Goal: Answer question/provide support: Share knowledge or assist other users

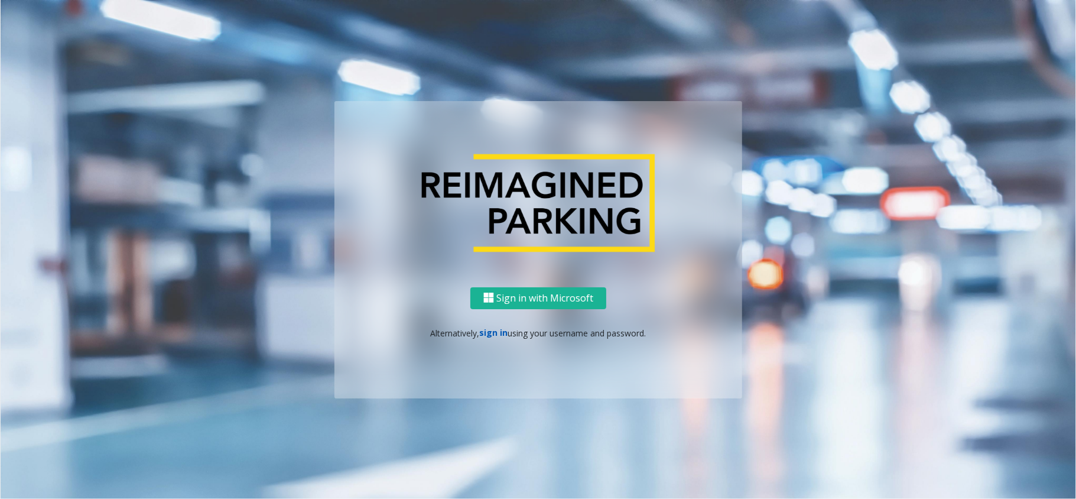
click at [488, 331] on link "sign in" at bounding box center [494, 332] width 28 height 11
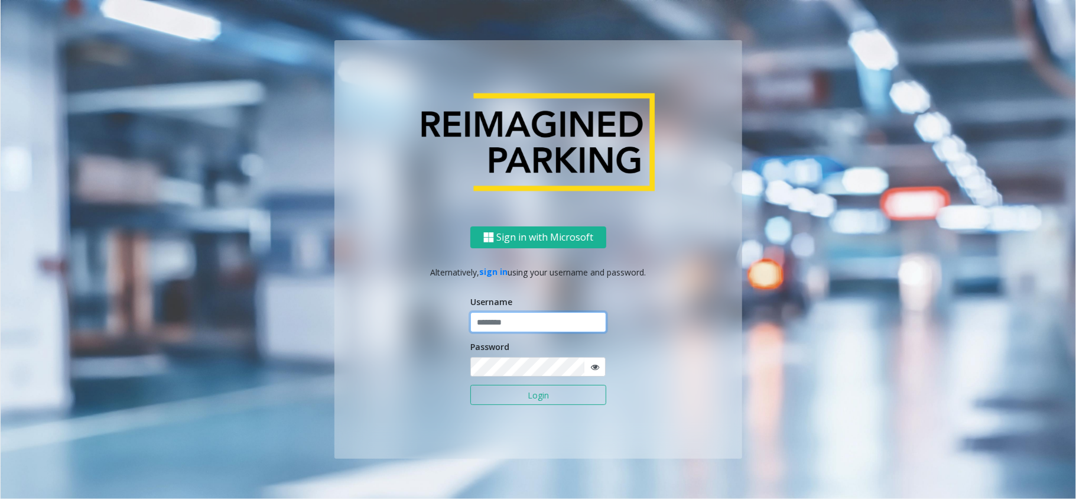
click at [500, 325] on input "text" at bounding box center [538, 322] width 136 height 20
type input "*******"
click at [513, 393] on button "Login" at bounding box center [538, 395] width 136 height 20
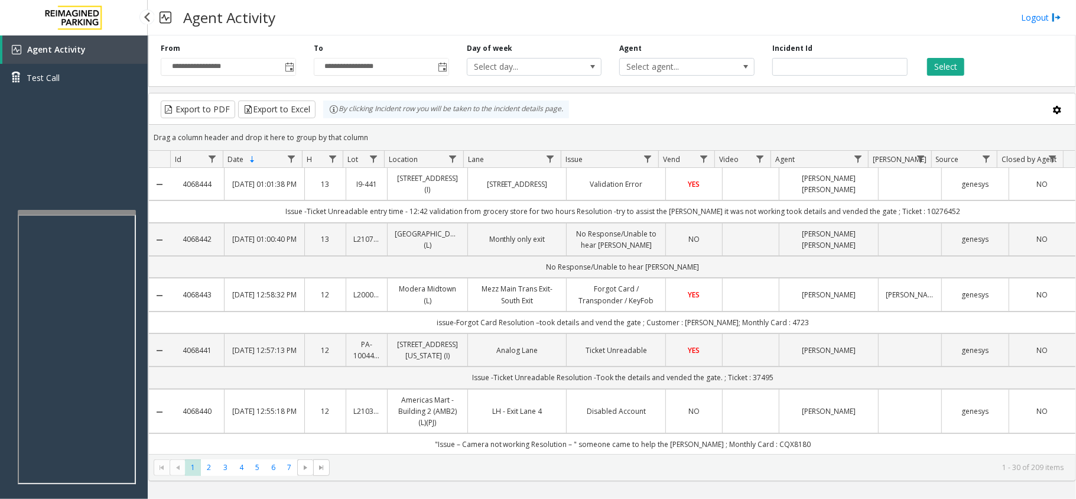
drag, startPoint x: 92, startPoint y: 168, endPoint x: 251, endPoint y: 6, distance: 227.3
click at [58, 174] on div "Agent Activity Test Call" at bounding box center [74, 284] width 148 height 499
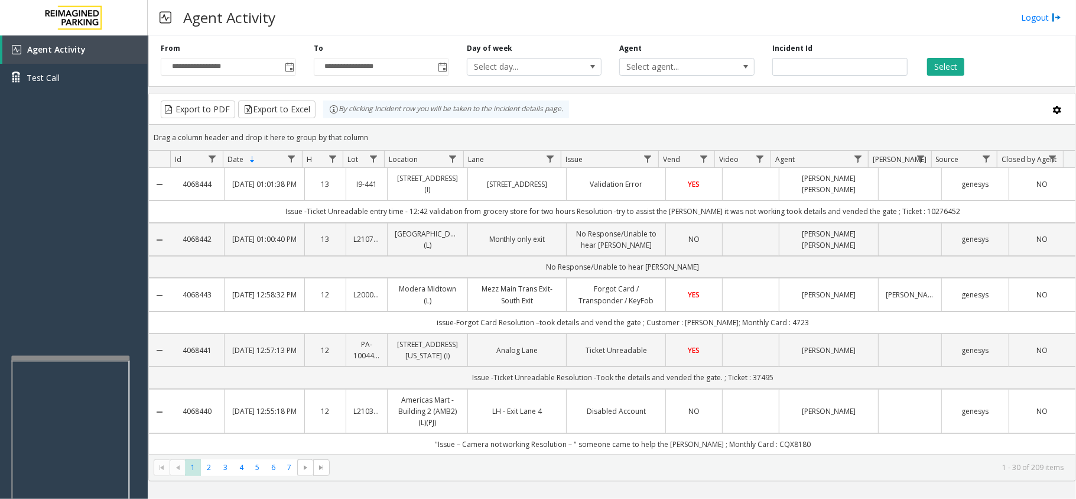
click at [76, 356] on div at bounding box center [70, 358] width 118 height 5
drag, startPoint x: 86, startPoint y: 294, endPoint x: 52, endPoint y: 292, distance: 34.3
click at [52, 292] on div "Agent Activity Test Call" at bounding box center [74, 284] width 148 height 499
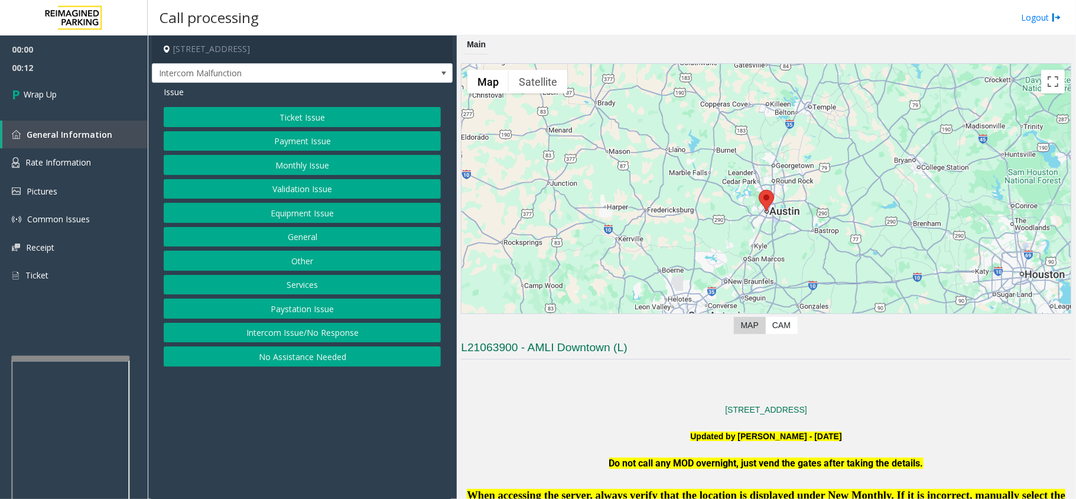
click at [267, 342] on button "Intercom Issue/No Response" at bounding box center [302, 333] width 277 height 20
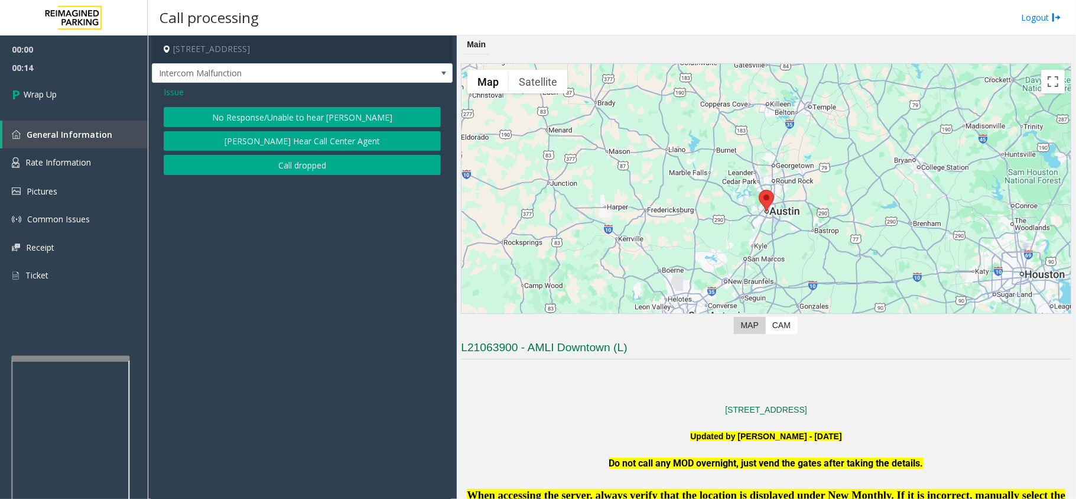
click at [161, 90] on div "Issue No Response/Unable to hear [PERSON_NAME] Cannot Hear Call Center Agent Ca…" at bounding box center [302, 132] width 301 height 98
click at [180, 98] on span "Issue" at bounding box center [174, 92] width 20 height 12
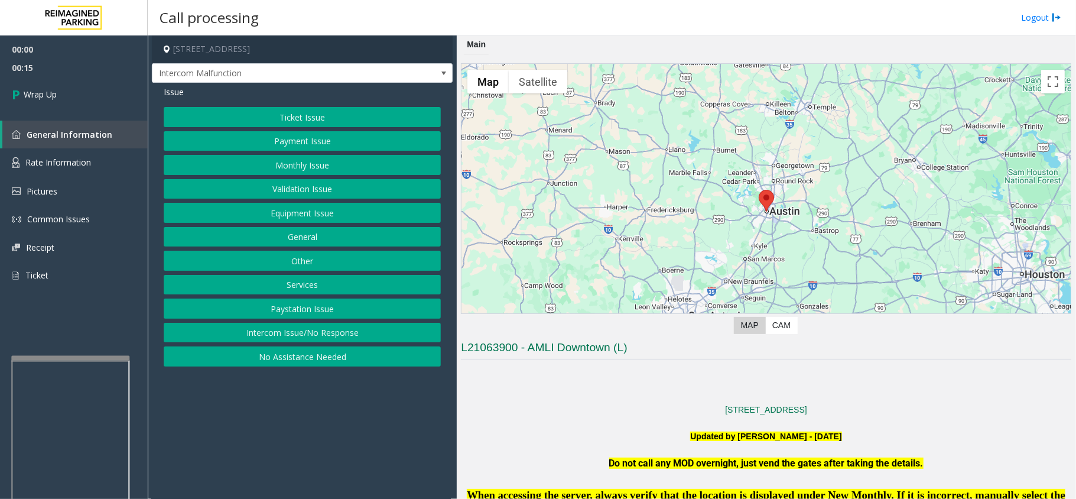
click at [285, 220] on button "Equipment Issue" at bounding box center [302, 213] width 277 height 20
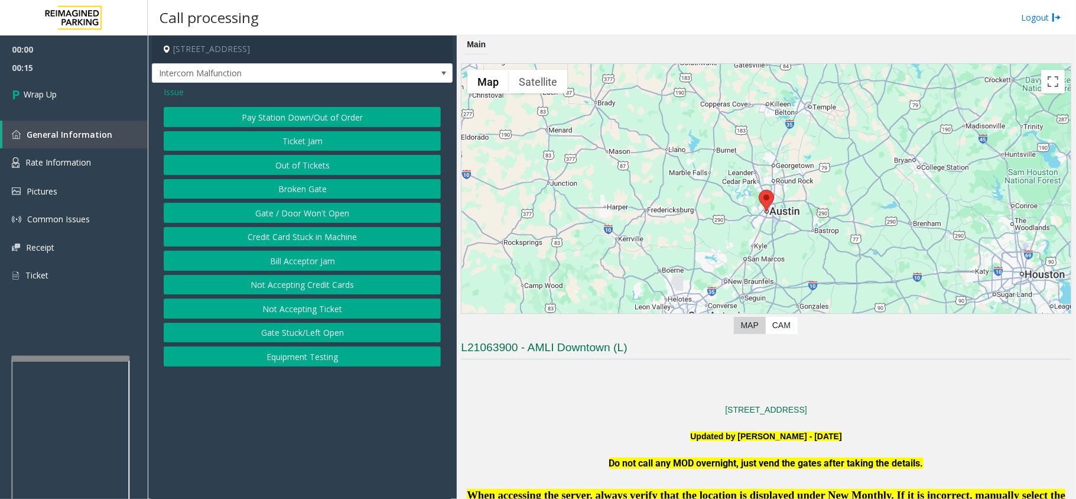
click at [285, 220] on button "Gate / Door Won't Open" at bounding box center [302, 213] width 277 height 20
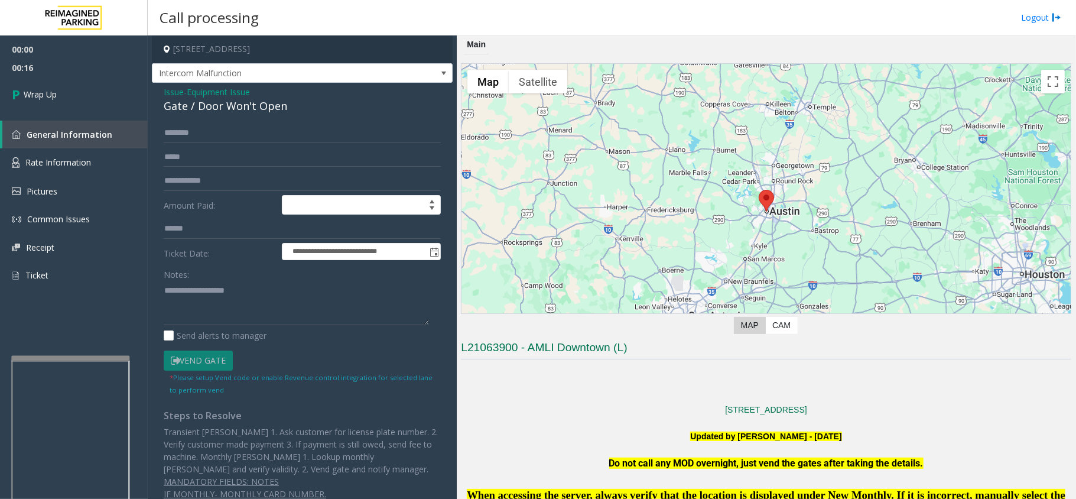
click at [254, 269] on div "Notes:" at bounding box center [302, 294] width 277 height 61
drag, startPoint x: 269, startPoint y: 362, endPoint x: 275, endPoint y: 316, distance: 46.4
click at [210, 291] on textarea at bounding box center [296, 303] width 265 height 44
type textarea "*"
type textarea "**********"
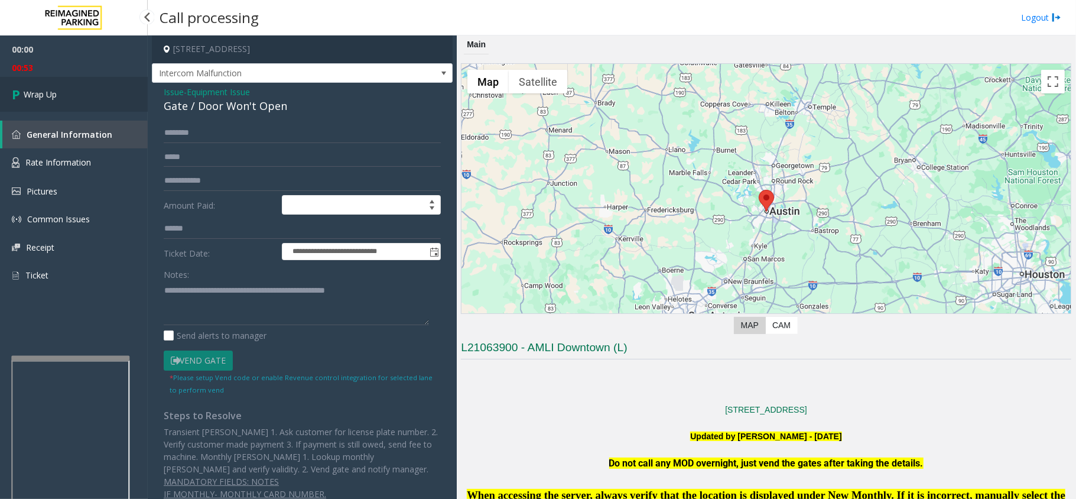
drag, startPoint x: 112, startPoint y: 109, endPoint x: 118, endPoint y: 92, distance: 17.6
click at [112, 109] on link "Wrap Up" at bounding box center [74, 94] width 148 height 35
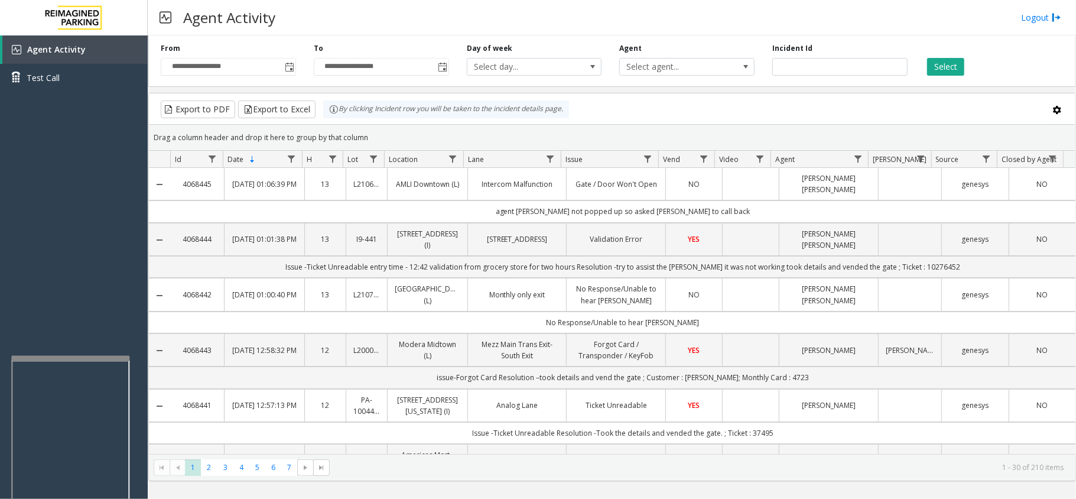
drag, startPoint x: 580, startPoint y: 15, endPoint x: 526, endPoint y: 15, distance: 54.4
click at [526, 17] on div "Agent Activity Logout" at bounding box center [612, 17] width 928 height 35
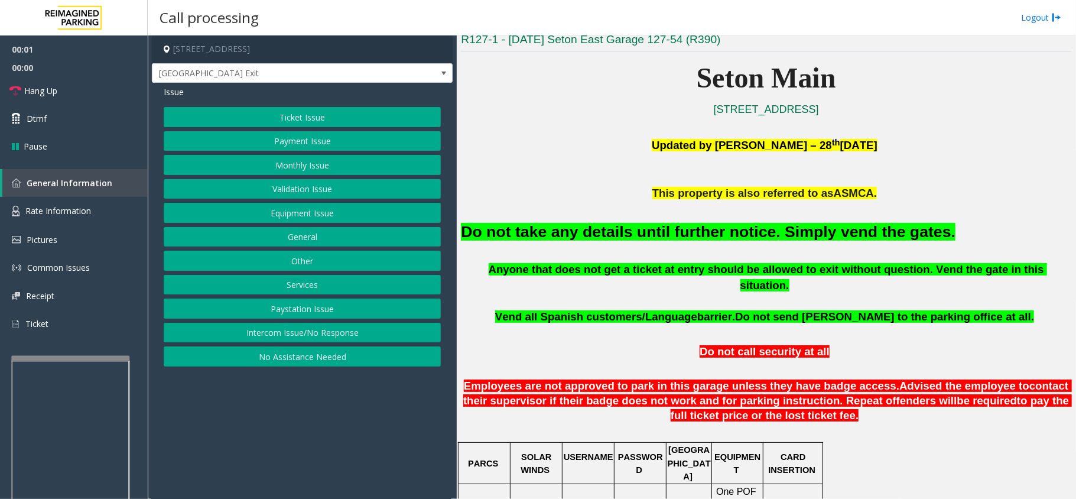
scroll to position [394, 0]
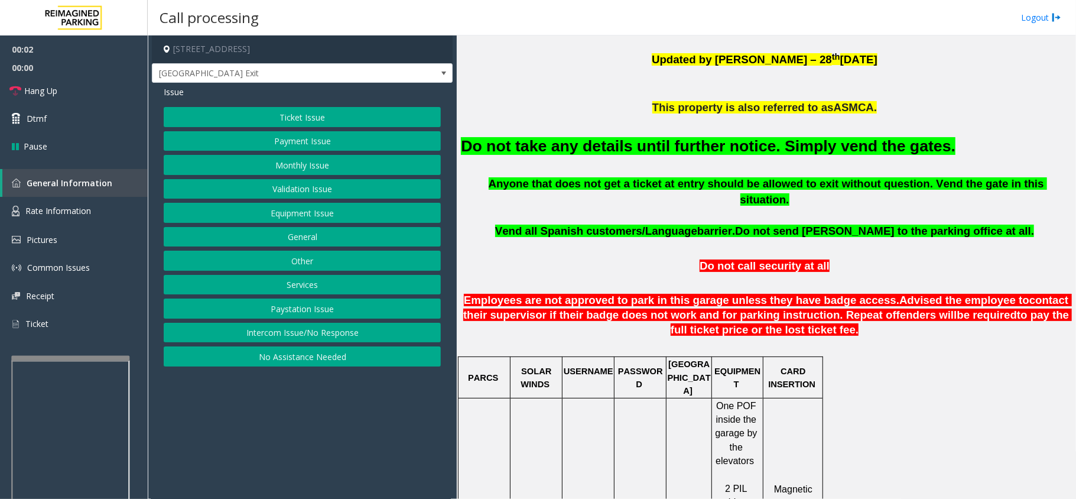
click at [261, 209] on button "Equipment Issue" at bounding box center [302, 213] width 277 height 20
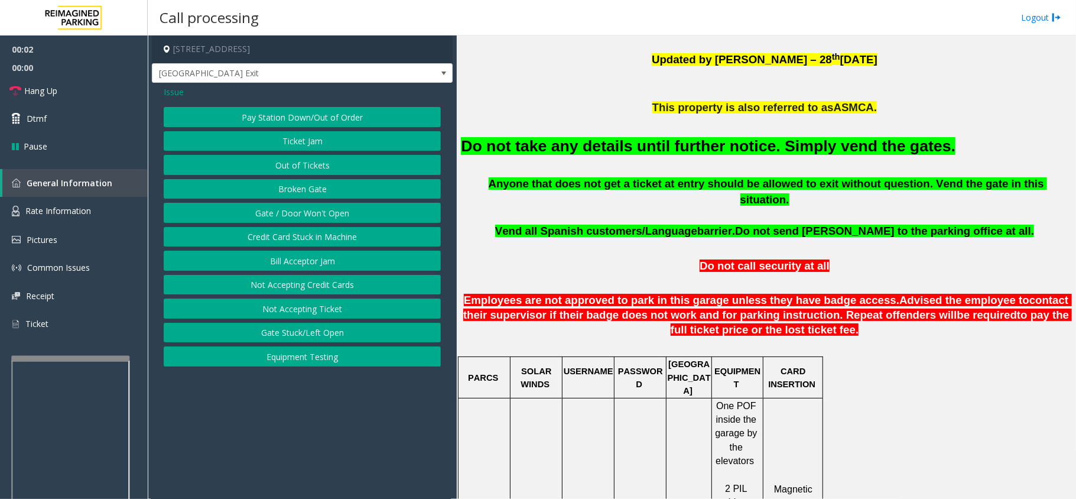
click at [261, 209] on button "Gate / Door Won't Open" at bounding box center [302, 213] width 277 height 20
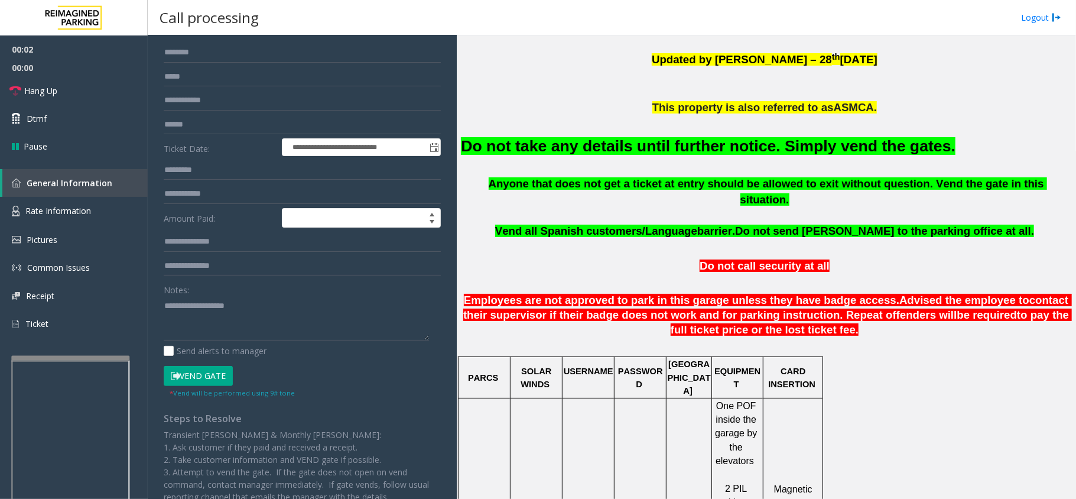
scroll to position [135, 0]
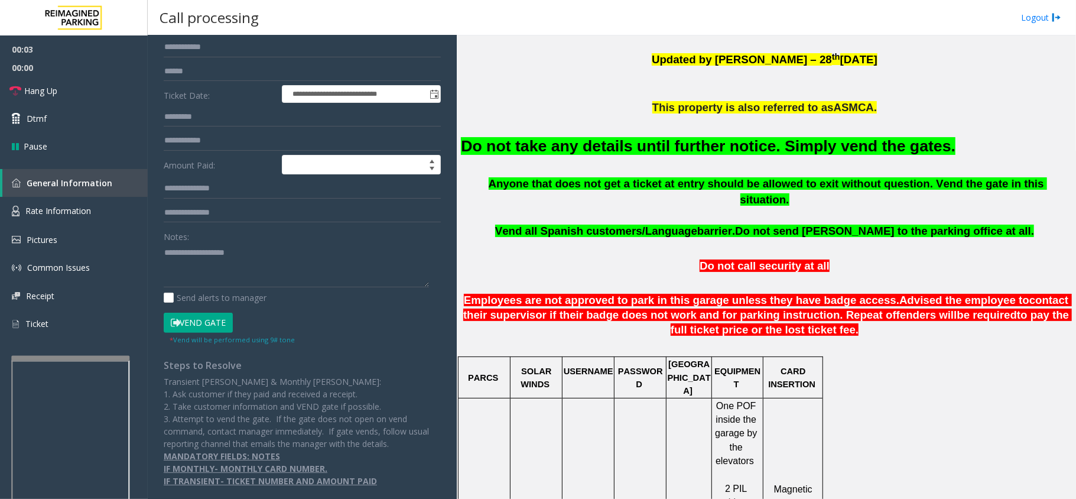
click at [203, 319] on button "Vend Gate" at bounding box center [198, 323] width 69 height 20
click at [601, 133] on div "Do not take any details until further notice. Simply vend the gates." at bounding box center [766, 146] width 610 height 60
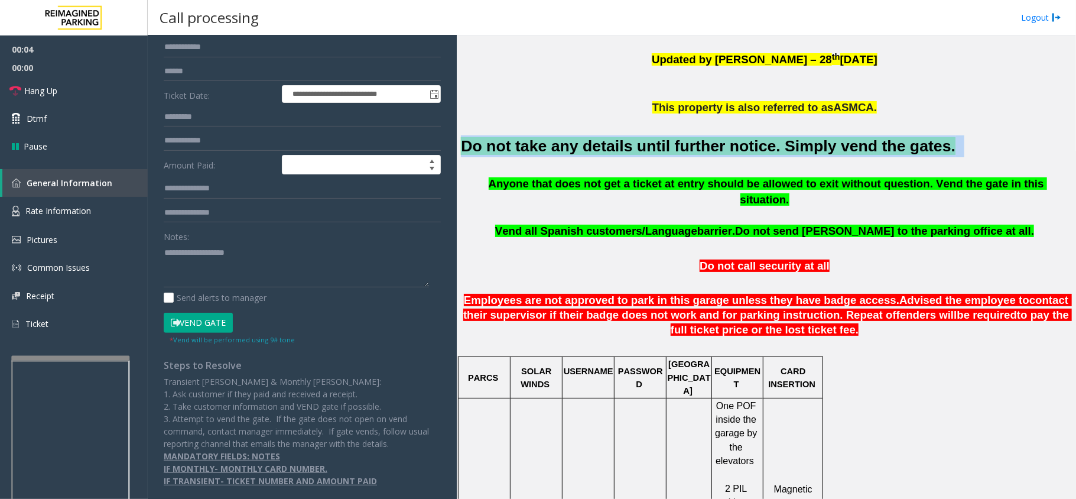
click at [601, 133] on div "Do not take any details until further notice. Simply vend the gates." at bounding box center [766, 146] width 610 height 60
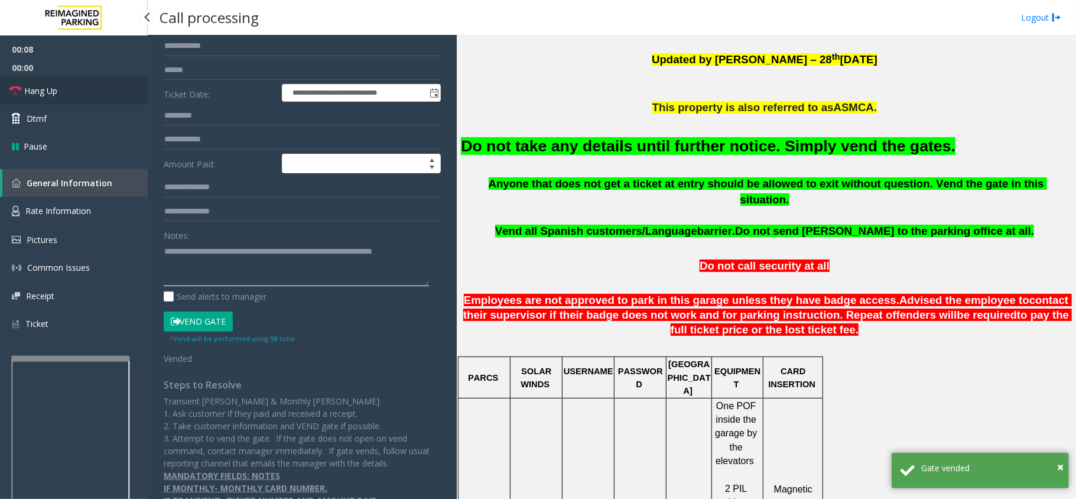
type textarea "**********"
click at [108, 78] on link "Hang Up" at bounding box center [74, 91] width 148 height 28
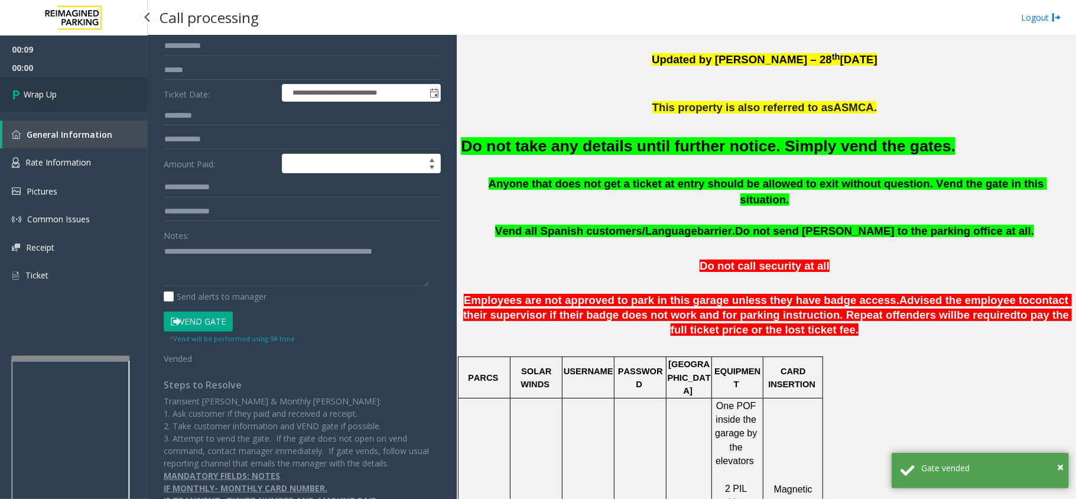
click at [47, 86] on link "Wrap Up" at bounding box center [74, 94] width 148 height 35
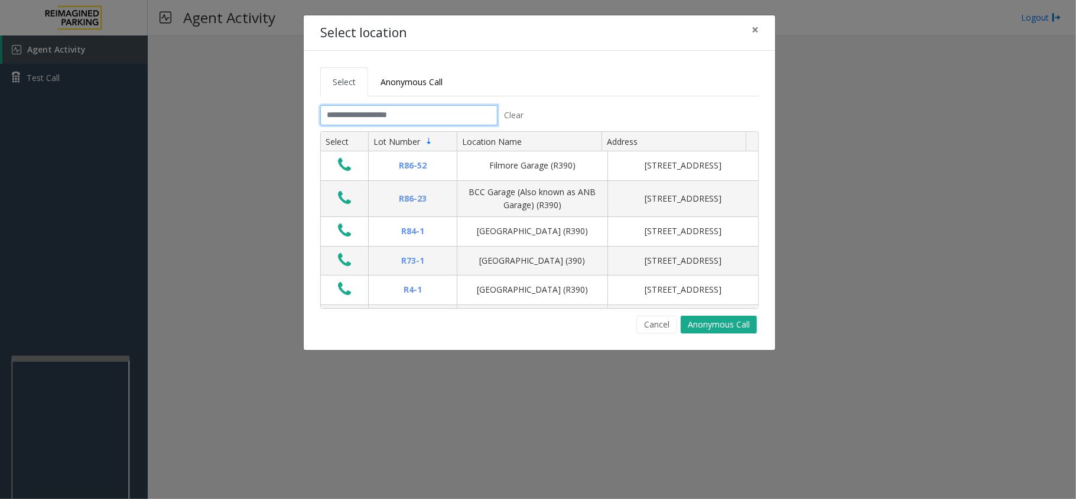
click at [468, 112] on input "text" at bounding box center [408, 115] width 177 height 20
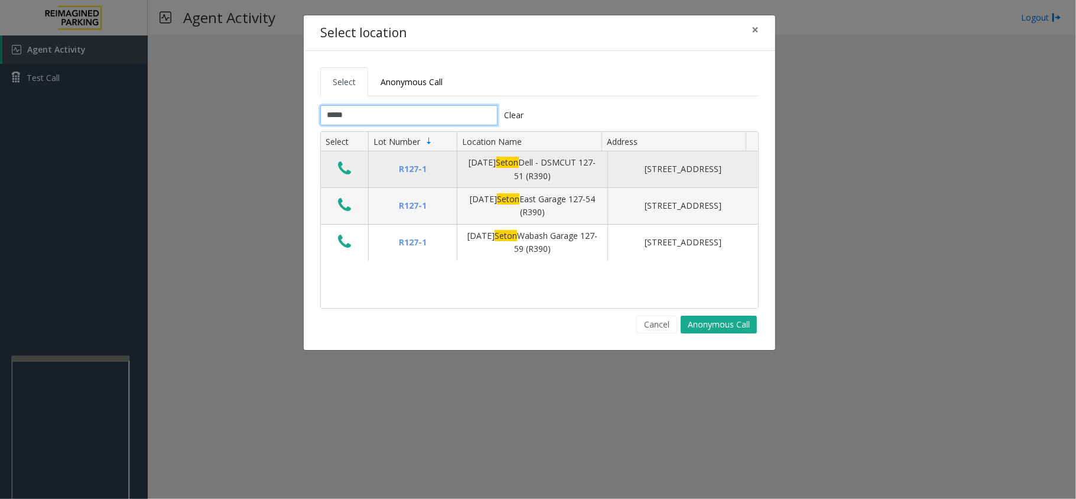
type input "*****"
click at [347, 178] on button "Data table" at bounding box center [344, 169] width 20 height 19
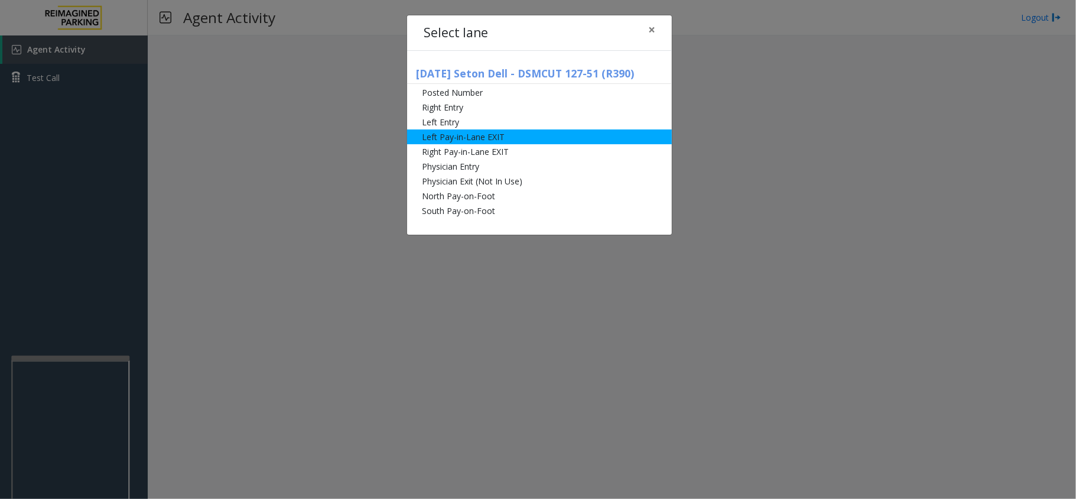
click at [499, 134] on li "Left Pay-in-Lane EXIT" at bounding box center [539, 136] width 265 height 15
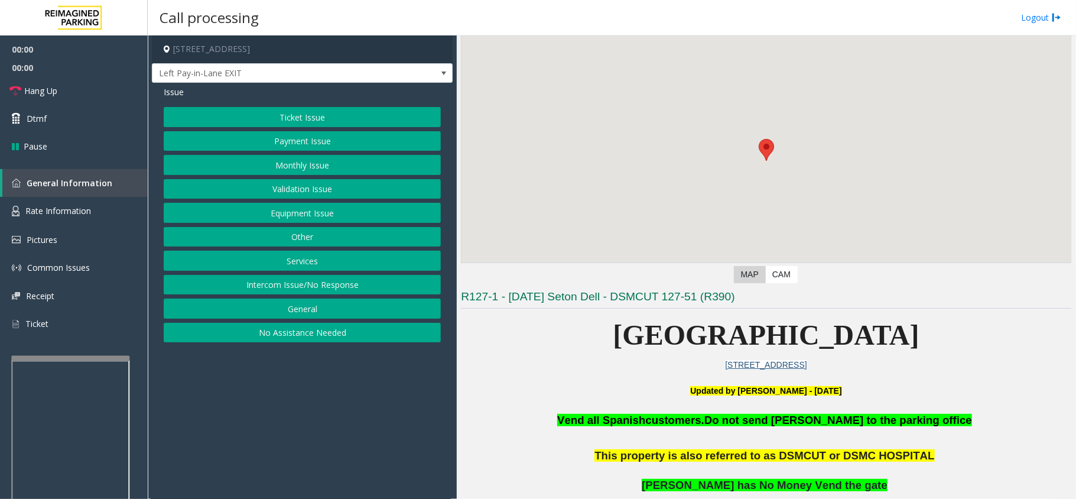
scroll to position [79, 0]
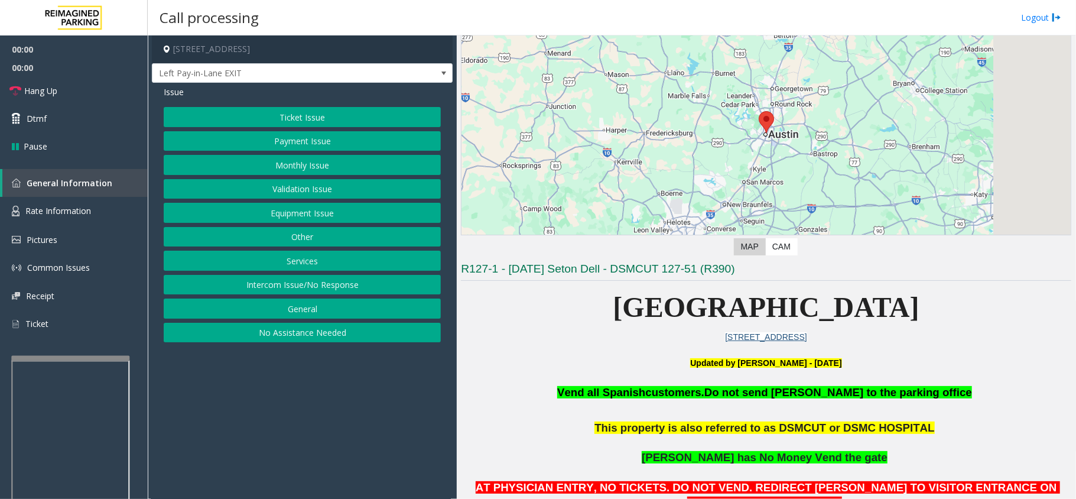
click at [284, 213] on button "Equipment Issue" at bounding box center [302, 213] width 277 height 20
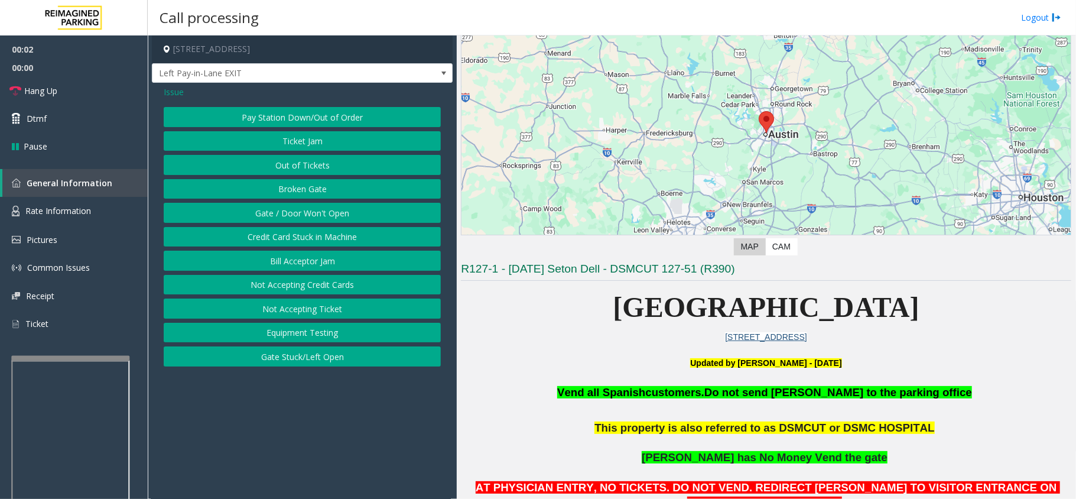
drag, startPoint x: 305, startPoint y: 95, endPoint x: 307, endPoint y: 107, distance: 12.1
click at [305, 96] on div "Issue" at bounding box center [302, 92] width 277 height 12
click at [308, 108] on button "Pay Station Down/Out of Order" at bounding box center [302, 117] width 277 height 20
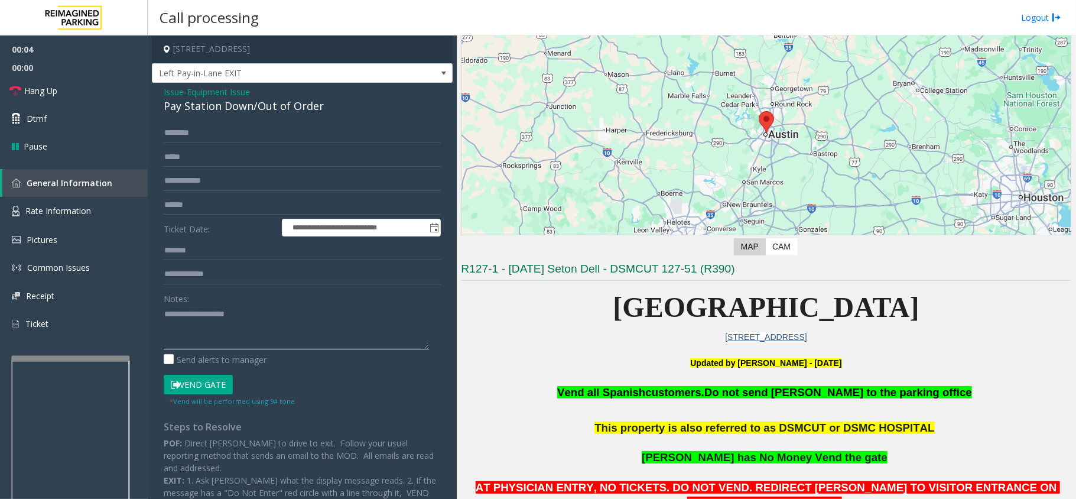
paste textarea "**********"
drag, startPoint x: 258, startPoint y: 108, endPoint x: 340, endPoint y: 112, distance: 82.9
click at [340, 112] on div "Pay Station Down/Out of Order" at bounding box center [302, 106] width 277 height 16
click at [242, 334] on textarea at bounding box center [296, 327] width 265 height 44
type textarea "**********"
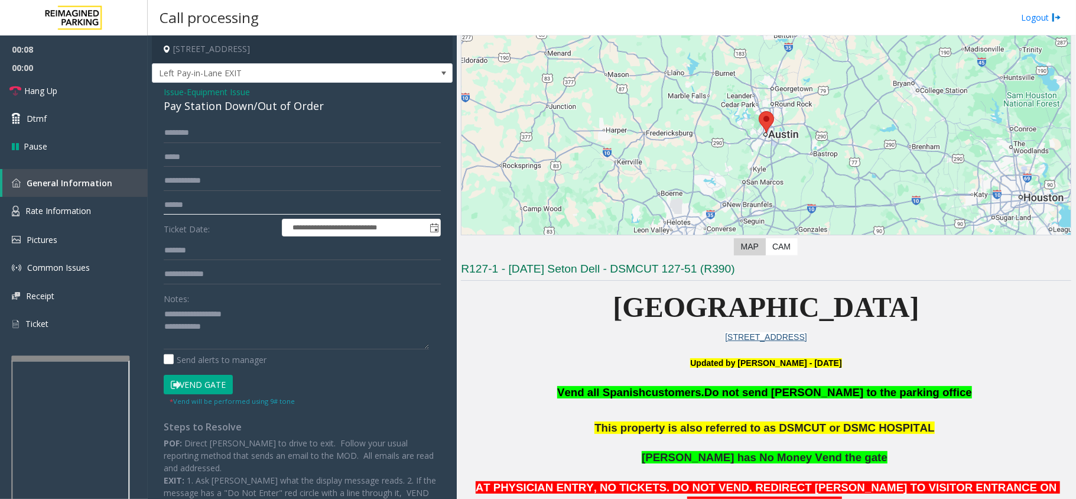
click at [236, 207] on input "text" at bounding box center [302, 205] width 277 height 20
type input "******"
click at [183, 386] on button "Vend Gate" at bounding box center [198, 385] width 69 height 20
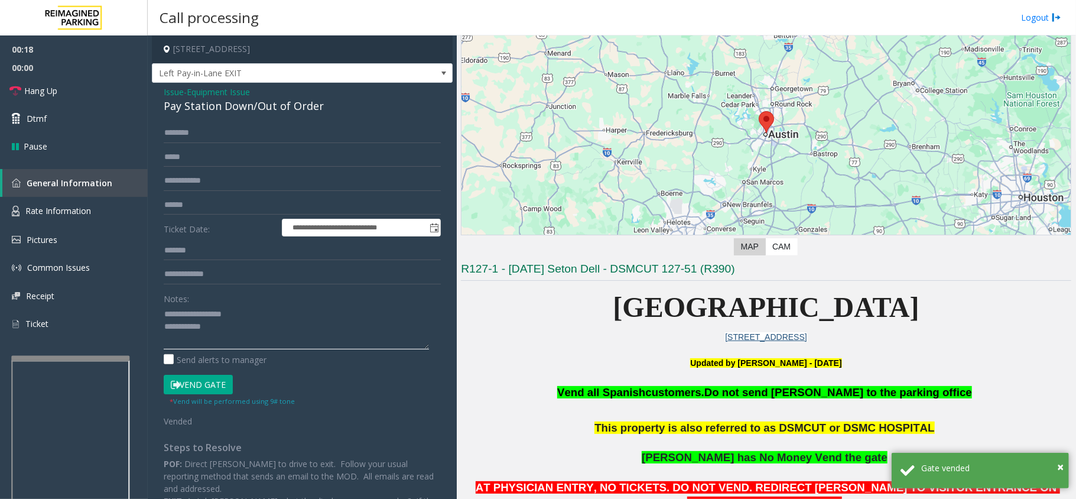
drag, startPoint x: 316, startPoint y: 353, endPoint x: 316, endPoint y: 344, distance: 9.5
paste textarea "**********"
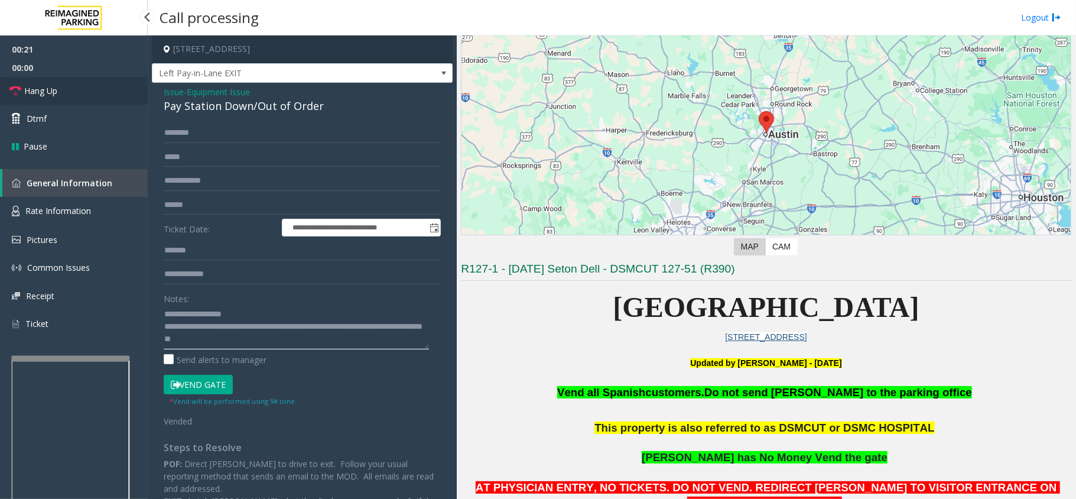
type textarea "**********"
click at [102, 93] on link "Hang Up" at bounding box center [74, 91] width 148 height 28
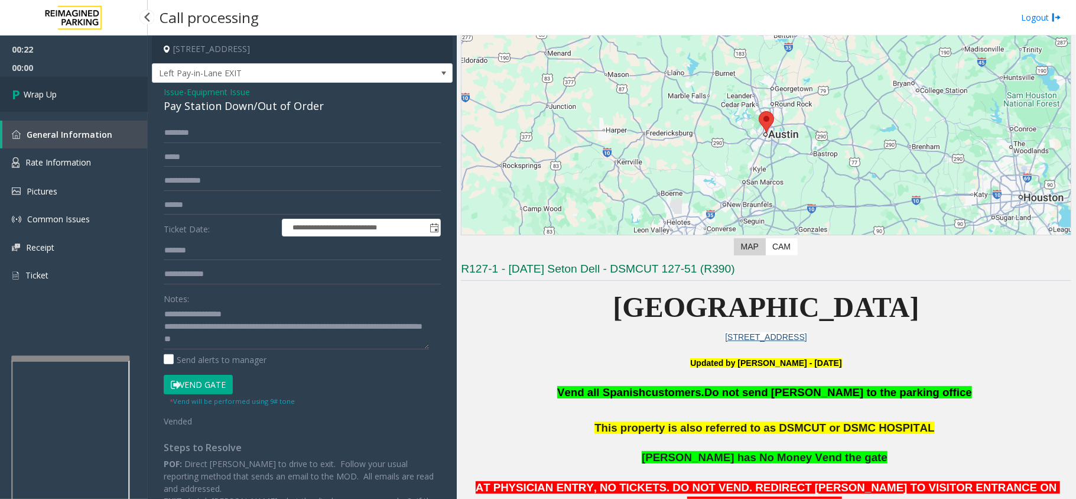
click at [95, 90] on link "Wrap Up" at bounding box center [74, 94] width 148 height 35
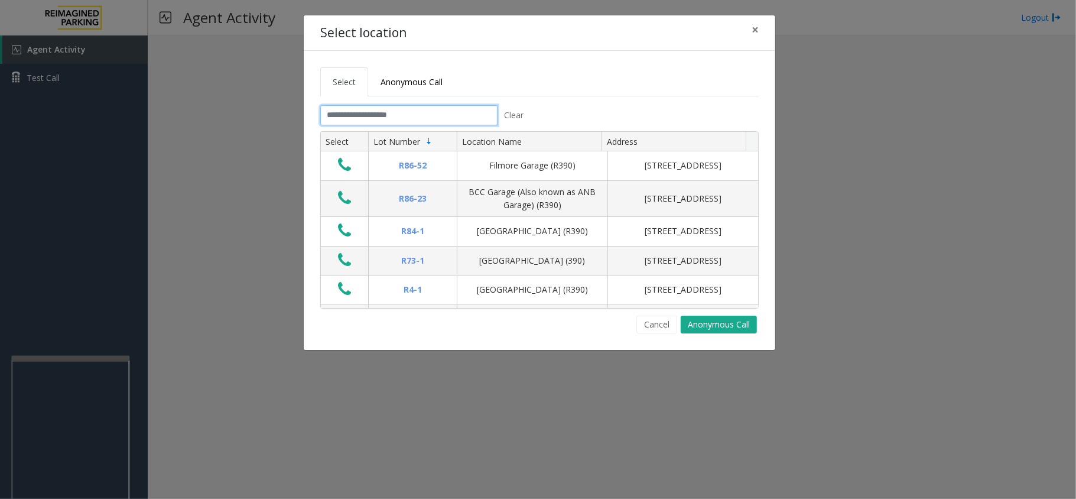
click at [399, 124] on input "text" at bounding box center [408, 115] width 177 height 20
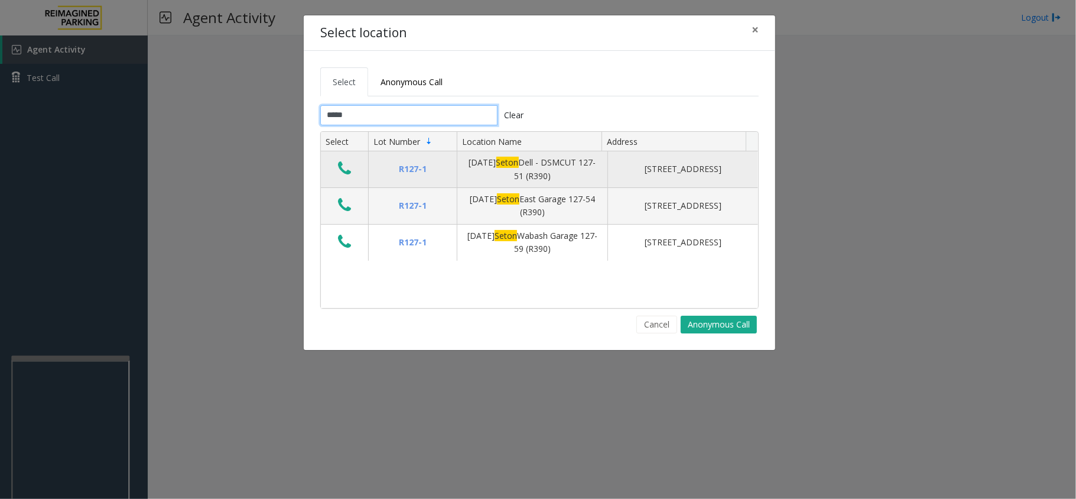
type input "*****"
click at [348, 175] on icon "Data table" at bounding box center [344, 168] width 13 height 17
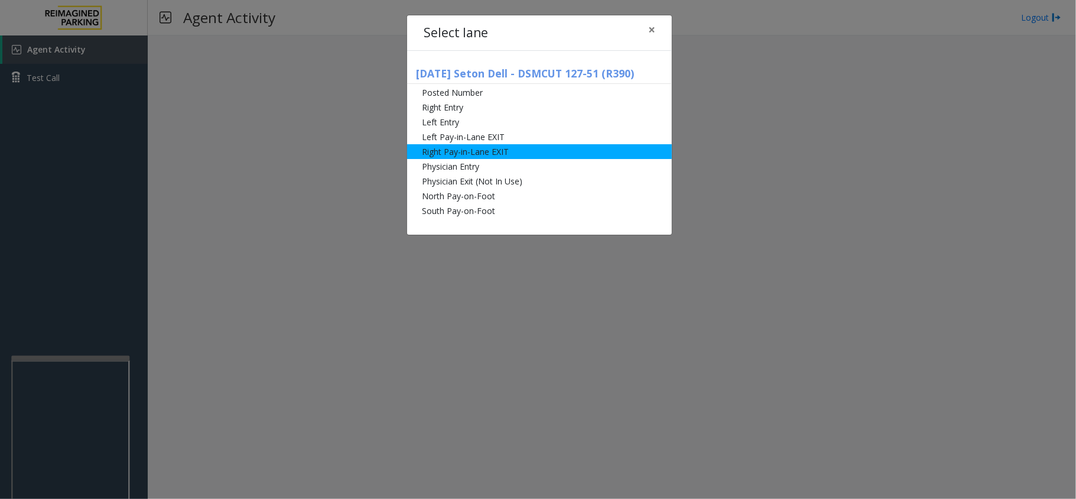
click at [466, 152] on li "Right Pay-in-Lane EXIT" at bounding box center [539, 151] width 265 height 15
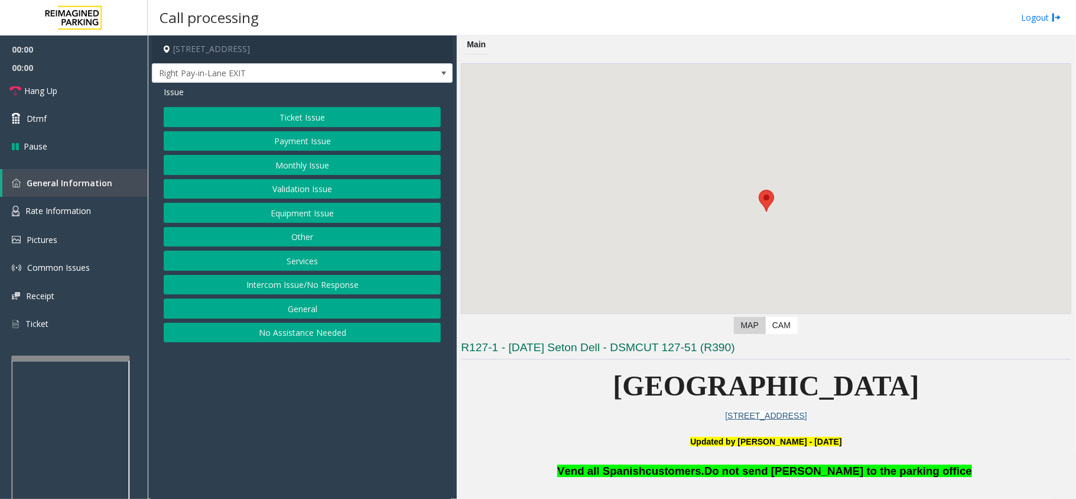
drag, startPoint x: 367, startPoint y: 440, endPoint x: 431, endPoint y: 438, distance: 64.4
click at [310, 438] on app-call-processing-form "[STREET_ADDRESS] Right Pay-in-Lane EXIT Issue Ticket Issue Payment Issue Monthl…" at bounding box center [302, 266] width 309 height 463
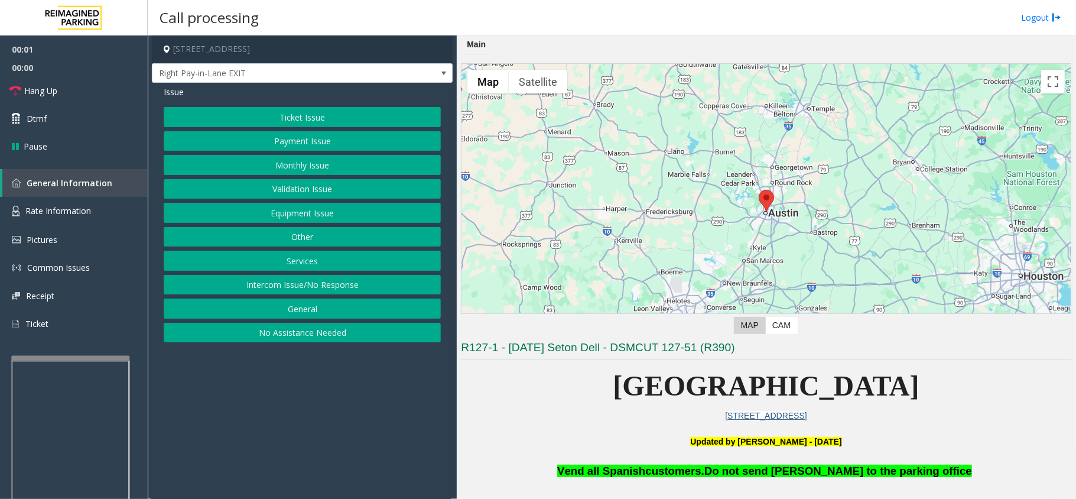
scroll to position [394, 0]
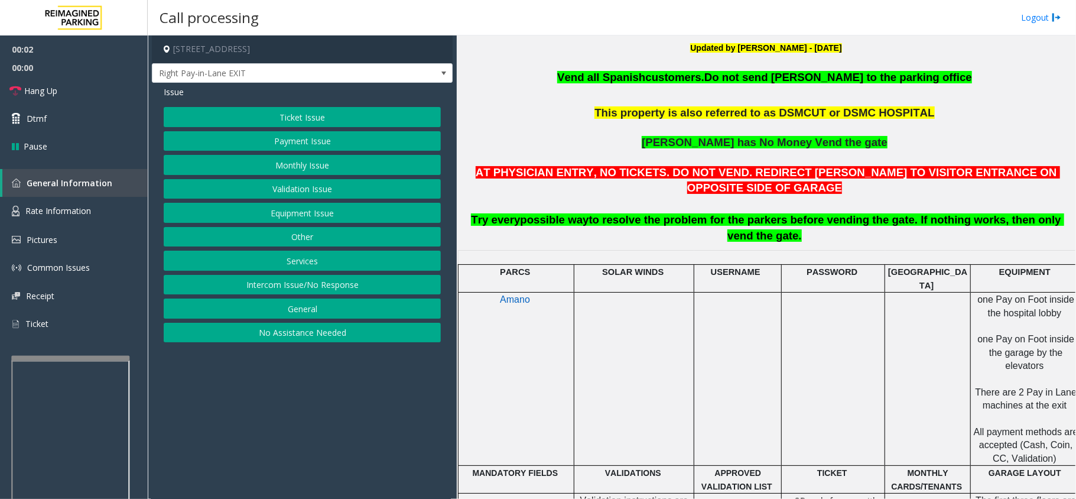
drag, startPoint x: 628, startPoint y: 438, endPoint x: 589, endPoint y: 459, distance: 43.6
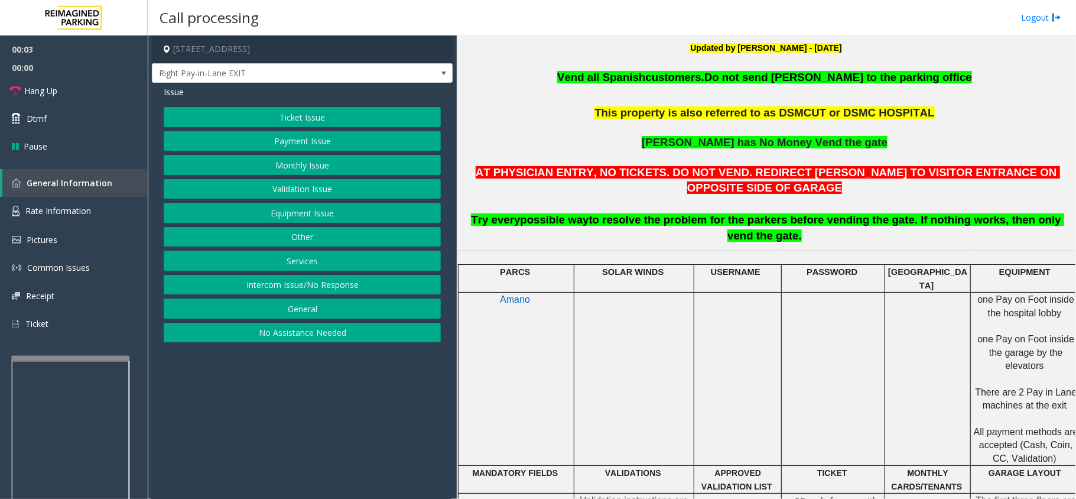
click at [292, 415] on app-call-processing-form "[STREET_ADDRESS] Right Pay-in-Lane EXIT Issue Ticket Issue Payment Issue Monthl…" at bounding box center [302, 266] width 309 height 463
drag, startPoint x: 292, startPoint y: 412, endPoint x: 246, endPoint y: 397, distance: 48.6
click at [253, 415] on app-call-processing-form "[STREET_ADDRESS] Right Pay-in-Lane EXIT Issue Ticket Issue Payment Issue Monthl…" at bounding box center [302, 266] width 309 height 463
click at [294, 112] on button "Ticket Issue" at bounding box center [302, 117] width 277 height 20
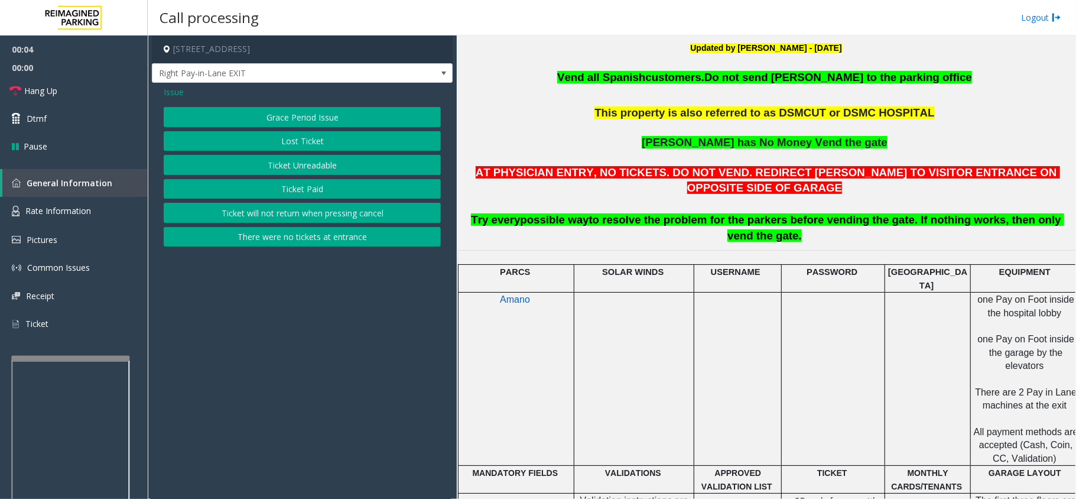
click at [292, 163] on button "Ticket Unreadable" at bounding box center [302, 165] width 277 height 20
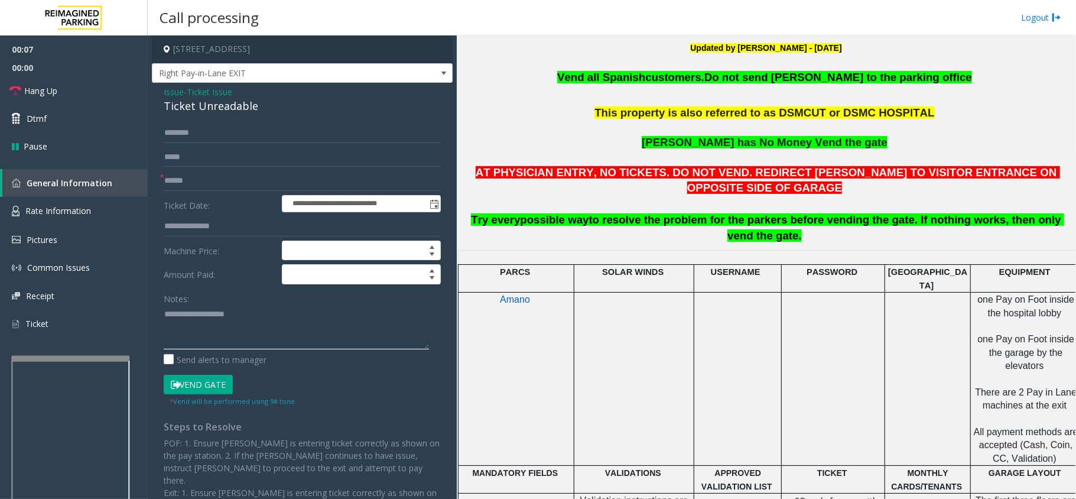
paste textarea "**********"
type textarea "**********"
click at [258, 123] on input "text" at bounding box center [302, 133] width 277 height 20
click at [241, 109] on div "Ticket Unreadable" at bounding box center [302, 106] width 277 height 16
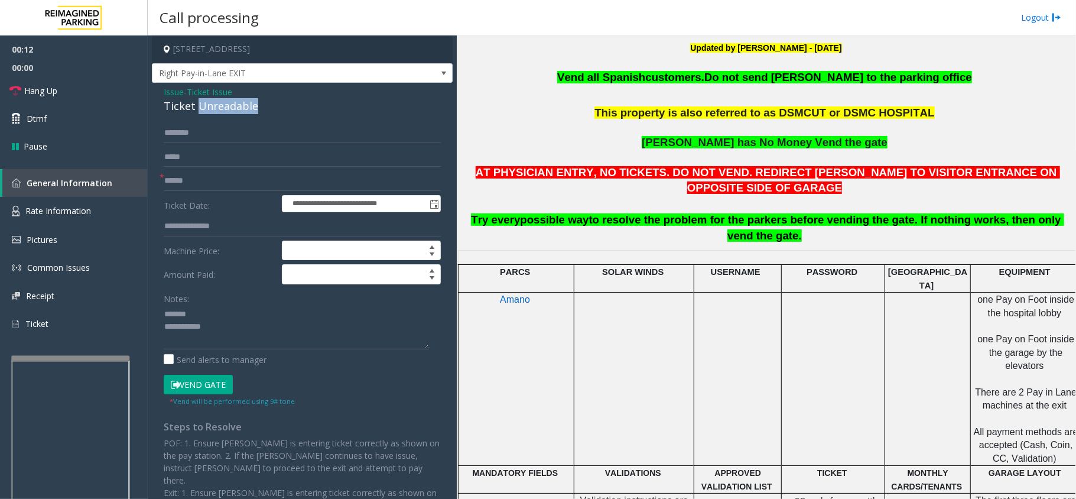
click at [241, 109] on div "Ticket Unreadable" at bounding box center [302, 106] width 277 height 16
click at [77, 92] on link "Hang Up" at bounding box center [74, 91] width 148 height 28
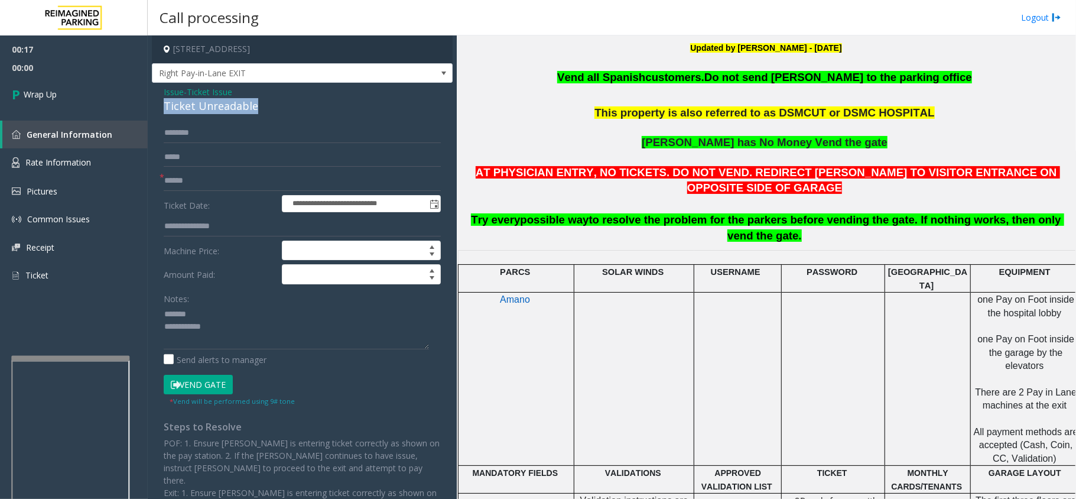
click at [213, 102] on div "Ticket Unreadable" at bounding box center [302, 106] width 277 height 16
click at [174, 98] on div "Ticket Unreadable" at bounding box center [302, 106] width 277 height 16
click at [181, 88] on span "Issue" at bounding box center [174, 92] width 20 height 12
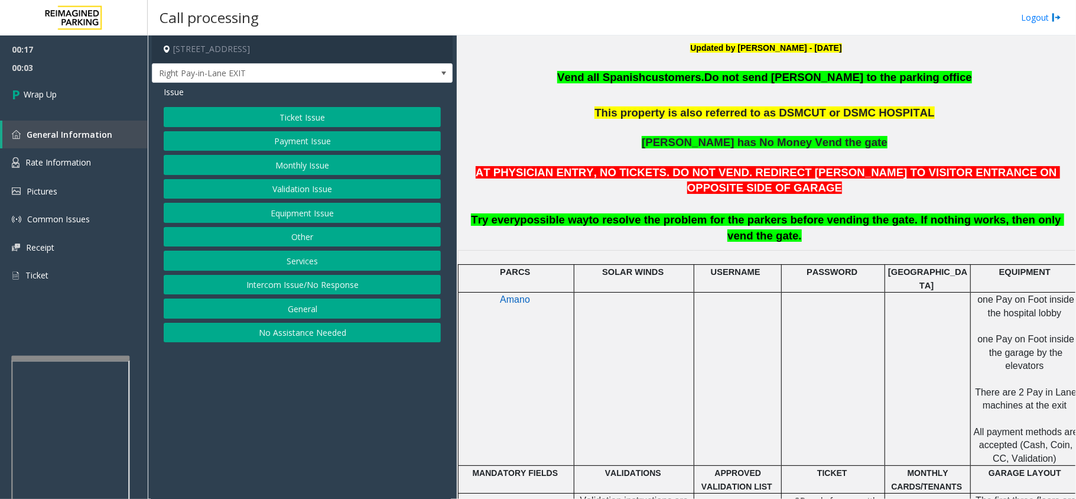
click at [311, 319] on button "General" at bounding box center [302, 308] width 277 height 20
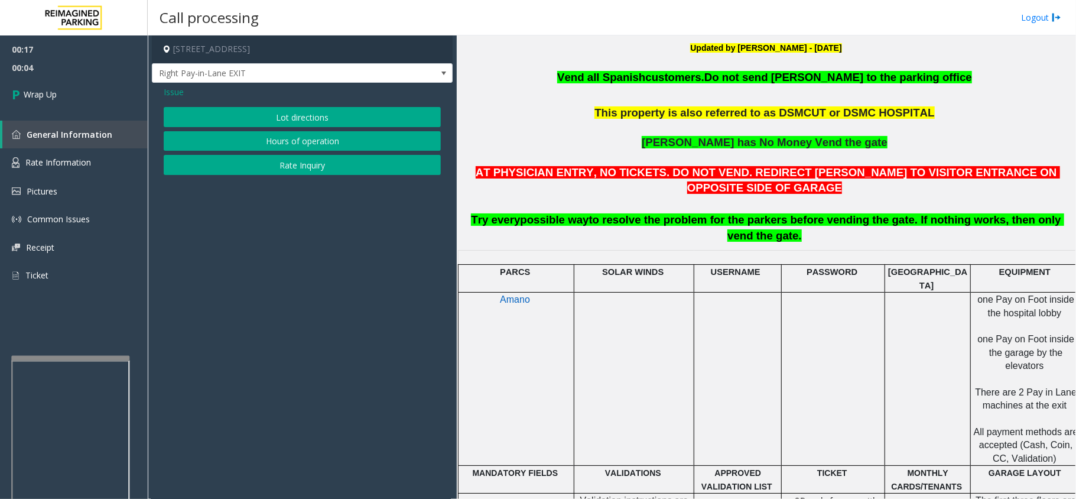
click at [174, 88] on span "Issue" at bounding box center [174, 92] width 20 height 12
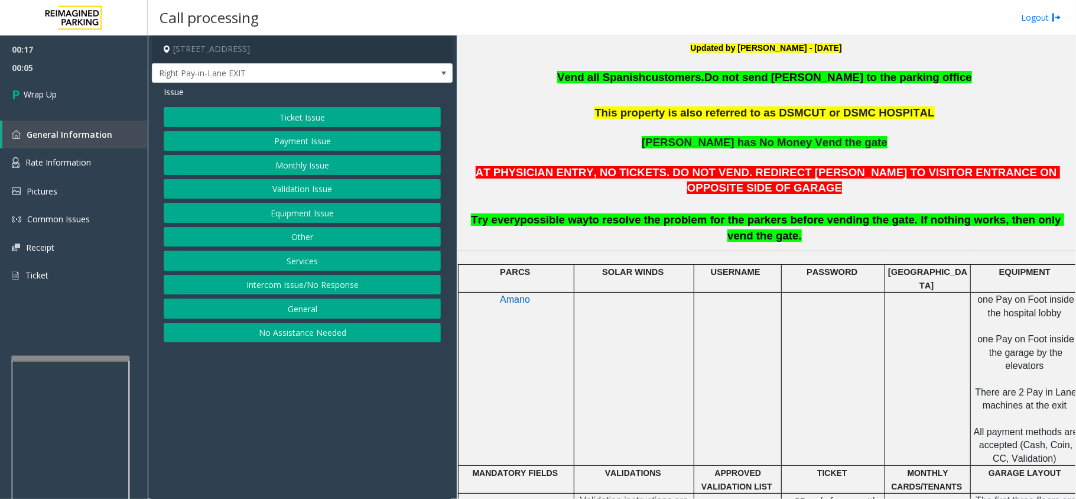
click at [256, 333] on button "No Assistance Needed" at bounding box center [302, 333] width 277 height 20
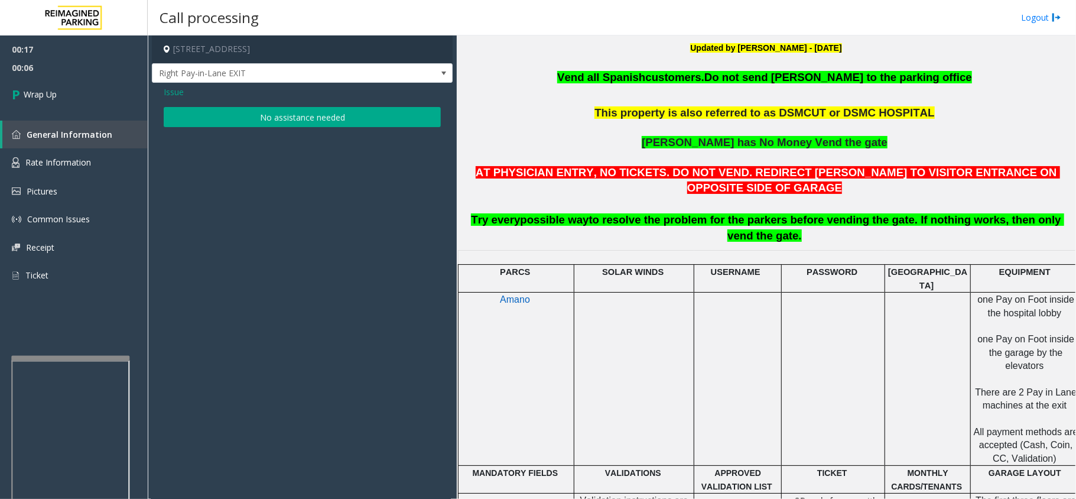
click at [206, 121] on button "No assistance needed" at bounding box center [302, 117] width 277 height 20
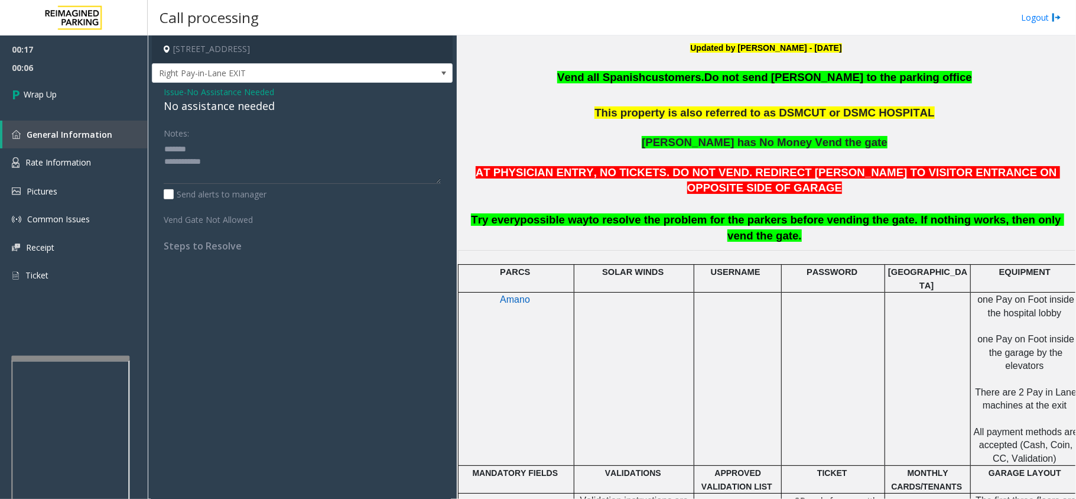
click at [200, 106] on div "No assistance needed" at bounding box center [302, 106] width 277 height 16
paste textarea "***"
drag, startPoint x: 230, startPoint y: 164, endPoint x: 125, endPoint y: 95, distance: 125.4
click at [125, 95] on app-root "00:17 00:07 Wrap Up General Information Rate Information Pictures Common Issues…" at bounding box center [538, 249] width 1076 height 499
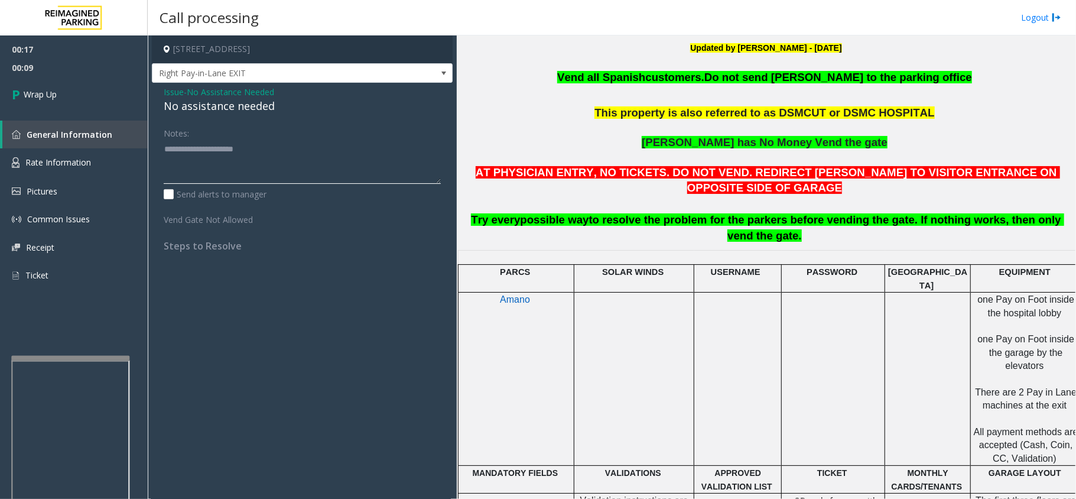
click at [173, 145] on textarea at bounding box center [302, 161] width 277 height 44
type textarea "**********"
click at [67, 78] on link "Wrap Up" at bounding box center [74, 94] width 148 height 35
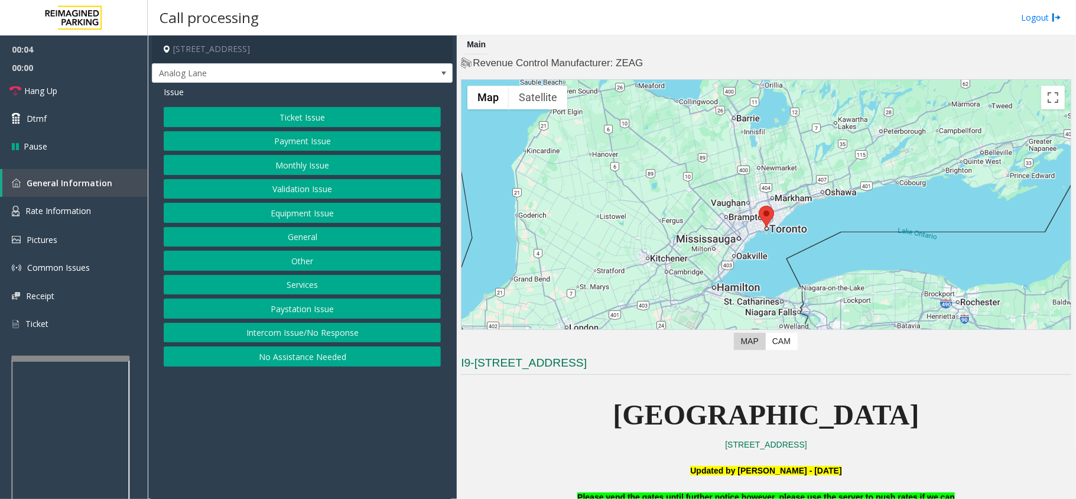
drag, startPoint x: 410, startPoint y: 454, endPoint x: 371, endPoint y: 459, distance: 38.7
drag, startPoint x: 371, startPoint y: 459, endPoint x: 381, endPoint y: 459, distance: 9.5
click at [372, 459] on app-call-processing-form "[STREET_ADDRESS] Analog Lane Issue Ticket Issue Payment Issue Monthly Issue Val…" at bounding box center [302, 266] width 309 height 463
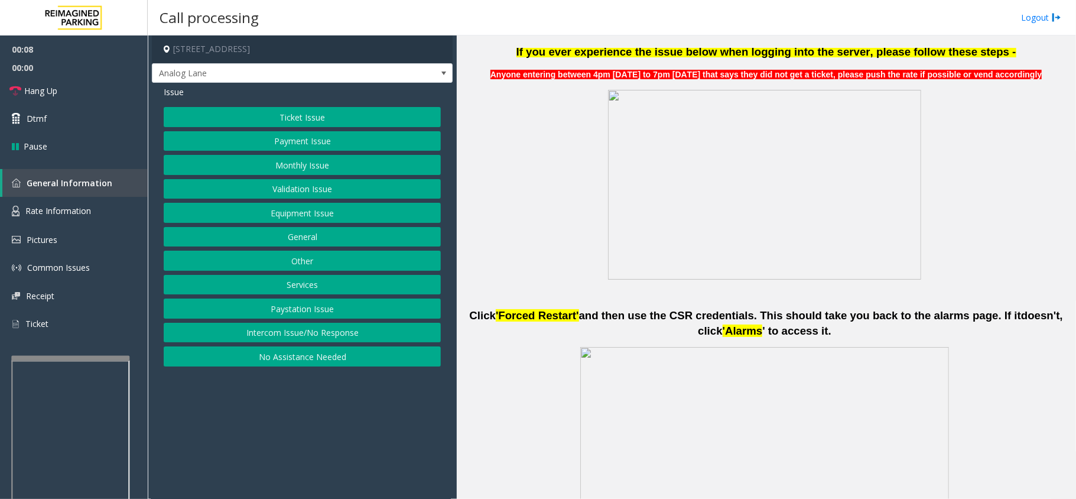
drag, startPoint x: 433, startPoint y: 410, endPoint x: 518, endPoint y: 398, distance: 86.5
click at [398, 415] on app-call-processing-form "[STREET_ADDRESS] Analog Lane Issue Ticket Issue Payment Issue Monthly Issue Val…" at bounding box center [302, 266] width 309 height 463
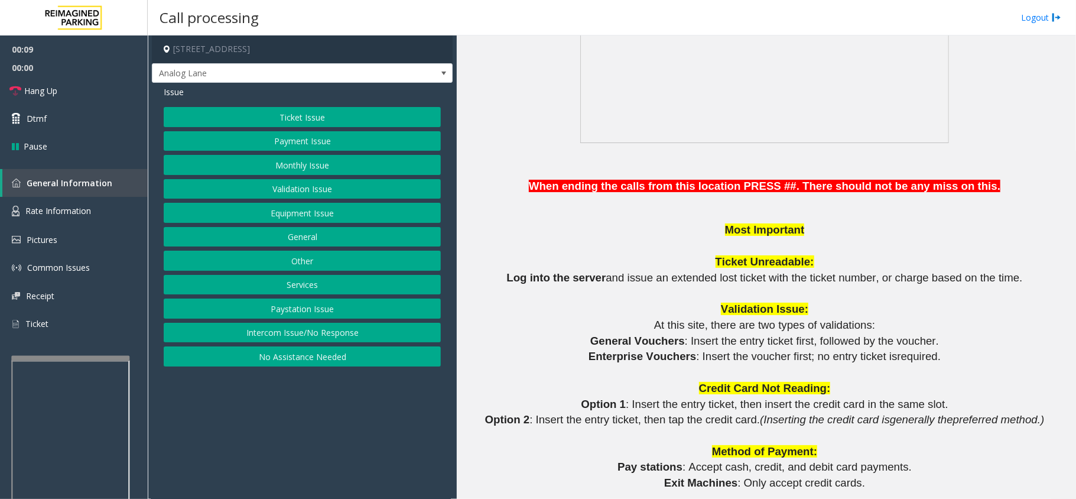
drag, startPoint x: 320, startPoint y: 407, endPoint x: 267, endPoint y: 398, distance: 53.2
click at [267, 398] on app-call-processing-form "[STREET_ADDRESS] Analog Lane Issue Ticket Issue Payment Issue Monthly Issue Val…" at bounding box center [302, 266] width 309 height 463
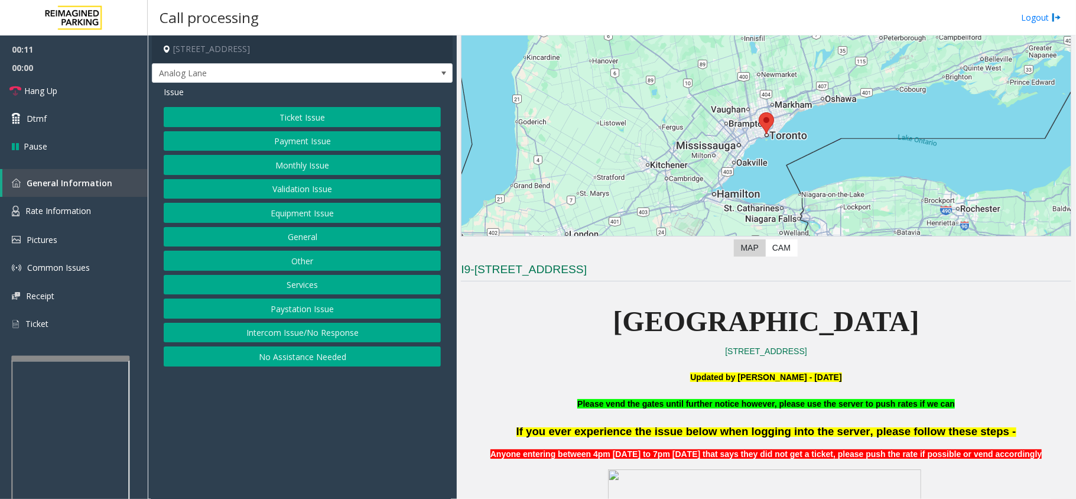
scroll to position [0, 0]
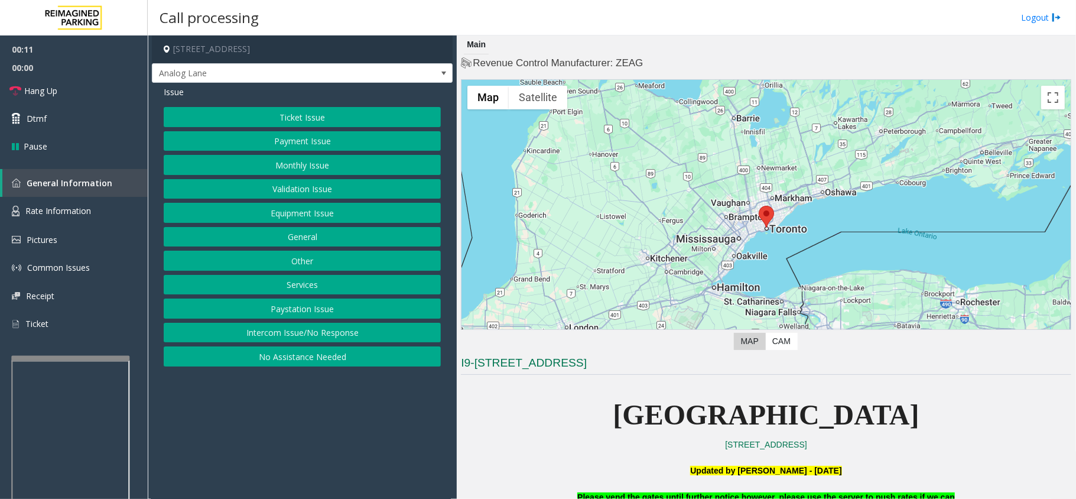
click at [319, 112] on button "Ticket Issue" at bounding box center [302, 117] width 277 height 20
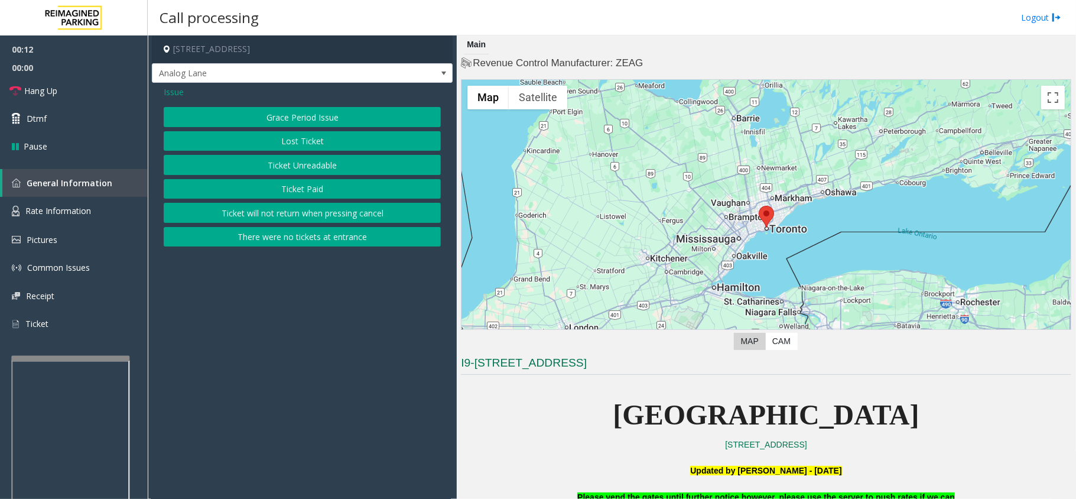
click at [173, 88] on span "Issue" at bounding box center [174, 92] width 20 height 12
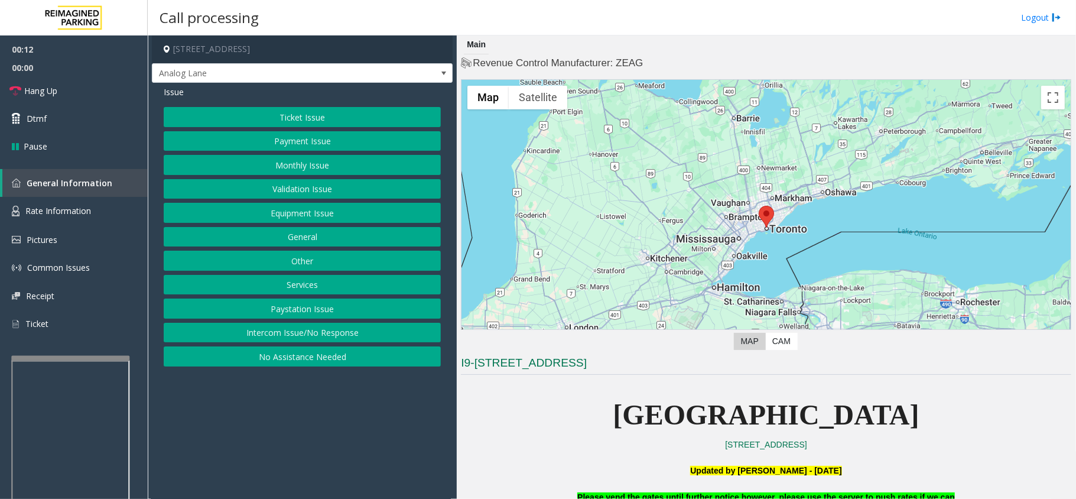
click at [299, 147] on button "Payment Issue" at bounding box center [302, 141] width 277 height 20
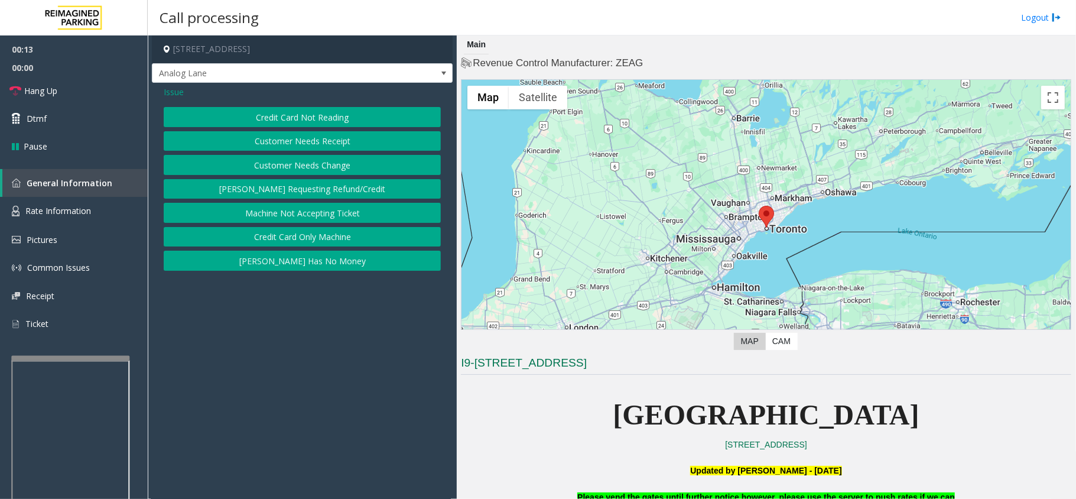
click at [311, 118] on button "Credit Card Not Reading" at bounding box center [302, 117] width 277 height 20
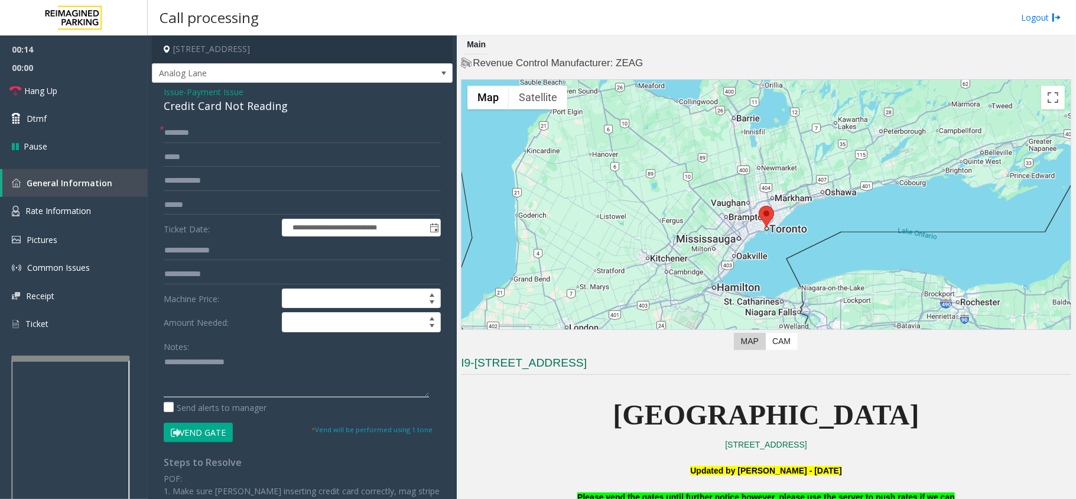
drag, startPoint x: 275, startPoint y: 407, endPoint x: 235, endPoint y: 381, distance: 47.5
paste textarea "**********"
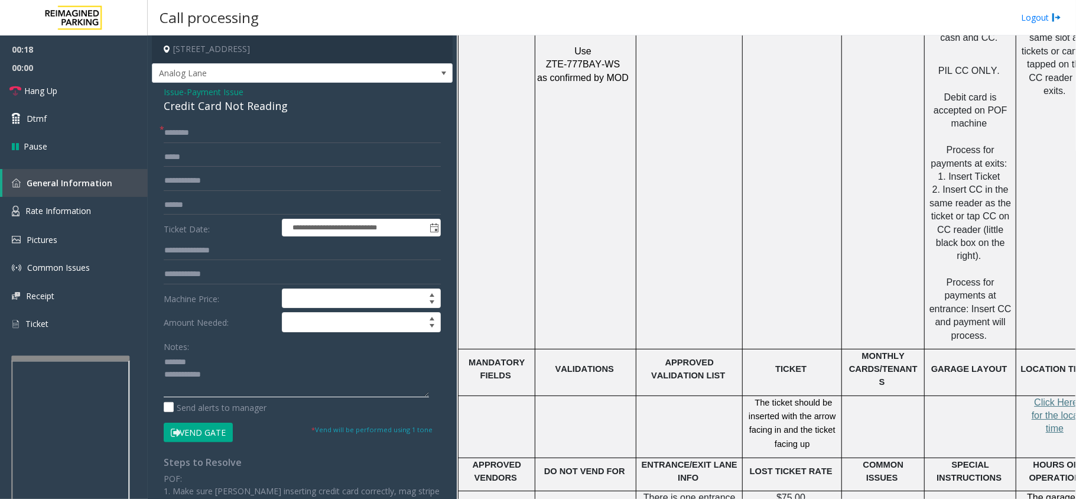
scroll to position [1733, 0]
type textarea "**********"
click at [265, 105] on div "Credit Card Not Reading" at bounding box center [302, 106] width 277 height 16
click at [177, 100] on div "Credit Card Not Reading" at bounding box center [302, 106] width 277 height 16
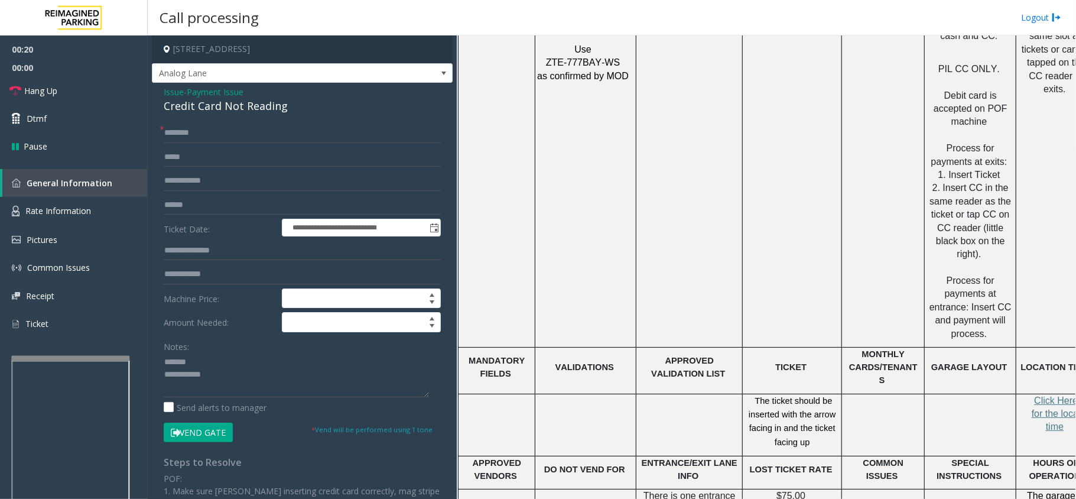
click at [174, 97] on span "Issue" at bounding box center [174, 92] width 20 height 12
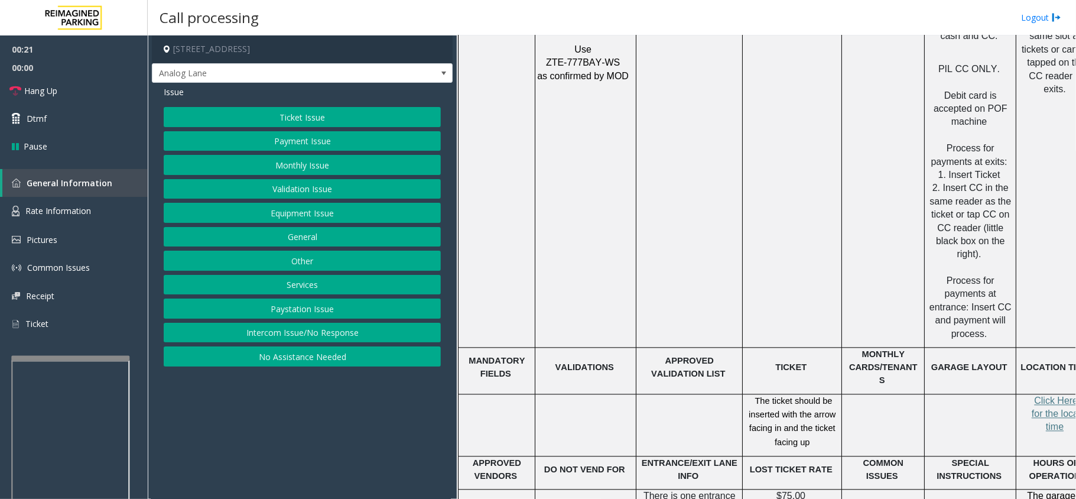
click at [303, 217] on button "Equipment Issue" at bounding box center [302, 213] width 277 height 20
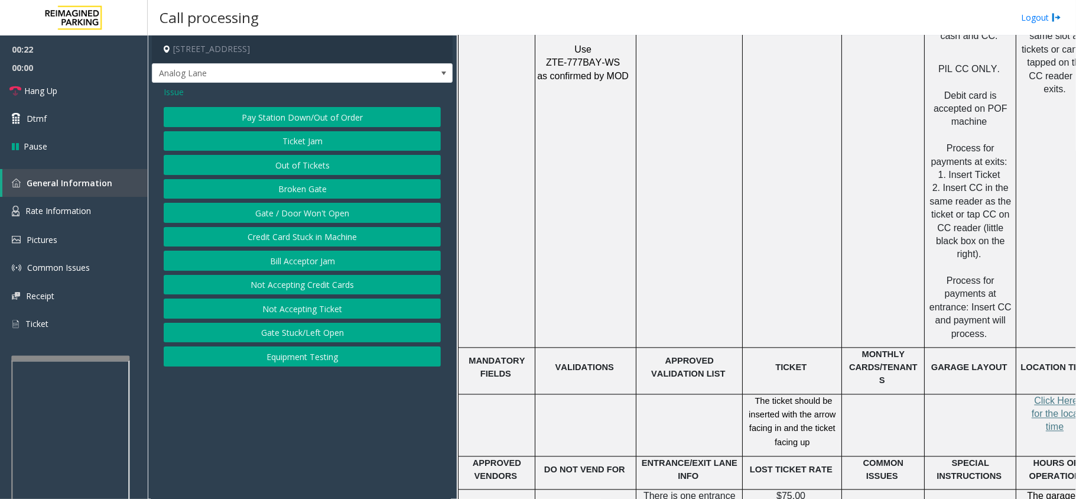
click at [303, 217] on button "Gate / Door Won't Open" at bounding box center [302, 213] width 277 height 20
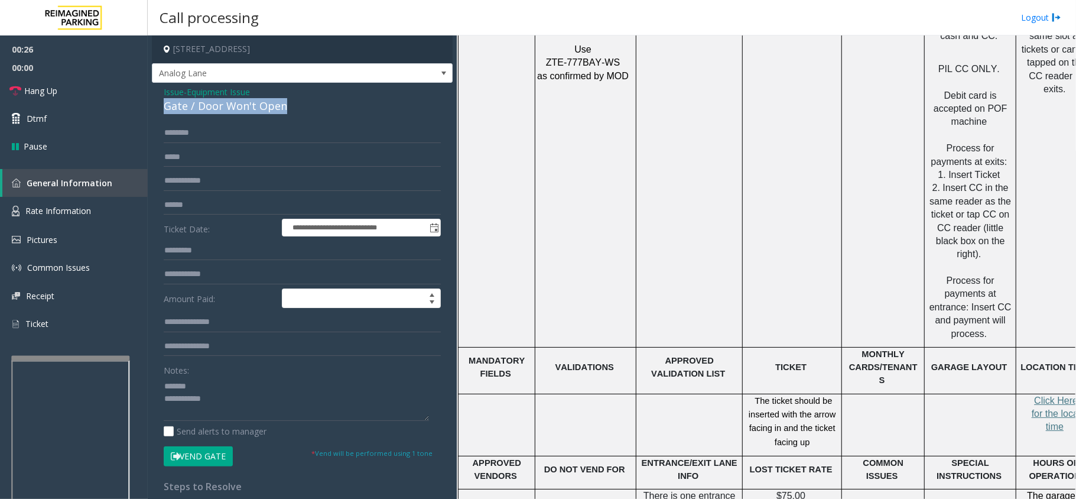
drag, startPoint x: 255, startPoint y: 116, endPoint x: 304, endPoint y: 106, distance: 49.4
click at [304, 106] on div "**********" at bounding box center [302, 370] width 301 height 574
click at [168, 97] on span "Issue" at bounding box center [174, 92] width 20 height 12
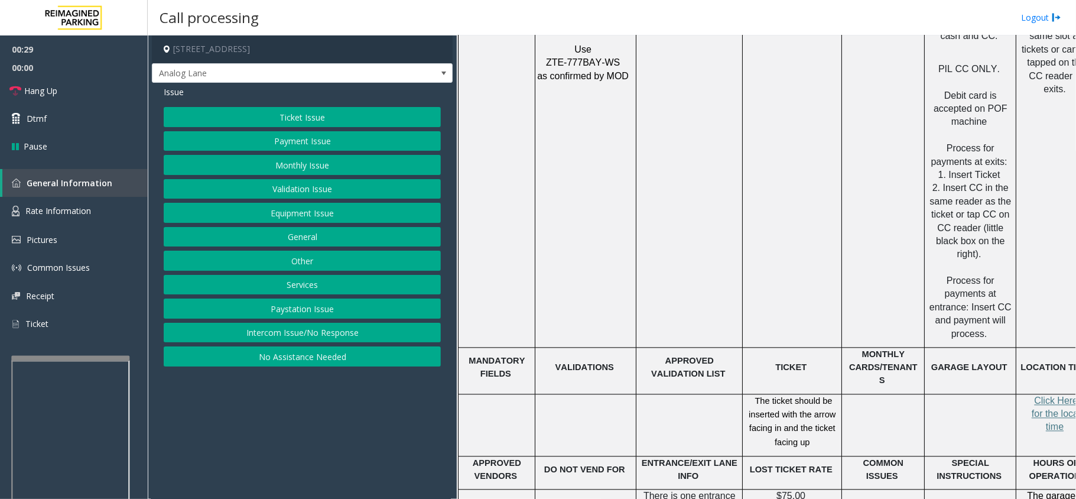
click at [251, 169] on button "Monthly Issue" at bounding box center [302, 165] width 277 height 20
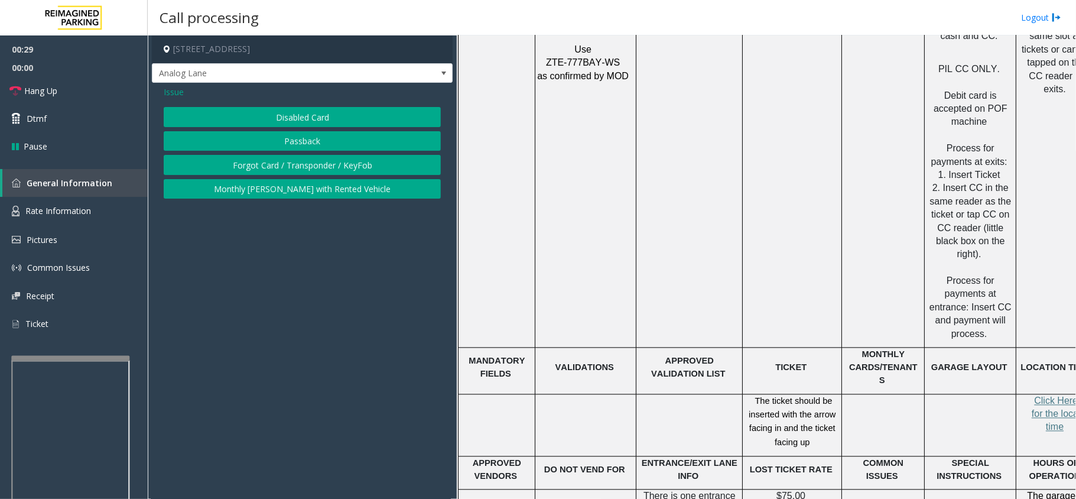
click at [235, 119] on button "Disabled Card" at bounding box center [302, 117] width 277 height 20
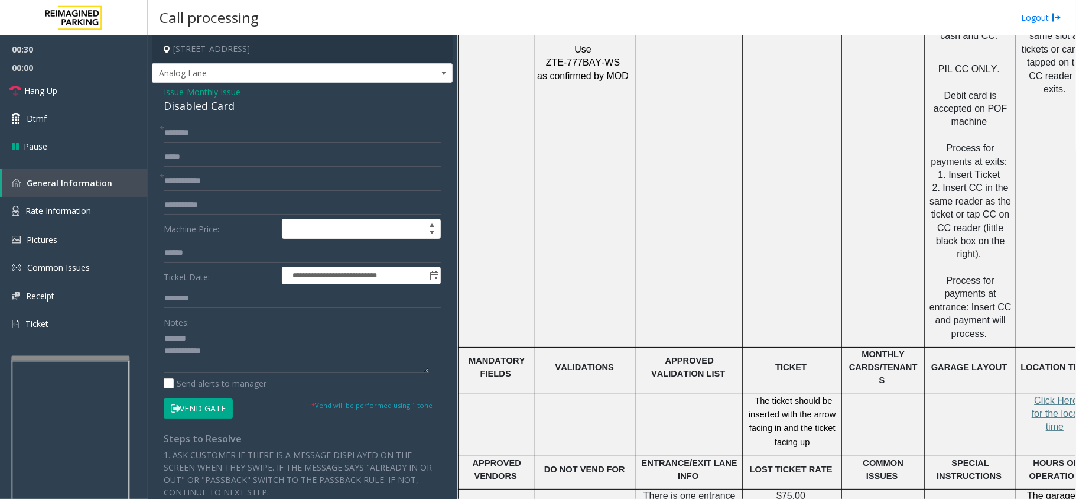
click at [177, 97] on span "Issue" at bounding box center [174, 92] width 20 height 12
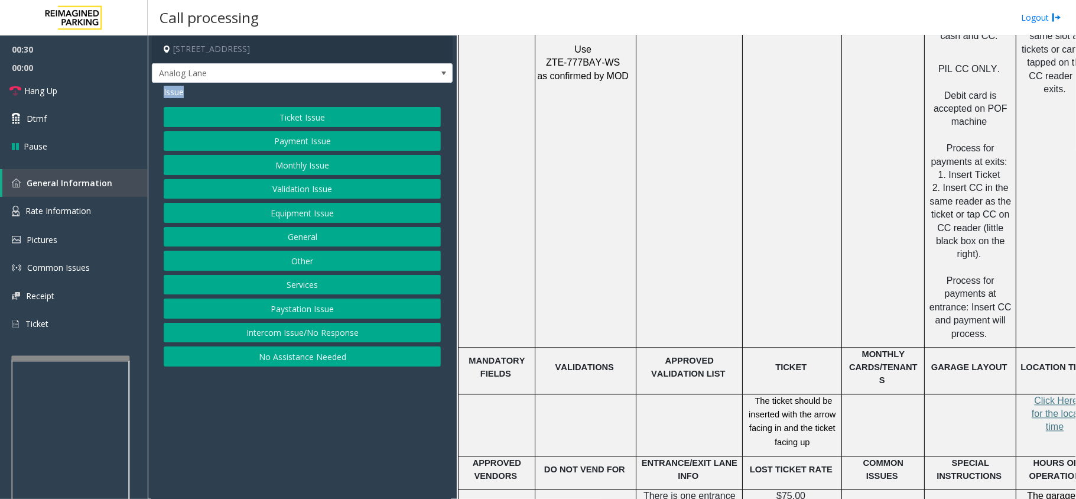
click at [177, 97] on span "Issue" at bounding box center [174, 92] width 20 height 12
click at [232, 158] on button "Monthly Issue" at bounding box center [302, 165] width 277 height 20
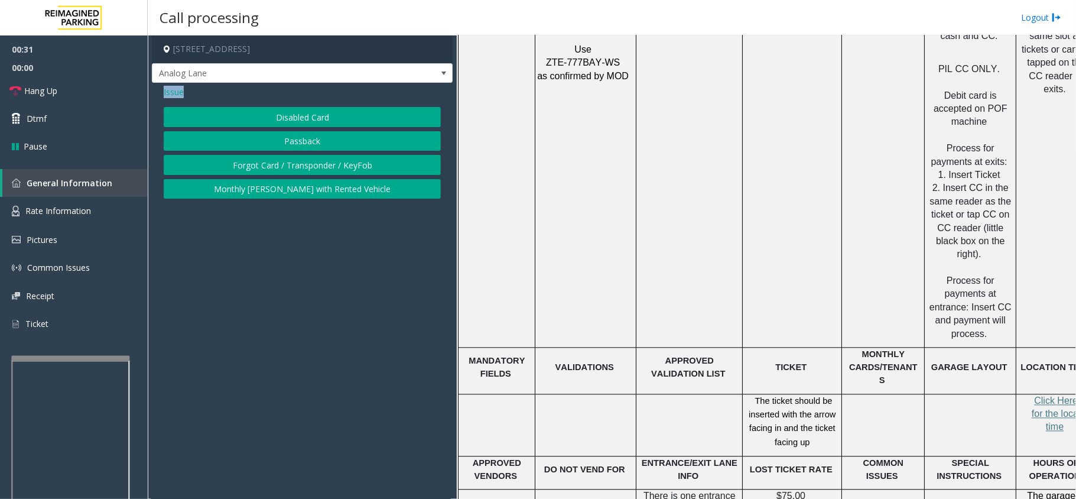
click at [222, 115] on button "Disabled Card" at bounding box center [302, 117] width 277 height 20
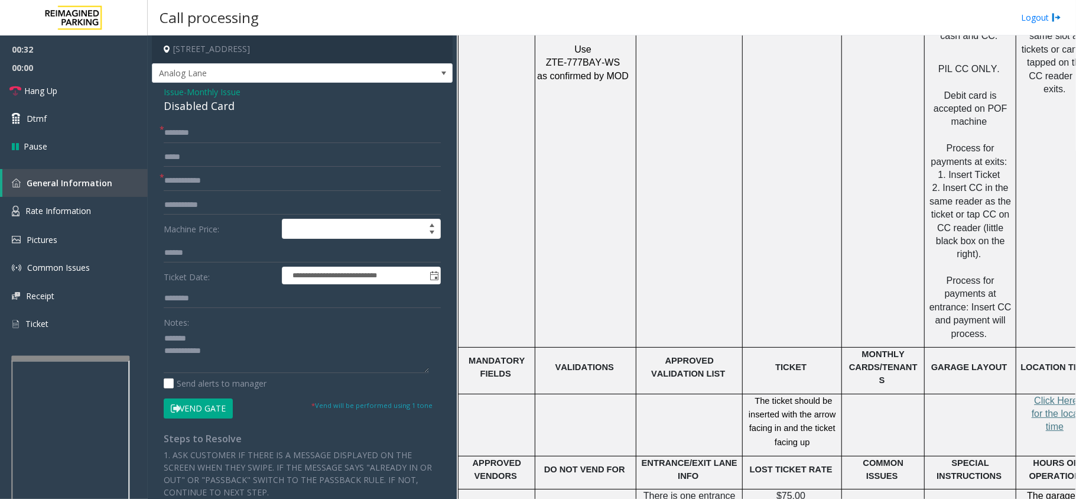
click at [217, 109] on div "Disabled Card" at bounding box center [302, 106] width 277 height 16
click at [287, 360] on textarea at bounding box center [296, 351] width 265 height 44
drag, startPoint x: 675, startPoint y: 265, endPoint x: 651, endPoint y: 310, distance: 50.8
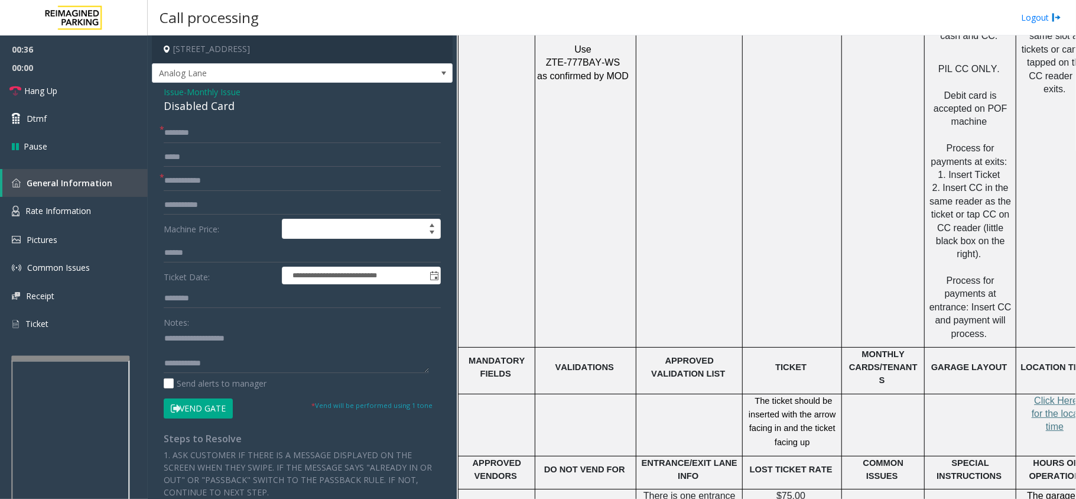
click at [651, 310] on td "Username: CSR" at bounding box center [689, 182] width 106 height 331
click at [251, 371] on textarea at bounding box center [296, 351] width 265 height 44
click at [689, 356] on span "APPROVED VALIDATION LIST" at bounding box center [688, 367] width 74 height 22
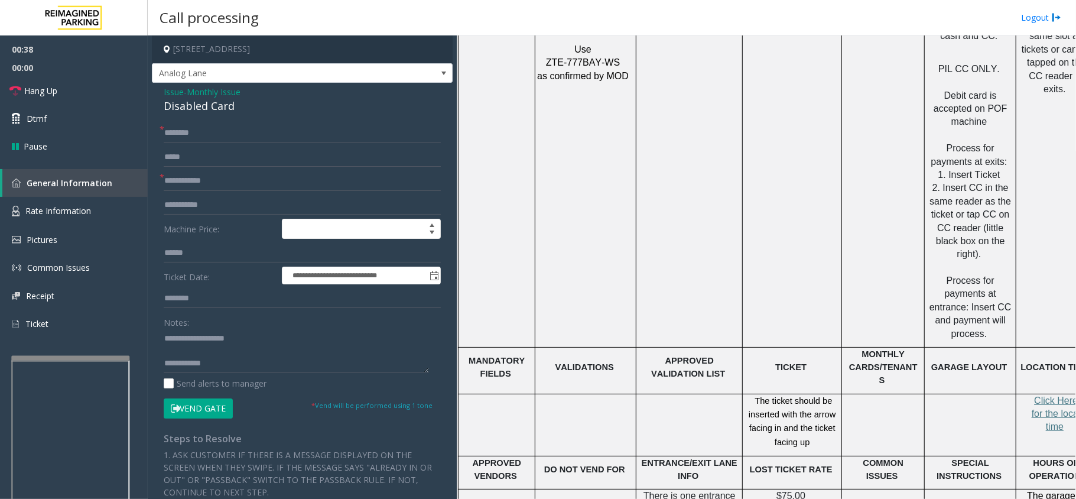
drag, startPoint x: 700, startPoint y: 386, endPoint x: 861, endPoint y: 412, distance: 162.7
click at [700, 394] on td at bounding box center [689, 425] width 106 height 63
click at [206, 178] on input "text" at bounding box center [302, 181] width 277 height 20
paste textarea "**********"
type textarea "**********"
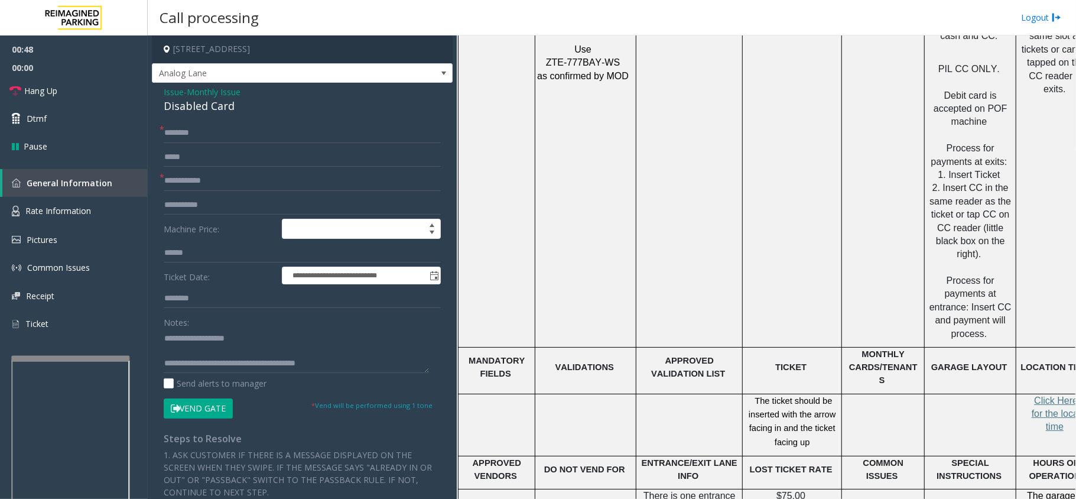
click at [268, 170] on form "**********" at bounding box center [302, 270] width 277 height 295
click at [282, 171] on input "text" at bounding box center [302, 181] width 277 height 20
click at [997, 183] on span "2. Insert CC in the same reader as the ticket or tap CC on CC reader (little bl…" at bounding box center [971, 221] width 82 height 76
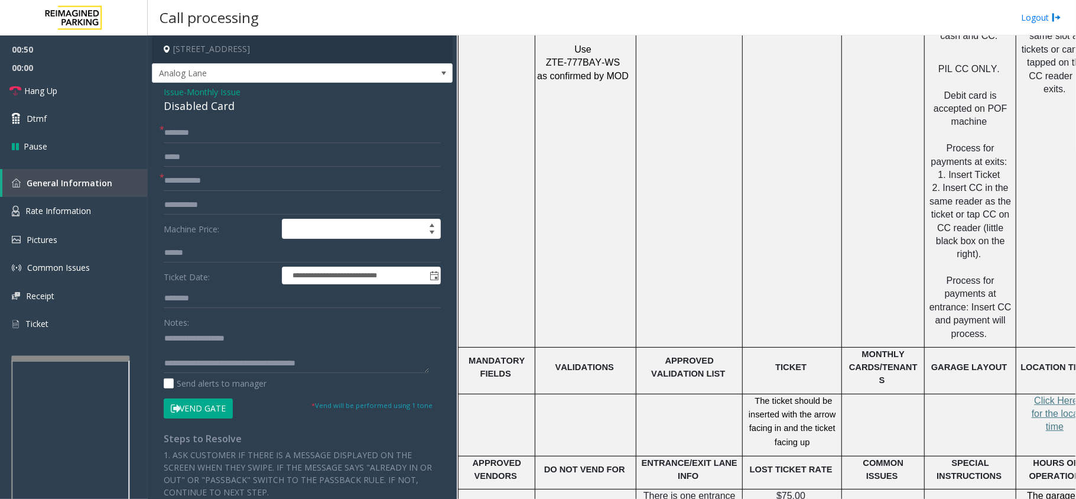
click at [835, 267] on td "Password: i mpark777" at bounding box center [792, 182] width 99 height 331
click at [62, 79] on link "Hang Up" at bounding box center [74, 91] width 148 height 28
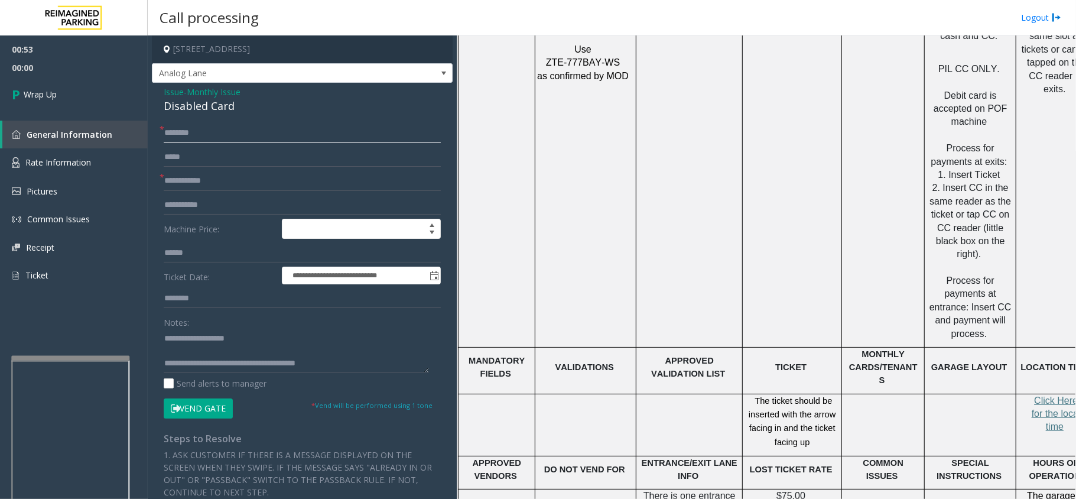
click at [221, 136] on input "text" at bounding box center [302, 133] width 277 height 20
type input "**"
click at [227, 174] on input "*" at bounding box center [302, 181] width 277 height 20
type input "**"
drag, startPoint x: 213, startPoint y: 365, endPoint x: 441, endPoint y: 358, distance: 228.2
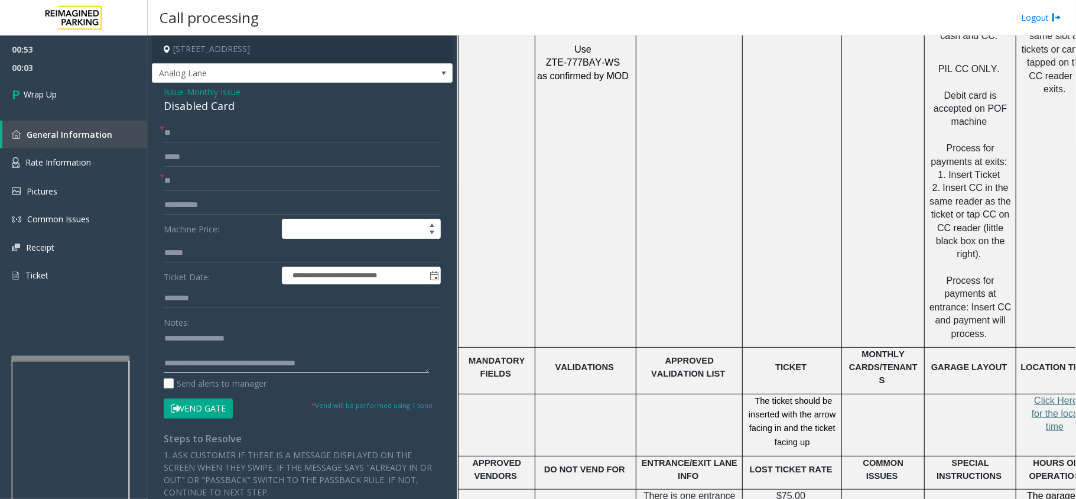
click at [452, 369] on app-call-processing-form "**********" at bounding box center [302, 266] width 309 height 463
type textarea "**********"
click at [83, 83] on link "Wrap Up" at bounding box center [74, 94] width 148 height 35
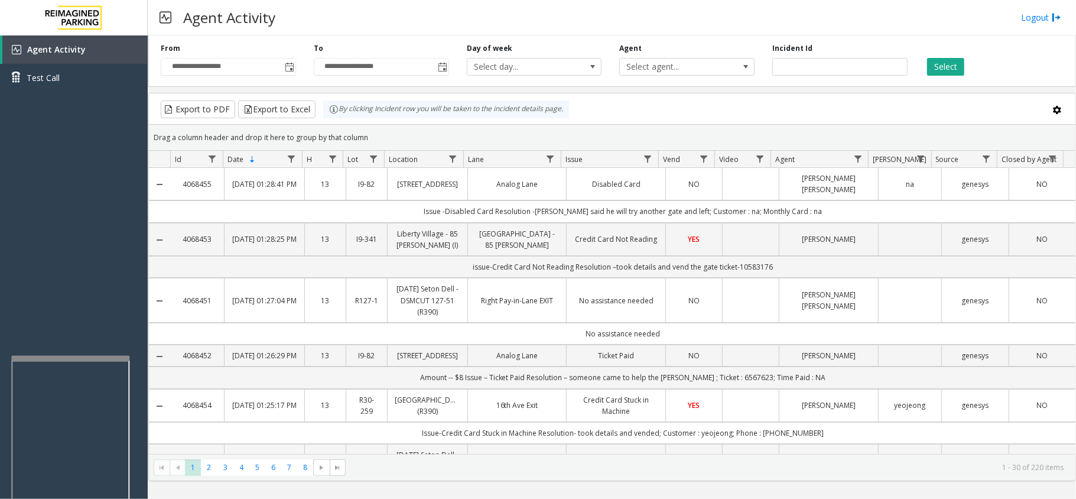
drag, startPoint x: 508, startPoint y: 1, endPoint x: 476, endPoint y: 2, distance: 32.0
click at [483, 4] on div "Agent Activity Logout" at bounding box center [612, 17] width 928 height 35
drag, startPoint x: 579, startPoint y: 26, endPoint x: 532, endPoint y: 26, distance: 46.7
click at [532, 26] on div "Agent Activity Logout" at bounding box center [612, 17] width 928 height 35
drag, startPoint x: 498, startPoint y: 27, endPoint x: 501, endPoint y: 21, distance: 6.4
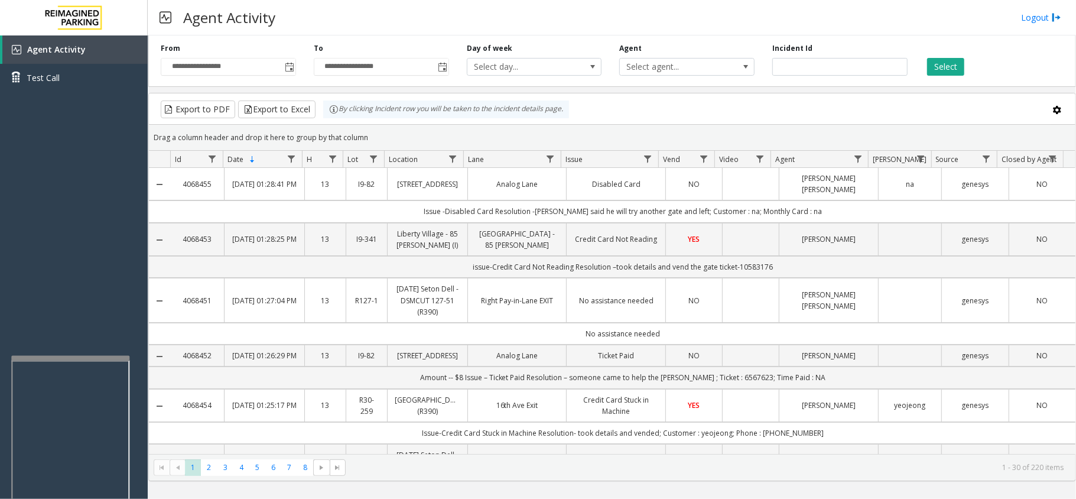
drag, startPoint x: 501, startPoint y: 21, endPoint x: 342, endPoint y: 1, distance: 160.8
click at [371, 20] on div "Agent Activity Logout" at bounding box center [612, 17] width 928 height 35
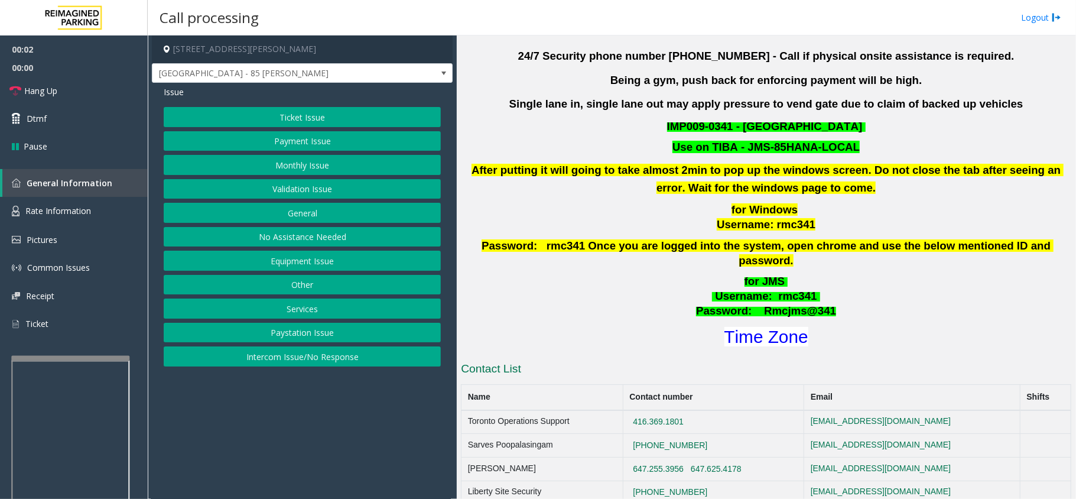
scroll to position [394, 0]
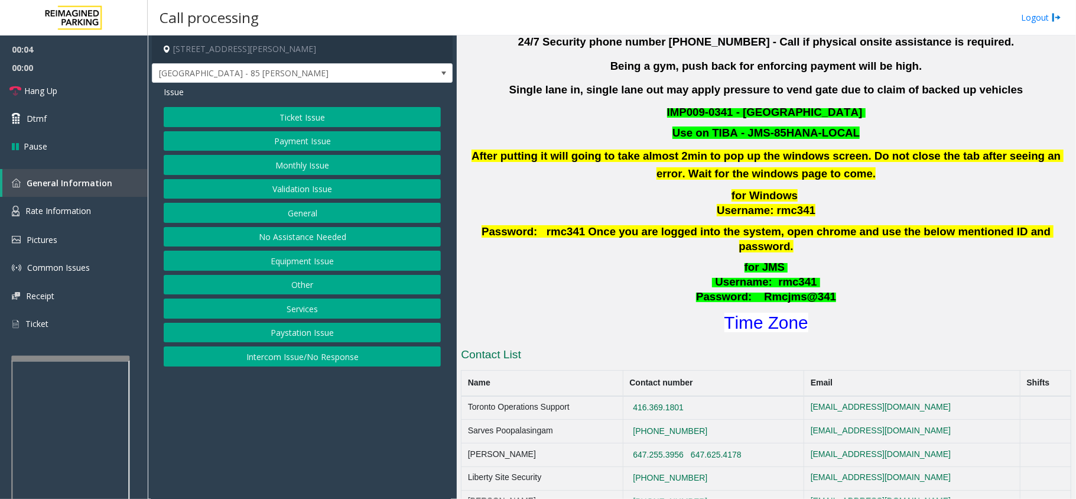
drag, startPoint x: 651, startPoint y: 268, endPoint x: 414, endPoint y: 247, distance: 237.9
click at [599, 270] on p "for JMS Username : rmc341 Password: Rmcjms@341" at bounding box center [766, 282] width 613 height 44
click at [298, 318] on button "Services" at bounding box center [302, 308] width 277 height 20
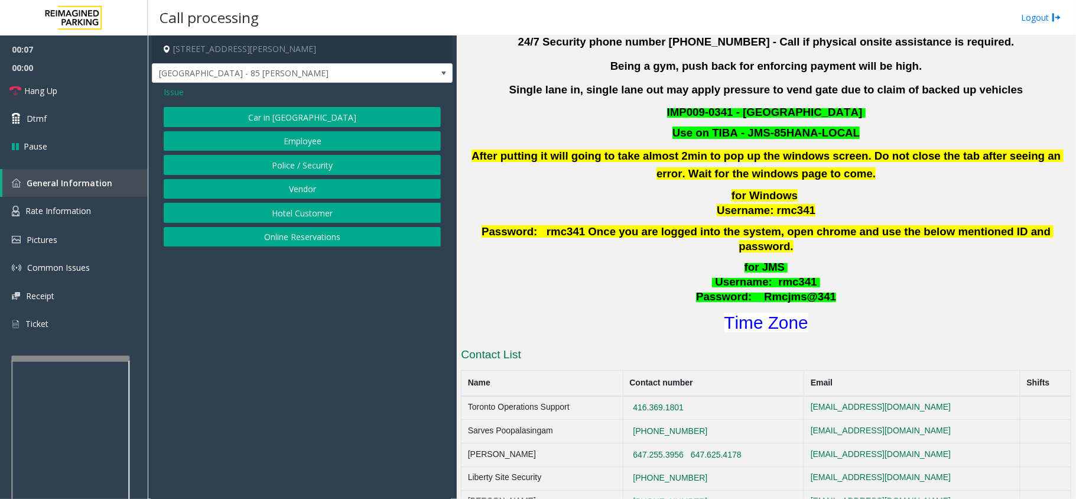
click at [300, 242] on button "Online Reservations" at bounding box center [302, 237] width 277 height 20
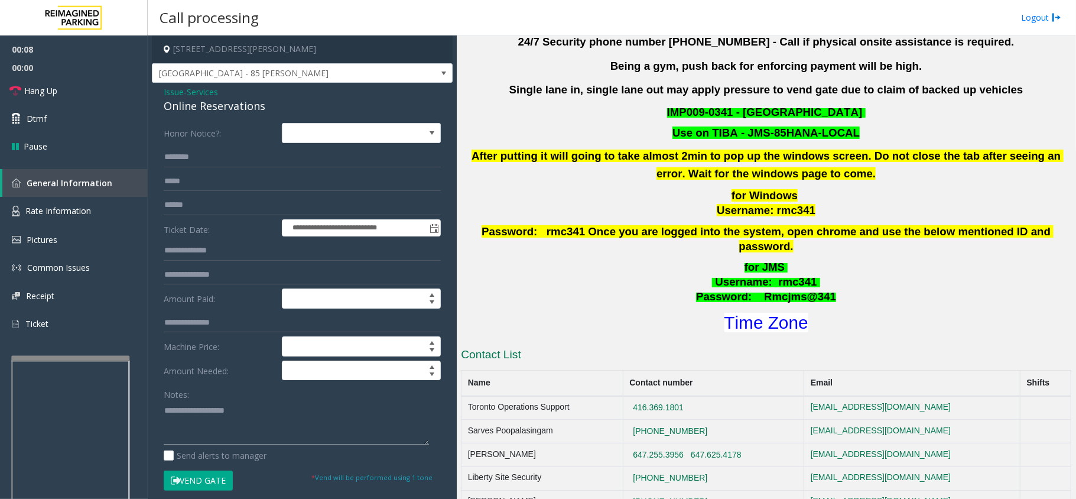
paste textarea "**********"
drag, startPoint x: 160, startPoint y: 109, endPoint x: 277, endPoint y: 116, distance: 117.8
click at [277, 116] on div "**********" at bounding box center [302, 425] width 301 height 685
click at [210, 110] on div "Online Reservations" at bounding box center [302, 106] width 277 height 16
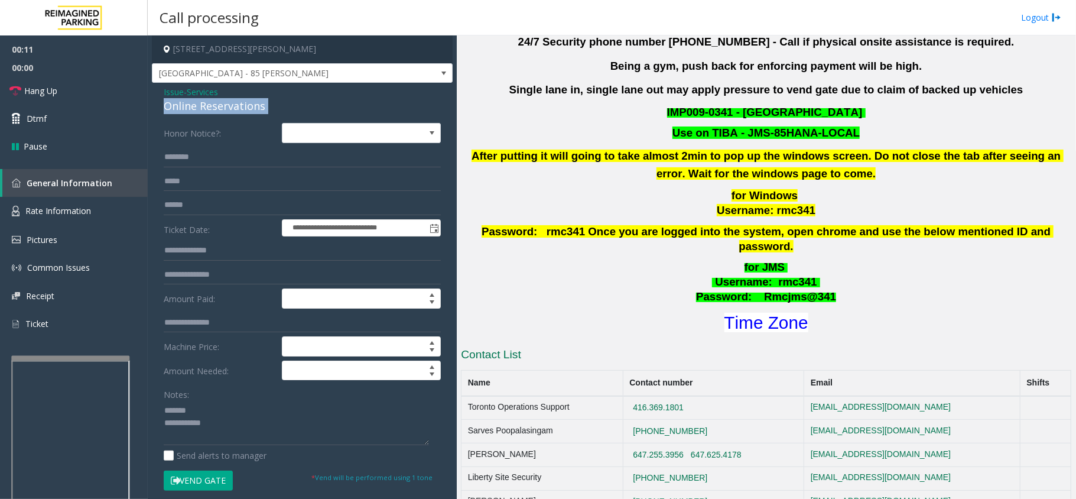
click at [210, 110] on div "Online Reservations" at bounding box center [302, 106] width 277 height 16
drag, startPoint x: 281, startPoint y: 427, endPoint x: 261, endPoint y: 430, distance: 21.0
click at [261, 430] on textarea at bounding box center [296, 423] width 265 height 44
click at [258, 433] on textarea at bounding box center [296, 423] width 265 height 44
paste textarea "**********"
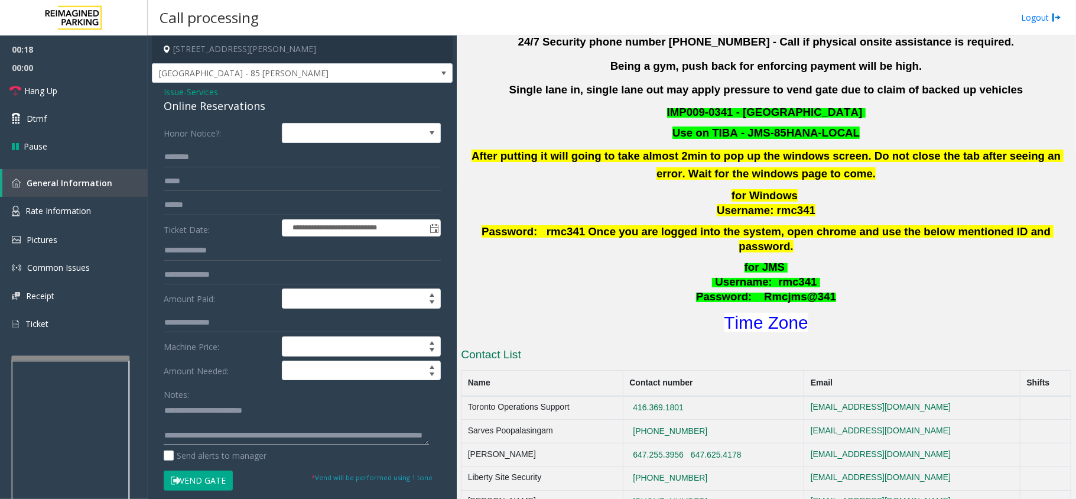
scroll to position [21, 0]
drag, startPoint x: 202, startPoint y: 438, endPoint x: 648, endPoint y: 477, distance: 447.9
click at [202, 440] on textarea at bounding box center [296, 423] width 265 height 44
type textarea "**********"
drag, startPoint x: 183, startPoint y: 477, endPoint x: 164, endPoint y: 437, distance: 44.7
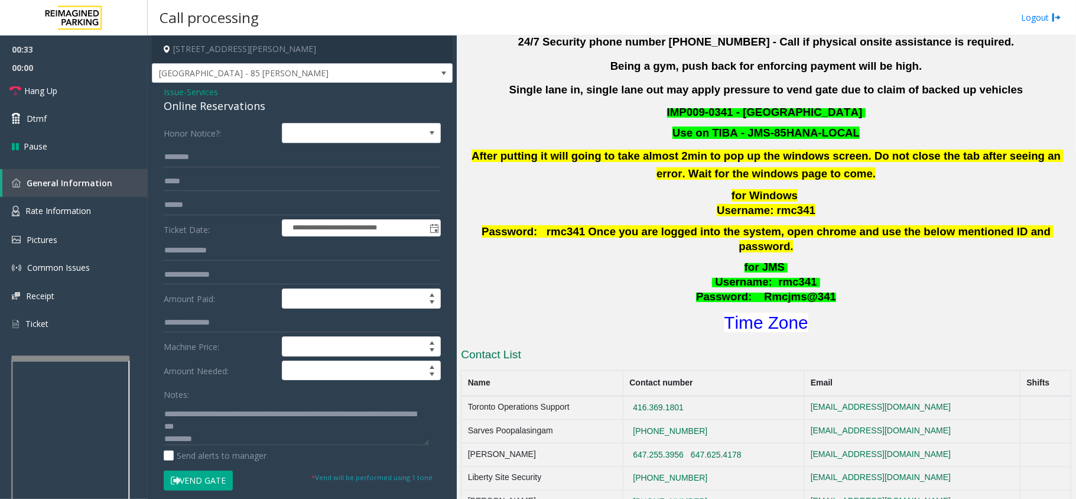
click at [183, 477] on button "Vend Gate" at bounding box center [198, 480] width 69 height 20
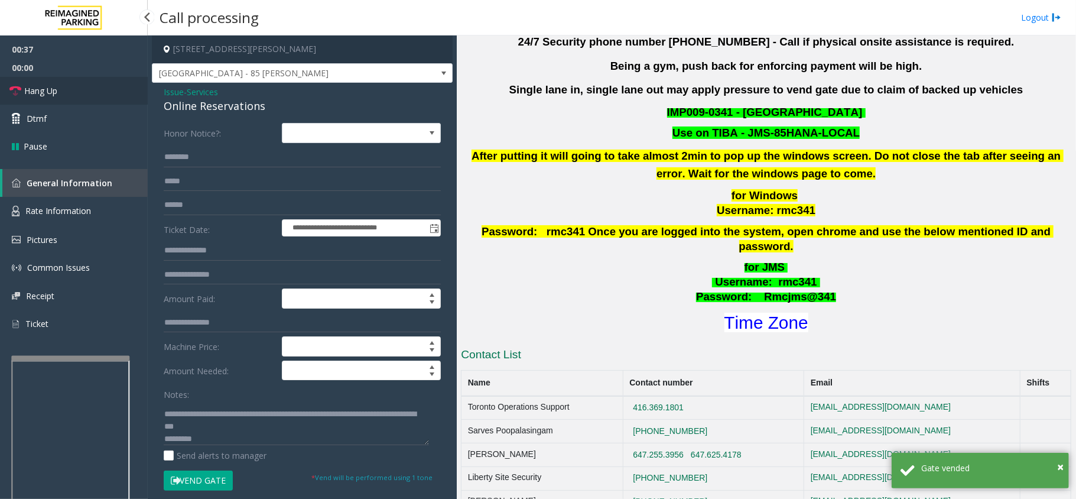
click at [78, 83] on link "Hang Up" at bounding box center [74, 91] width 148 height 28
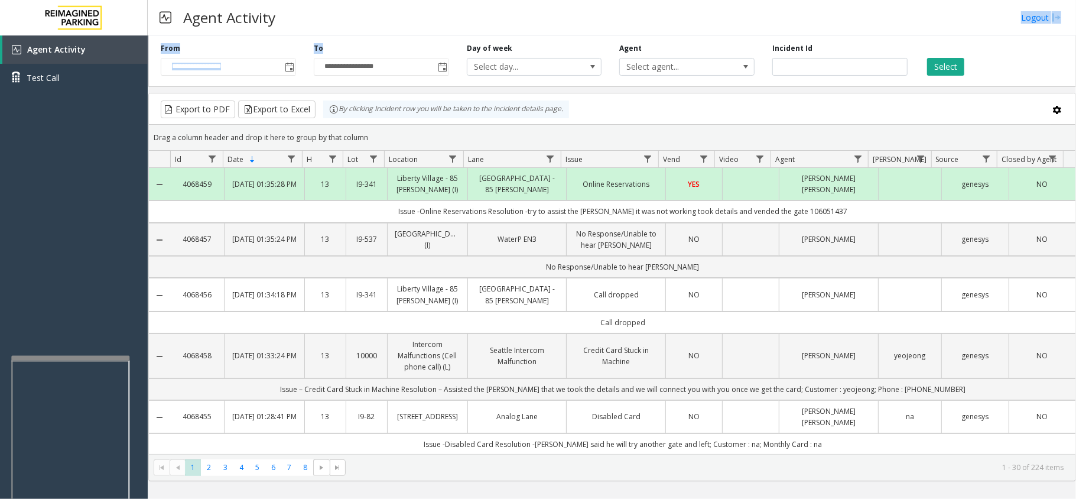
drag, startPoint x: 446, startPoint y: 26, endPoint x: 431, endPoint y: 35, distance: 17.0
click at [431, 35] on div "**********" at bounding box center [612, 249] width 928 height 499
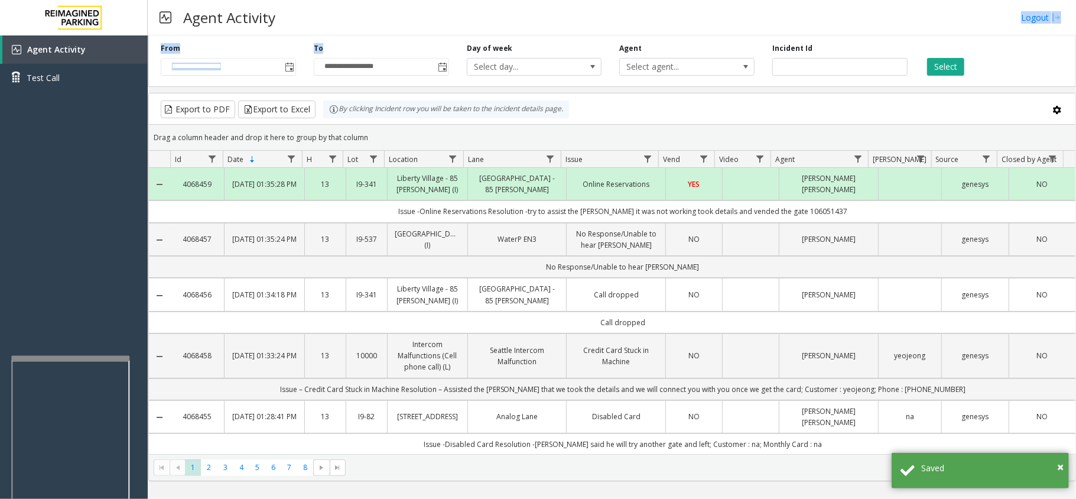
drag, startPoint x: 454, startPoint y: 27, endPoint x: 428, endPoint y: 30, distance: 26.2
click at [428, 30] on div "Agent Activity Logout" at bounding box center [612, 17] width 928 height 35
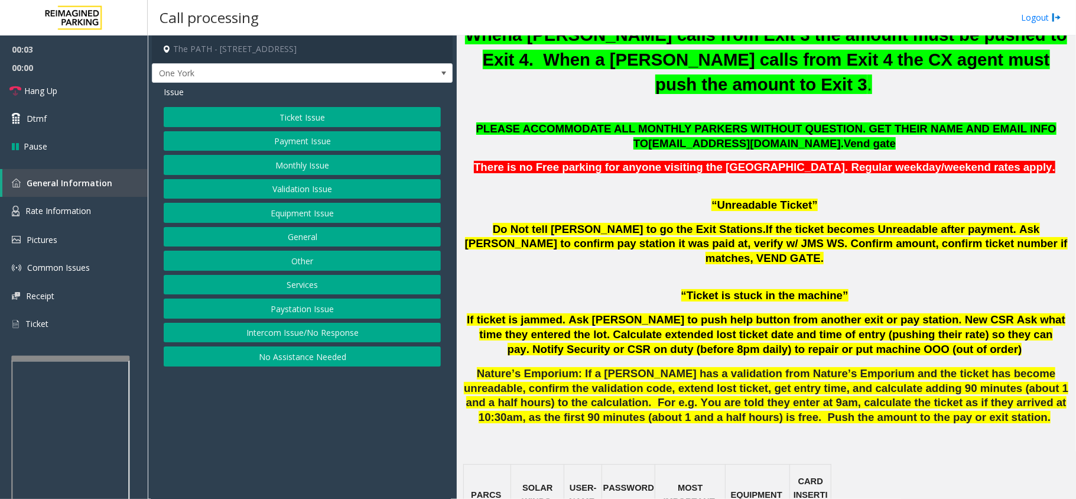
drag, startPoint x: 347, startPoint y: 452, endPoint x: 339, endPoint y: 459, distance: 10.5
click at [339, 459] on app-call-processing-form "The PATH - [STREET_ADDRESS] One York Issue Ticket Issue Payment Issue Monthly I…" at bounding box center [302, 266] width 309 height 463
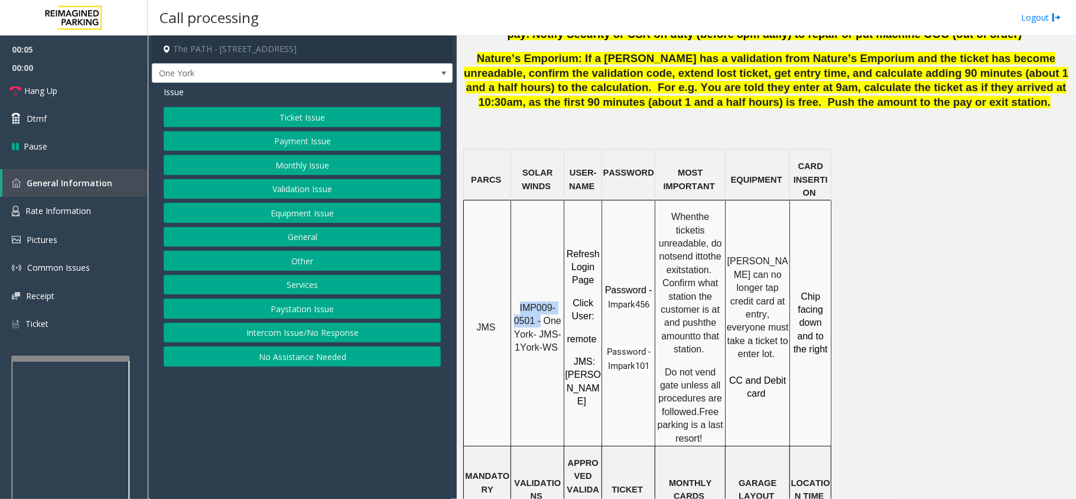
drag, startPoint x: 516, startPoint y: 258, endPoint x: 540, endPoint y: 272, distance: 27.4
click at [540, 301] on p "IMP009-0501 - One York- JMS-1York-WS" at bounding box center [537, 327] width 51 height 53
click at [89, 206] on span "Rate Information" at bounding box center [58, 210] width 66 height 11
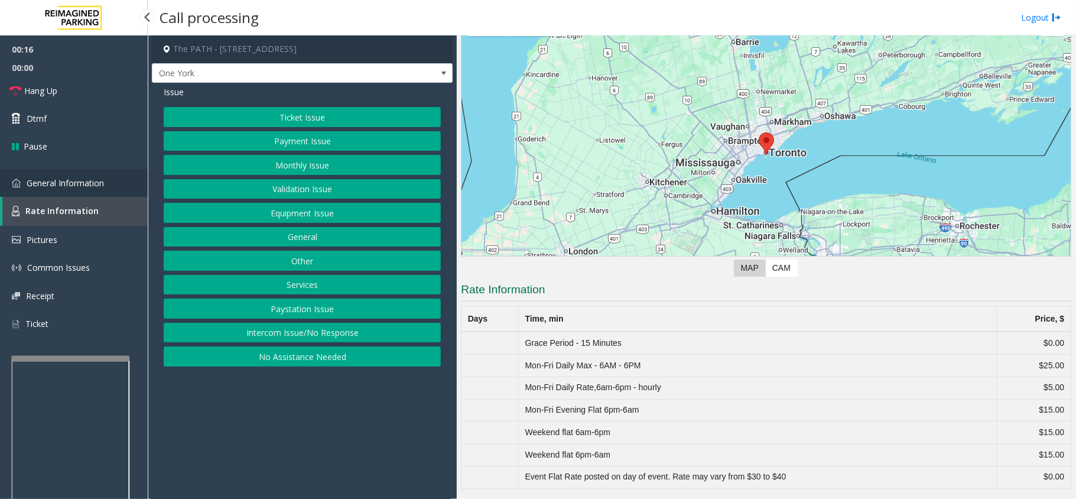
click at [99, 177] on span "General Information" at bounding box center [65, 182] width 77 height 11
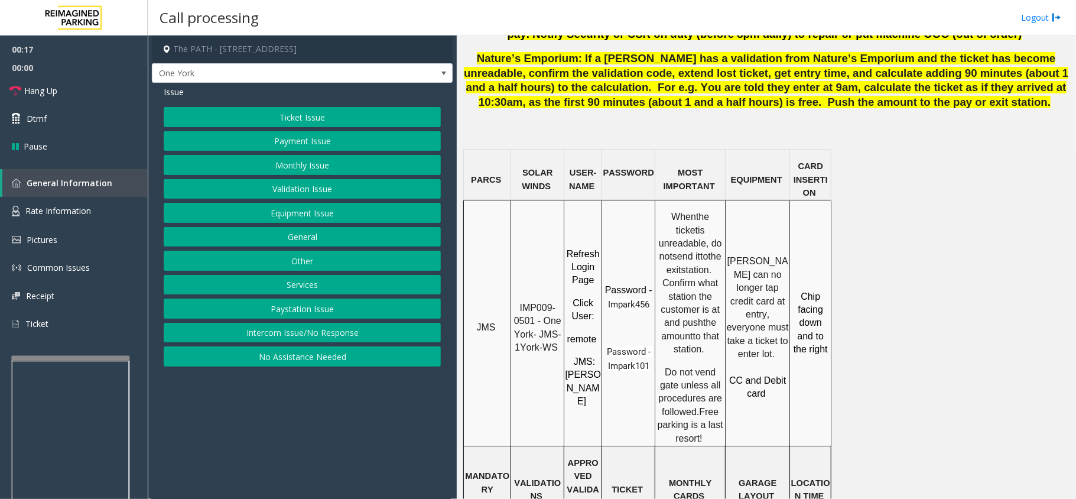
click at [337, 226] on div "Ticket Issue Payment Issue Monthly Issue Validation Issue Equipment Issue Gener…" at bounding box center [302, 236] width 277 height 259
click at [337, 223] on button "Equipment Issue" at bounding box center [302, 213] width 277 height 20
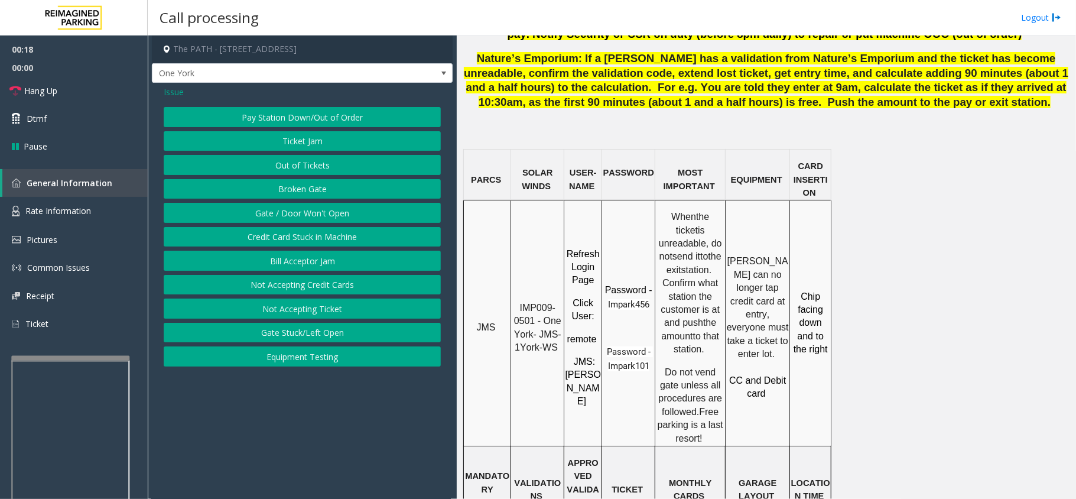
click at [337, 223] on button "Gate / Door Won't Open" at bounding box center [302, 213] width 277 height 20
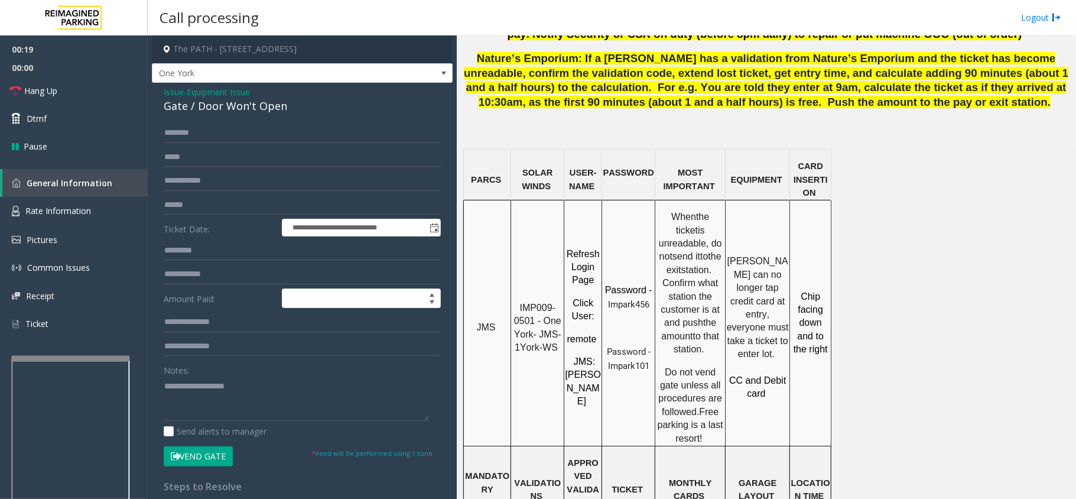
click at [211, 91] on span "Equipment Issue" at bounding box center [218, 92] width 63 height 12
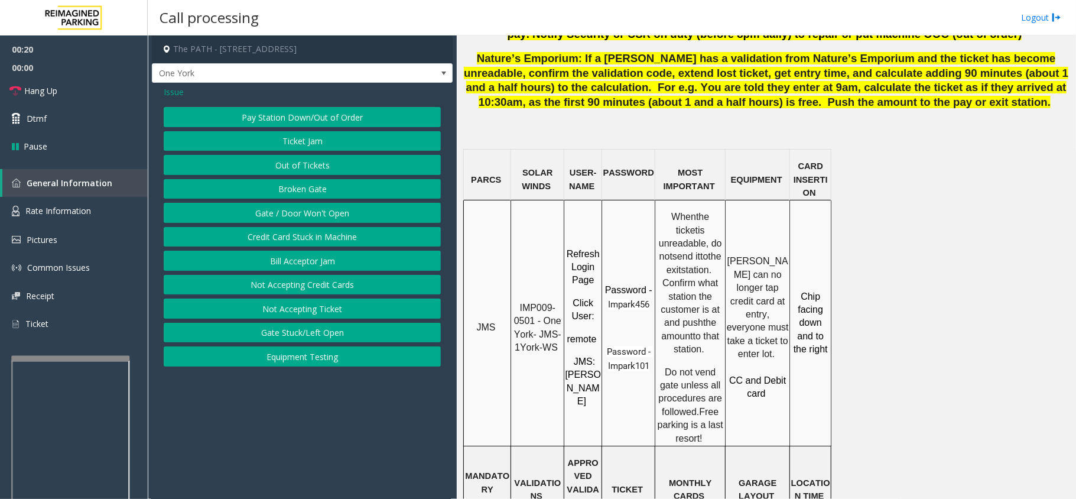
click at [171, 87] on span "Issue" at bounding box center [174, 92] width 20 height 12
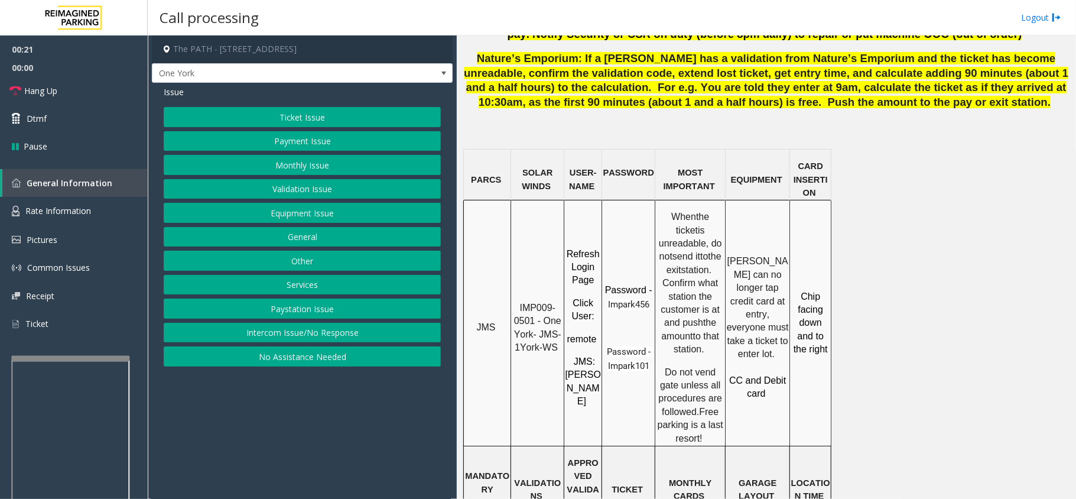
click at [279, 261] on button "Other" at bounding box center [302, 261] width 277 height 20
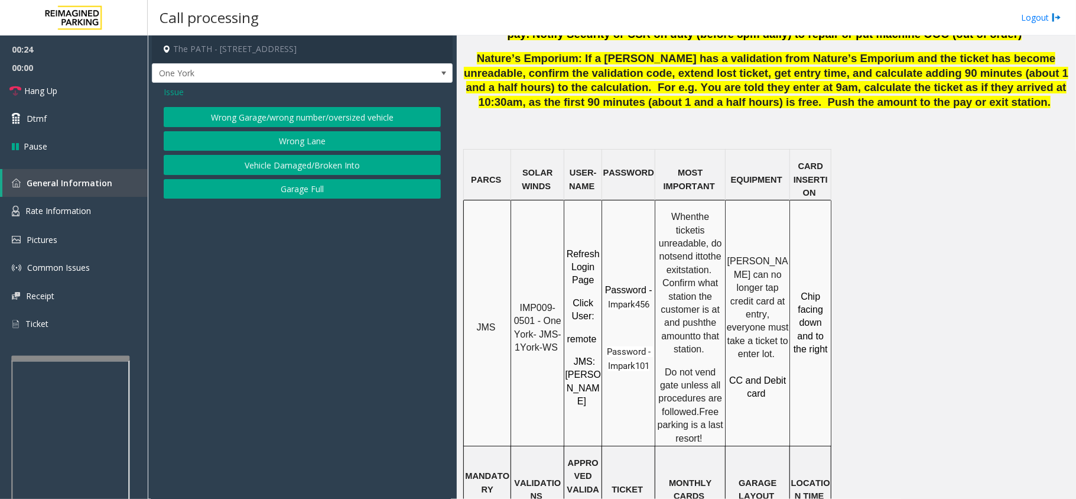
click at [275, 119] on button "Wrong Garage/wrong number/oversized vehicle" at bounding box center [302, 117] width 277 height 20
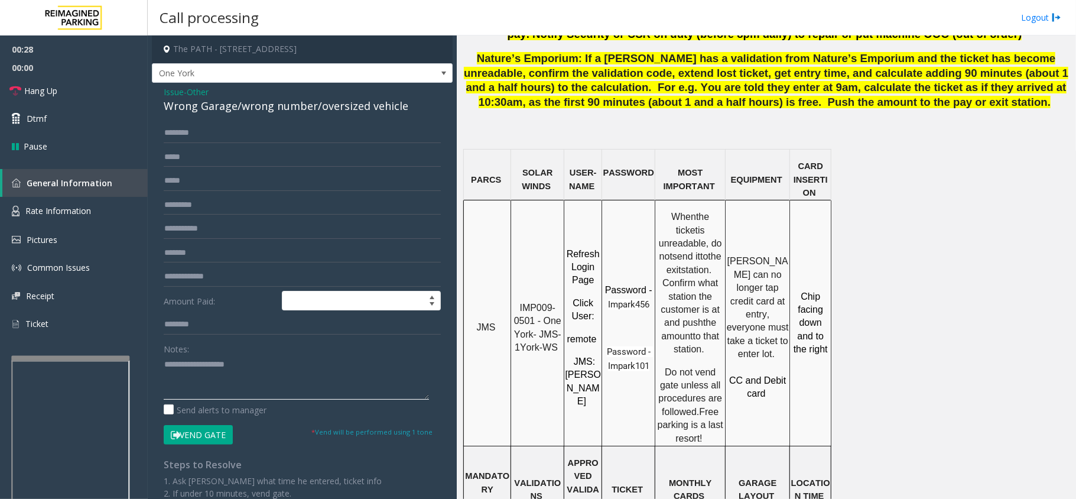
click at [213, 389] on textarea at bounding box center [296, 377] width 265 height 44
paste textarea "**********"
copy div "Wrong Garage"
drag, startPoint x: 164, startPoint y: 112, endPoint x: 232, endPoint y: 106, distance: 68.2
click at [232, 106] on div "Issue - Other Wrong Garage/wrong number/oversized vehicle Amount Paid: Notes: S…" at bounding box center [302, 297] width 301 height 428
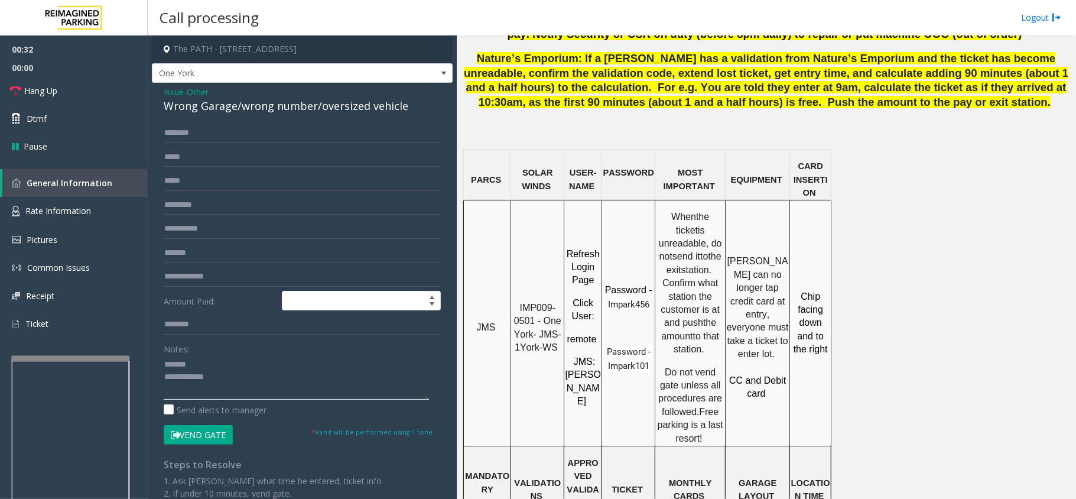
click at [211, 363] on textarea at bounding box center [296, 377] width 265 height 44
paste textarea "**********"
click at [235, 388] on textarea at bounding box center [296, 377] width 265 height 44
click at [189, 429] on button "Vend Gate" at bounding box center [198, 435] width 69 height 20
click at [287, 391] on textarea at bounding box center [296, 377] width 265 height 44
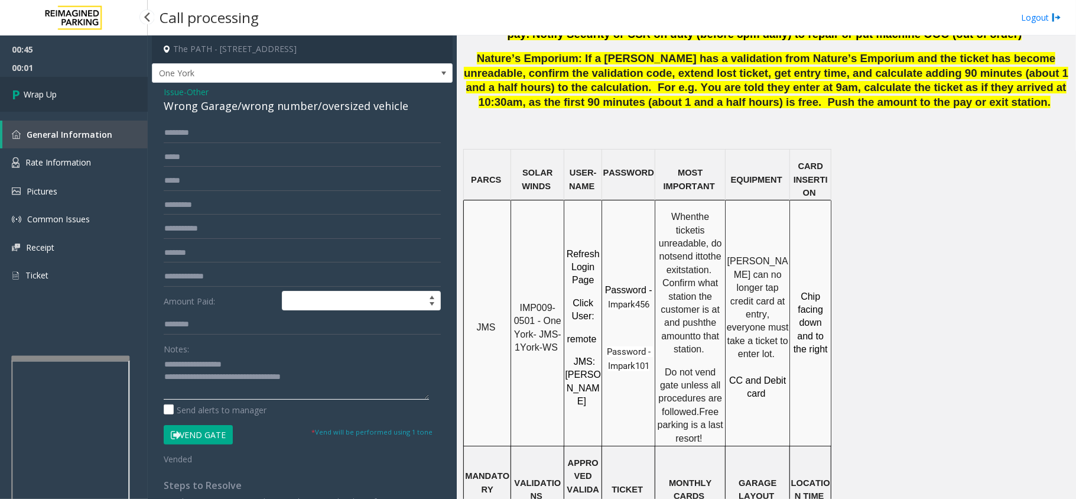
type textarea "**********"
click at [93, 102] on link "Wrap Up" at bounding box center [74, 94] width 148 height 35
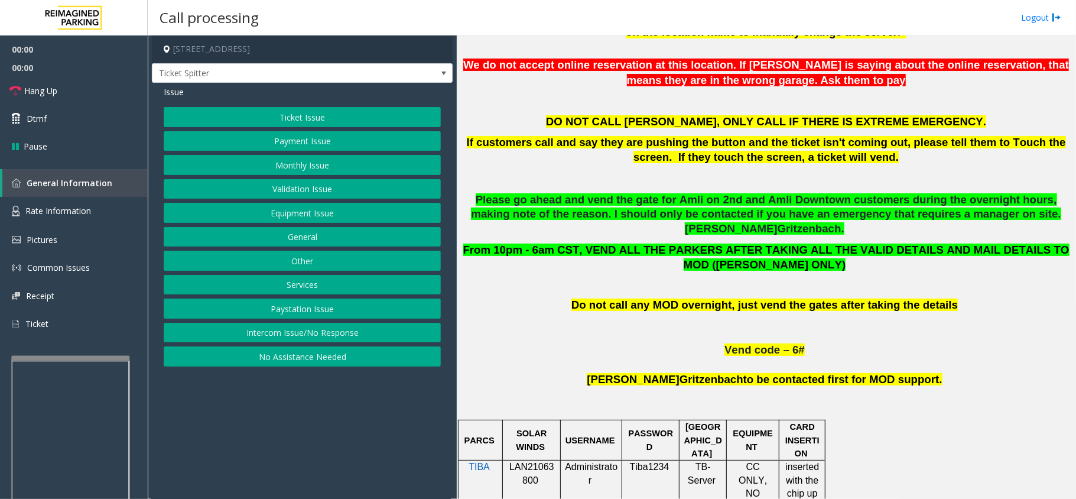
scroll to position [473, 0]
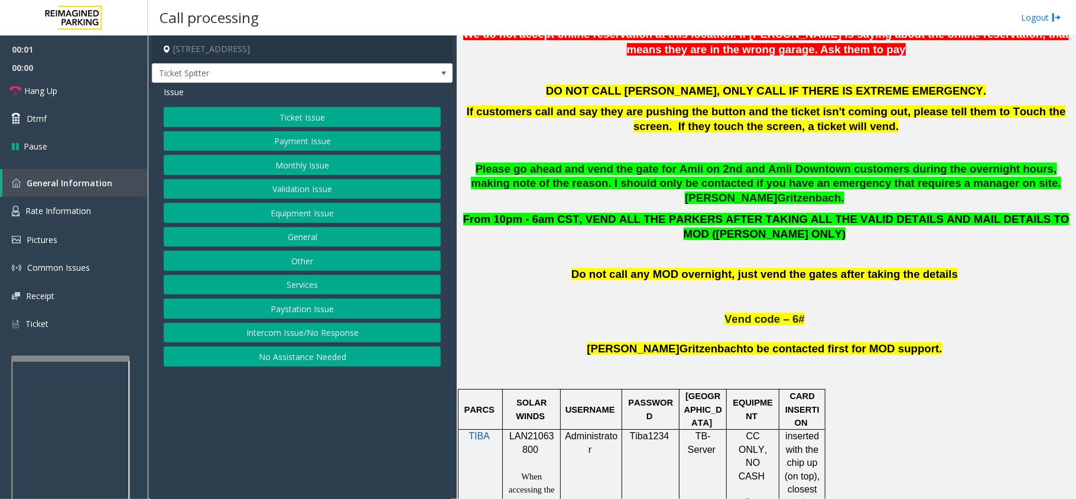
click at [525, 440] on span "LAN21063800" at bounding box center [531, 442] width 45 height 23
click at [345, 119] on button "Ticket Issue" at bounding box center [302, 117] width 277 height 20
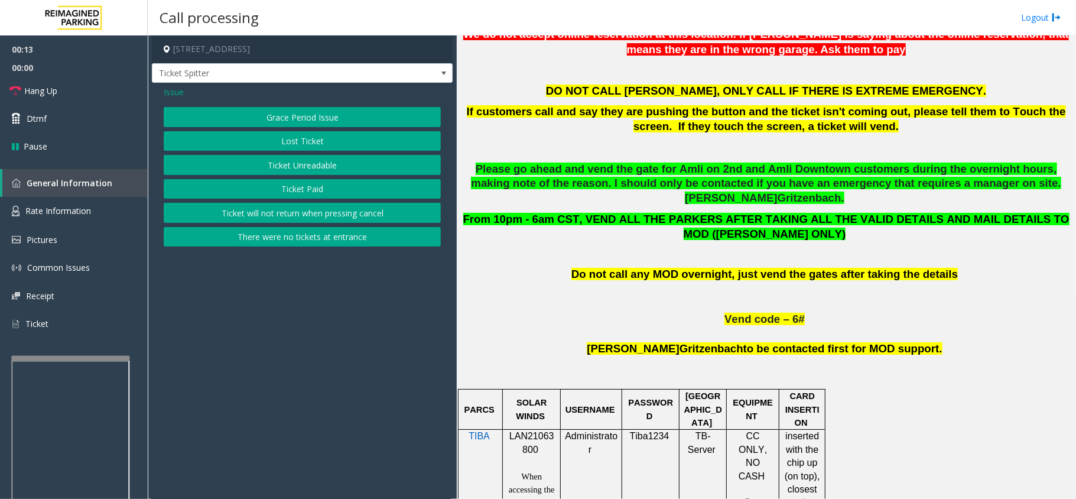
drag, startPoint x: 383, startPoint y: 384, endPoint x: 366, endPoint y: 384, distance: 16.5
drag, startPoint x: 366, startPoint y: 384, endPoint x: 312, endPoint y: 379, distance: 54.6
click at [312, 379] on app-call-processing-form "[STREET_ADDRESS] Ticket Spitter Issue Grace Period Issue Lost Ticket Ticket Unr…" at bounding box center [302, 266] width 309 height 463
drag, startPoint x: 180, startPoint y: 92, endPoint x: 195, endPoint y: 106, distance: 20.9
click at [180, 92] on span "Issue" at bounding box center [174, 92] width 20 height 12
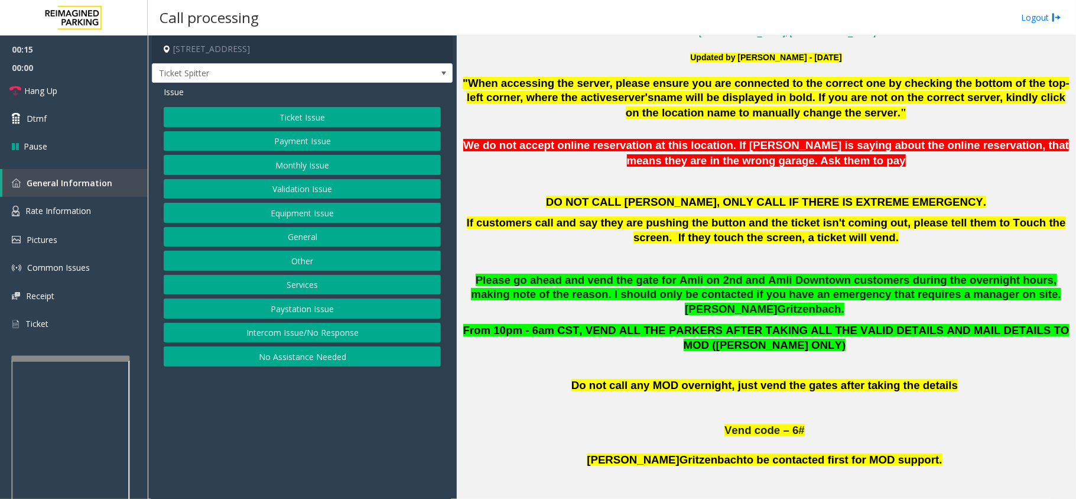
scroll to position [394, 0]
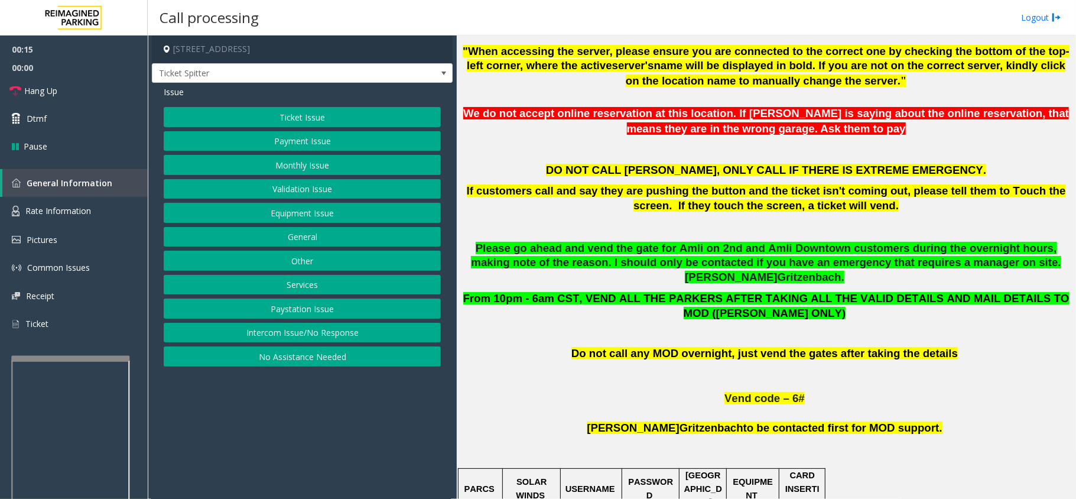
drag, startPoint x: 572, startPoint y: 329, endPoint x: 561, endPoint y: 333, distance: 11.4
click at [561, 346] on p "Do not call any MOD overnight, just vend the gates after taking the details" at bounding box center [766, 353] width 610 height 15
click at [338, 214] on button "Equipment Issue" at bounding box center [302, 213] width 277 height 20
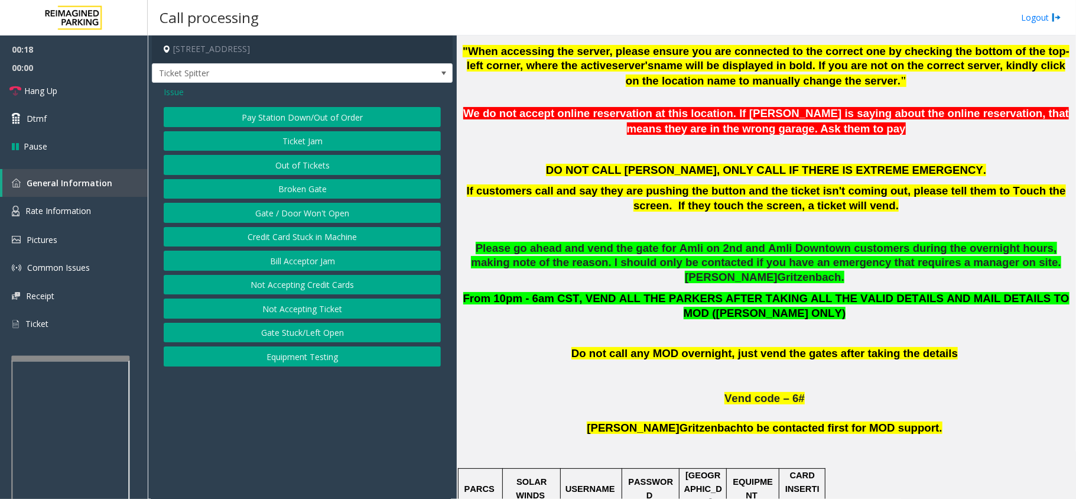
click at [308, 167] on button "Out of Tickets" at bounding box center [302, 165] width 277 height 20
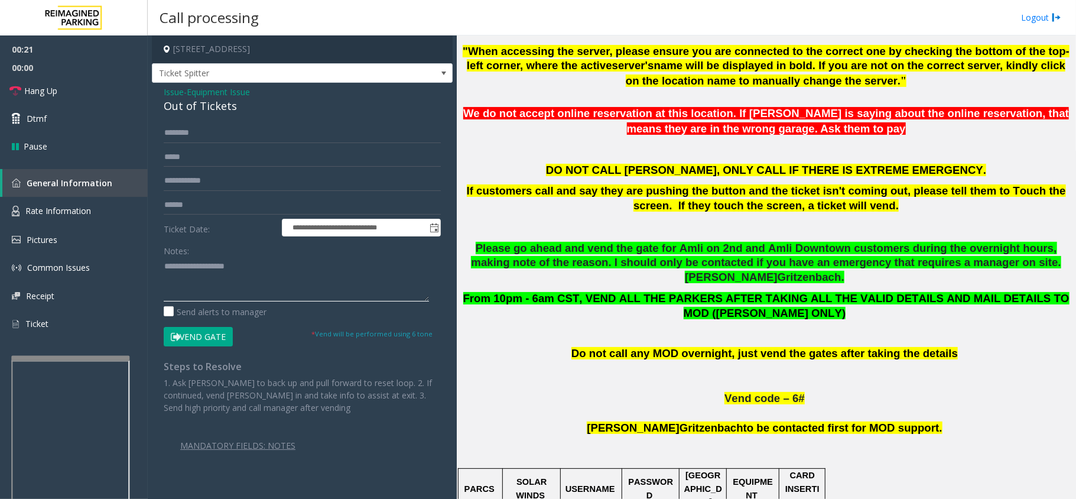
paste textarea "**********"
drag, startPoint x: 154, startPoint y: 103, endPoint x: 256, endPoint y: 111, distance: 103.2
click at [256, 112] on div "**********" at bounding box center [302, 292] width 301 height 418
drag, startPoint x: 275, startPoint y: 287, endPoint x: 332, endPoint y: 289, distance: 56.8
click at [275, 288] on textarea at bounding box center [296, 279] width 265 height 44
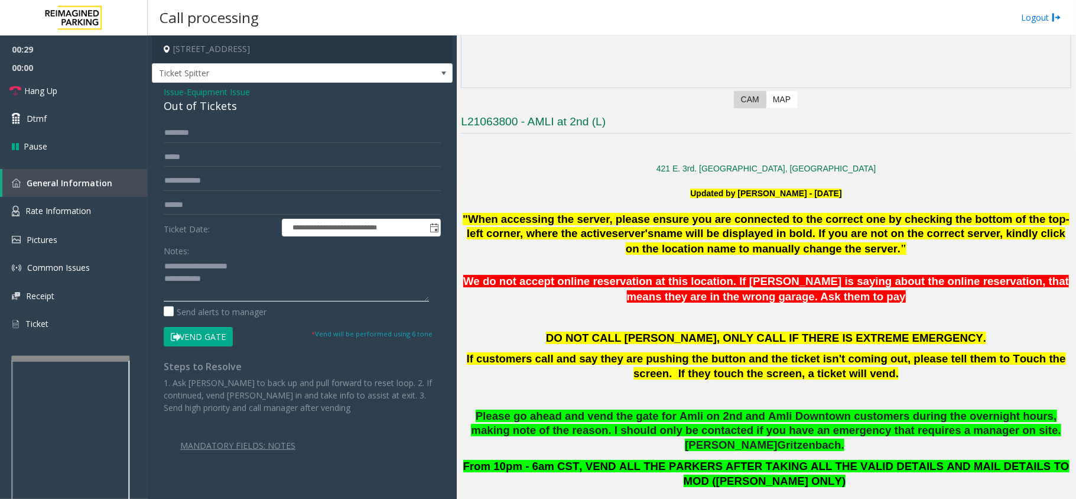
scroll to position [236, 0]
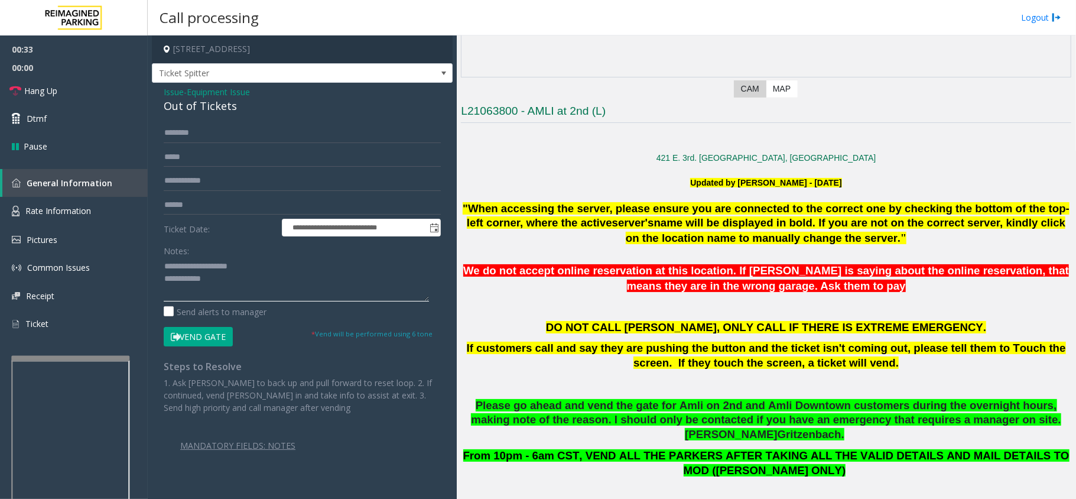
type textarea "**********"
drag, startPoint x: 712, startPoint y: 379, endPoint x: 672, endPoint y: 379, distance: 40.2
click at [672, 379] on p at bounding box center [766, 383] width 610 height 15
click at [119, 204] on link "Rate Information" at bounding box center [74, 211] width 148 height 29
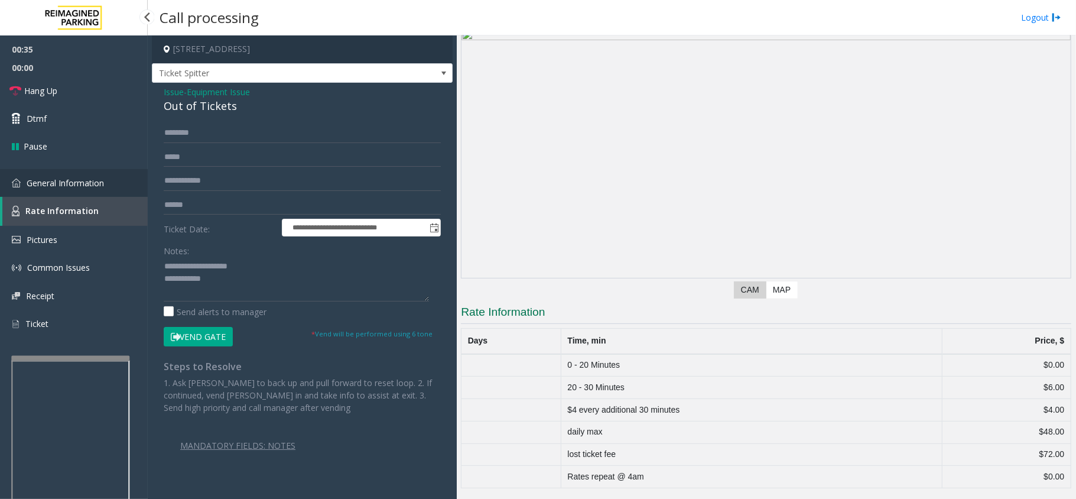
scroll to position [37, 0]
click at [108, 173] on link "General Information" at bounding box center [74, 183] width 148 height 28
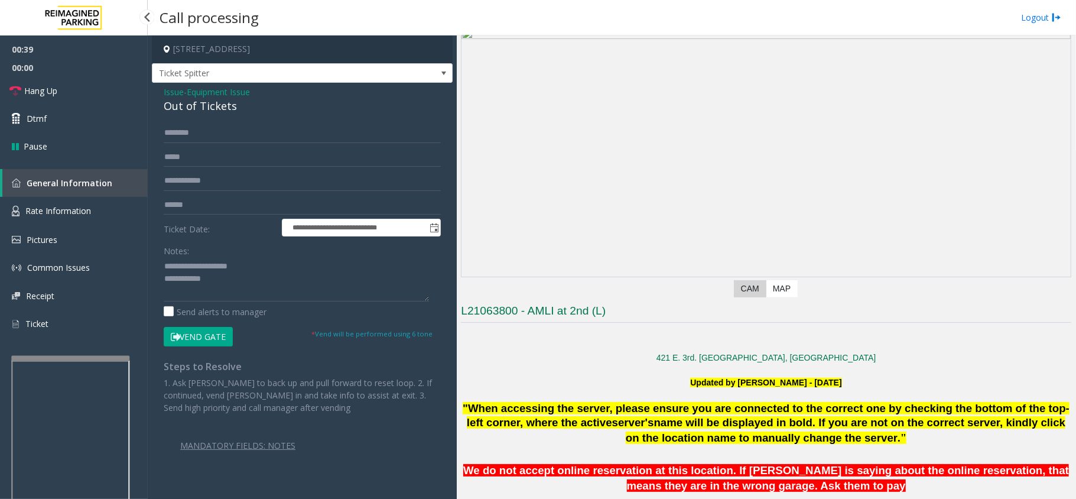
scroll to position [236, 0]
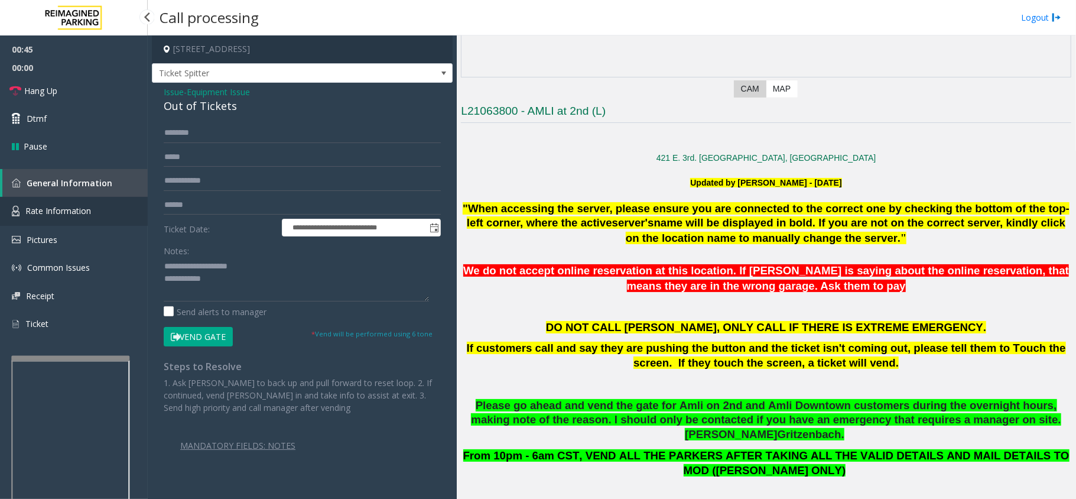
click at [95, 203] on link "Rate Information" at bounding box center [74, 211] width 148 height 29
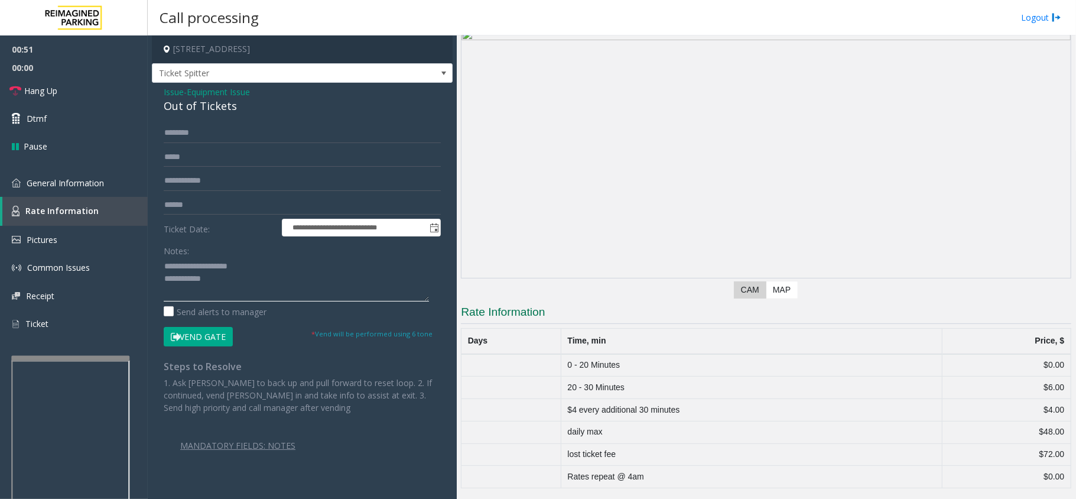
click at [330, 287] on textarea at bounding box center [296, 279] width 265 height 44
click at [246, 138] on input "text" at bounding box center [302, 133] width 277 height 20
drag, startPoint x: 299, startPoint y: 124, endPoint x: 239, endPoint y: 123, distance: 60.3
click at [239, 123] on input "text" at bounding box center [302, 133] width 277 height 20
drag, startPoint x: 232, startPoint y: 130, endPoint x: 223, endPoint y: 121, distance: 13.4
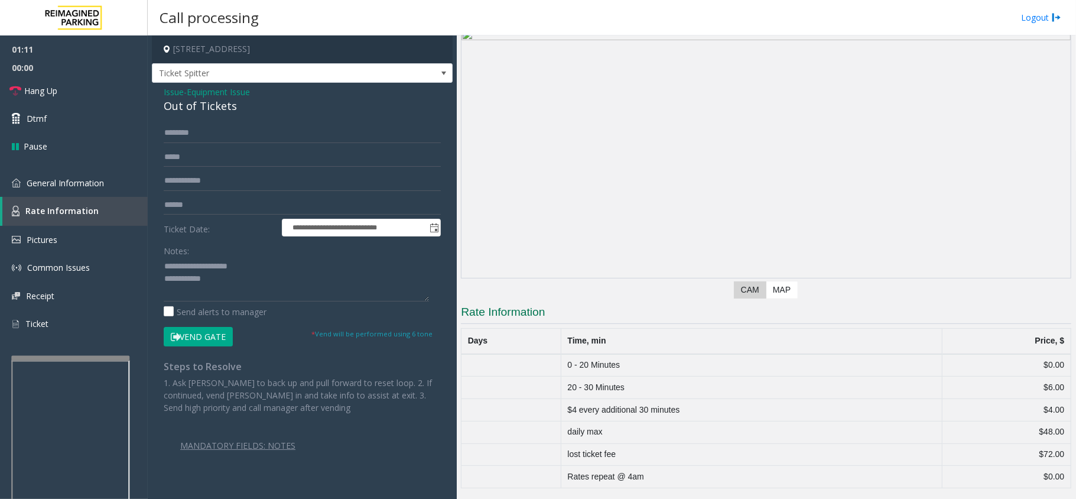
click at [223, 121] on div "**********" at bounding box center [302, 292] width 301 height 418
click at [251, 126] on input "text" at bounding box center [302, 133] width 277 height 20
type input "****"
click at [305, 278] on textarea at bounding box center [296, 279] width 265 height 44
click at [330, 281] on textarea at bounding box center [296, 279] width 265 height 44
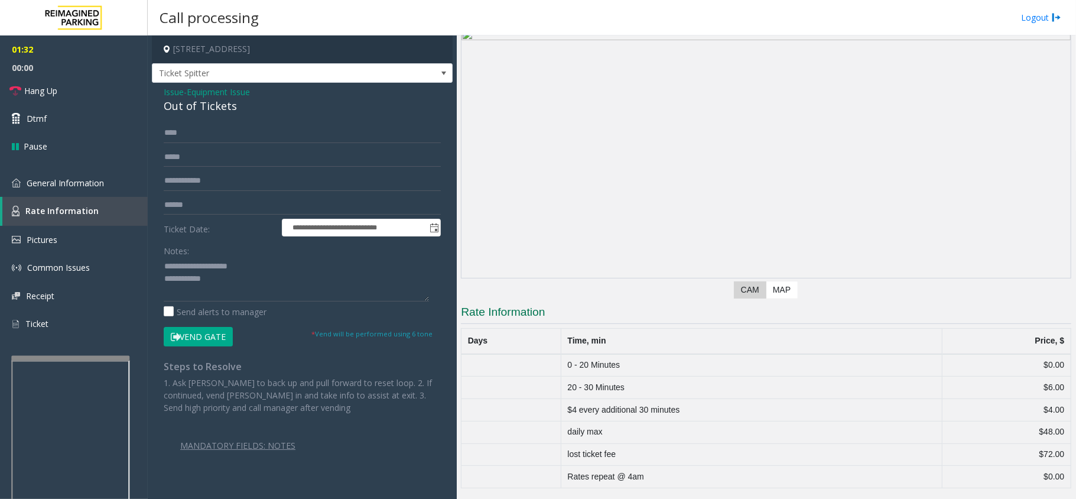
click at [204, 332] on button "Vend Gate" at bounding box center [198, 337] width 69 height 20
click at [259, 285] on textarea at bounding box center [296, 279] width 265 height 44
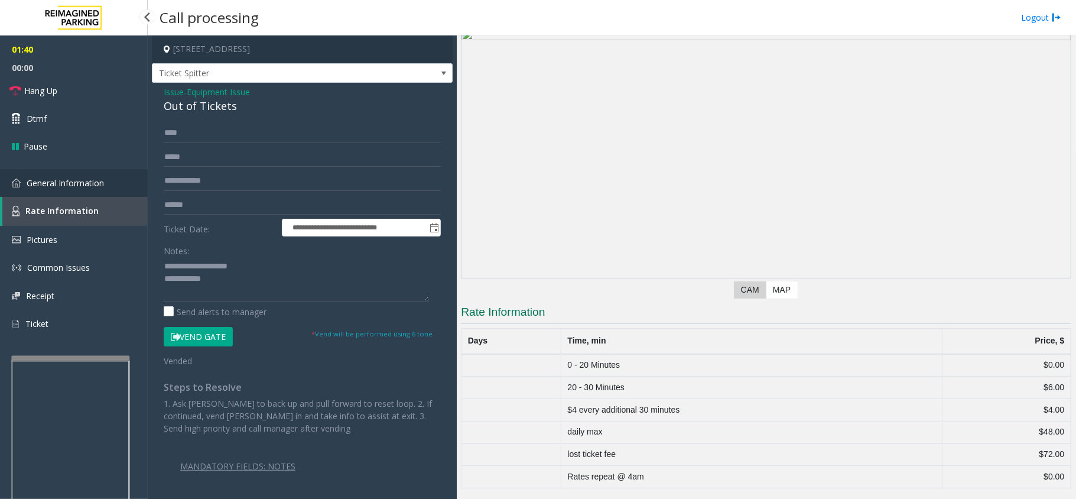
click at [92, 171] on link "General Information" at bounding box center [74, 183] width 148 height 28
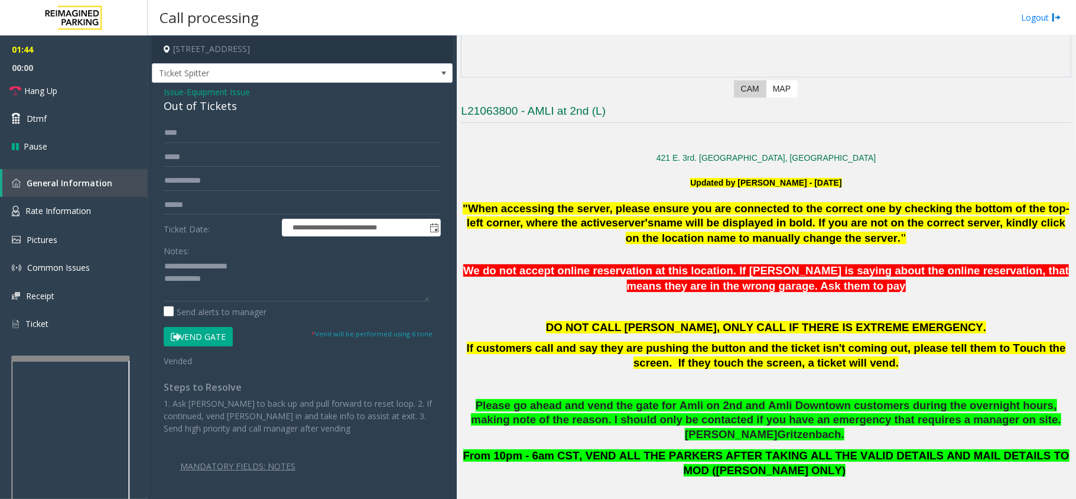
scroll to position [473, 0]
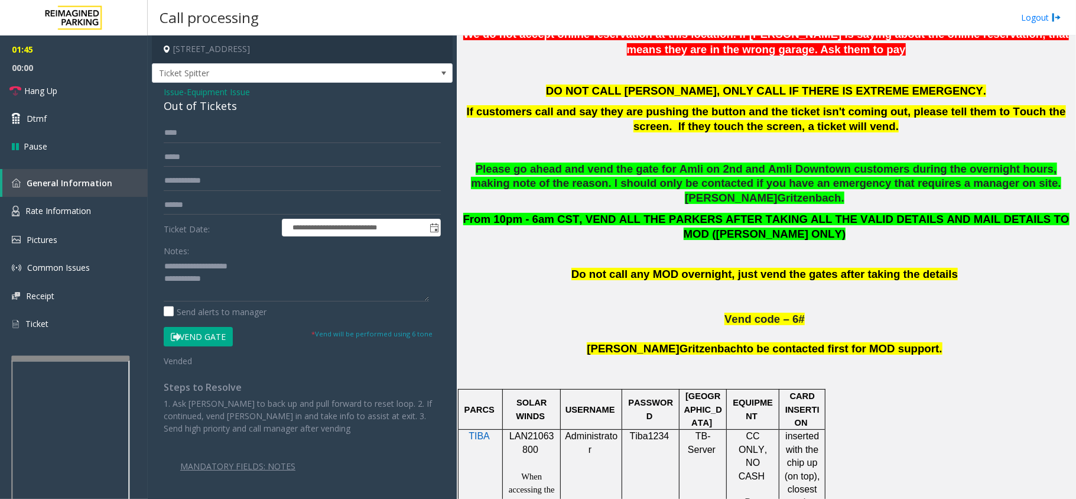
drag, startPoint x: 677, startPoint y: 386, endPoint x: 586, endPoint y: 373, distance: 91.9
click at [586, 387] on div at bounding box center [591, 389] width 61 height 4
drag, startPoint x: 303, startPoint y: 281, endPoint x: 306, endPoint y: 287, distance: 6.1
click at [306, 287] on textarea at bounding box center [296, 279] width 265 height 44
click at [598, 327] on p at bounding box center [766, 334] width 610 height 15
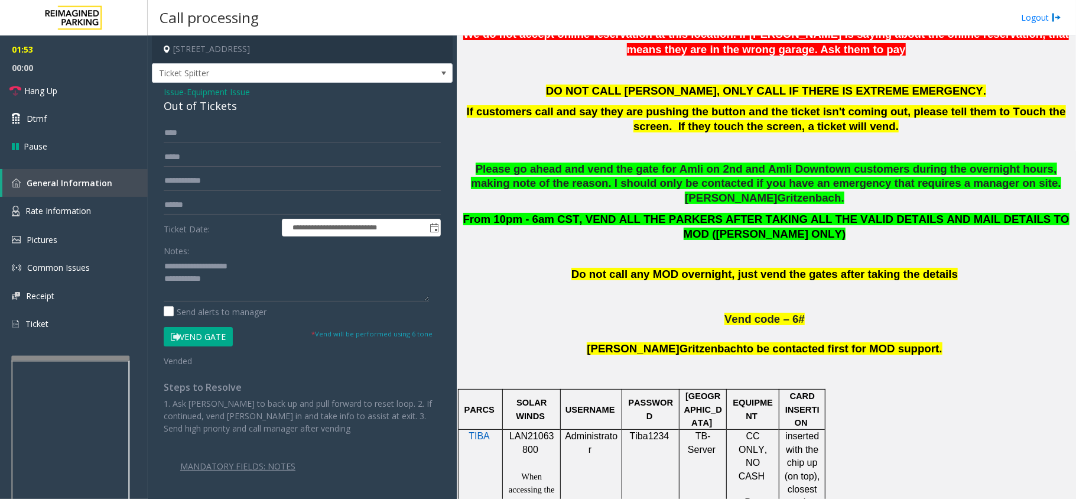
drag, startPoint x: 598, startPoint y: 326, endPoint x: 546, endPoint y: 334, distance: 52.6
click at [546, 342] on p "[PERSON_NAME] to be contacted first for MOD support." at bounding box center [766, 362] width 610 height 41
click at [293, 296] on textarea at bounding box center [296, 279] width 265 height 44
click at [93, 81] on link "Hang Up" at bounding box center [74, 91] width 148 height 28
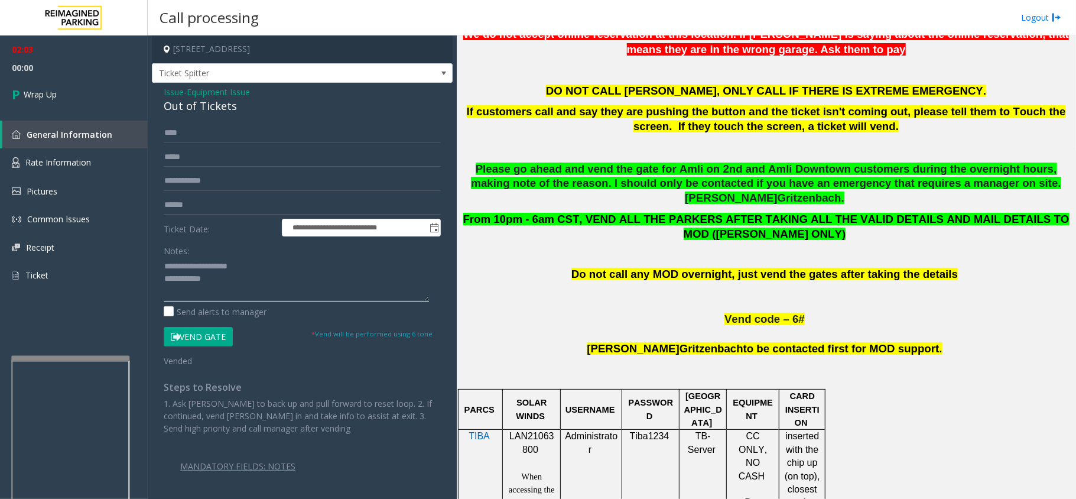
click at [251, 279] on textarea at bounding box center [296, 279] width 265 height 44
type textarea "**********"
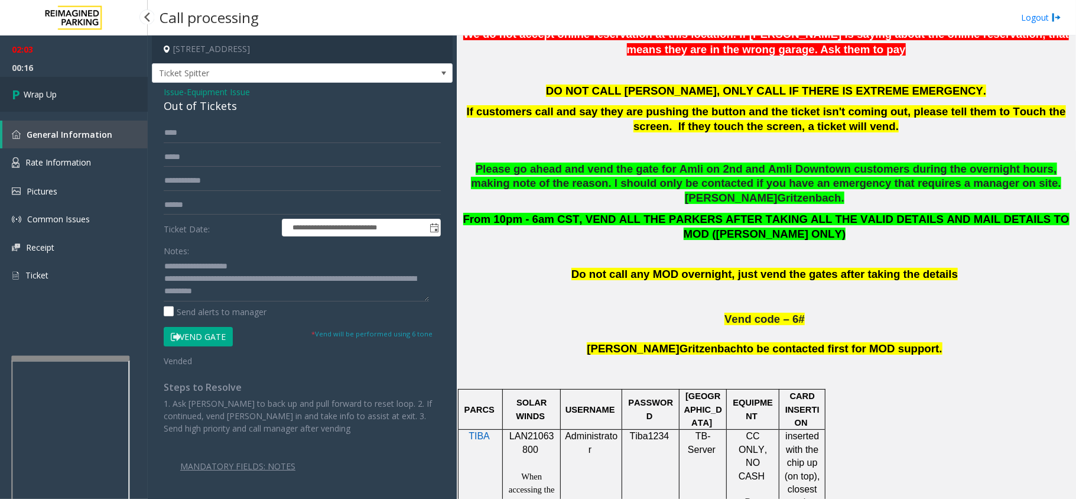
click at [77, 102] on link "Wrap Up" at bounding box center [74, 94] width 148 height 35
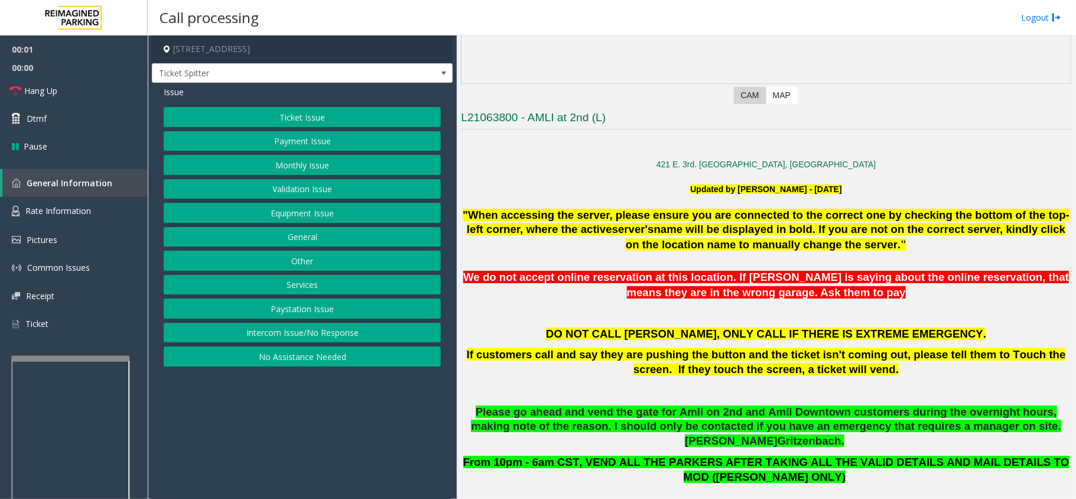
scroll to position [394, 0]
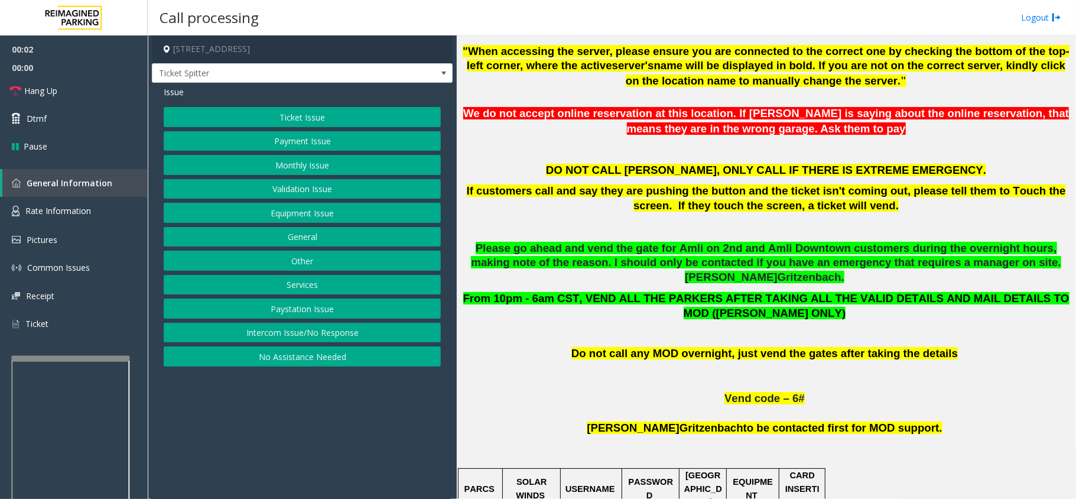
click at [348, 405] on app-call-processing-form "[STREET_ADDRESS] Ticket Spitter Issue Ticket Issue Payment Issue Monthly Issue …" at bounding box center [302, 266] width 309 height 463
click at [313, 208] on button "Equipment Issue" at bounding box center [302, 213] width 277 height 20
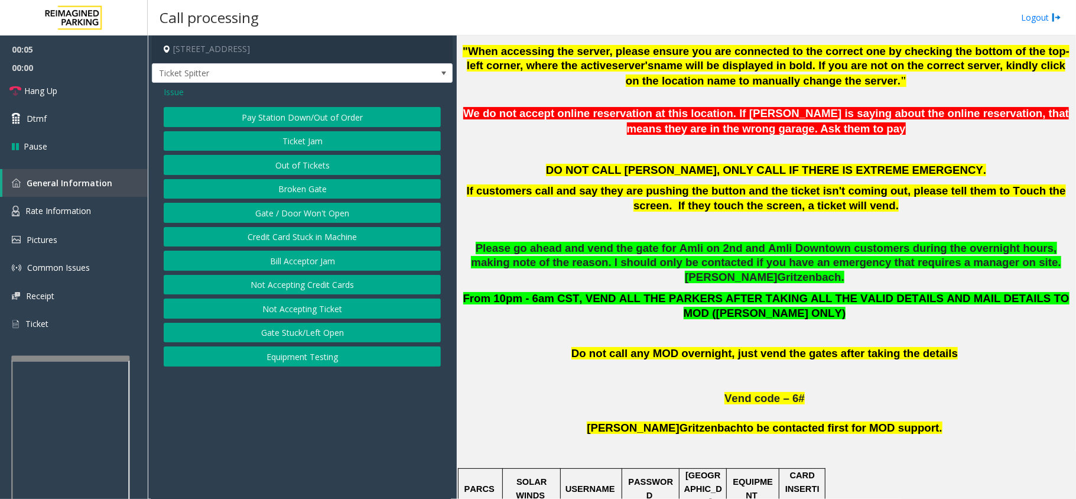
click at [289, 160] on button "Out of Tickets" at bounding box center [302, 165] width 277 height 20
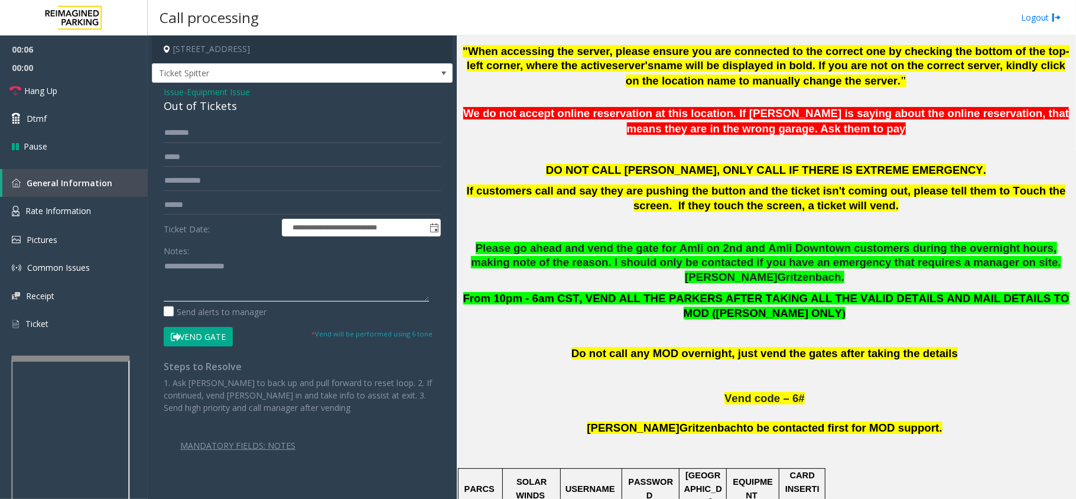
drag, startPoint x: 246, startPoint y: 252, endPoint x: 197, endPoint y: 287, distance: 60.0
paste textarea "**********"
drag, startPoint x: 155, startPoint y: 109, endPoint x: 214, endPoint y: 109, distance: 59.1
click at [242, 112] on div "**********" at bounding box center [302, 292] width 301 height 418
click at [256, 286] on textarea at bounding box center [296, 279] width 265 height 44
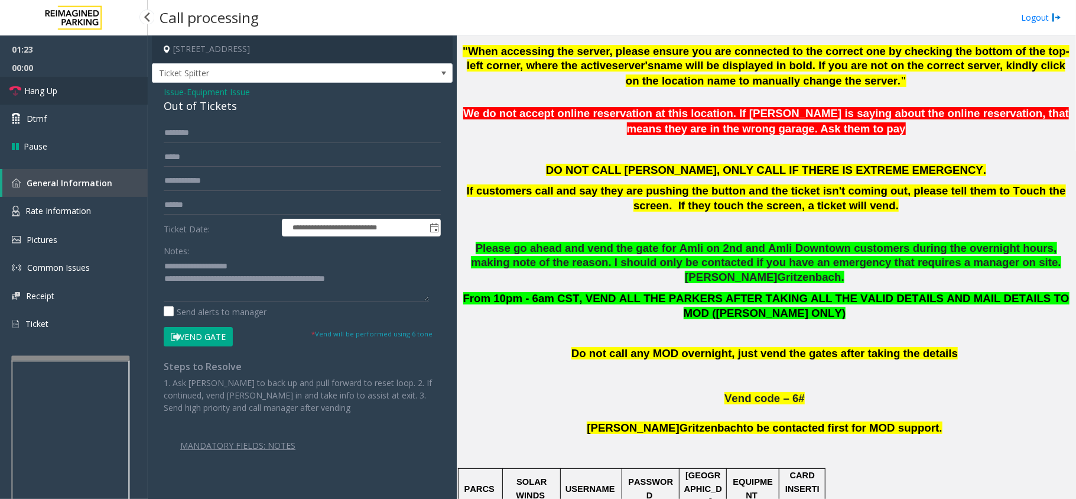
click at [86, 90] on link "Hang Up" at bounding box center [74, 91] width 148 height 28
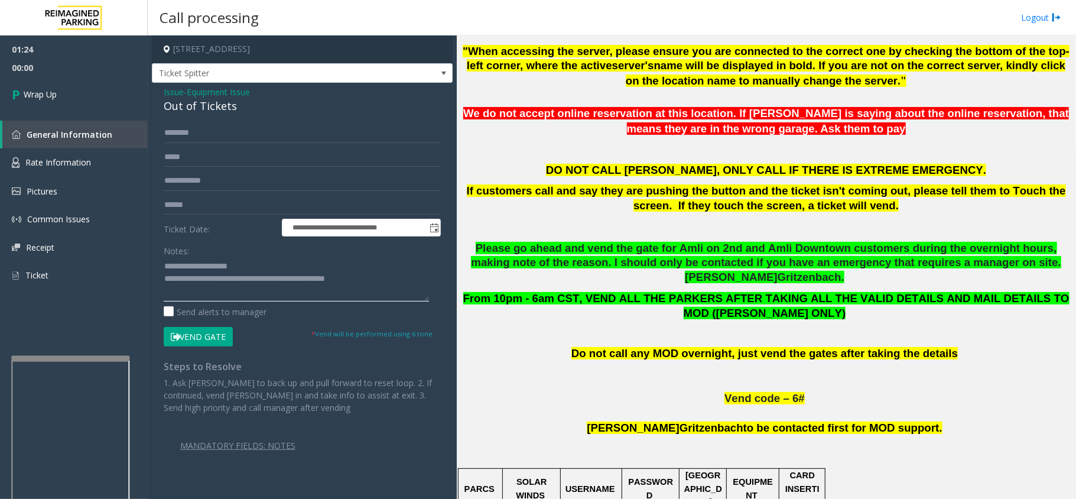
click at [407, 277] on textarea at bounding box center [296, 279] width 265 height 44
click at [209, 298] on textarea at bounding box center [296, 279] width 265 height 44
type textarea "**********"
click at [92, 90] on link "Wrap Up" at bounding box center [74, 94] width 148 height 35
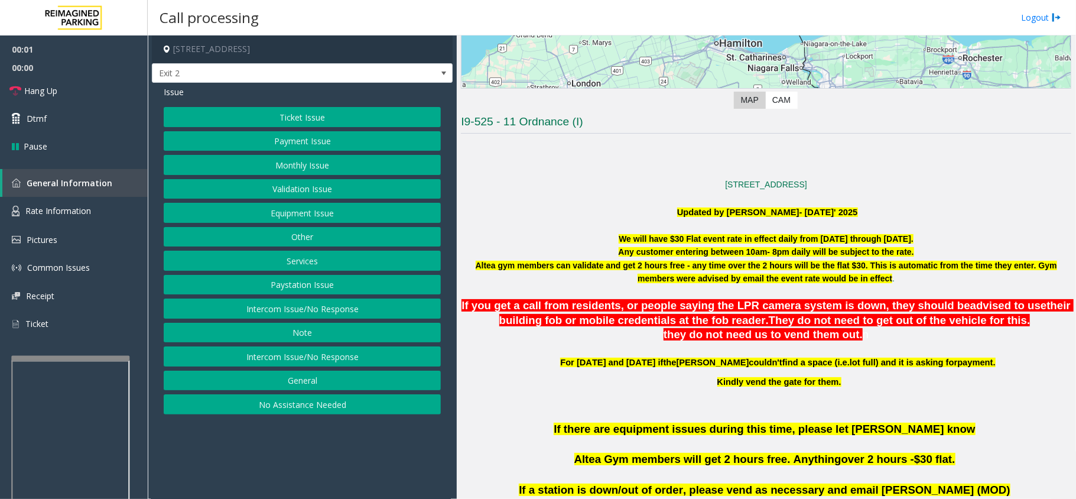
scroll to position [315, 0]
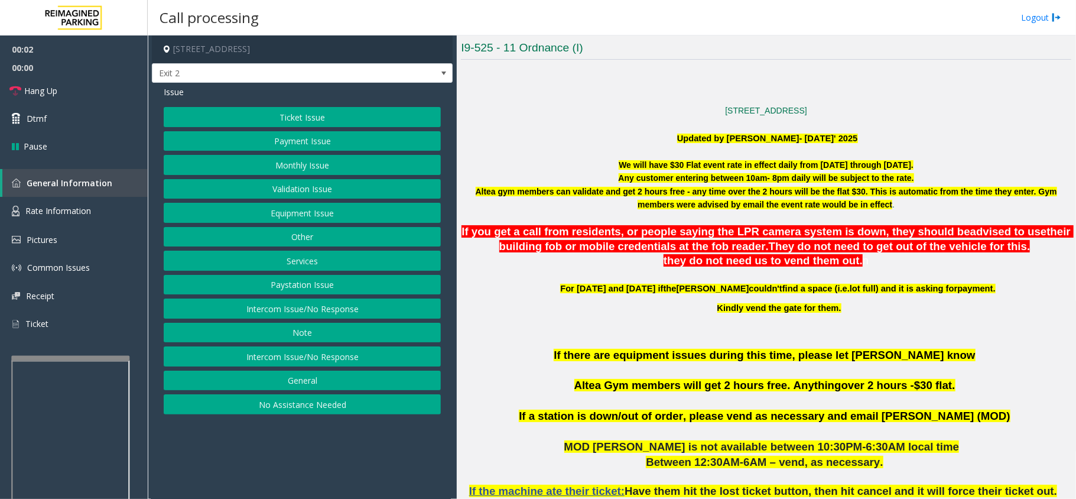
drag, startPoint x: 587, startPoint y: 423, endPoint x: 561, endPoint y: 428, distance: 26.5
click at [561, 428] on p at bounding box center [766, 431] width 610 height 15
click at [566, 255] on p "they do not need us to vend them out. n" at bounding box center [766, 261] width 613 height 15
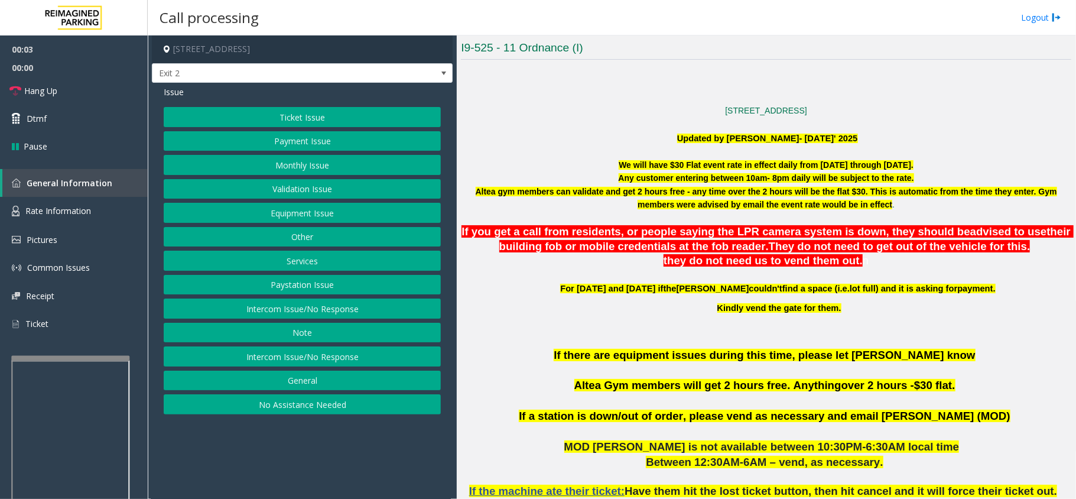
click at [570, 236] on span "If you get a call from residents, or people saying the LPR camera system is dow…" at bounding box center [716, 231] width 508 height 12
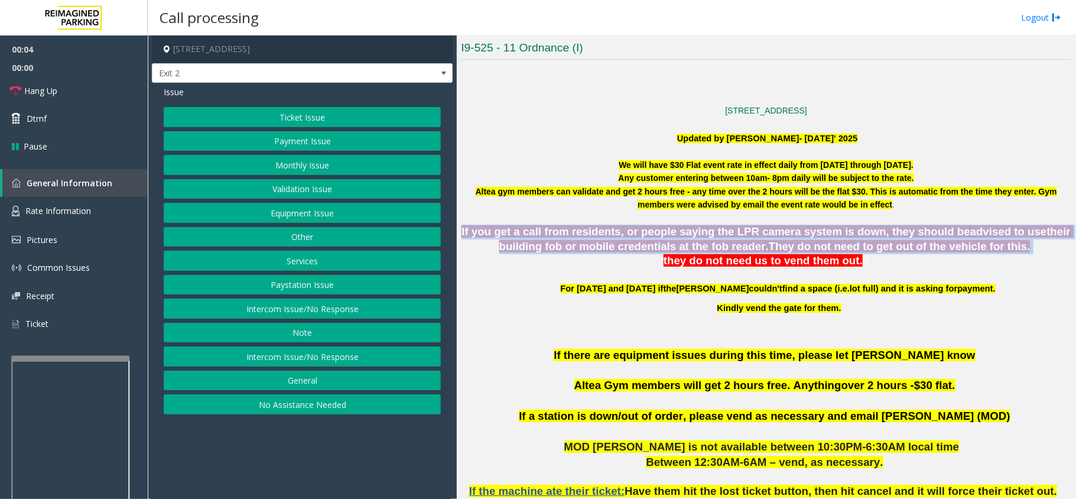
click at [570, 236] on span "If you get a call from residents, or people saying the LPR camera system is dow…" at bounding box center [716, 231] width 508 height 12
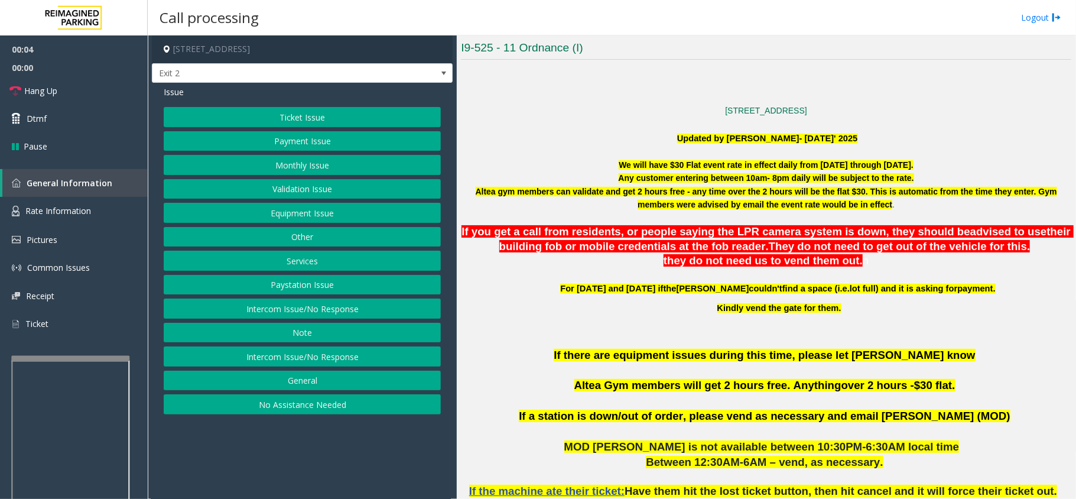
click at [535, 360] on p "If there are equipment issues during this time, please let [PERSON_NAME] know A…" at bounding box center [766, 377] width 610 height 61
click at [207, 365] on button "Intercom Issue/No Response" at bounding box center [302, 356] width 277 height 20
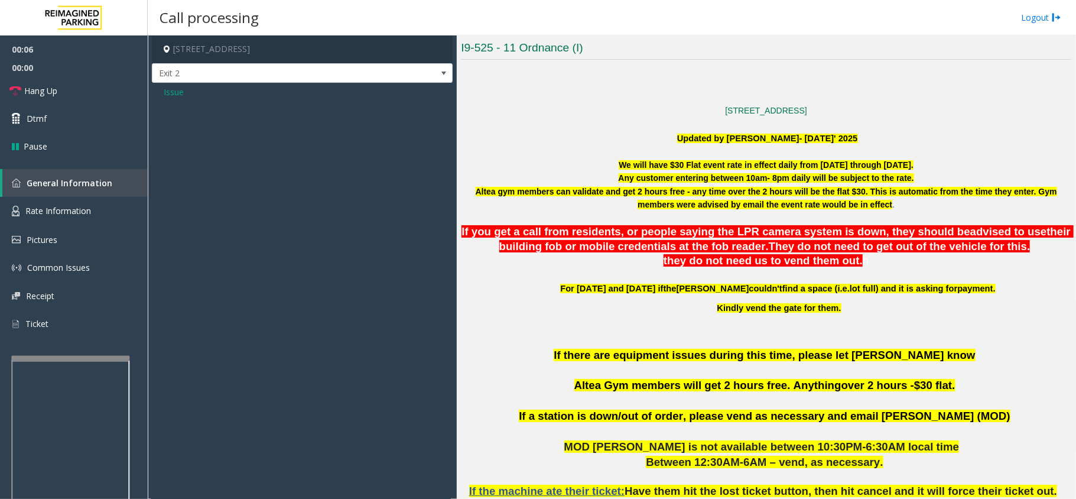
click at [180, 95] on span "Issue" at bounding box center [174, 92] width 20 height 12
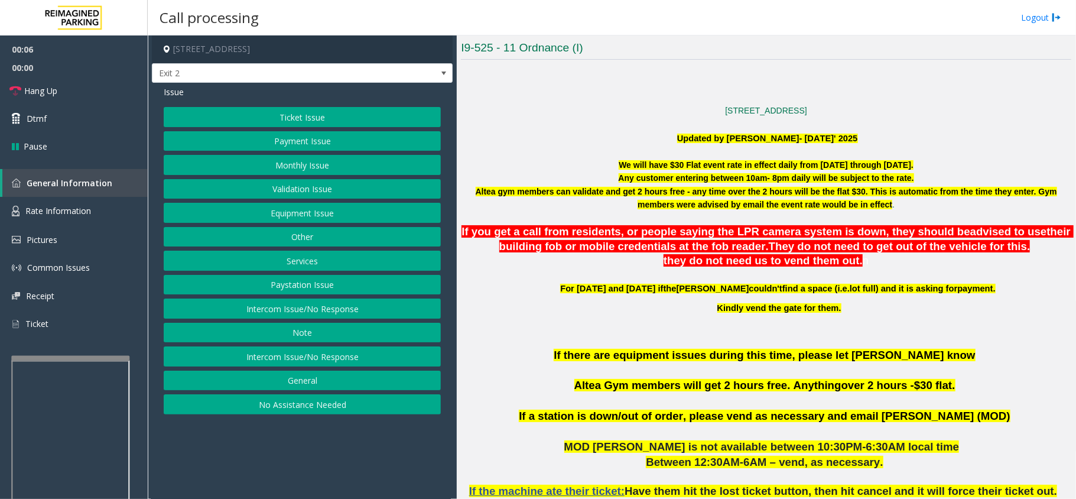
click at [275, 314] on button "Intercom Issue/No Response" at bounding box center [302, 308] width 277 height 20
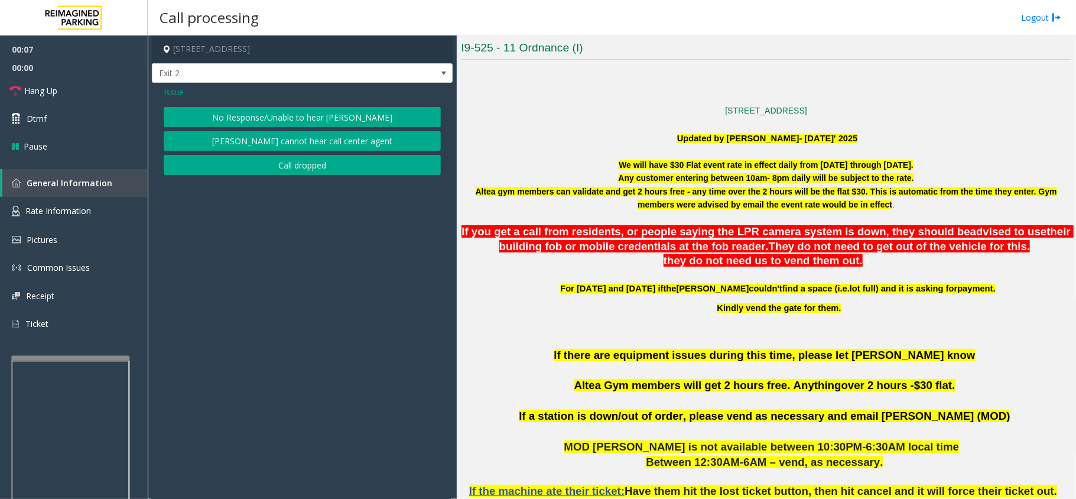
click at [263, 116] on button "No Response/Unable to hear [PERSON_NAME]" at bounding box center [302, 117] width 277 height 20
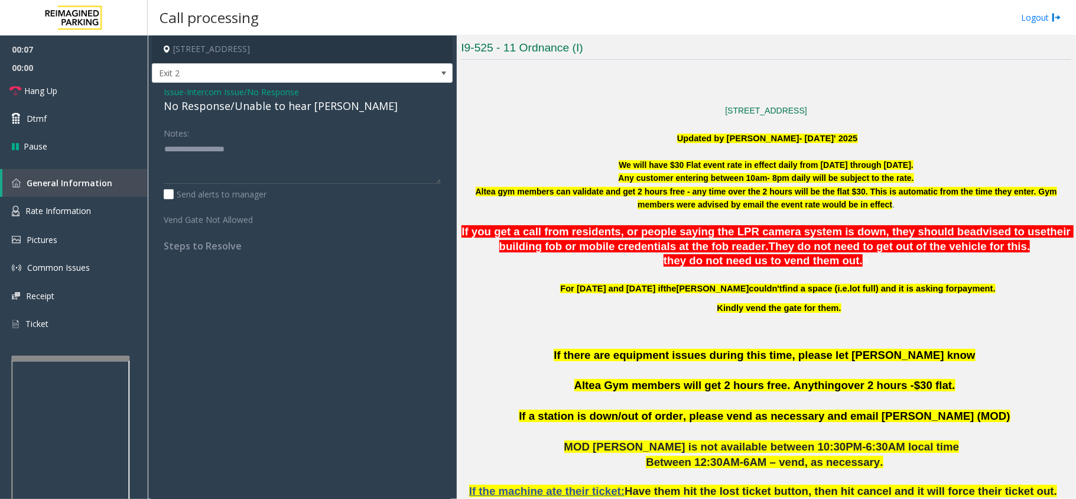
click at [251, 107] on div "No Response/Unable to hear [PERSON_NAME]" at bounding box center [302, 106] width 277 height 16
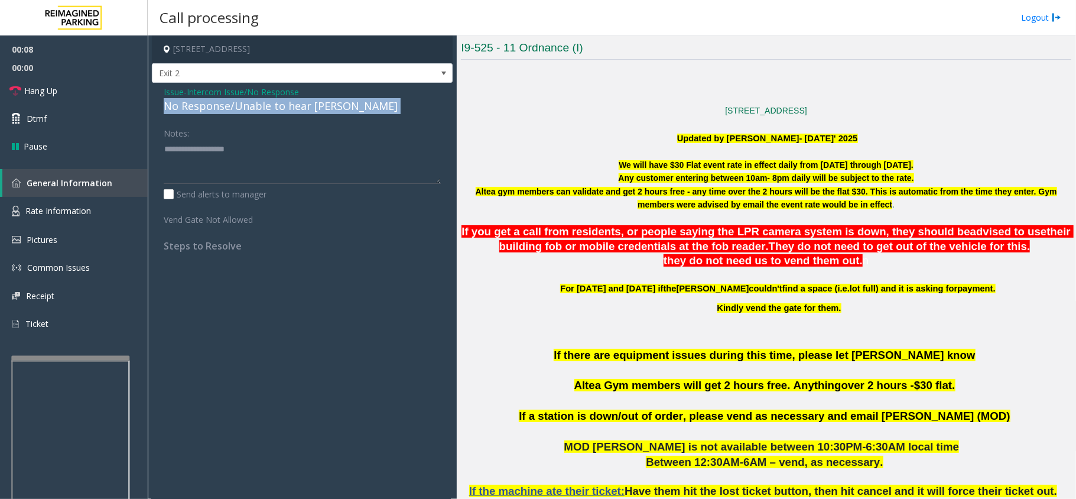
click at [251, 107] on div "No Response/Unable to hear [PERSON_NAME]" at bounding box center [302, 106] width 277 height 16
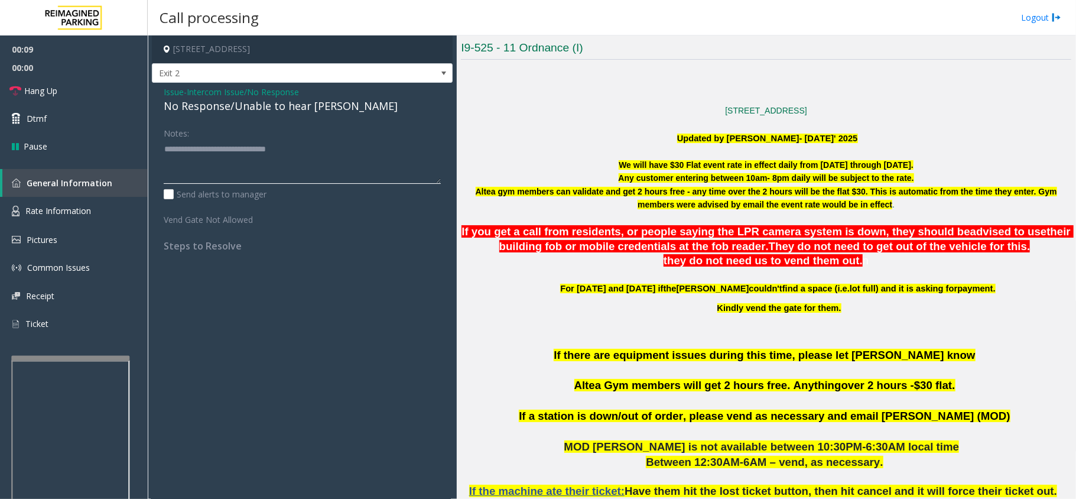
click at [362, 162] on textarea at bounding box center [302, 161] width 277 height 44
type textarea "**********"
click at [546, 228] on span "If you get a call from residents, or people saying the LPR camera system is dow…" at bounding box center [716, 231] width 508 height 12
click at [533, 221] on p at bounding box center [766, 217] width 610 height 13
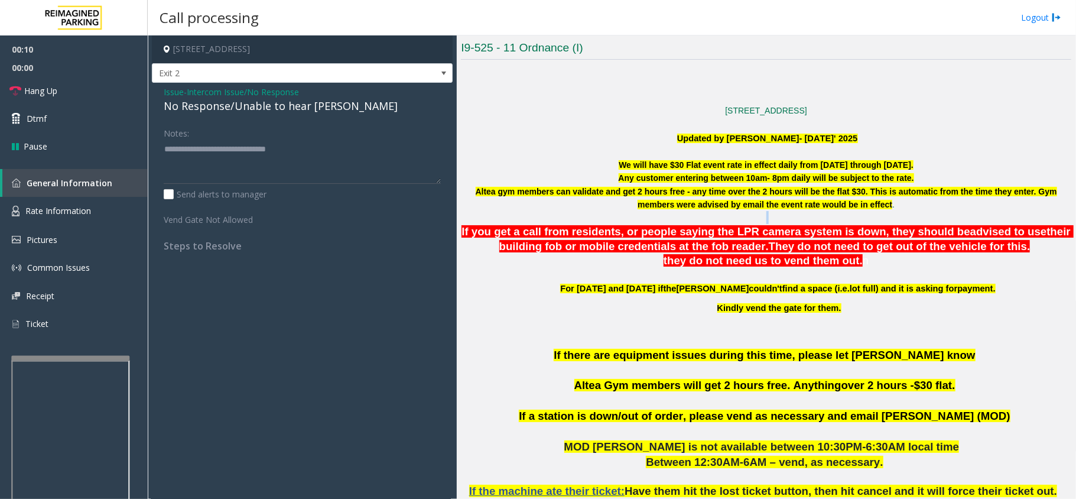
click at [533, 221] on p at bounding box center [766, 217] width 610 height 13
click at [521, 242] on p "If you get a call from residents, or people saying the LPR camera system is dow…" at bounding box center [766, 240] width 610 height 30
drag, startPoint x: 462, startPoint y: 228, endPoint x: 897, endPoint y: 263, distance: 436.9
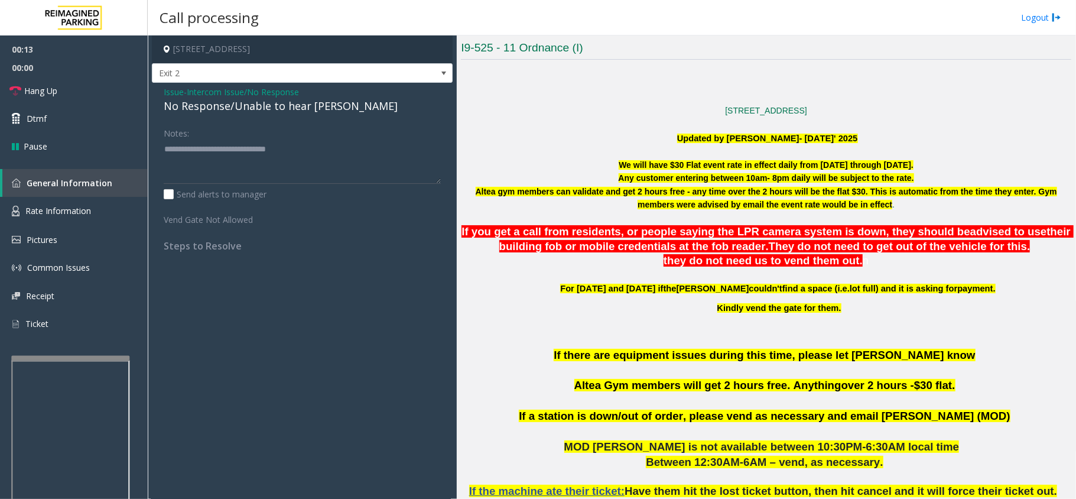
click at [863, 259] on span "n" at bounding box center [866, 260] width 6 height 12
click at [863, 264] on span "n" at bounding box center [866, 260] width 6 height 12
click at [802, 329] on p at bounding box center [766, 327] width 610 height 13
click at [77, 86] on link "Hang Up" at bounding box center [74, 91] width 148 height 28
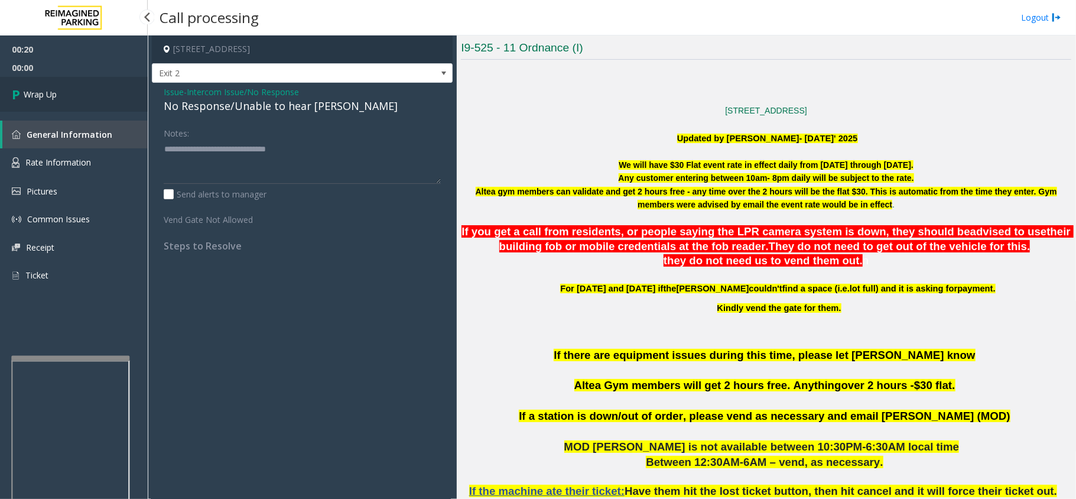
click at [79, 83] on link "Wrap Up" at bounding box center [74, 94] width 148 height 35
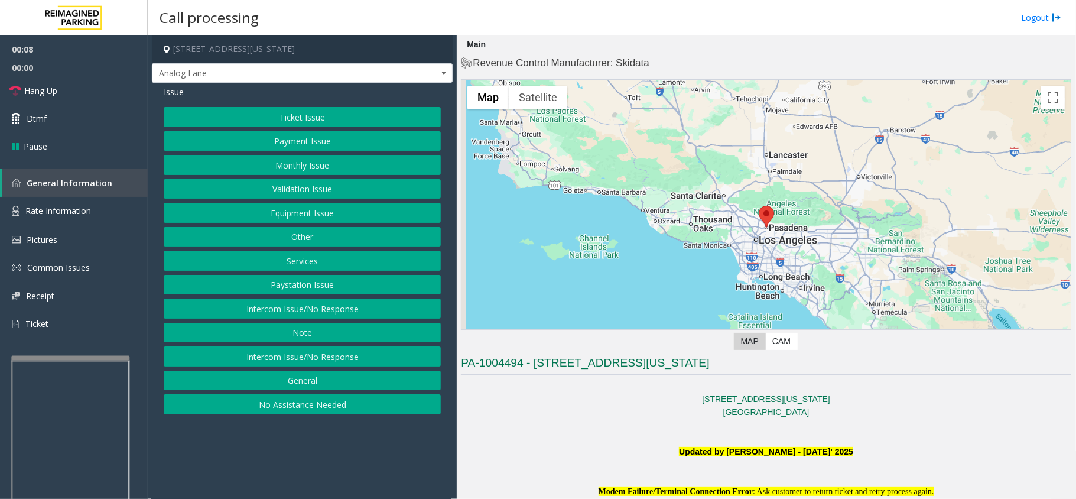
drag, startPoint x: 320, startPoint y: 452, endPoint x: 459, endPoint y: 431, distance: 139.8
click at [291, 452] on app-call-processing-form "[STREET_ADDRESS][US_STATE] Analog Lane Issue Ticket Issue Payment Issue Monthly…" at bounding box center [302, 266] width 309 height 463
click at [337, 129] on div "Ticket Issue Payment Issue Monthly Issue Validation Issue Equipment Issue Other…" at bounding box center [302, 260] width 277 height 307
click at [336, 124] on button "Ticket Issue" at bounding box center [302, 117] width 277 height 20
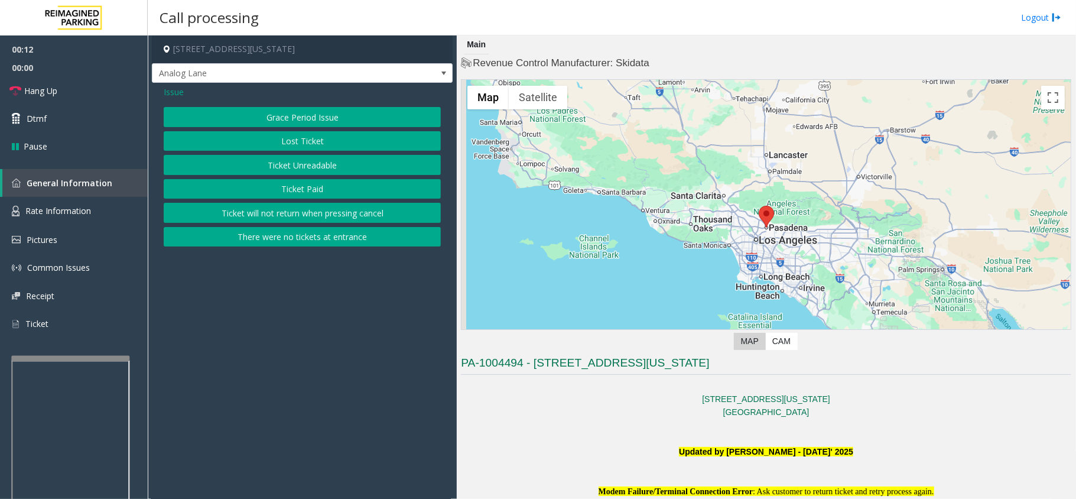
click at [339, 166] on button "Ticket Unreadable" at bounding box center [302, 165] width 277 height 20
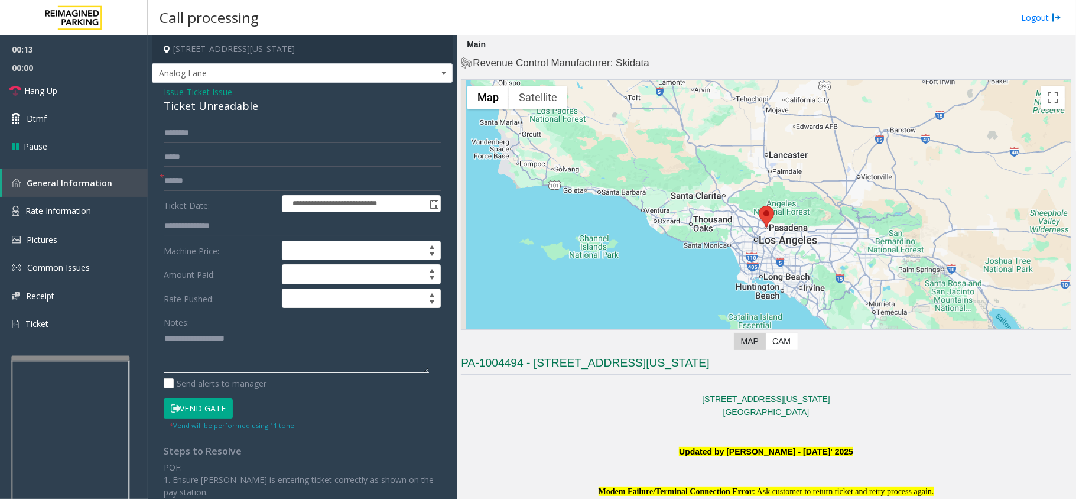
paste textarea "**********"
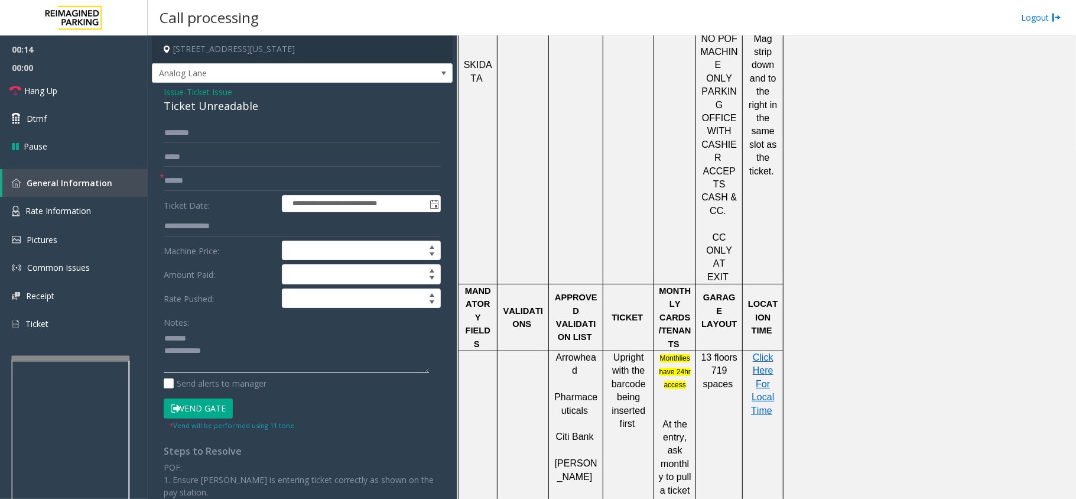
scroll to position [788, 0]
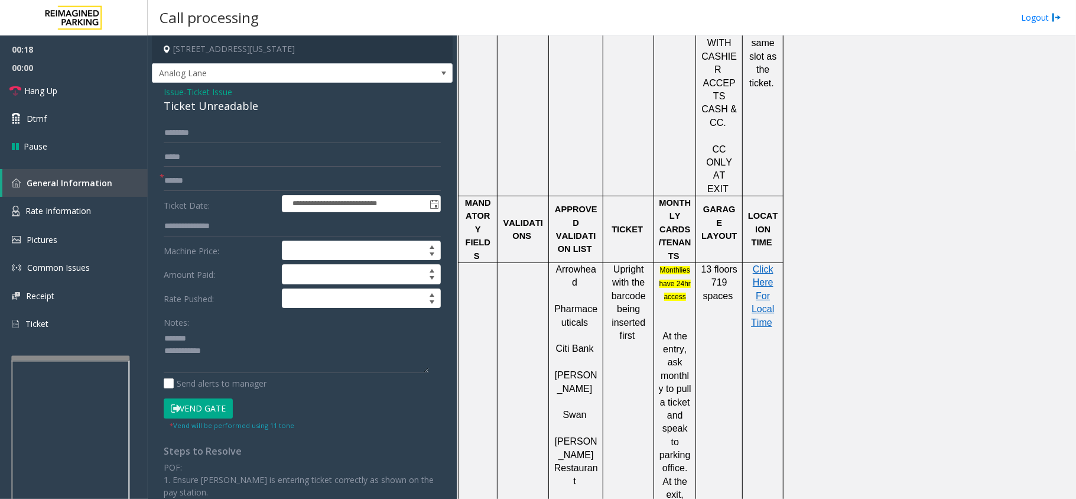
click at [241, 106] on div "Ticket Unreadable" at bounding box center [302, 106] width 277 height 16
click at [319, 381] on div "Send alerts to manager" at bounding box center [302, 383] width 277 height 12
drag, startPoint x: 301, startPoint y: 352, endPoint x: 287, endPoint y: 358, distance: 15.1
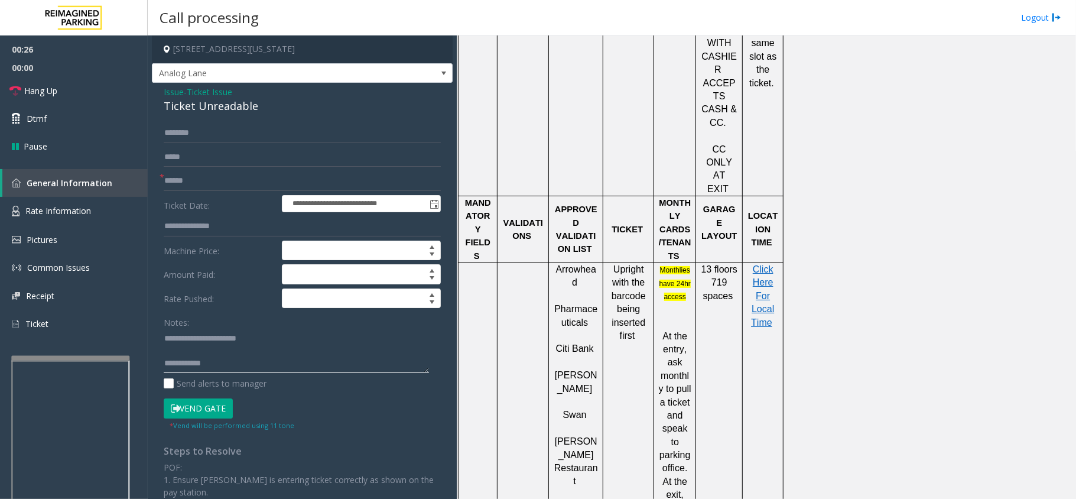
paste textarea "**********"
click at [206, 180] on input "text" at bounding box center [302, 181] width 277 height 20
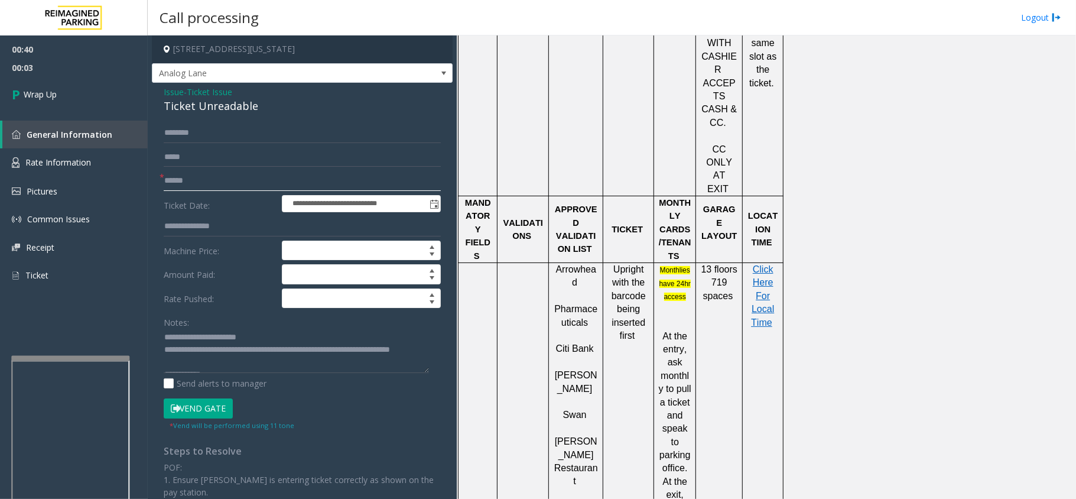
scroll to position [0, 0]
click at [168, 351] on textarea at bounding box center [296, 351] width 265 height 44
drag, startPoint x: 163, startPoint y: 350, endPoint x: 192, endPoint y: 360, distance: 30.5
click at [261, 368] on div "**********" at bounding box center [302, 385] width 295 height 524
click at [163, 352] on div "**********" at bounding box center [302, 385] width 295 height 524
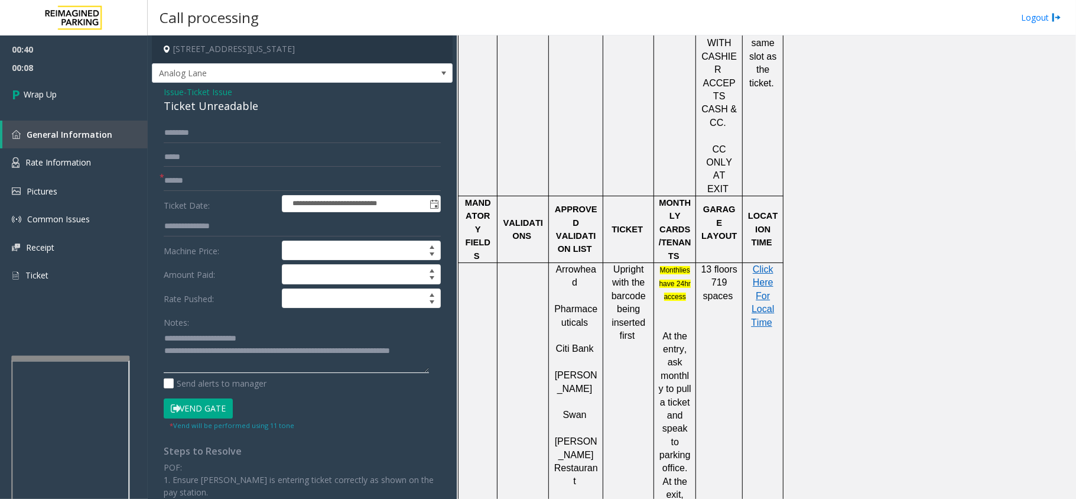
scroll to position [25, 0]
drag, startPoint x: 165, startPoint y: 353, endPoint x: 274, endPoint y: 368, distance: 109.7
click at [274, 368] on textarea at bounding box center [296, 351] width 265 height 44
type textarea "**********"
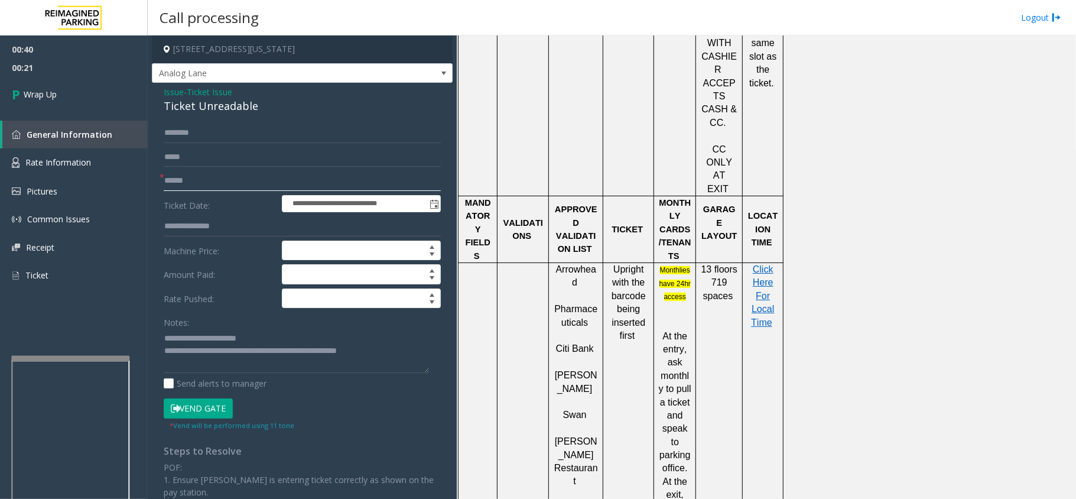
click at [242, 180] on input "text" at bounding box center [302, 181] width 277 height 20
type input "**"
click at [69, 92] on link "Wrap Up" at bounding box center [74, 94] width 148 height 35
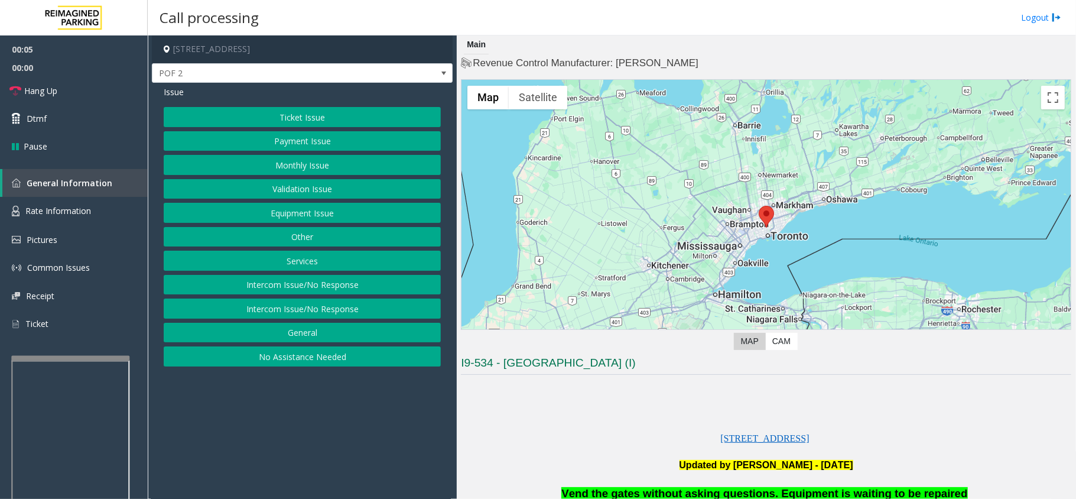
drag, startPoint x: 365, startPoint y: 424, endPoint x: 306, endPoint y: 433, distance: 60.3
click at [306, 433] on app-call-processing-form "[STREET_ADDRESS] Issue Ticket Issue Payment Issue Monthly Issue Validation Issu…" at bounding box center [302, 266] width 309 height 463
drag, startPoint x: 561, startPoint y: 459, endPoint x: 550, endPoint y: 464, distance: 12.2
click at [550, 464] on p "Updated by [PERSON_NAME] - [DATE]" at bounding box center [766, 465] width 610 height 13
click at [281, 220] on button "Equipment Issue" at bounding box center [302, 213] width 277 height 20
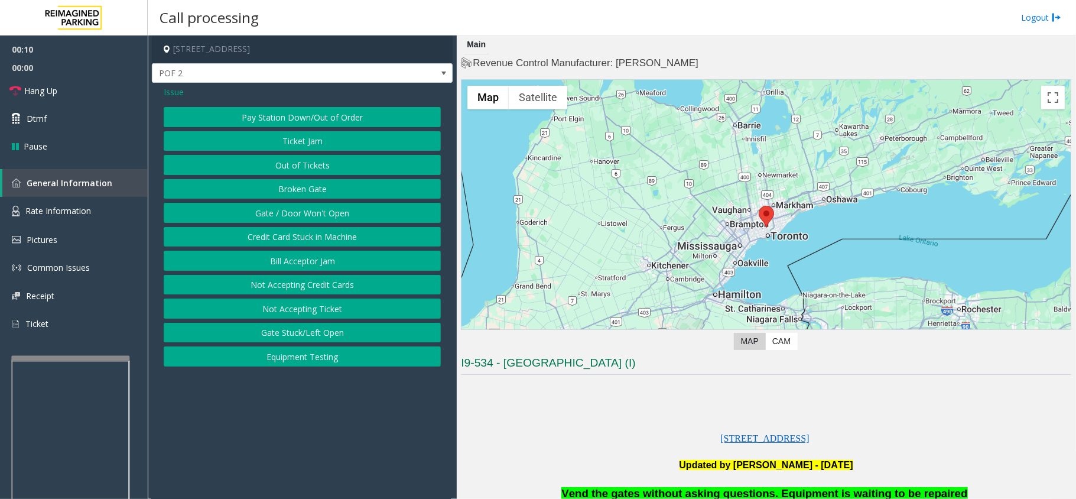
click at [281, 220] on button "Gate / Door Won't Open" at bounding box center [302, 213] width 277 height 20
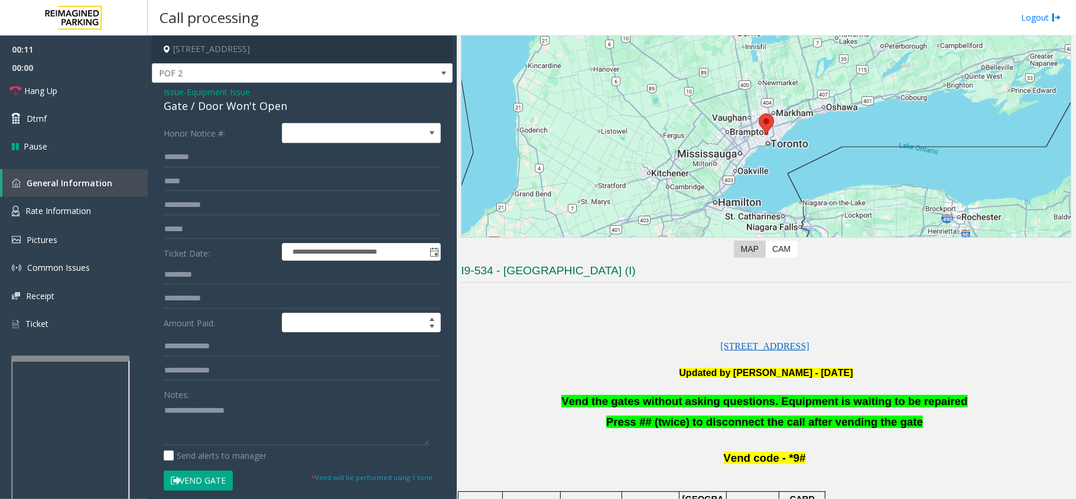
scroll to position [236, 0]
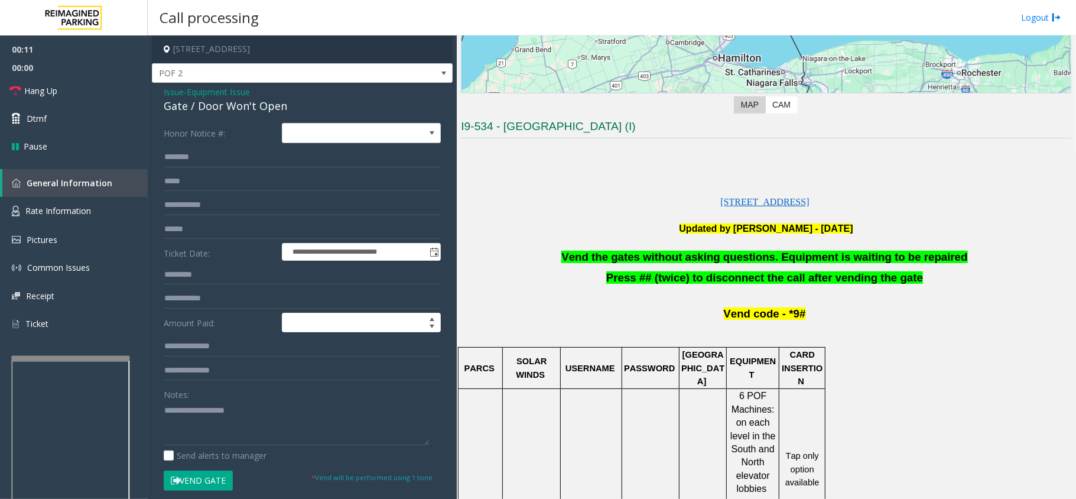
click at [662, 252] on span "Vend the gates without asking questions. Equipment is waiting to be repaired" at bounding box center [764, 257] width 406 height 12
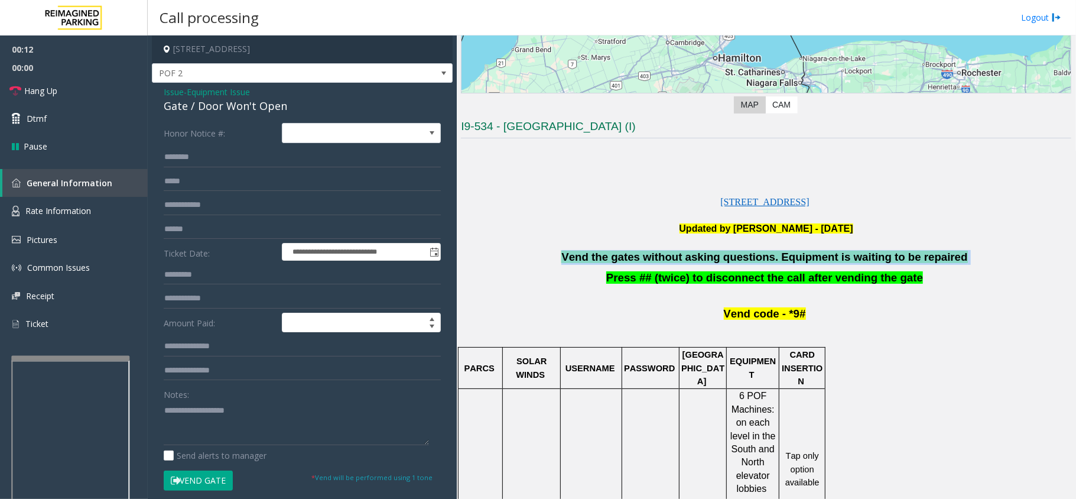
click at [662, 252] on span "Vend the gates without asking questions. Equipment is waiting to be repaired" at bounding box center [764, 257] width 406 height 12
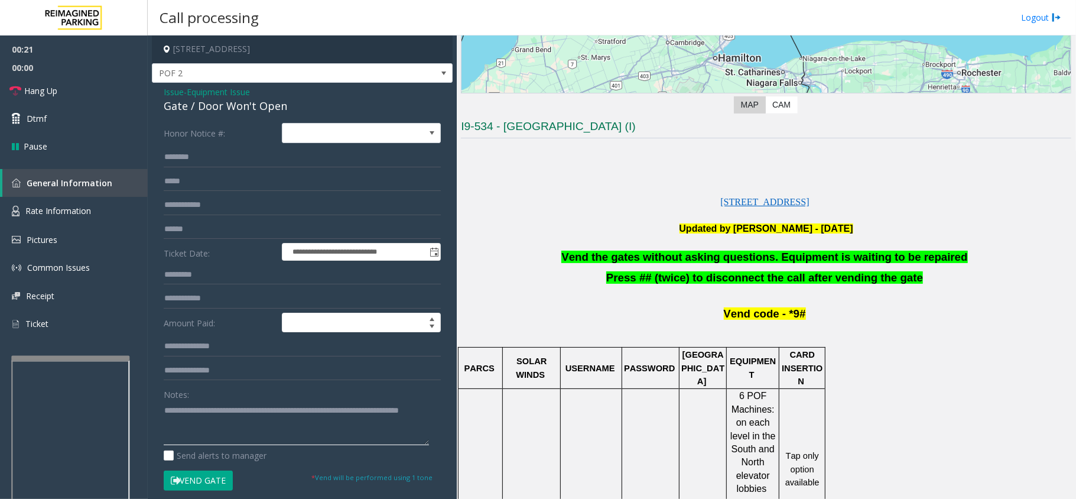
type textarea "**********"
drag, startPoint x: 506, startPoint y: 228, endPoint x: 781, endPoint y: 225, distance: 274.8
click at [781, 225] on b "Updated by [PERSON_NAME] - [DATE]" at bounding box center [767, 228] width 174 height 10
click at [92, 206] on link "Rate Information" at bounding box center [74, 211] width 148 height 29
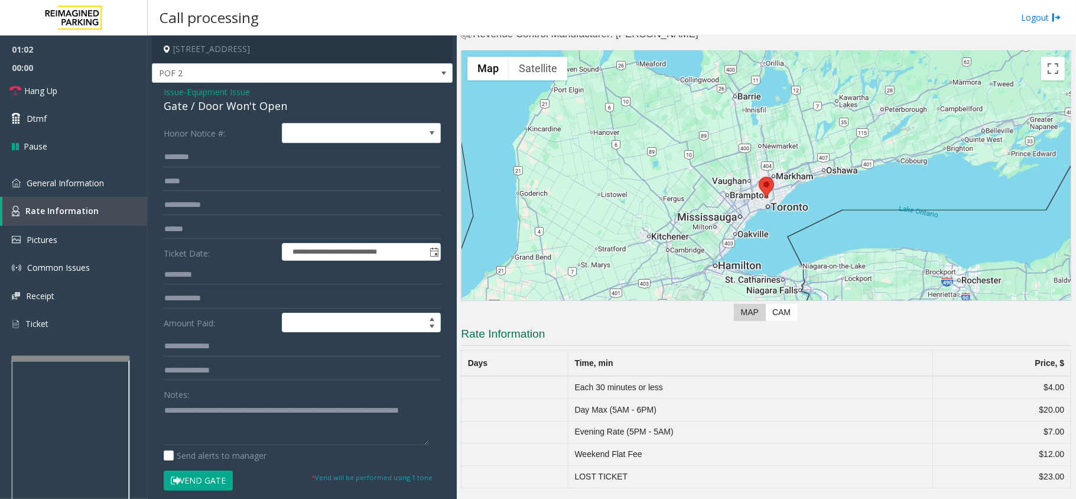
click at [165, 95] on span "Issue" at bounding box center [174, 92] width 20 height 12
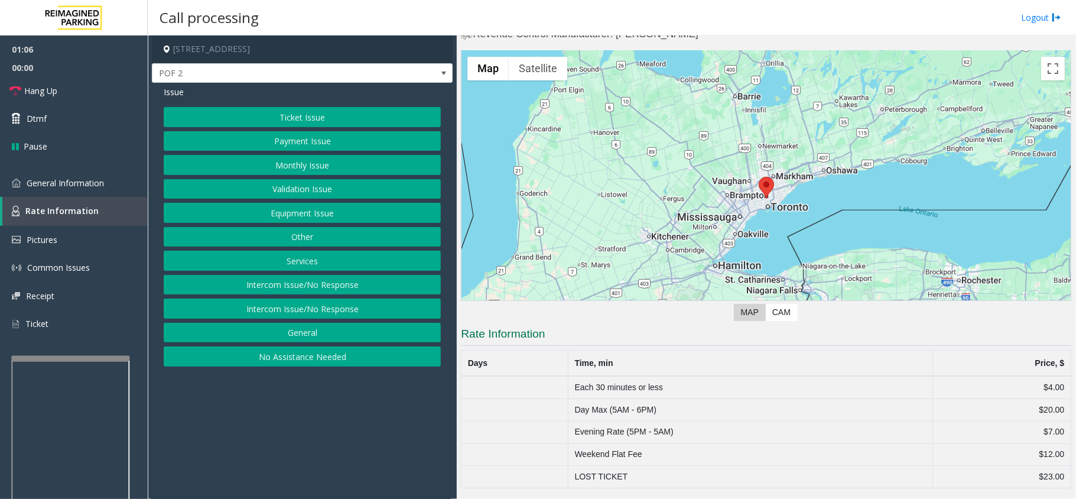
click at [291, 336] on button "General" at bounding box center [302, 333] width 277 height 20
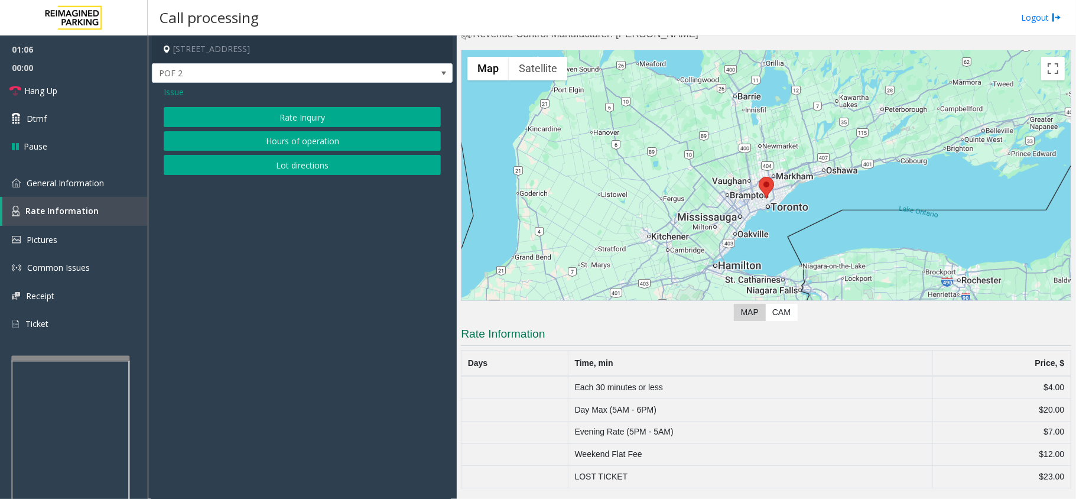
click at [261, 116] on button "Rate Inquiry" at bounding box center [302, 117] width 277 height 20
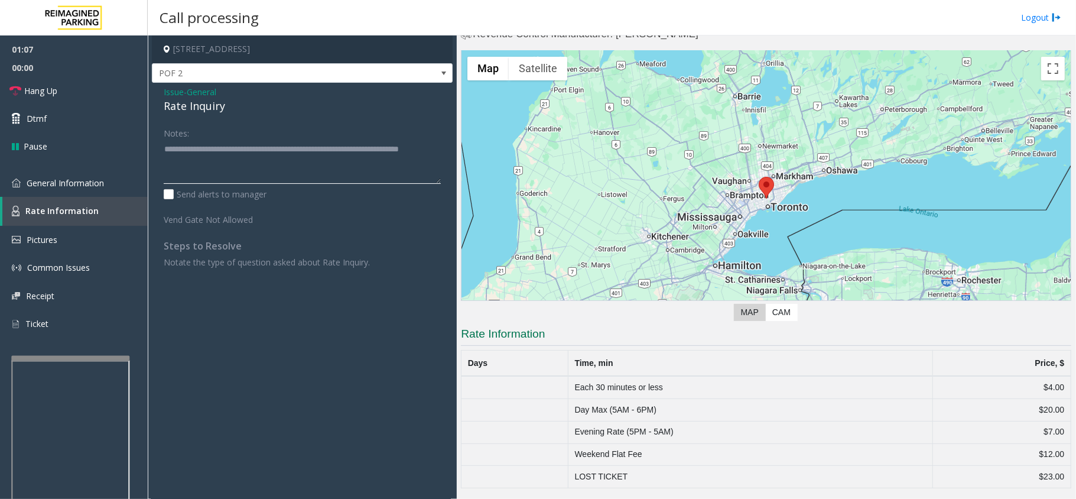
click at [225, 147] on textarea at bounding box center [302, 161] width 277 height 44
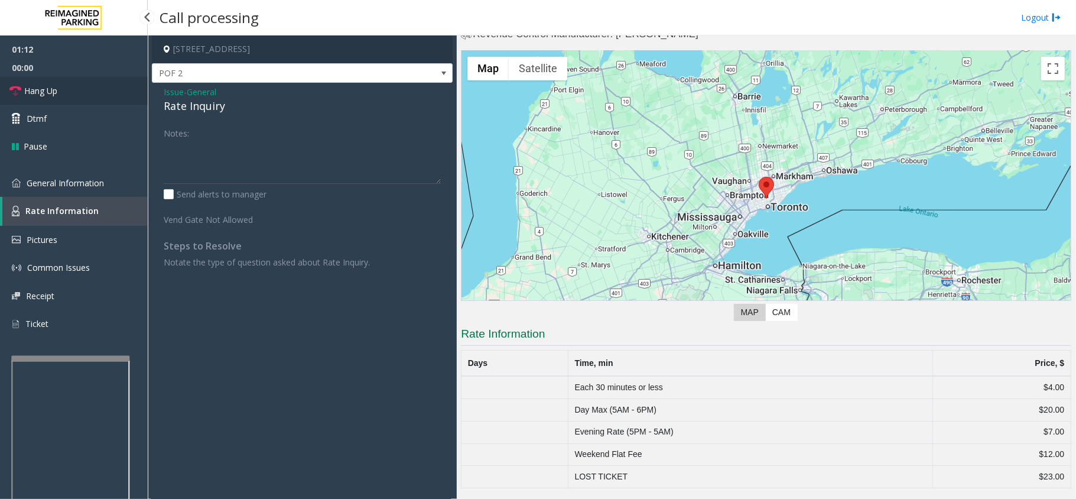
click at [90, 80] on link "Hang Up" at bounding box center [74, 91] width 148 height 28
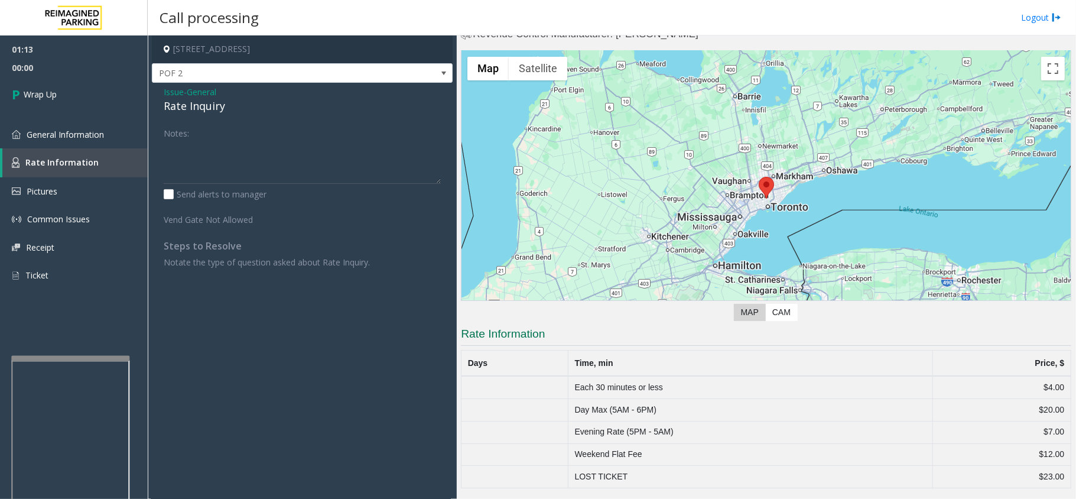
click at [200, 106] on div "Rate Inquiry" at bounding box center [302, 106] width 277 height 16
copy div "Rate Inquiry"
click at [200, 140] on textarea at bounding box center [302, 161] width 277 height 44
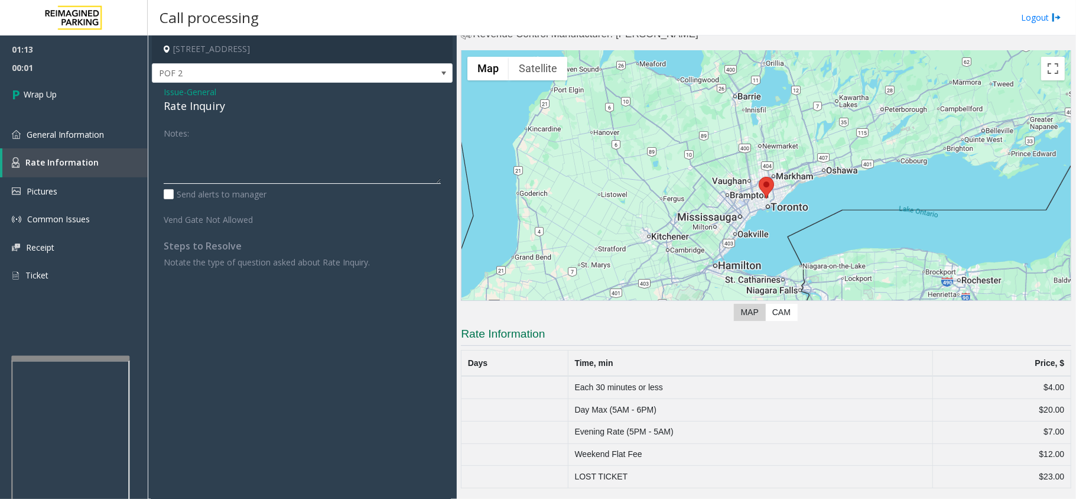
paste textarea "**********"
type textarea "**********"
click at [66, 105] on link "Wrap Up" at bounding box center [74, 94] width 148 height 35
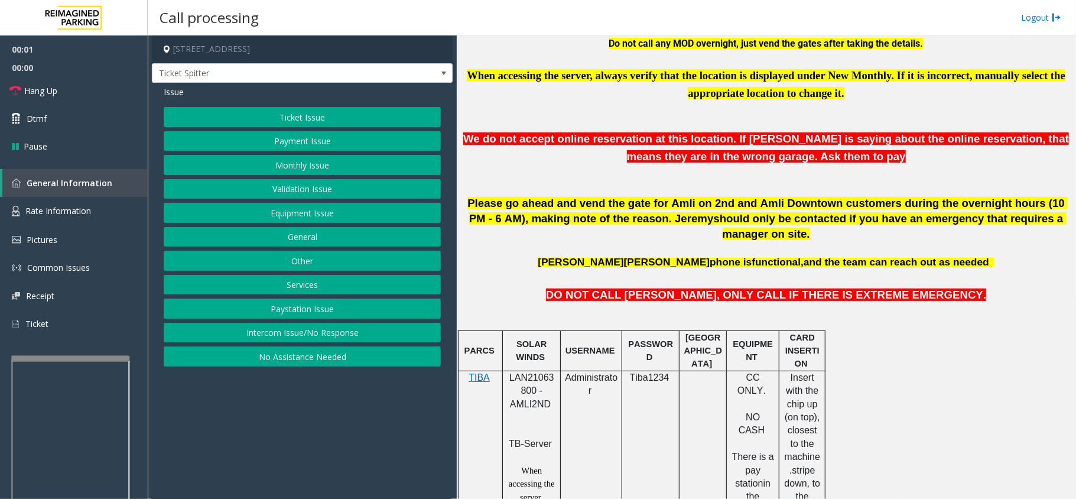
scroll to position [473, 0]
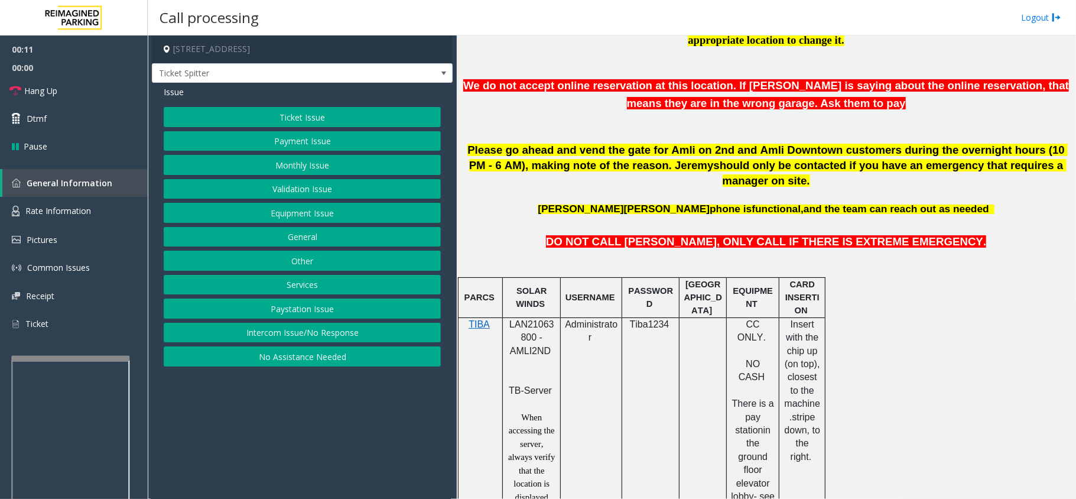
click at [513, 321] on p "LAN21063800 - AMLI2ND" at bounding box center [531, 344] width 49 height 53
copy p "LAN21063800 - AMLI2ND"
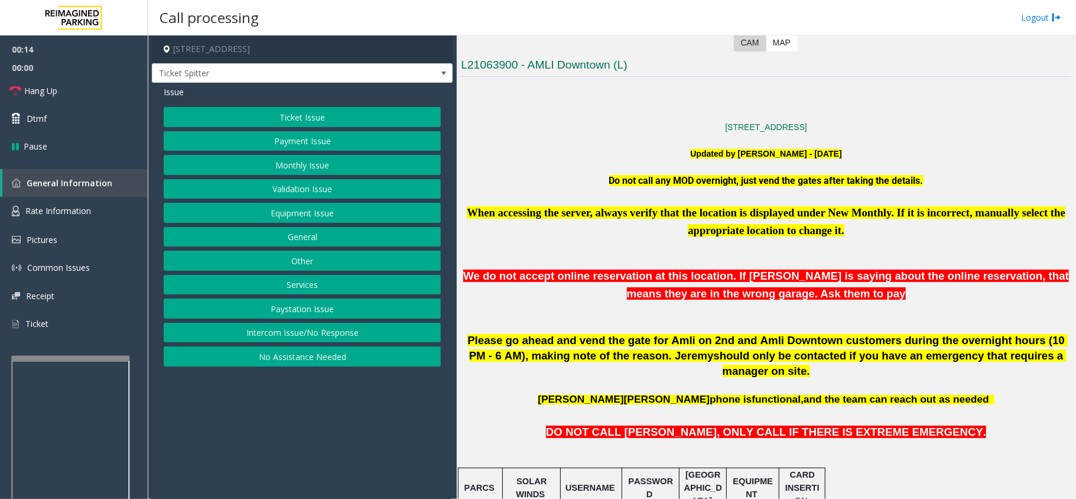
scroll to position [394, 0]
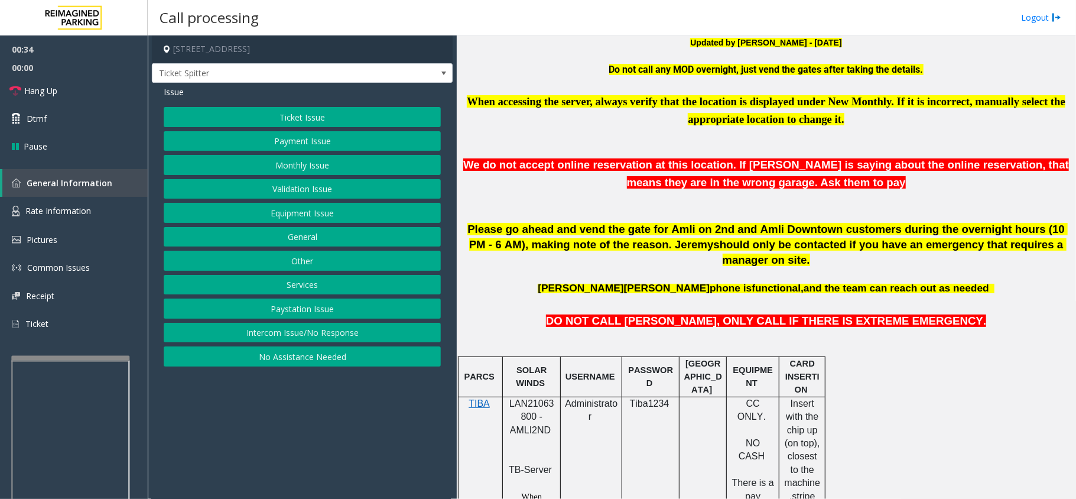
drag, startPoint x: 372, startPoint y: 442, endPoint x: 360, endPoint y: 353, distance: 90.0
click at [360, 359] on app-call-processing-form "[STREET_ADDRESS] Ticket Spitter Issue Ticket Issue Payment Issue Monthly Issue …" at bounding box center [302, 266] width 309 height 463
drag, startPoint x: 381, startPoint y: 381, endPoint x: 377, endPoint y: 395, distance: 14.6
click at [367, 395] on app-call-processing-form "[STREET_ADDRESS] Ticket Spitter Issue Ticket Issue Payment Issue Monthly Issue …" at bounding box center [302, 266] width 309 height 463
click at [247, 220] on button "Equipment Issue" at bounding box center [302, 213] width 277 height 20
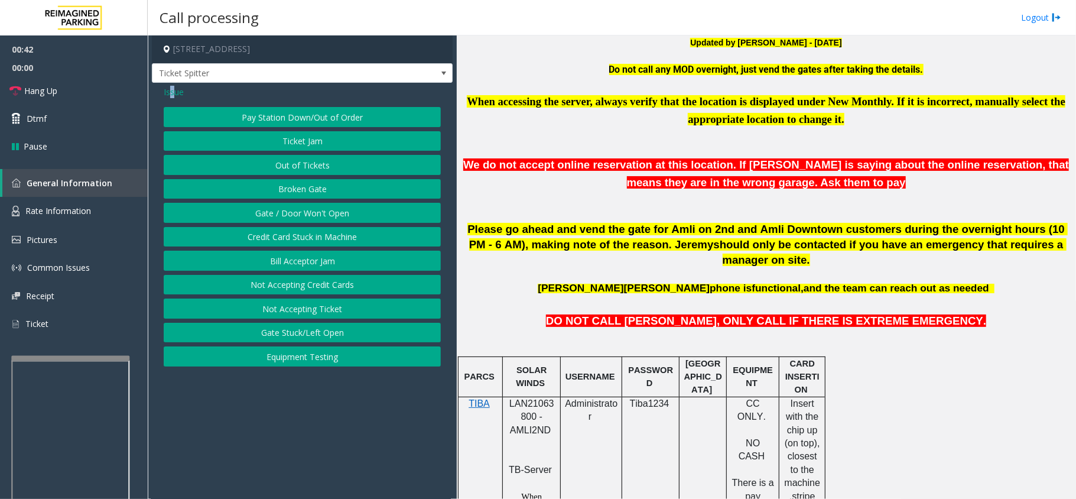
drag, startPoint x: 171, startPoint y: 96, endPoint x: 204, endPoint y: 138, distance: 53.9
click at [177, 102] on div "Issue Pay Station Down/Out of Order Ticket Jam Out of Tickets [GEOGRAPHIC_DATA]…" at bounding box center [302, 228] width 301 height 290
click at [182, 96] on span "Issue" at bounding box center [174, 92] width 20 height 12
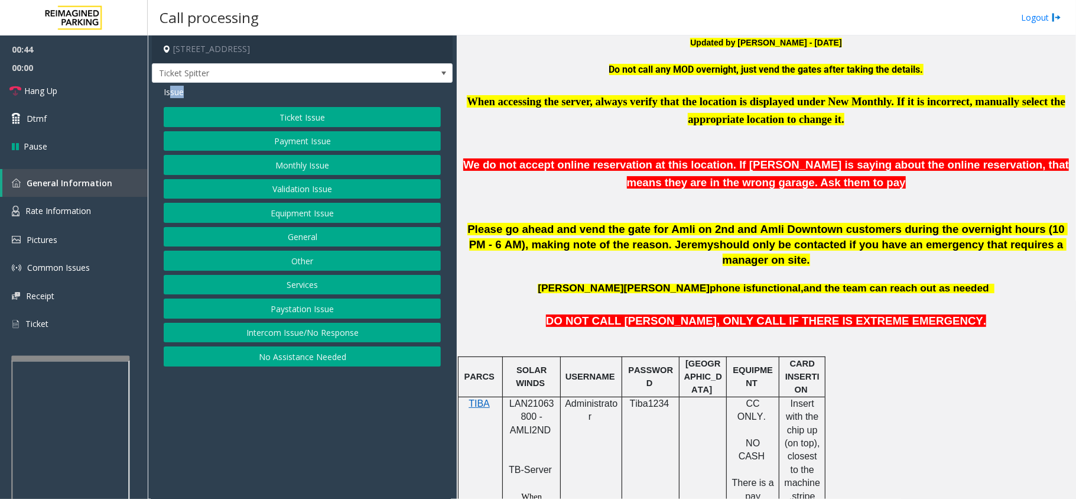
click at [272, 161] on button "Monthly Issue" at bounding box center [302, 165] width 277 height 20
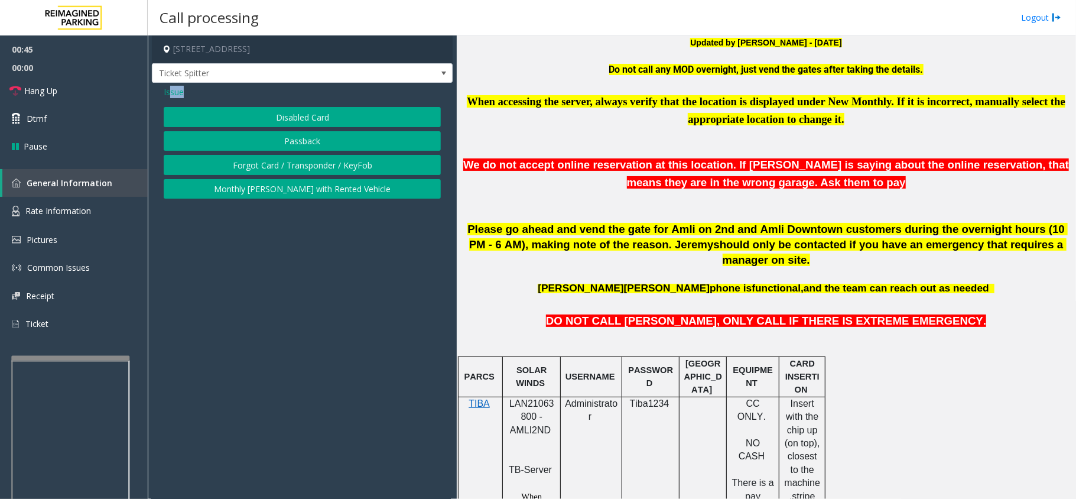
click at [261, 135] on button "Passback" at bounding box center [302, 141] width 277 height 20
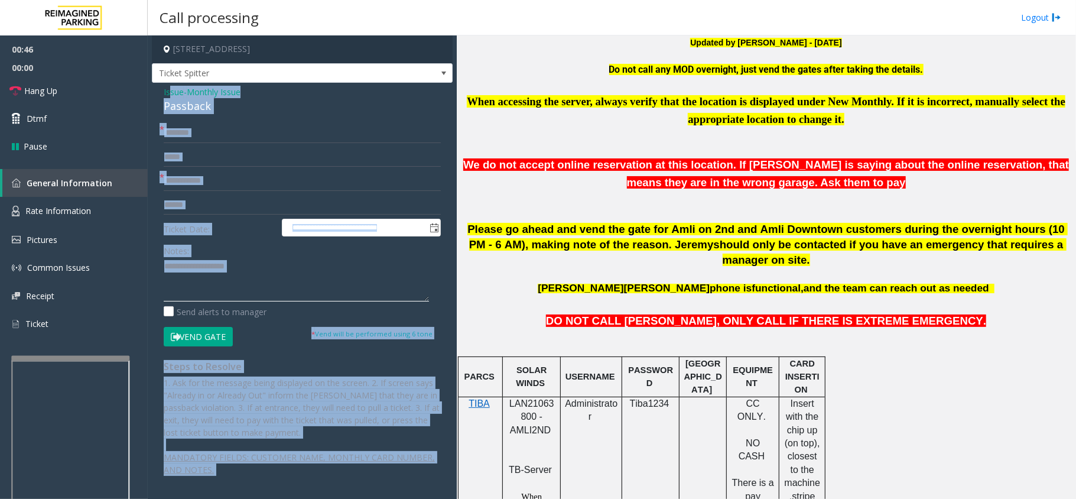
click at [248, 278] on textarea at bounding box center [296, 279] width 265 height 44
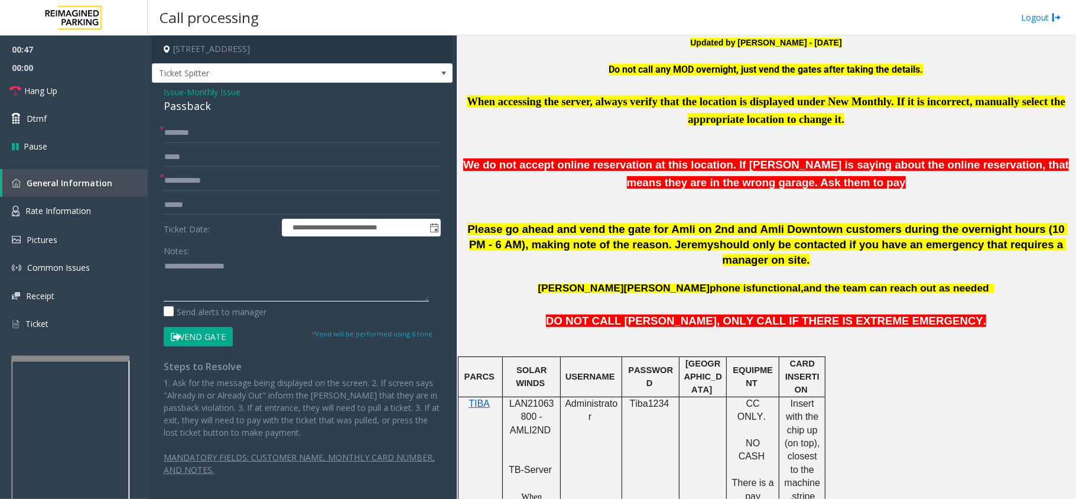
paste textarea "**********"
click at [246, 289] on textarea at bounding box center [296, 279] width 265 height 44
click at [194, 112] on div "Passback" at bounding box center [302, 106] width 277 height 16
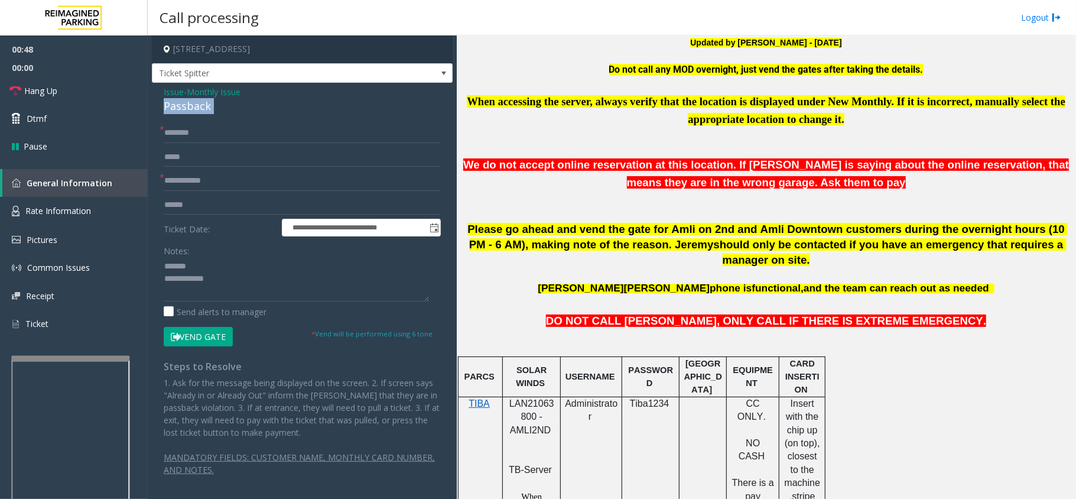
copy div "Passback"
click at [235, 261] on textarea at bounding box center [296, 279] width 265 height 44
paste textarea "********"
click at [374, 296] on textarea at bounding box center [296, 279] width 265 height 44
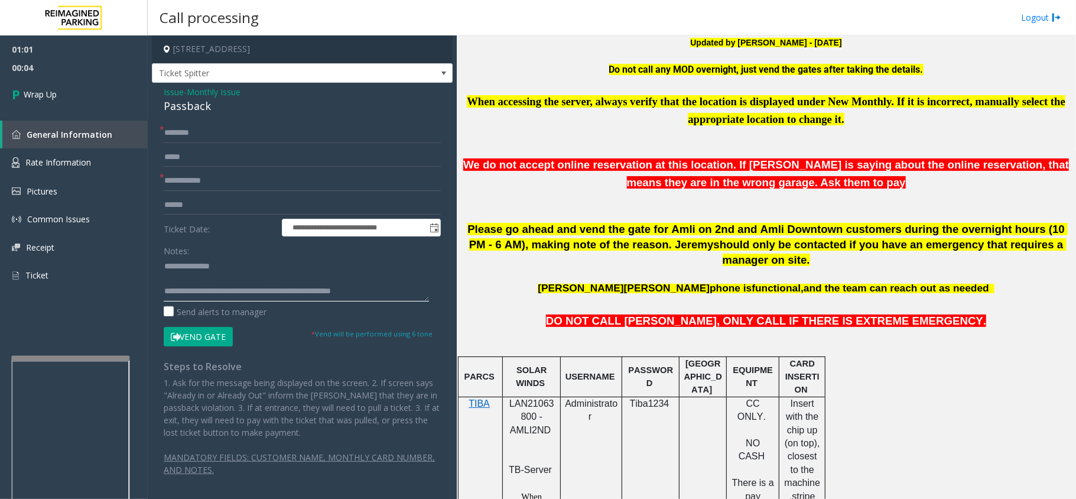
type textarea "**********"
click at [230, 138] on input "text" at bounding box center [302, 133] width 277 height 20
type input "**"
click at [243, 183] on input "text" at bounding box center [302, 181] width 277 height 20
type input "**"
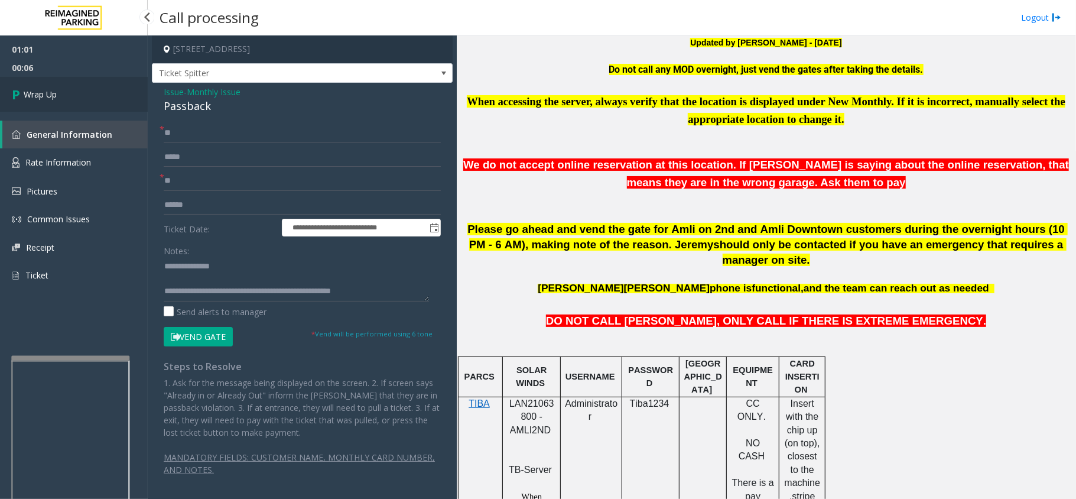
click at [105, 98] on link "Wrap Up" at bounding box center [74, 94] width 148 height 35
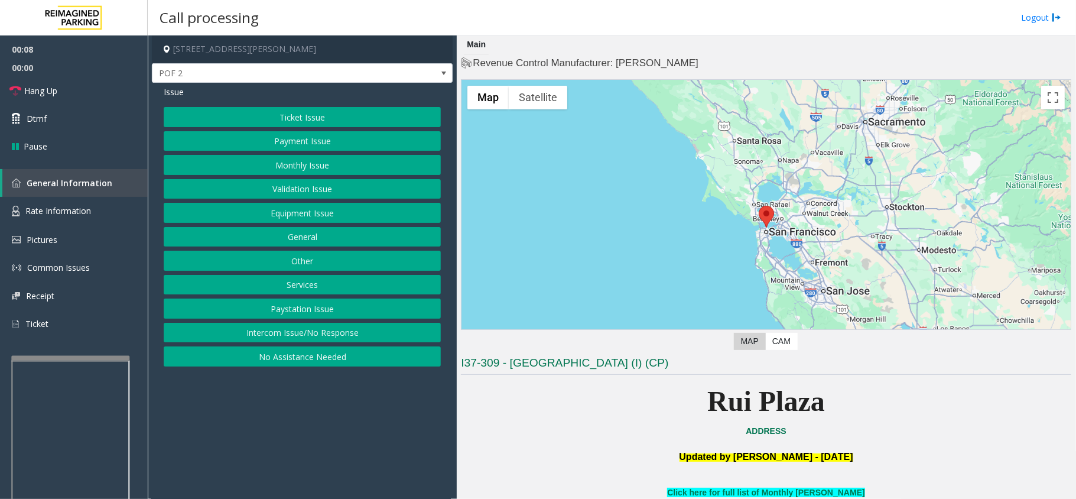
drag, startPoint x: 219, startPoint y: 336, endPoint x: 203, endPoint y: 254, distance: 83.0
click at [219, 336] on button "Intercom Issue/No Response" at bounding box center [302, 333] width 277 height 20
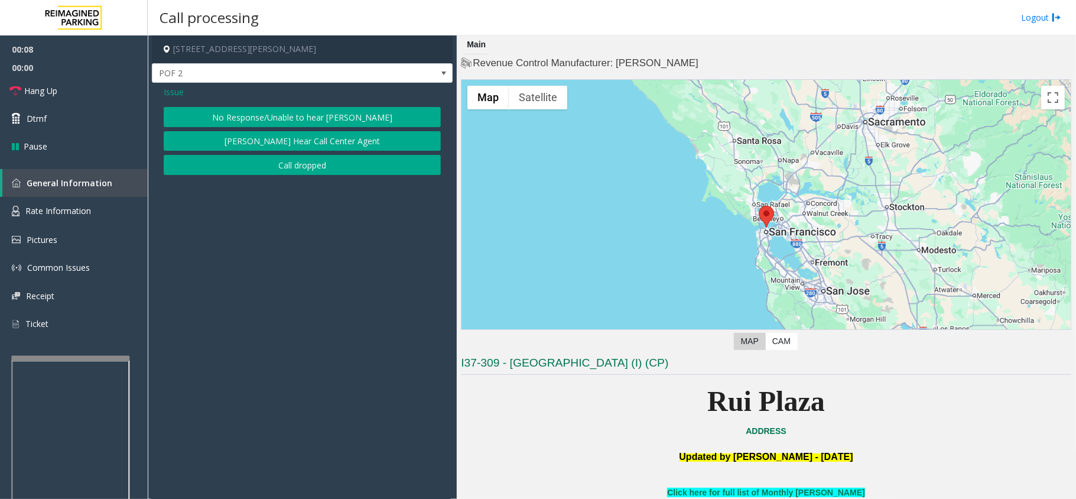
click at [229, 105] on div "Issue No Response/Unable to hear [PERSON_NAME] Cannot Hear Call Center Agent Ca…" at bounding box center [302, 132] width 301 height 98
click at [222, 111] on button "No Response/Unable to hear [PERSON_NAME]" at bounding box center [302, 117] width 277 height 20
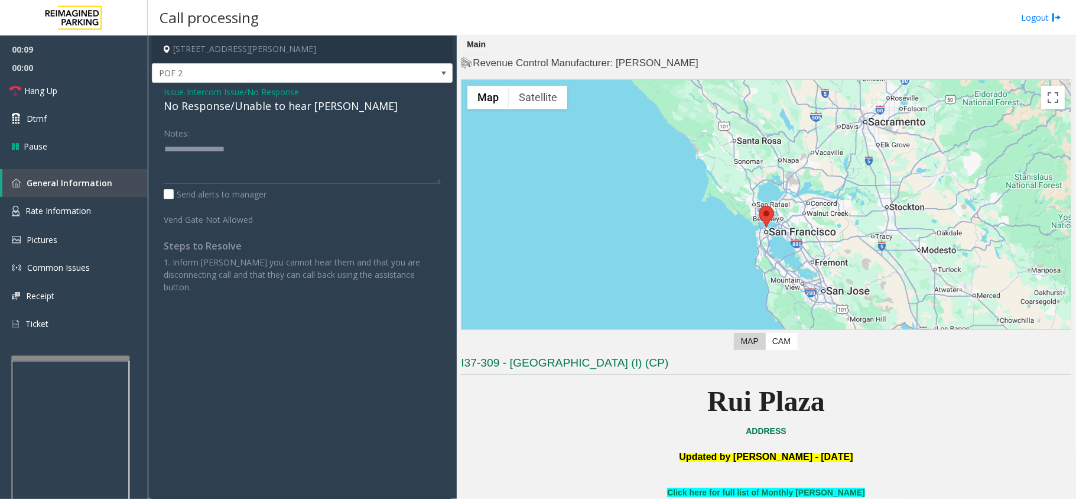
click at [223, 108] on div "No Response/Unable to hear [PERSON_NAME]" at bounding box center [302, 106] width 277 height 16
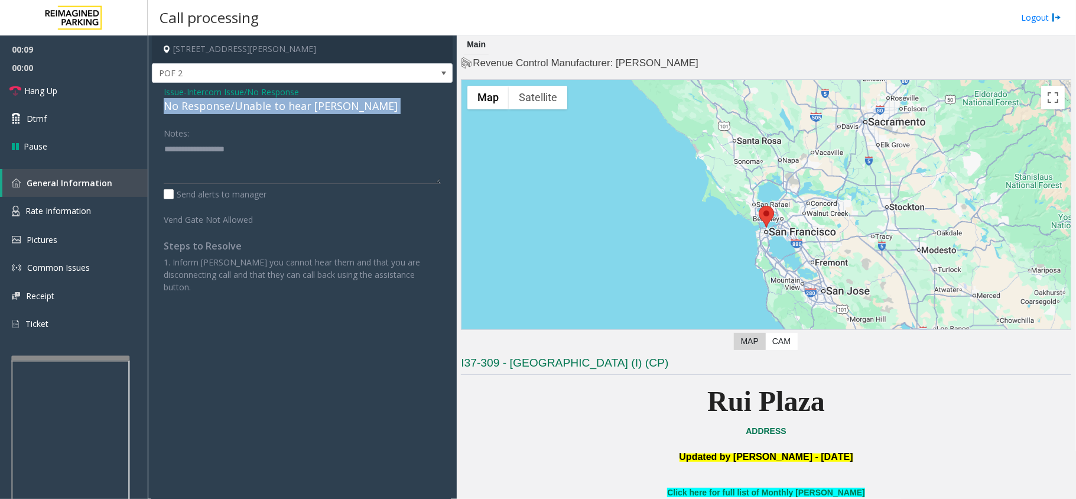
click at [223, 108] on div "No Response/Unable to hear [PERSON_NAME]" at bounding box center [302, 106] width 277 height 16
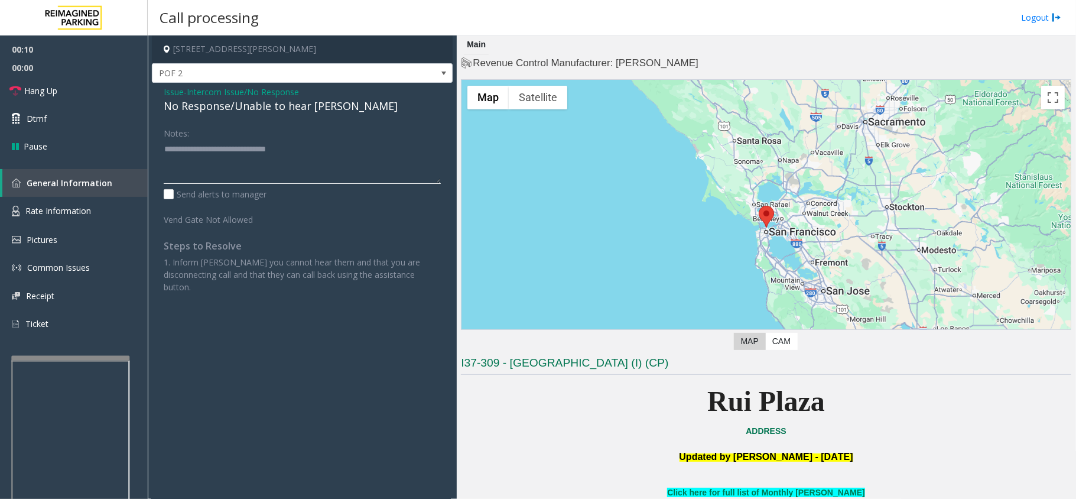
click at [339, 166] on textarea at bounding box center [302, 161] width 277 height 44
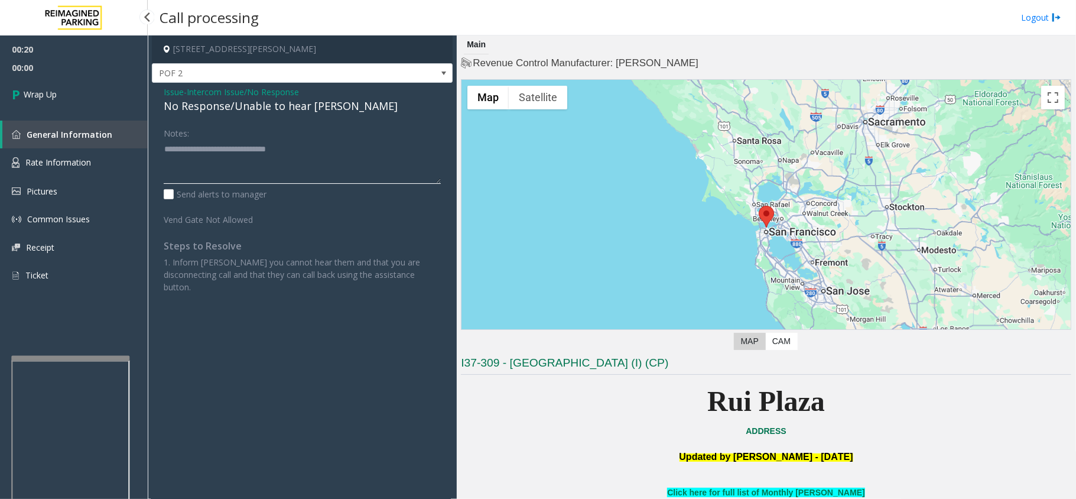
type textarea "**********"
click at [83, 85] on link "Wrap Up" at bounding box center [74, 94] width 148 height 35
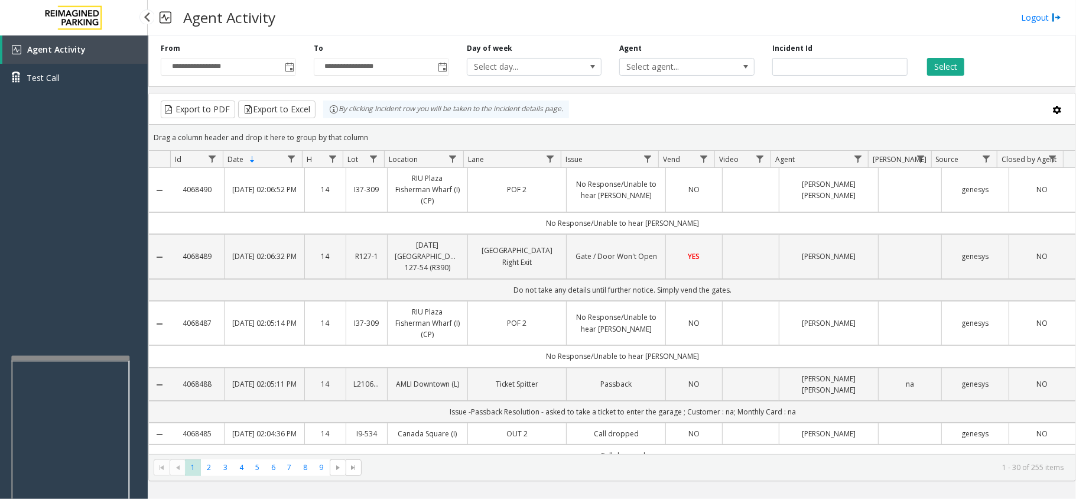
drag, startPoint x: 148, startPoint y: 230, endPoint x: 82, endPoint y: 235, distance: 66.3
click at [82, 235] on div "Agent Activity Test Call" at bounding box center [74, 284] width 148 height 499
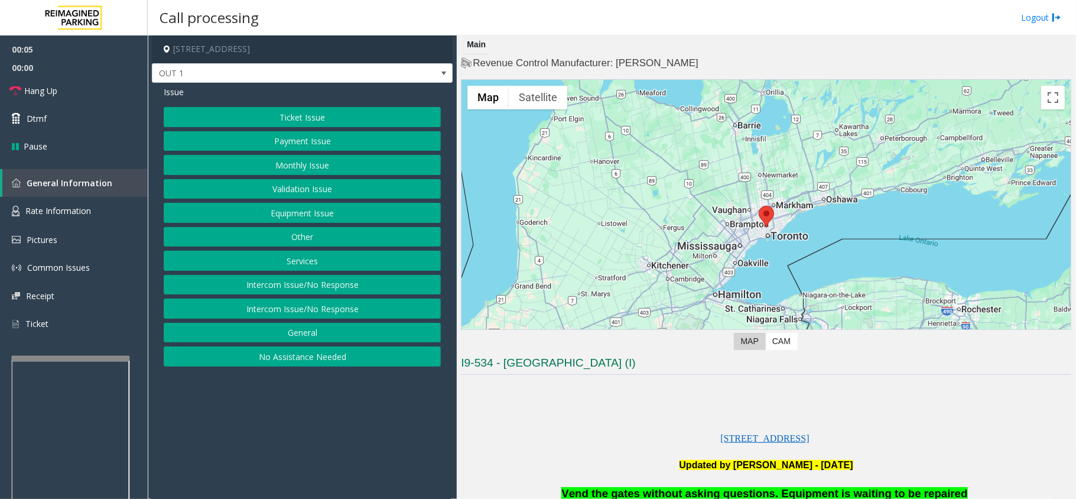
click at [270, 206] on button "Equipment Issue" at bounding box center [302, 213] width 277 height 20
click at [270, 206] on button "Gate / Door Won't Open" at bounding box center [302, 213] width 277 height 20
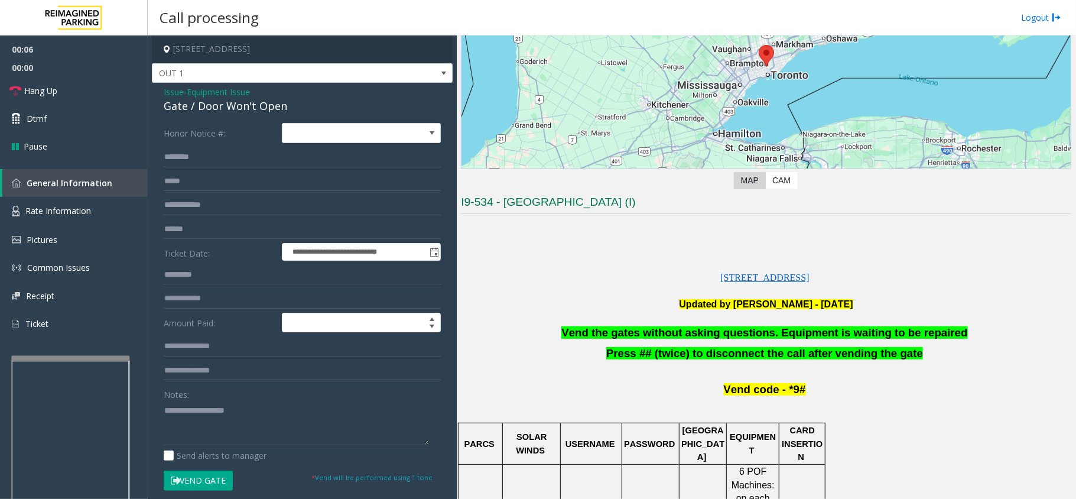
scroll to position [315, 0]
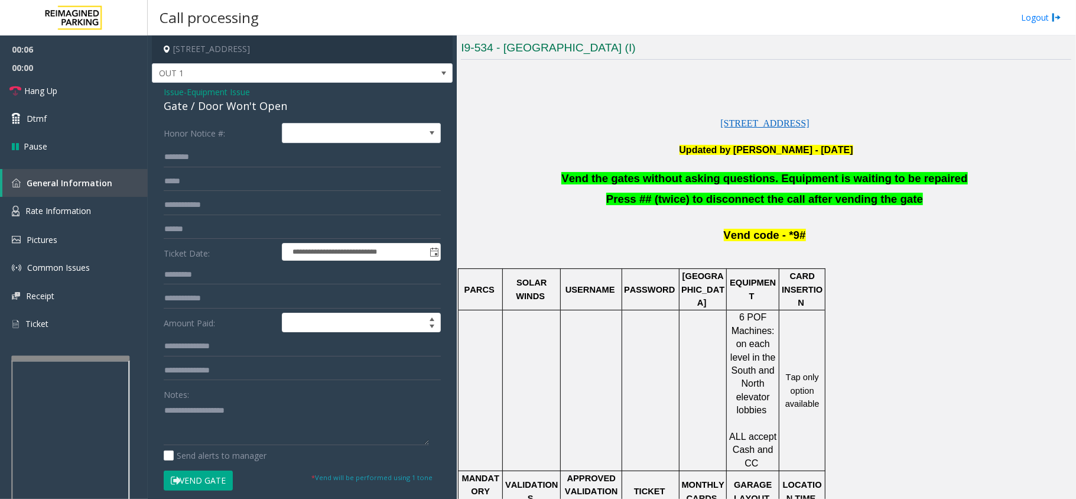
click at [657, 178] on span "Vend the gates without asking questions. Equipment is waiting to be repaired" at bounding box center [764, 178] width 406 height 12
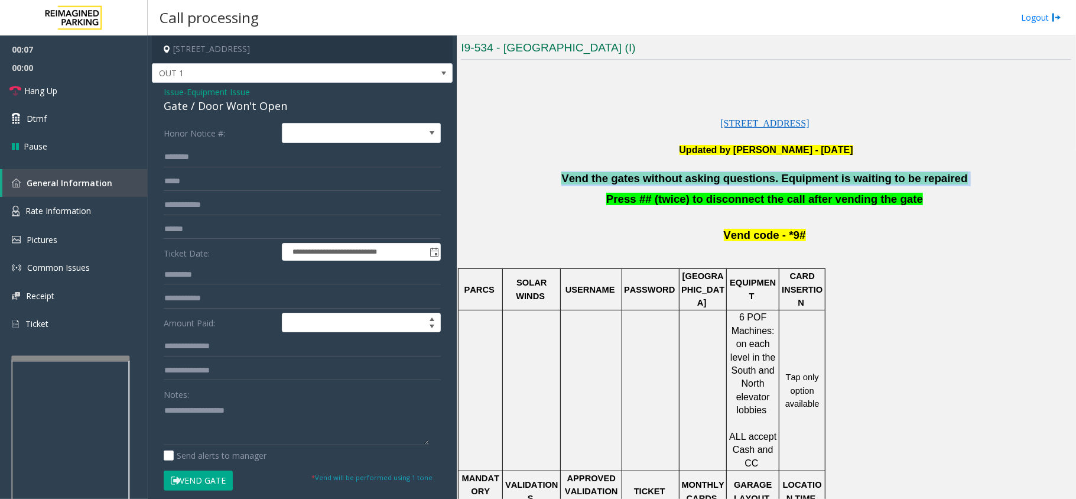
click at [657, 178] on span "Vend the gates without asking questions. Equipment is waiting to be repaired" at bounding box center [764, 178] width 406 height 12
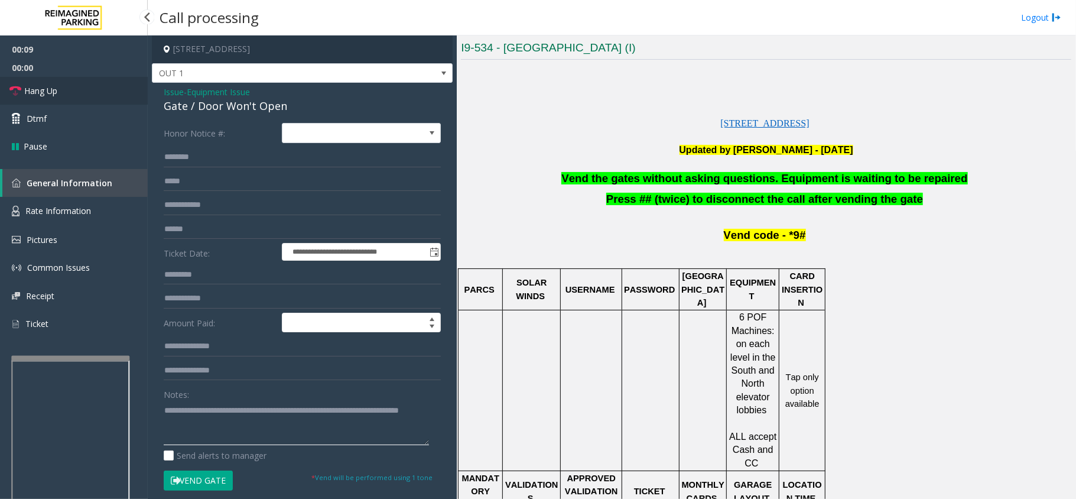
type textarea "**********"
click at [96, 87] on link "Hang Up" at bounding box center [74, 91] width 148 height 28
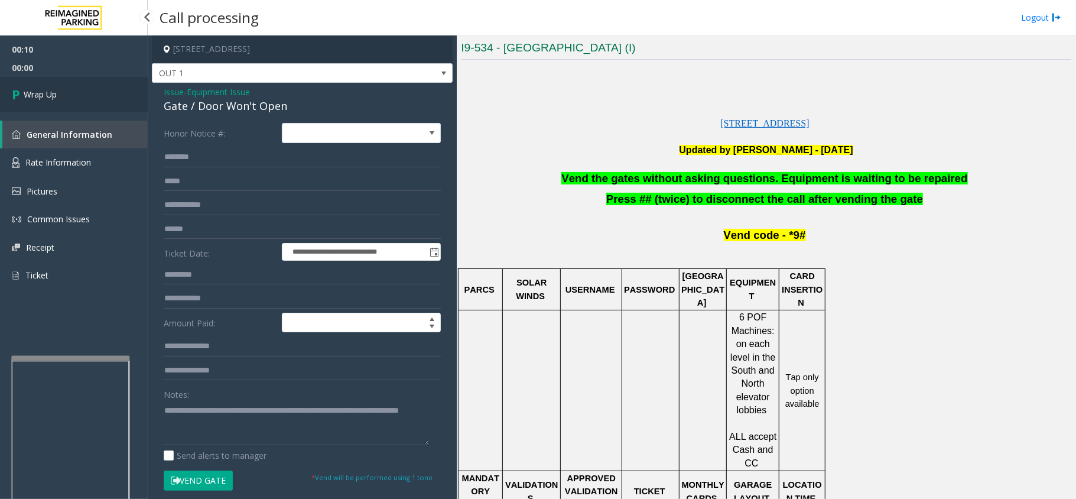
click at [98, 86] on link "Wrap Up" at bounding box center [74, 94] width 148 height 35
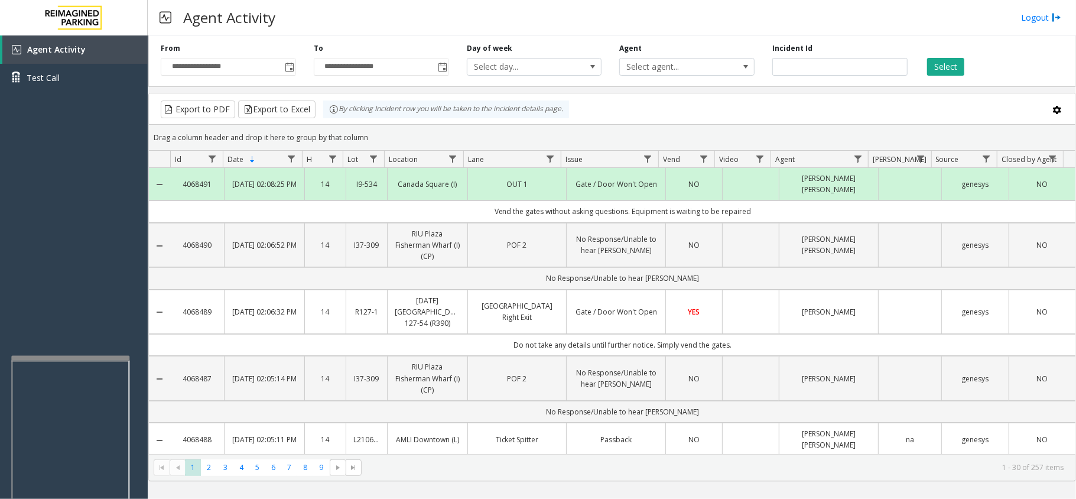
drag, startPoint x: 483, startPoint y: 8, endPoint x: 472, endPoint y: 12, distance: 12.5
click at [472, 12] on div "Agent Activity Logout" at bounding box center [612, 17] width 928 height 35
click at [551, 113] on div "By clicking Incident row you will be taken to the incident details page." at bounding box center [446, 109] width 246 height 18
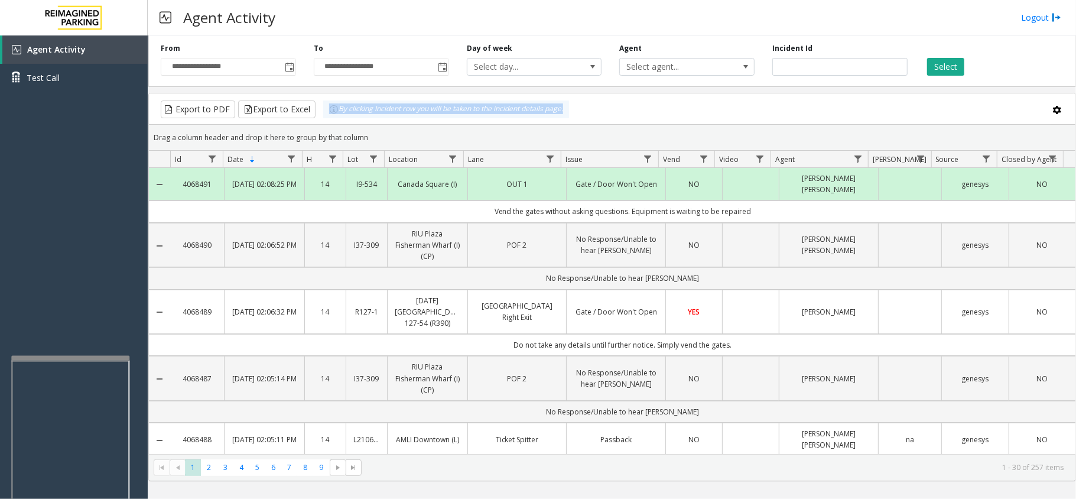
click at [622, 110] on div "Export to PDF Export to Excel By clicking Incident row you will be taken to the…" at bounding box center [612, 109] width 906 height 18
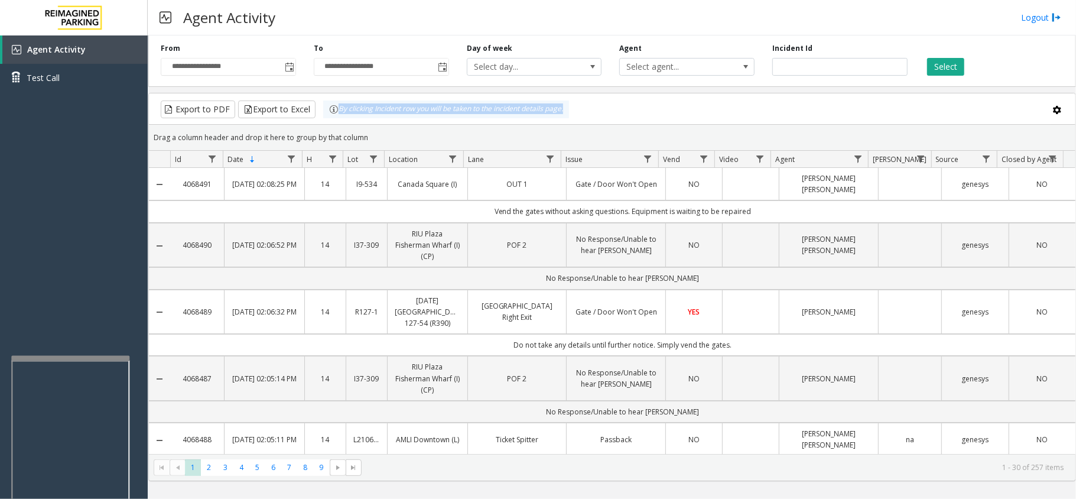
drag, startPoint x: 339, startPoint y: 109, endPoint x: 610, endPoint y: 114, distance: 270.7
click at [610, 114] on div "Export to PDF Export to Excel By clicking Incident row you will be taken to the…" at bounding box center [612, 109] width 906 height 18
click at [630, 105] on div "Export to PDF Export to Excel By clicking Incident row you will be taken to the…" at bounding box center [612, 109] width 906 height 18
click at [707, 109] on div "Export to PDF Export to Excel By clicking Incident row you will be taken to the…" at bounding box center [612, 109] width 906 height 18
drag, startPoint x: 707, startPoint y: 109, endPoint x: 693, endPoint y: 110, distance: 13.6
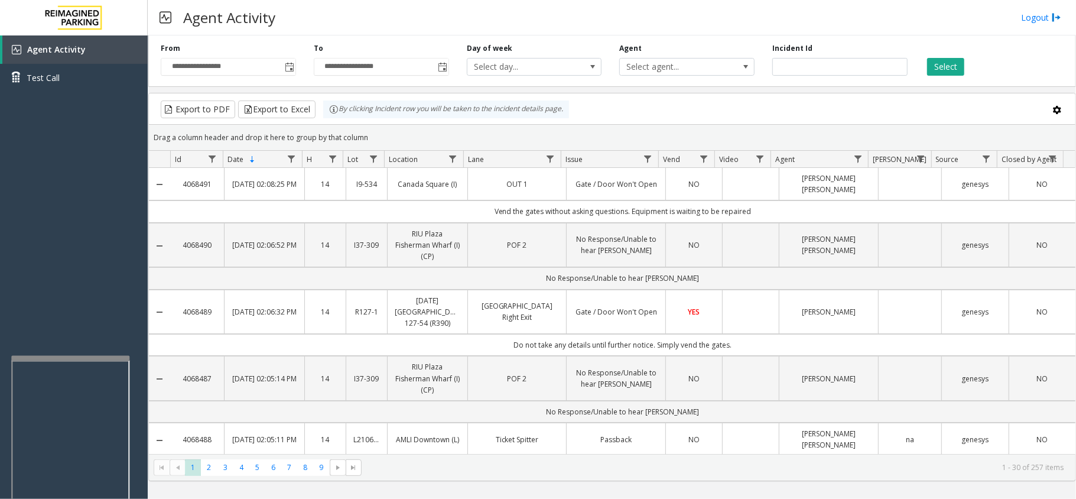
drag, startPoint x: 693, startPoint y: 110, endPoint x: 646, endPoint y: 105, distance: 47.0
click at [646, 105] on div "Export to PDF Export to Excel By clicking Incident row you will be taken to the…" at bounding box center [612, 109] width 906 height 18
drag, startPoint x: 74, startPoint y: 116, endPoint x: 61, endPoint y: 178, distance: 62.8
click at [61, 178] on div "Agent Activity Test Call" at bounding box center [74, 284] width 148 height 499
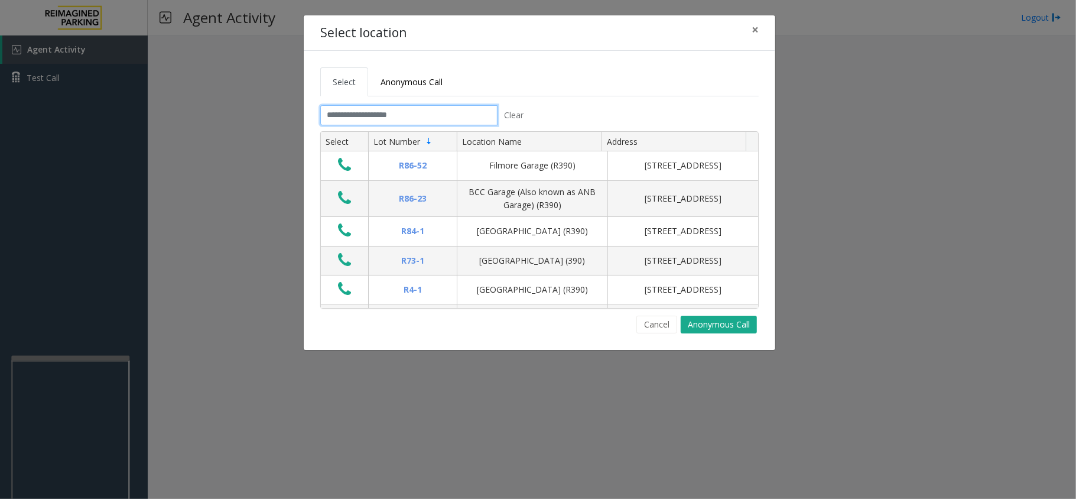
click at [446, 112] on input "text" at bounding box center [408, 115] width 177 height 20
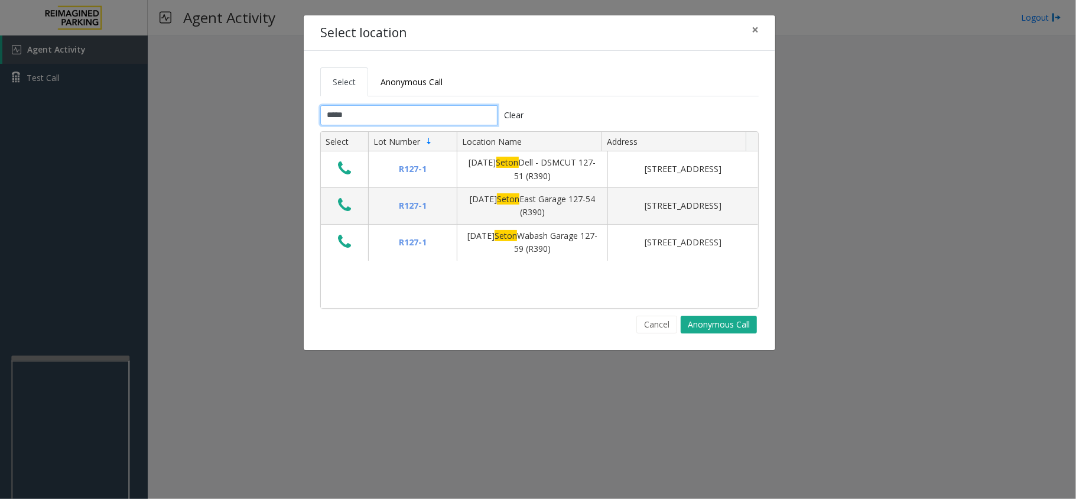
type input "*****"
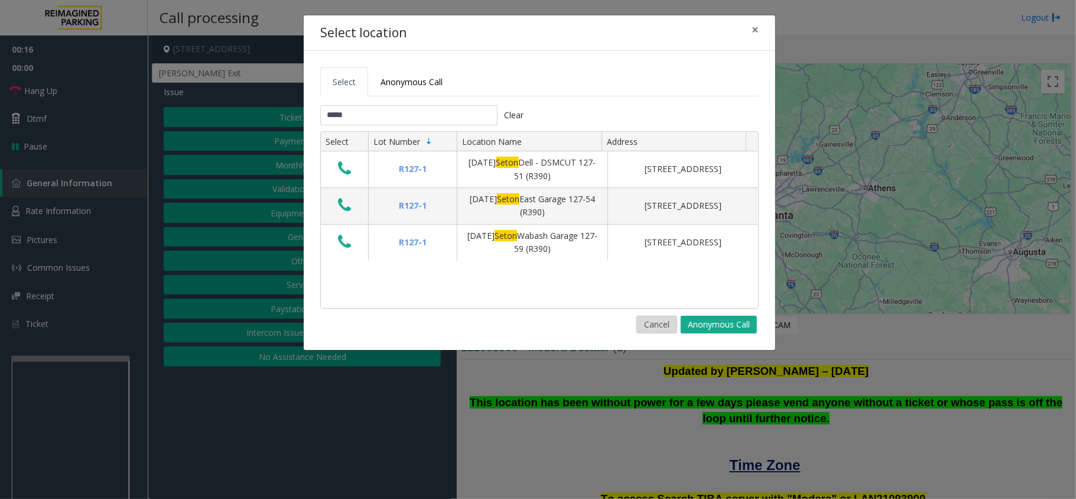
click at [648, 325] on button "Cancel" at bounding box center [656, 325] width 41 height 18
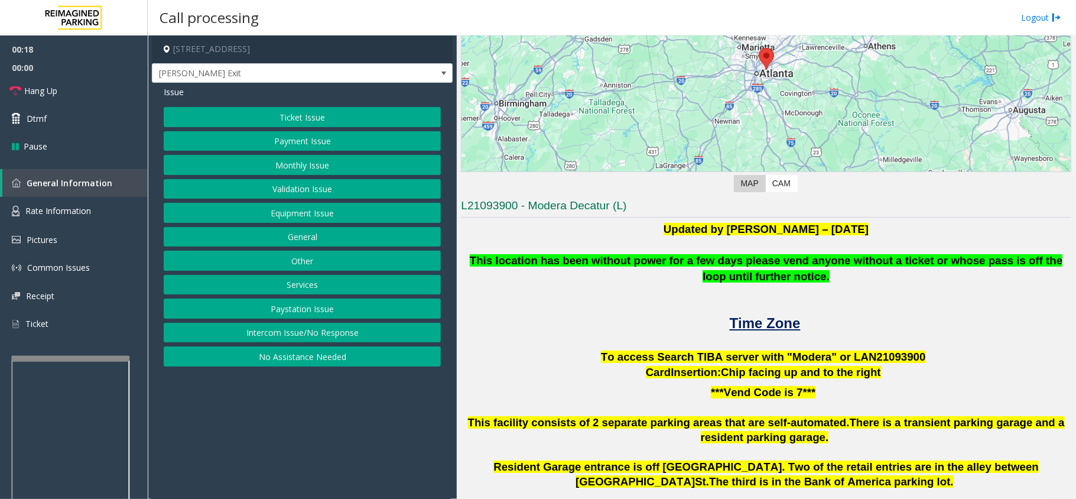
scroll to position [394, 0]
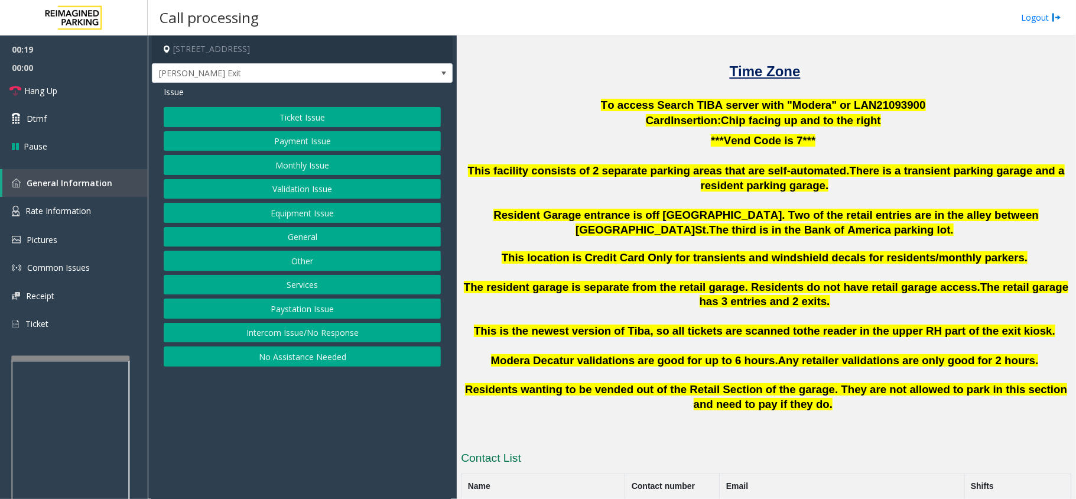
click at [857, 102] on span "To access Search TIBA server with "Modera" or LAN21093" at bounding box center [754, 105] width 307 height 12
copy p "LAN21093 900"
drag, startPoint x: 322, startPoint y: 427, endPoint x: 303, endPoint y: 440, distance: 22.9
click at [303, 440] on app-call-processing-form "[STREET_ADDRESS] [PERSON_NAME] Exit Issue Ticket Issue Payment Issue Monthly Is…" at bounding box center [302, 266] width 309 height 463
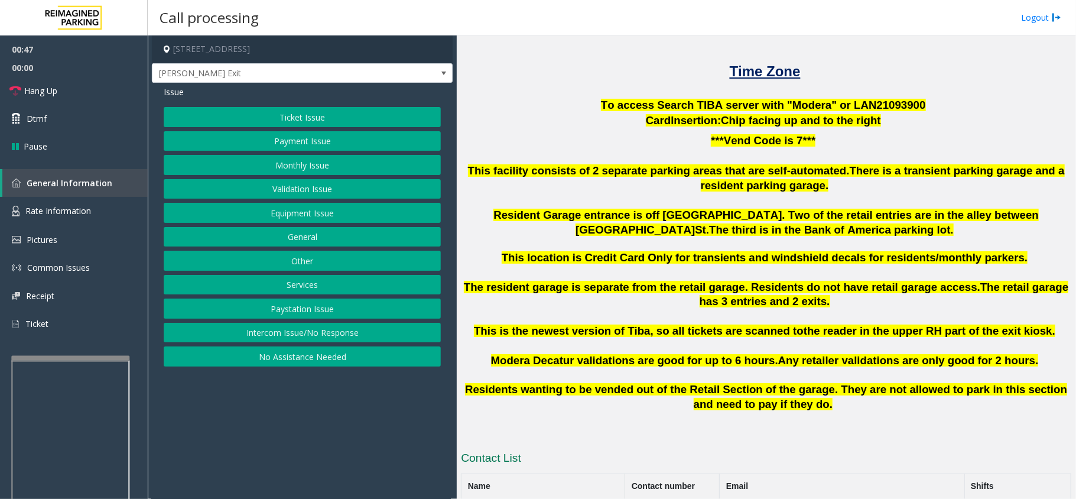
click at [327, 187] on button "Validation Issue" at bounding box center [302, 189] width 277 height 20
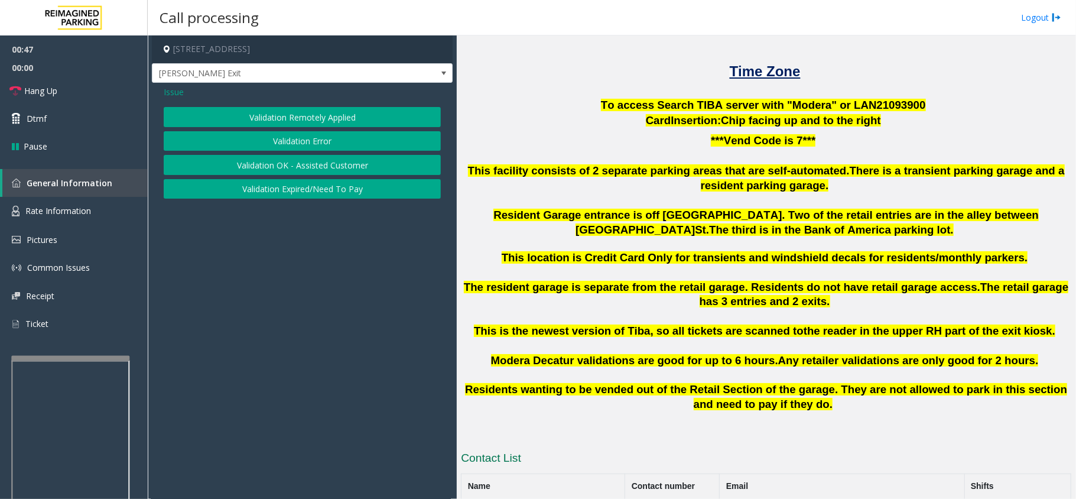
click at [305, 139] on button "Validation Error" at bounding box center [302, 141] width 277 height 20
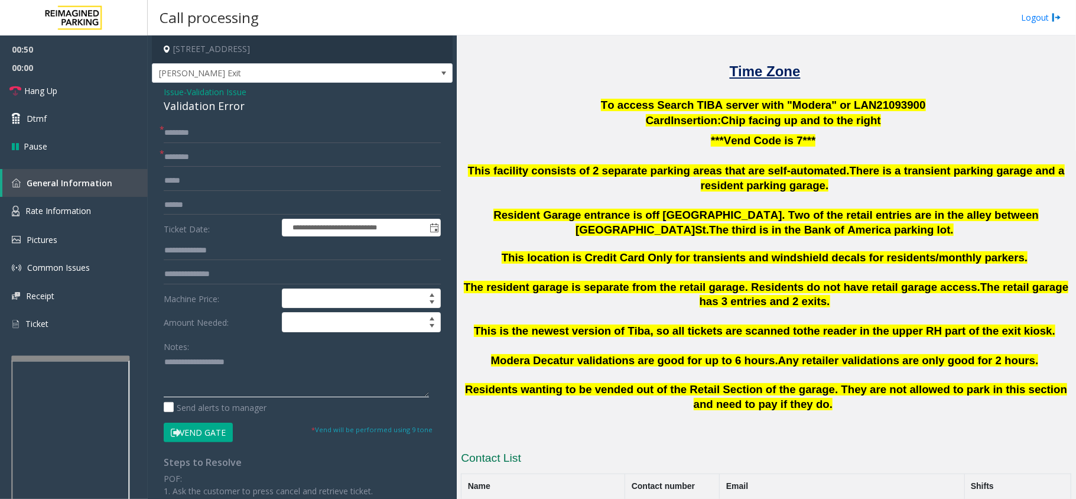
click at [242, 369] on textarea at bounding box center [296, 375] width 265 height 44
paste textarea "**********"
click at [200, 105] on div "Validation Error" at bounding box center [302, 106] width 277 height 16
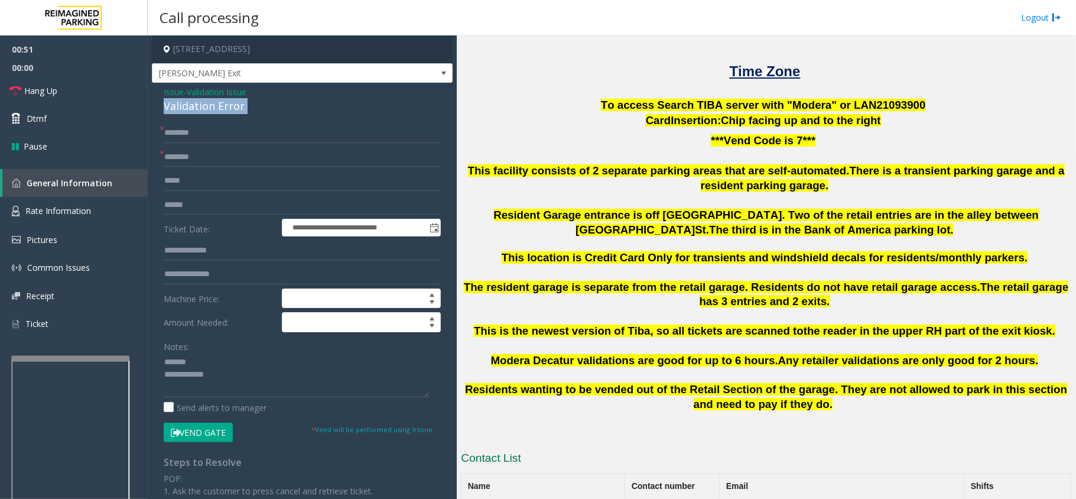
copy div "Validation Error"
click at [209, 359] on textarea at bounding box center [296, 375] width 265 height 44
paste textarea "**********"
click at [239, 397] on textarea at bounding box center [296, 375] width 265 height 44
type textarea "**********"
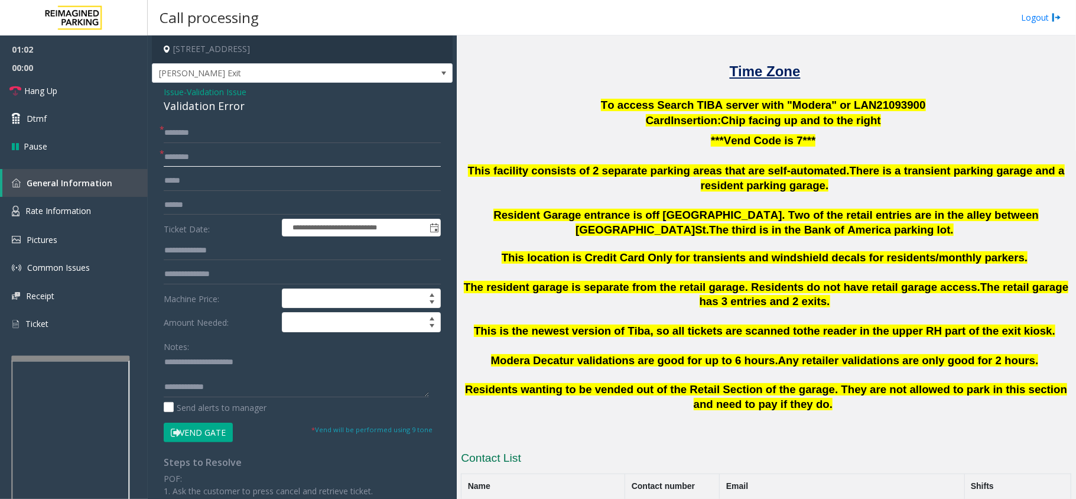
click at [203, 160] on input "text" at bounding box center [302, 157] width 277 height 20
click at [207, 211] on input "text" at bounding box center [302, 205] width 277 height 20
type input "*******"
click at [242, 138] on input "text" at bounding box center [302, 133] width 277 height 20
type input "*****"
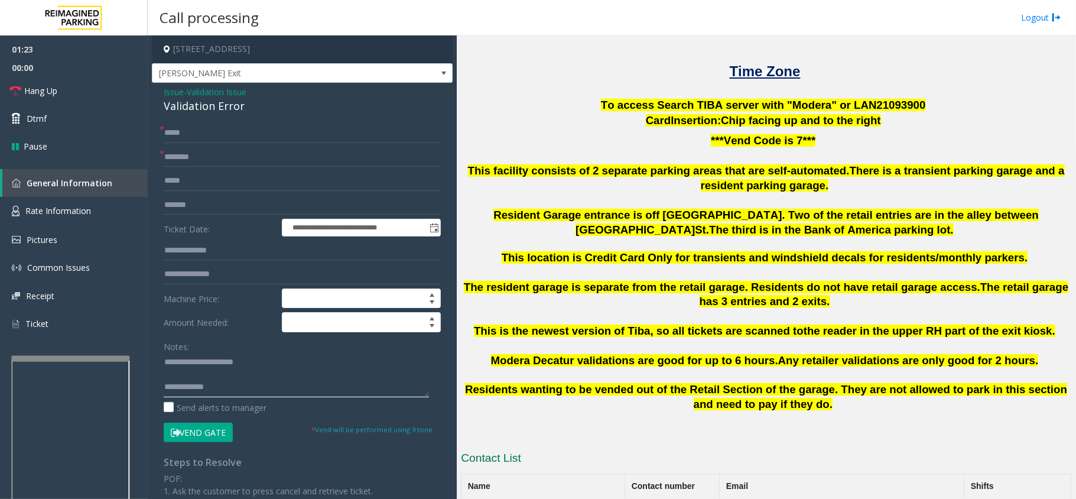
click at [259, 383] on textarea at bounding box center [296, 375] width 265 height 44
paste textarea "**********"
click at [240, 391] on textarea at bounding box center [296, 375] width 265 height 44
type textarea "**********"
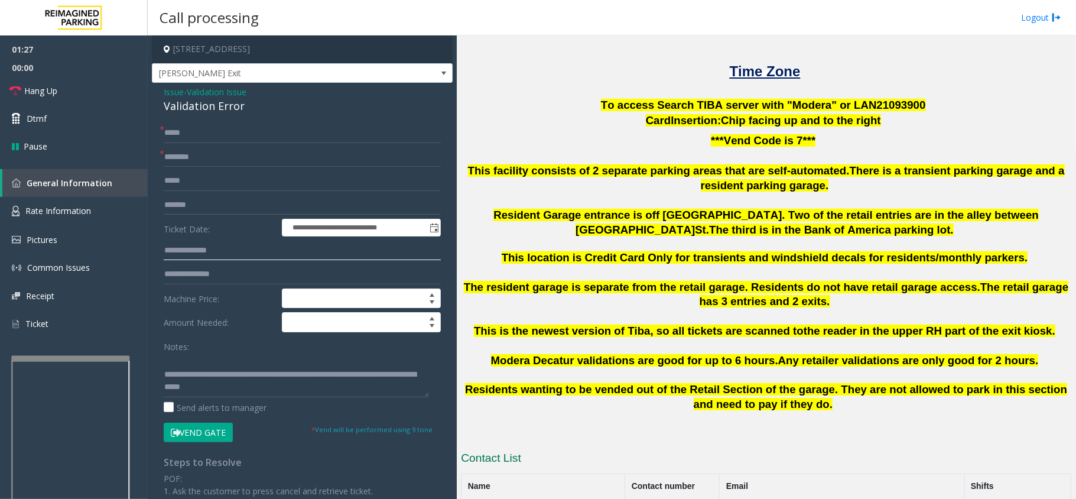
click at [228, 253] on input "text" at bounding box center [302, 251] width 277 height 20
click at [212, 249] on input "text" at bounding box center [302, 251] width 277 height 20
type input "*****"
click at [202, 438] on button "Vend Gate" at bounding box center [198, 433] width 69 height 20
click at [223, 159] on input "text" at bounding box center [302, 157] width 277 height 20
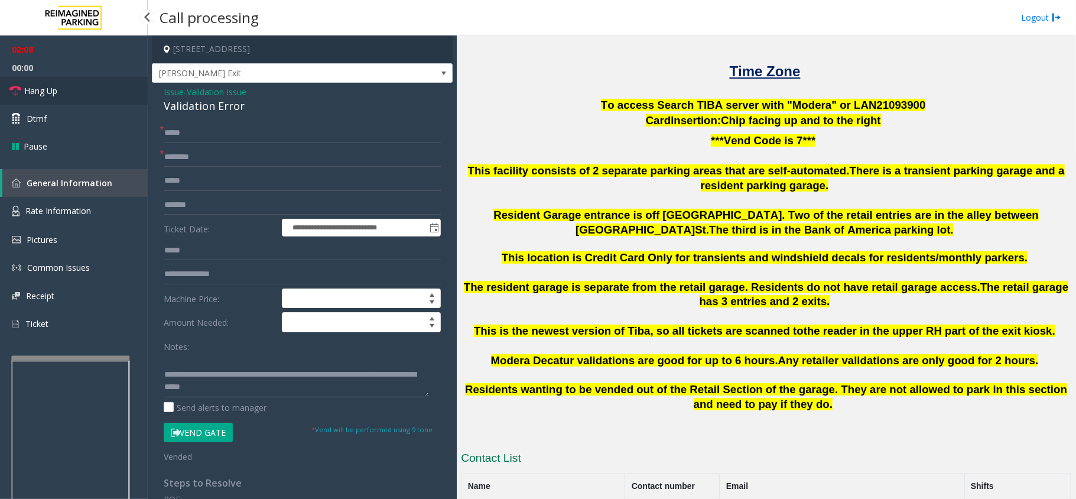
drag, startPoint x: 82, startPoint y: 89, endPoint x: 93, endPoint y: 103, distance: 18.5
click at [82, 89] on link "Hang Up" at bounding box center [74, 91] width 148 height 28
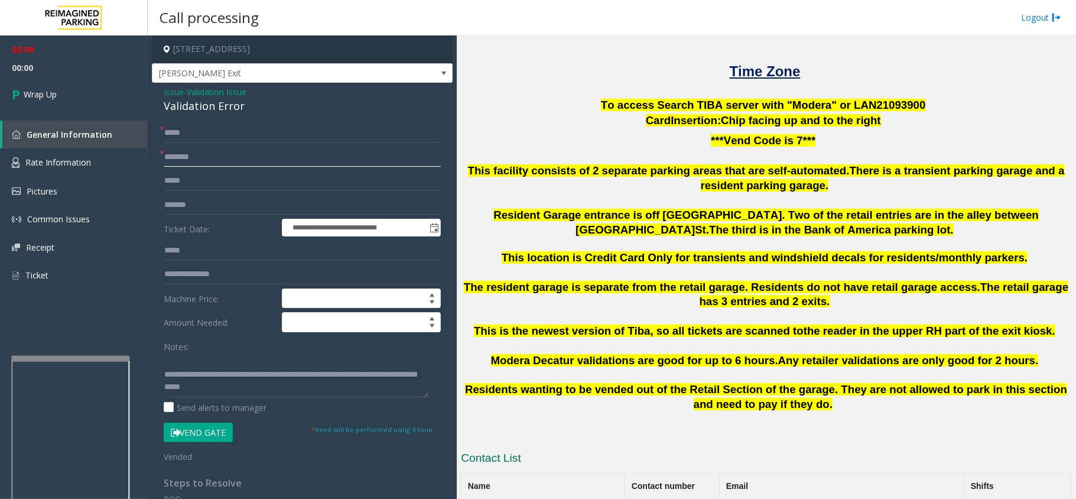
click at [214, 154] on input "text" at bounding box center [302, 157] width 277 height 20
paste input "**********"
type input "**********"
click at [74, 91] on link "Wrap Up" at bounding box center [74, 94] width 148 height 35
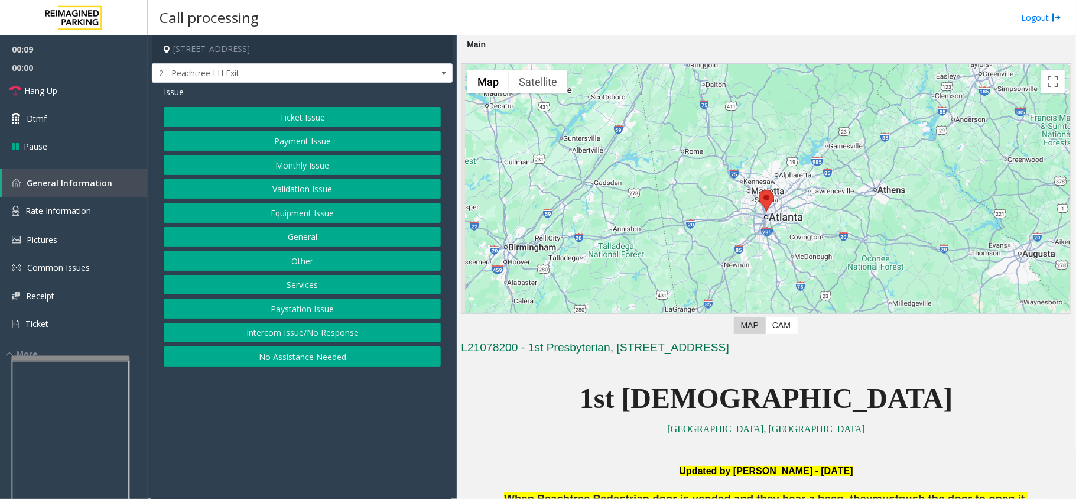
drag, startPoint x: 350, startPoint y: 400, endPoint x: 343, endPoint y: 417, distance: 18.0
click at [343, 417] on app-call-processing-form "[STREET_ADDRESS] 2 - Peachtree LH Exit Issue Ticket Issue Payment Issue Monthly…" at bounding box center [302, 266] width 309 height 463
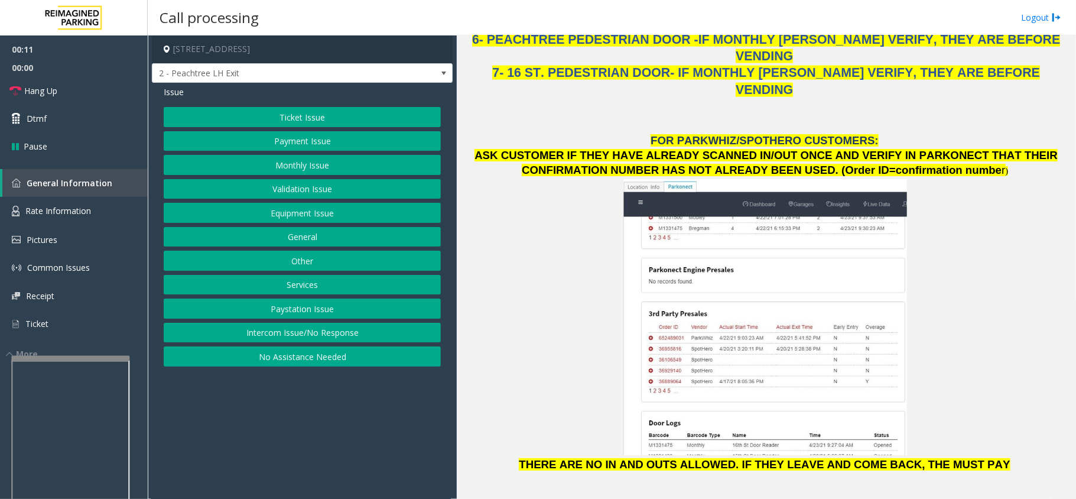
scroll to position [1260, 0]
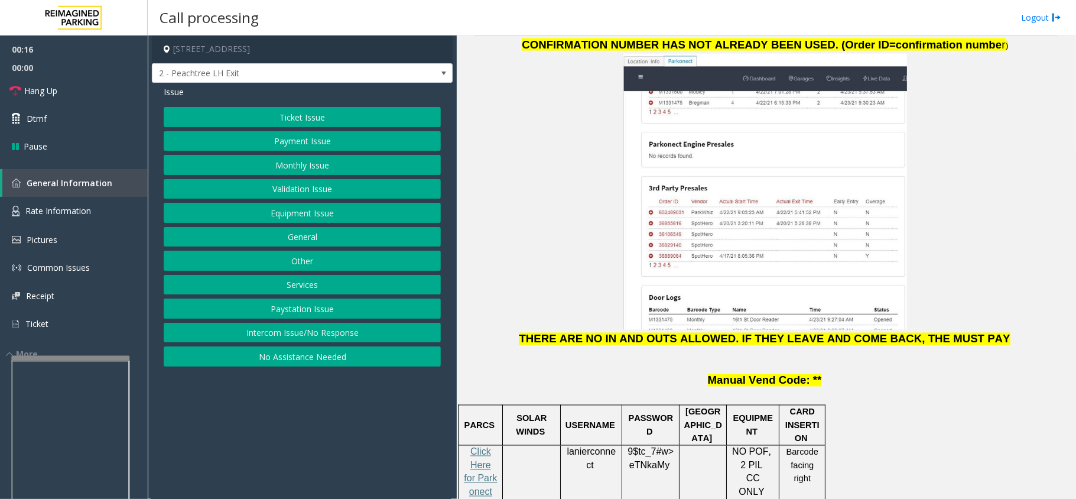
scroll to position [1418, 0]
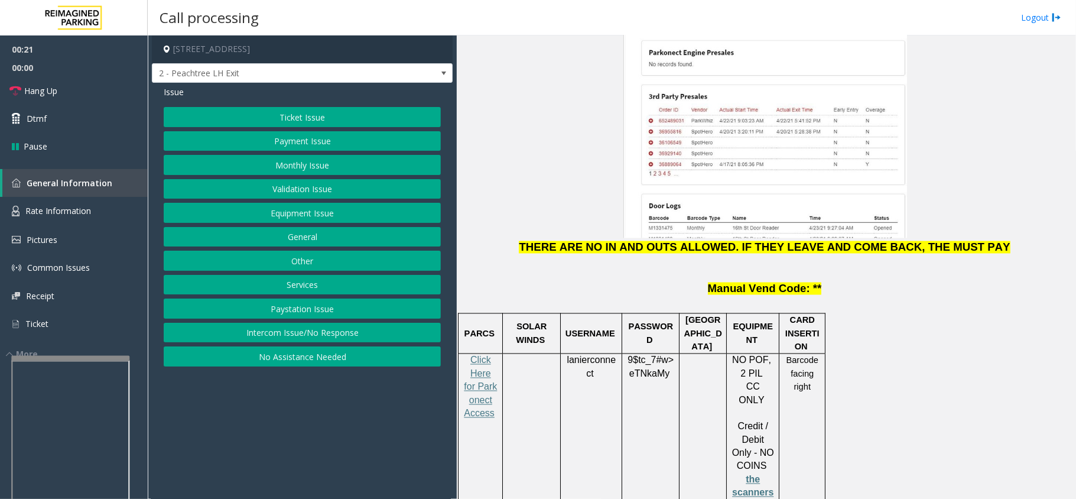
click at [254, 161] on button "Monthly Issue" at bounding box center [302, 165] width 277 height 20
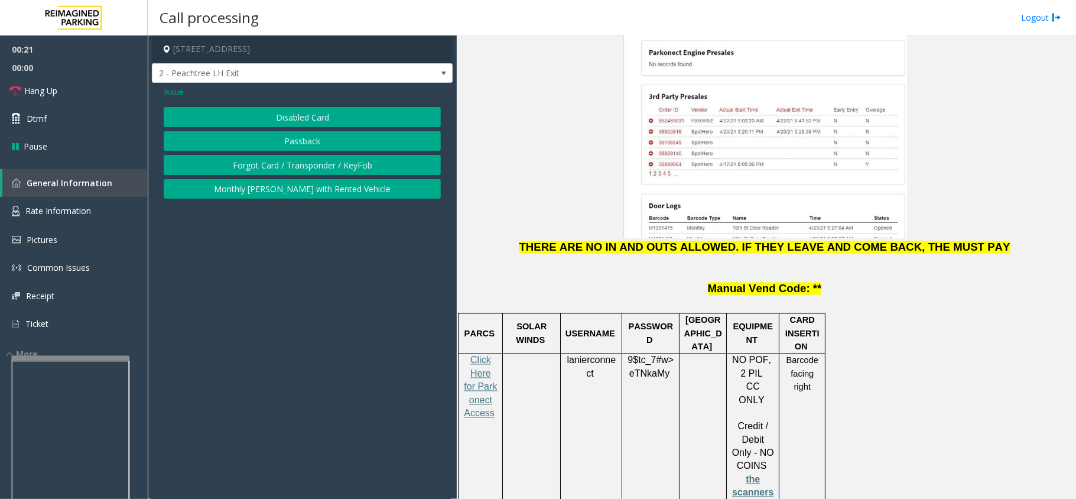
click at [259, 123] on button "Disabled Card" at bounding box center [302, 117] width 277 height 20
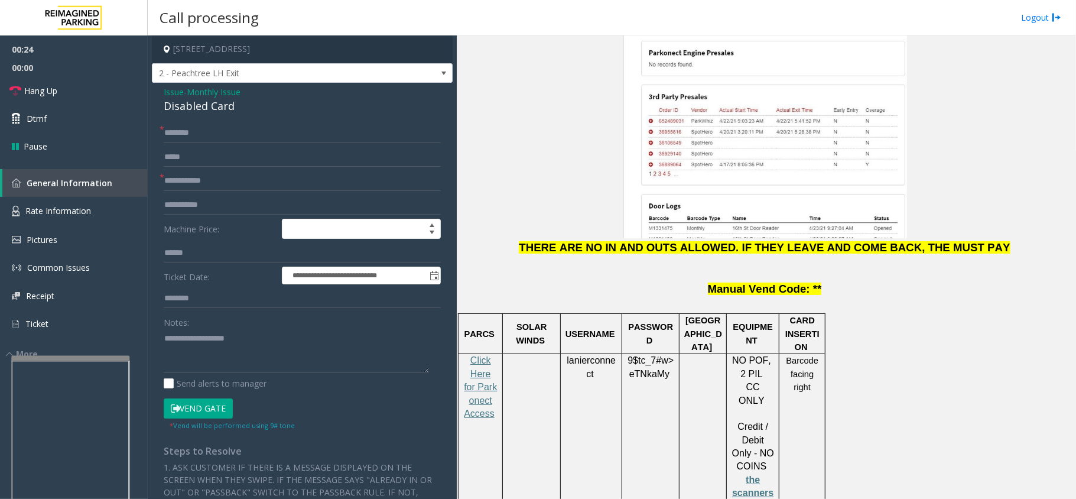
click at [592, 354] on p "lanierconnect" at bounding box center [591, 367] width 53 height 27
copy p "lanierconnect"
click at [203, 181] on input "text" at bounding box center [302, 181] width 277 height 20
type input "**********"
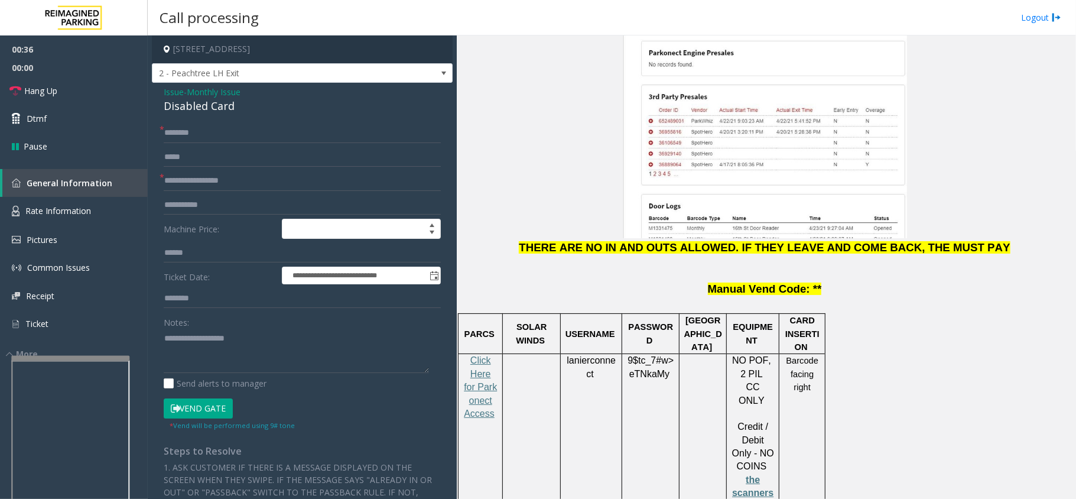
click at [653, 369] on span "eTNkaMy" at bounding box center [649, 374] width 40 height 11
copy p "9$tc_7#w> eTNkaMy"
drag, startPoint x: 238, startPoint y: 340, endPoint x: 321, endPoint y: 307, distance: 90.2
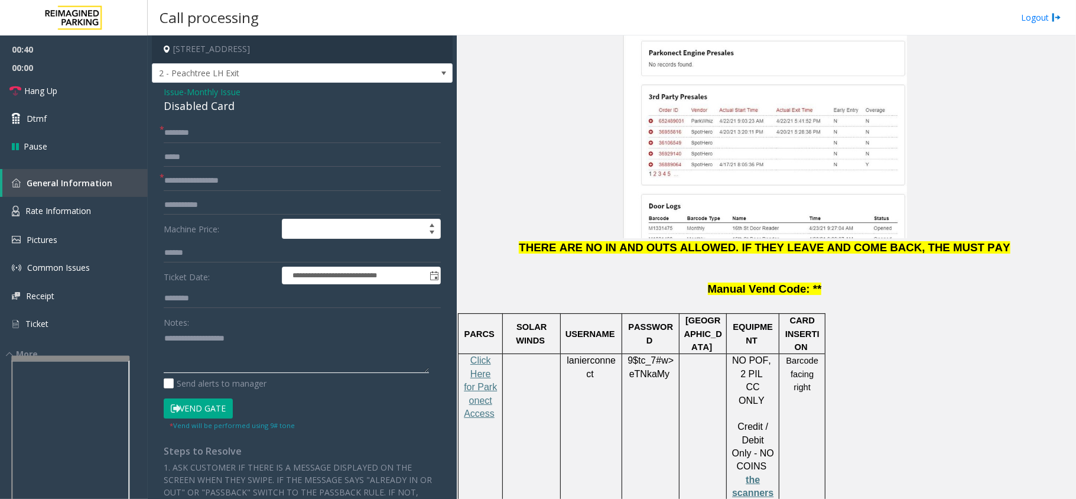
click at [238, 340] on textarea at bounding box center [296, 351] width 265 height 44
paste textarea "**********"
click at [206, 367] on textarea at bounding box center [296, 351] width 265 height 44
type textarea "**********"
click at [204, 132] on input "text" at bounding box center [302, 133] width 277 height 20
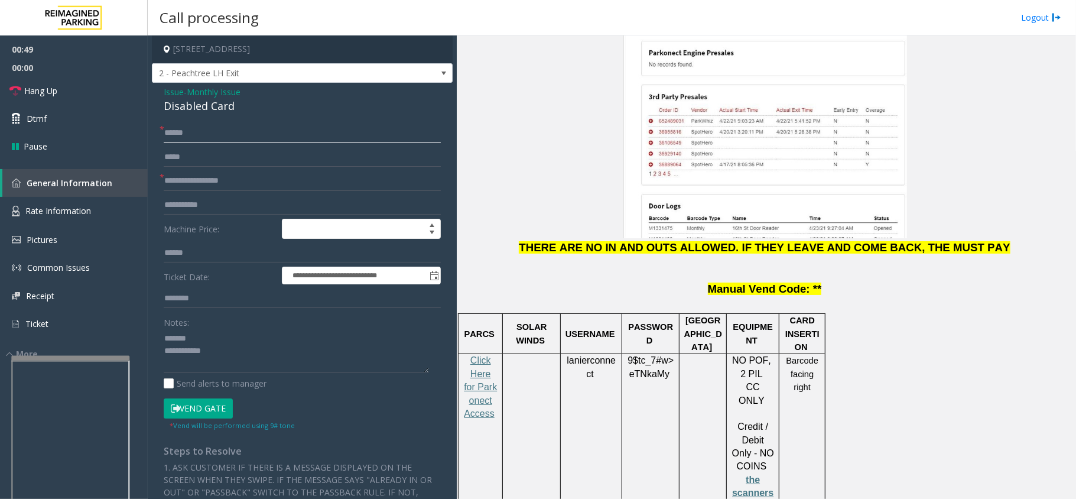
type input "*****"
paste textarea "**********"
click at [258, 355] on textarea at bounding box center [296, 351] width 265 height 44
click at [192, 119] on div "**********" at bounding box center [302, 402] width 301 height 638
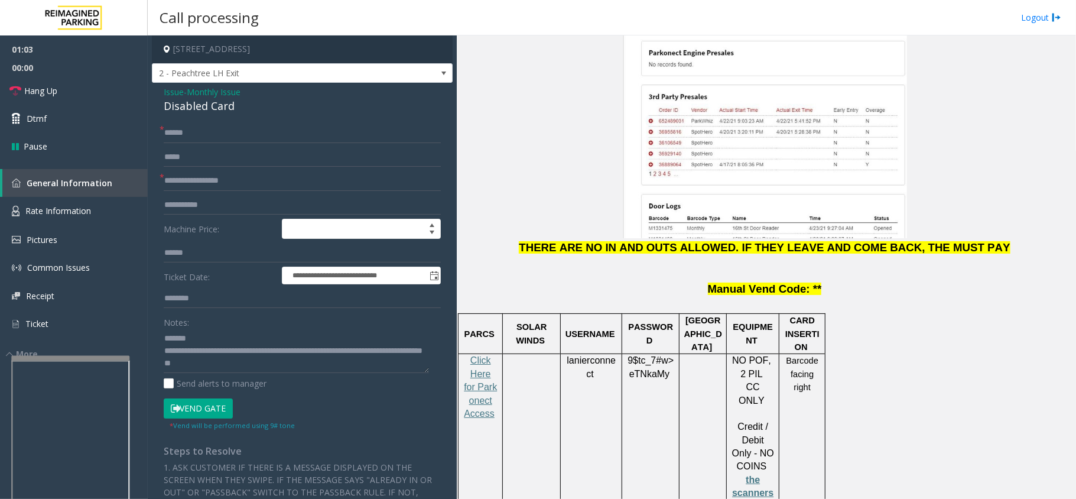
click at [192, 119] on div "**********" at bounding box center [302, 402] width 301 height 638
click at [194, 114] on div "Disabled Card" at bounding box center [302, 106] width 277 height 16
copy div "Disabled Card"
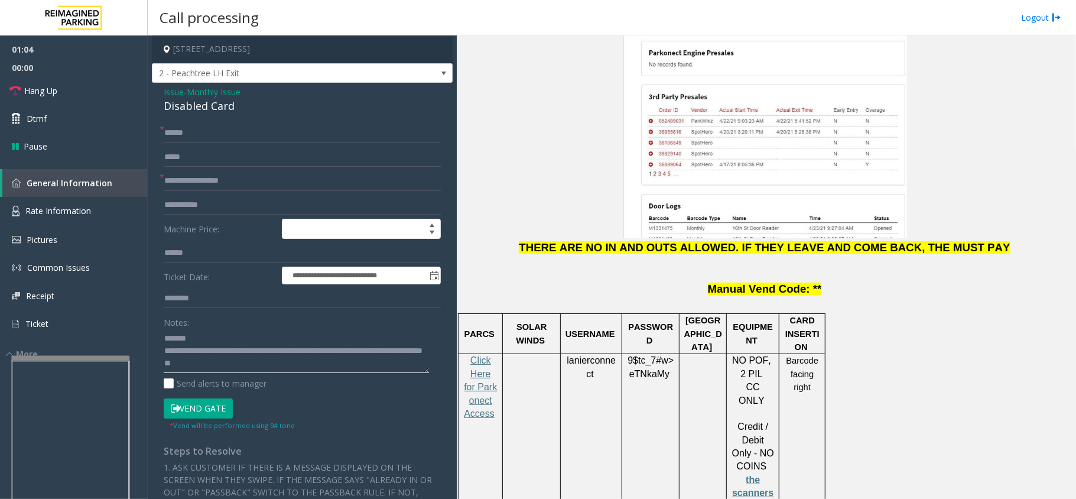
paste textarea "**********"
click at [211, 341] on textarea at bounding box center [296, 351] width 265 height 44
click at [171, 408] on icon at bounding box center [175, 408] width 9 height 8
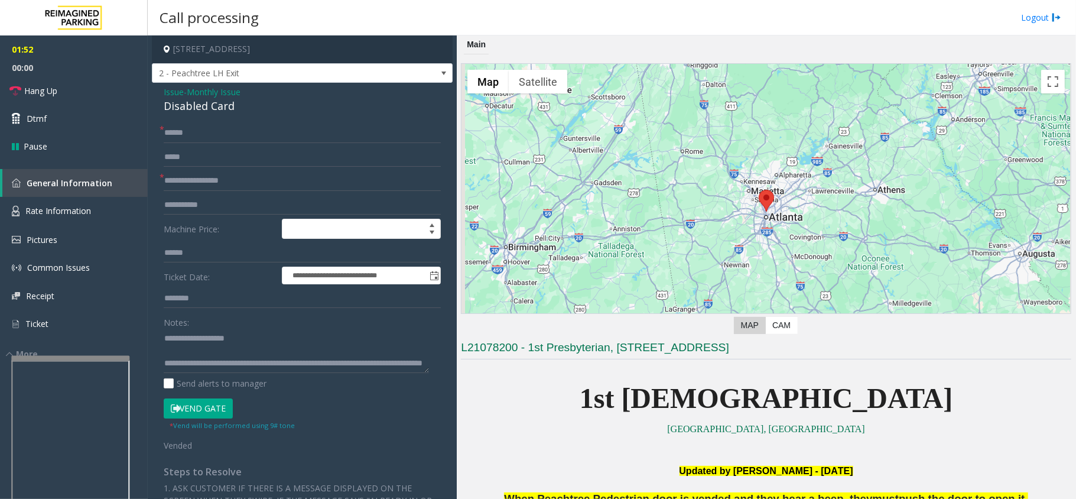
drag, startPoint x: 552, startPoint y: 422, endPoint x: 513, endPoint y: 441, distance: 43.3
click at [513, 441] on p at bounding box center [766, 443] width 610 height 15
click at [197, 407] on button "Vend Gate" at bounding box center [198, 408] width 69 height 20
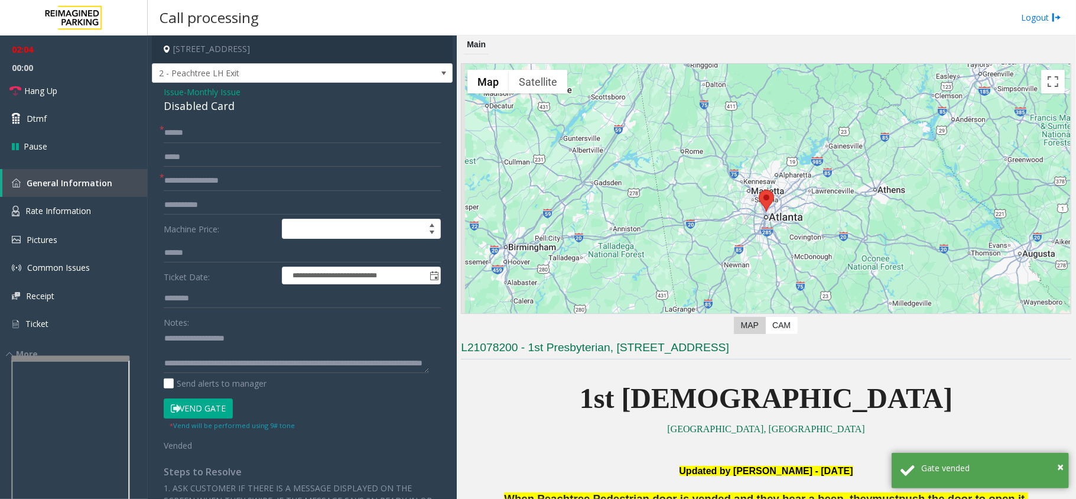
drag, startPoint x: 635, startPoint y: 453, endPoint x: 625, endPoint y: 462, distance: 13.8
click at [625, 462] on p at bounding box center [766, 457] width 610 height 13
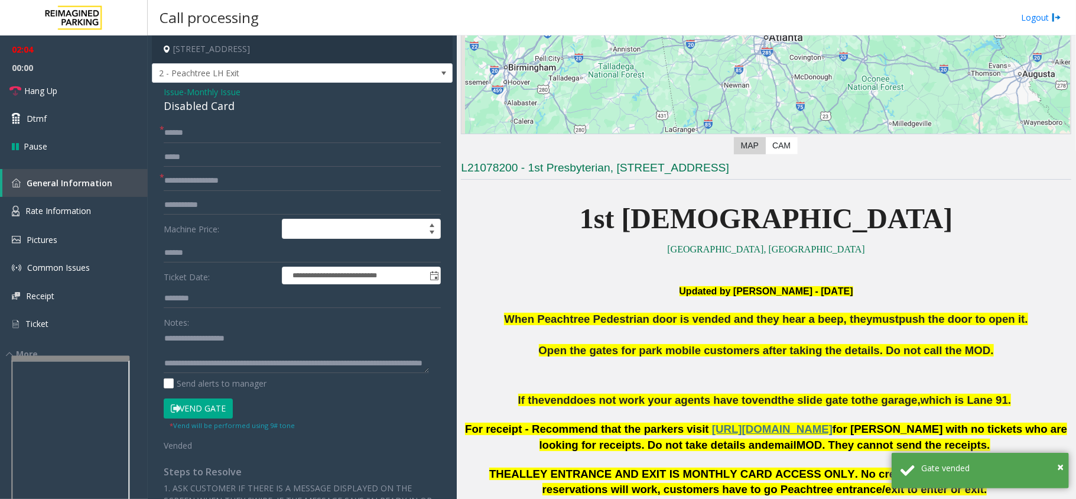
scroll to position [315, 0]
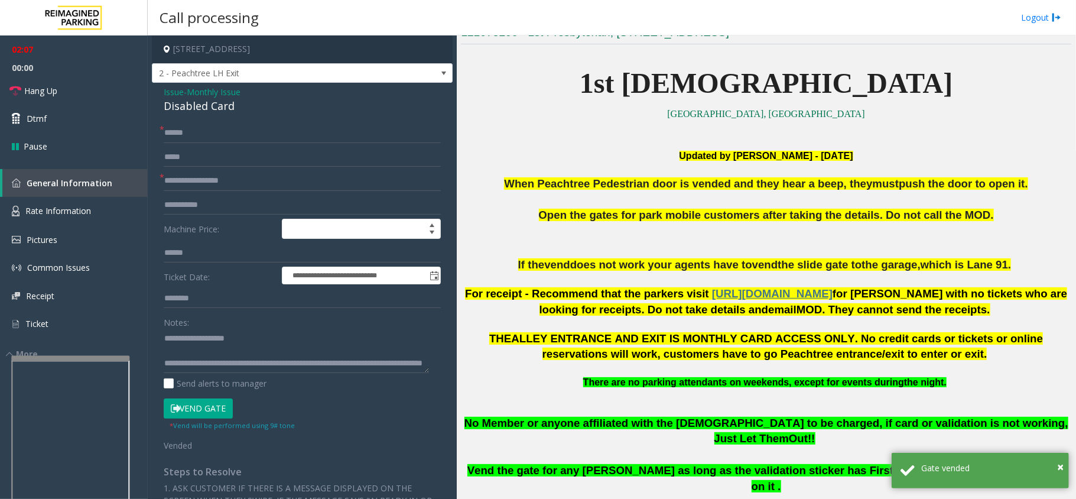
drag, startPoint x: 667, startPoint y: 445, endPoint x: 579, endPoint y: 409, distance: 94.6
click at [579, 409] on p at bounding box center [766, 402] width 610 height 27
click at [488, 427] on span "No Member or anyone affiliated with the [DEMOGRAPHIC_DATA] to be charged, if ca…" at bounding box center [766, 431] width 604 height 28
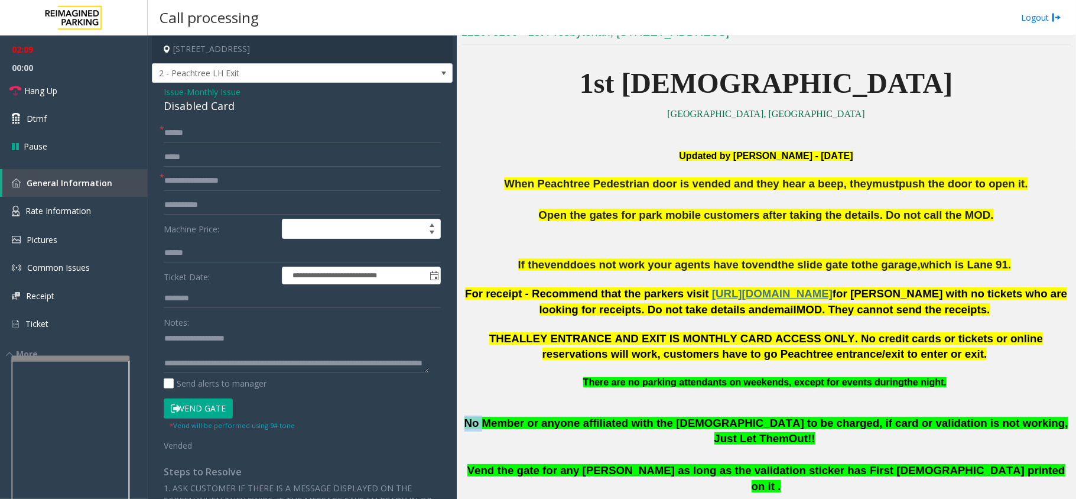
click at [488, 427] on span "No Member or anyone affiliated with the [DEMOGRAPHIC_DATA] to be charged, if ca…" at bounding box center [766, 431] width 604 height 28
click at [524, 424] on span "No Member or anyone affiliated with the [DEMOGRAPHIC_DATA] to be charged, if ca…" at bounding box center [766, 431] width 604 height 28
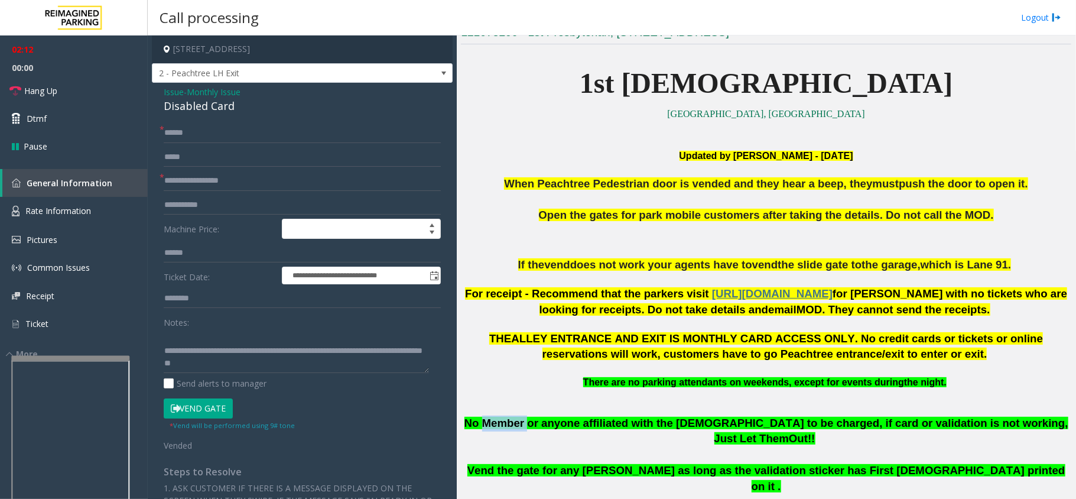
scroll to position [24, 0]
click at [280, 372] on textarea at bounding box center [296, 351] width 265 height 44
click at [103, 92] on link "Hang Up" at bounding box center [74, 91] width 148 height 28
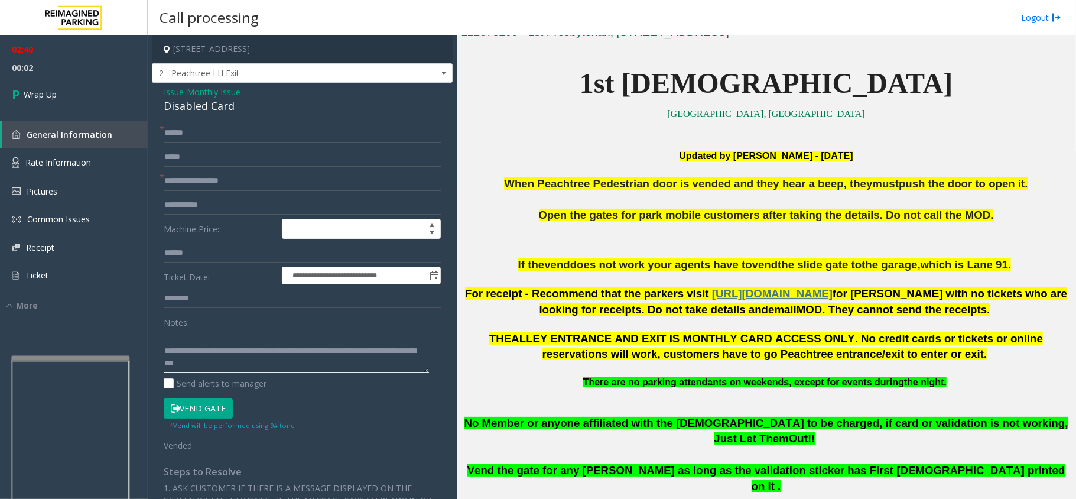
click at [308, 362] on textarea at bounding box center [296, 351] width 265 height 44
type textarea "**********"
click at [102, 99] on link "Wrap Up" at bounding box center [74, 94] width 148 height 35
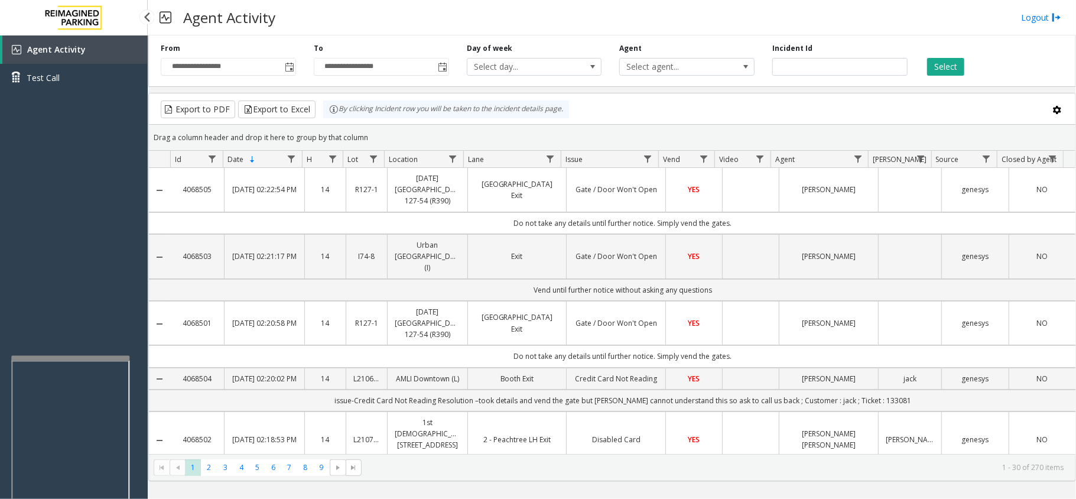
drag, startPoint x: 90, startPoint y: 190, endPoint x: 110, endPoint y: 287, distance: 99.4
click at [41, 234] on div "Agent Activity Test Call" at bounding box center [74, 284] width 148 height 499
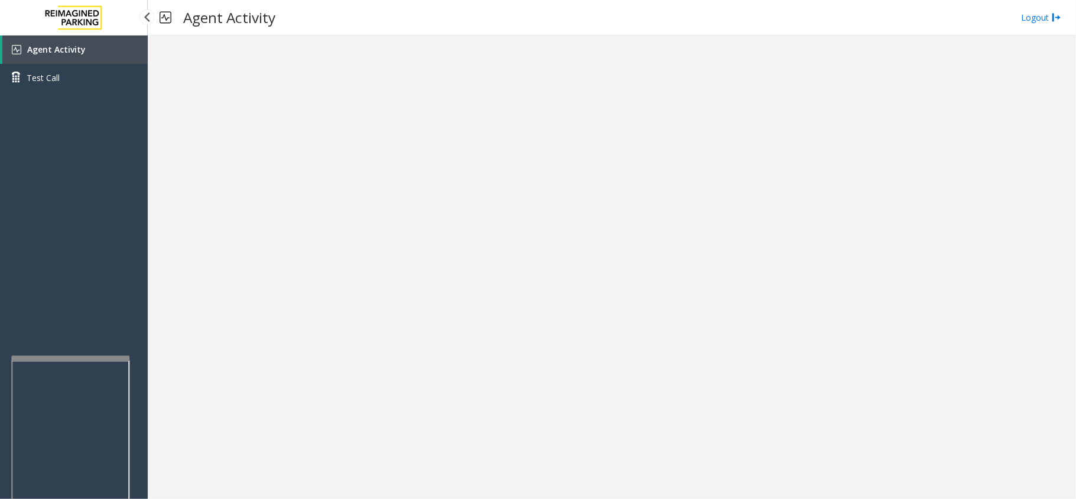
drag, startPoint x: 138, startPoint y: 271, endPoint x: 289, endPoint y: 351, distance: 171.3
click at [61, 273] on div "Agent Activity Test Call" at bounding box center [74, 284] width 148 height 499
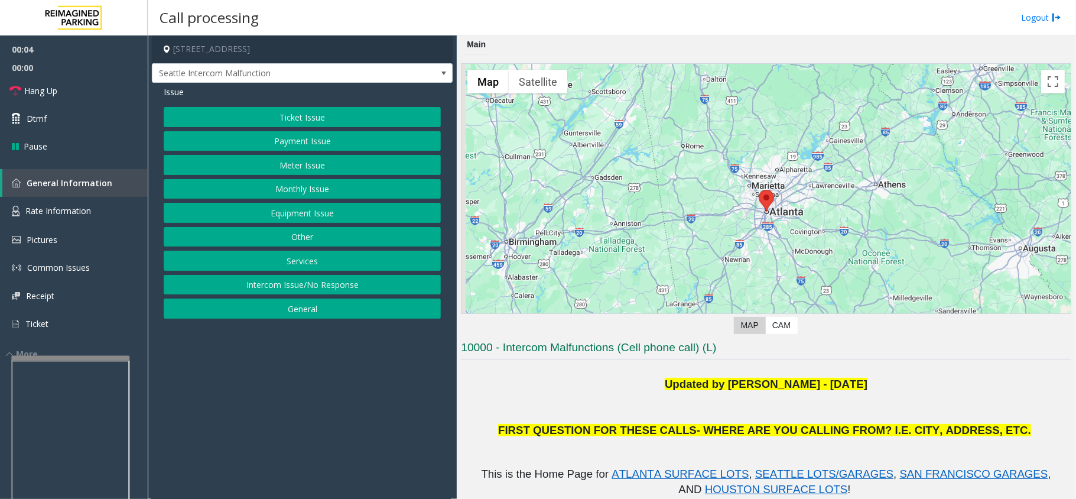
drag, startPoint x: 306, startPoint y: 412, endPoint x: 280, endPoint y: 424, distance: 28.3
click at [280, 424] on app-call-processing-form "[STREET_ADDRESS] [GEOGRAPHIC_DATA] Intercom Malfunction Issue Ticket Issue Paym…" at bounding box center [302, 266] width 309 height 463
drag, startPoint x: 389, startPoint y: 388, endPoint x: 348, endPoint y: 389, distance: 40.8
click at [348, 389] on app-call-processing-form "[STREET_ADDRESS] [GEOGRAPHIC_DATA] Intercom Malfunction Issue Ticket Issue Paym…" at bounding box center [302, 266] width 309 height 463
drag, startPoint x: 348, startPoint y: 389, endPoint x: 293, endPoint y: 398, distance: 55.7
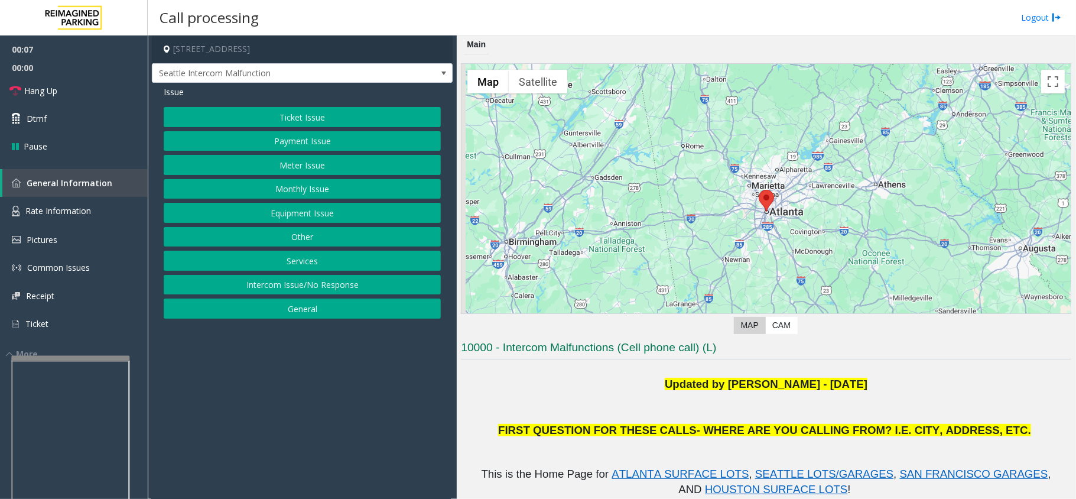
click at [293, 398] on app-call-processing-form "[STREET_ADDRESS] [GEOGRAPHIC_DATA] Intercom Malfunction Issue Ticket Issue Paym…" at bounding box center [302, 266] width 309 height 463
drag, startPoint x: 709, startPoint y: 22, endPoint x: 678, endPoint y: 21, distance: 30.7
click at [678, 21] on div "Call processing Logout" at bounding box center [612, 17] width 928 height 35
drag, startPoint x: 423, startPoint y: 436, endPoint x: 444, endPoint y: 422, distance: 25.2
click at [410, 440] on app-call-processing-form "[STREET_ADDRESS] [GEOGRAPHIC_DATA] Intercom Malfunction Issue Ticket Issue Paym…" at bounding box center [302, 266] width 309 height 463
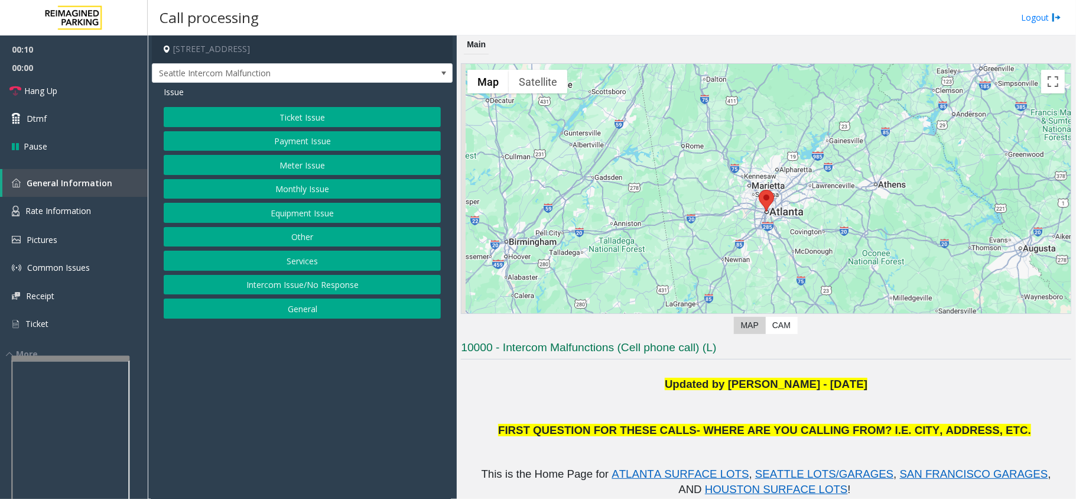
scroll to position [394, 0]
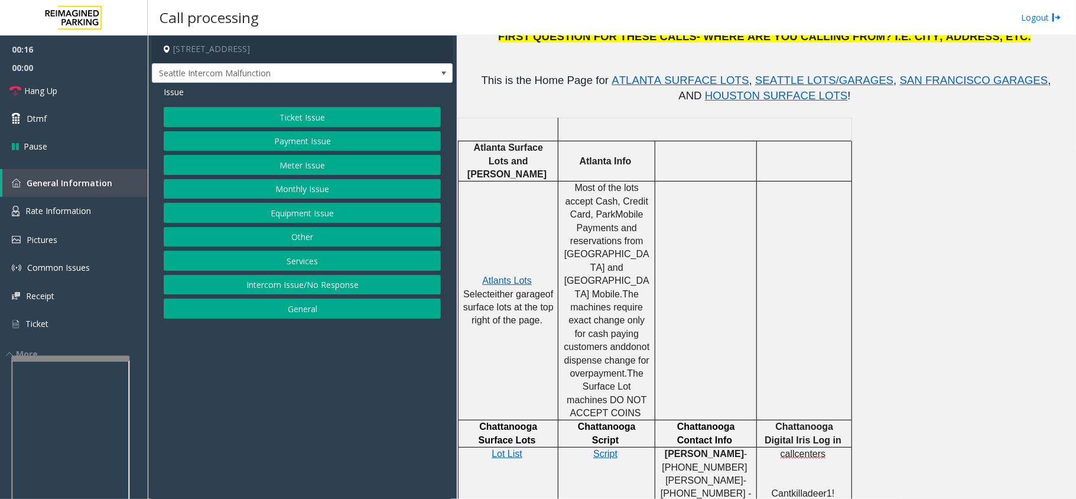
drag, startPoint x: 324, startPoint y: 421, endPoint x: 314, endPoint y: 428, distance: 12.0
drag, startPoint x: 314, startPoint y: 428, endPoint x: 301, endPoint y: 433, distance: 13.8
click at [301, 433] on app-call-processing-form "[STREET_ADDRESS] [GEOGRAPHIC_DATA] Intercom Malfunction Issue Ticket Issue Paym…" at bounding box center [302, 266] width 309 height 463
click at [272, 221] on button "Equipment Issue" at bounding box center [302, 213] width 277 height 20
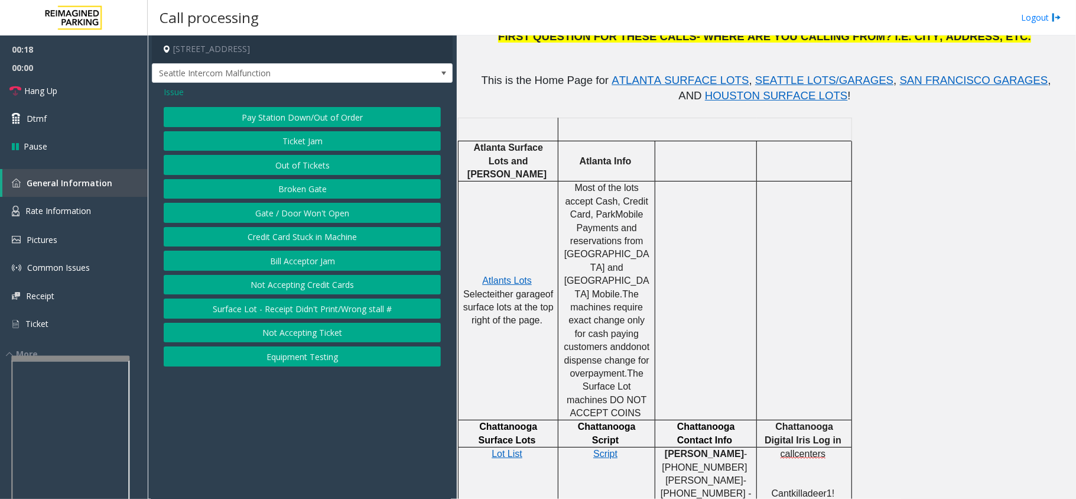
click at [268, 219] on button "Gate / Door Won't Open" at bounding box center [302, 213] width 277 height 20
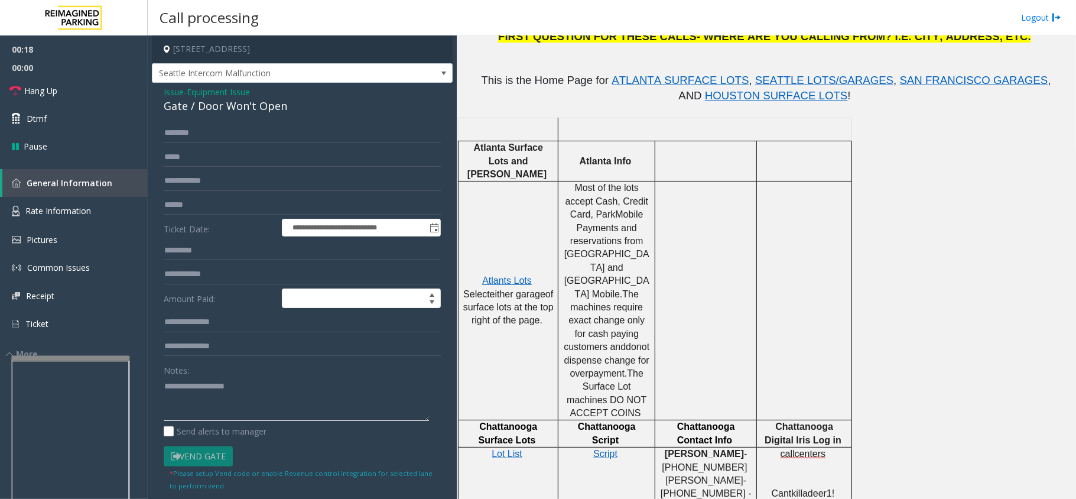
click at [247, 399] on textarea at bounding box center [296, 398] width 265 height 44
click at [336, 391] on textarea at bounding box center [296, 398] width 265 height 44
click at [324, 412] on textarea at bounding box center [296, 398] width 265 height 44
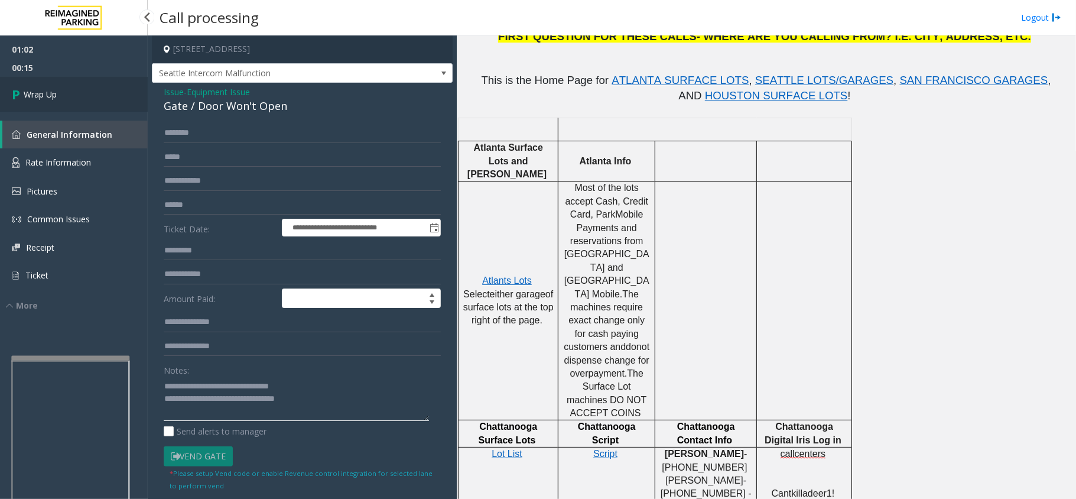
type textarea "**********"
click at [91, 90] on link "Wrap Up" at bounding box center [74, 94] width 148 height 35
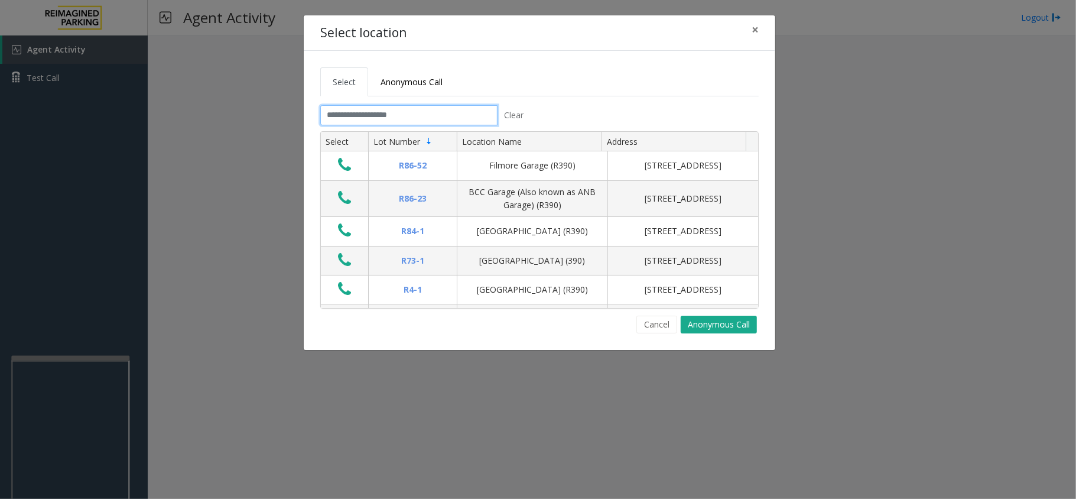
click at [388, 112] on input "text" at bounding box center [408, 115] width 177 height 20
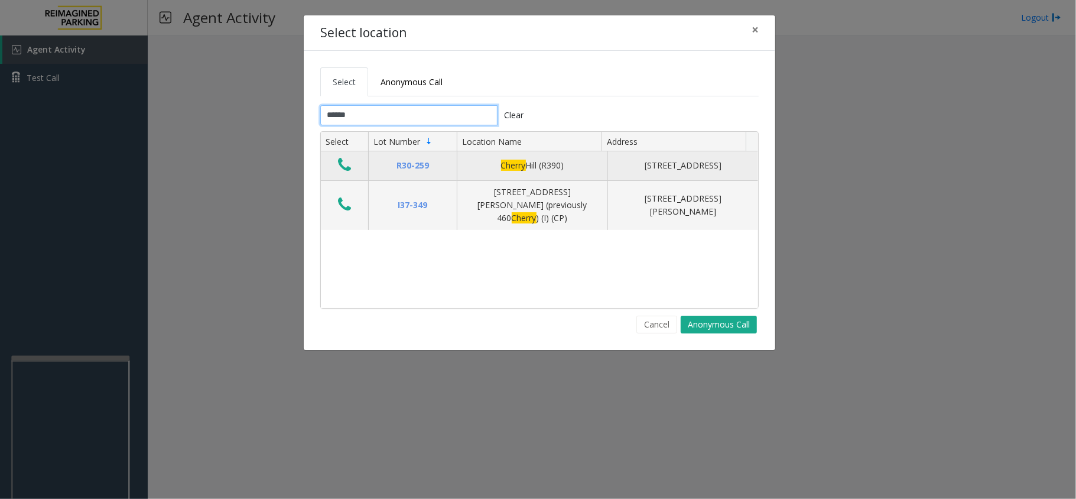
type input "******"
click at [345, 171] on icon "Data table" at bounding box center [344, 165] width 13 height 17
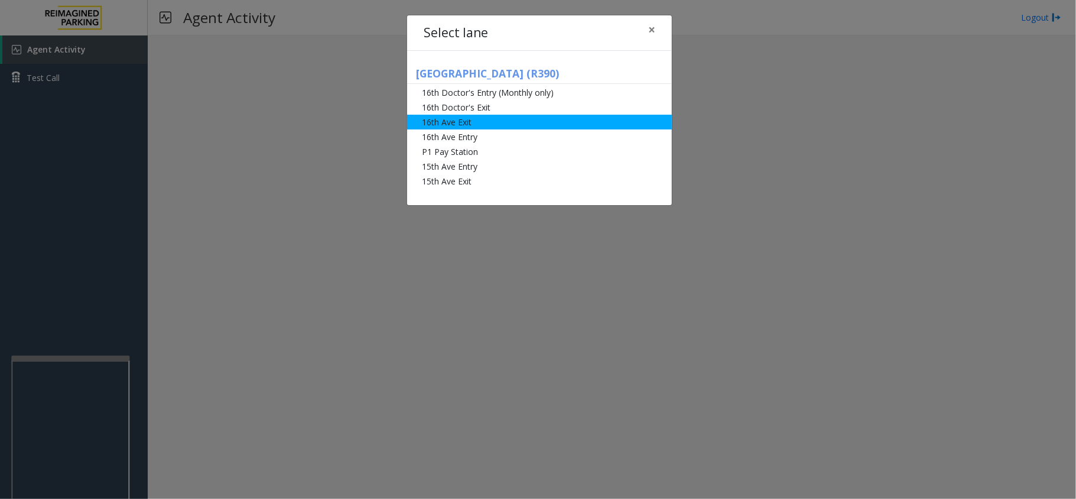
click at [457, 126] on li "16th Ave Exit" at bounding box center [539, 122] width 265 height 15
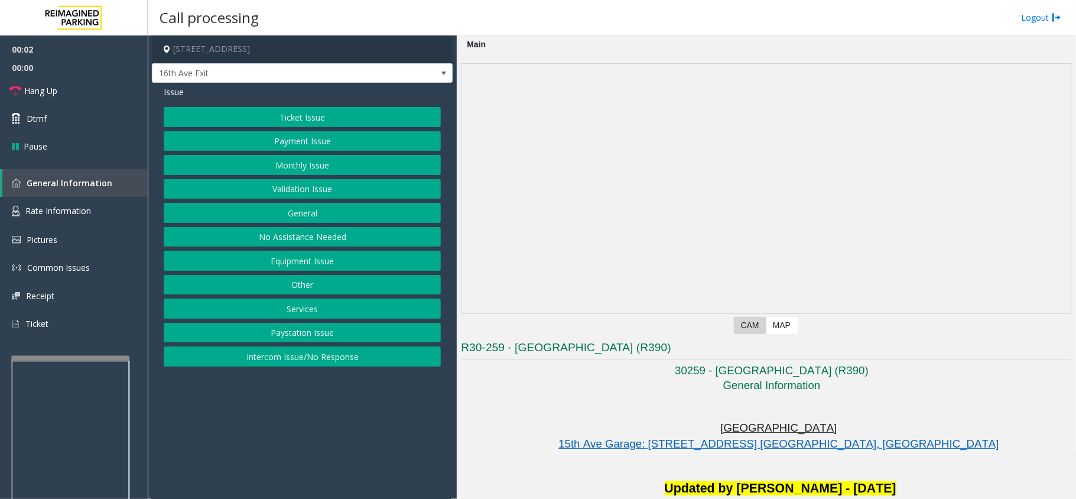
click at [268, 267] on button "Equipment Issue" at bounding box center [302, 261] width 277 height 20
click at [269, 147] on button "Ticket Jam" at bounding box center [302, 141] width 277 height 20
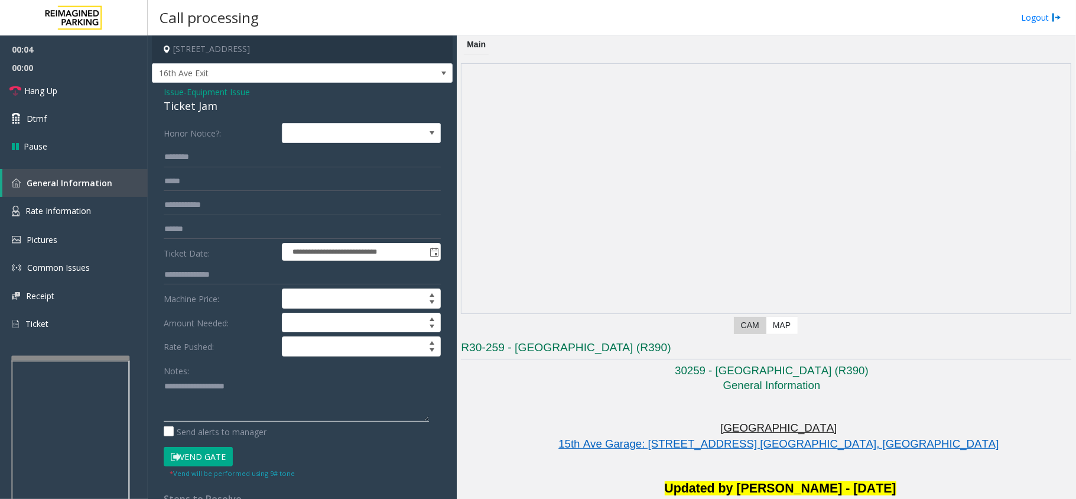
paste textarea "**********"
drag, startPoint x: 158, startPoint y: 105, endPoint x: 234, endPoint y: 109, distance: 75.8
click at [234, 109] on div "**********" at bounding box center [302, 376] width 301 height 587
click at [251, 407] on textarea at bounding box center [296, 399] width 265 height 44
click at [251, 400] on textarea at bounding box center [296, 399] width 265 height 44
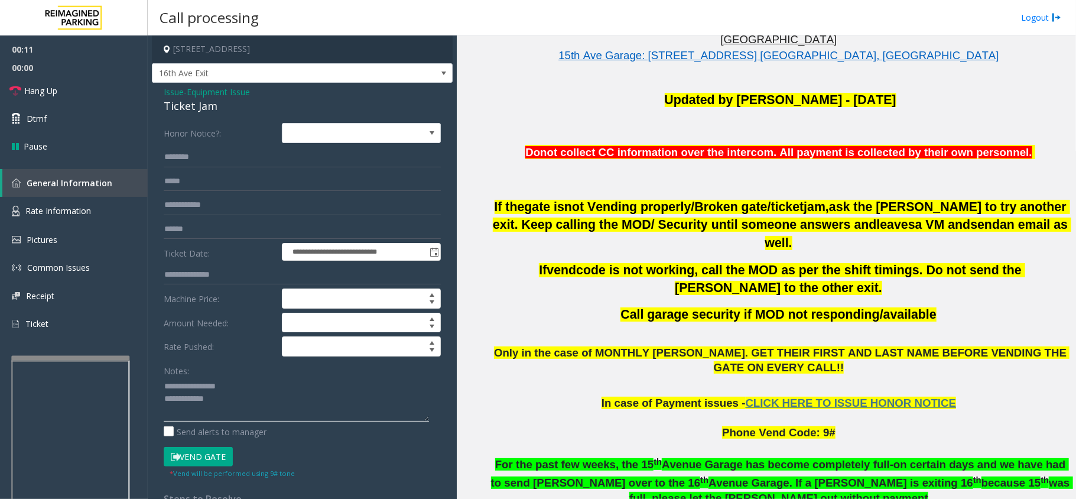
scroll to position [473, 0]
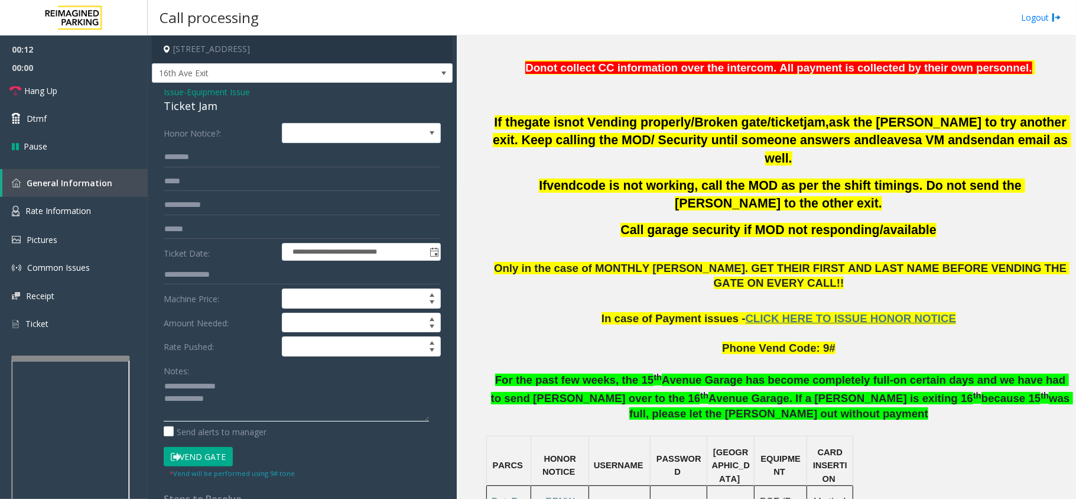
type textarea "**********"
click at [256, 414] on textarea at bounding box center [296, 399] width 265 height 44
click at [746, 326] on p "Phone Vend Code: 9#" at bounding box center [780, 348] width 582 height 44
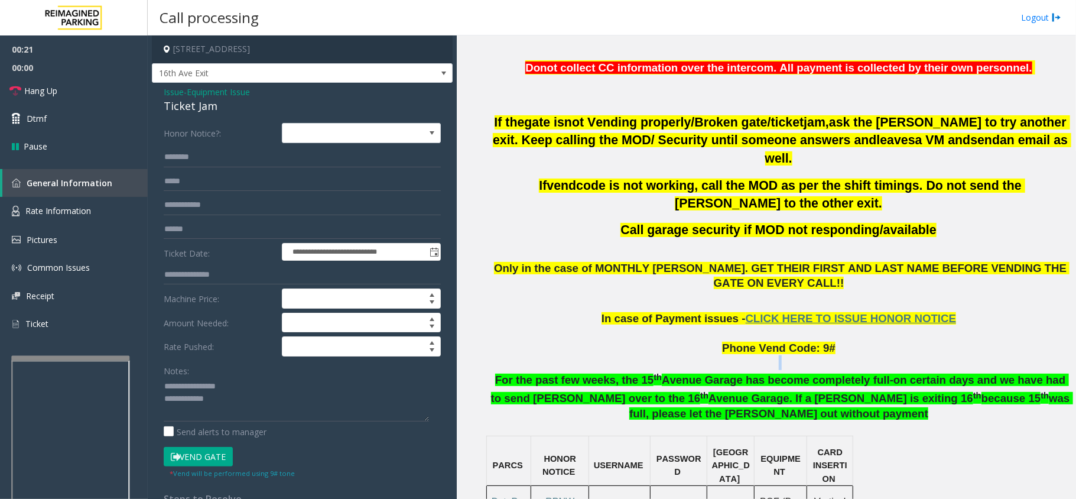
click at [746, 326] on p "Phone Vend Code: 9#" at bounding box center [780, 348] width 582 height 44
click at [707, 370] on p "For the past few weeks, the [GEOGRAPHIC_DATA] has become completely full-on cer…" at bounding box center [780, 402] width 582 height 64
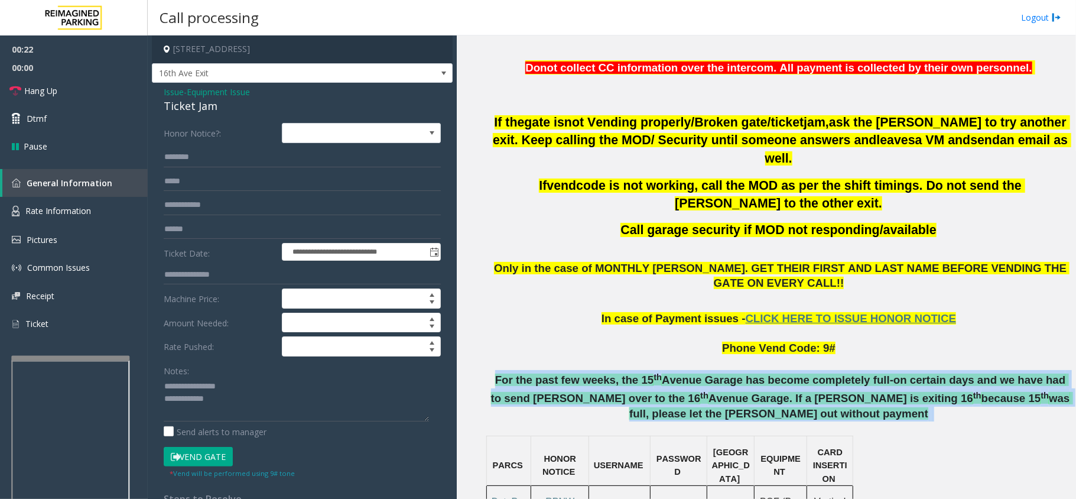
click at [706, 370] on p "For the past few weeks, the [GEOGRAPHIC_DATA] has become completely full-on cer…" at bounding box center [780, 402] width 582 height 64
click at [693, 376] on p "For the past few weeks, the [GEOGRAPHIC_DATA] has become completely full-on cer…" at bounding box center [780, 402] width 582 height 64
click at [176, 181] on input "text" at bounding box center [302, 181] width 277 height 20
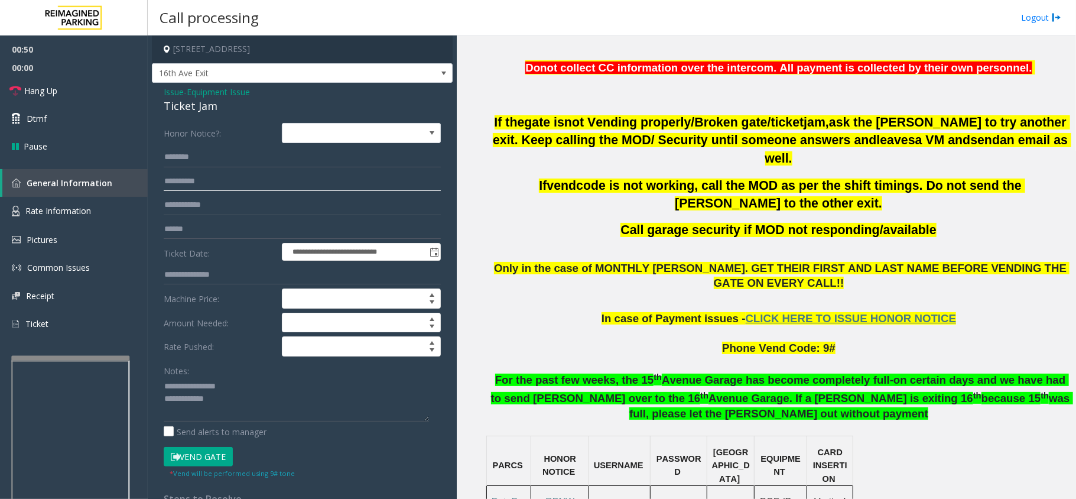
scroll to position [788, 0]
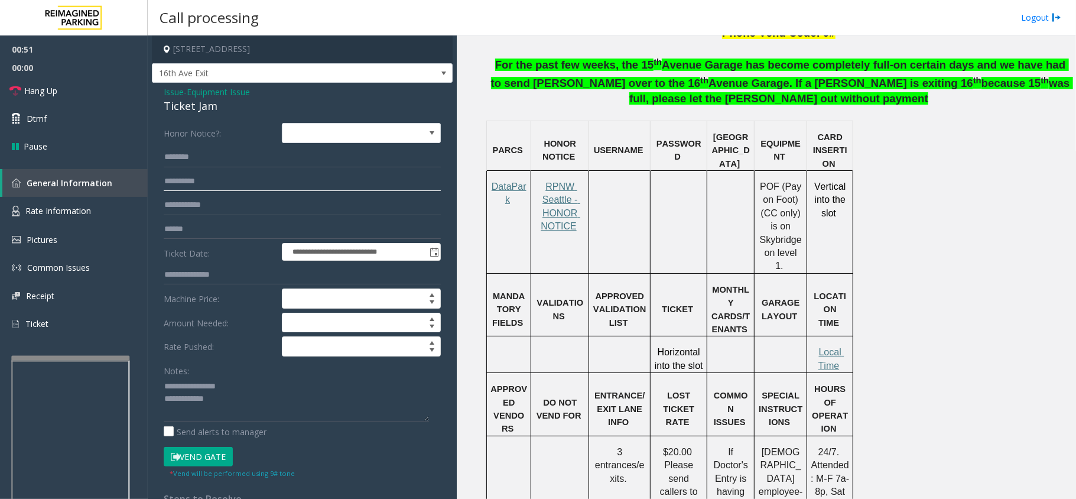
type input "**********"
click at [827, 336] on td "Local Time" at bounding box center [830, 354] width 46 height 37
click at [828, 347] on span "Local Time" at bounding box center [831, 358] width 26 height 23
click at [242, 391] on textarea at bounding box center [296, 399] width 265 height 44
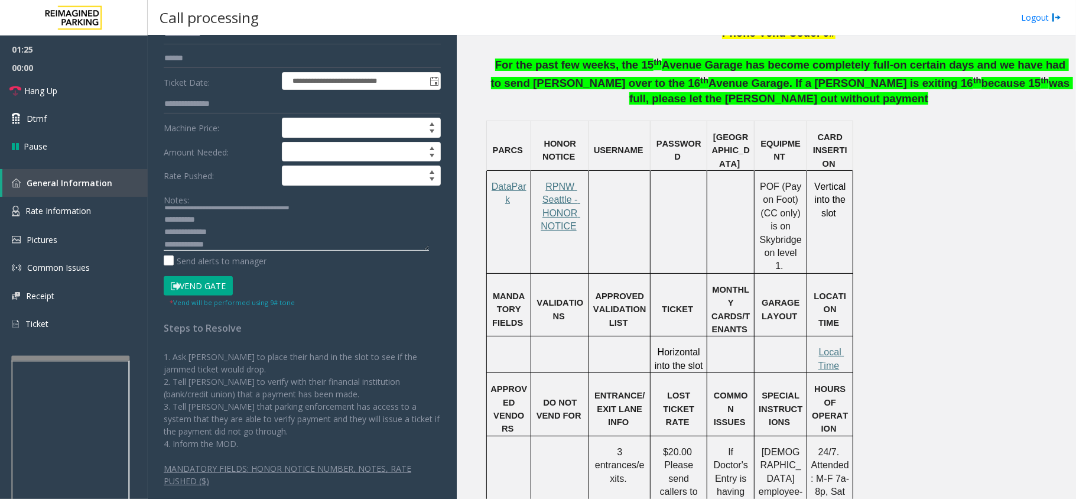
scroll to position [12, 0]
click at [245, 243] on textarea at bounding box center [296, 228] width 265 height 44
click at [210, 284] on button "Vend Gate" at bounding box center [198, 286] width 69 height 20
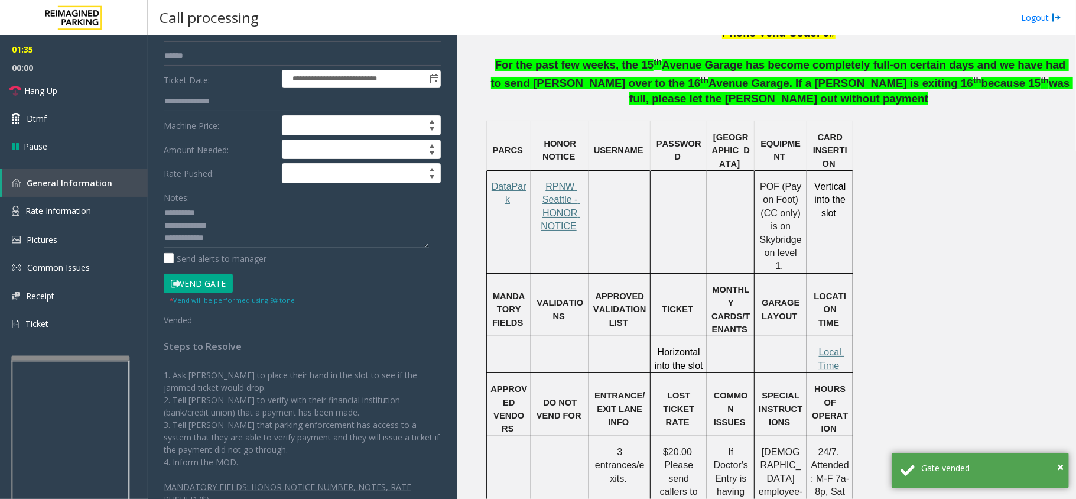
click at [261, 239] on textarea at bounding box center [296, 226] width 265 height 44
paste textarea "**********"
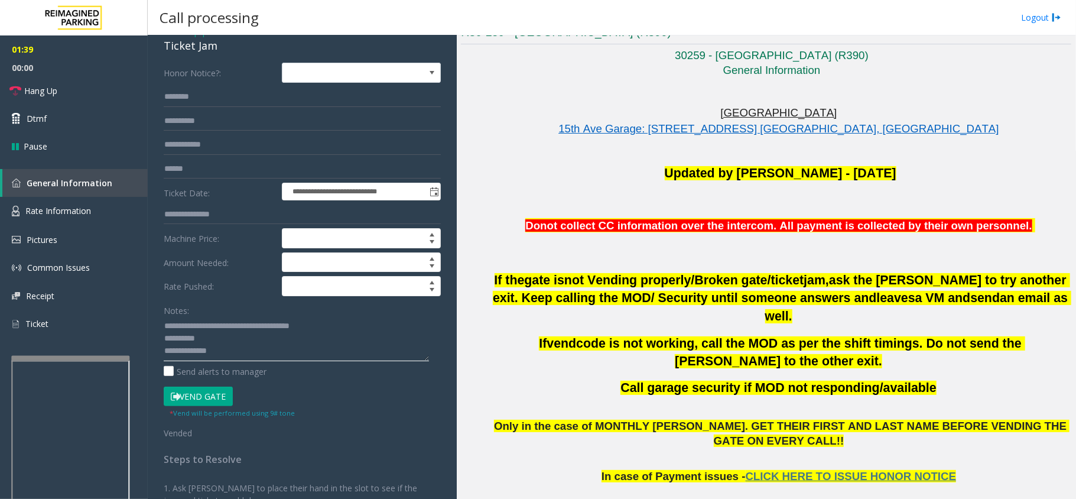
scroll to position [0, 0]
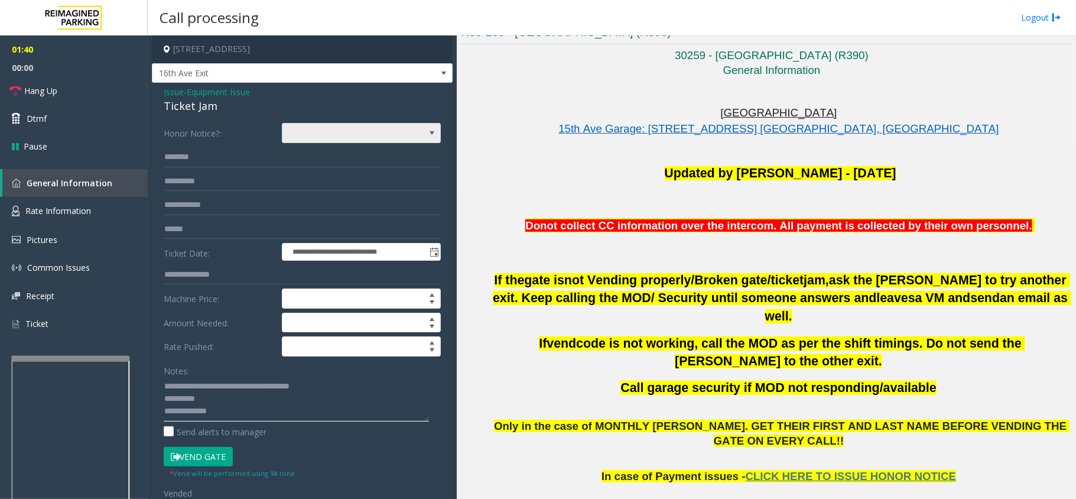
type textarea "**********"
click at [348, 132] on span at bounding box center [345, 133] width 126 height 19
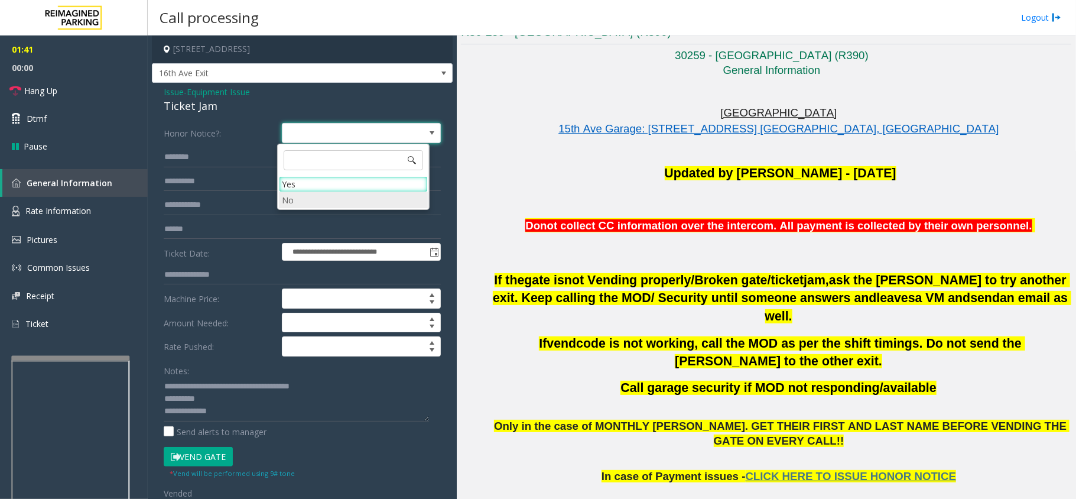
click at [299, 196] on li "No" at bounding box center [353, 200] width 149 height 16
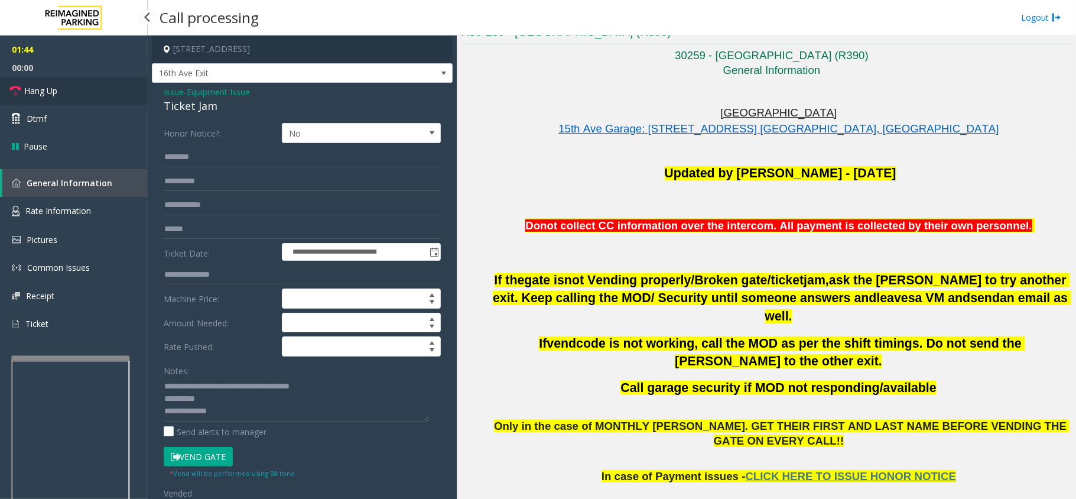
click at [82, 82] on link "Hang Up" at bounding box center [74, 91] width 148 height 28
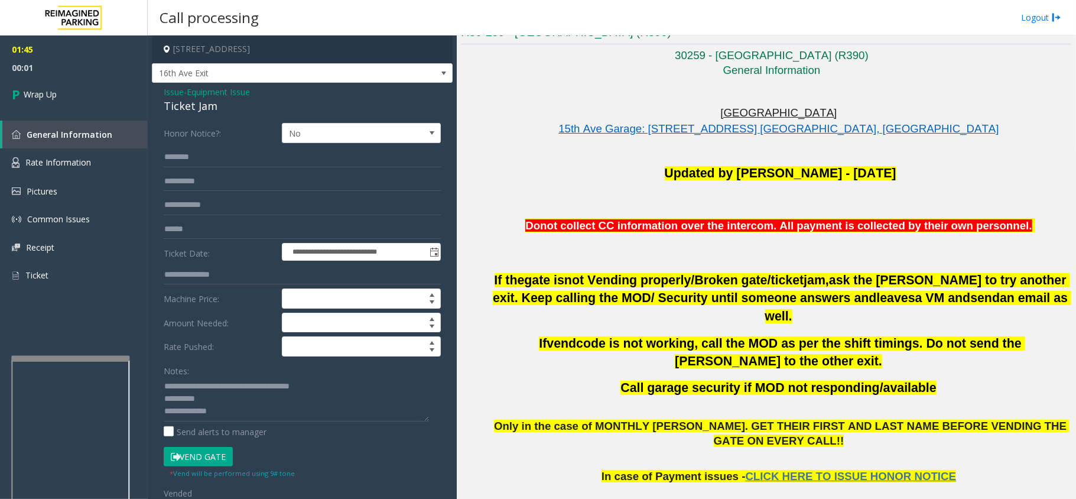
drag, startPoint x: 602, startPoint y: 175, endPoint x: 441, endPoint y: 156, distance: 161.8
click at [589, 177] on p "Updated by [PERSON_NAME] - [DATE]" at bounding box center [780, 173] width 582 height 17
click at [59, 93] on link "Wrap Up" at bounding box center [74, 94] width 148 height 35
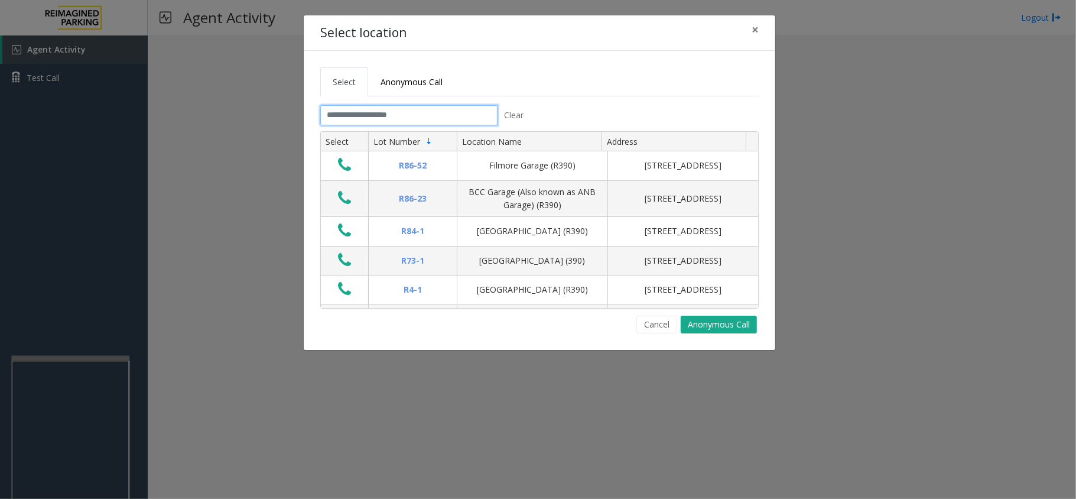
click at [417, 106] on input "text" at bounding box center [408, 115] width 177 height 20
click at [424, 114] on input "text" at bounding box center [408, 115] width 177 height 20
click at [421, 114] on input "text" at bounding box center [408, 115] width 177 height 20
click at [393, 119] on input "text" at bounding box center [408, 115] width 177 height 20
drag, startPoint x: 389, startPoint y: 119, endPoint x: 374, endPoint y: 121, distance: 14.9
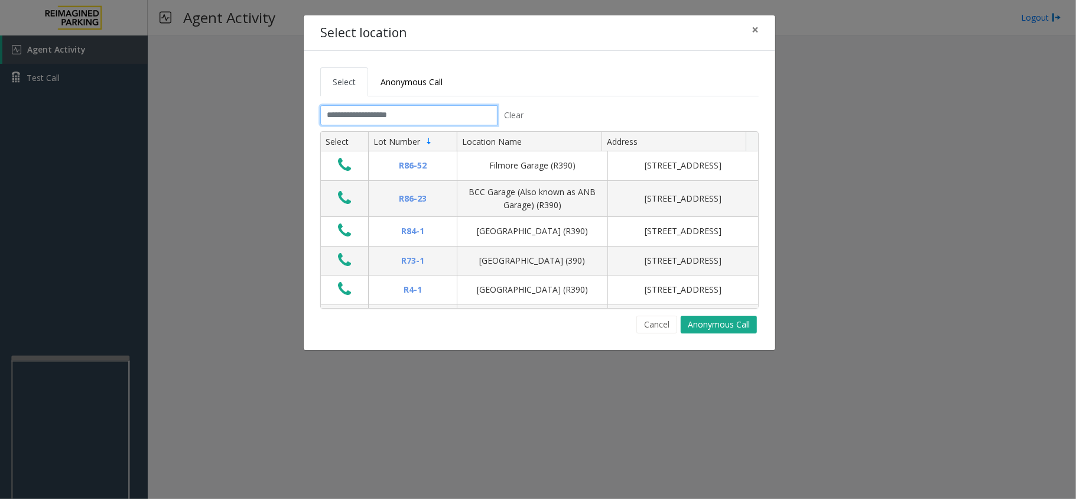
click at [374, 121] on input "text" at bounding box center [408, 115] width 177 height 20
click at [419, 117] on input "text" at bounding box center [408, 115] width 177 height 20
click at [464, 115] on input "text" at bounding box center [408, 115] width 177 height 20
click at [424, 112] on input "text" at bounding box center [408, 115] width 177 height 20
click at [395, 116] on input "text" at bounding box center [408, 115] width 177 height 20
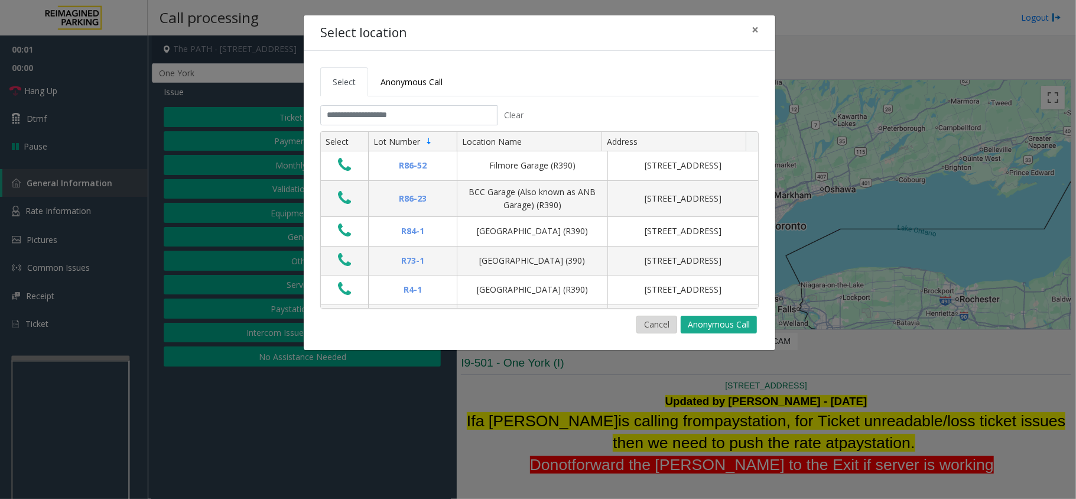
click at [651, 333] on button "Cancel" at bounding box center [656, 325] width 41 height 18
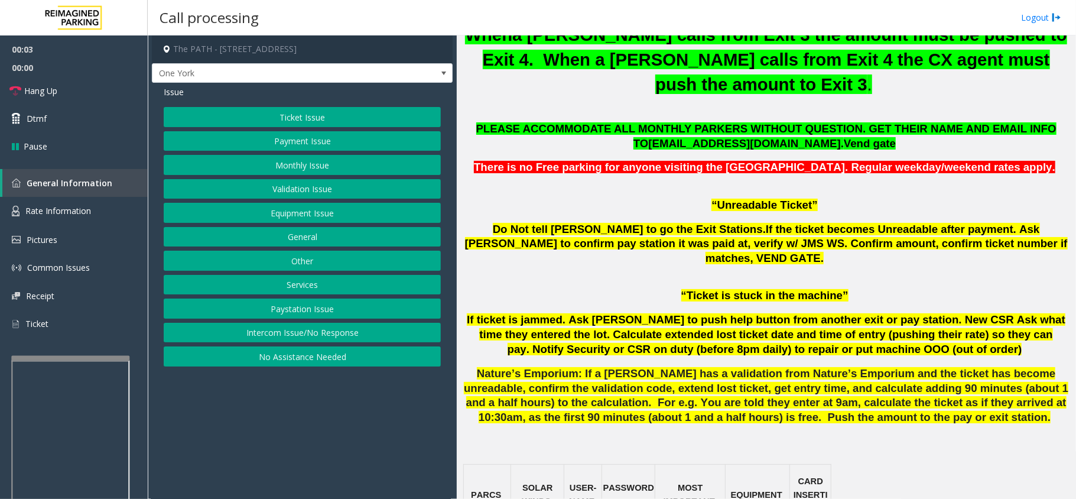
scroll to position [866, 0]
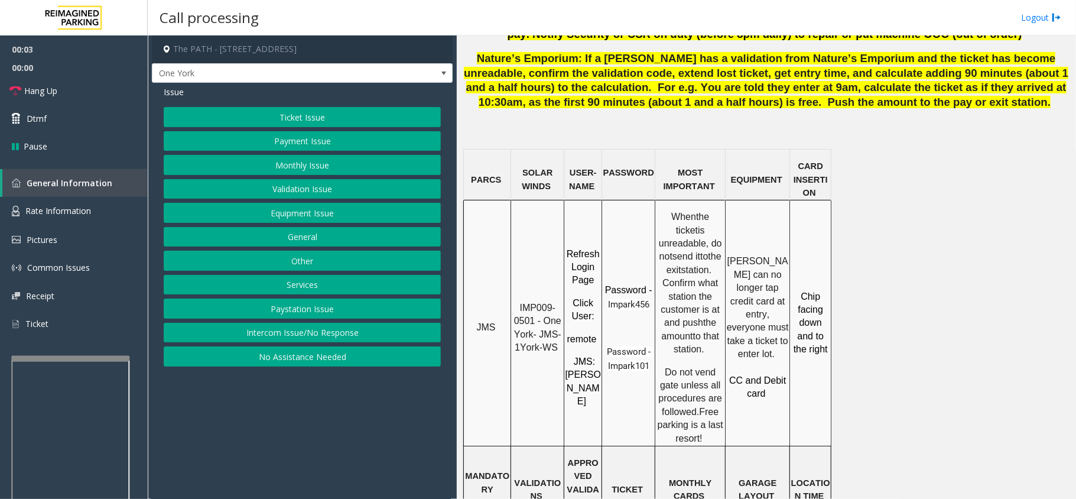
click at [523, 303] on span "IMP009-0501 - One York- JMS-1York-WS" at bounding box center [539, 328] width 50 height 50
drag, startPoint x: 515, startPoint y: 259, endPoint x: 540, endPoint y: 277, distance: 30.8
click at [540, 301] on p "IMP009-0501 - One York- JMS-1York-WS" at bounding box center [537, 327] width 51 height 53
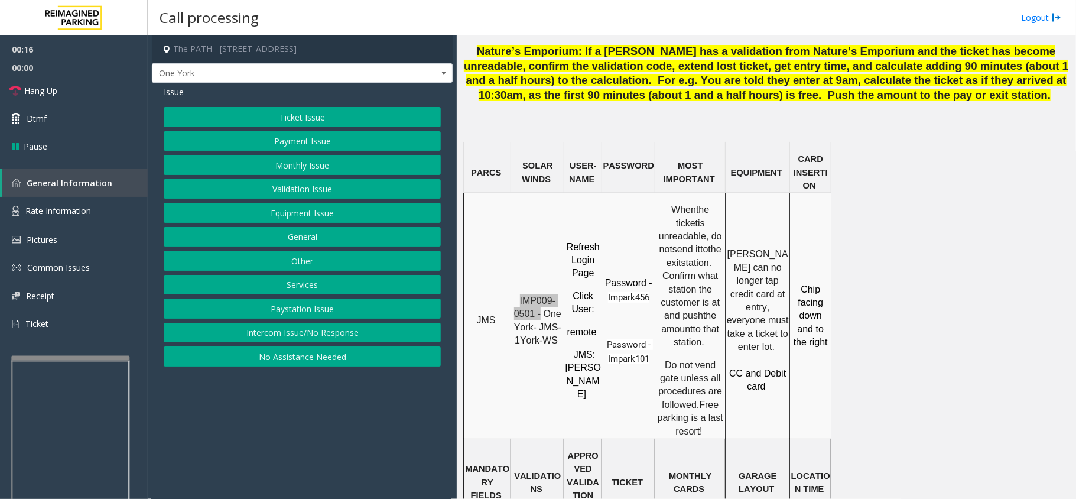
scroll to position [709, 0]
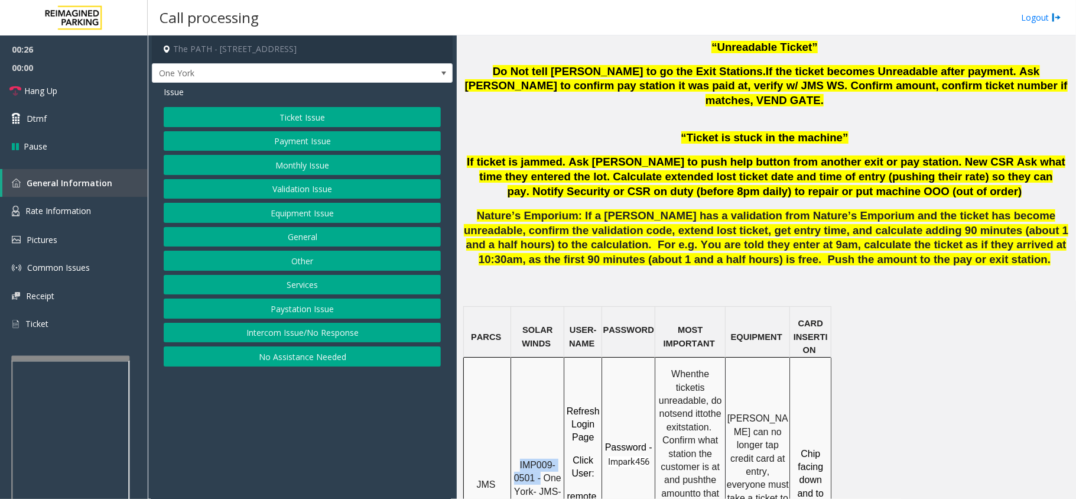
click at [265, 118] on button "Ticket Issue" at bounding box center [302, 117] width 277 height 20
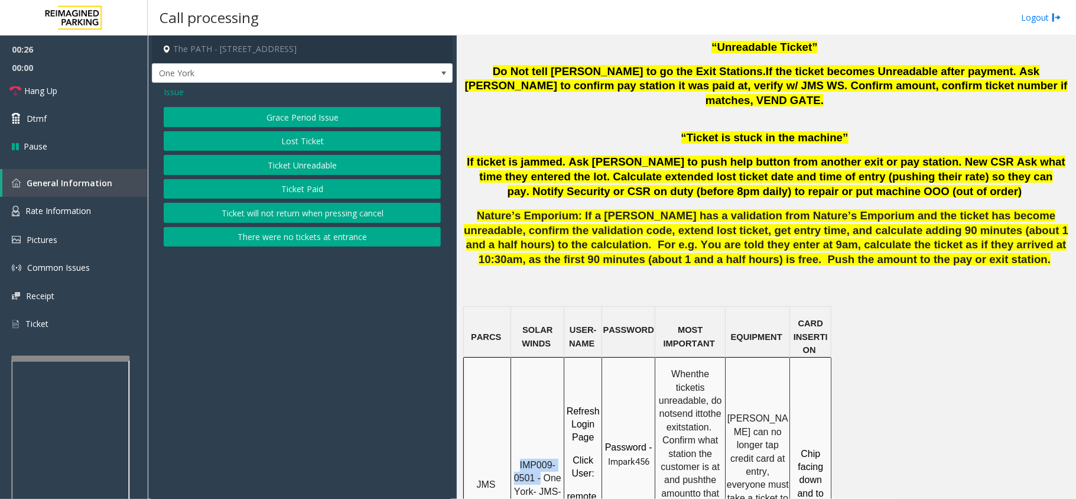
click at [281, 164] on button "Ticket Unreadable" at bounding box center [302, 165] width 277 height 20
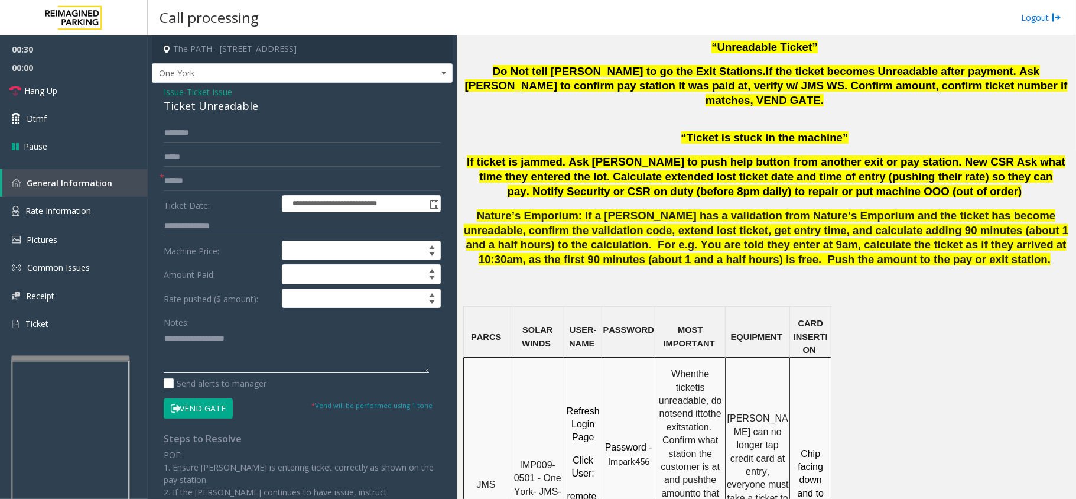
paste textarea "**********"
drag, startPoint x: 152, startPoint y: 106, endPoint x: 232, endPoint y: 102, distance: 79.9
click at [271, 99] on div "**********" at bounding box center [302, 365] width 301 height 564
type textarea "**********"
click at [289, 378] on div "Notes: Send alerts to manager" at bounding box center [302, 350] width 277 height 77
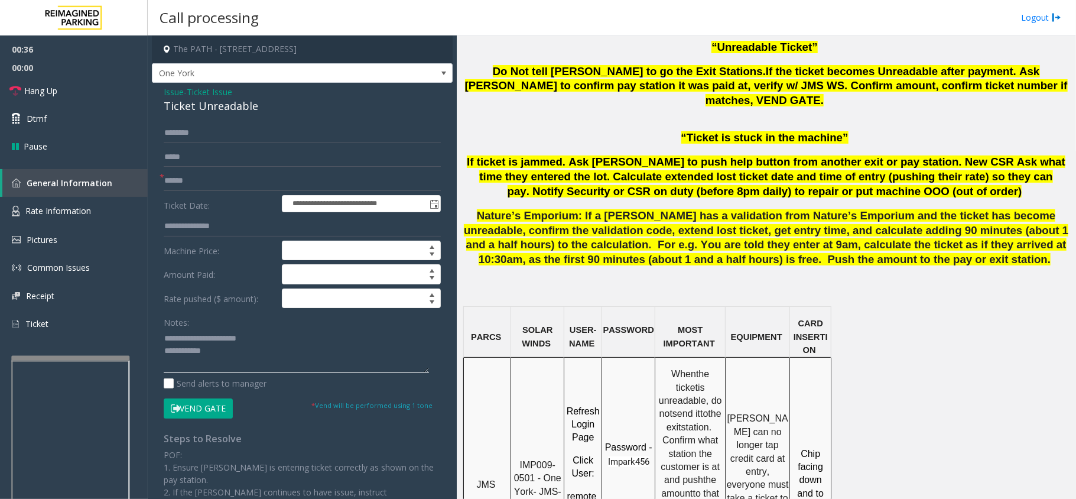
click at [320, 360] on textarea at bounding box center [296, 351] width 265 height 44
click at [183, 180] on input "text" at bounding box center [302, 181] width 277 height 20
type input "********"
click at [253, 362] on textarea at bounding box center [296, 351] width 265 height 44
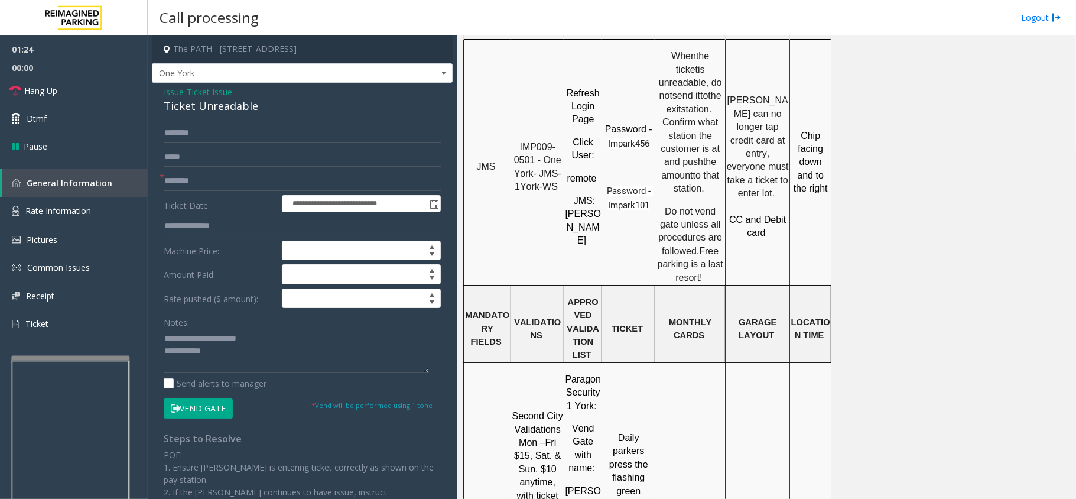
scroll to position [1103, 0]
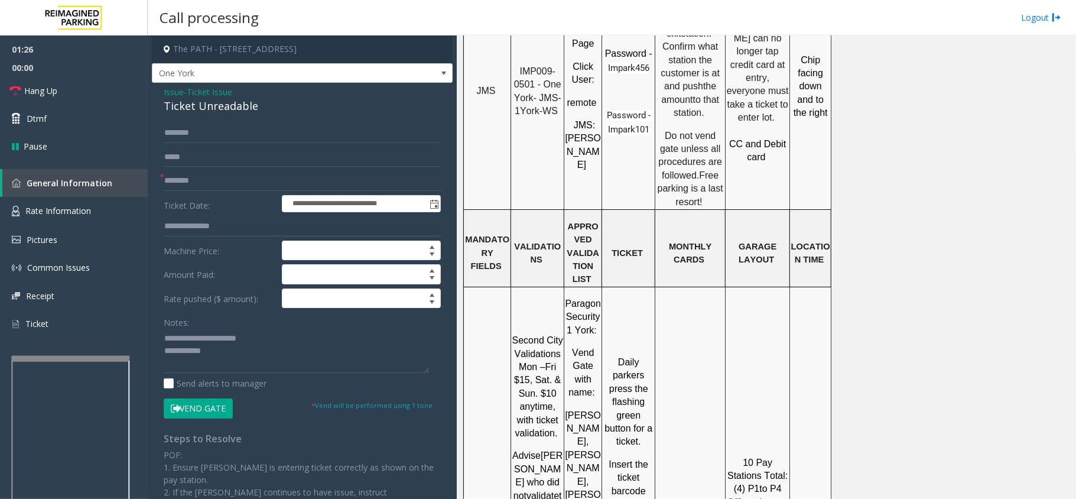
click at [333, 346] on textarea at bounding box center [296, 351] width 265 height 44
type textarea "**********"
click at [86, 90] on link "Hang Up" at bounding box center [74, 91] width 148 height 28
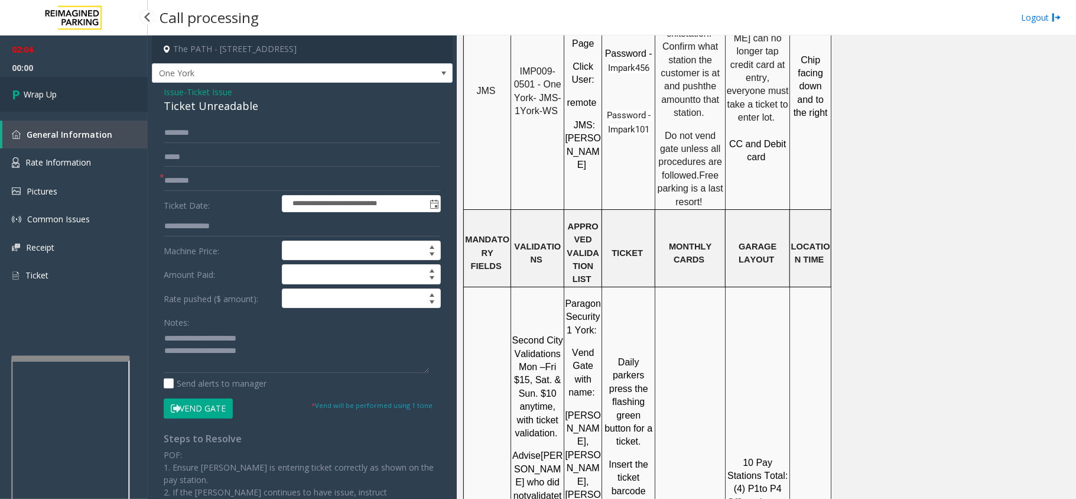
click at [92, 88] on link "Wrap Up" at bounding box center [74, 94] width 148 height 35
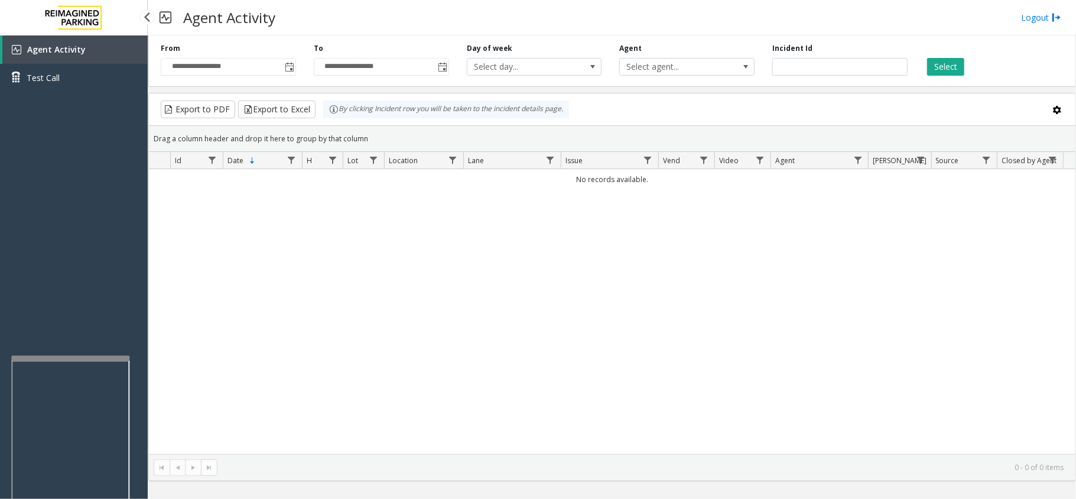
drag, startPoint x: 104, startPoint y: 262, endPoint x: 93, endPoint y: 261, distance: 10.8
drag, startPoint x: 93, startPoint y: 261, endPoint x: 33, endPoint y: 318, distance: 83.2
click at [33, 317] on div "Agent Activity Test Call" at bounding box center [74, 284] width 148 height 499
drag, startPoint x: 395, startPoint y: 479, endPoint x: 341, endPoint y: 470, distance: 54.4
click at [341, 470] on kendo-pager-info "0 - 0 of 0 items" at bounding box center [644, 467] width 839 height 10
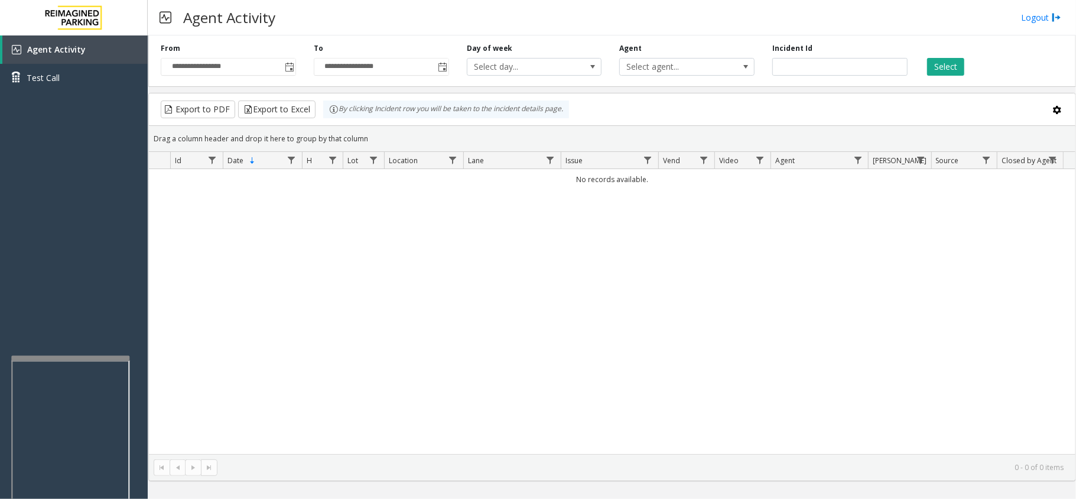
drag, startPoint x: 703, startPoint y: 422, endPoint x: 685, endPoint y: 422, distance: 17.1
drag, startPoint x: 685, startPoint y: 422, endPoint x: 521, endPoint y: 399, distance: 166.4
click at [521, 399] on div "No records available." at bounding box center [612, 311] width 927 height 285
drag, startPoint x: 742, startPoint y: 300, endPoint x: 724, endPoint y: 317, distance: 24.7
click at [724, 317] on div "No records available." at bounding box center [612, 311] width 927 height 285
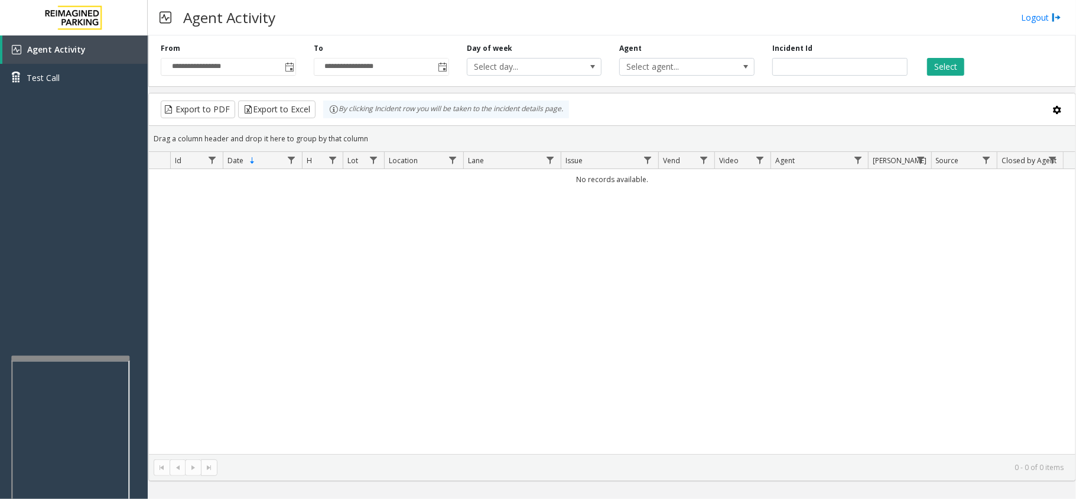
click at [598, 180] on td "No records available." at bounding box center [612, 179] width 927 height 21
click at [617, 350] on div "No records available." at bounding box center [612, 311] width 927 height 285
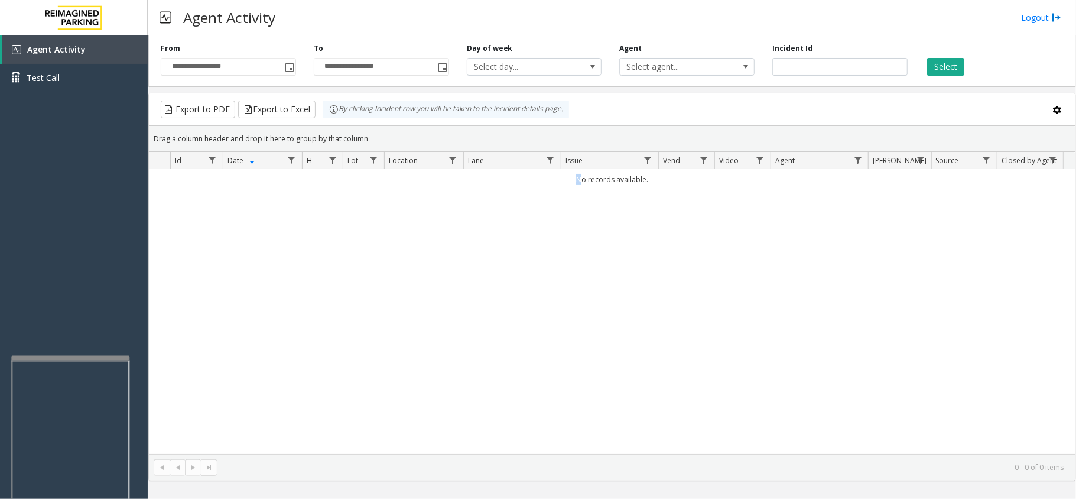
drag, startPoint x: 573, startPoint y: 181, endPoint x: 695, endPoint y: 212, distance: 125.5
click at [695, 212] on div "No records available." at bounding box center [612, 311] width 927 height 285
click at [639, 225] on div "No records available." at bounding box center [612, 311] width 927 height 285
drag, startPoint x: 599, startPoint y: 41, endPoint x: 500, endPoint y: 435, distance: 405.7
drag, startPoint x: 500, startPoint y: 435, endPoint x: 480, endPoint y: 472, distance: 41.8
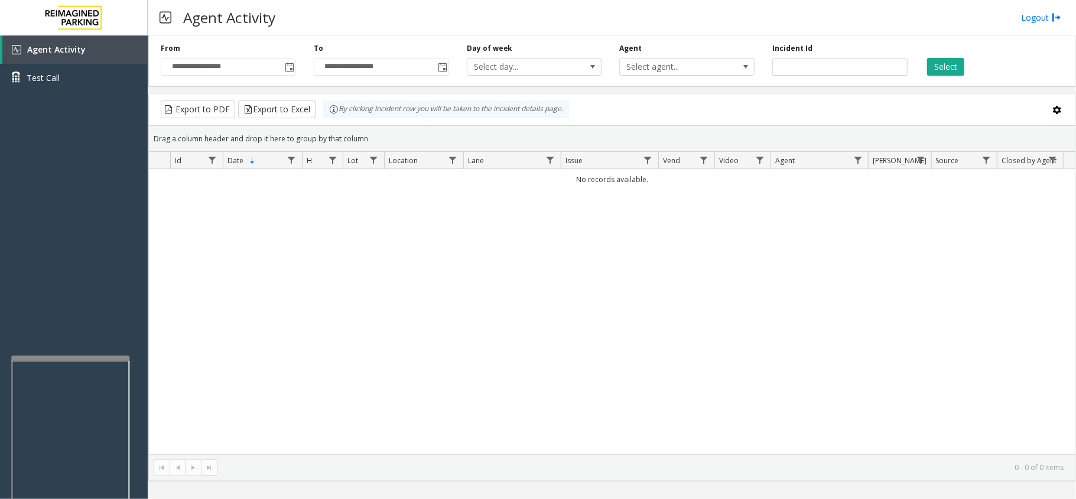
drag, startPoint x: 480, startPoint y: 472, endPoint x: 450, endPoint y: 349, distance: 126.4
click at [450, 349] on div "No records available." at bounding box center [612, 311] width 927 height 285
drag, startPoint x: 576, startPoint y: 481, endPoint x: 456, endPoint y: 378, distance: 157.5
click at [456, 378] on div "No records available." at bounding box center [612, 311] width 927 height 285
drag, startPoint x: 462, startPoint y: 398, endPoint x: 414, endPoint y: 443, distance: 66.1
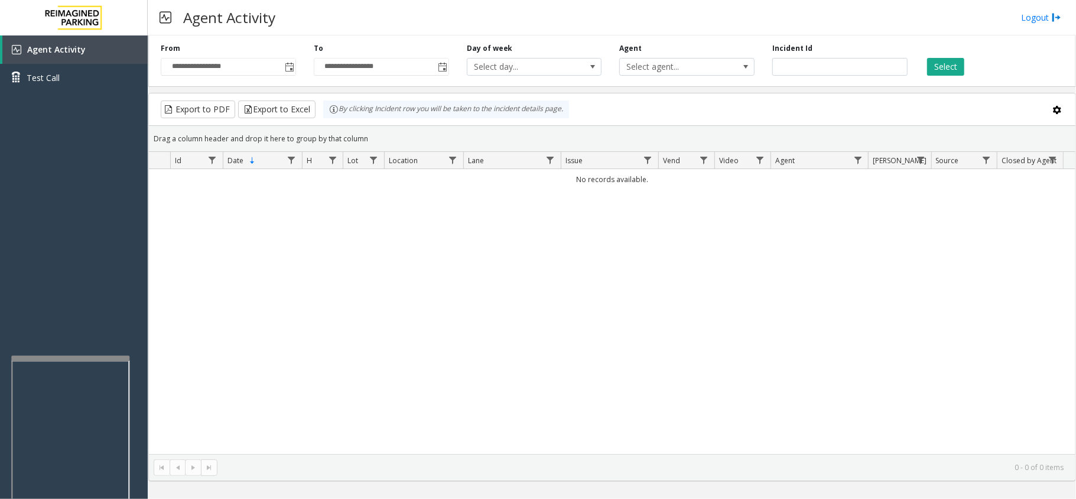
click at [414, 443] on div "No records available." at bounding box center [612, 311] width 927 height 285
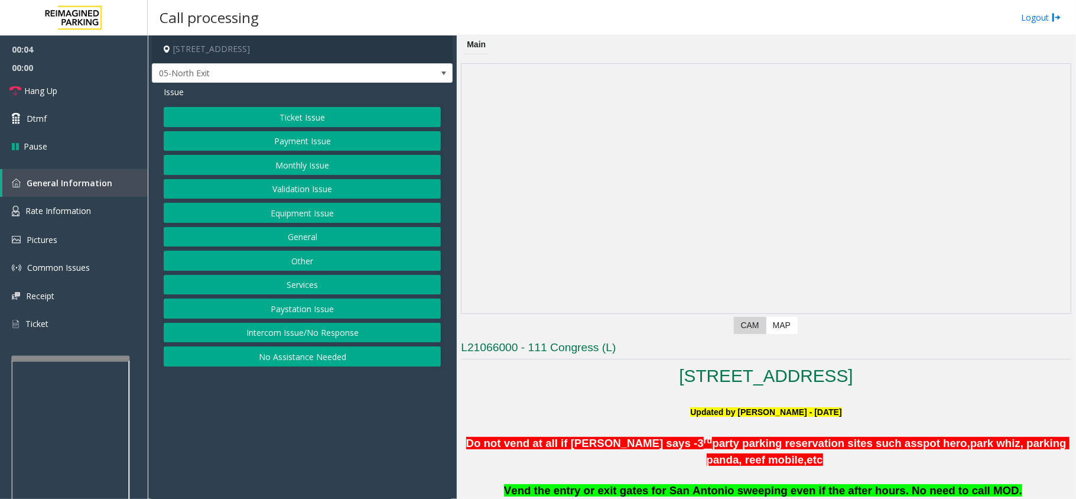
drag, startPoint x: 548, startPoint y: 398, endPoint x: 332, endPoint y: 219, distance: 280.8
click at [542, 398] on p at bounding box center [766, 398] width 610 height 13
click at [248, 165] on button "Monthly Issue" at bounding box center [302, 165] width 277 height 20
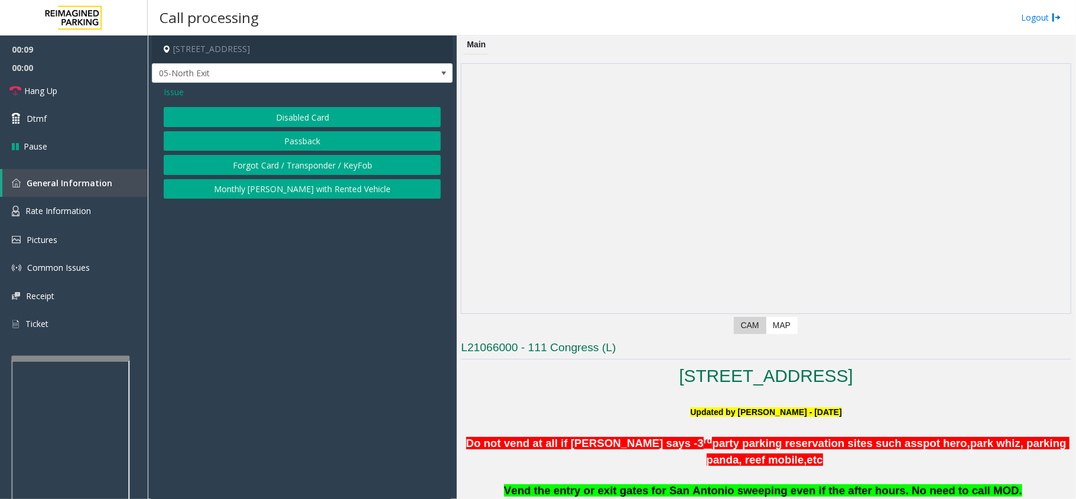
drag, startPoint x: 248, startPoint y: 165, endPoint x: 254, endPoint y: 110, distance: 55.8
click at [254, 110] on button "Disabled Card" at bounding box center [302, 117] width 277 height 20
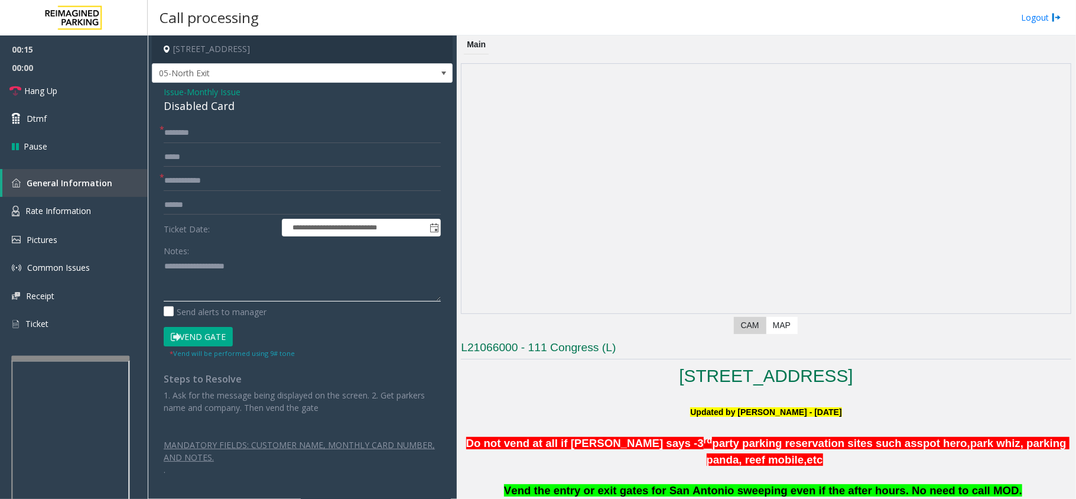
paste textarea "**********"
type textarea "**********"
click at [204, 175] on input "text" at bounding box center [302, 181] width 277 height 20
type input "*****"
click at [186, 105] on div "Disabled Card" at bounding box center [302, 106] width 277 height 16
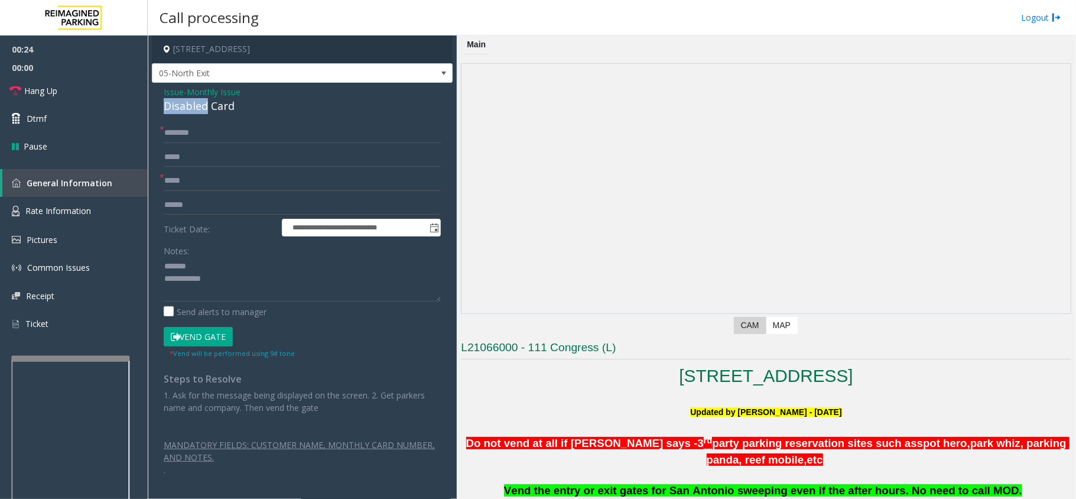
click at [187, 105] on div "Disabled Card" at bounding box center [302, 106] width 277 height 16
click at [261, 290] on textarea at bounding box center [302, 279] width 277 height 44
type textarea "**********"
click at [209, 131] on input "text" at bounding box center [302, 133] width 277 height 20
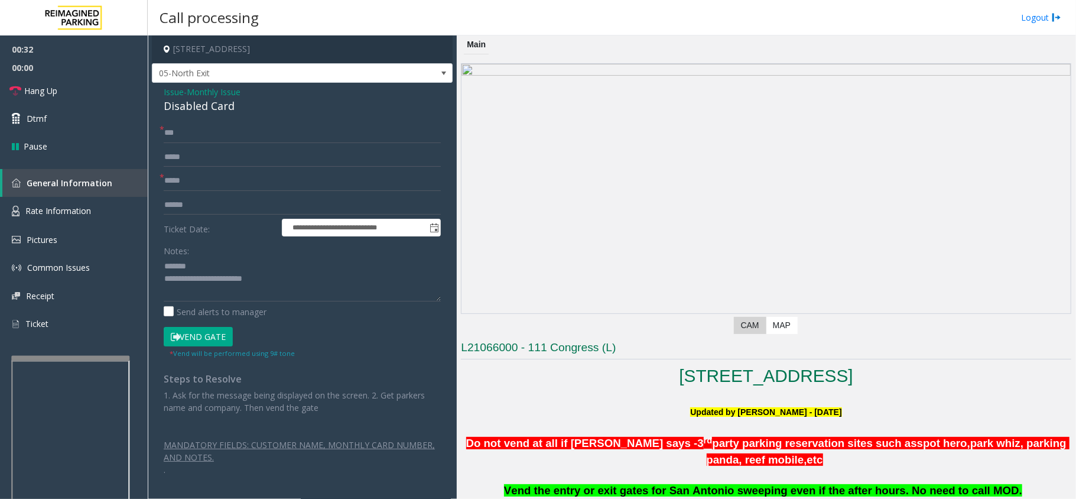
click at [202, 340] on button "Vend Gate" at bounding box center [198, 337] width 69 height 20
click at [248, 139] on input "***" at bounding box center [302, 133] width 277 height 20
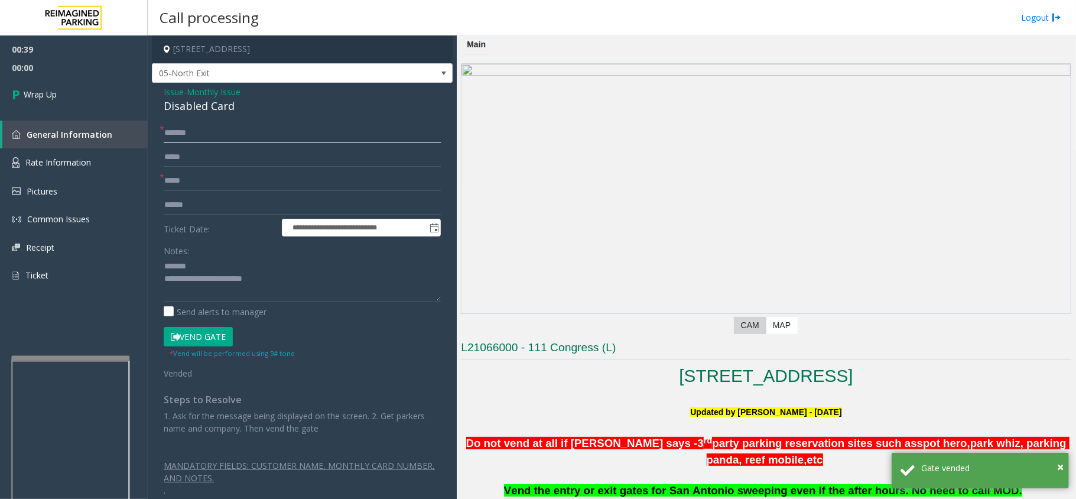
type input "*******"
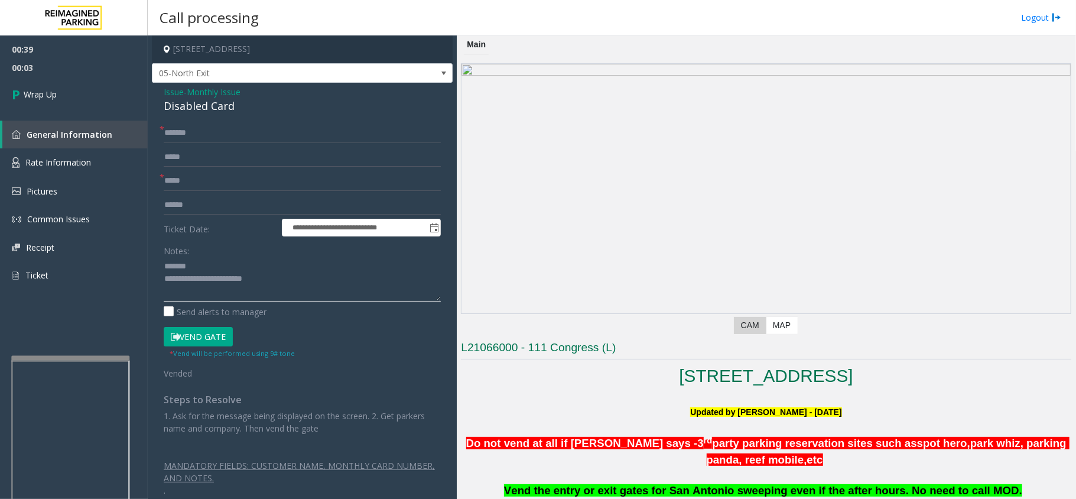
drag, startPoint x: 215, startPoint y: 280, endPoint x: 274, endPoint y: 280, distance: 59.1
click at [274, 280] on textarea at bounding box center [302, 279] width 277 height 44
click at [219, 280] on textarea at bounding box center [302, 279] width 277 height 44
drag, startPoint x: 213, startPoint y: 284, endPoint x: 290, endPoint y: 282, distance: 76.8
click at [290, 282] on textarea at bounding box center [302, 279] width 277 height 44
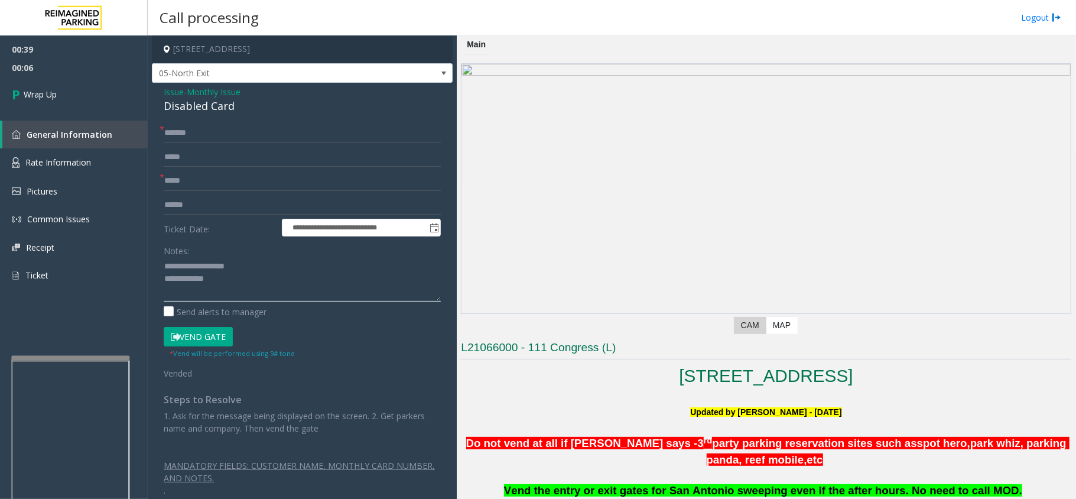
click at [261, 286] on textarea at bounding box center [302, 279] width 277 height 44
paste textarea "**********"
click at [256, 284] on textarea at bounding box center [302, 279] width 277 height 44
type textarea "**********"
click at [76, 71] on span "00:14" at bounding box center [74, 68] width 148 height 18
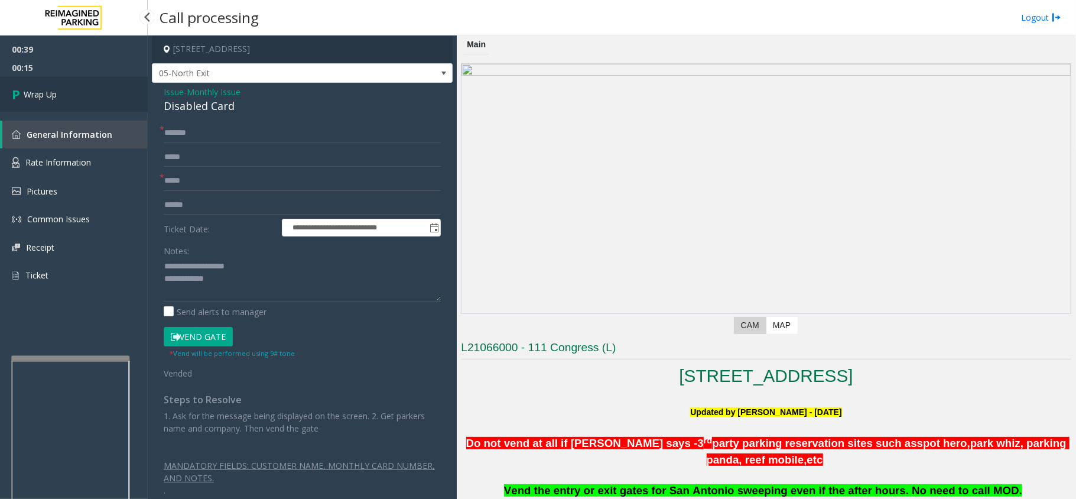
click at [76, 87] on link "Wrap Up" at bounding box center [74, 94] width 148 height 35
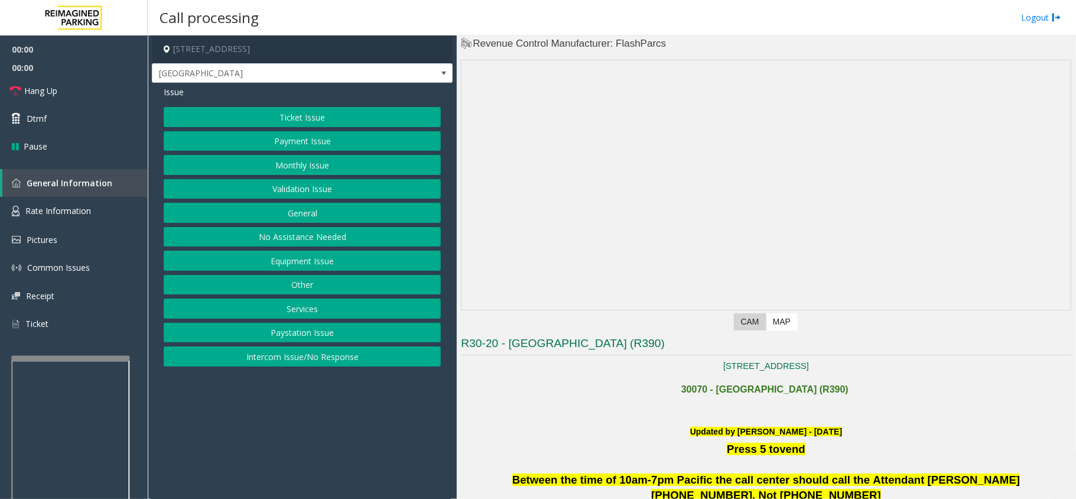
scroll to position [79, 0]
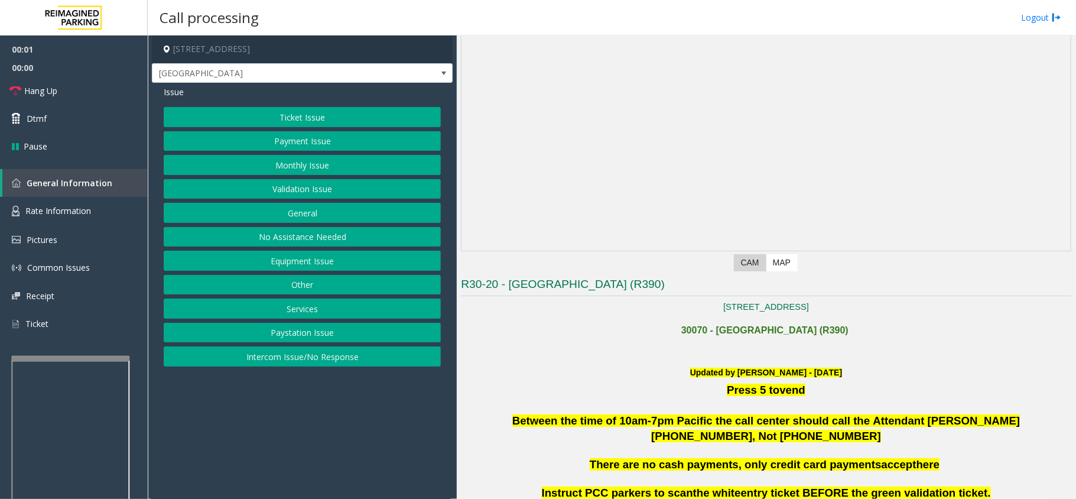
drag, startPoint x: 625, startPoint y: 461, endPoint x: 571, endPoint y: 464, distance: 54.5
click at [571, 464] on p "There are no cash payments, only credit card payments accept here" at bounding box center [766, 464] width 610 height 15
drag, startPoint x: 324, startPoint y: 409, endPoint x: 282, endPoint y: 404, distance: 42.2
click at [282, 404] on app-call-processing-form "427 Northeast 72nd Street, Seattle, WA Exit Center Lane Issue Ticket Issue Paym…" at bounding box center [302, 266] width 309 height 463
click at [242, 186] on button "Validation Issue" at bounding box center [302, 189] width 277 height 20
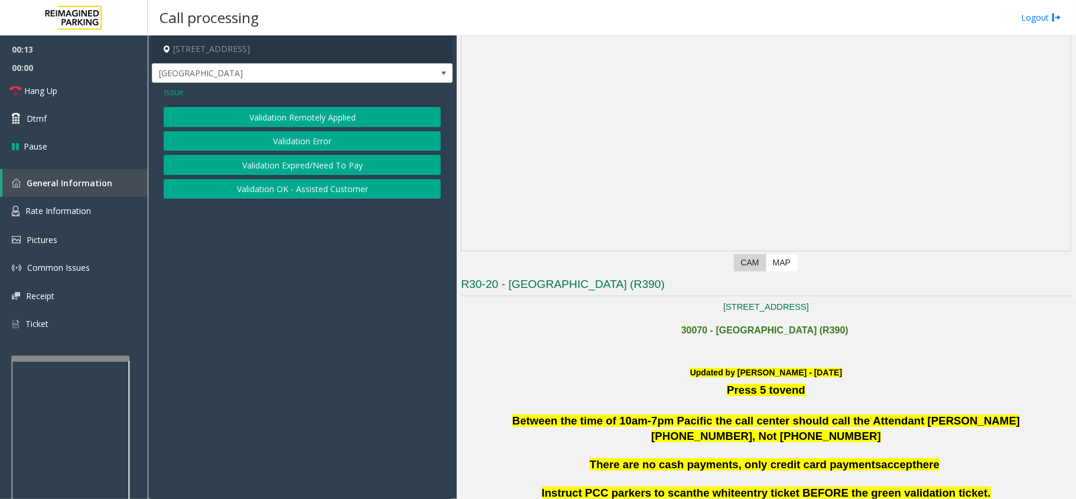
click at [235, 148] on button "Validation Error" at bounding box center [302, 141] width 277 height 20
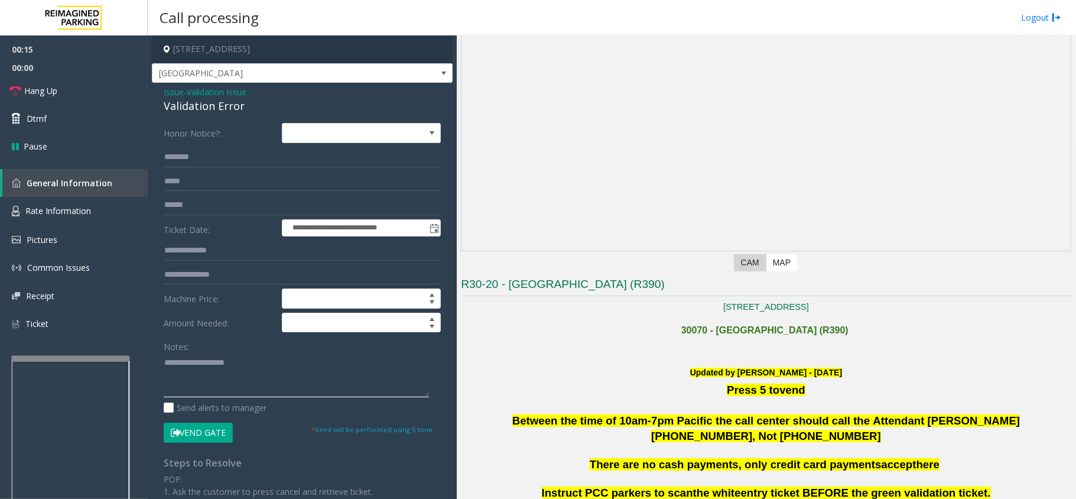
paste textarea "**********"
drag, startPoint x: 166, startPoint y: 105, endPoint x: 282, endPoint y: 105, distance: 115.8
click at [282, 105] on div "Validation Error" at bounding box center [302, 106] width 277 height 16
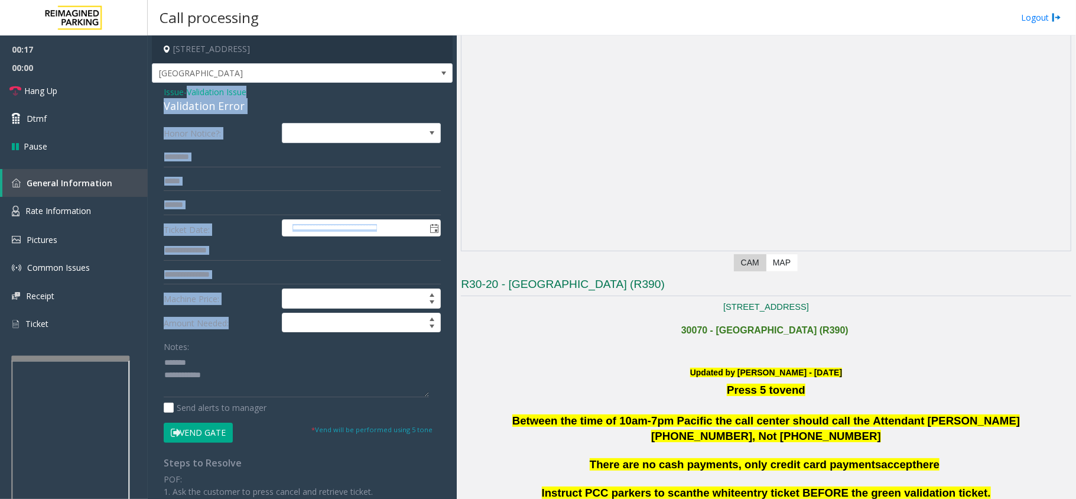
drag, startPoint x: 186, startPoint y: 98, endPoint x: 234, endPoint y: 114, distance: 51.2
click at [262, 344] on div "**********" at bounding box center [302, 420] width 301 height 675
click at [197, 107] on div "Validation Error" at bounding box center [302, 106] width 277 height 16
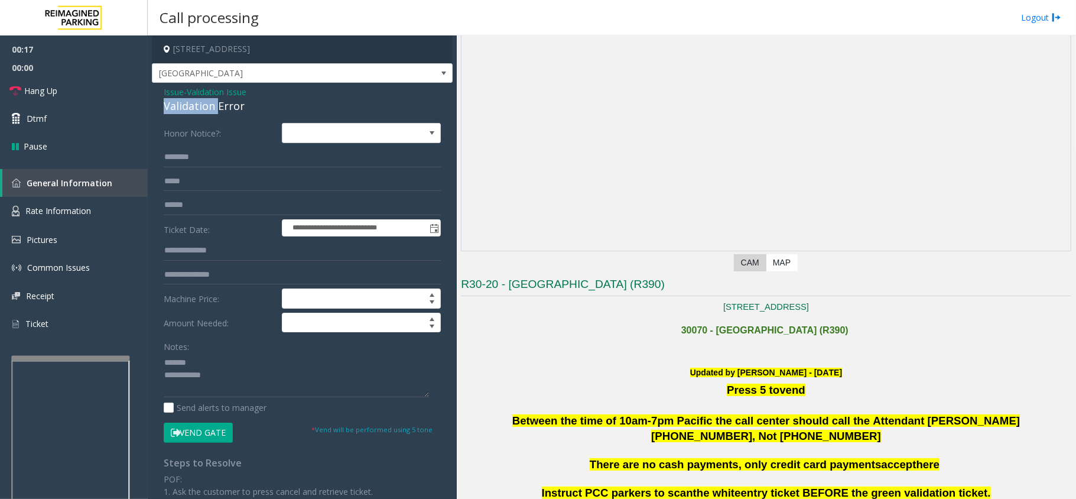
click at [197, 107] on div "Validation Error" at bounding box center [302, 106] width 277 height 16
paste textarea "**********"
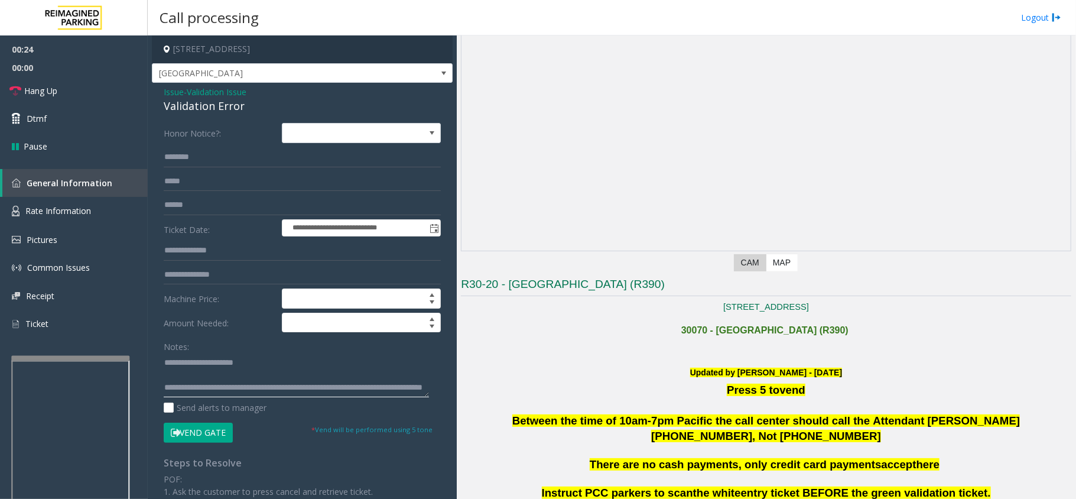
scroll to position [20, 0]
type textarea "**********"
click at [229, 199] on input "text" at bounding box center [302, 205] width 277 height 20
click at [90, 220] on link "Rate Information" at bounding box center [74, 211] width 148 height 29
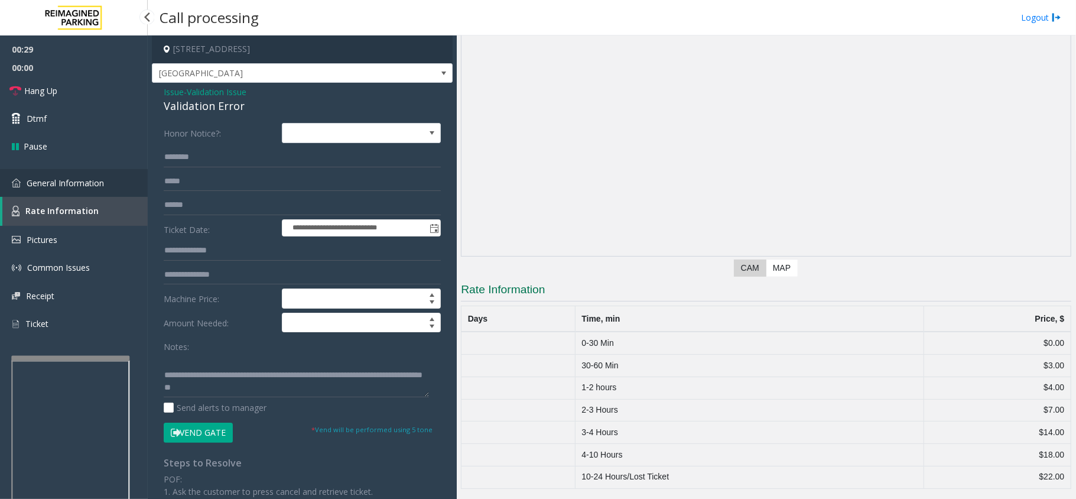
drag, startPoint x: 126, startPoint y: 178, endPoint x: 395, endPoint y: 280, distance: 287.2
click at [125, 180] on link "General Information" at bounding box center [74, 183] width 148 height 28
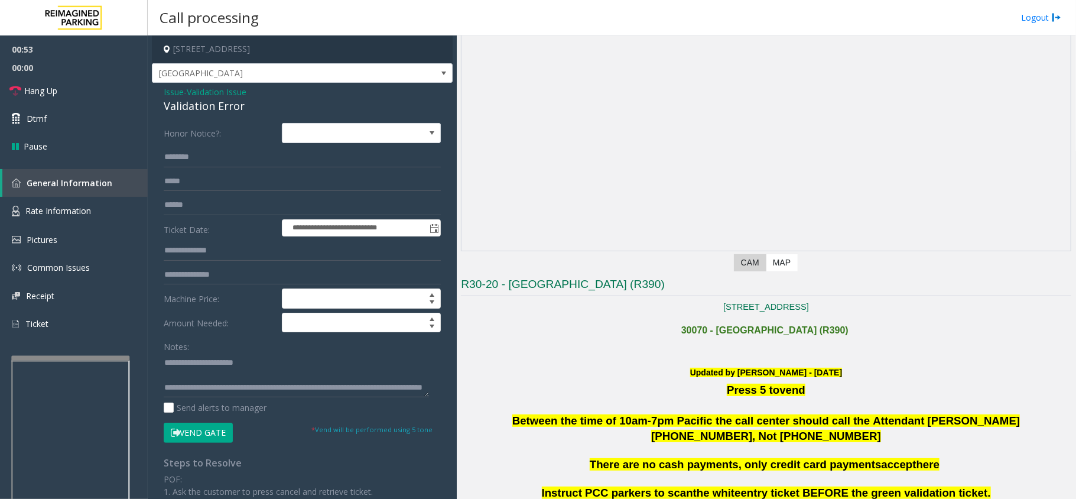
drag, startPoint x: 557, startPoint y: 378, endPoint x: 507, endPoint y: 372, distance: 50.1
click at [542, 396] on p "Press 5 to vend" at bounding box center [766, 389] width 610 height 15
drag, startPoint x: 592, startPoint y: 326, endPoint x: 568, endPoint y: 332, distance: 24.4
click at [568, 332] on h1 "30070 - Green Lake Village (R390)" at bounding box center [766, 327] width 610 height 23
drag, startPoint x: 519, startPoint y: 278, endPoint x: 501, endPoint y: 323, distance: 48.3
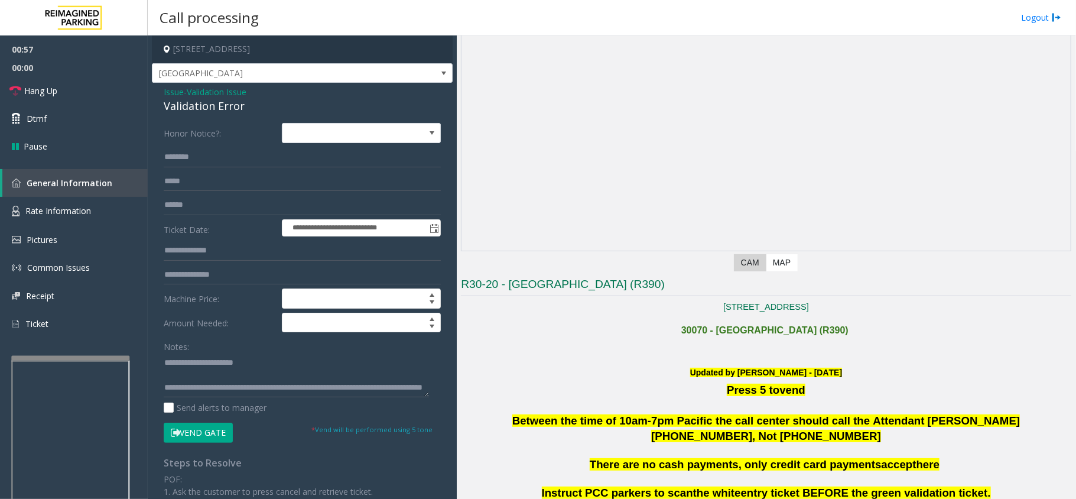
click at [501, 323] on h1 "30070 - Green Lake Village (R390)" at bounding box center [766, 327] width 610 height 23
click at [166, 90] on span "Issue" at bounding box center [174, 92] width 20 height 12
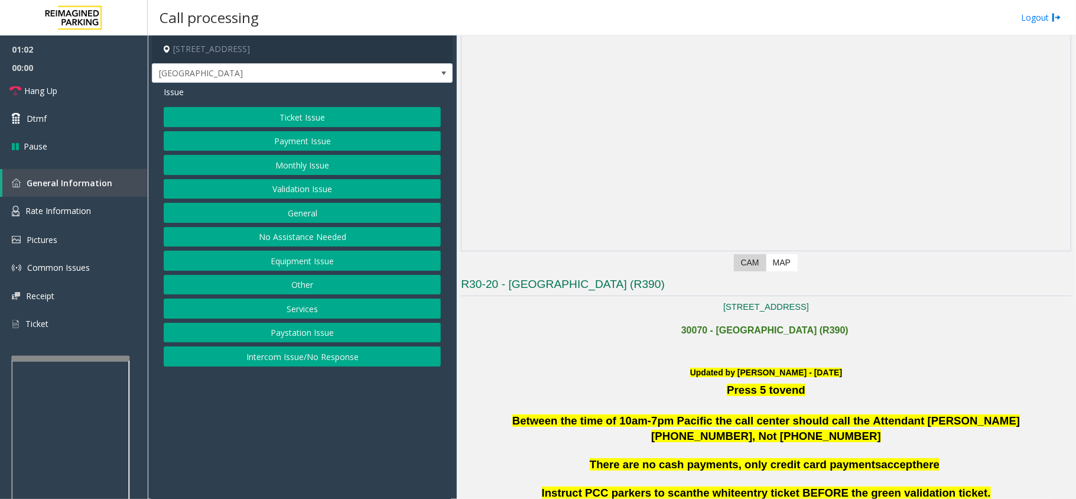
click at [234, 126] on button "Ticket Issue" at bounding box center [302, 117] width 277 height 20
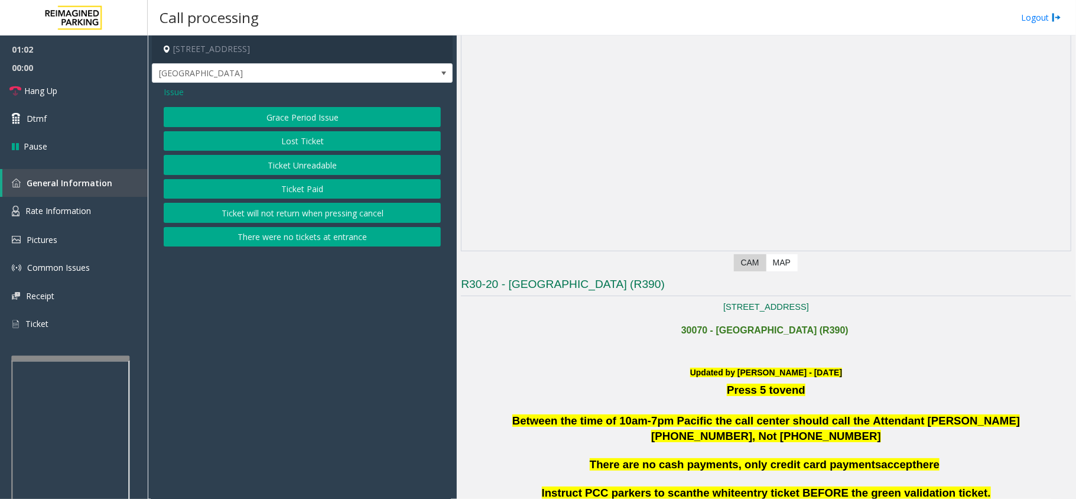
click at [223, 173] on button "Ticket Unreadable" at bounding box center [302, 165] width 277 height 20
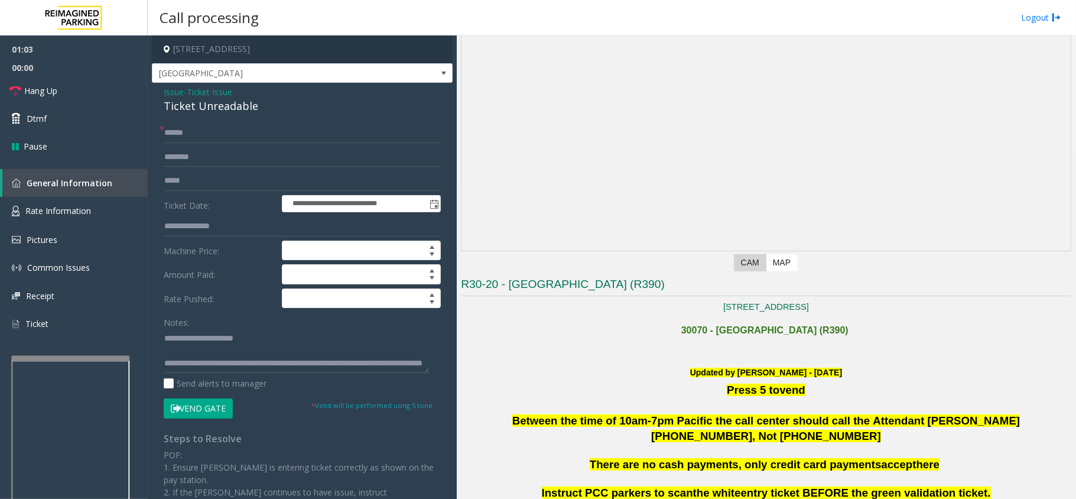
click at [211, 95] on span "Ticket Issue" at bounding box center [210, 92] width 46 height 12
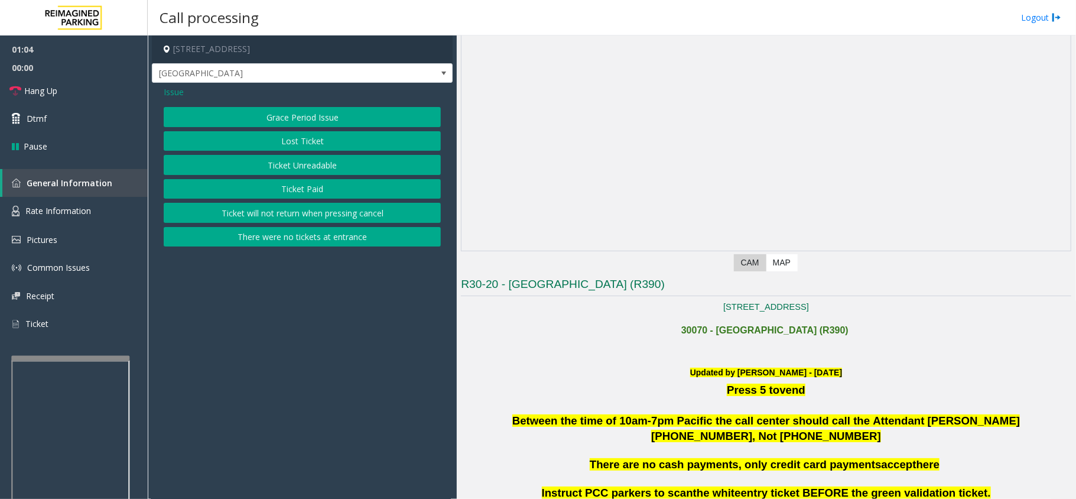
click at [282, 138] on button "Lost Ticket" at bounding box center [302, 141] width 277 height 20
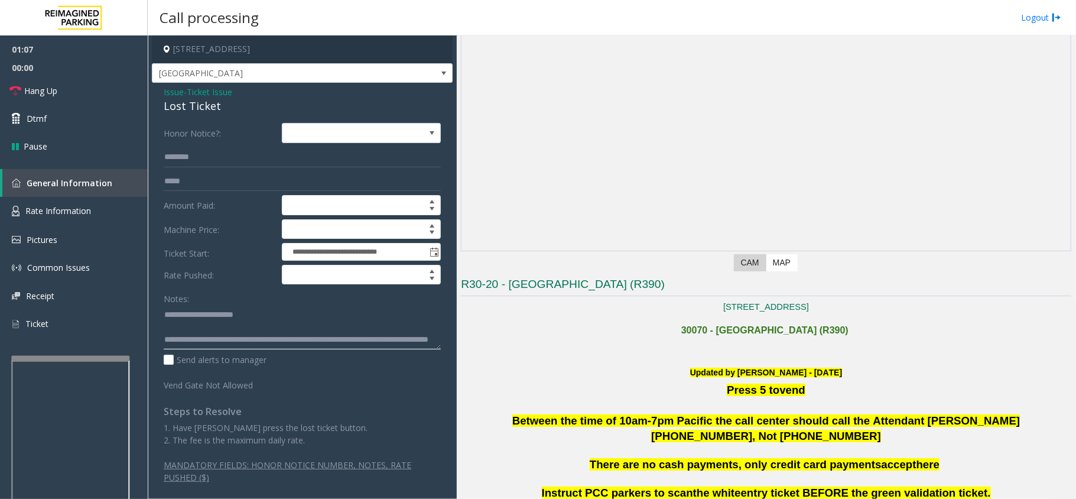
scroll to position [25, 0]
drag, startPoint x: 233, startPoint y: 339, endPoint x: 461, endPoint y: 363, distance: 229.4
click at [420, 379] on form "**********" at bounding box center [302, 257] width 277 height 268
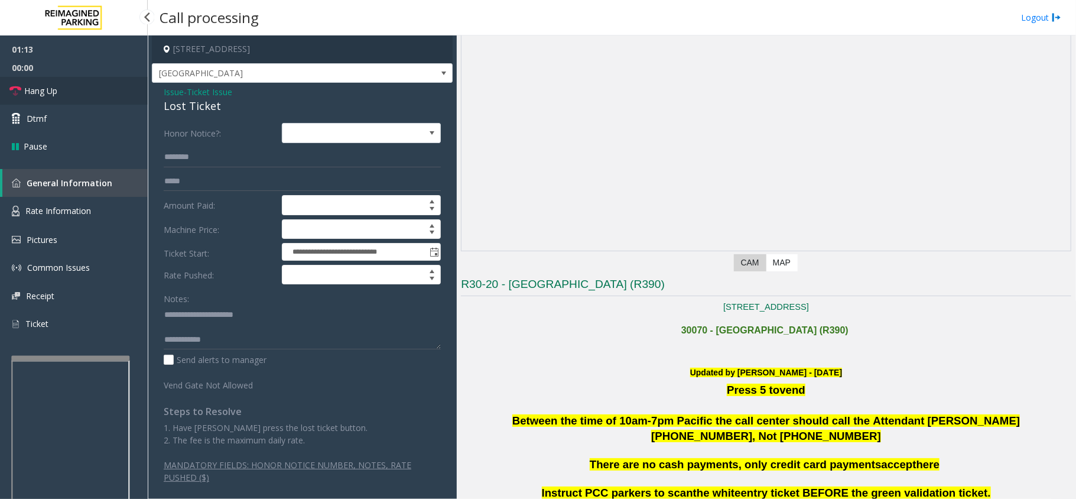
click at [117, 90] on link "Hang Up" at bounding box center [74, 91] width 148 height 28
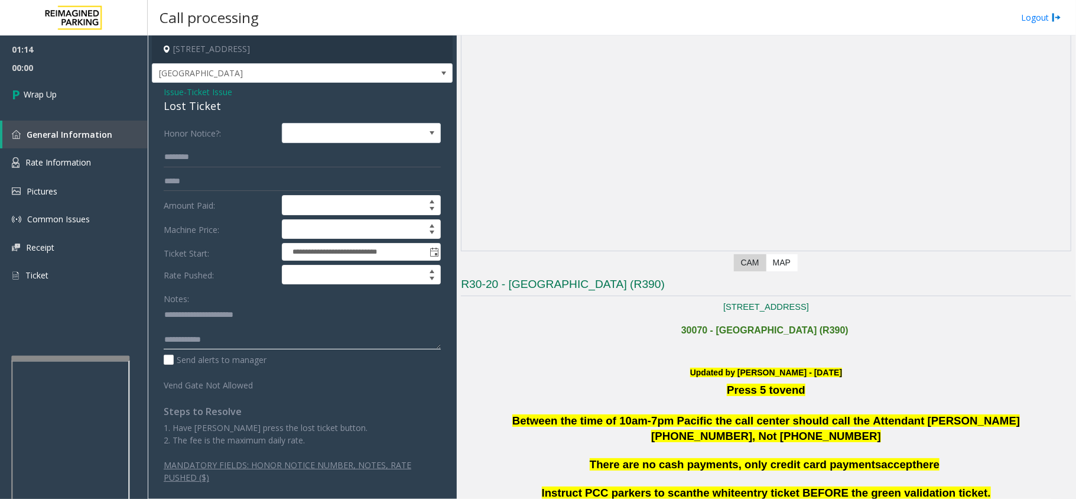
click at [286, 340] on textarea at bounding box center [302, 327] width 277 height 44
drag, startPoint x: 286, startPoint y: 341, endPoint x: 230, endPoint y: 329, distance: 56.9
click at [230, 329] on textarea at bounding box center [302, 327] width 277 height 44
click at [321, 334] on textarea at bounding box center [302, 327] width 277 height 44
drag, startPoint x: 332, startPoint y: 336, endPoint x: 324, endPoint y: 339, distance: 8.2
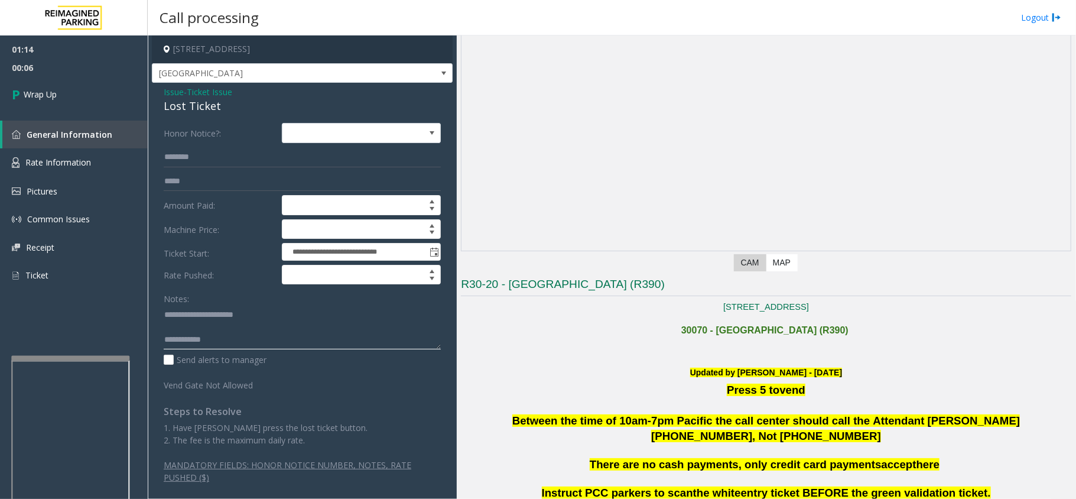
click at [324, 339] on textarea at bounding box center [302, 327] width 277 height 44
click at [411, 346] on textarea at bounding box center [302, 327] width 277 height 44
click at [194, 105] on div "Lost Ticket" at bounding box center [302, 106] width 277 height 16
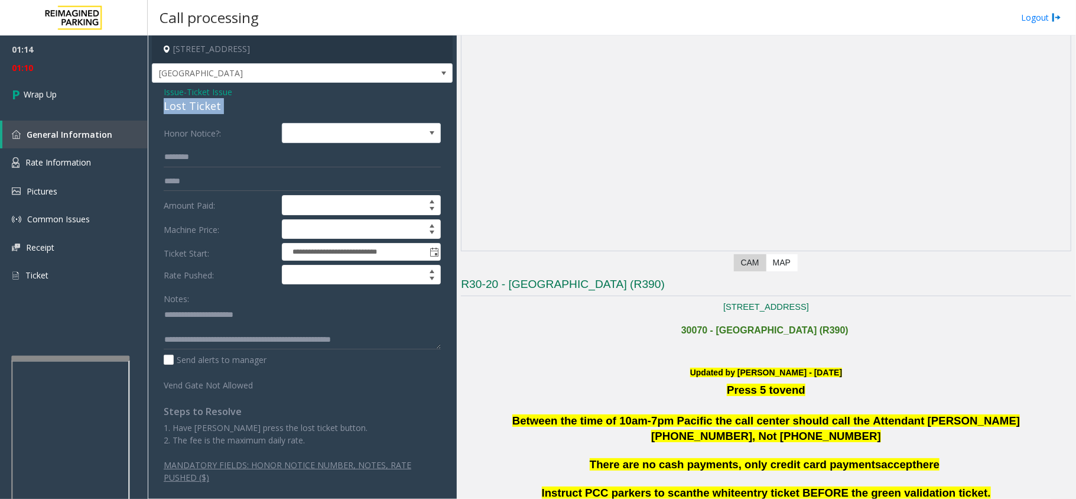
drag, startPoint x: 194, startPoint y: 105, endPoint x: 212, endPoint y: 148, distance: 46.1
click at [194, 106] on div "Lost Ticket" at bounding box center [302, 106] width 277 height 16
copy div "Lost Ticket"
click at [182, 325] on textarea at bounding box center [302, 327] width 277 height 44
click at [182, 322] on textarea at bounding box center [302, 327] width 277 height 44
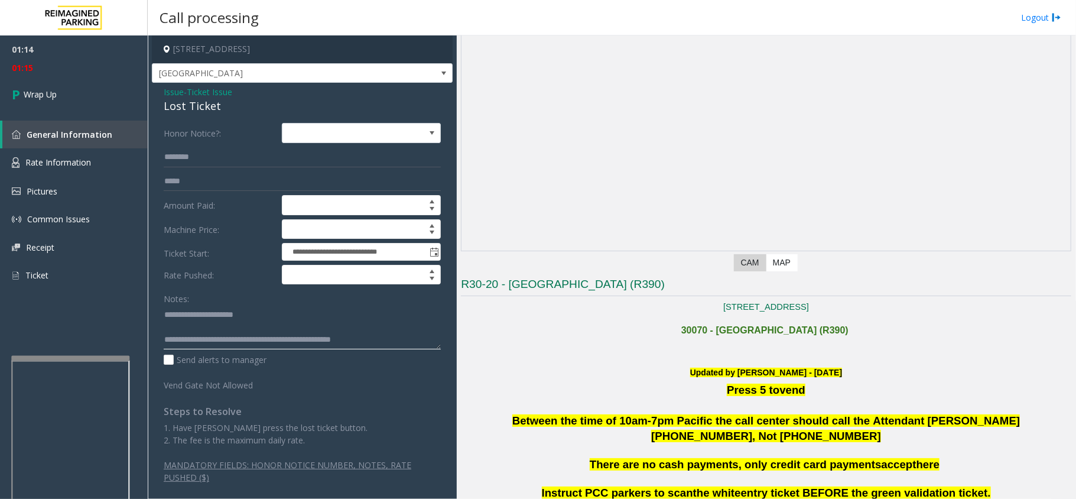
click at [272, 317] on textarea at bounding box center [302, 327] width 277 height 44
type textarea "**********"
drag, startPoint x: 98, startPoint y: 114, endPoint x: 110, endPoint y: 109, distance: 13.5
click at [110, 109] on div "01:14 01:35 Wrap Up General Information Rate Information Pictures Common Issues…" at bounding box center [74, 167] width 148 height 264
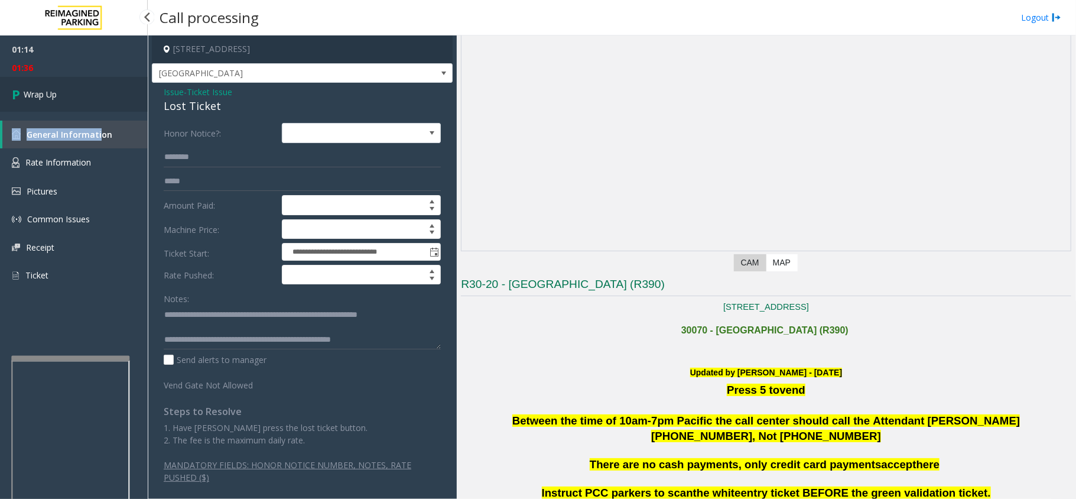
click at [110, 109] on link "Wrap Up" at bounding box center [74, 94] width 148 height 35
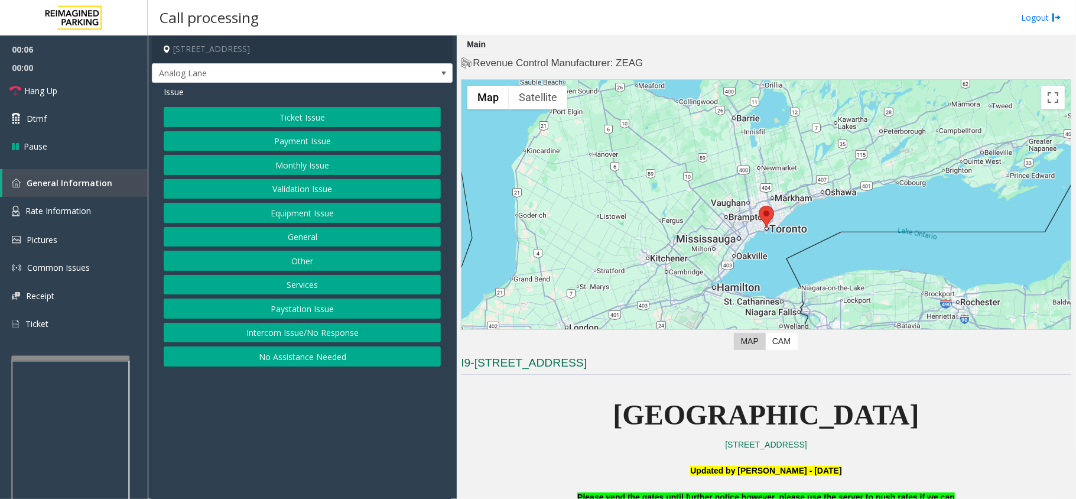
drag, startPoint x: 279, startPoint y: 448, endPoint x: 596, endPoint y: 453, distance: 316.8
click at [279, 448] on app-call-processing-form "[STREET_ADDRESS] Analog Lane Issue Ticket Issue Payment Issue Monthly Issue Val…" at bounding box center [302, 266] width 309 height 463
drag, startPoint x: 576, startPoint y: 385, endPoint x: 564, endPoint y: 388, distance: 12.1
drag, startPoint x: 564, startPoint y: 388, endPoint x: 317, endPoint y: 428, distance: 249.8
drag, startPoint x: 317, startPoint y: 428, endPoint x: 338, endPoint y: 442, distance: 24.7
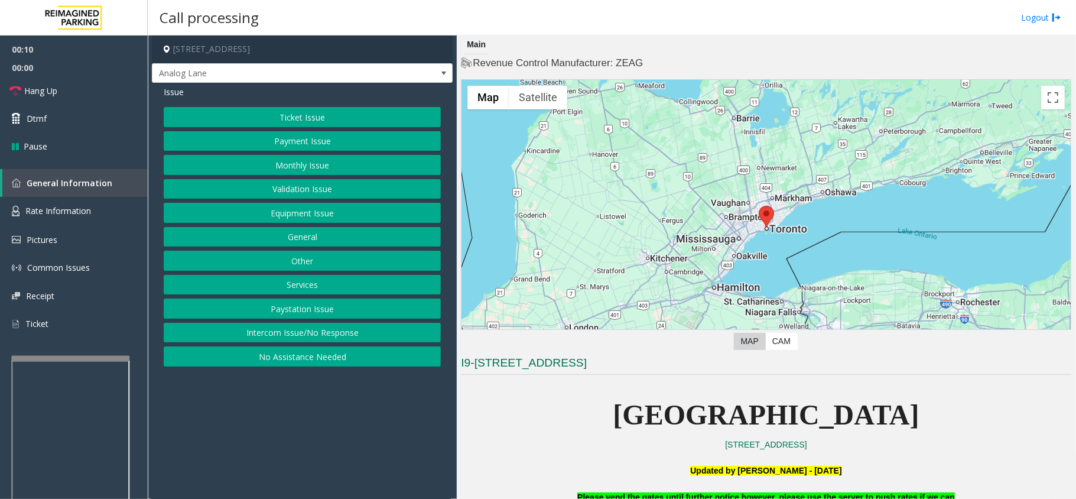
click at [297, 450] on app-call-processing-form "[STREET_ADDRESS] Analog Lane Issue Ticket Issue Payment Issue Monthly Issue Val…" at bounding box center [302, 266] width 309 height 463
click at [226, 119] on button "Ticket Issue" at bounding box center [302, 117] width 277 height 20
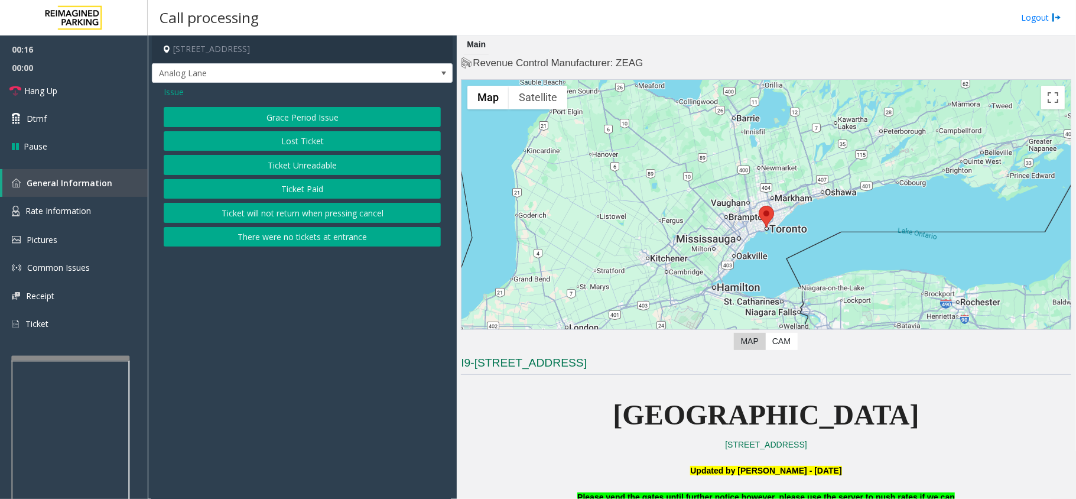
click at [256, 166] on button "Ticket Unreadable" at bounding box center [302, 165] width 277 height 20
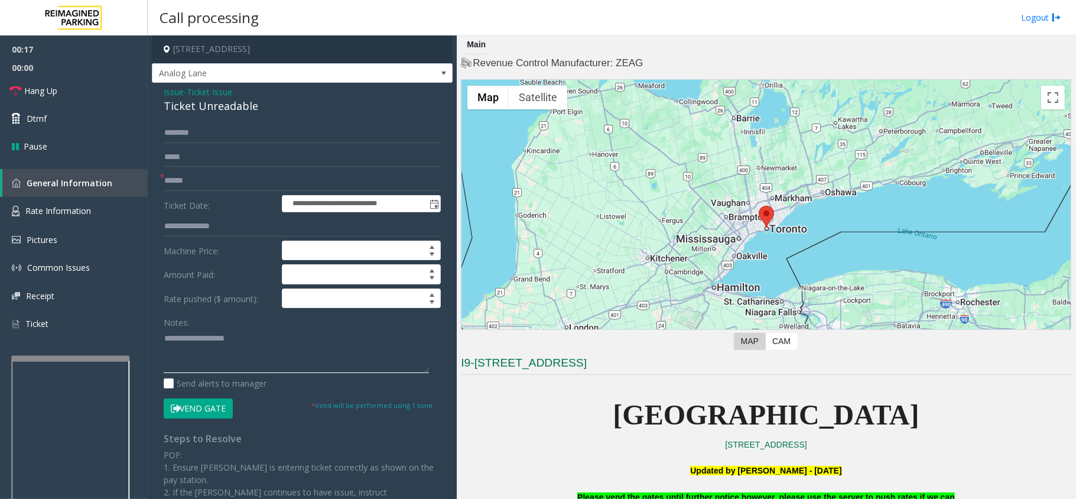
click at [258, 350] on textarea at bounding box center [296, 351] width 265 height 44
paste textarea "**********"
click at [360, 370] on textarea at bounding box center [296, 351] width 265 height 44
click at [232, 119] on div "**********" at bounding box center [302, 365] width 301 height 564
click at [232, 109] on div "Ticket Unreadable" at bounding box center [302, 106] width 277 height 16
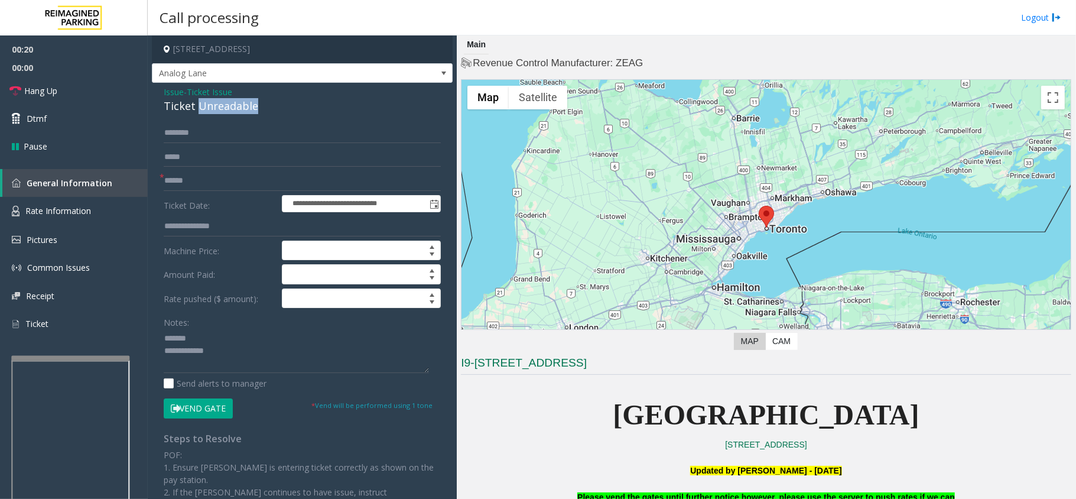
click at [232, 109] on div "Ticket Unreadable" at bounding box center [302, 106] width 277 height 16
drag, startPoint x: 232, startPoint y: 109, endPoint x: 230, endPoint y: 116, distance: 7.3
click at [230, 111] on div "Ticket Unreadable" at bounding box center [302, 106] width 277 height 16
copy div "Ticket Unreadable"
click at [223, 346] on textarea at bounding box center [296, 351] width 265 height 44
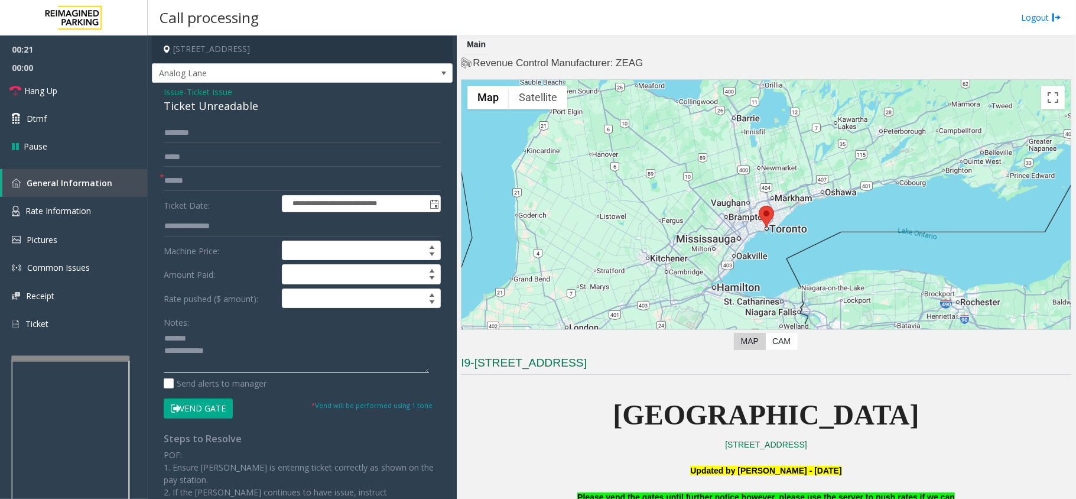
paste textarea "*****"
click at [242, 366] on textarea at bounding box center [296, 351] width 265 height 44
click at [246, 363] on textarea at bounding box center [296, 351] width 265 height 44
click at [215, 353] on textarea at bounding box center [296, 351] width 265 height 44
click at [204, 365] on textarea at bounding box center [296, 351] width 265 height 44
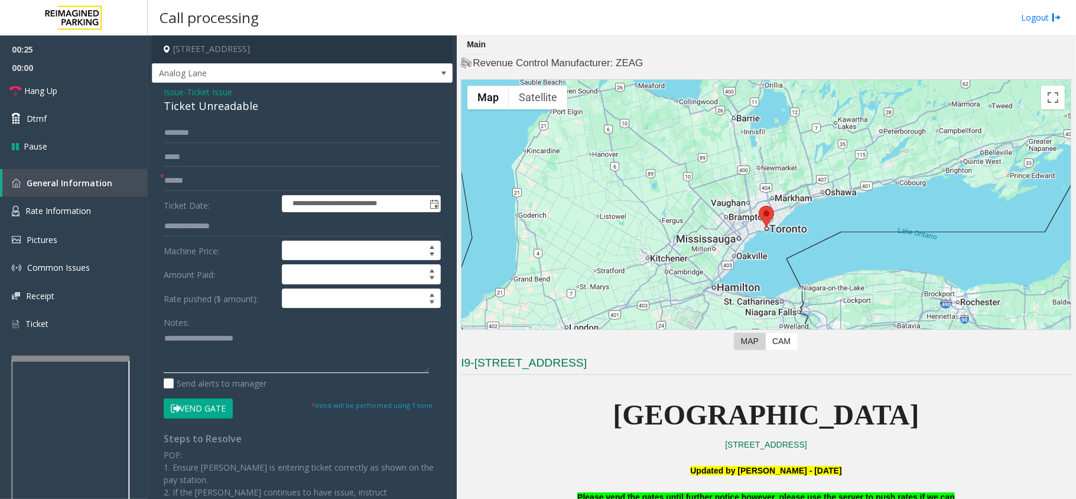
click at [202, 365] on textarea at bounding box center [296, 351] width 265 height 44
click at [212, 359] on textarea at bounding box center [296, 351] width 265 height 44
click at [308, 332] on textarea at bounding box center [296, 351] width 265 height 44
click at [303, 336] on textarea at bounding box center [296, 351] width 265 height 44
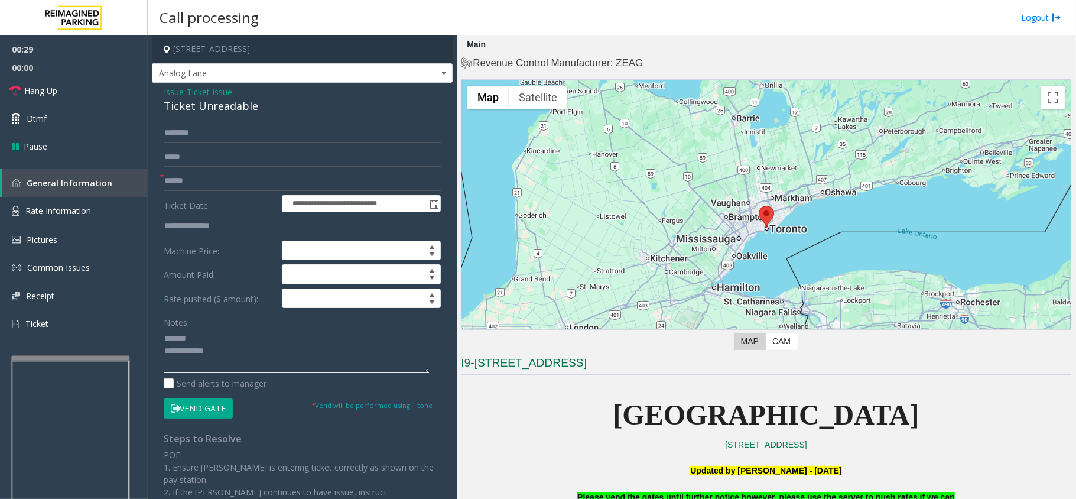
click at [214, 360] on textarea at bounding box center [296, 351] width 265 height 44
click at [232, 346] on textarea at bounding box center [296, 351] width 265 height 44
click at [165, 332] on textarea at bounding box center [296, 351] width 265 height 44
click at [216, 331] on textarea at bounding box center [296, 351] width 265 height 44
paste textarea "**********"
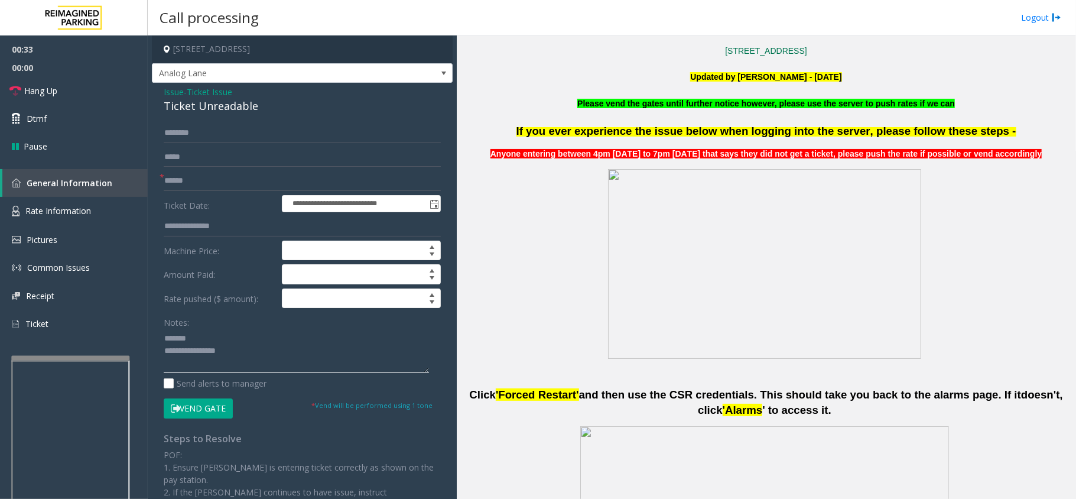
type textarea "**********"
drag, startPoint x: 521, startPoint y: 429, endPoint x: 544, endPoint y: 428, distance: 23.1
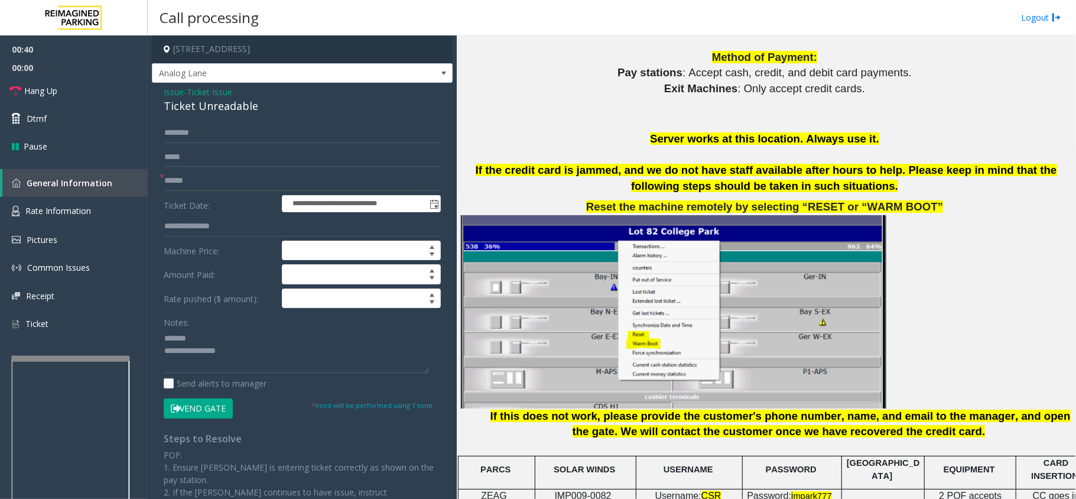
scroll to position [1575, 0]
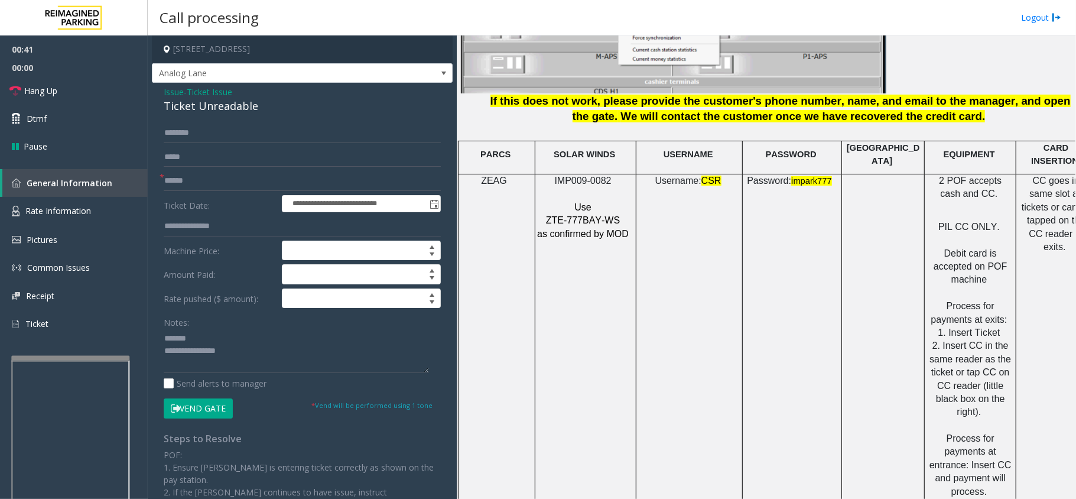
click at [551, 162] on td "SOLAR WINDS" at bounding box center [585, 157] width 101 height 33
drag, startPoint x: 573, startPoint y: 178, endPoint x: 577, endPoint y: 167, distance: 12.3
click at [573, 178] on div "IMP009-0082 Use ZTE-777BAY-WS as confirmed by MOD" at bounding box center [585, 207] width 100 height 66
click at [577, 176] on span "IMP009-0082" at bounding box center [583, 181] width 57 height 10
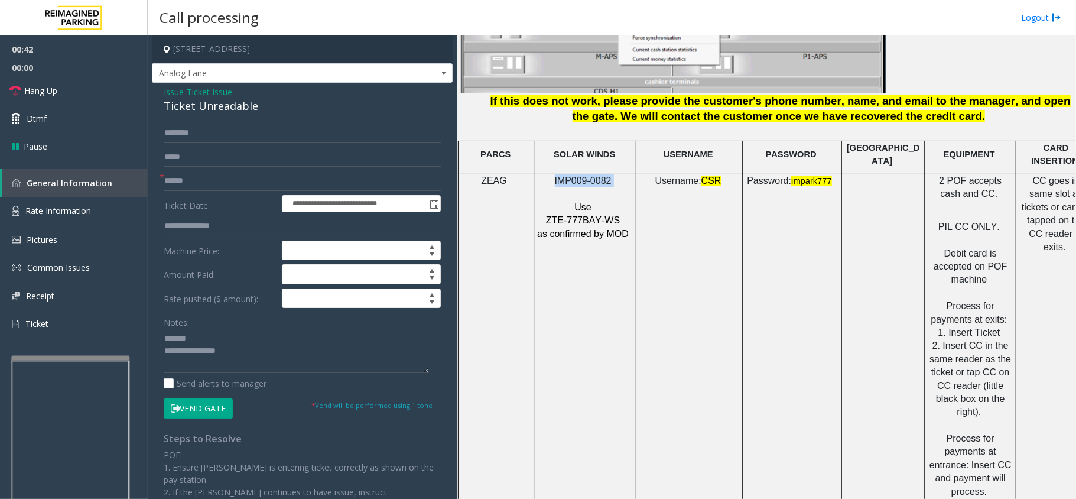
click at [577, 176] on span "IMP009-0082" at bounding box center [583, 181] width 57 height 10
click at [203, 170] on form "**********" at bounding box center [302, 270] width 277 height 295
click at [288, 192] on form "**********" at bounding box center [302, 270] width 277 height 295
click at [318, 189] on input "text" at bounding box center [302, 181] width 277 height 20
click at [313, 355] on textarea at bounding box center [296, 351] width 265 height 44
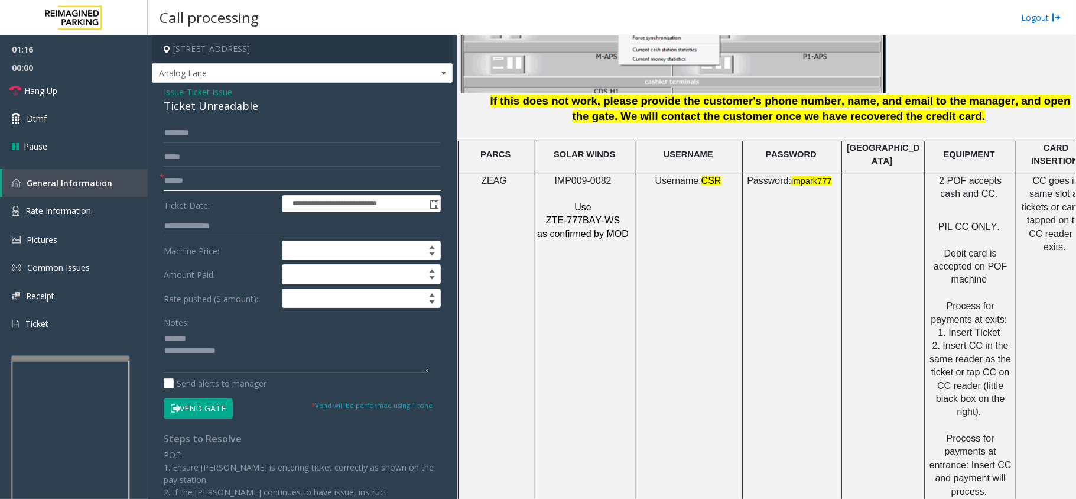
click at [203, 181] on input "******" at bounding box center [302, 181] width 277 height 20
click at [589, 176] on span "IMP009-0082" at bounding box center [583, 181] width 57 height 10
click at [587, 317] on td "IMP009-0082 Use ZTE-777BAY-WS as confirmed by MOD" at bounding box center [585, 339] width 101 height 331
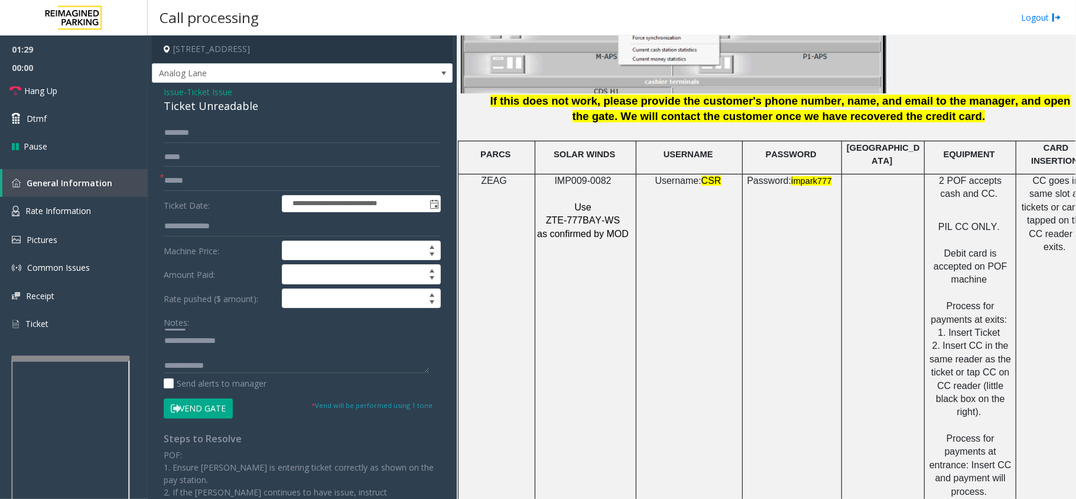
scroll to position [12, 0]
click at [196, 360] on textarea at bounding box center [296, 351] width 265 height 44
click at [197, 353] on textarea at bounding box center [296, 351] width 265 height 44
click at [76, 86] on link "Hang Up" at bounding box center [74, 91] width 148 height 28
click at [213, 177] on input "******" at bounding box center [302, 181] width 277 height 20
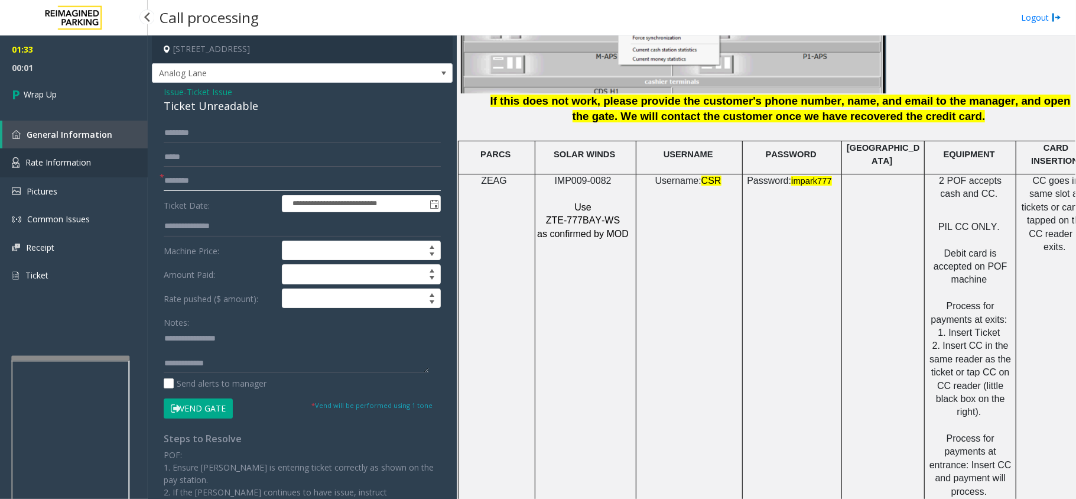
drag, startPoint x: 180, startPoint y: 168, endPoint x: 110, endPoint y: 161, distance: 70.6
click at [110, 161] on app-root "**********" at bounding box center [538, 249] width 1076 height 499
type input "**"
click at [233, 358] on textarea at bounding box center [296, 351] width 265 height 44
click at [307, 365] on textarea at bounding box center [296, 351] width 265 height 44
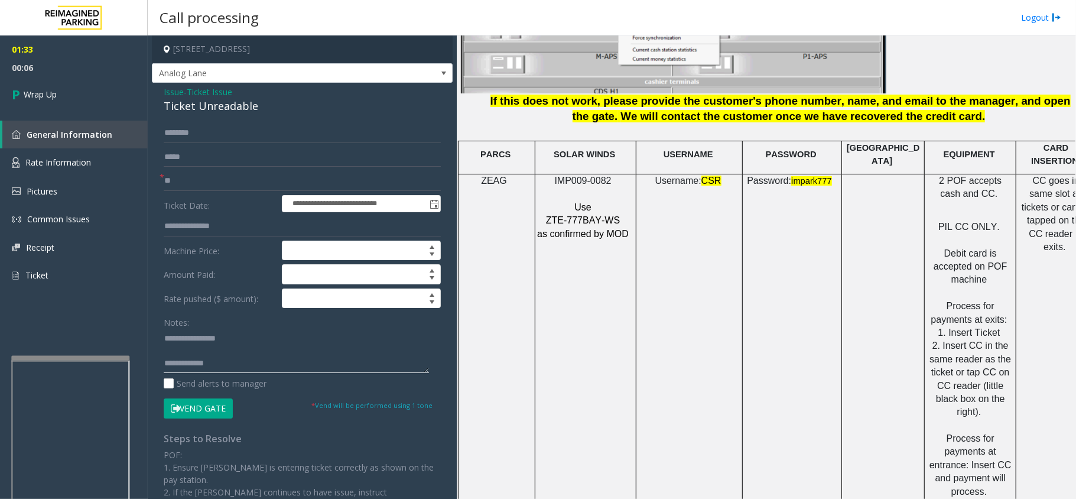
paste textarea "**********"
type textarea "**********"
click at [82, 92] on link "Wrap Up" at bounding box center [74, 94] width 148 height 35
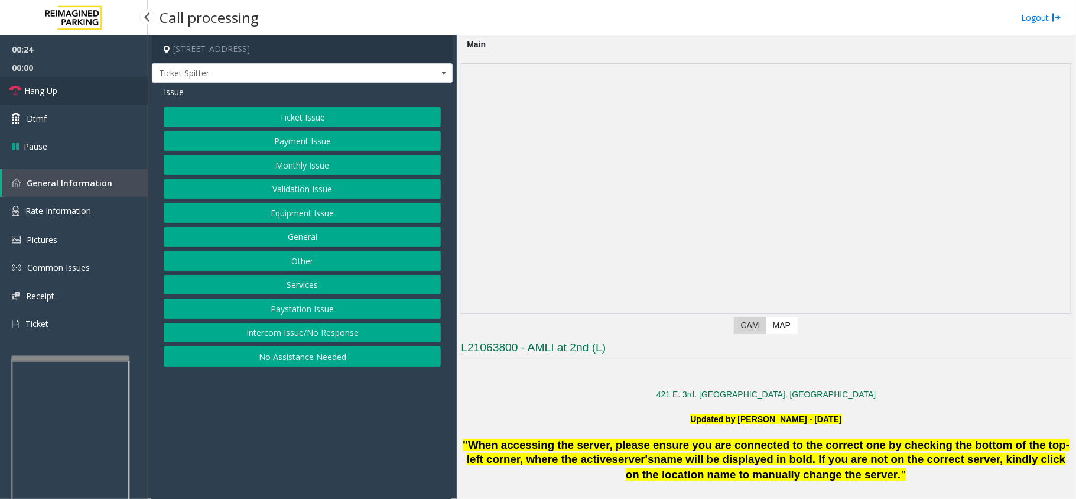
click at [95, 91] on link "Hang Up" at bounding box center [74, 91] width 148 height 28
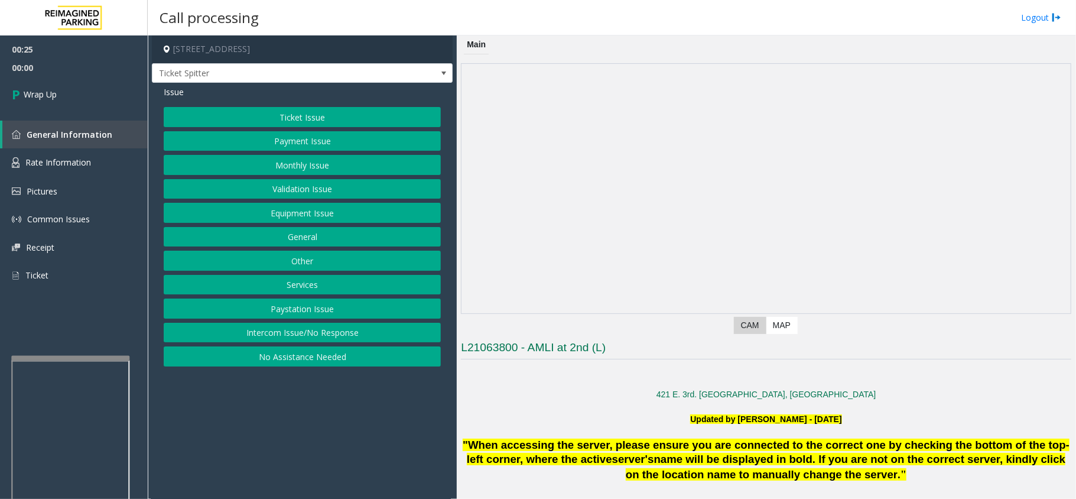
click at [275, 336] on button "Intercom Issue/No Response" at bounding box center [302, 333] width 277 height 20
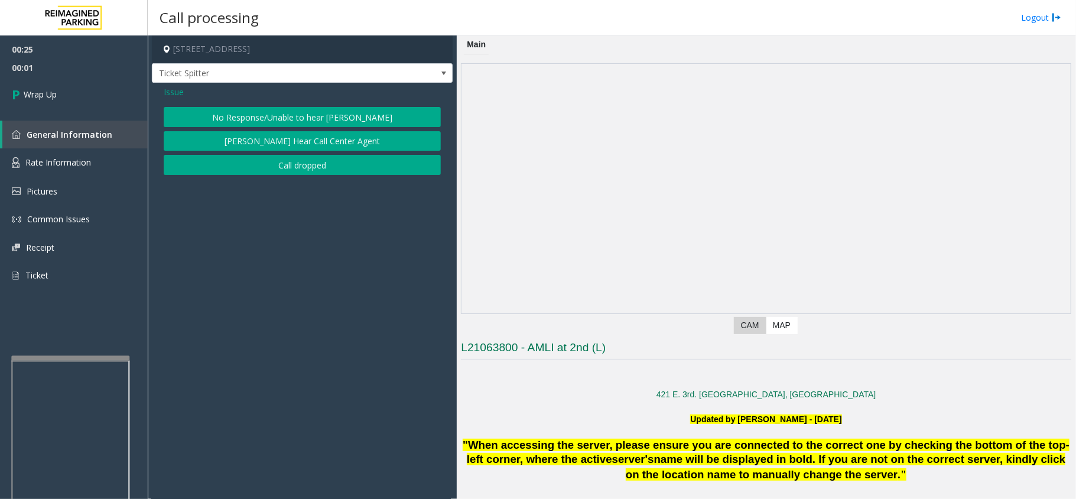
click at [254, 110] on button "No Response/Unable to hear [PERSON_NAME]" at bounding box center [302, 117] width 277 height 20
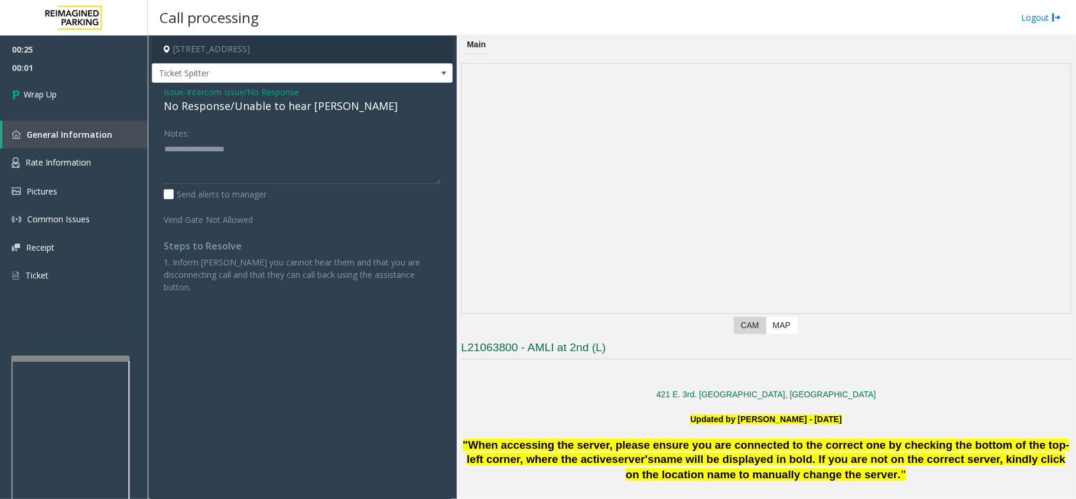
click at [251, 108] on div "No Response/Unable to hear [PERSON_NAME]" at bounding box center [302, 106] width 277 height 16
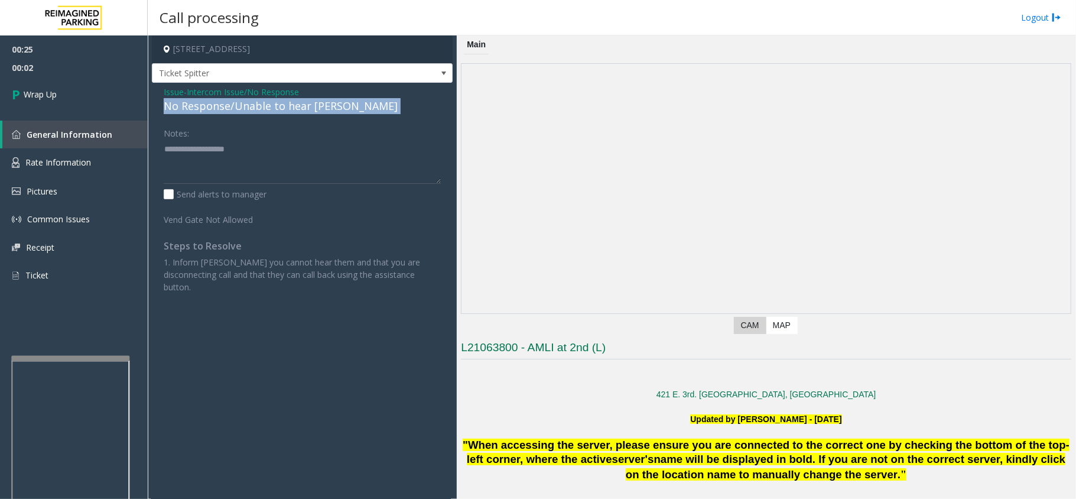
click at [251, 108] on div "No Response/Unable to hear [PERSON_NAME]" at bounding box center [302, 106] width 277 height 16
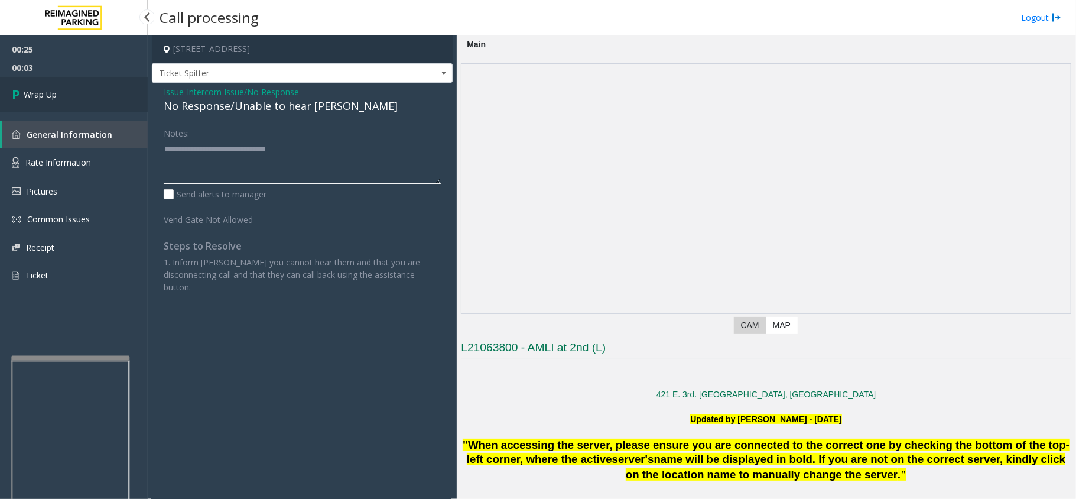
type textarea "**********"
click at [131, 95] on link "Wrap Up" at bounding box center [74, 94] width 148 height 35
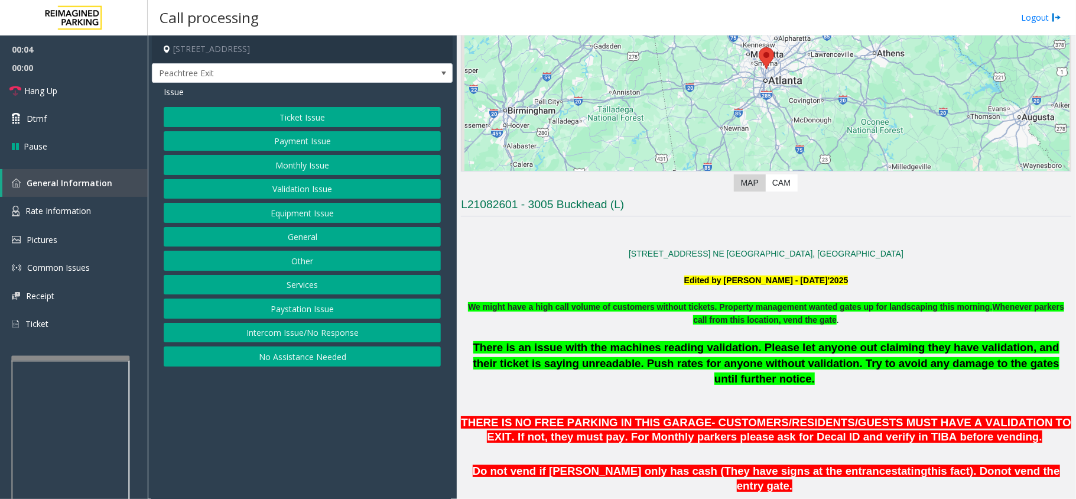
scroll to position [394, 0]
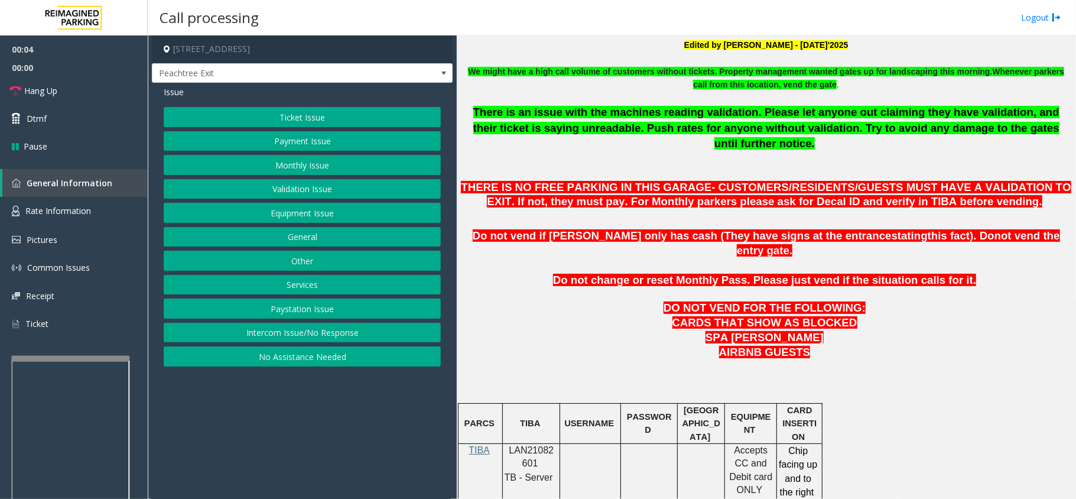
drag, startPoint x: 603, startPoint y: 360, endPoint x: 596, endPoint y: 357, distance: 7.4
drag, startPoint x: 596, startPoint y: 357, endPoint x: 550, endPoint y: 408, distance: 69.0
click at [546, 403] on td "TIBA" at bounding box center [531, 423] width 57 height 40
click at [544, 445] on span "LAN21082601" at bounding box center [531, 456] width 45 height 23
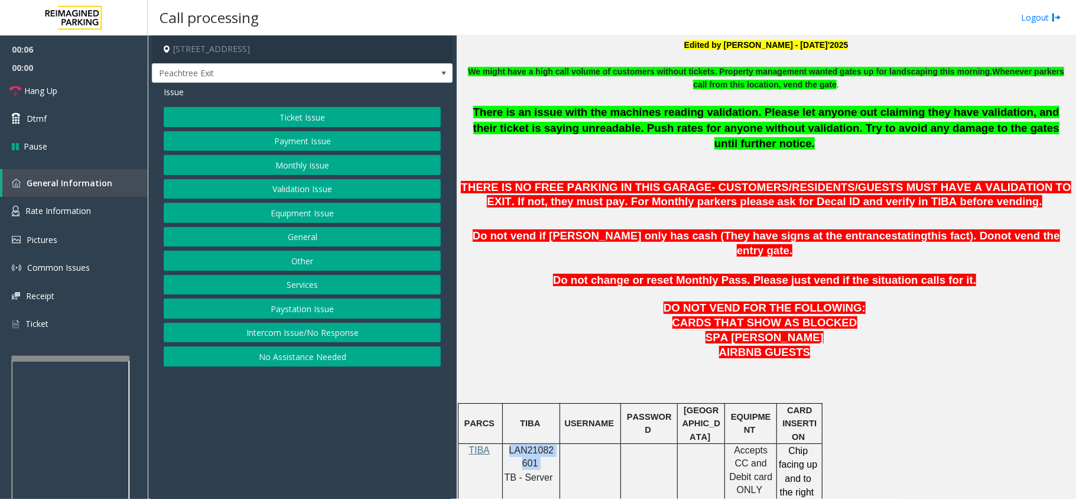
click at [544, 445] on span "LAN21082601" at bounding box center [531, 456] width 45 height 23
copy p "LAN21082601"
click at [279, 182] on button "Validation Issue" at bounding box center [302, 189] width 277 height 20
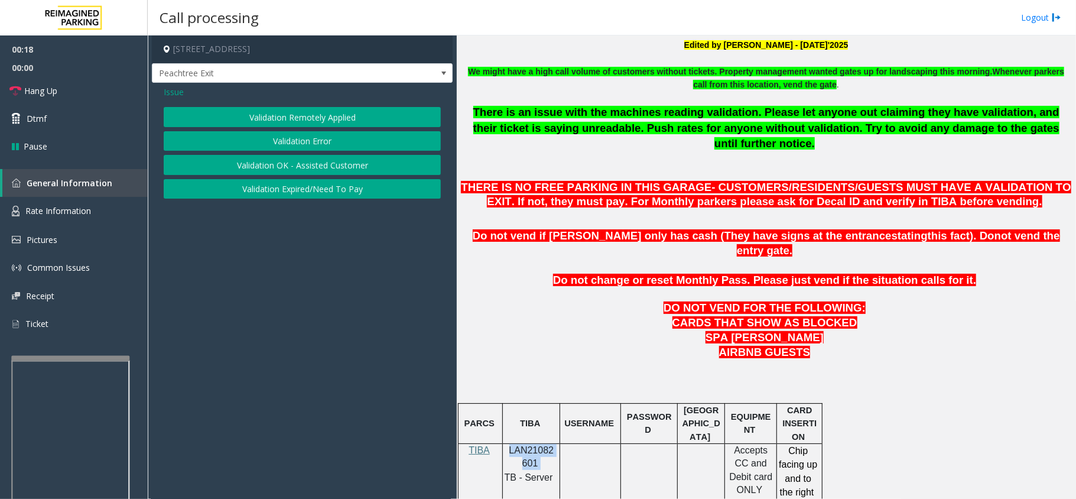
click at [267, 144] on button "Validation Error" at bounding box center [302, 141] width 277 height 20
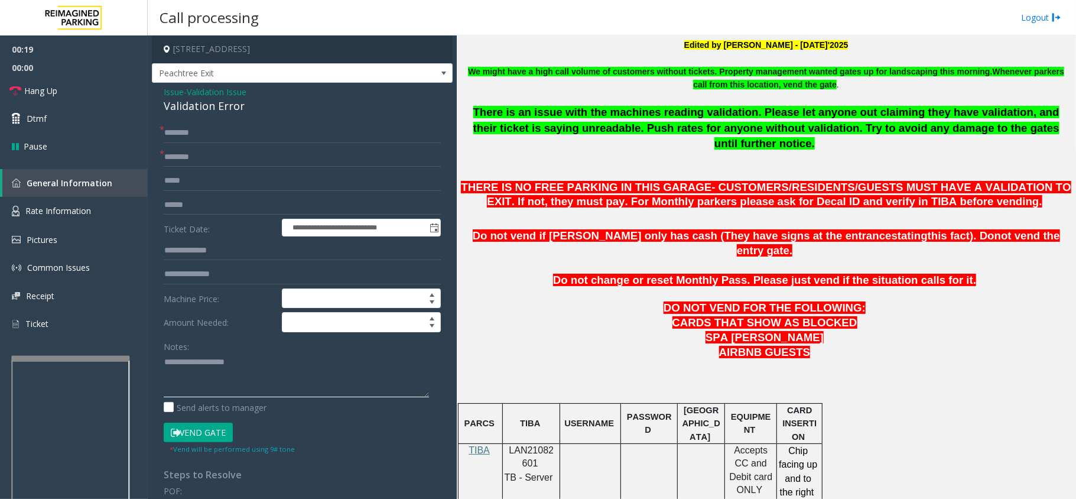
paste textarea "**********"
drag, startPoint x: 258, startPoint y: 391, endPoint x: 239, endPoint y: 323, distance: 71.3
click at [258, 391] on textarea at bounding box center [296, 375] width 265 height 44
click at [206, 112] on div "Validation Error" at bounding box center [302, 106] width 277 height 16
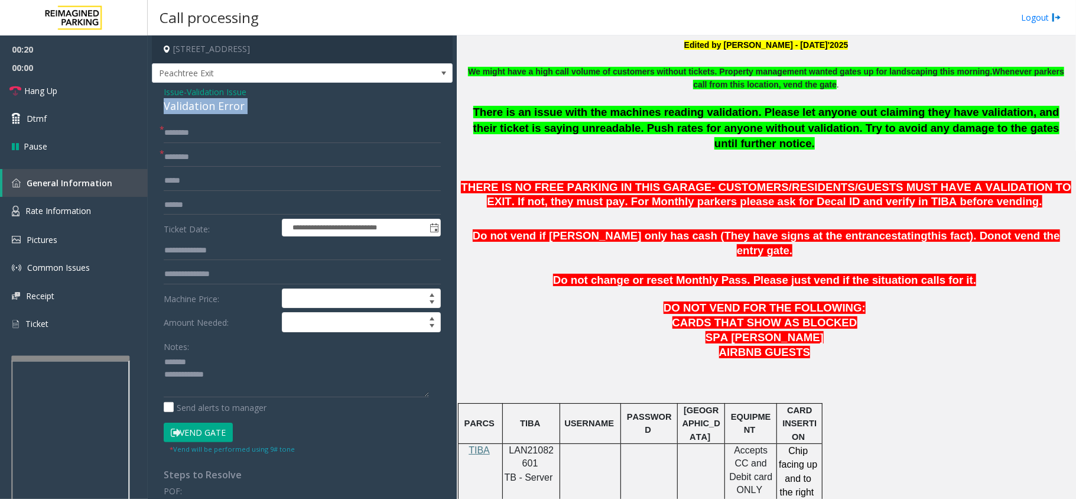
click at [206, 112] on div "Validation Error" at bounding box center [302, 106] width 277 height 16
copy div "Validation Error"
paste textarea "**********"
click at [237, 358] on textarea at bounding box center [296, 375] width 265 height 44
click at [272, 392] on textarea at bounding box center [296, 375] width 265 height 44
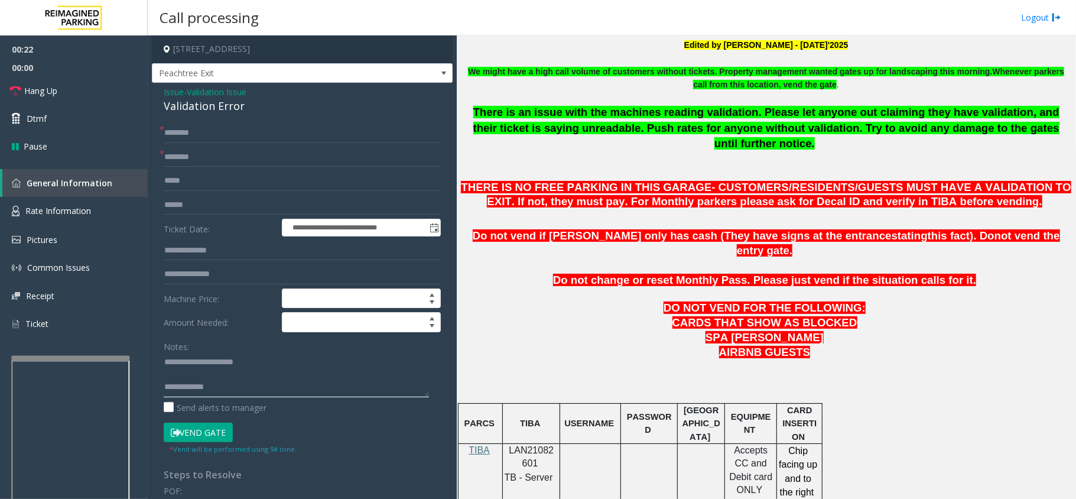
type textarea "**********"
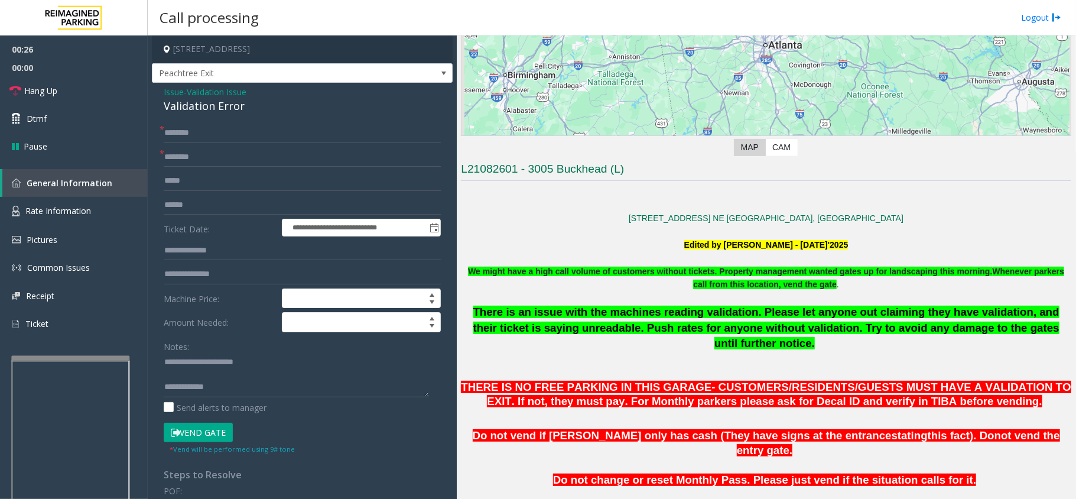
scroll to position [79, 0]
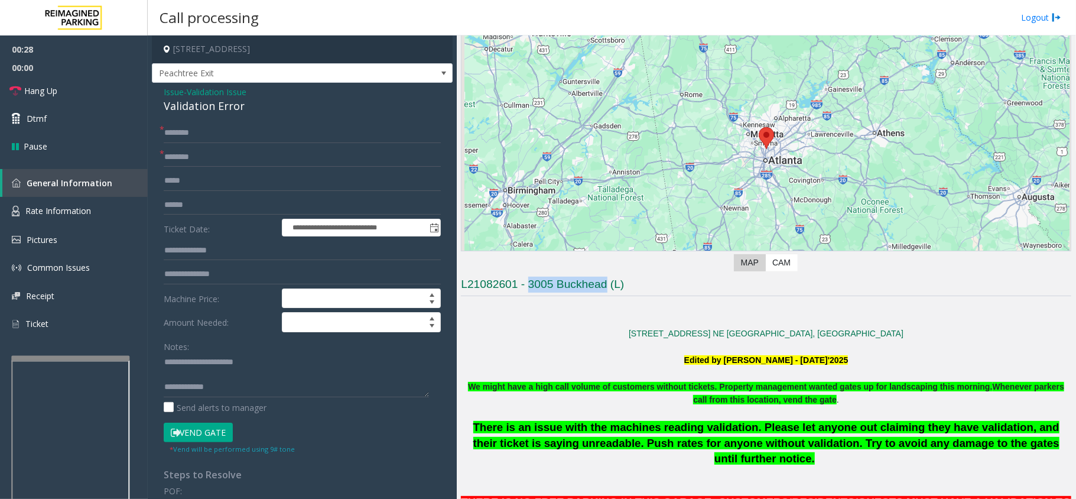
drag, startPoint x: 567, startPoint y: 298, endPoint x: 600, endPoint y: 284, distance: 35.8
click at [605, 285] on h3 "L21082601 - 3005 Buckhead (L)" at bounding box center [766, 287] width 610 height 20
copy h3 "3005 Buckhead"
paste input "**********"
click at [215, 154] on input "text" at bounding box center [302, 157] width 277 height 20
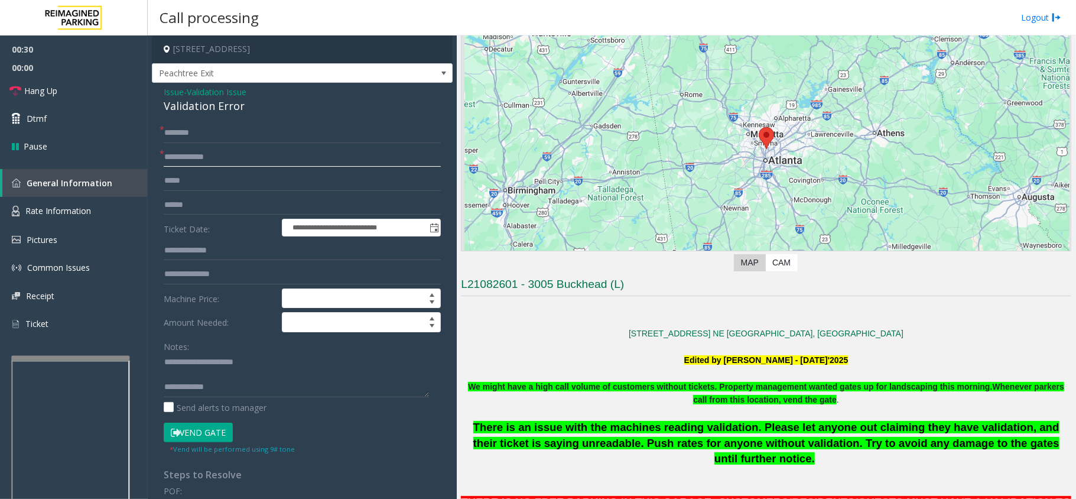
type input "**********"
click at [213, 212] on input "text" at bounding box center [302, 205] width 277 height 20
click at [310, 214] on input "****" at bounding box center [302, 205] width 277 height 20
type input "*******"
click at [254, 139] on input "text" at bounding box center [302, 133] width 277 height 20
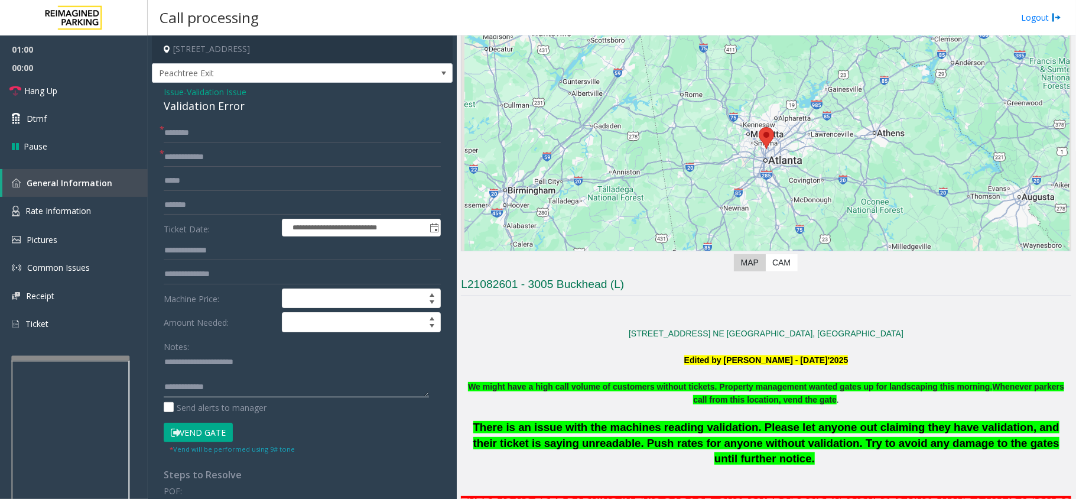
paste textarea "**********"
click at [284, 391] on textarea at bounding box center [296, 375] width 265 height 44
type textarea "**********"
click at [270, 144] on form "**********" at bounding box center [302, 289] width 277 height 332
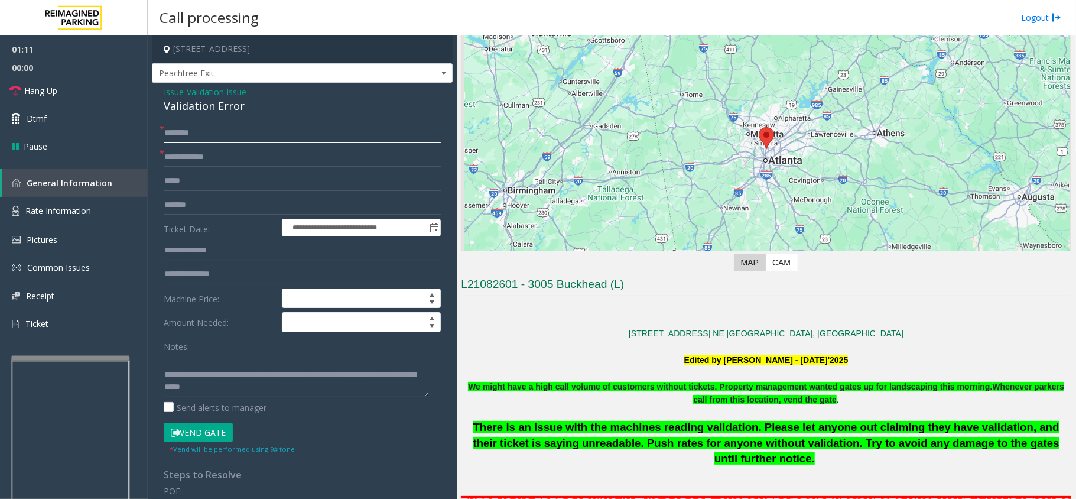
click at [281, 135] on input "text" at bounding box center [302, 133] width 277 height 20
type input "****"
click at [255, 395] on textarea at bounding box center [296, 375] width 265 height 44
click at [252, 365] on textarea at bounding box center [296, 375] width 265 height 44
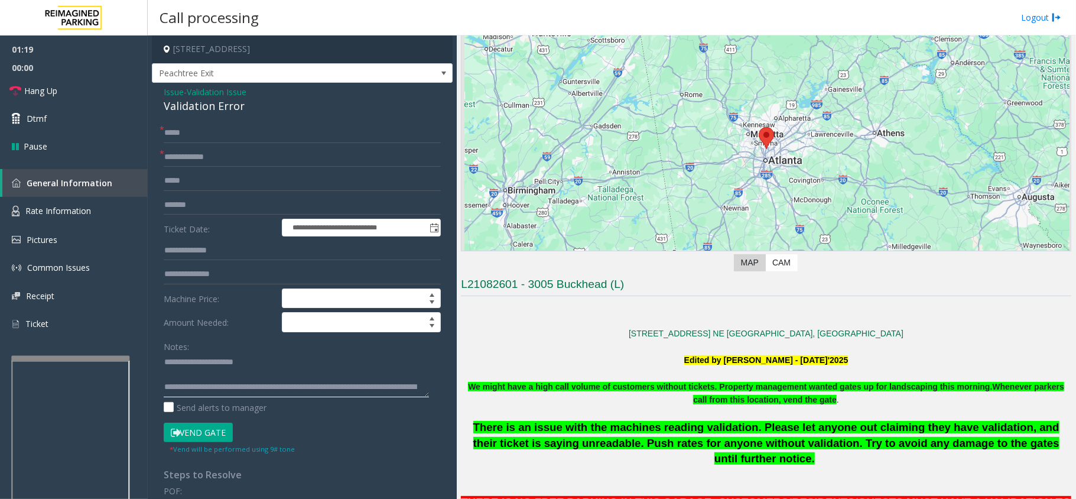
click at [252, 363] on textarea at bounding box center [296, 375] width 265 height 44
click at [236, 375] on textarea at bounding box center [296, 375] width 265 height 44
type textarea "**********"
click at [244, 156] on input "**********" at bounding box center [302, 157] width 277 height 20
click at [249, 142] on input "****" at bounding box center [302, 133] width 277 height 20
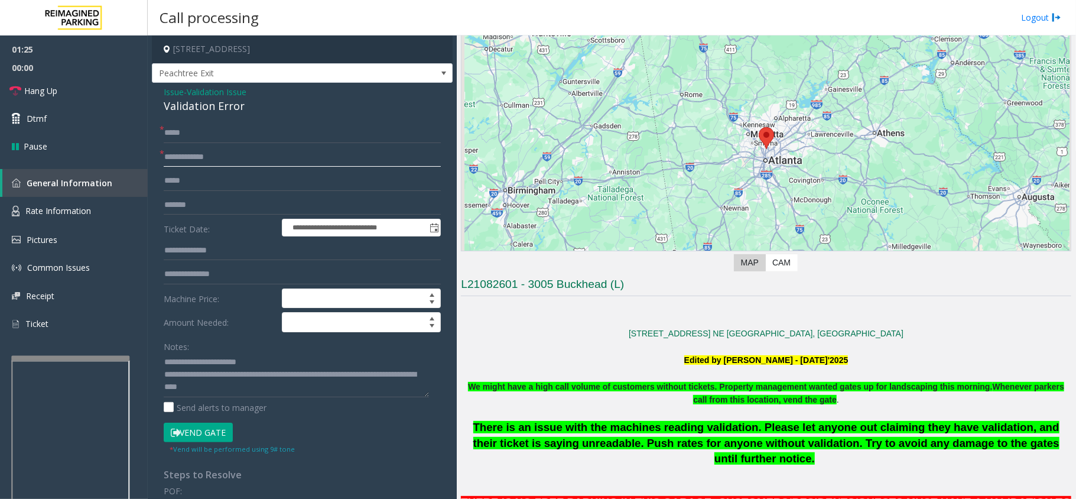
click at [256, 157] on input "**********" at bounding box center [302, 157] width 277 height 20
click at [274, 145] on form "**********" at bounding box center [302, 289] width 277 height 332
click at [262, 207] on input "*******" at bounding box center [302, 205] width 277 height 20
drag, startPoint x: 258, startPoint y: 124, endPoint x: 173, endPoint y: 126, distance: 84.6
click at [173, 126] on input "****" at bounding box center [302, 133] width 277 height 20
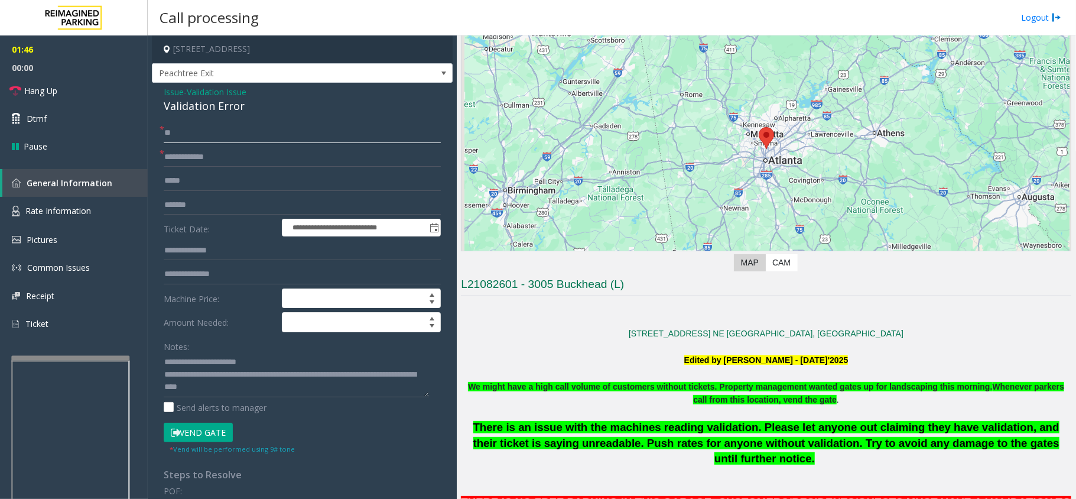
type input "*"
click at [78, 76] on span "00:00" at bounding box center [74, 68] width 148 height 18
click at [80, 85] on link "Hang Up" at bounding box center [74, 91] width 148 height 28
click at [277, 129] on input "text" at bounding box center [302, 133] width 277 height 20
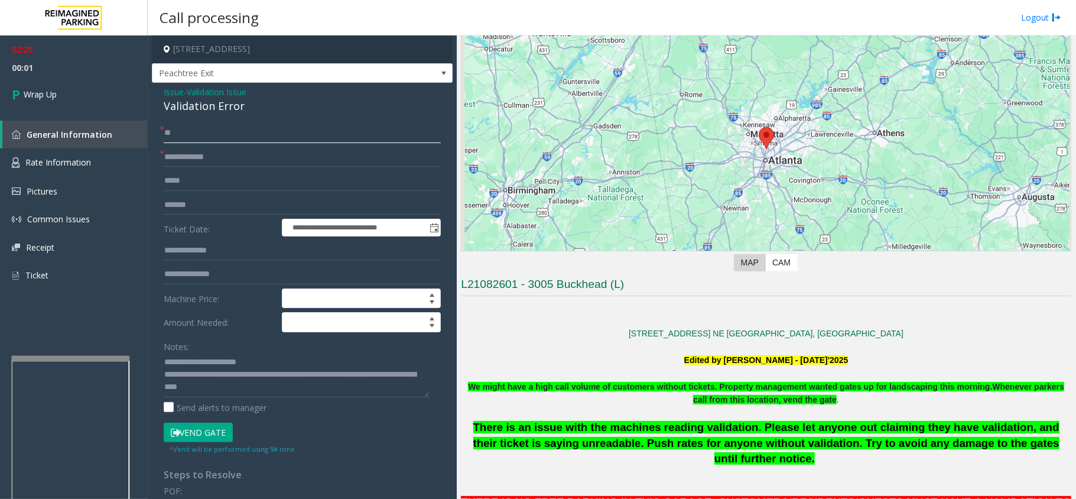
type input "**"
drag, startPoint x: 211, startPoint y: 381, endPoint x: 539, endPoint y: 402, distance: 328.7
click at [482, 409] on div "**********" at bounding box center [612, 266] width 928 height 463
type textarea "**********"
click at [72, 82] on link "Wrap Up" at bounding box center [74, 94] width 148 height 35
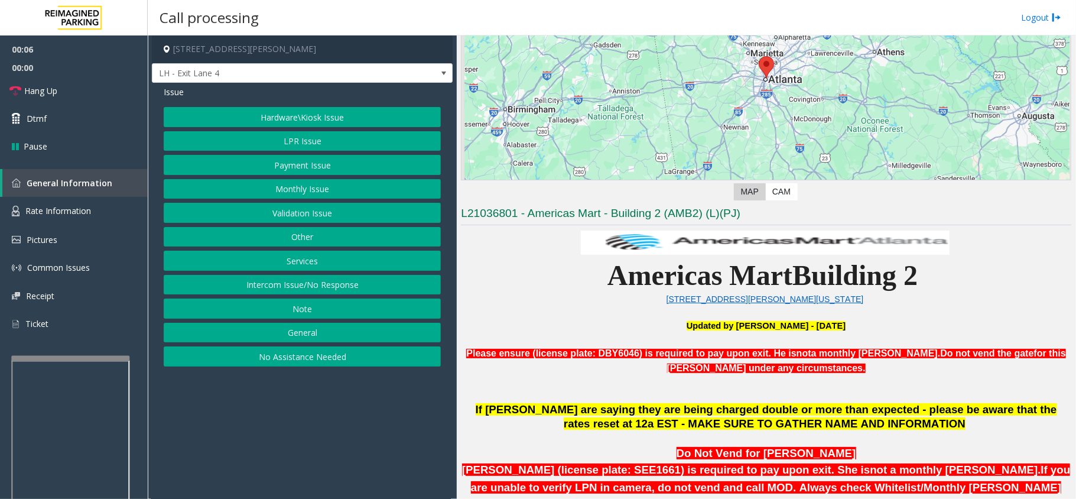
scroll to position [315, 0]
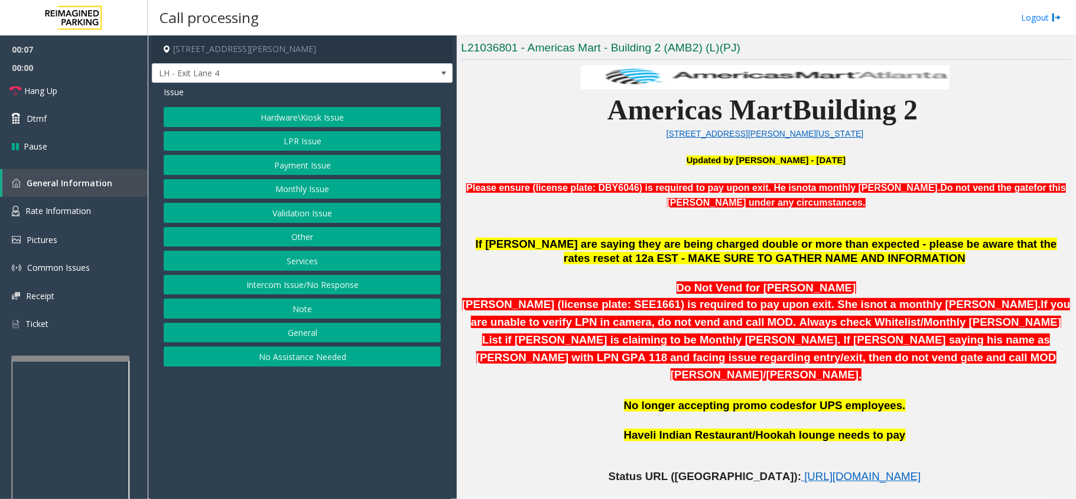
click at [306, 142] on button "LPR Issue" at bounding box center [302, 141] width 277 height 20
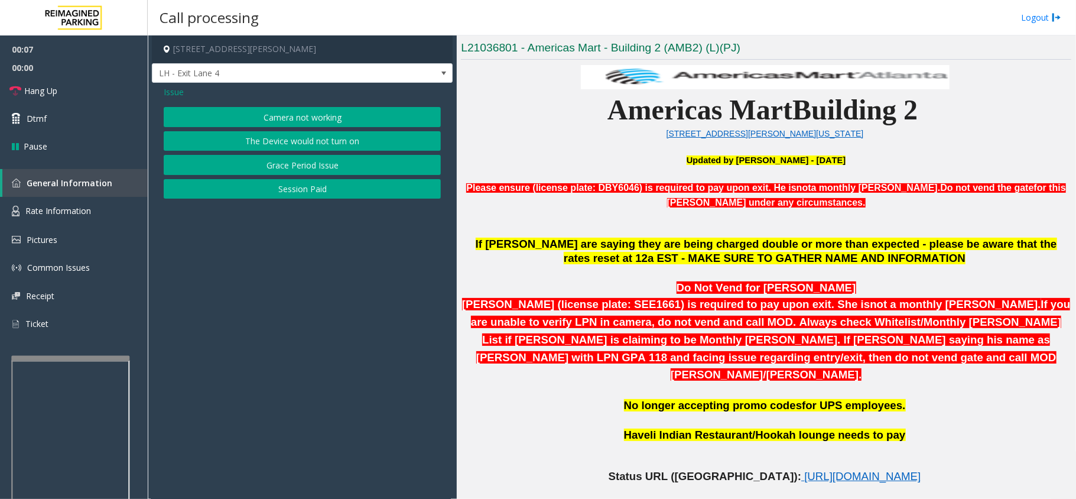
click at [300, 114] on button "Camera not working" at bounding box center [302, 117] width 277 height 20
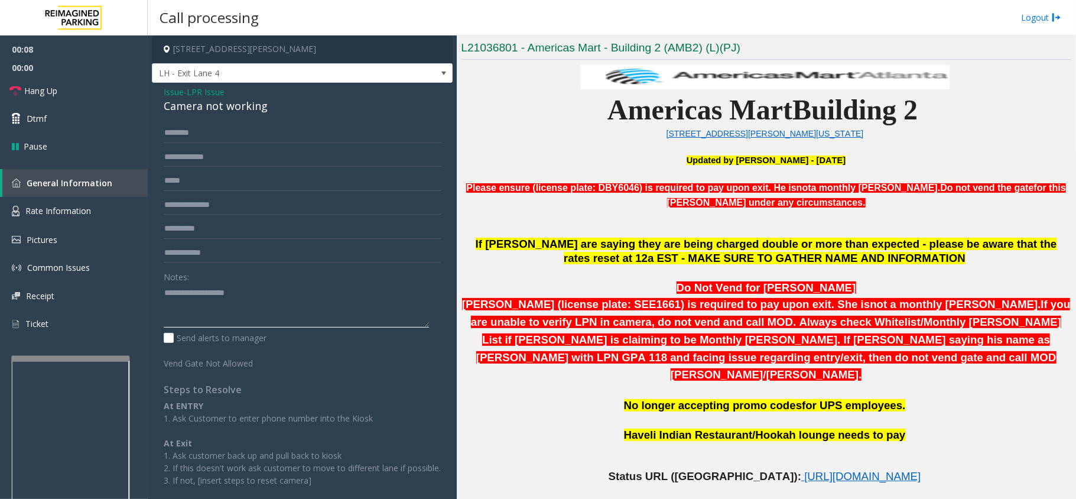
click at [290, 284] on textarea at bounding box center [296, 305] width 265 height 44
paste textarea "**********"
click at [209, 105] on div "Camera not working" at bounding box center [302, 106] width 277 height 16
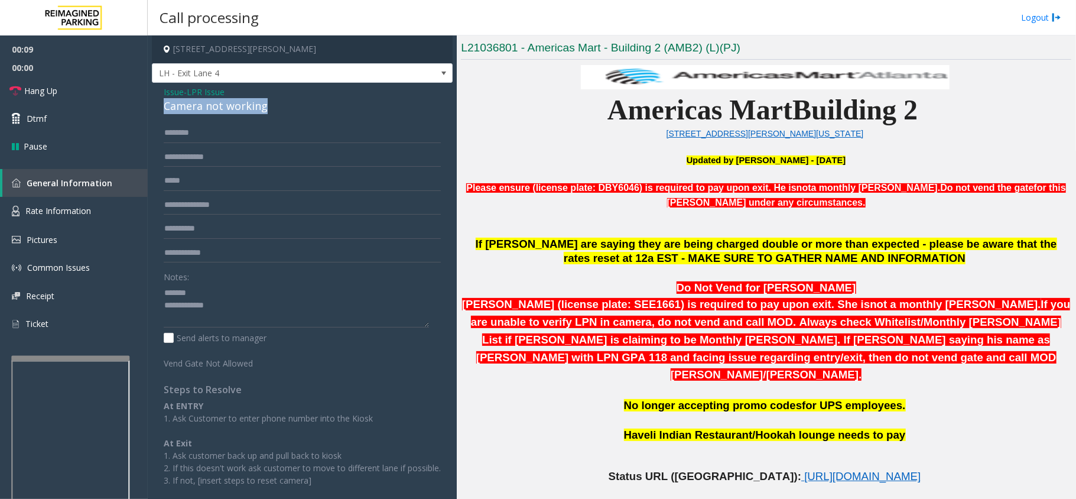
copy div "Camera not working"
click at [248, 287] on textarea at bounding box center [296, 305] width 265 height 44
paste textarea "**********"
click at [804, 470] on span "https://www.parkjockey.com/en-us/manage/1633/status" at bounding box center [862, 476] width 116 height 12
paste textarea "**********"
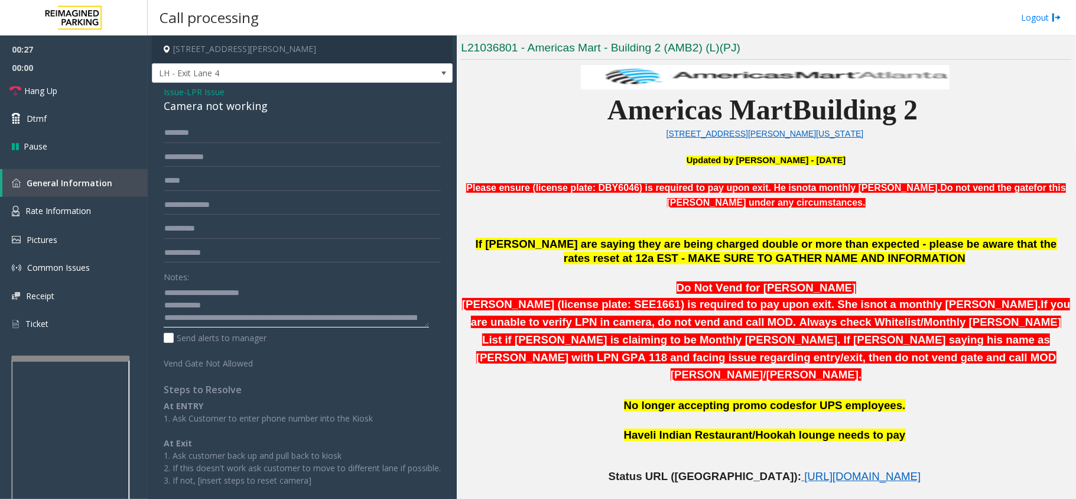
click at [274, 323] on textarea at bounding box center [296, 305] width 265 height 44
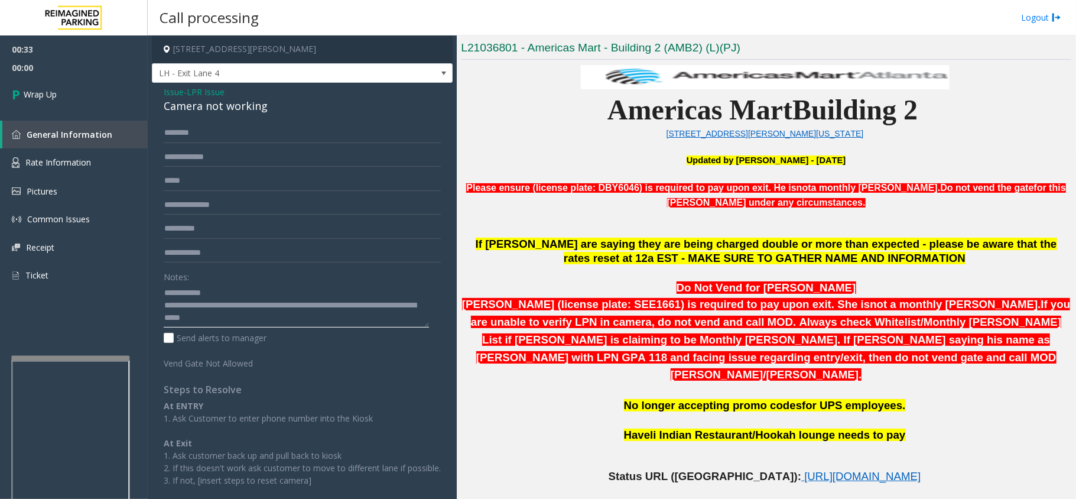
scroll to position [0, 0]
drag, startPoint x: 208, startPoint y: 293, endPoint x: 340, endPoint y: 312, distance: 133.7
click at [339, 310] on textarea at bounding box center [296, 305] width 265 height 44
drag, startPoint x: 242, startPoint y: 327, endPoint x: 239, endPoint y: 320, distance: 7.1
click at [242, 326] on textarea at bounding box center [296, 305] width 265 height 44
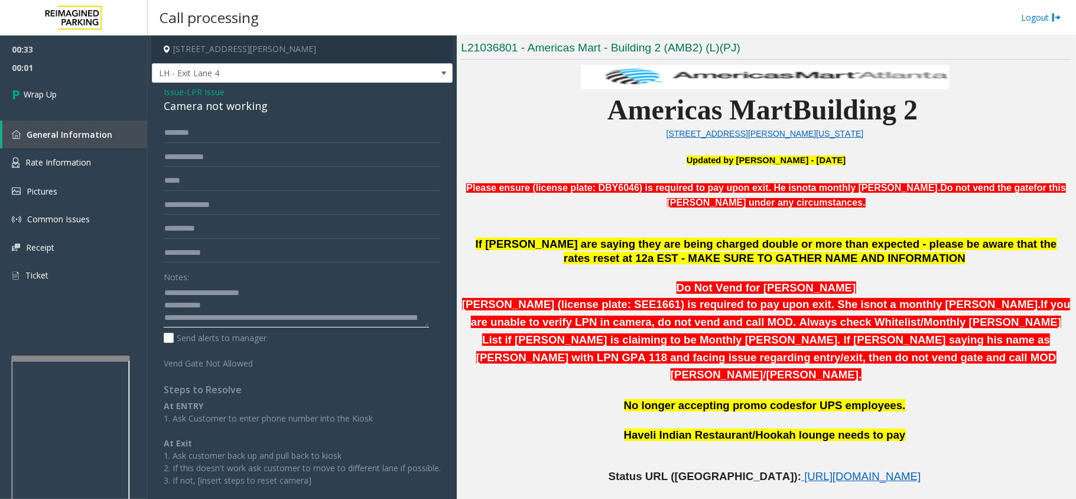
scroll to position [25, 0]
drag, startPoint x: 213, startPoint y: 317, endPoint x: 424, endPoint y: 336, distance: 212.4
click at [417, 345] on form "Notes: Send alerts to manager Vend Gate Not Allowed" at bounding box center [302, 246] width 277 height 246
type textarea "**********"
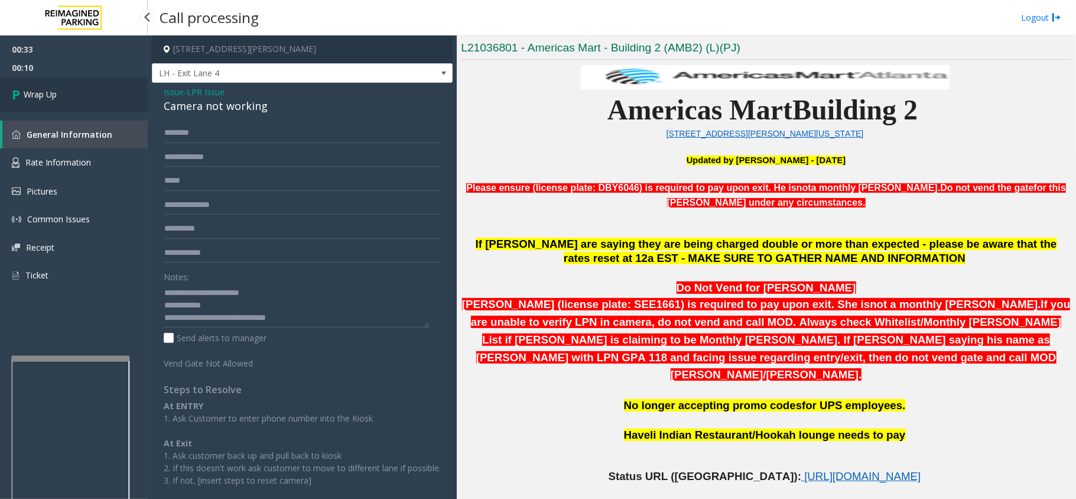
click at [89, 87] on link "Wrap Up" at bounding box center [74, 94] width 148 height 35
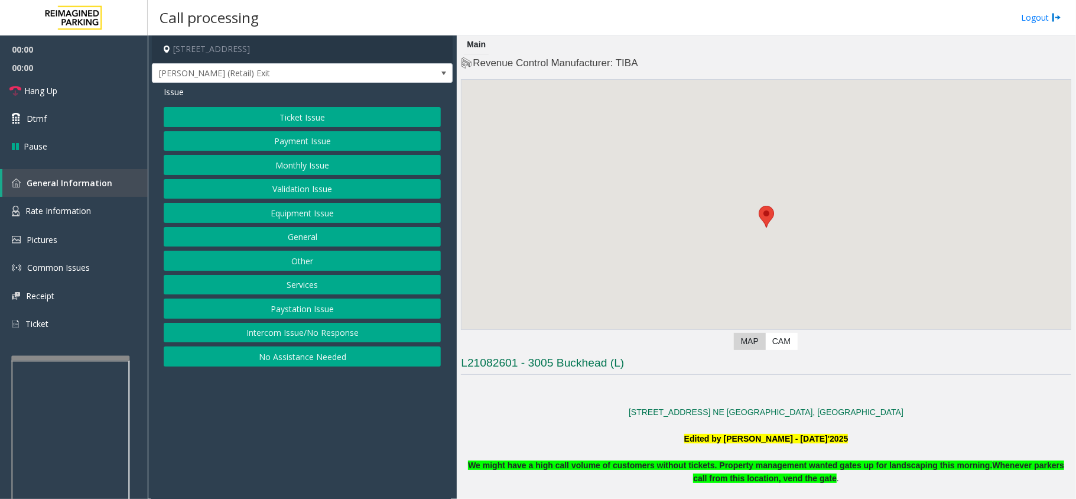
scroll to position [315, 0]
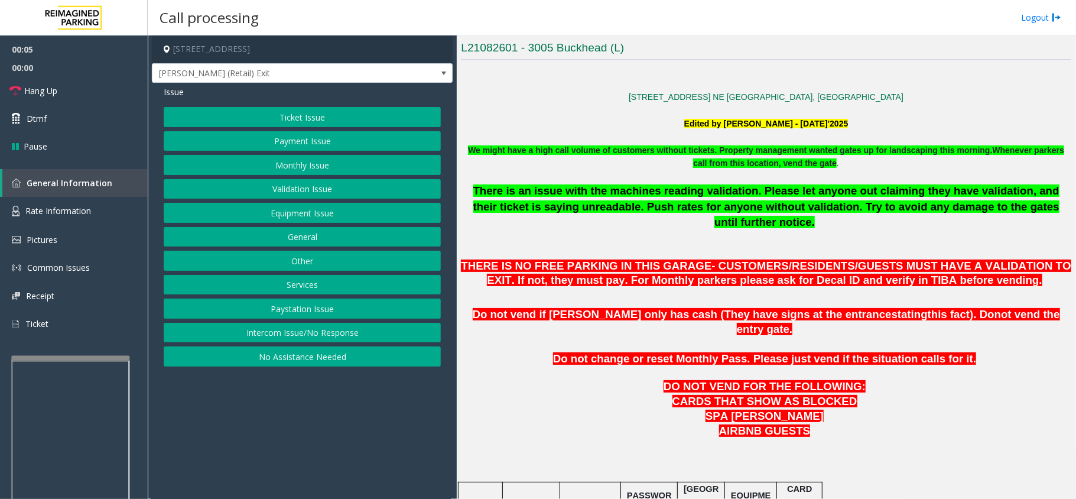
drag, startPoint x: 397, startPoint y: 485, endPoint x: 346, endPoint y: 497, distance: 52.2
click at [346, 497] on app-call-processing-form "3005 Peachtree Road Northeast, Atlanta, GA Pharr (Retail) Exit Issue Ticket Iss…" at bounding box center [302, 266] width 309 height 463
click at [113, 199] on link "Rate Information" at bounding box center [74, 211] width 148 height 29
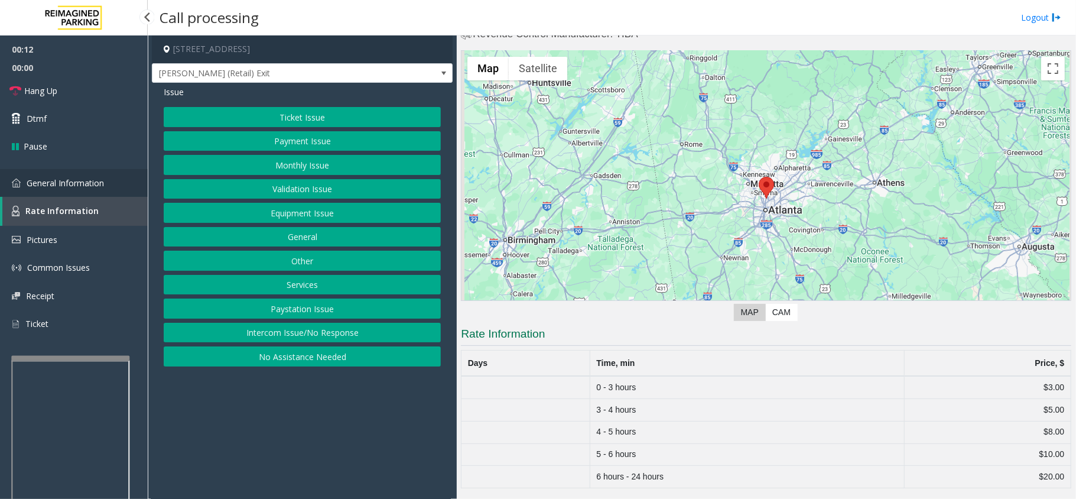
click at [121, 170] on link "General Information" at bounding box center [74, 183] width 148 height 28
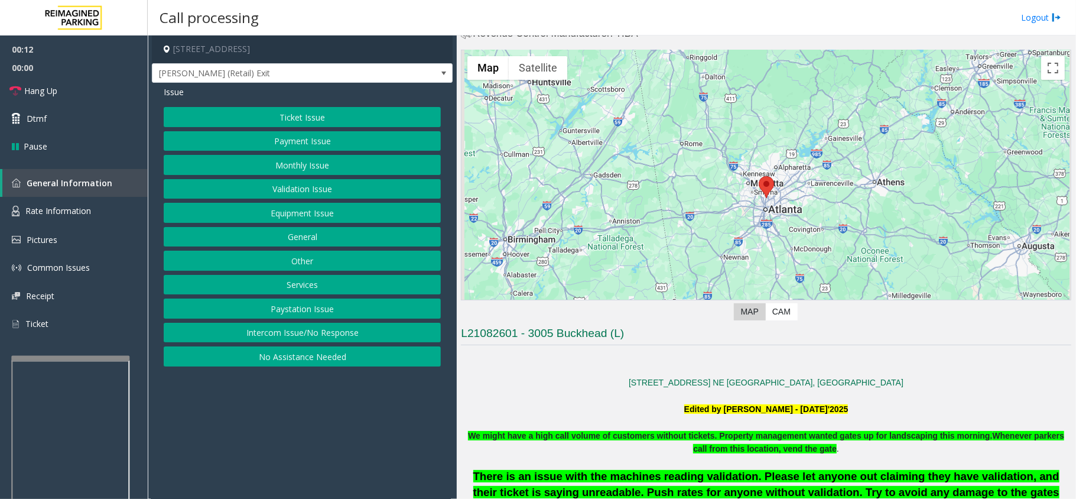
scroll to position [315, 0]
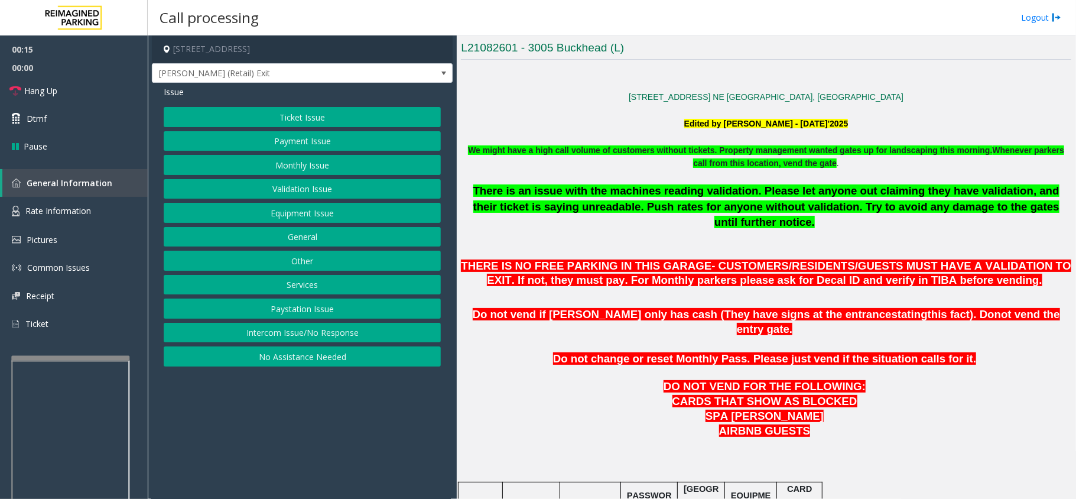
drag, startPoint x: 655, startPoint y: 359, endPoint x: 530, endPoint y: 348, distance: 125.2
click at [607, 394] on p "CARDS THAT SHOW AS BLOCKED SPA SYDELL VALEY" at bounding box center [766, 409] width 610 height 30
click at [311, 112] on button "Ticket Issue" at bounding box center [302, 117] width 277 height 20
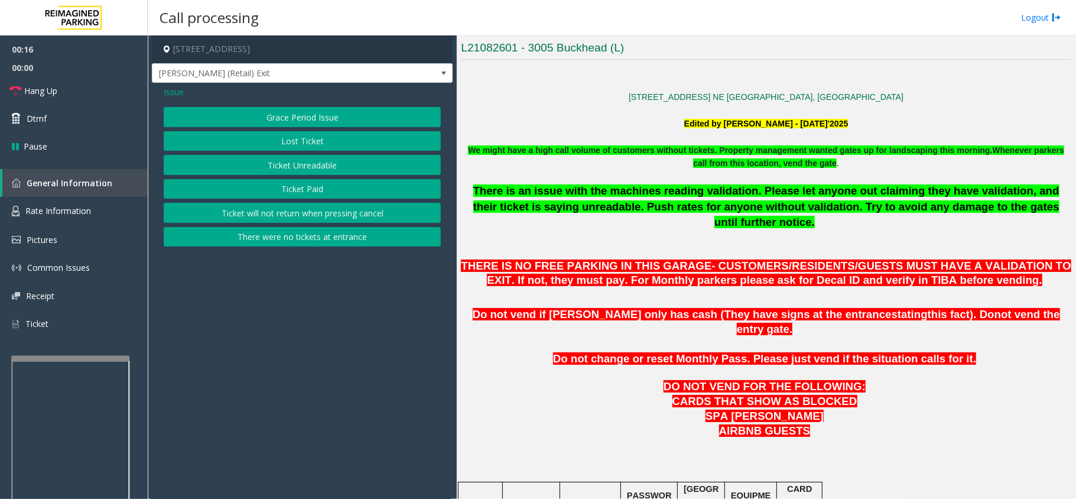
click at [332, 177] on div "Grace Period Issue Lost Ticket Ticket Unreadable Ticket Paid Ticket will not re…" at bounding box center [302, 176] width 277 height 139
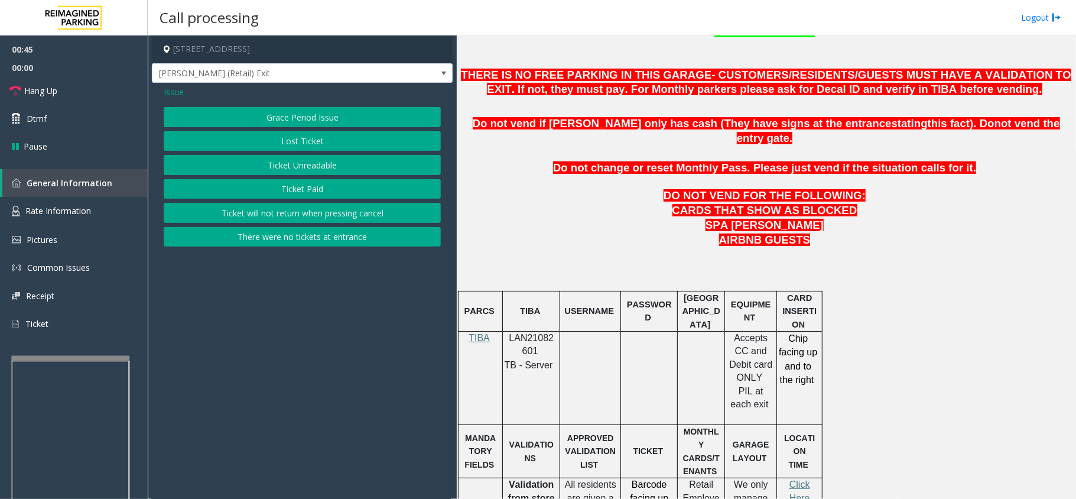
scroll to position [788, 0]
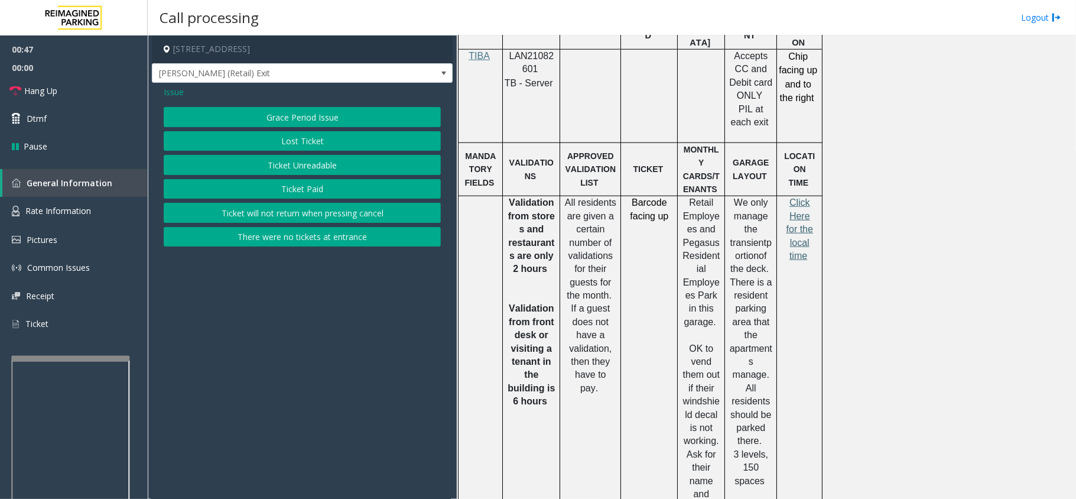
click at [795, 197] on span "Click Here for the local time" at bounding box center [800, 228] width 27 height 63
drag, startPoint x: 114, startPoint y: 216, endPoint x: 150, endPoint y: 220, distance: 35.8
click at [114, 216] on link "Rate Information" at bounding box center [74, 211] width 148 height 29
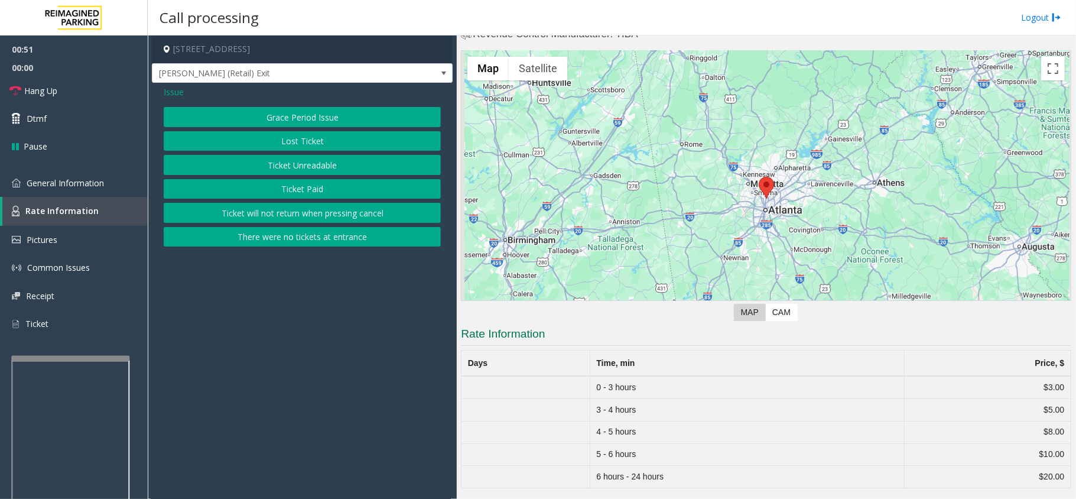
scroll to position [30, 0]
drag, startPoint x: 351, startPoint y: 424, endPoint x: 338, endPoint y: 433, distance: 15.7
click at [338, 433] on app-call-processing-form "3005 Peachtree Road Northeast, Atlanta, GA Pharr (Retail) Exit Issue Grace Peri…" at bounding box center [302, 266] width 309 height 463
drag, startPoint x: 301, startPoint y: 395, endPoint x: 408, endPoint y: 411, distance: 108.1
click at [280, 391] on app-call-processing-form "3005 Peachtree Road Northeast, Atlanta, GA Pharr (Retail) Exit Issue Grace Peri…" at bounding box center [302, 266] width 309 height 463
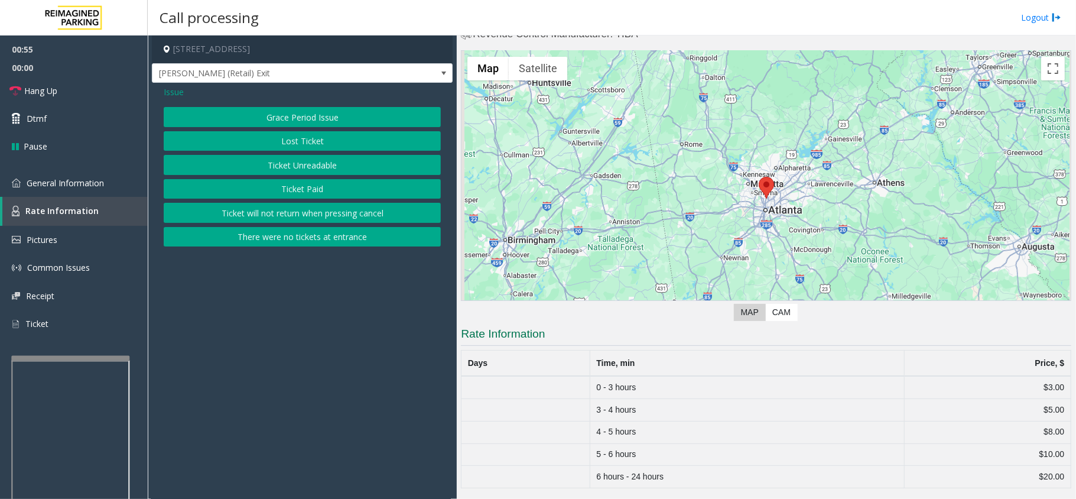
drag, startPoint x: 342, startPoint y: 428, endPoint x: 324, endPoint y: 435, distance: 19.1
click at [290, 435] on app-call-processing-form "3005 Peachtree Road Northeast, Atlanta, GA Pharr (Retail) Exit Issue Grace Peri…" at bounding box center [302, 266] width 309 height 463
drag, startPoint x: 298, startPoint y: 476, endPoint x: 284, endPoint y: 480, distance: 14.8
click at [284, 480] on app-call-processing-form "3005 Peachtree Road Northeast, Atlanta, GA Pharr (Retail) Exit Issue Grace Peri…" at bounding box center [302, 266] width 309 height 463
click at [116, 185] on link "General Information" at bounding box center [74, 183] width 148 height 28
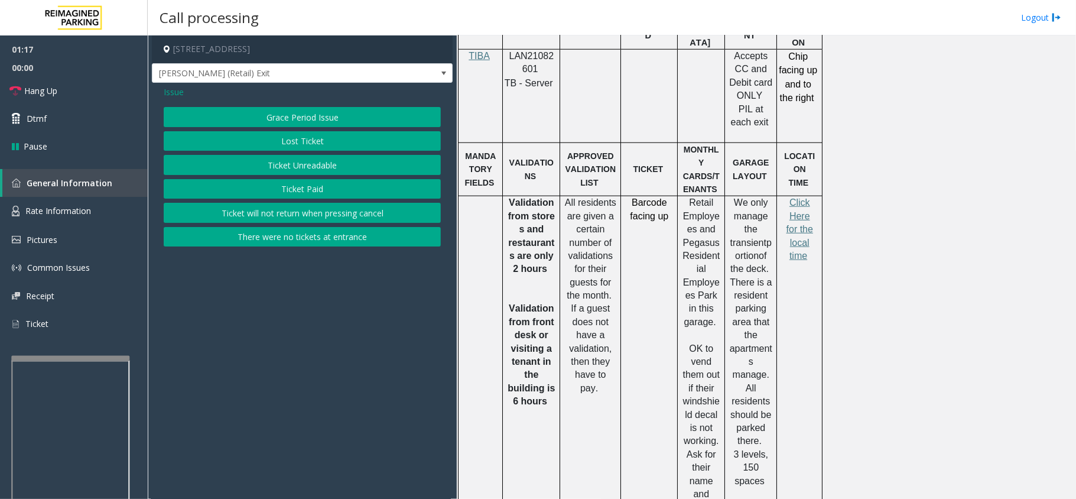
scroll to position [473, 0]
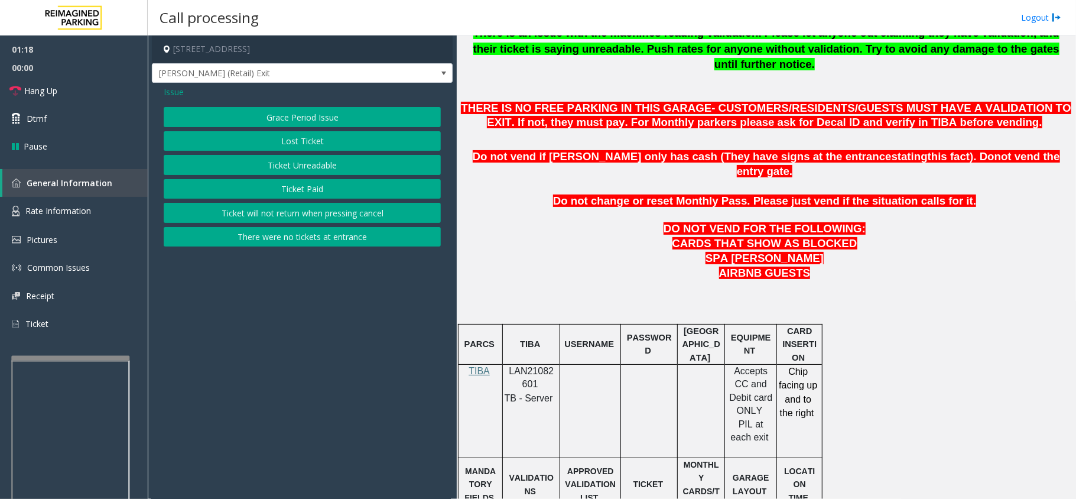
drag, startPoint x: 678, startPoint y: 395, endPoint x: 618, endPoint y: 419, distance: 65.0
click at [619, 457] on div at bounding box center [621, 484] width 4 height 54
click at [183, 93] on span "Issue" at bounding box center [174, 92] width 20 height 12
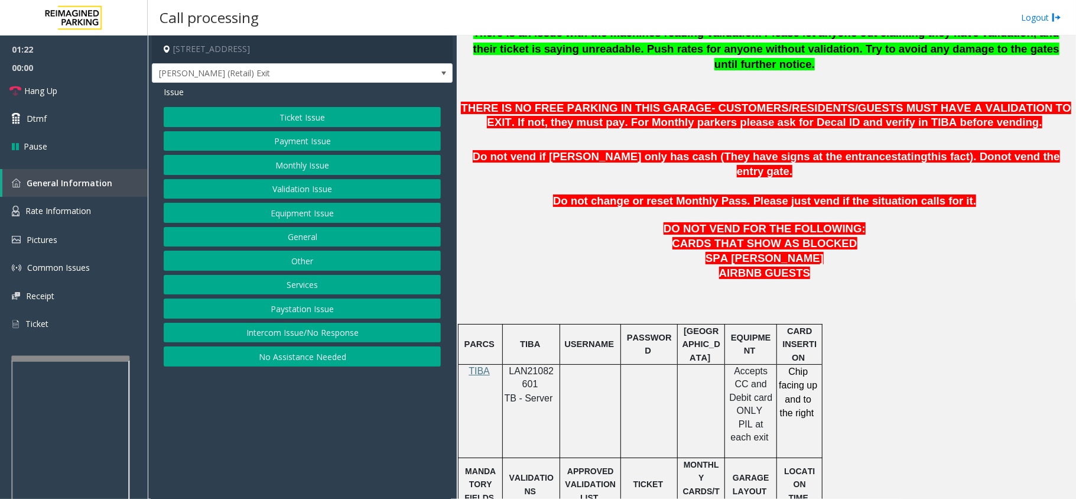
click at [294, 126] on button "Ticket Issue" at bounding box center [302, 117] width 277 height 20
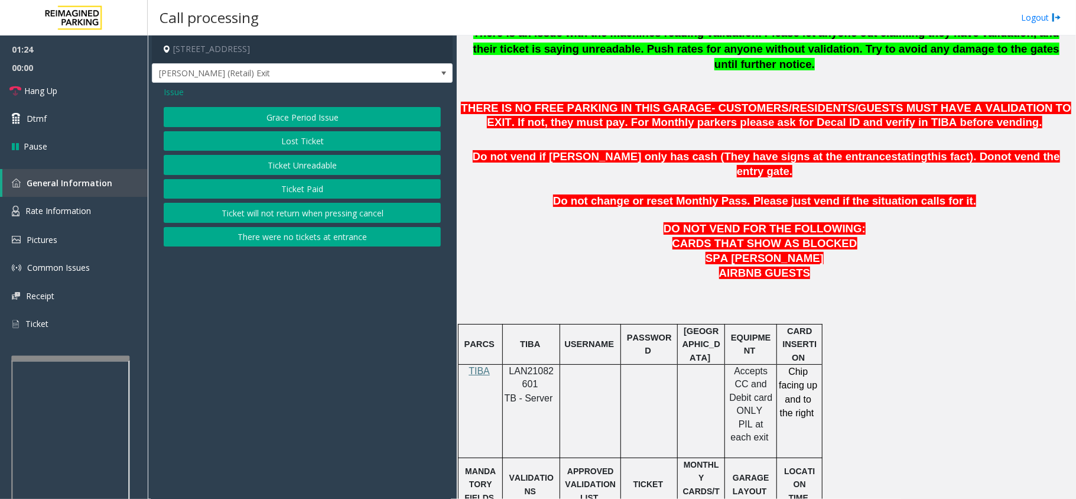
click at [178, 100] on div "Issue Grace Period Issue Lost Ticket Ticket Unreadable Ticket Paid Ticket will …" at bounding box center [302, 168] width 301 height 170
click at [171, 95] on span "Issue" at bounding box center [174, 92] width 20 height 12
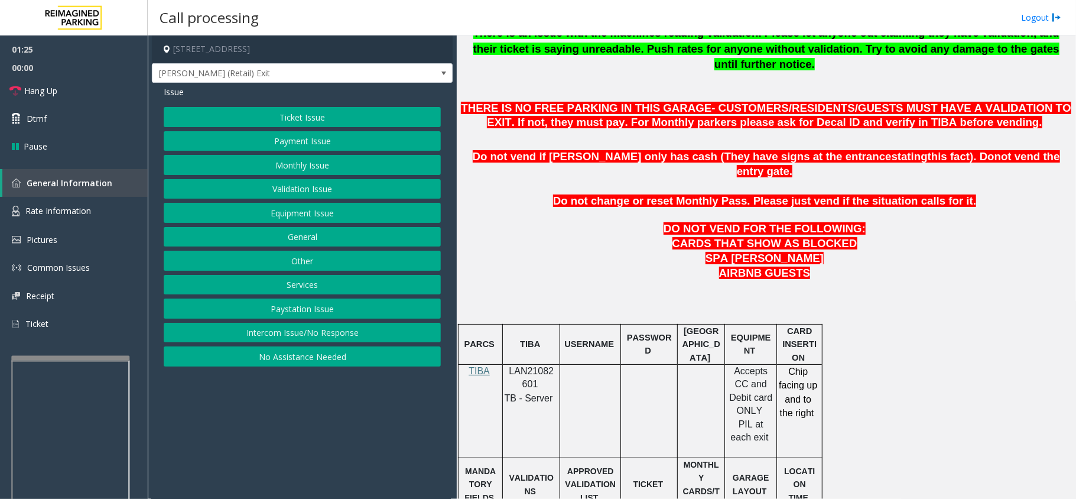
click at [258, 145] on button "Payment Issue" at bounding box center [302, 141] width 277 height 20
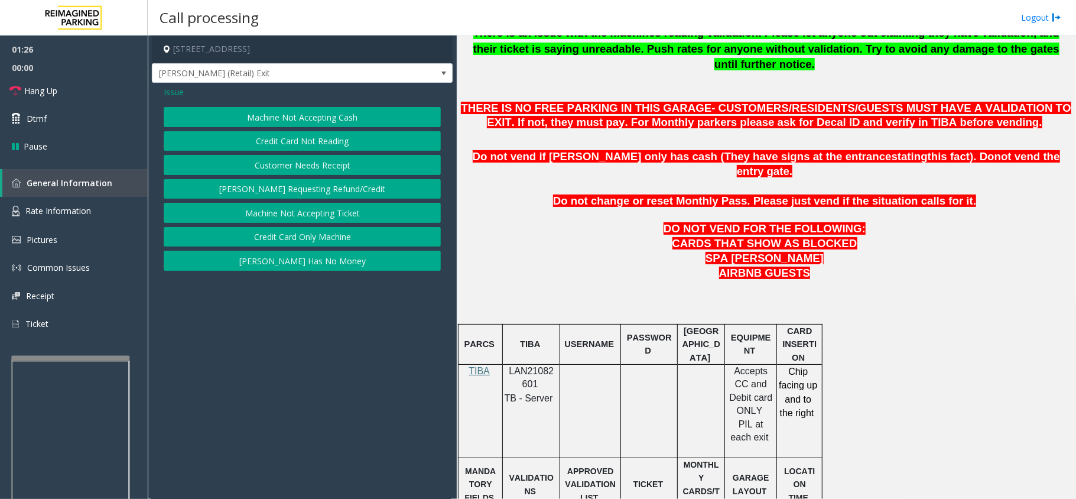
drag, startPoint x: 747, startPoint y: 222, endPoint x: 707, endPoint y: 239, distance: 43.7
click at [707, 266] on p "AIRBNB GUESTS" at bounding box center [766, 273] width 610 height 15
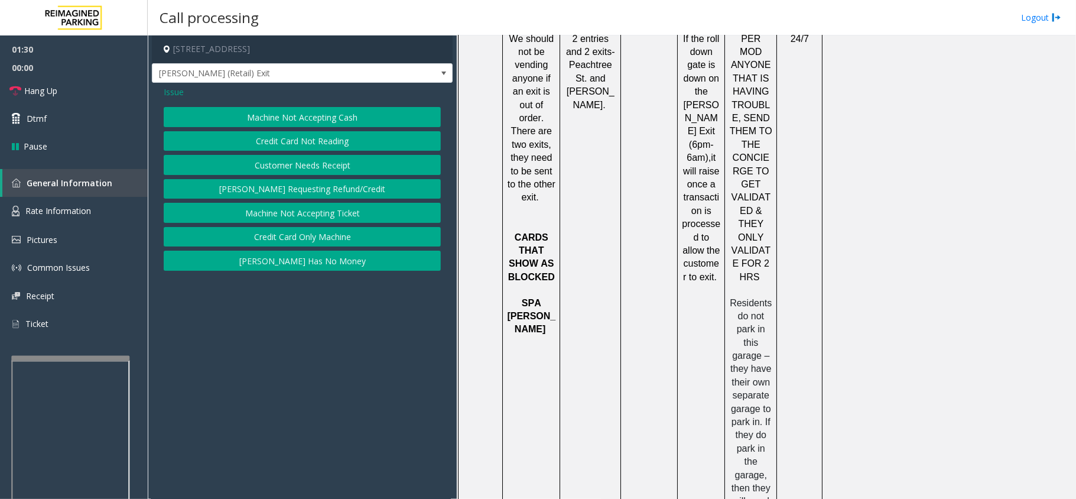
scroll to position [1546, 0]
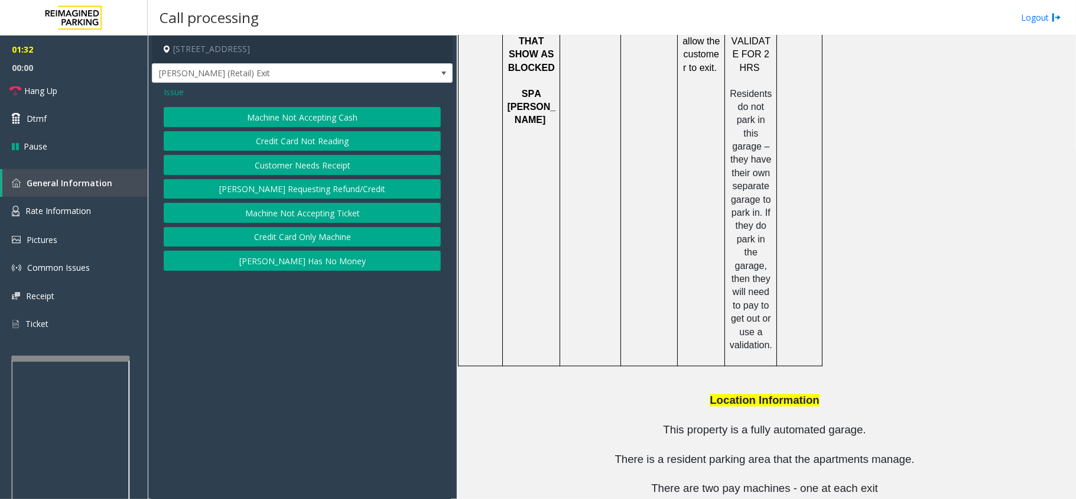
copy tr "[PHONE_NUMBER]"
drag, startPoint x: 726, startPoint y: 455, endPoint x: 401, endPoint y: 26, distance: 538.2
click at [266, 242] on button "Credit Card Only Machine" at bounding box center [302, 237] width 277 height 20
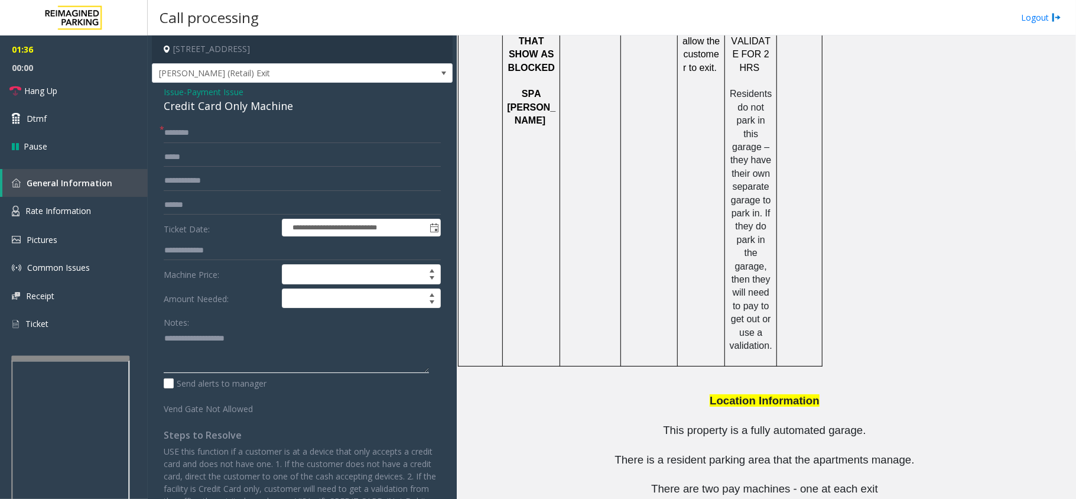
click at [216, 331] on textarea at bounding box center [296, 351] width 265 height 44
paste textarea "**********"
drag, startPoint x: 271, startPoint y: 355, endPoint x: 218, endPoint y: 292, distance: 82.2
click at [271, 355] on textarea at bounding box center [296, 351] width 265 height 44
click at [222, 106] on div "Credit Card Only Machine" at bounding box center [302, 106] width 277 height 16
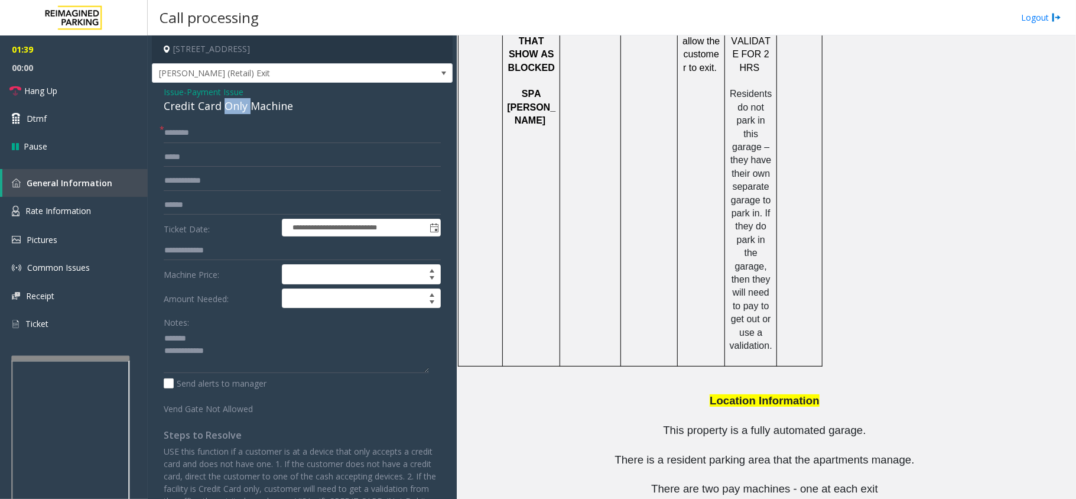
click at [222, 106] on div "Credit Card Only Machine" at bounding box center [302, 106] width 277 height 16
copy div "Credit Card Only Machine"
paste textarea "**********"
click at [244, 336] on textarea at bounding box center [296, 351] width 265 height 44
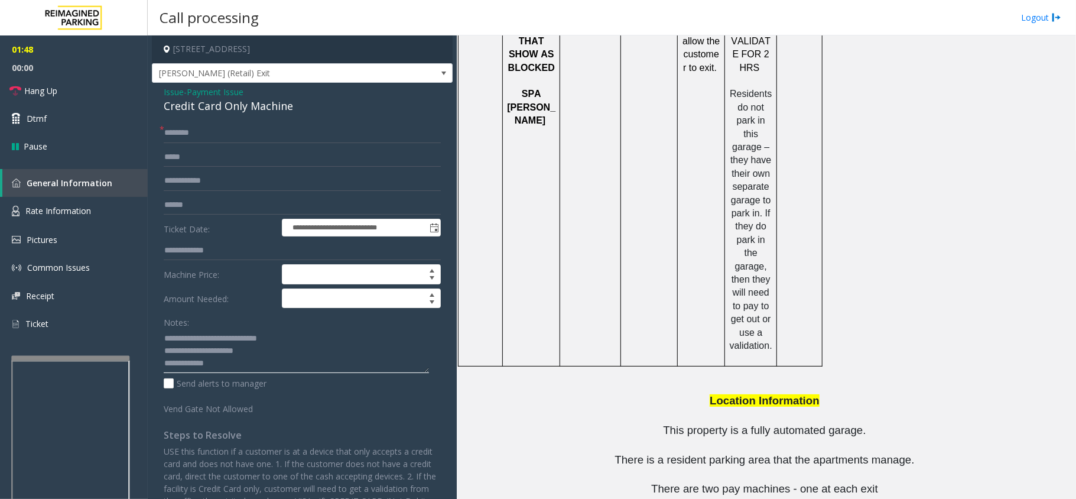
click at [256, 360] on textarea at bounding box center [296, 351] width 265 height 44
drag, startPoint x: 703, startPoint y: 362, endPoint x: 680, endPoint y: 366, distance: 23.5
click at [310, 367] on textarea at bounding box center [296, 351] width 265 height 44
drag, startPoint x: 604, startPoint y: 362, endPoint x: 574, endPoint y: 374, distance: 32.0
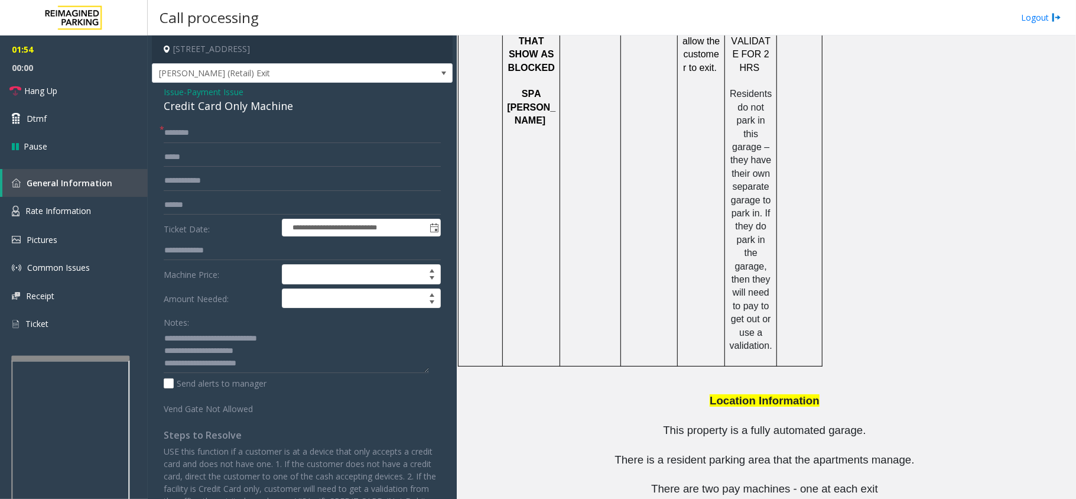
click at [288, 373] on textarea at bounding box center [296, 351] width 265 height 44
type textarea "**********"
click at [223, 213] on input "text" at bounding box center [302, 205] width 277 height 20
type input "*******"
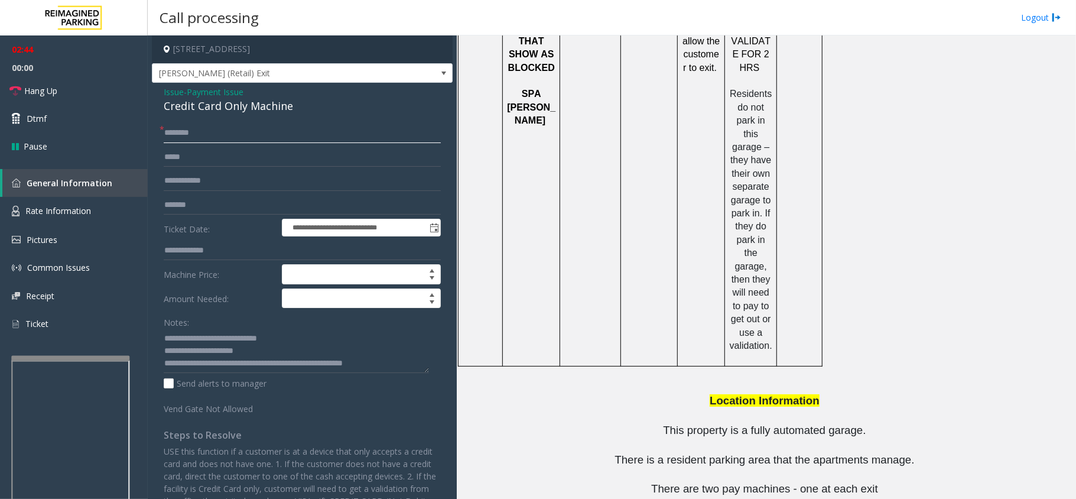
click at [240, 142] on input "text" at bounding box center [302, 133] width 277 height 20
click at [396, 365] on textarea at bounding box center [296, 351] width 265 height 44
type textarea "**********"
click at [216, 130] on input "text" at bounding box center [302, 133] width 277 height 20
type input "****"
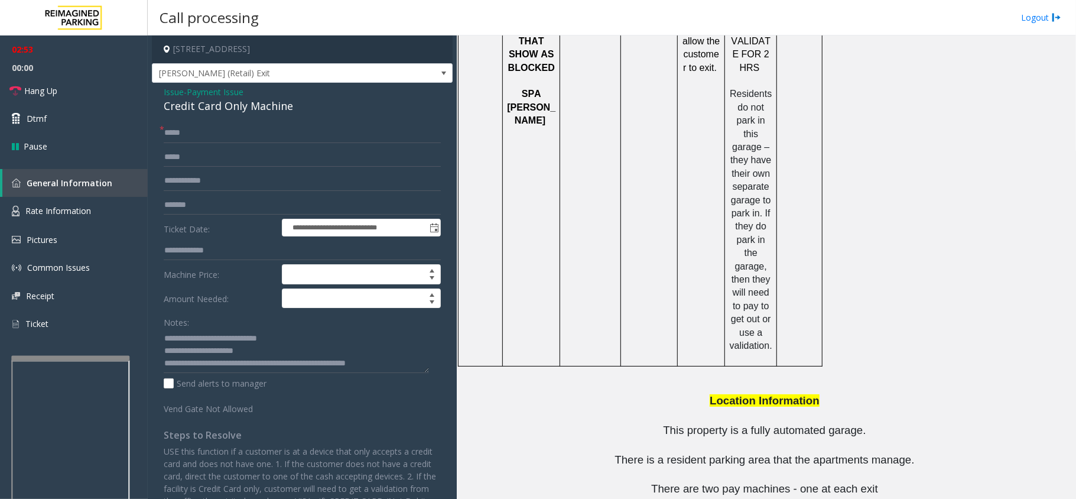
click at [173, 91] on span "Issue" at bounding box center [174, 92] width 20 height 12
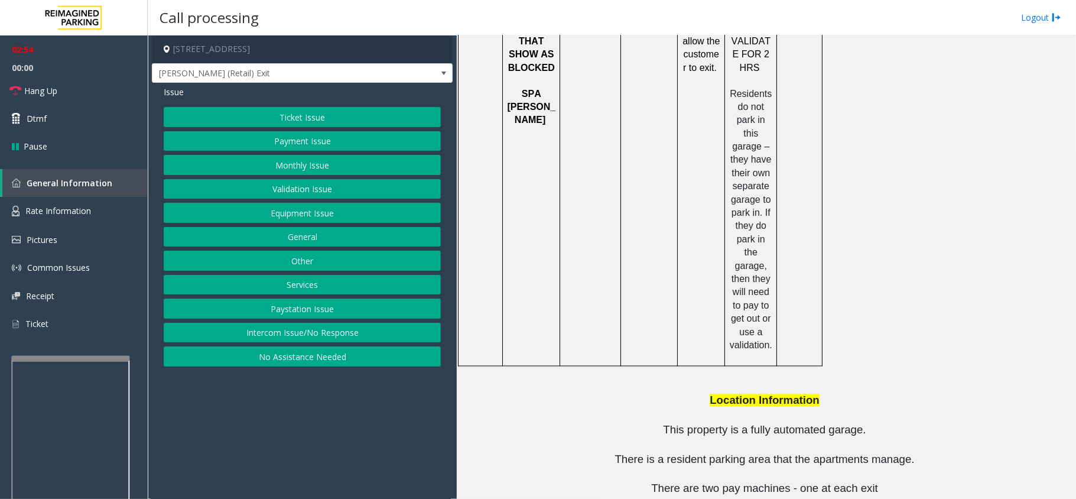
click at [235, 113] on button "Ticket Issue" at bounding box center [302, 117] width 277 height 20
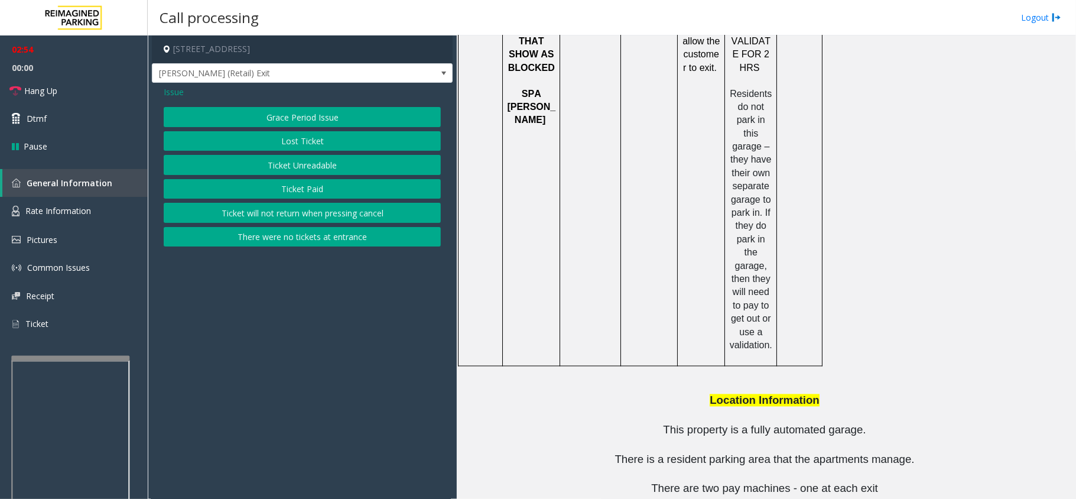
click at [265, 157] on button "Ticket Unreadable" at bounding box center [302, 165] width 277 height 20
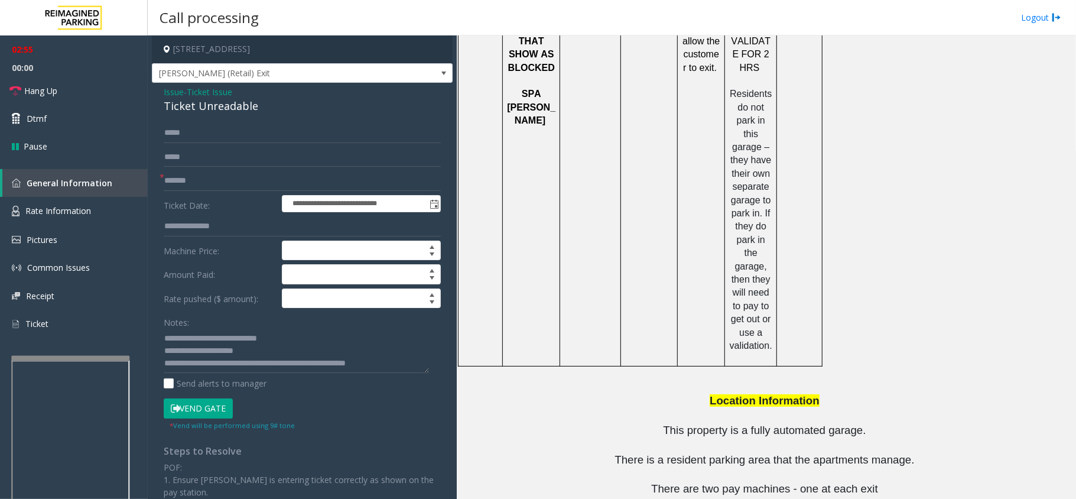
click at [204, 407] on button "Vend Gate" at bounding box center [198, 408] width 69 height 20
drag, startPoint x: 597, startPoint y: 332, endPoint x: 542, endPoint y: 360, distance: 61.3
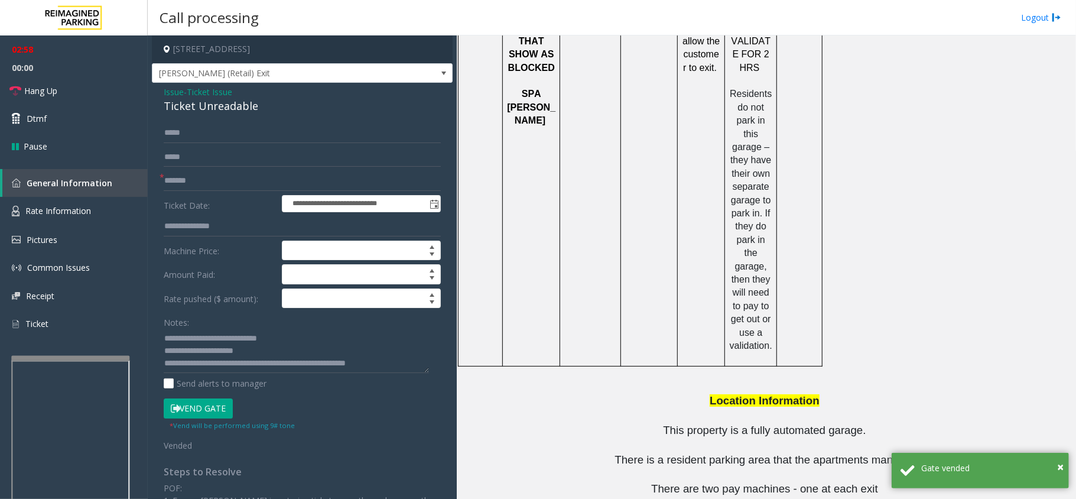
drag, startPoint x: 651, startPoint y: 384, endPoint x: 612, endPoint y: 378, distance: 39.4
click at [100, 90] on link "Hang Up" at bounding box center [74, 91] width 148 height 28
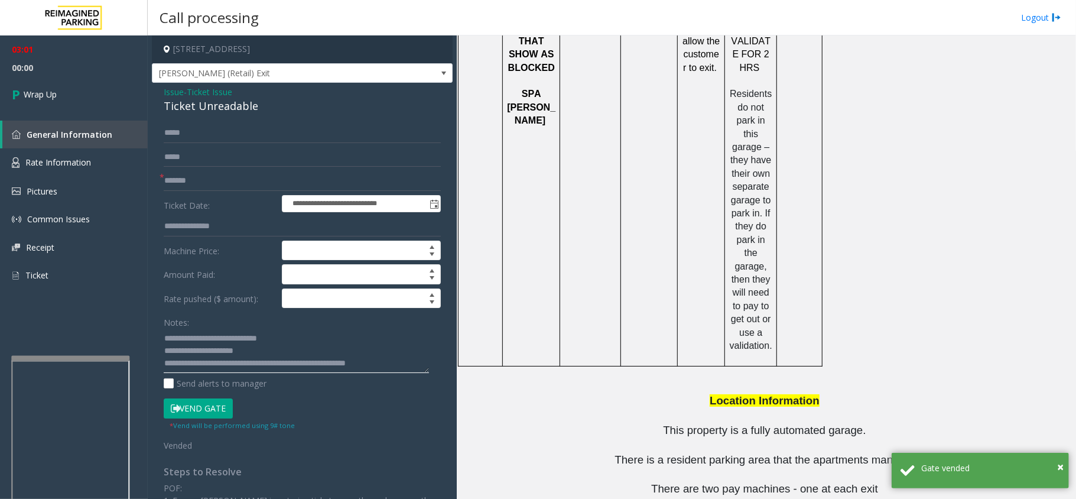
click at [405, 362] on textarea at bounding box center [296, 351] width 265 height 44
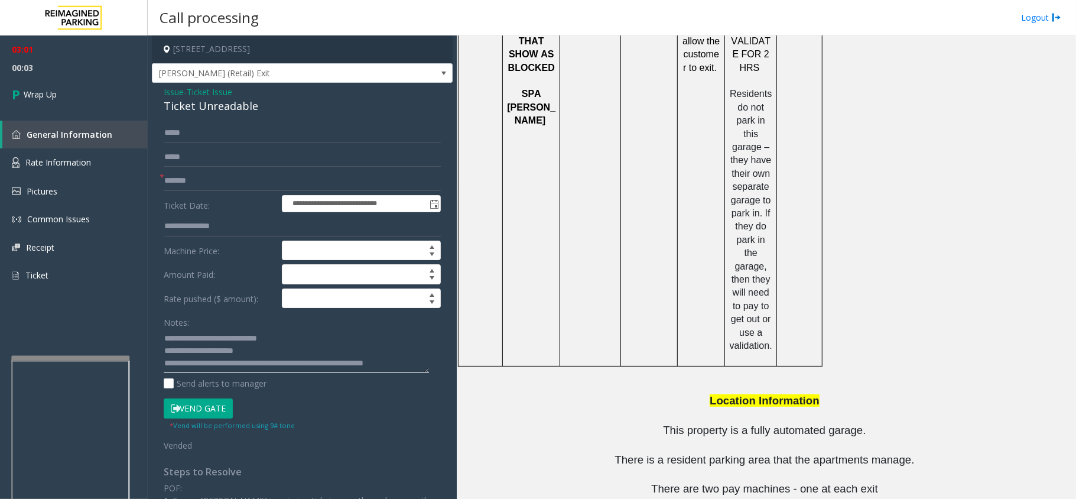
scroll to position [8, 0]
type textarea "**********"
click at [119, 95] on link "Wrap Up" at bounding box center [74, 94] width 148 height 35
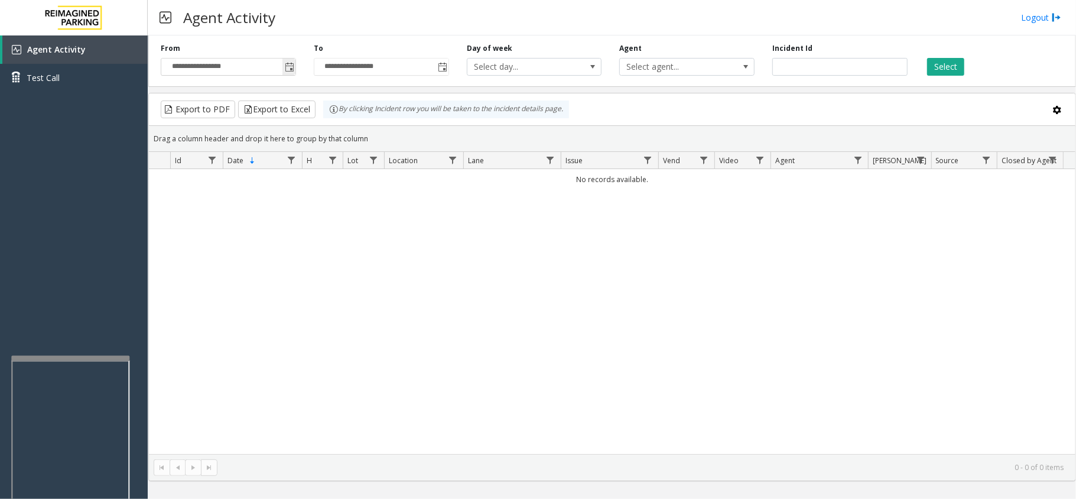
click at [291, 66] on span "Toggle popup" at bounding box center [289, 67] width 9 height 9
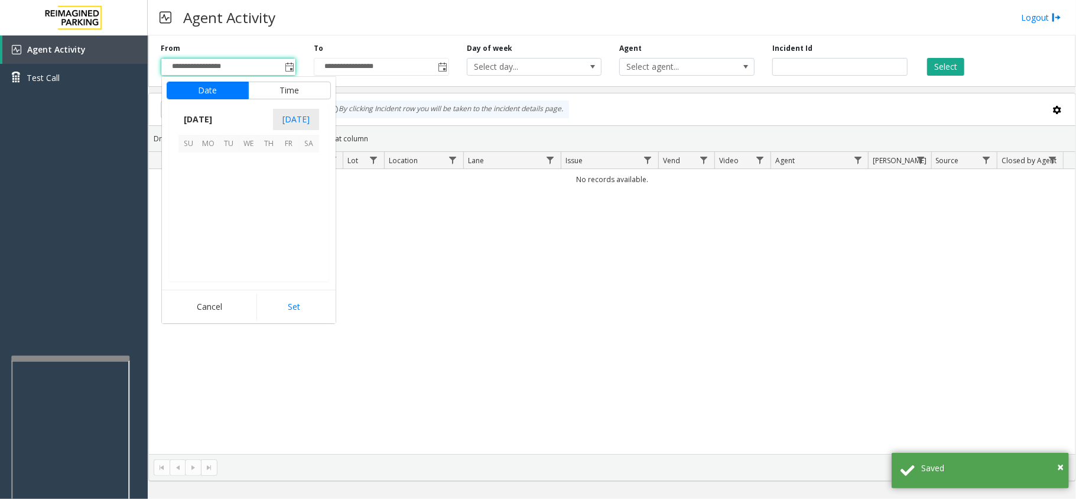
scroll to position [212086, 0]
click at [209, 171] on span "1" at bounding box center [209, 162] width 20 height 20
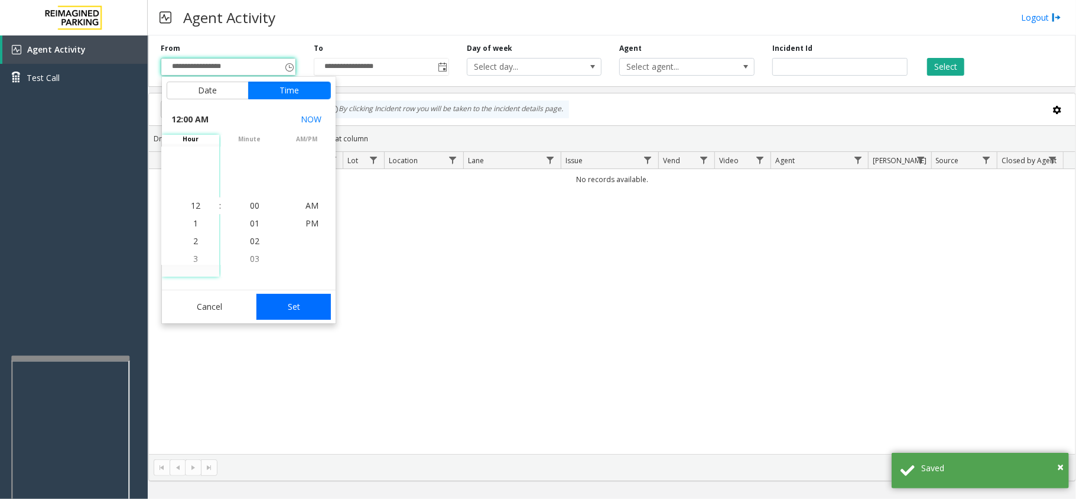
click at [305, 308] on button "Set" at bounding box center [293, 307] width 74 height 26
type input "**********"
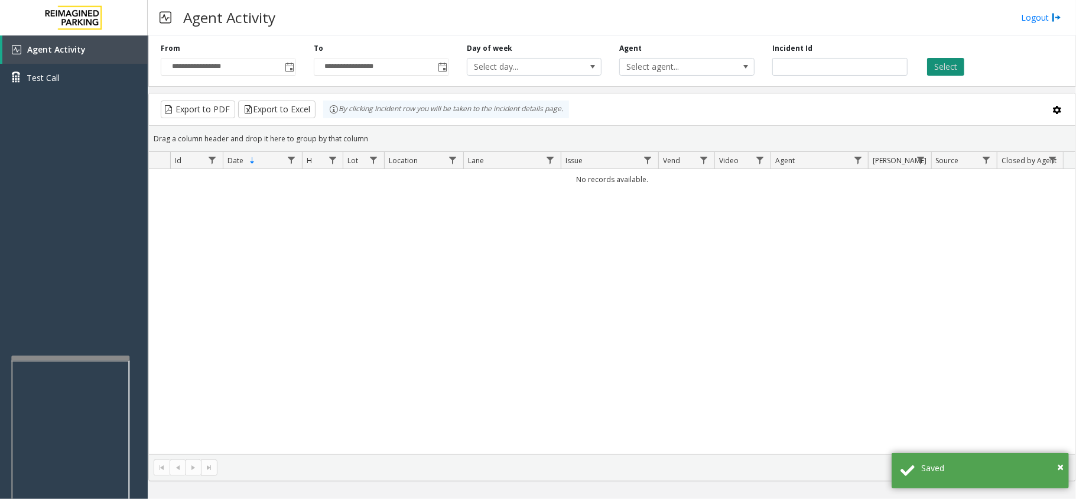
click at [960, 60] on button "Select" at bounding box center [945, 67] width 37 height 18
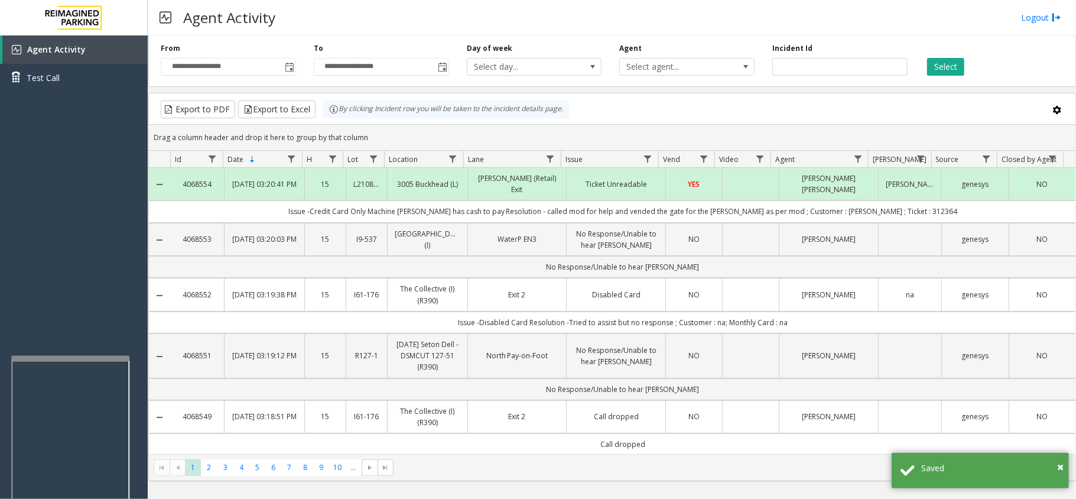
click at [535, 167] on th "Lane" at bounding box center [512, 159] width 98 height 17
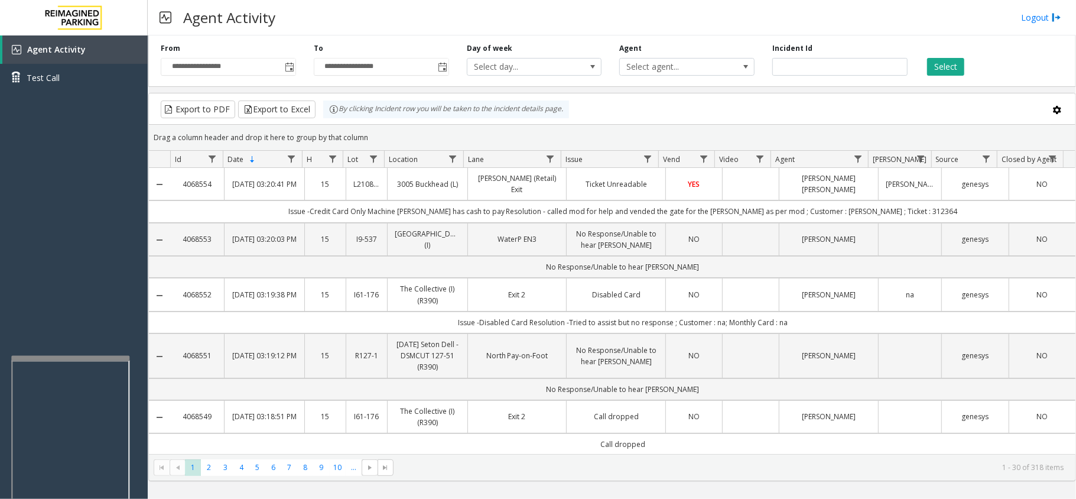
click at [530, 177] on td "[PERSON_NAME] (Retail) Exit" at bounding box center [516, 184] width 99 height 33
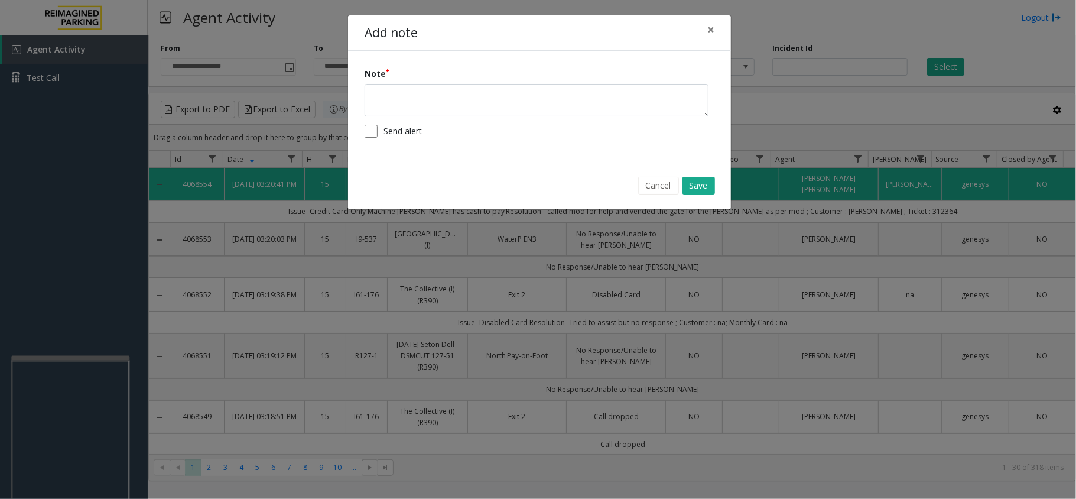
click at [480, 82] on div "Note" at bounding box center [540, 91] width 350 height 49
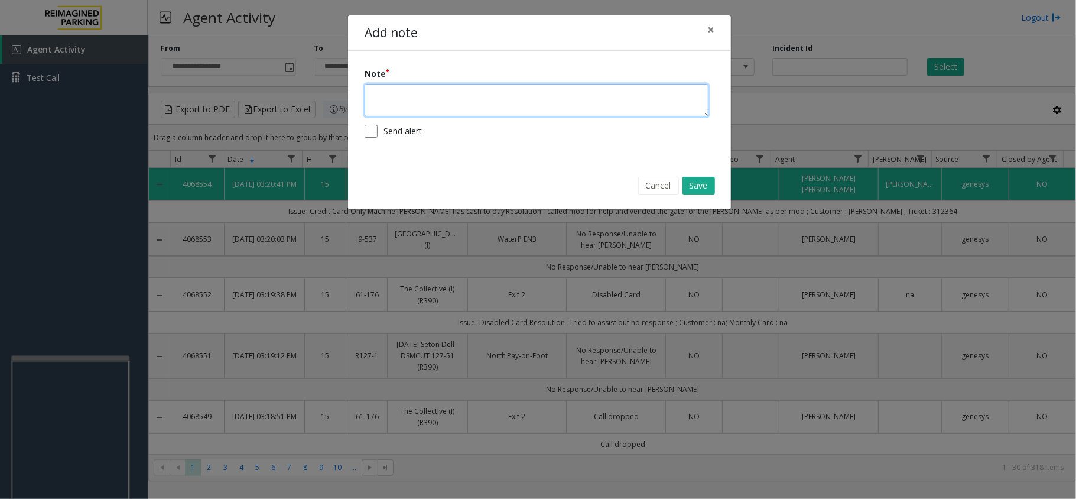
click at [483, 100] on textarea at bounding box center [537, 100] width 344 height 33
click at [701, 96] on textarea "**********" at bounding box center [537, 100] width 344 height 33
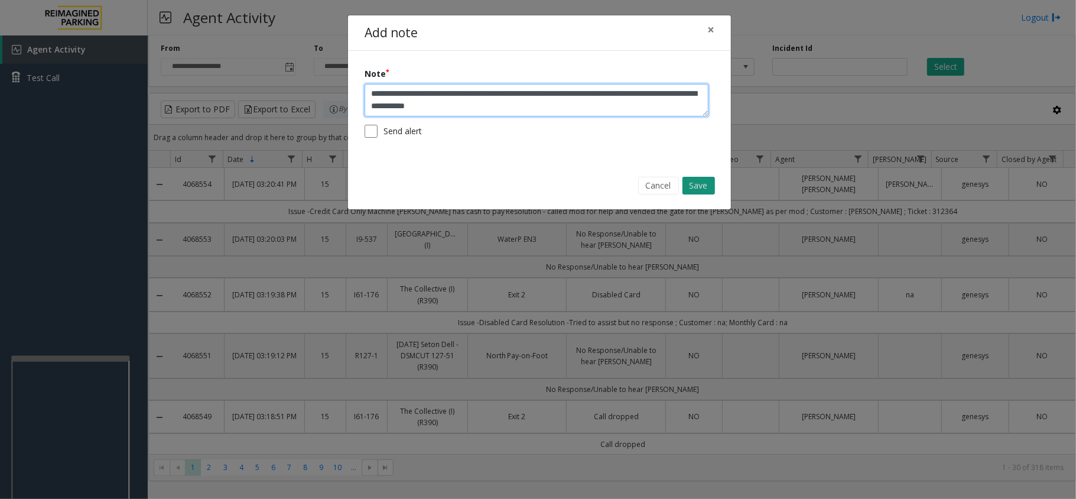
type textarea "**********"
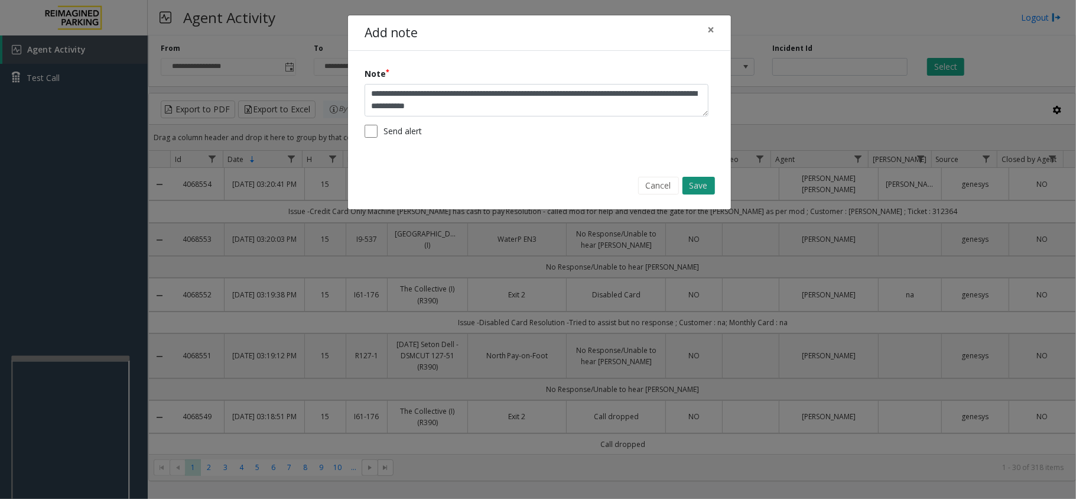
click at [691, 185] on button "Save" at bounding box center [699, 186] width 33 height 18
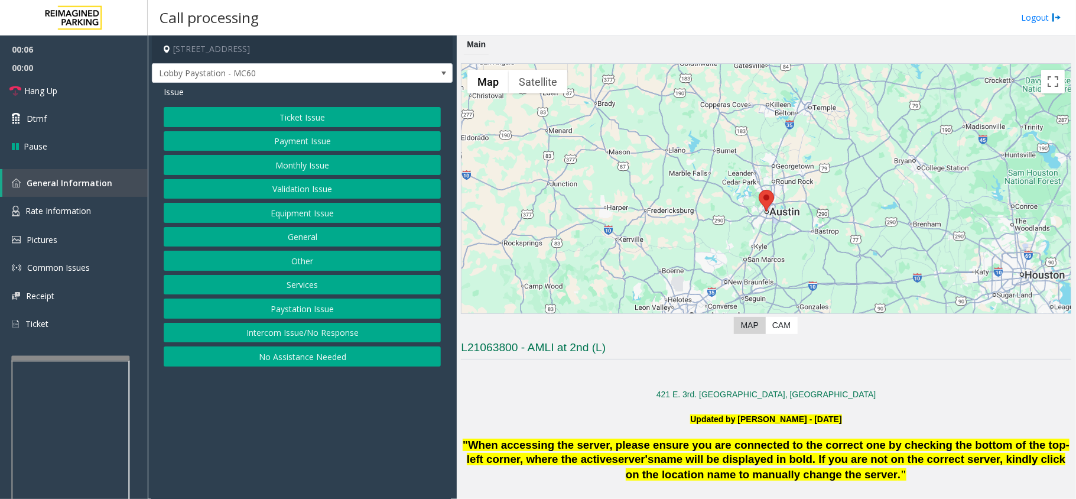
click at [277, 340] on button "Intercom Issue/No Response" at bounding box center [302, 333] width 277 height 20
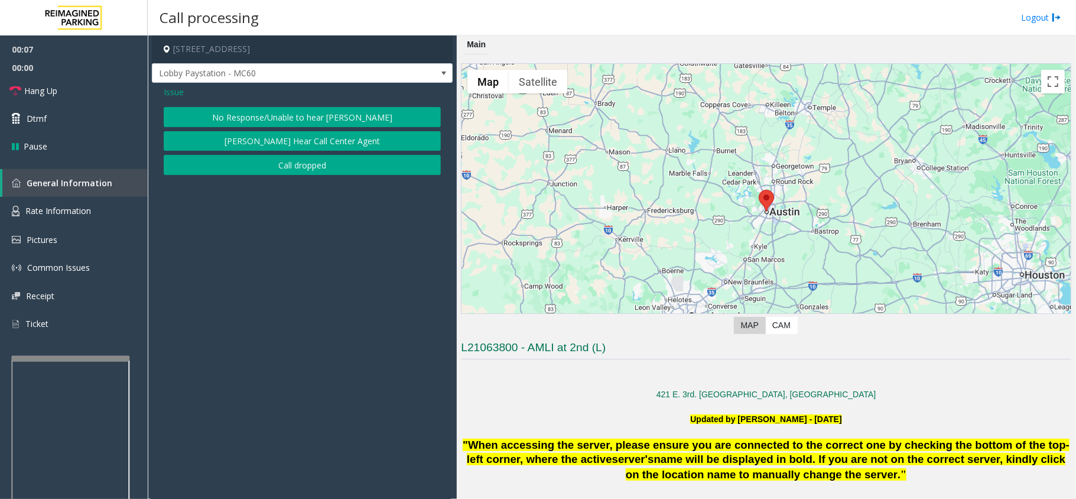
click at [256, 112] on button "No Response/Unable to hear [PERSON_NAME]" at bounding box center [302, 117] width 277 height 20
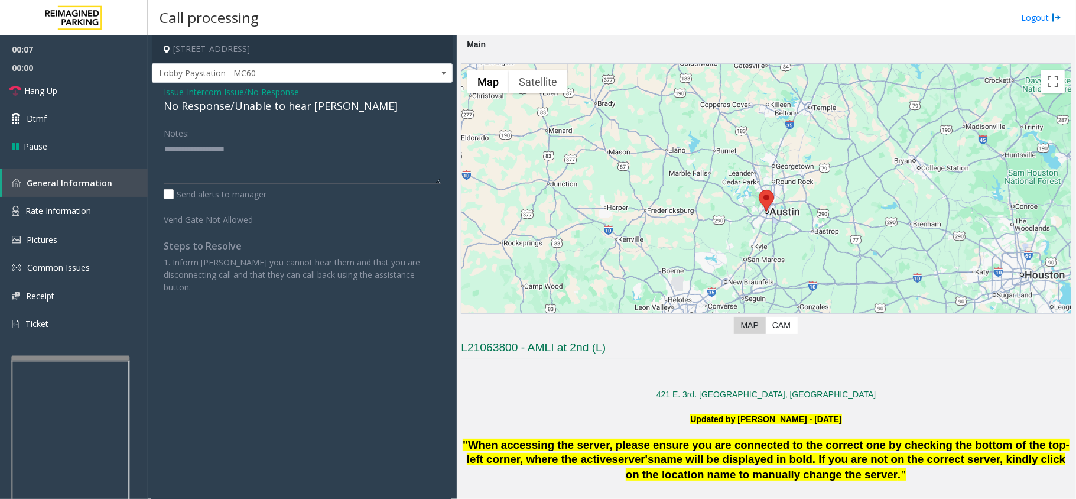
click at [256, 109] on div "No Response/Unable to hear [PERSON_NAME]" at bounding box center [302, 106] width 277 height 16
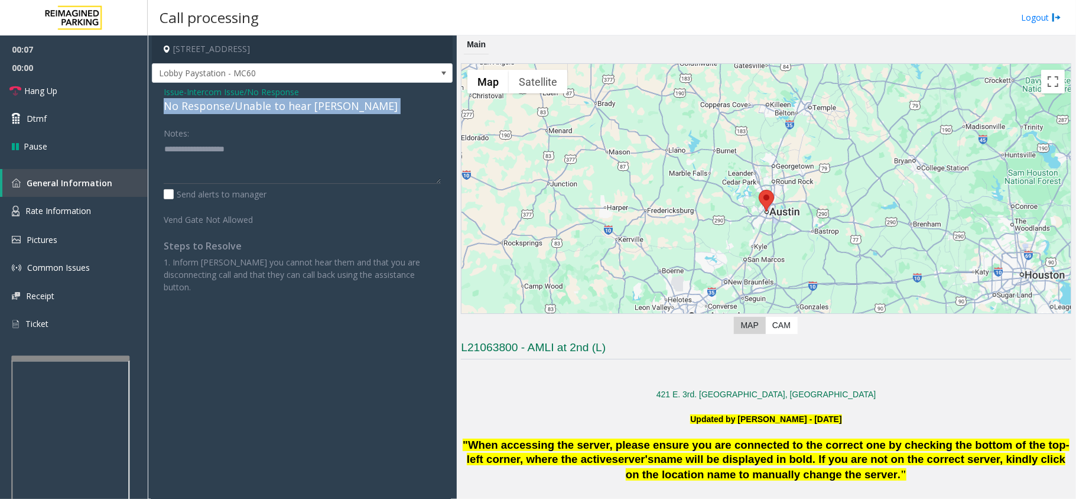
click at [256, 109] on div "No Response/Unable to hear [PERSON_NAME]" at bounding box center [302, 106] width 277 height 16
copy div "No Response/Unable to hear [PERSON_NAME]"
click at [265, 197] on label "Send alerts to manager" at bounding box center [215, 194] width 103 height 12
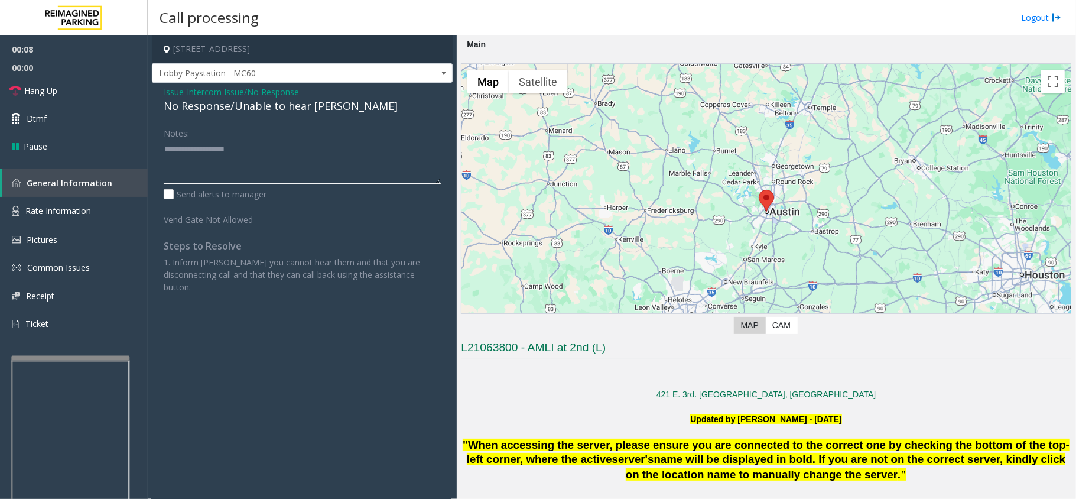
click at [262, 178] on textarea at bounding box center [302, 161] width 277 height 44
paste textarea "**********"
click at [262, 173] on textarea at bounding box center [302, 161] width 277 height 44
type textarea "**********"
click at [114, 92] on link "Hang Up" at bounding box center [74, 91] width 148 height 28
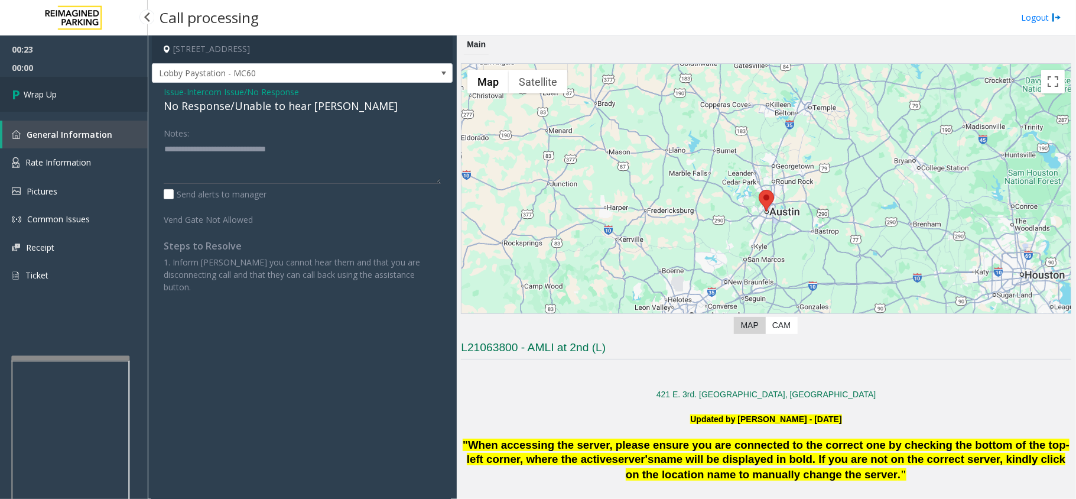
click at [83, 90] on link "Wrap Up" at bounding box center [74, 94] width 148 height 35
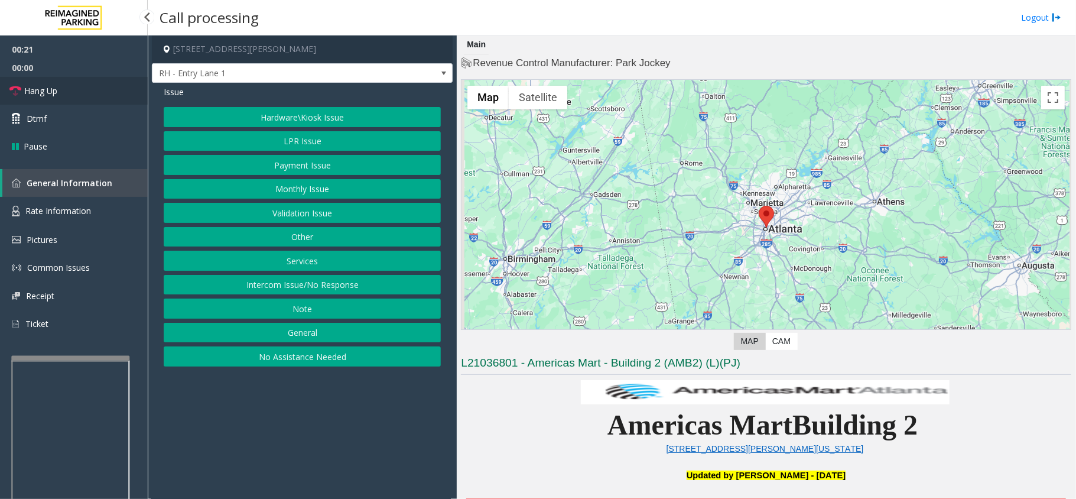
click at [76, 103] on link "Hang Up" at bounding box center [74, 91] width 148 height 28
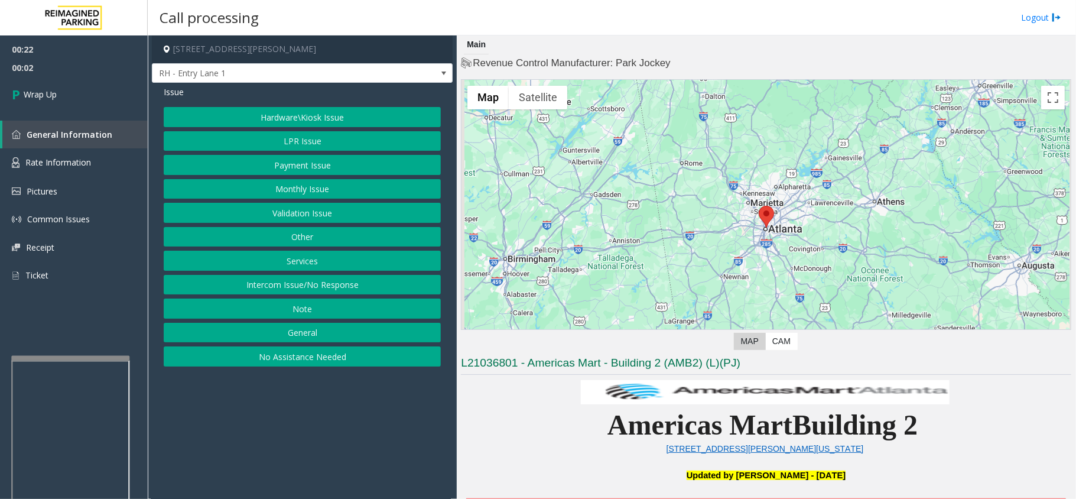
click at [258, 289] on button "Intercom Issue/No Response" at bounding box center [302, 285] width 277 height 20
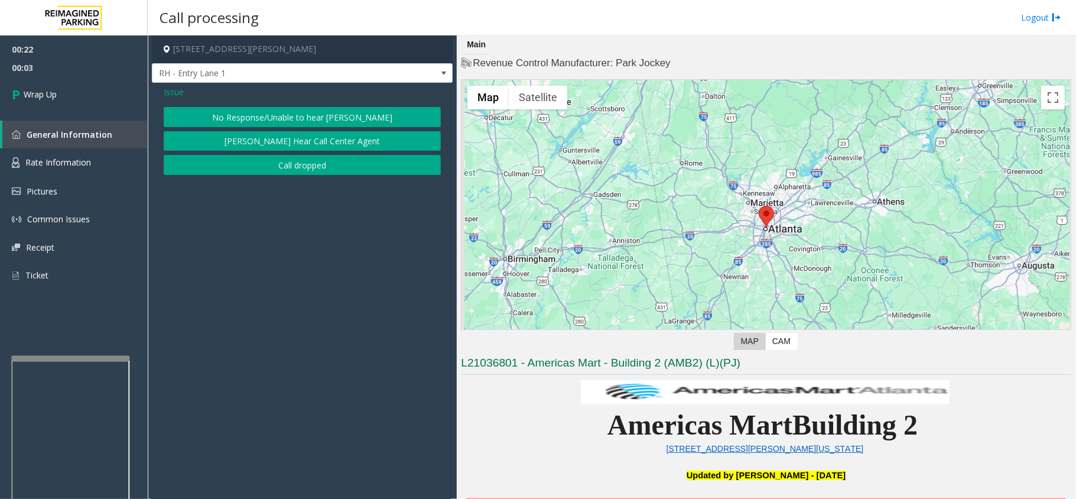
click at [229, 109] on button "No Response/Unable to hear [PERSON_NAME]" at bounding box center [302, 117] width 277 height 20
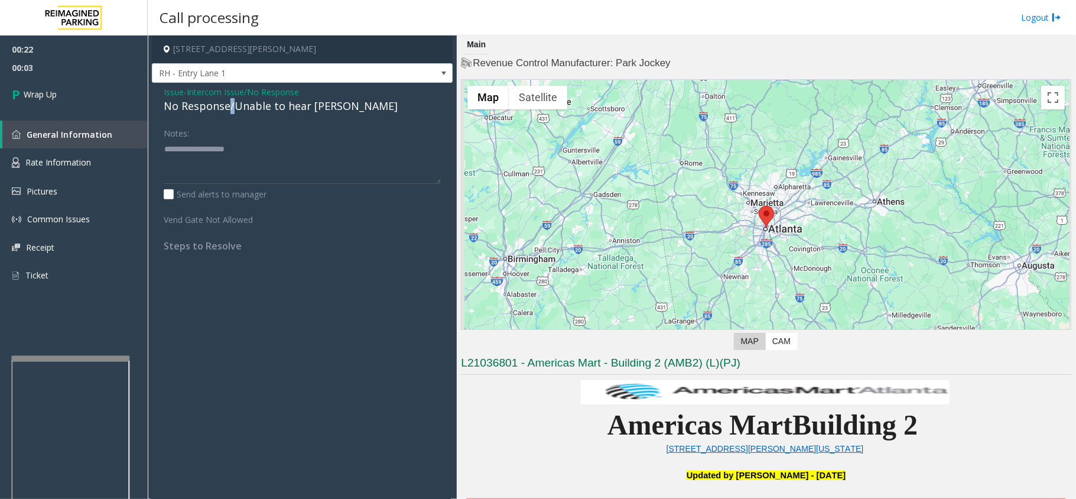
click at [229, 109] on div "No Response/Unable to hear [PERSON_NAME]" at bounding box center [302, 106] width 277 height 16
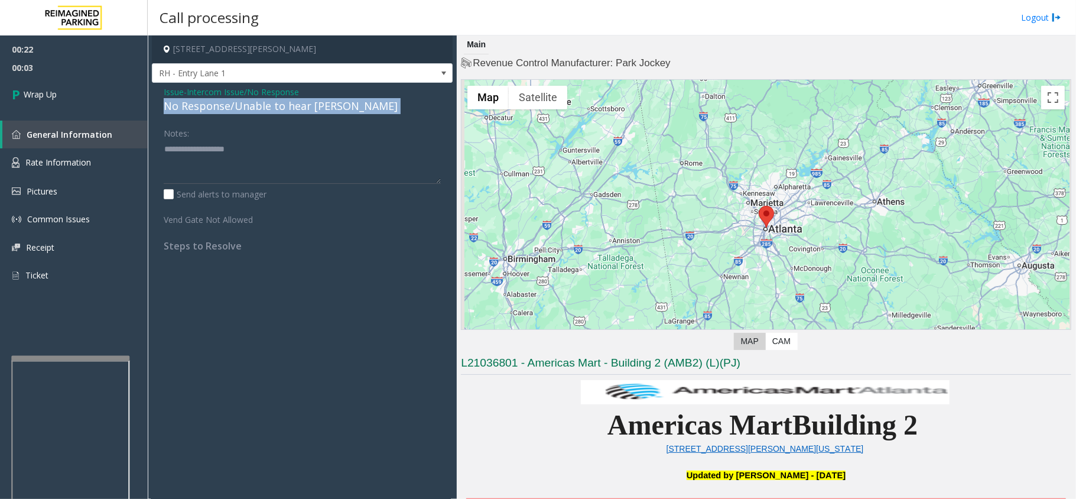
click at [229, 109] on div "No Response/Unable to hear [PERSON_NAME]" at bounding box center [302, 106] width 277 height 16
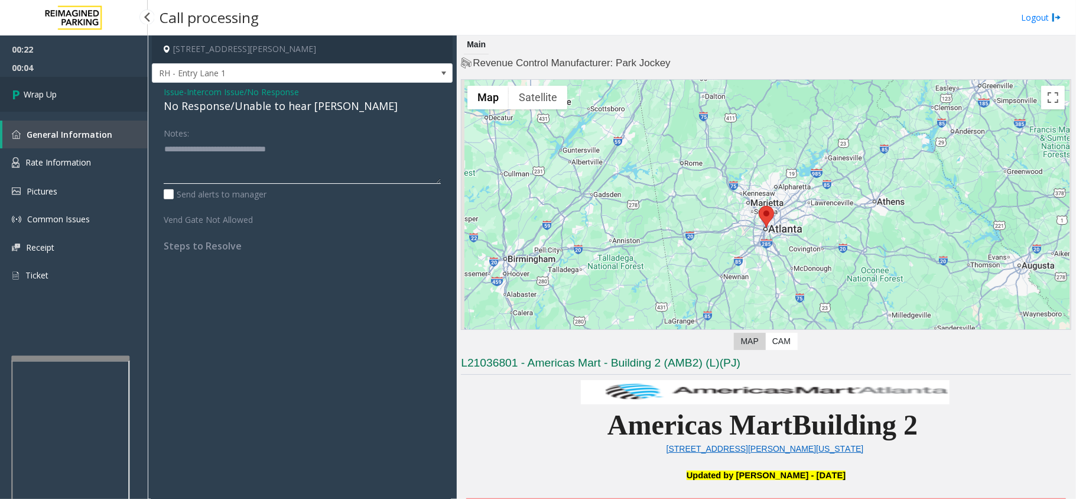
type textarea "**********"
click at [105, 86] on link "Wrap Up" at bounding box center [74, 94] width 148 height 35
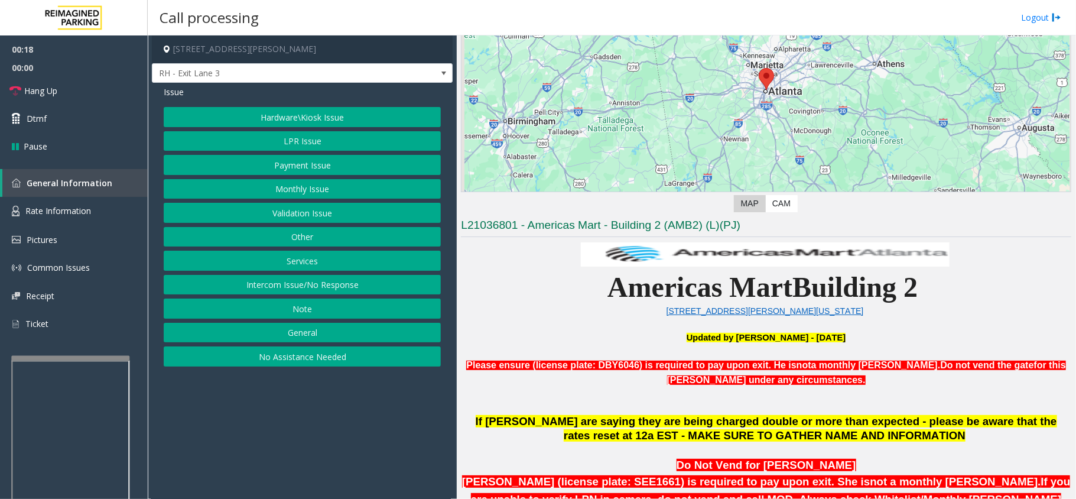
scroll to position [315, 0]
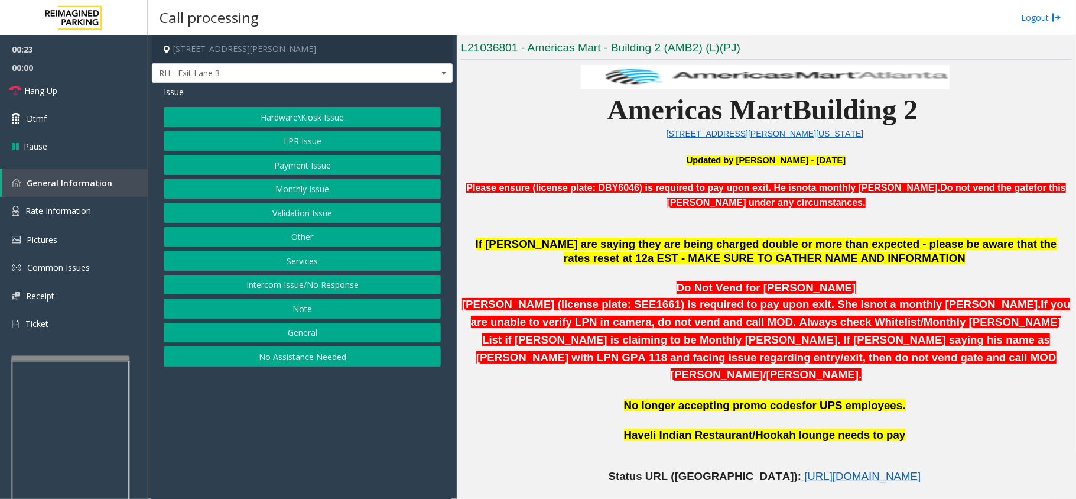
click at [298, 268] on button "Services" at bounding box center [302, 261] width 277 height 20
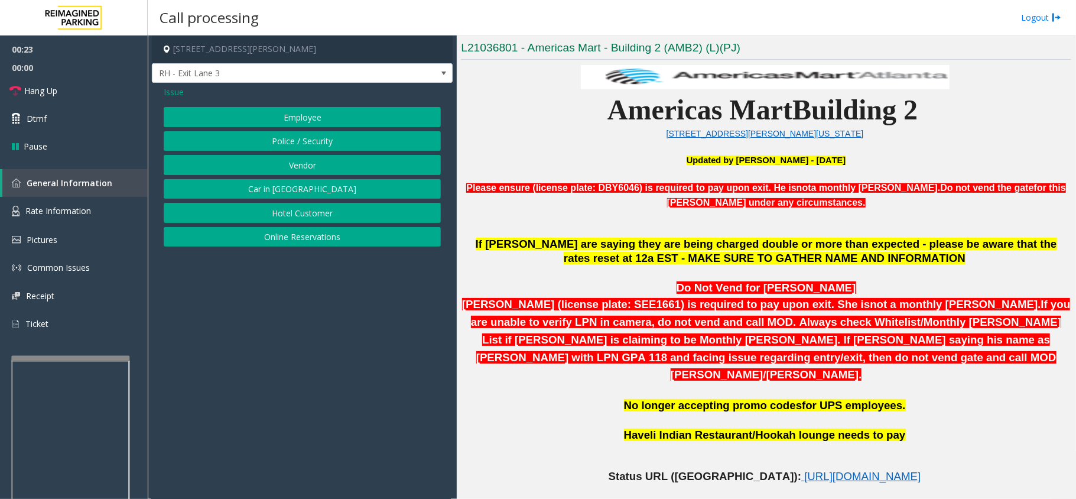
click at [307, 241] on button "Online Reservations" at bounding box center [302, 237] width 277 height 20
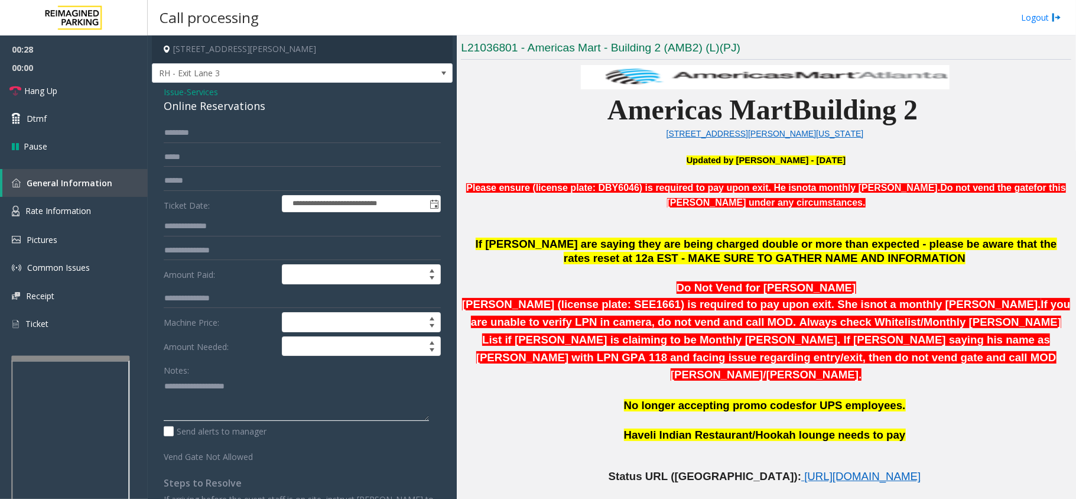
paste textarea "**********"
click at [244, 384] on textarea at bounding box center [296, 398] width 265 height 44
click at [202, 105] on div "Online Reservations" at bounding box center [302, 106] width 277 height 16
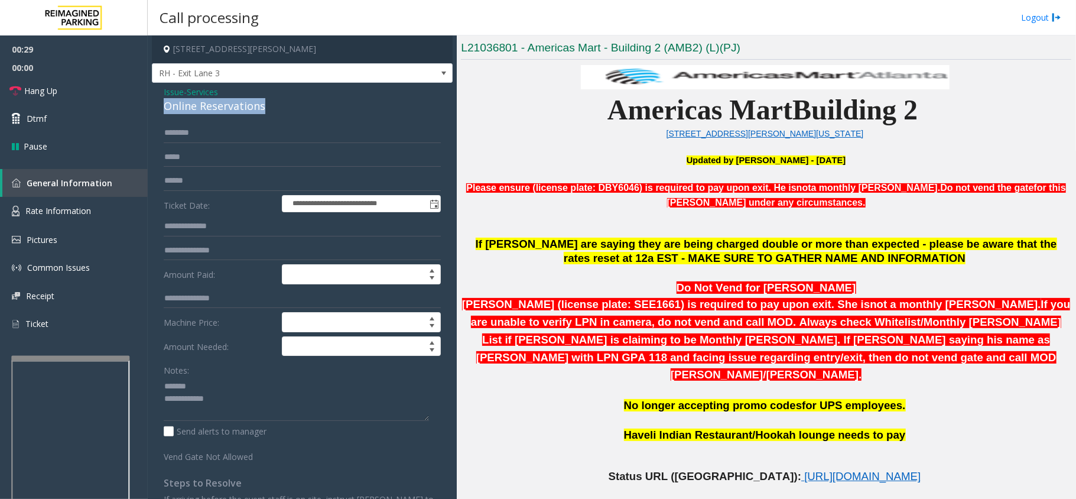
copy div "Online Reservations"
paste textarea "**********"
click at [295, 384] on textarea at bounding box center [296, 398] width 265 height 44
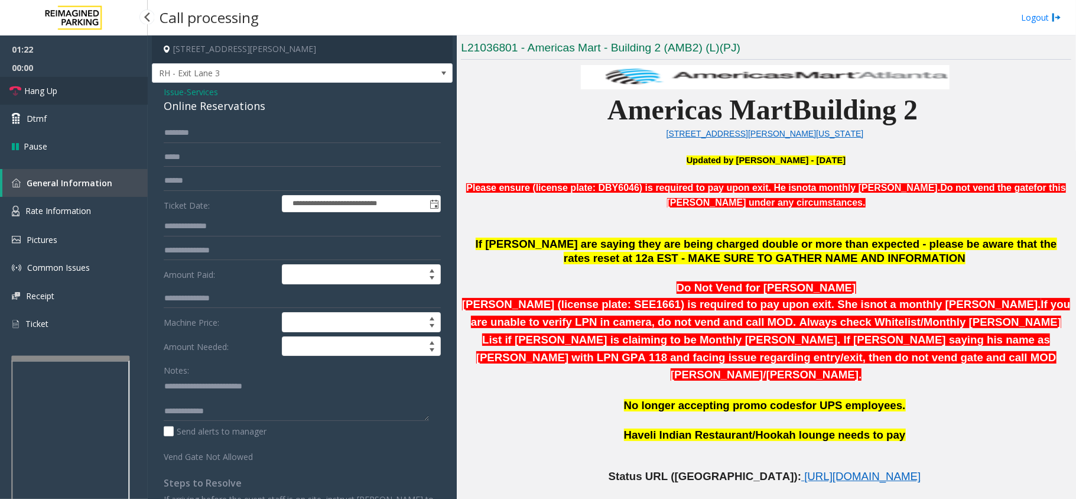
click at [113, 89] on link "Hang Up" at bounding box center [74, 91] width 148 height 28
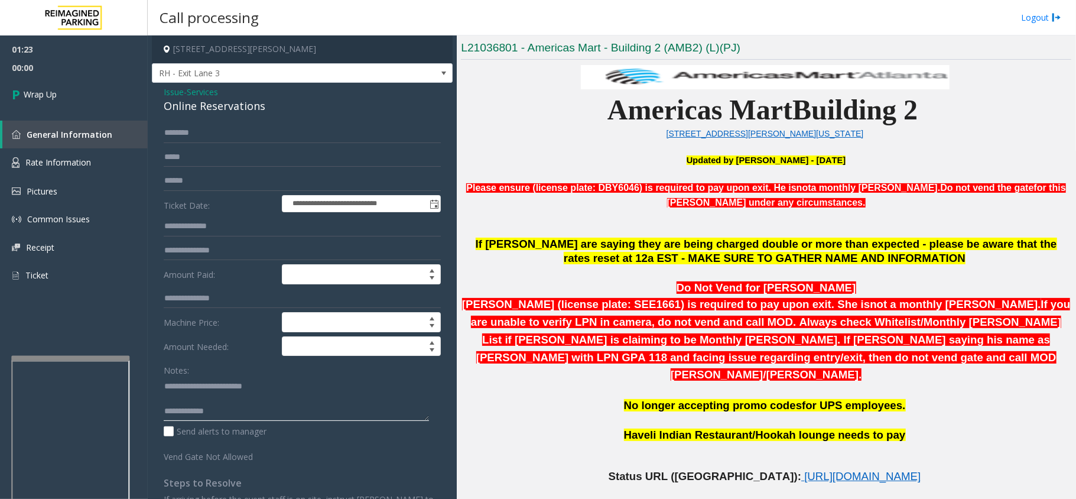
drag, startPoint x: 290, startPoint y: 412, endPoint x: 275, endPoint y: 409, distance: 15.1
click at [289, 412] on textarea at bounding box center [296, 398] width 265 height 44
paste textarea "**********"
click at [244, 419] on textarea at bounding box center [296, 398] width 265 height 44
type textarea "**********"
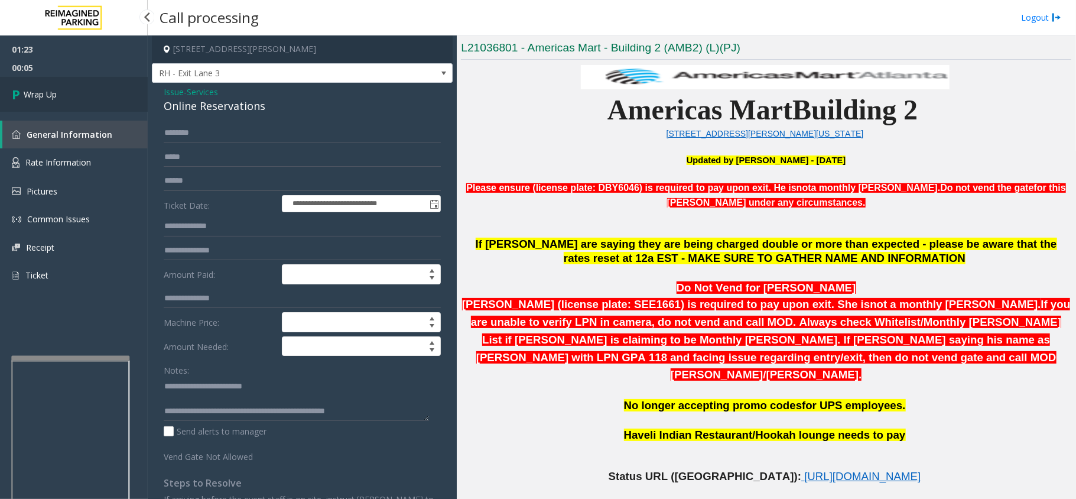
click at [71, 105] on link "Wrap Up" at bounding box center [74, 94] width 148 height 35
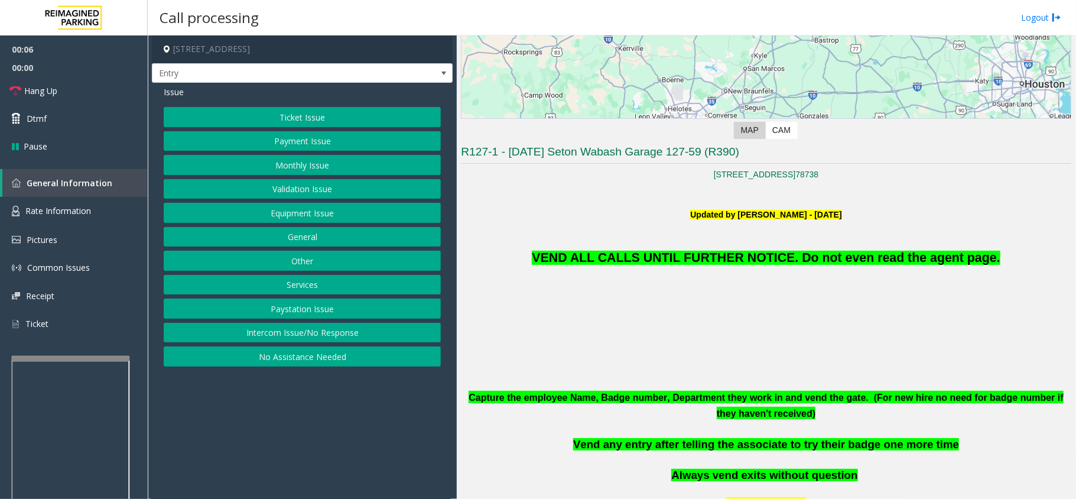
scroll to position [394, 0]
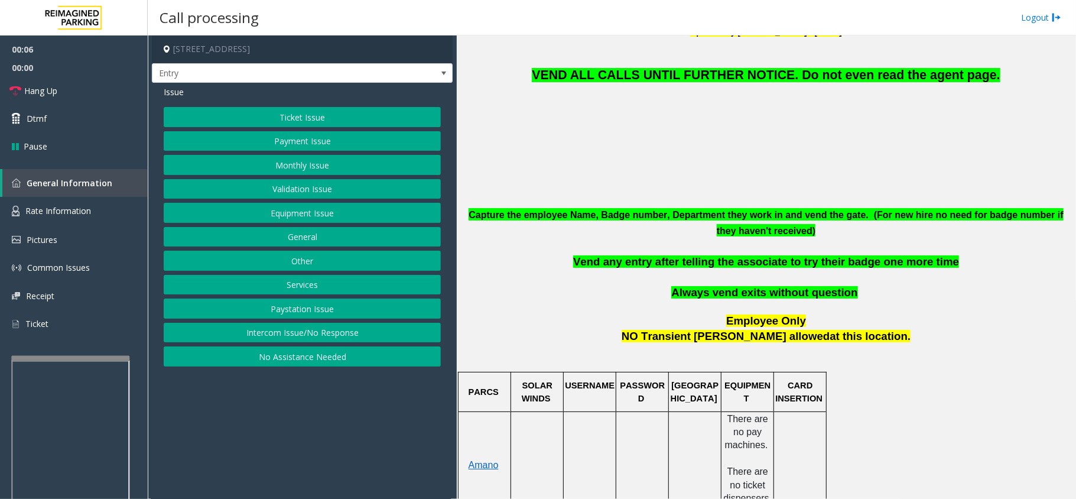
drag, startPoint x: 542, startPoint y: 332, endPoint x: 537, endPoint y: 339, distance: 8.4
click at [537, 339] on p "NO Transient parker allowed at this location." at bounding box center [766, 336] width 610 height 15
click at [265, 169] on button "Monthly Issue" at bounding box center [302, 165] width 277 height 20
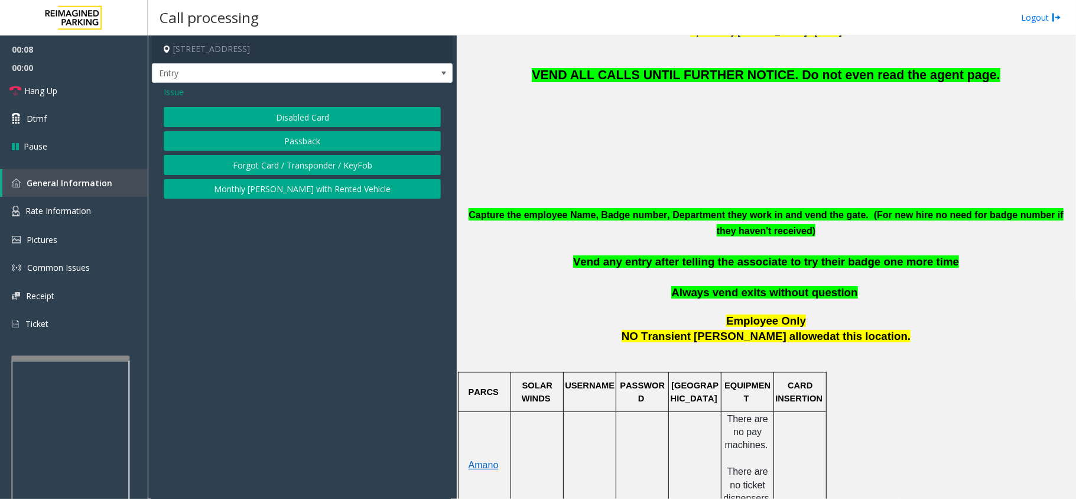
click at [266, 122] on button "Disabled Card" at bounding box center [302, 117] width 277 height 20
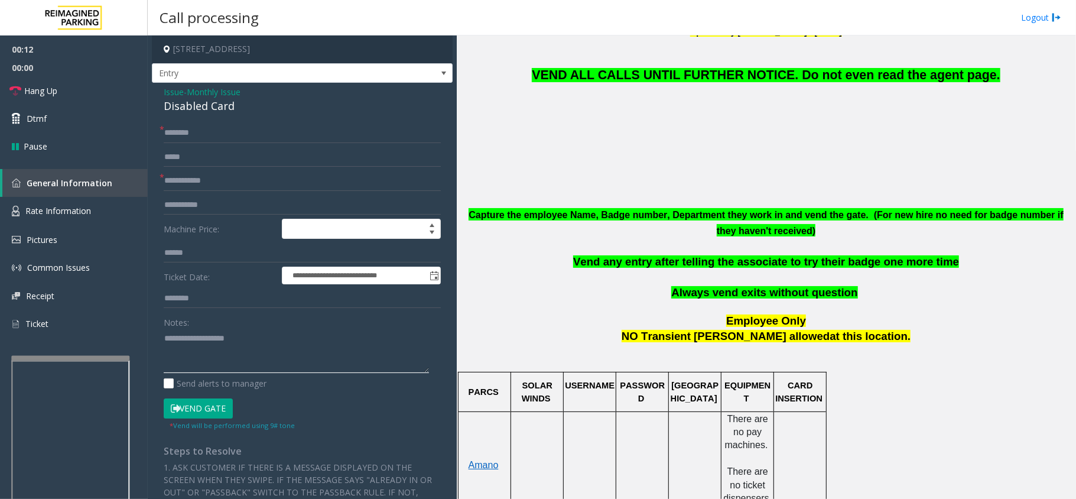
click at [192, 344] on textarea at bounding box center [296, 351] width 265 height 44
paste textarea "**********"
click at [183, 98] on div "Disabled Card" at bounding box center [302, 106] width 277 height 16
drag, startPoint x: 183, startPoint y: 98, endPoint x: 242, endPoint y: 332, distance: 241.2
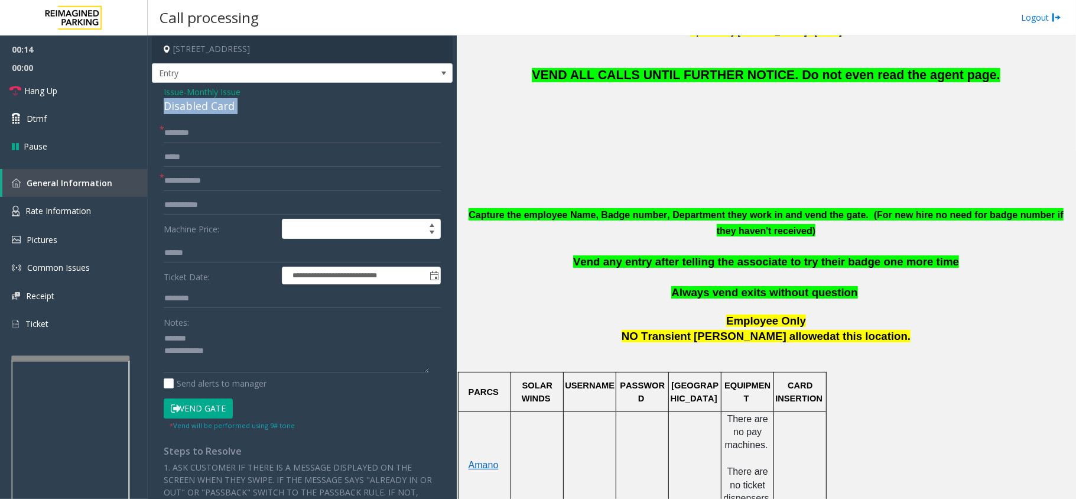
click at [183, 102] on div "Disabled Card" at bounding box center [302, 106] width 277 height 16
click at [217, 339] on textarea at bounding box center [296, 351] width 265 height 44
paste textarea "**********"
click at [239, 362] on textarea at bounding box center [296, 351] width 265 height 44
type textarea "**********"
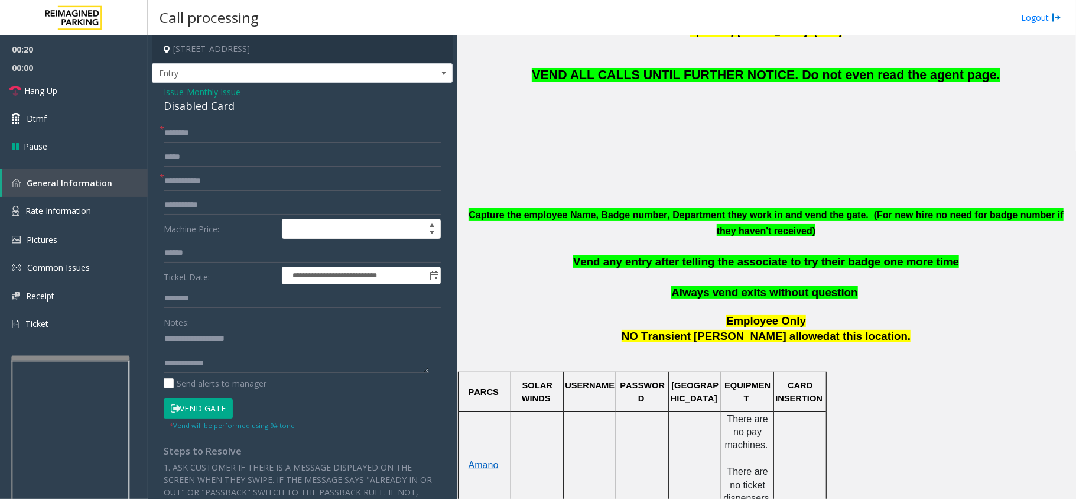
drag, startPoint x: 600, startPoint y: 305, endPoint x: 561, endPoint y: 329, distance: 45.9
click at [561, 329] on p "NO Transient parker allowed at this location." at bounding box center [766, 336] width 610 height 15
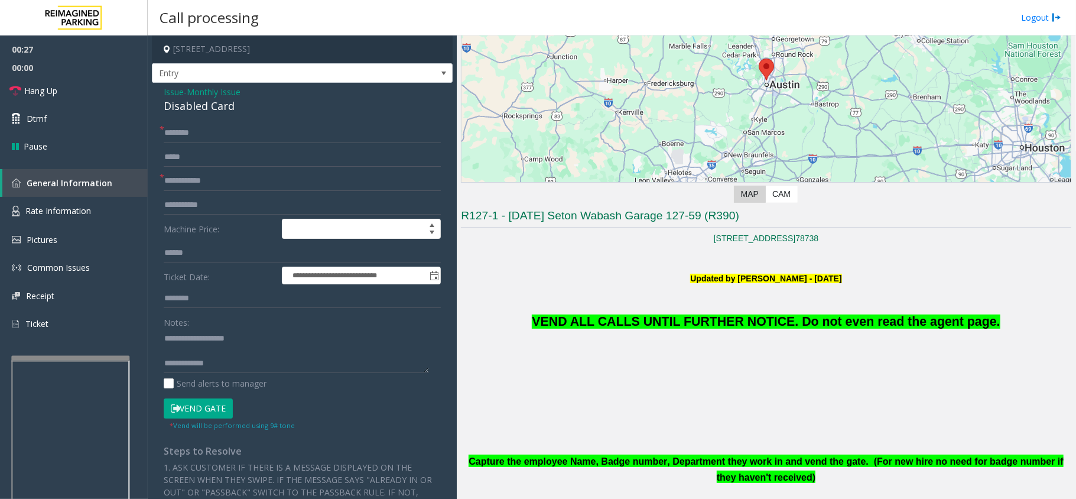
scroll to position [79, 0]
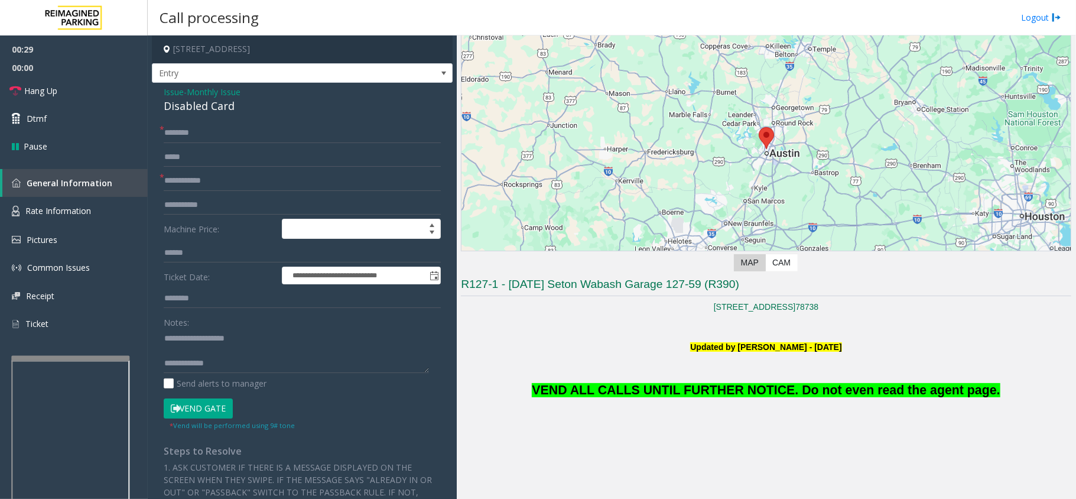
click at [207, 405] on button "Vend Gate" at bounding box center [198, 408] width 69 height 20
click at [225, 126] on input "text" at bounding box center [302, 133] width 277 height 20
type input "**"
click at [233, 187] on input "*" at bounding box center [302, 181] width 277 height 20
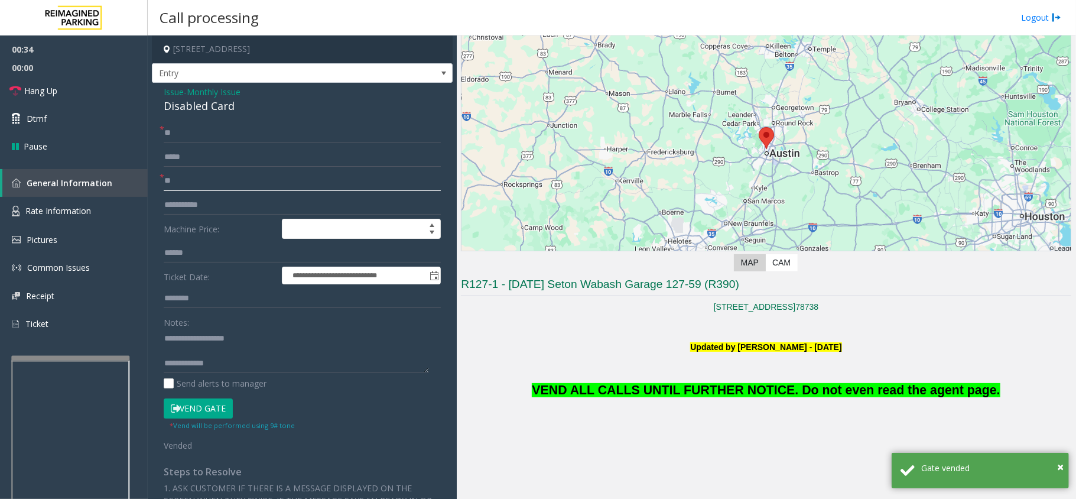
type input "**"
click at [820, 379] on p "VEND ALL CALLS UNTIL FURTHER NOTICE. Do not even read the agent page." at bounding box center [766, 376] width 610 height 47
click at [785, 388] on span "VEND ALL CALLS UNTIL FURTHER NOTICE. Do not even read the agent page." at bounding box center [766, 390] width 468 height 14
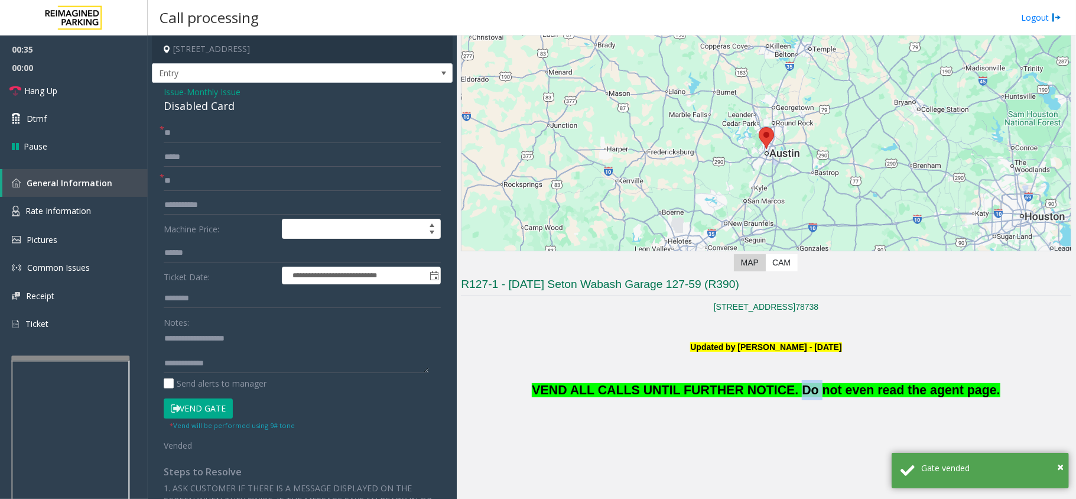
click at [785, 388] on span "VEND ALL CALLS UNTIL FURTHER NOTICE. Do not even read the agent page." at bounding box center [766, 390] width 468 height 14
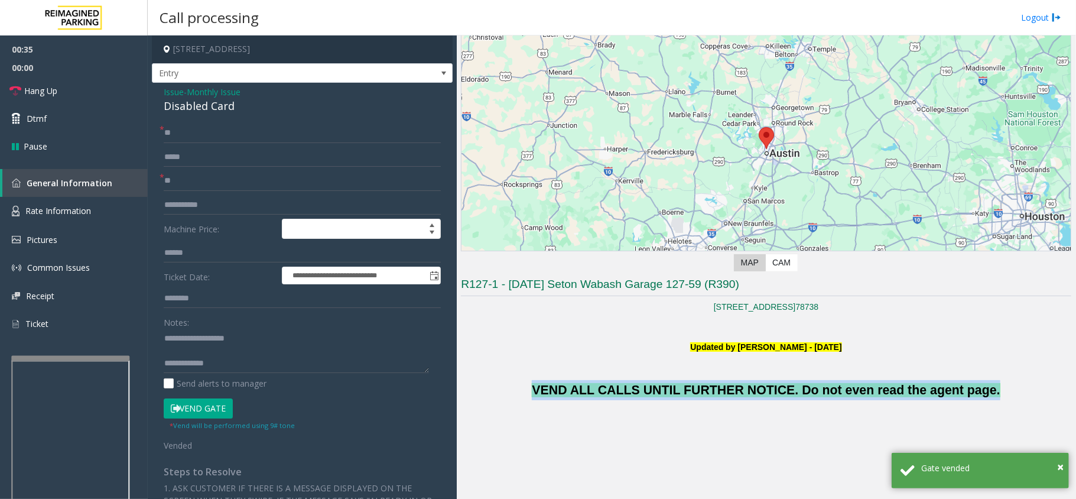
click at [785, 388] on span "VEND ALL CALLS UNTIL FURTHER NOTICE. Do not even read the agent page." at bounding box center [766, 390] width 468 height 14
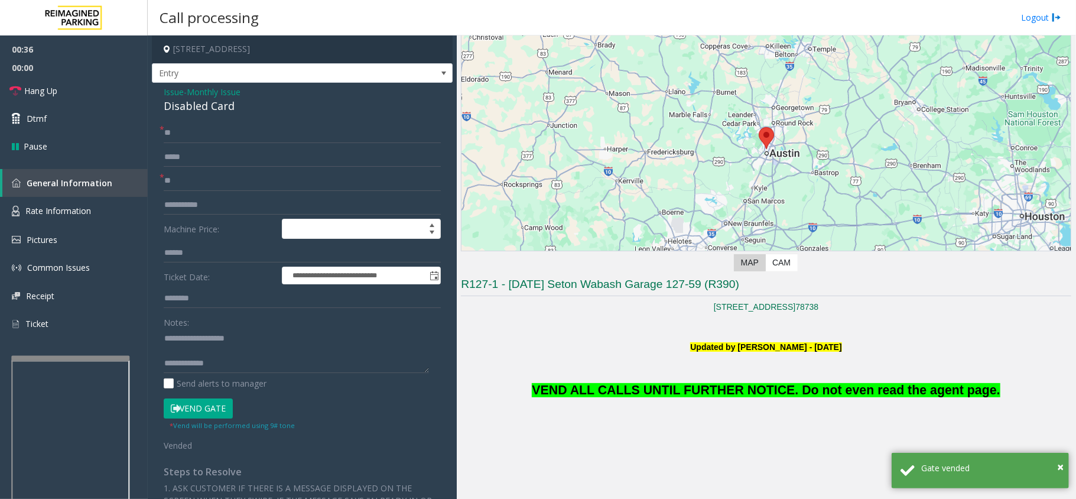
click at [247, 376] on div "Notes: Send alerts to manager" at bounding box center [302, 350] width 277 height 77
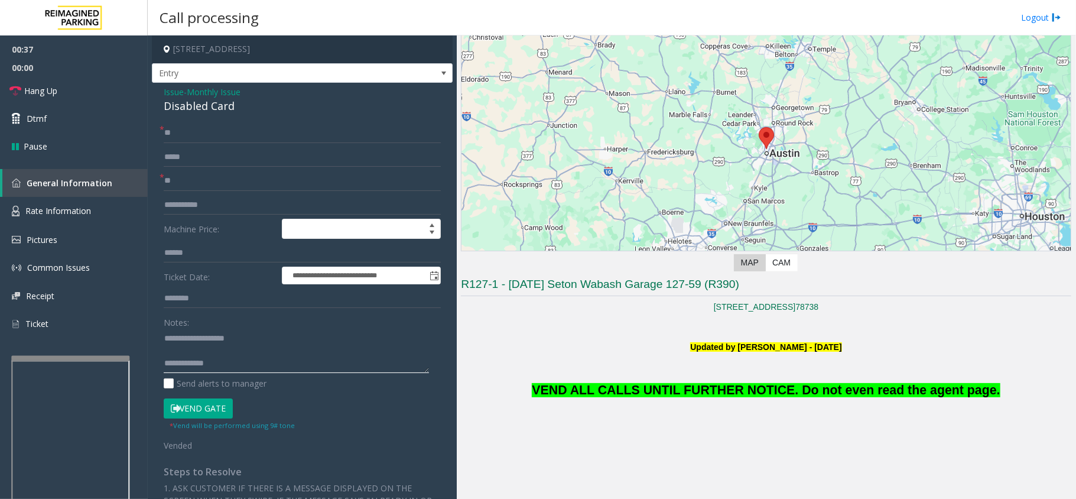
click at [232, 360] on textarea at bounding box center [296, 351] width 265 height 44
paste textarea "**********"
type textarea "**********"
click at [86, 100] on link "Hang Up" at bounding box center [74, 91] width 148 height 28
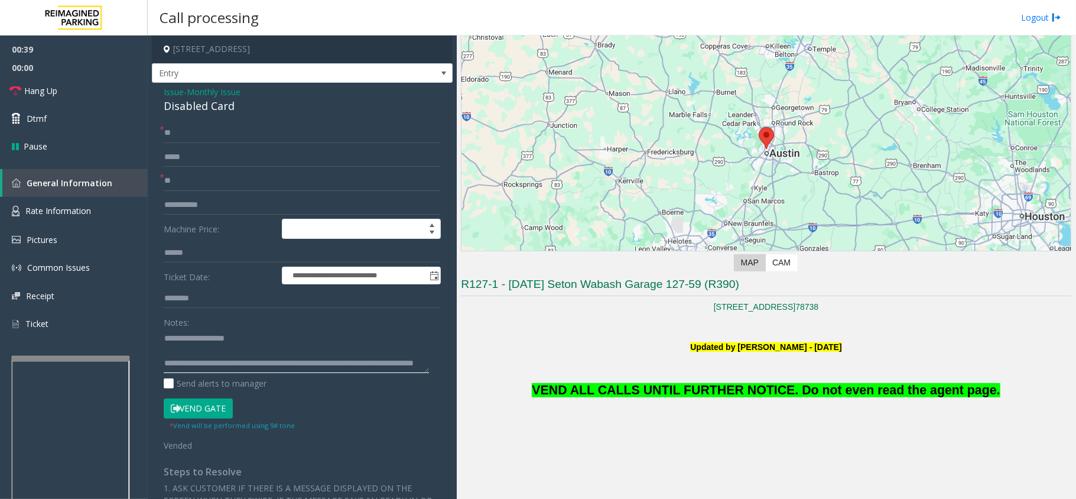
click at [239, 355] on textarea at bounding box center [296, 351] width 265 height 44
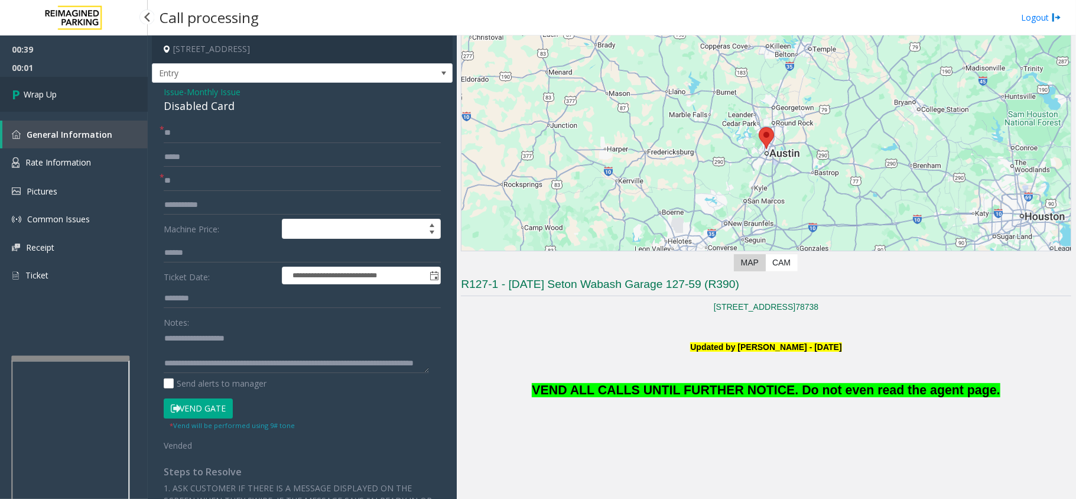
click at [74, 91] on link "Wrap Up" at bounding box center [74, 94] width 148 height 35
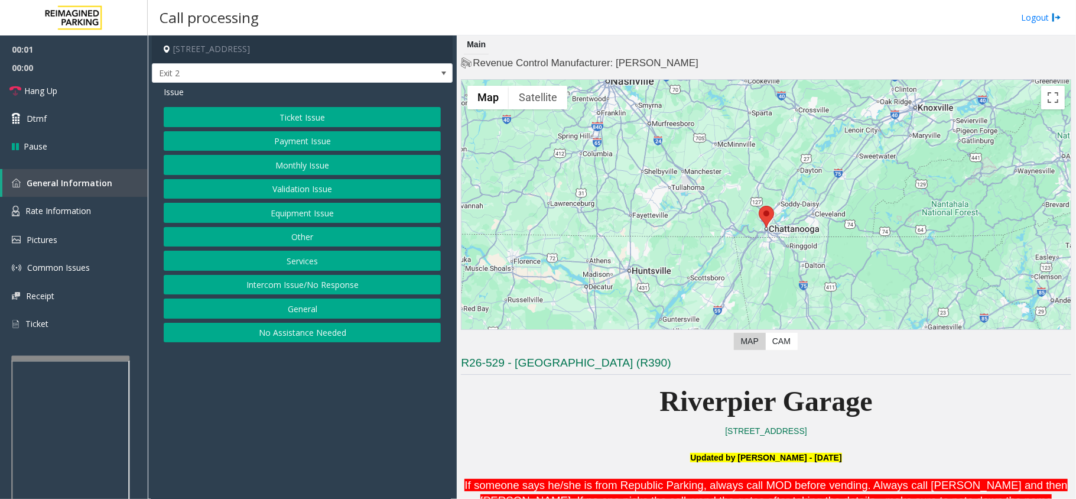
drag, startPoint x: 372, startPoint y: 391, endPoint x: 970, endPoint y: 290, distance: 606.0
click at [342, 384] on app-call-processing-form "201 East Aquarium Way, Chattanooga, TN Exit 2 Issue Ticket Issue Payment Issue …" at bounding box center [302, 266] width 309 height 463
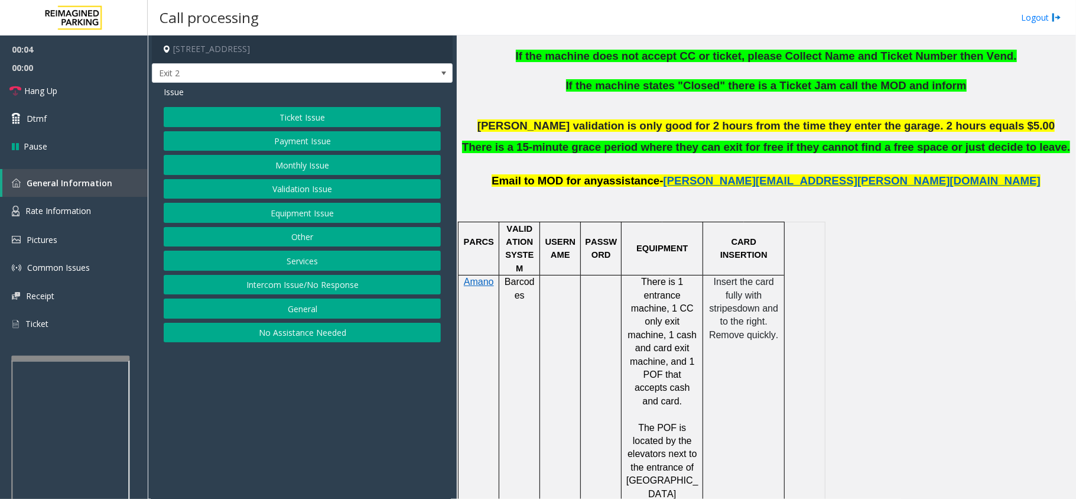
scroll to position [79, 0]
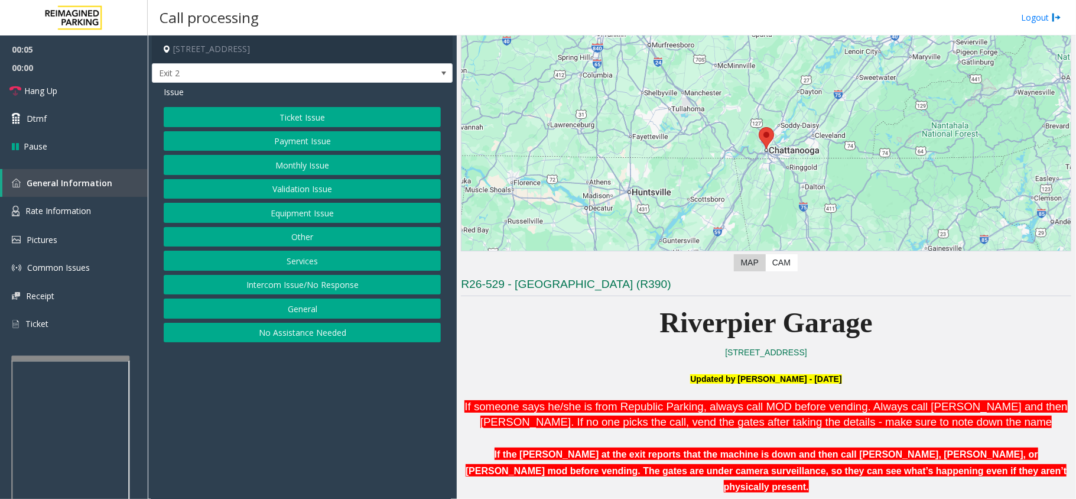
click at [331, 299] on div "Ticket Issue Payment Issue Monthly Issue Validation Issue Equipment Issue Other…" at bounding box center [302, 224] width 277 height 235
click at [329, 291] on button "Intercom Issue/No Response" at bounding box center [302, 285] width 277 height 20
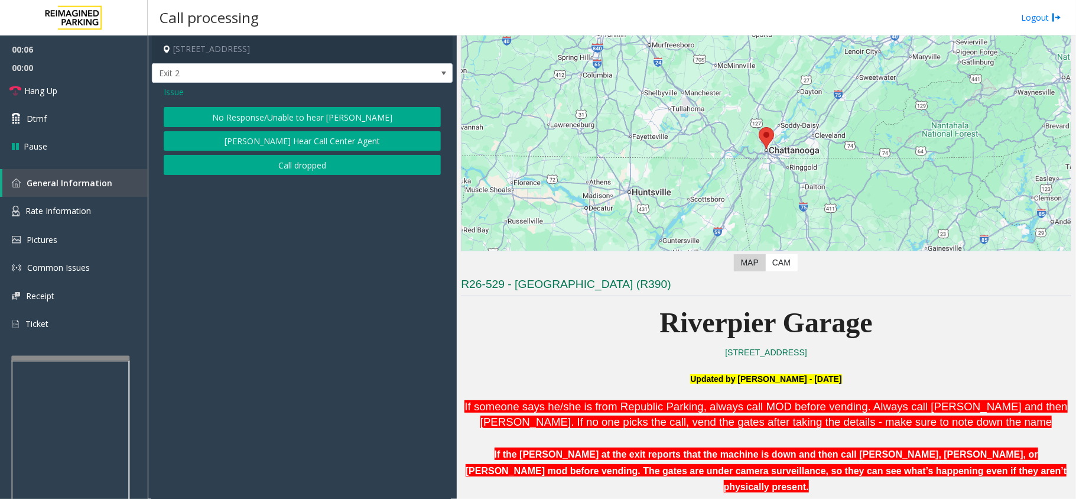
click at [288, 119] on button "No Response/Unable to hear [PERSON_NAME]" at bounding box center [302, 117] width 277 height 20
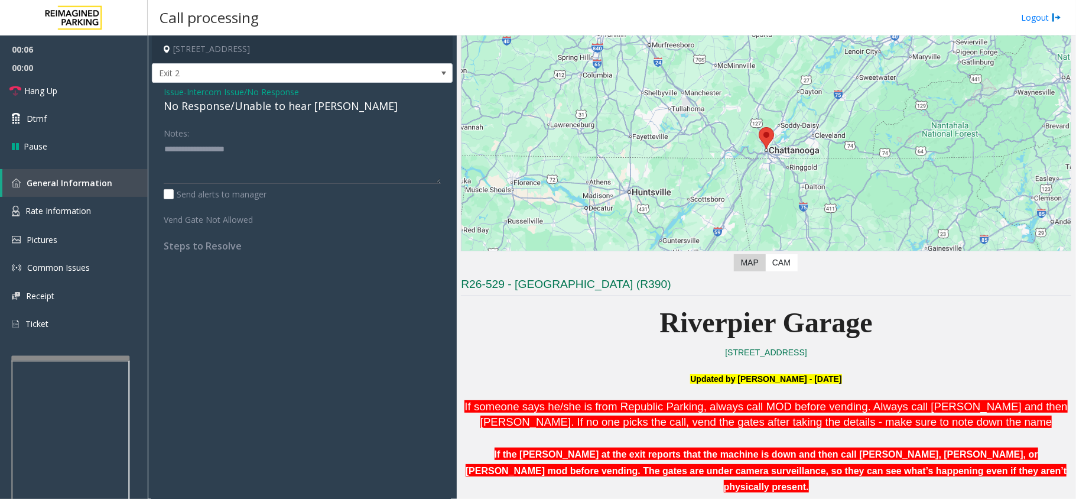
click at [286, 111] on div "No Response/Unable to hear [PERSON_NAME]" at bounding box center [302, 106] width 277 height 16
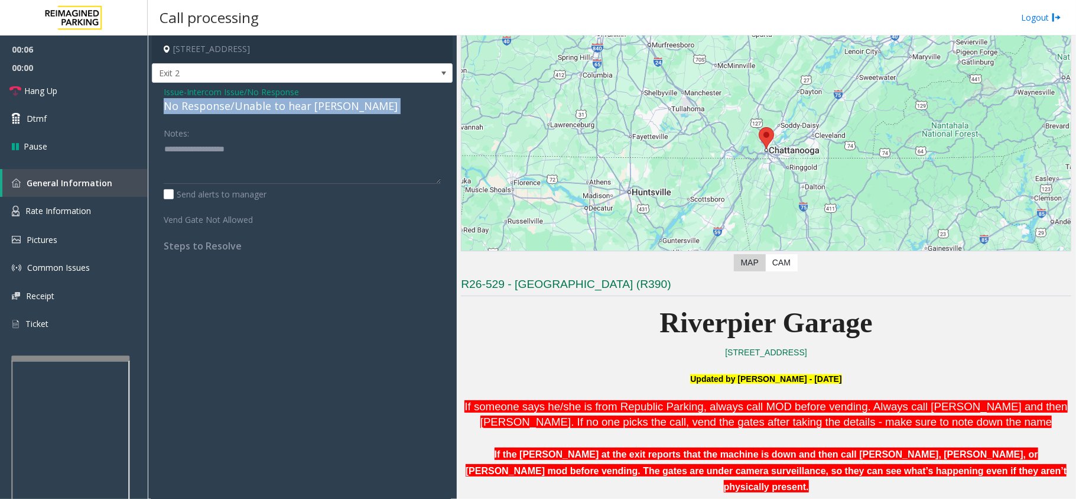
click at [286, 111] on div "No Response/Unable to hear [PERSON_NAME]" at bounding box center [302, 106] width 277 height 16
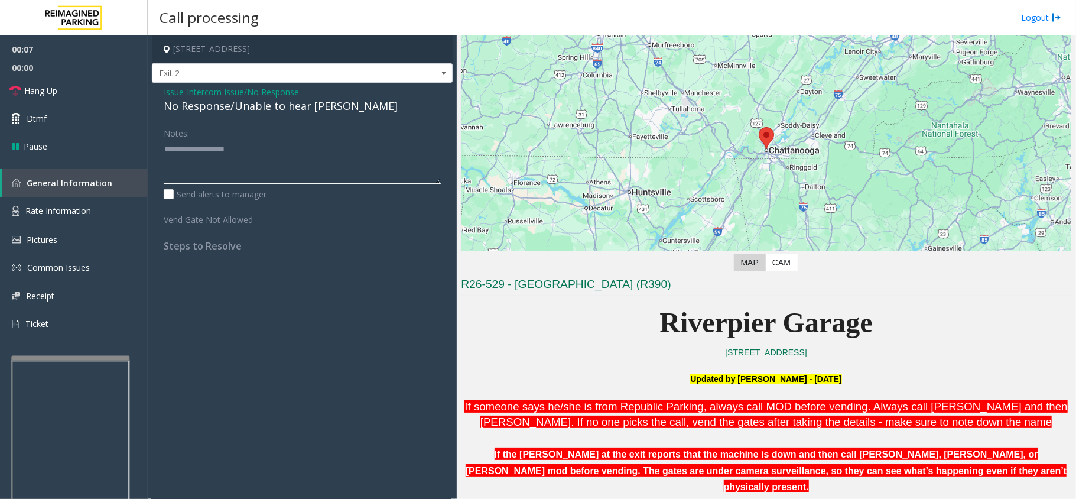
paste textarea "**********"
click at [282, 181] on textarea at bounding box center [302, 161] width 277 height 44
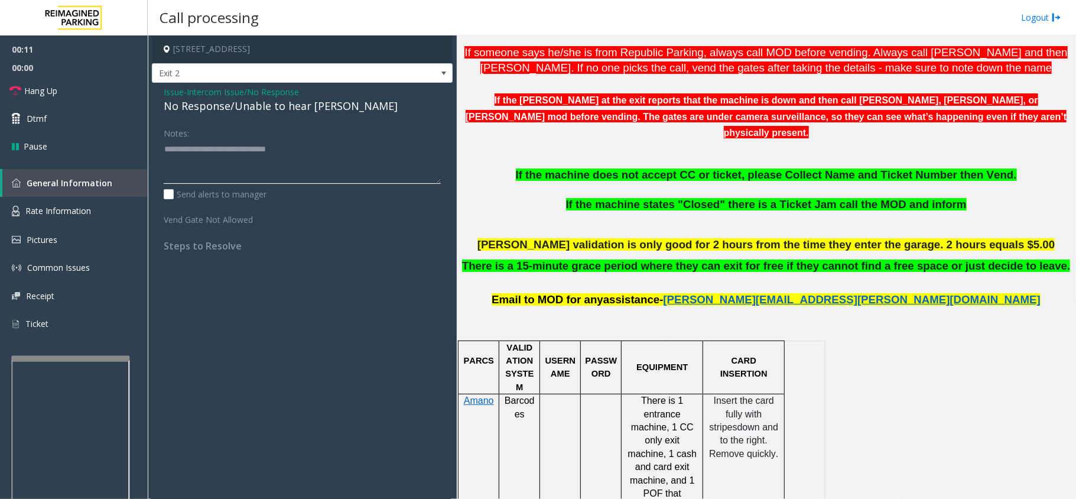
scroll to position [551, 0]
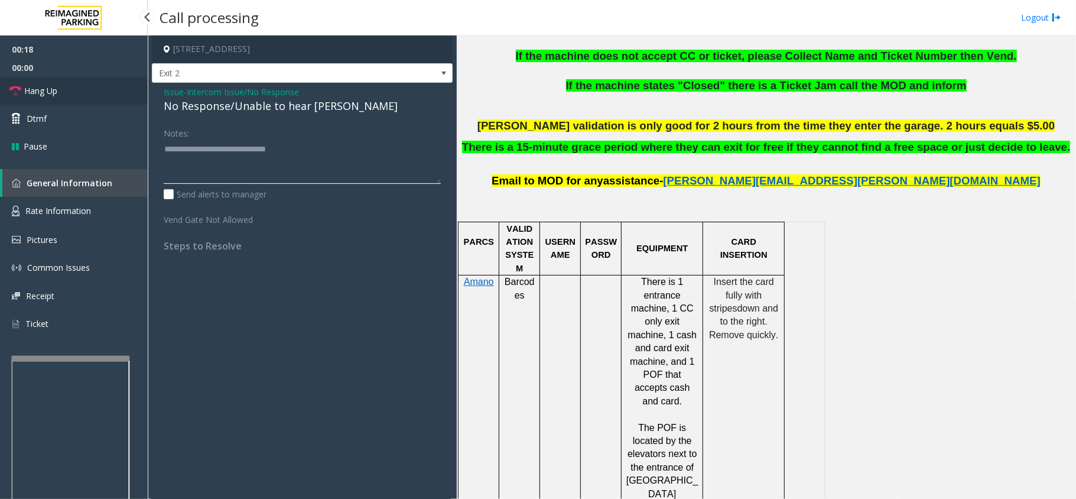
type textarea "**********"
click at [67, 81] on link "Hang Up" at bounding box center [74, 91] width 148 height 28
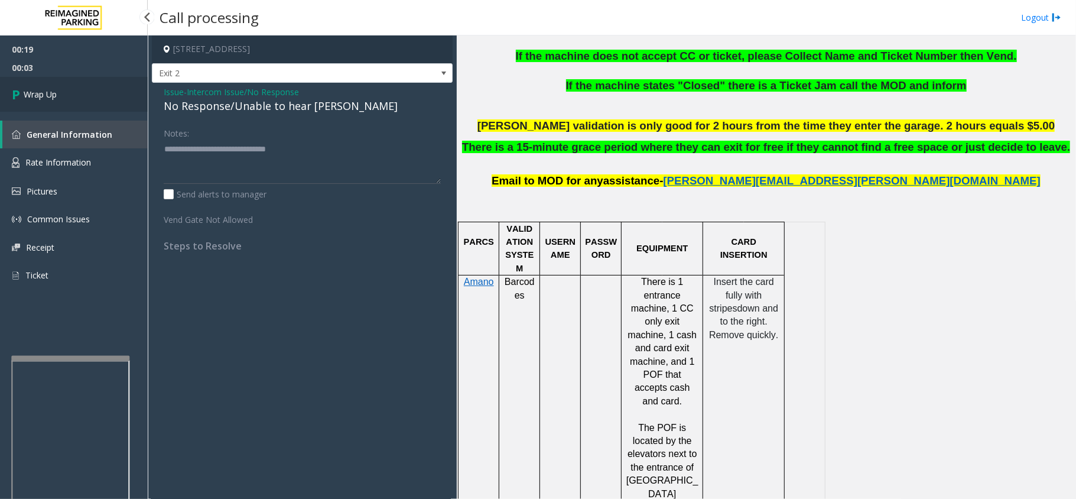
click at [93, 93] on link "Wrap Up" at bounding box center [74, 94] width 148 height 35
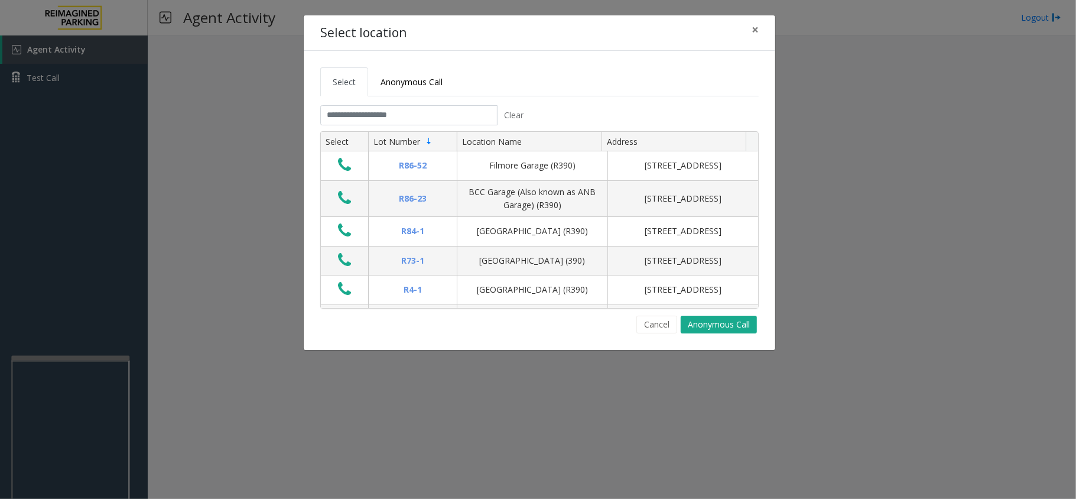
click at [498, 131] on tab "Clear Select Lot Number Location Name Address R86-52 Filmore Garage (R390) 175 …" at bounding box center [539, 219] width 438 height 228
click at [476, 124] on input "text" at bounding box center [408, 115] width 177 height 20
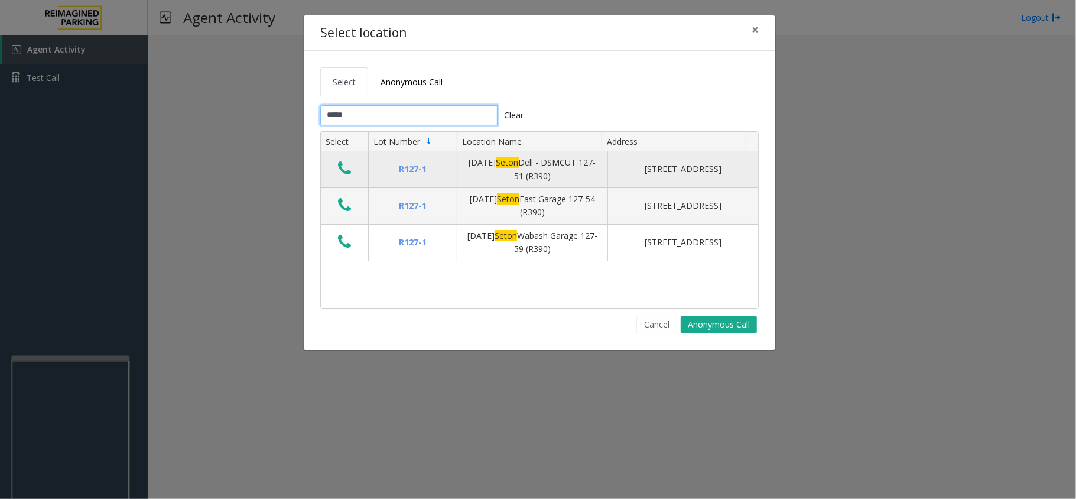
type input "*****"
click at [339, 159] on td "Data table" at bounding box center [344, 169] width 47 height 37
click at [342, 161] on td "Data table" at bounding box center [344, 169] width 47 height 37
click at [359, 178] on td "Data table" at bounding box center [344, 169] width 47 height 37
click at [330, 168] on td "Data table" at bounding box center [344, 169] width 47 height 37
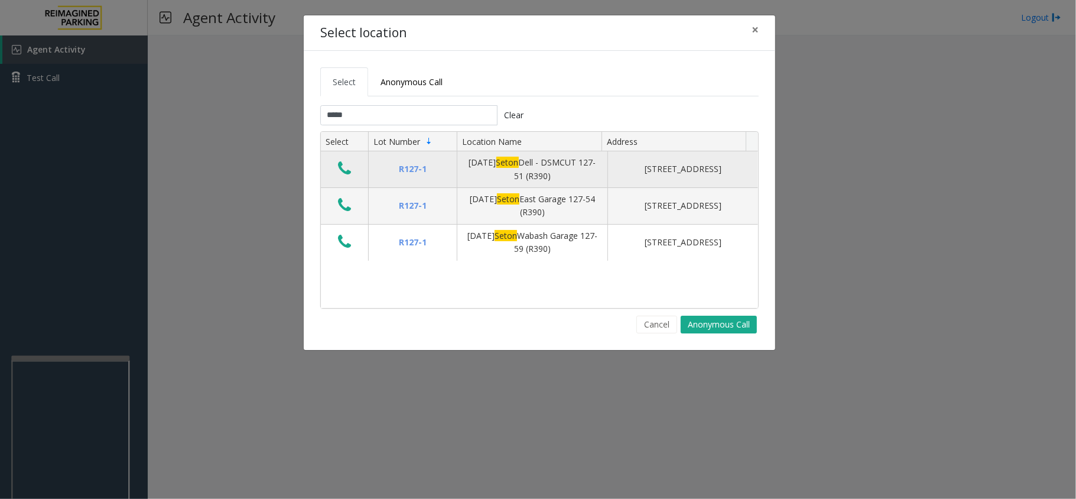
click at [349, 175] on icon "Data table" at bounding box center [344, 168] width 13 height 17
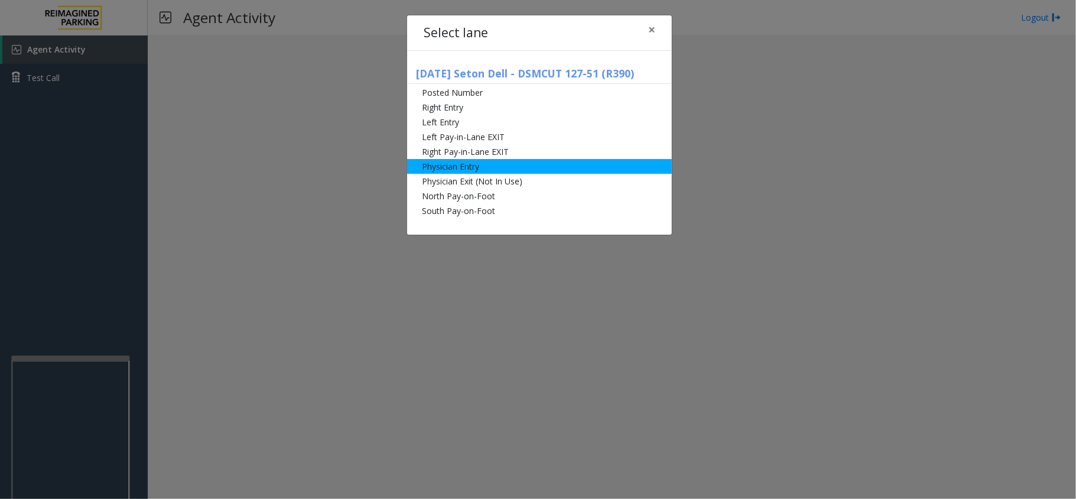
drag, startPoint x: 460, startPoint y: 151, endPoint x: 451, endPoint y: 152, distance: 8.3
click at [460, 151] on li "Right Pay-in-Lane EXIT" at bounding box center [539, 151] width 265 height 15
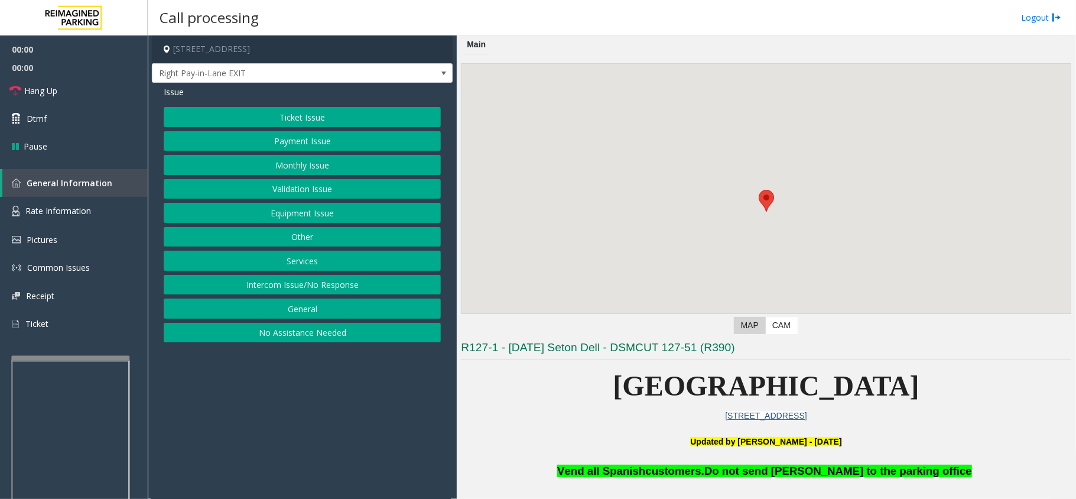
click at [267, 124] on button "Ticket Issue" at bounding box center [302, 117] width 277 height 20
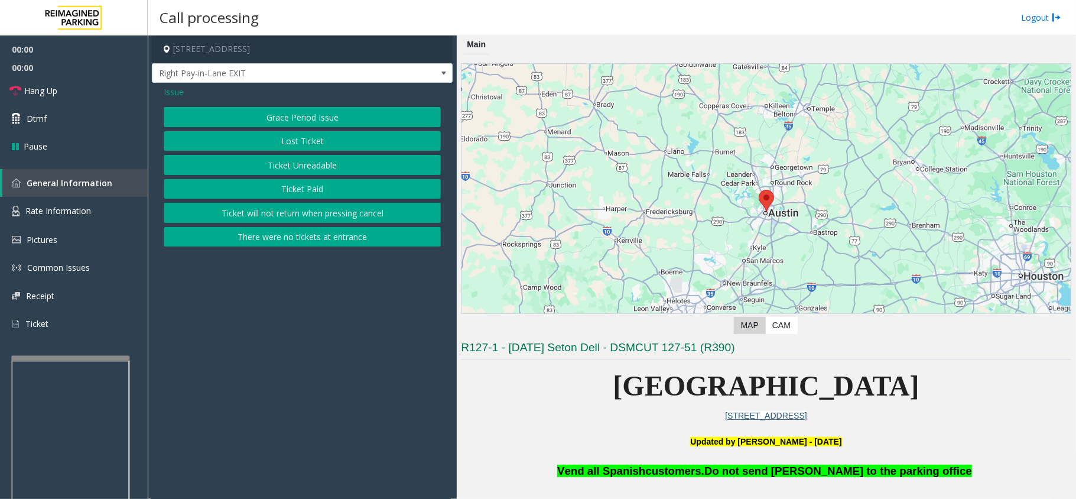
click at [279, 145] on button "Lost Ticket" at bounding box center [302, 141] width 277 height 20
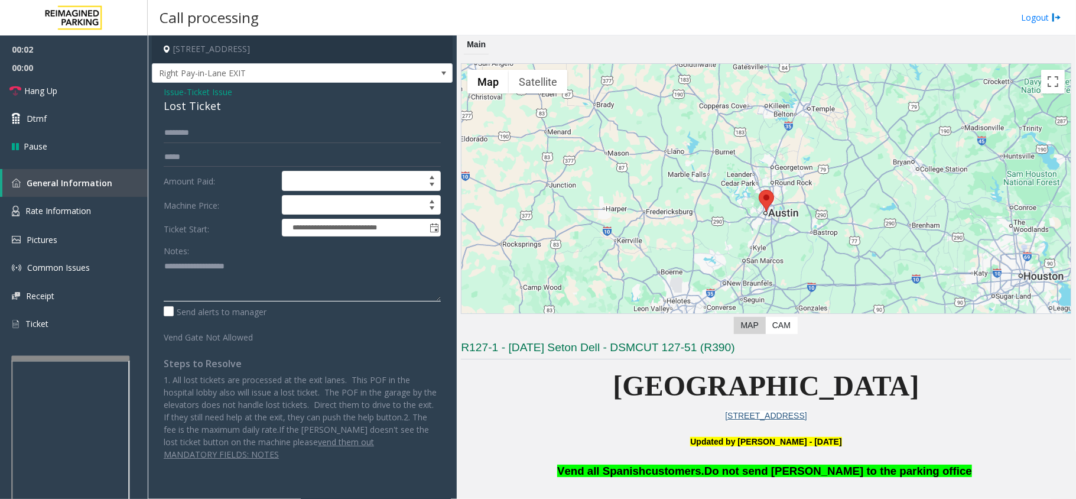
paste textarea "**********"
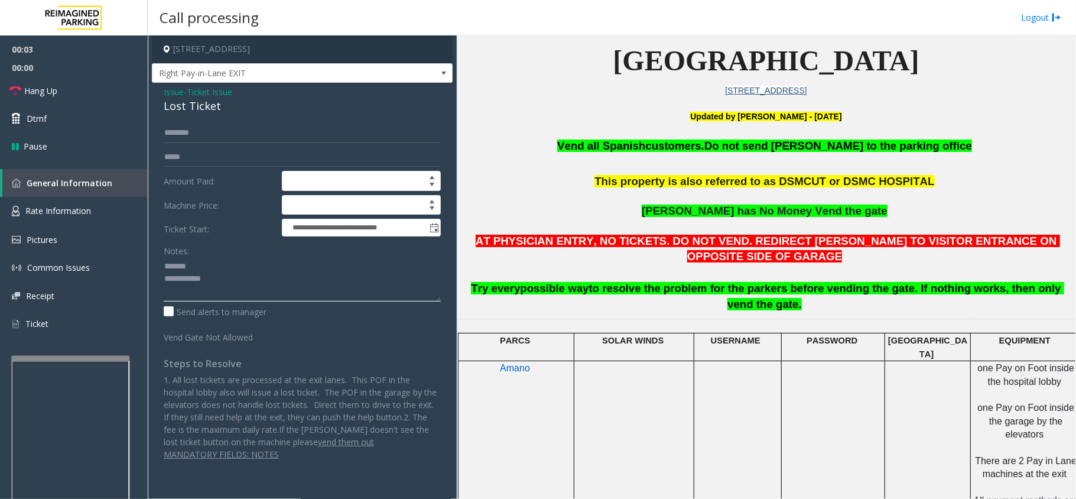
scroll to position [394, 0]
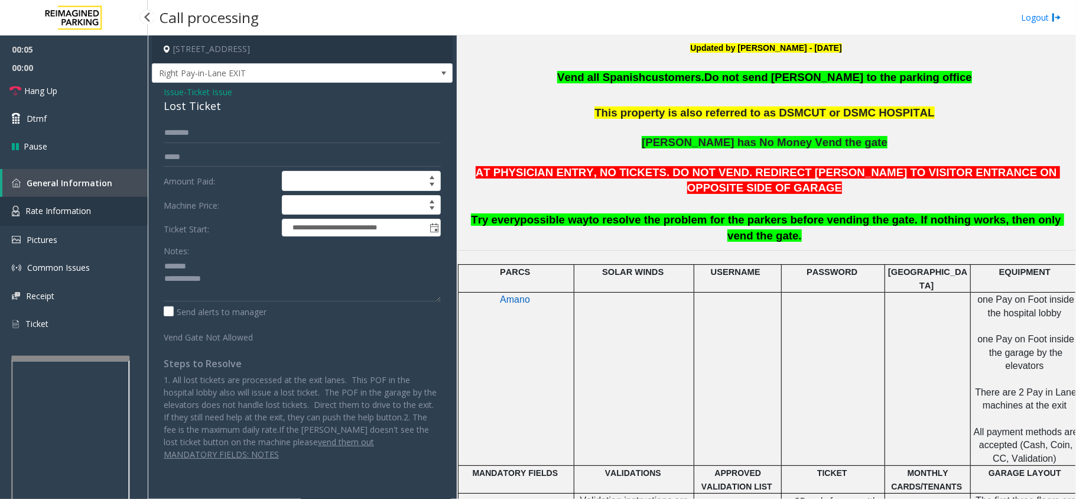
click at [93, 206] on link "Rate Information" at bounding box center [74, 211] width 148 height 29
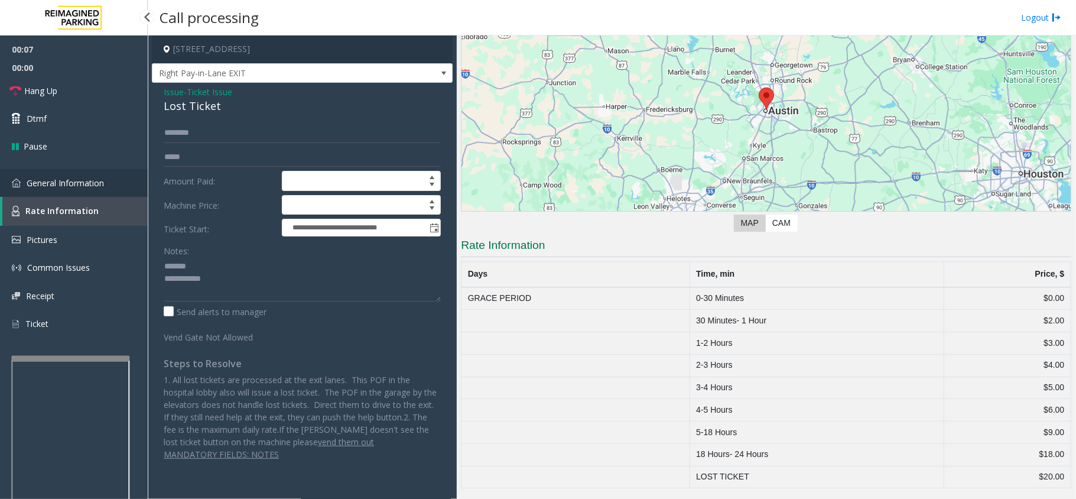
click at [122, 180] on link "General Information" at bounding box center [74, 183] width 148 height 28
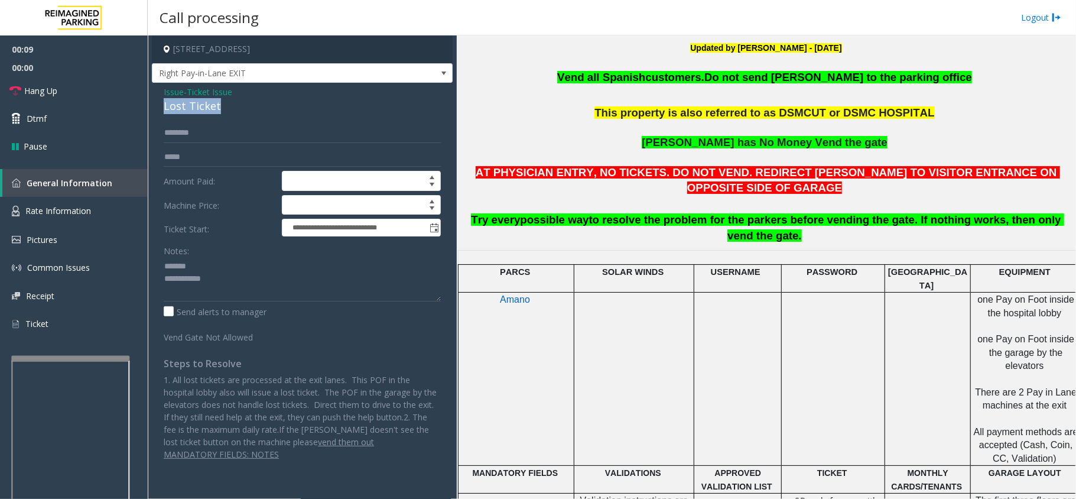
drag, startPoint x: 154, startPoint y: 100, endPoint x: 245, endPoint y: 112, distance: 91.2
click at [245, 112] on div "**********" at bounding box center [302, 277] width 301 height 389
click at [275, 287] on textarea at bounding box center [302, 279] width 277 height 44
paste textarea "**********"
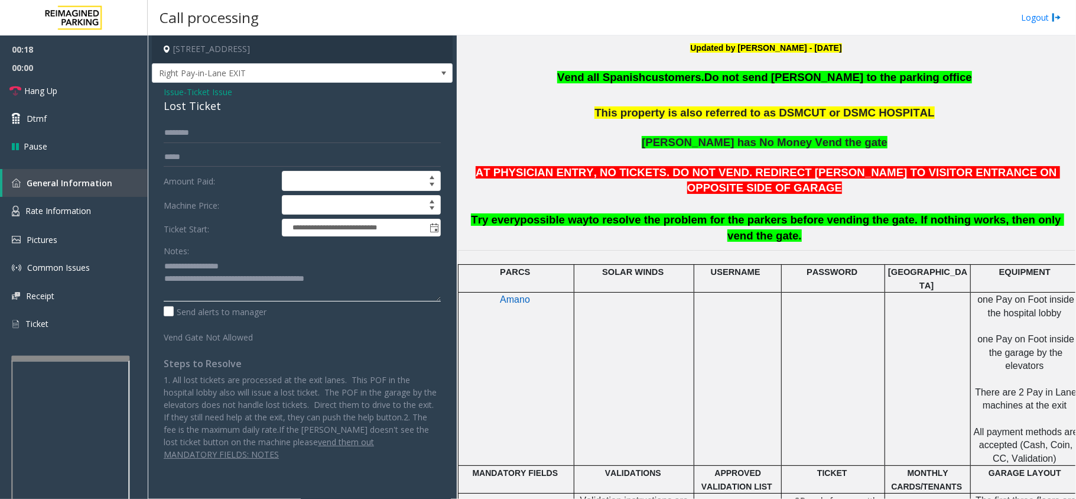
type textarea "**********"
click at [204, 137] on input "text" at bounding box center [302, 133] width 277 height 20
type input "******"
drag, startPoint x: 724, startPoint y: 175, endPoint x: 674, endPoint y: 171, distance: 51.0
click at [674, 171] on span "AT PHYSICIAN ENTRY, NO TICKETS. DO NOT VEND. REDIRECT [PERSON_NAME] TO VISITOR …" at bounding box center [768, 180] width 584 height 28
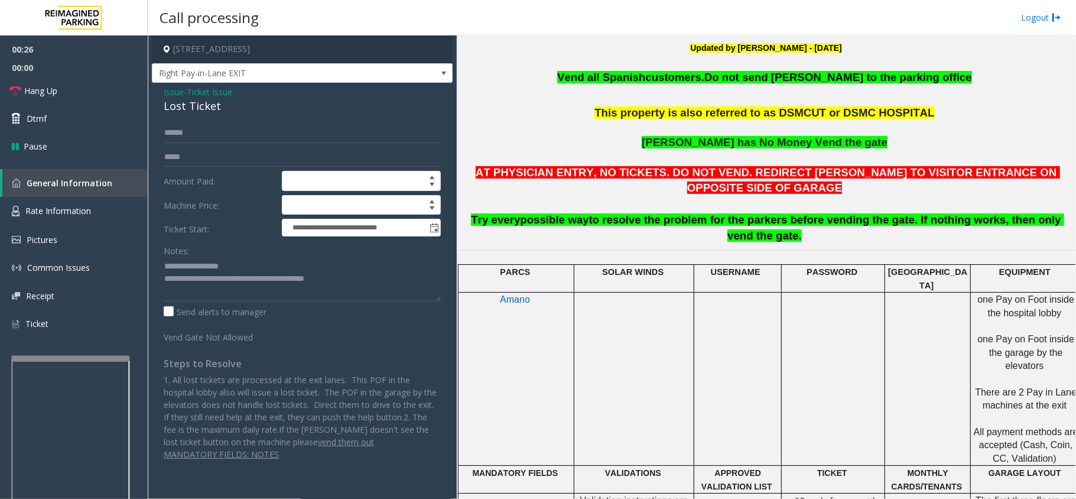
click at [176, 93] on span "Issue" at bounding box center [174, 92] width 20 height 12
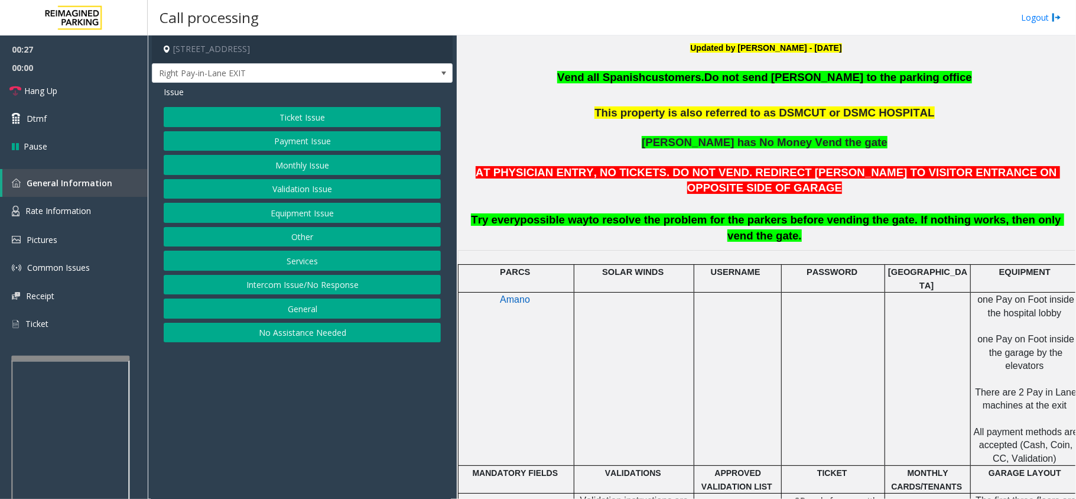
click at [251, 126] on button "Ticket Issue" at bounding box center [302, 117] width 277 height 20
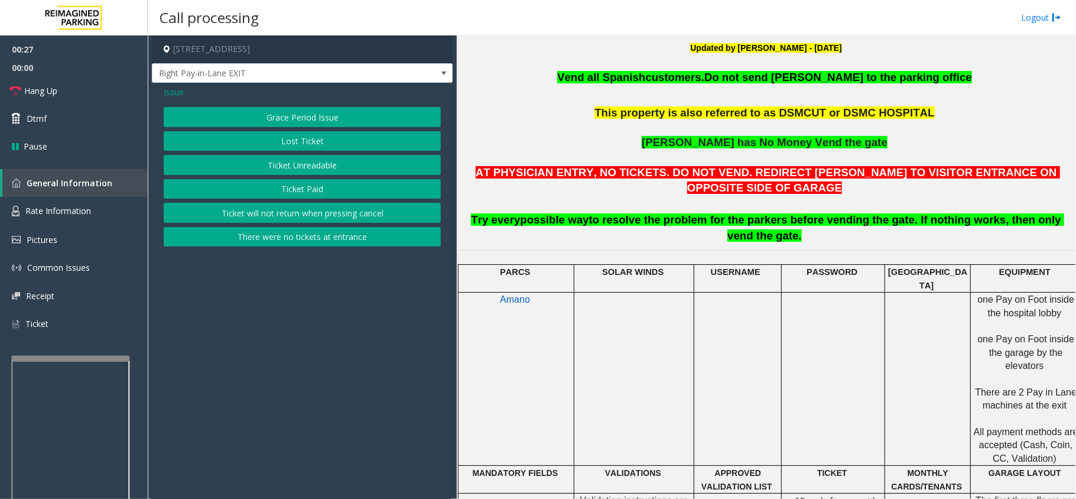
click at [267, 154] on div "Grace Period Issue Lost Ticket Ticket Unreadable Ticket Paid Ticket will not re…" at bounding box center [302, 176] width 277 height 139
click at [272, 174] on button "Ticket Unreadable" at bounding box center [302, 165] width 277 height 20
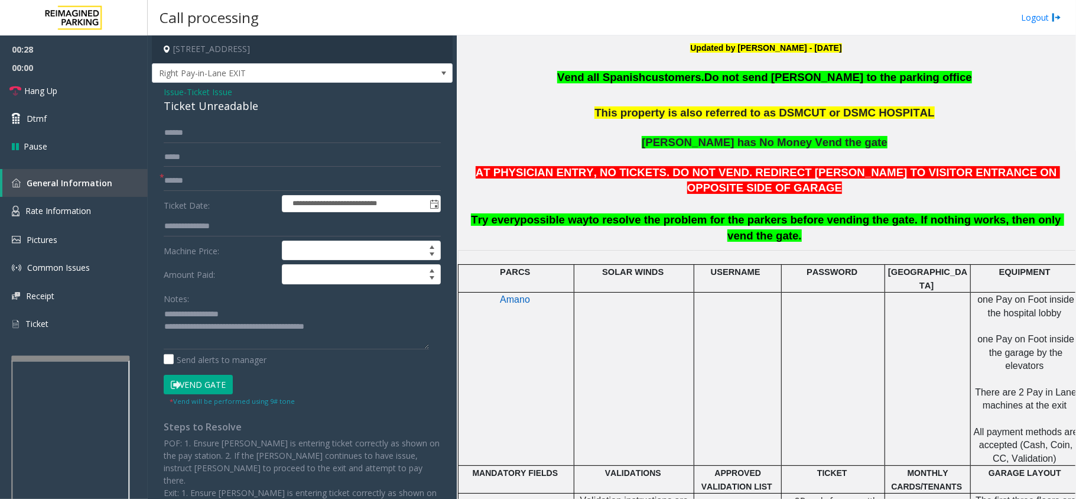
click at [186, 388] on button "Vend Gate" at bounding box center [198, 385] width 69 height 20
drag, startPoint x: 170, startPoint y: 96, endPoint x: 189, endPoint y: 102, distance: 19.8
click at [170, 93] on span "Issue" at bounding box center [174, 92] width 20 height 12
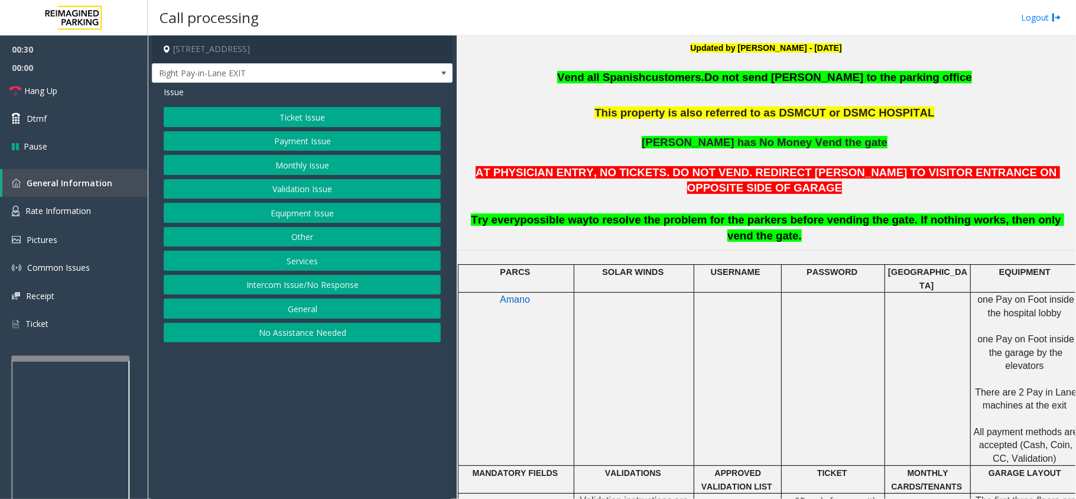
click at [268, 116] on button "Ticket Issue" at bounding box center [302, 117] width 277 height 20
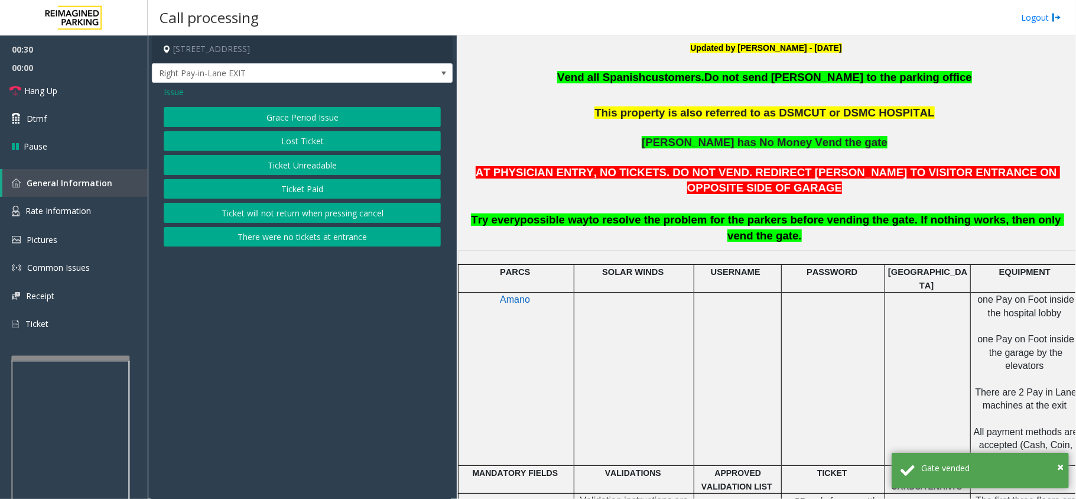
click at [278, 142] on button "Lost Ticket" at bounding box center [302, 141] width 277 height 20
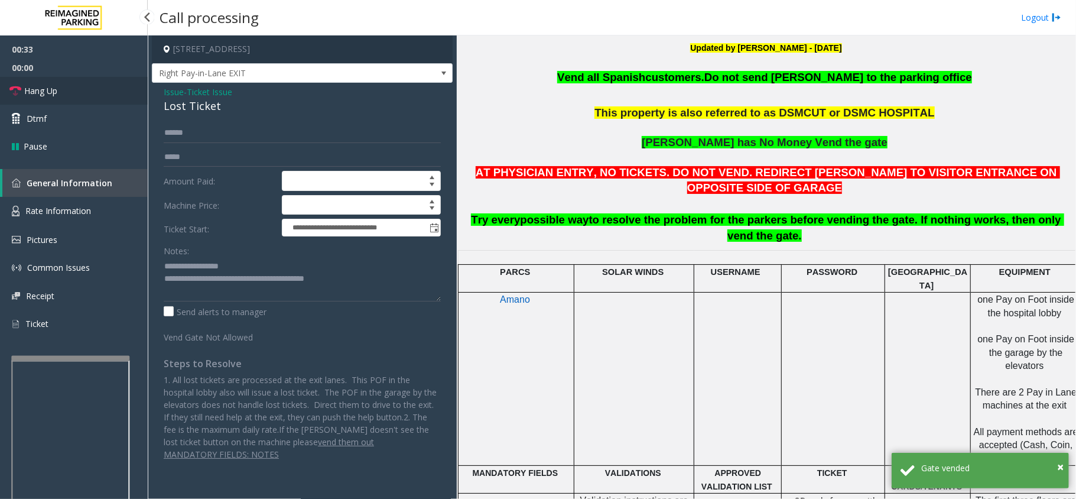
click at [71, 88] on link "Hang Up" at bounding box center [74, 91] width 148 height 28
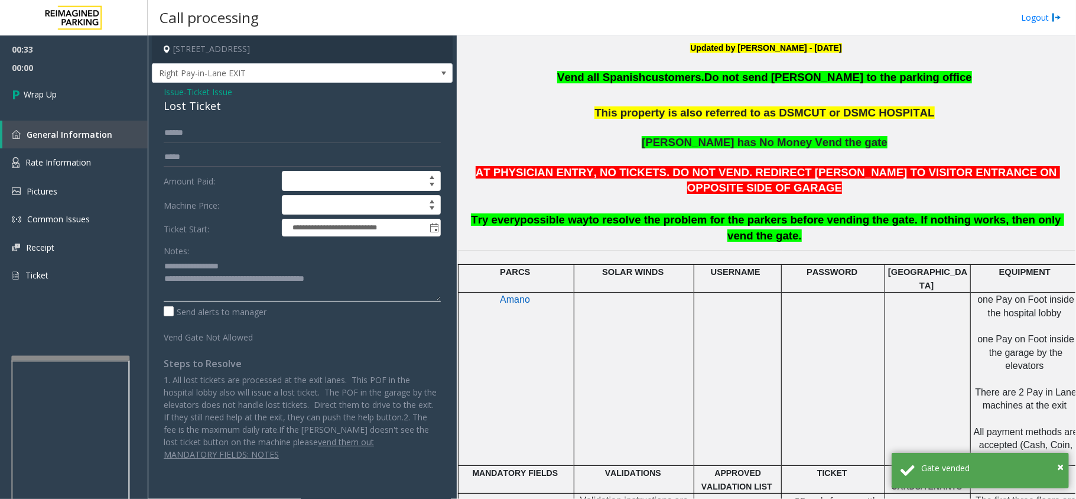
click at [256, 272] on textarea at bounding box center [302, 279] width 277 height 44
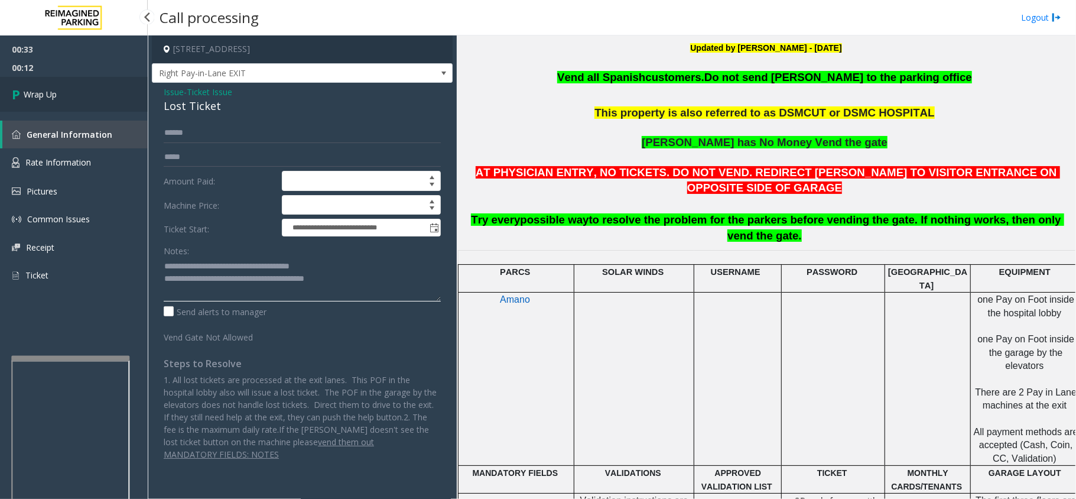
type textarea "**********"
click at [64, 95] on link "Wrap Up" at bounding box center [74, 94] width 148 height 35
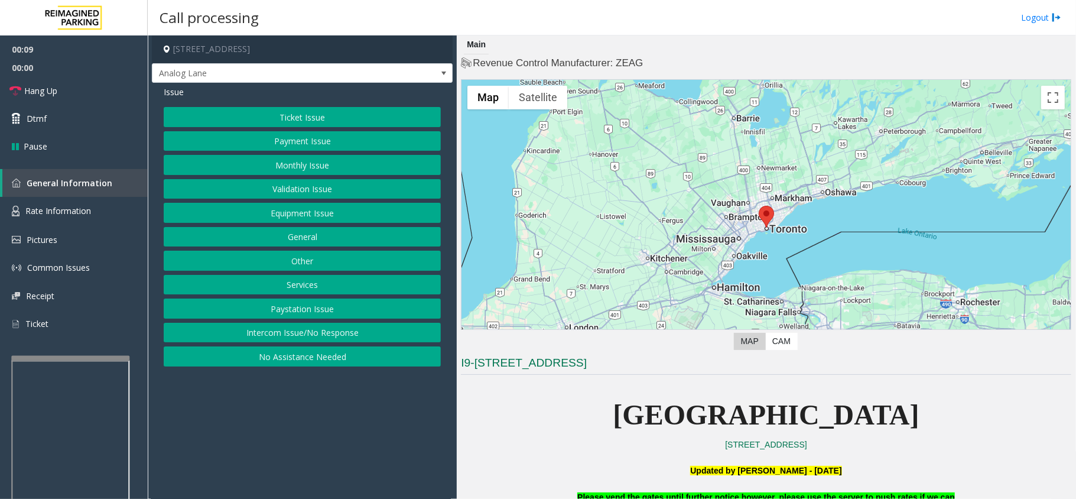
click at [277, 119] on button "Ticket Issue" at bounding box center [302, 117] width 277 height 20
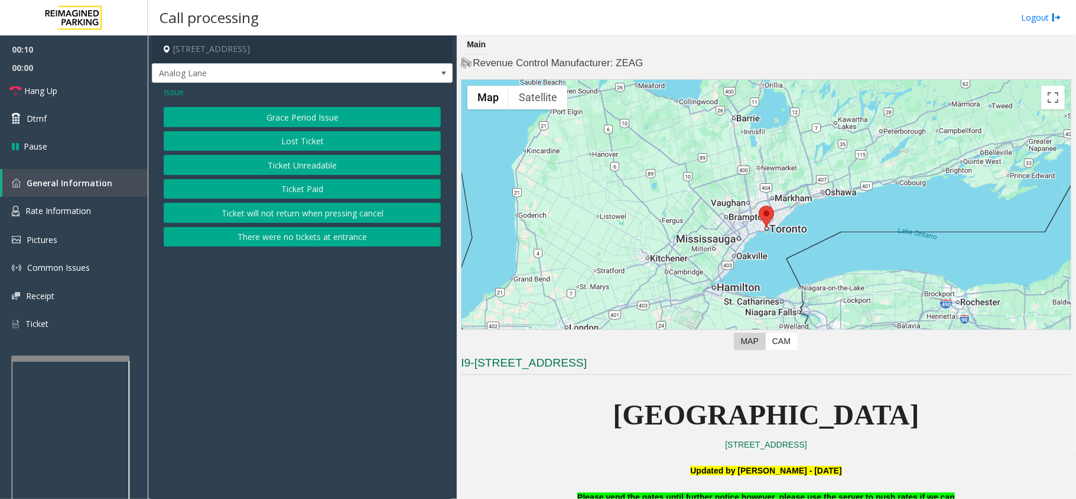
click at [287, 157] on button "Ticket Unreadable" at bounding box center [302, 165] width 277 height 20
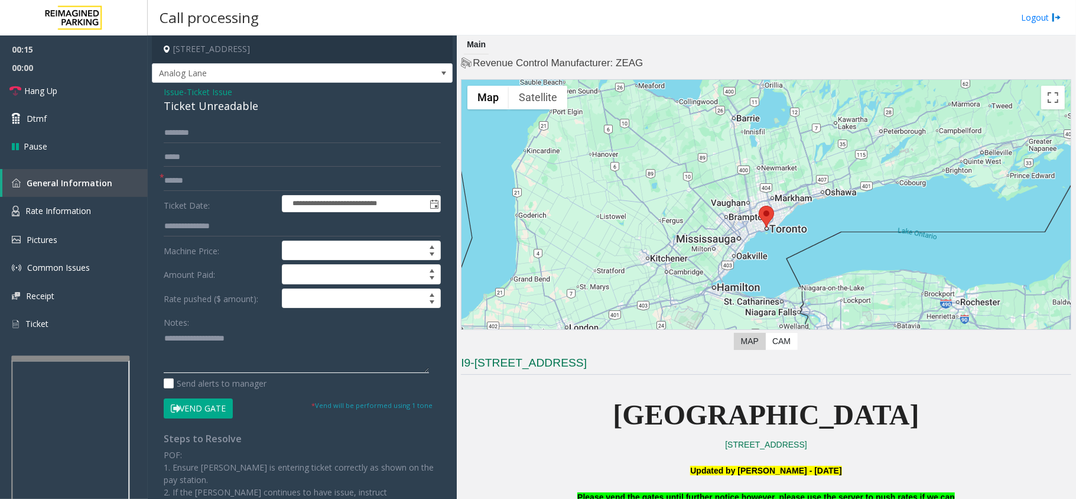
paste textarea "**********"
click at [194, 110] on div "Ticket Unreadable" at bounding box center [302, 106] width 277 height 16
click at [249, 362] on textarea at bounding box center [296, 351] width 265 height 44
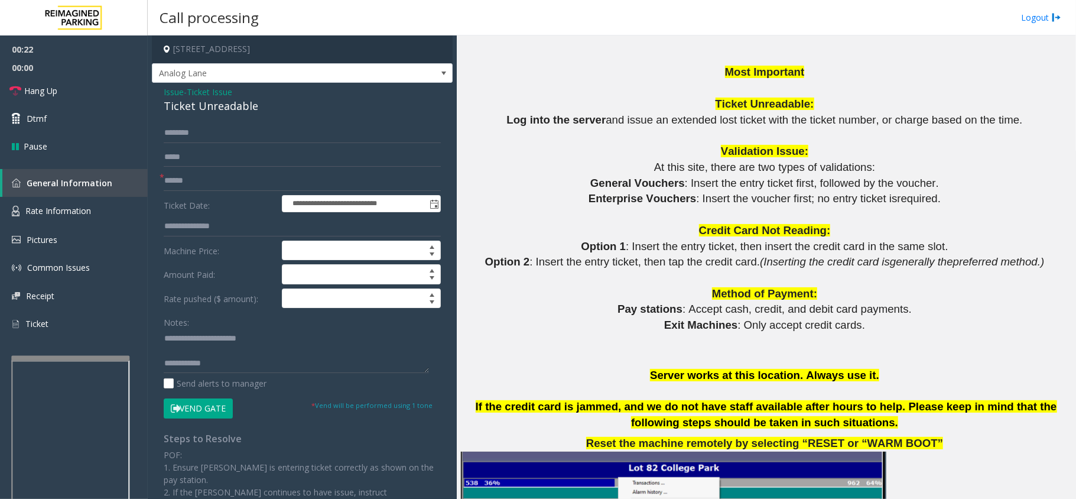
scroll to position [1418, 0]
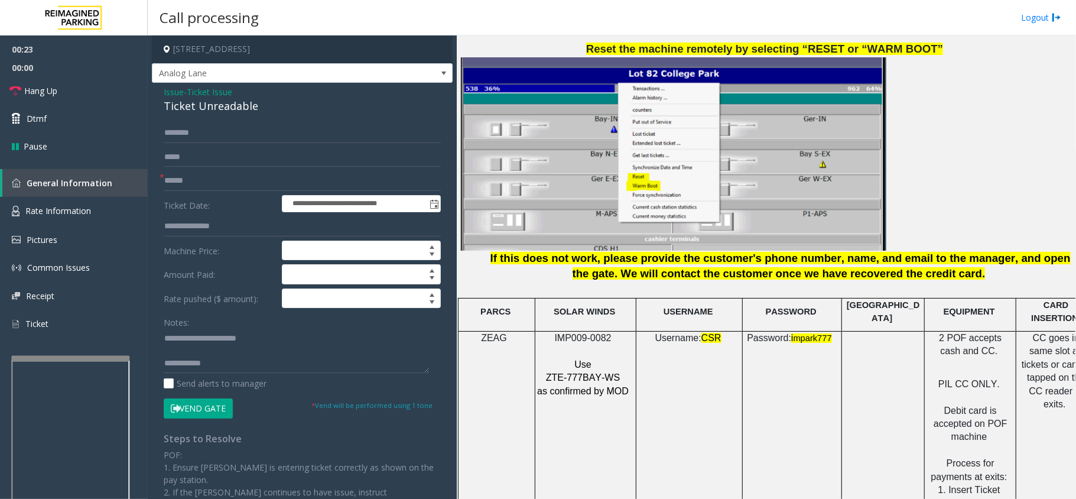
click at [584, 333] on span "IMP009-0082" at bounding box center [583, 338] width 57 height 10
click at [583, 333] on span "IMP009-0082" at bounding box center [583, 338] width 57 height 10
click at [286, 365] on textarea at bounding box center [296, 351] width 265 height 44
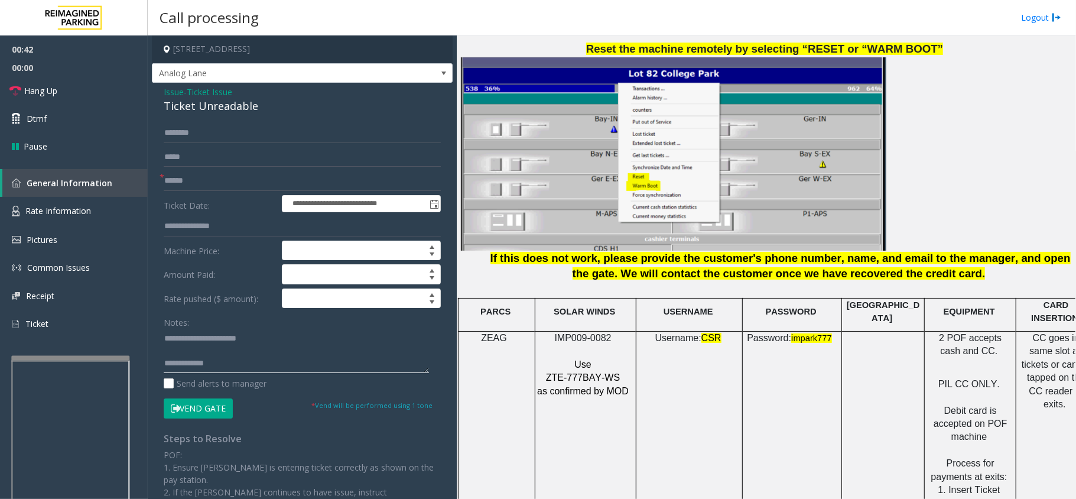
paste textarea "**********"
click at [267, 365] on textarea at bounding box center [296, 351] width 265 height 44
type textarea "**********"
click at [209, 177] on input "text" at bounding box center [302, 181] width 277 height 20
type input "**"
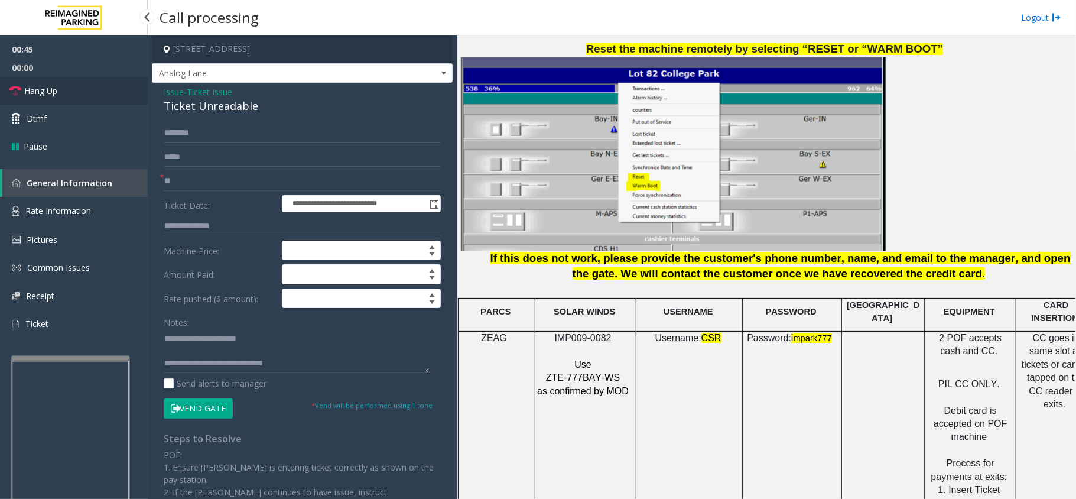
click at [92, 87] on link "Hang Up" at bounding box center [74, 91] width 148 height 28
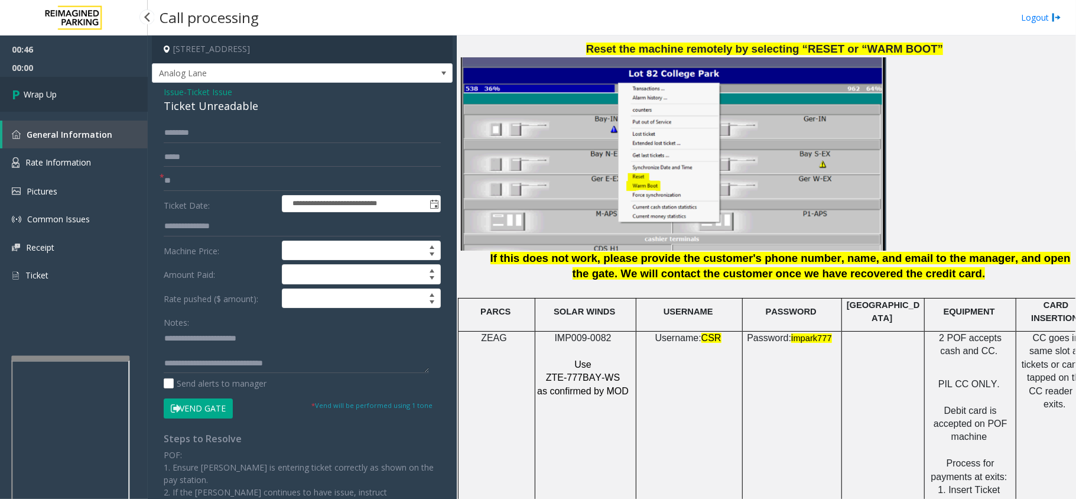
click at [91, 90] on link "Wrap Up" at bounding box center [74, 94] width 148 height 35
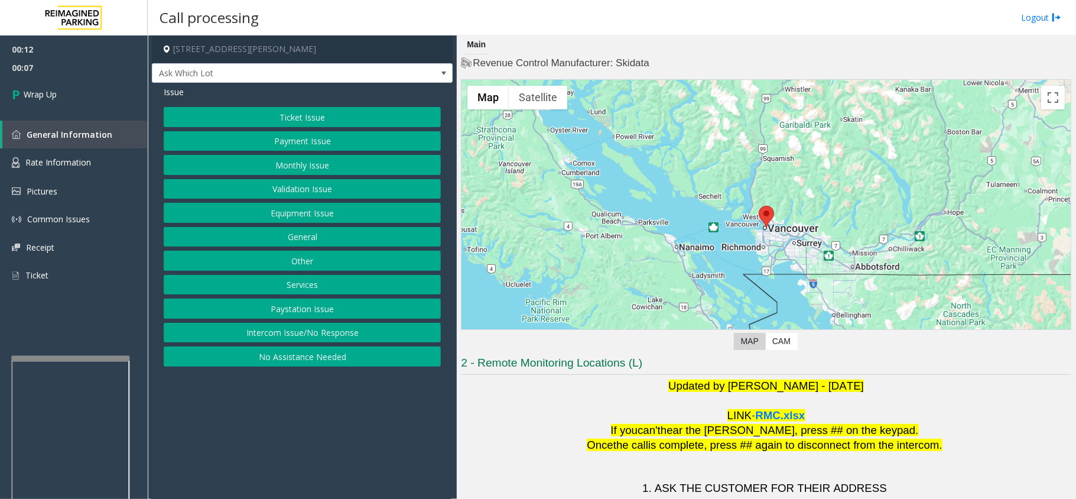
drag, startPoint x: 306, startPoint y: 329, endPoint x: 270, endPoint y: 230, distance: 105.1
click at [306, 329] on button "Intercom Issue/No Response" at bounding box center [302, 333] width 277 height 20
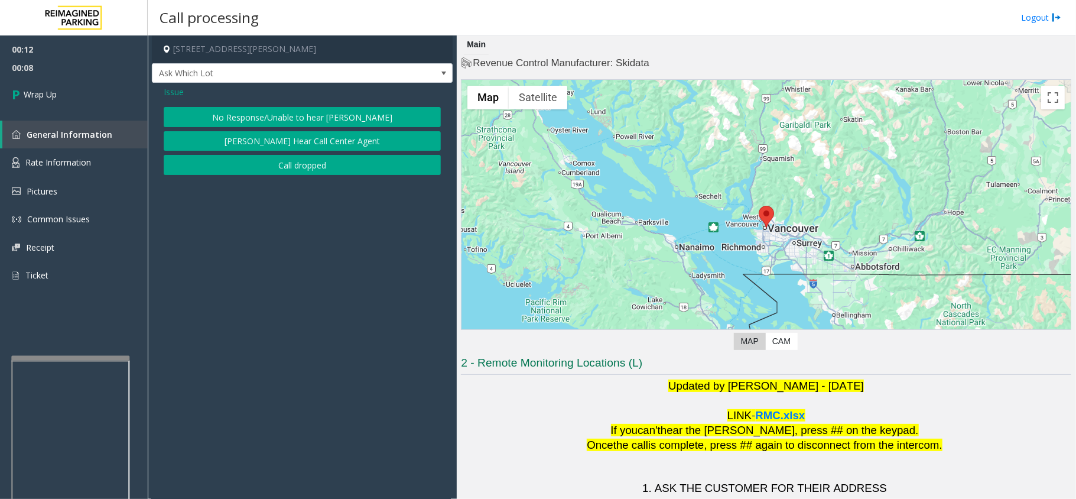
click at [237, 152] on div "No Response/Unable to hear parker Parker Cannot Hear Call Center Agent Call dro…" at bounding box center [302, 141] width 277 height 68
click at [234, 154] on div "No Response/Unable to hear parker Parker Cannot Hear Call Center Agent Call dro…" at bounding box center [302, 141] width 277 height 68
click at [230, 159] on button "Call dropped" at bounding box center [302, 165] width 277 height 20
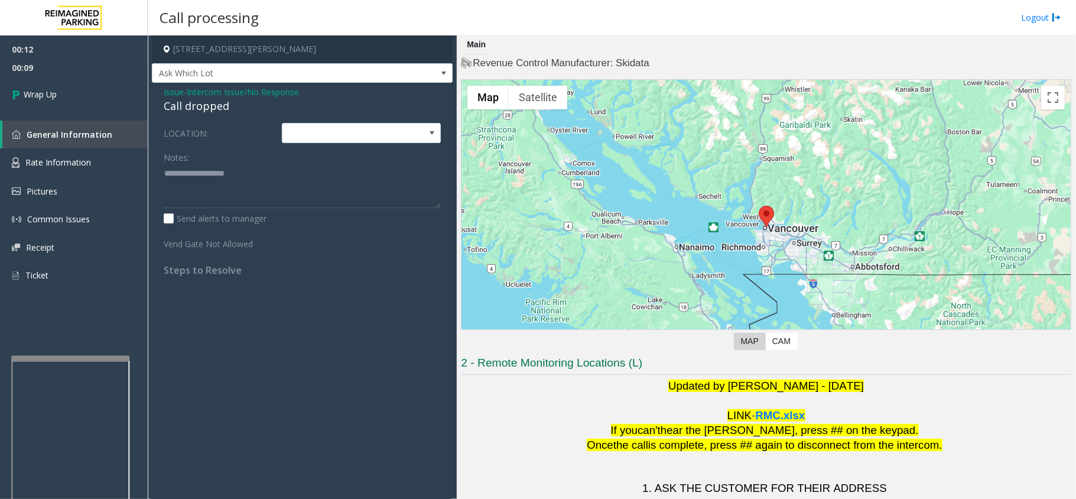
click at [210, 110] on div "Call dropped" at bounding box center [302, 106] width 277 height 16
click at [204, 175] on textarea at bounding box center [302, 186] width 277 height 44
paste textarea "**********"
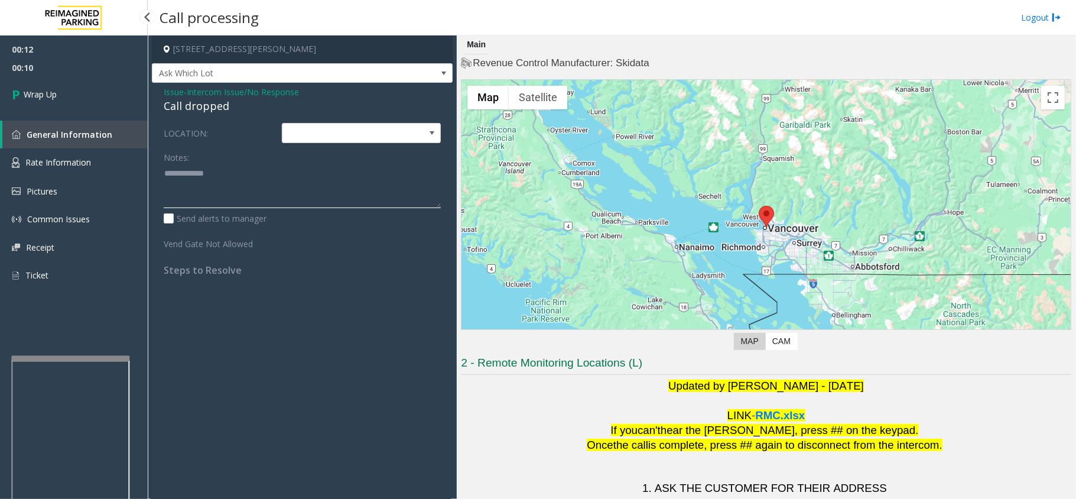
type textarea "**********"
click at [104, 116] on div "00:12 00:10 Wrap Up General Information Rate Information Pictures Common Issues…" at bounding box center [74, 167] width 148 height 264
click at [106, 102] on link "Wrap Up" at bounding box center [74, 94] width 148 height 35
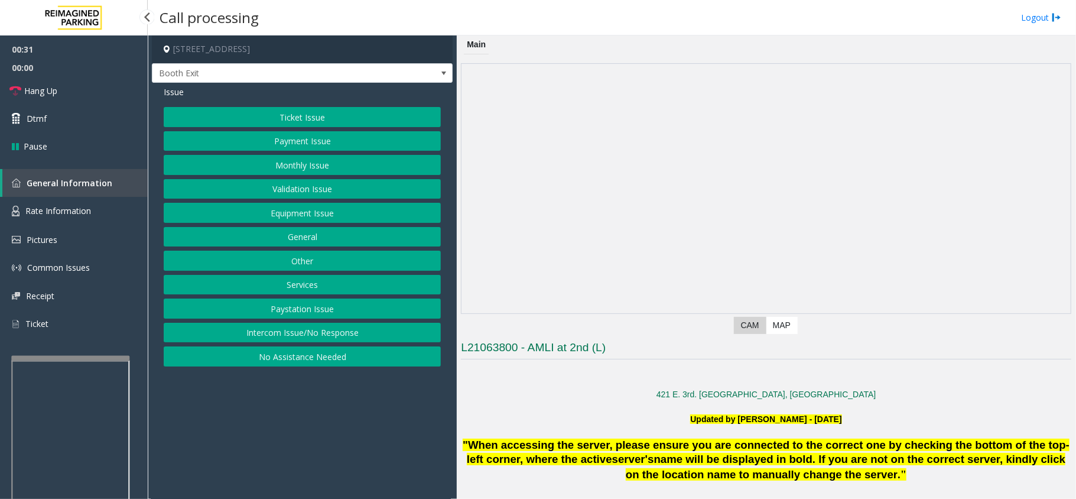
click at [74, 74] on span "00:00" at bounding box center [74, 68] width 148 height 18
click at [83, 86] on link "Hang Up" at bounding box center [74, 91] width 148 height 28
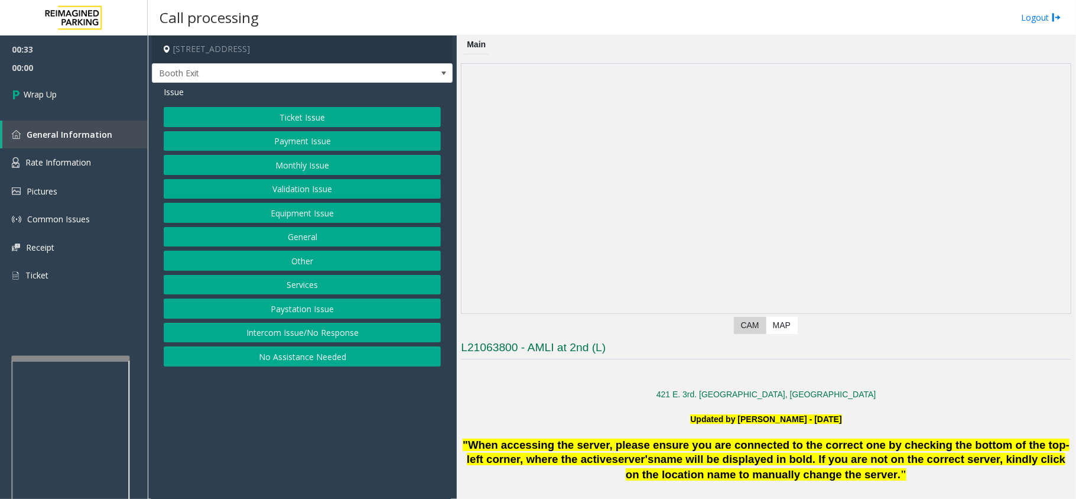
click at [356, 333] on button "Intercom Issue/No Response" at bounding box center [302, 333] width 277 height 20
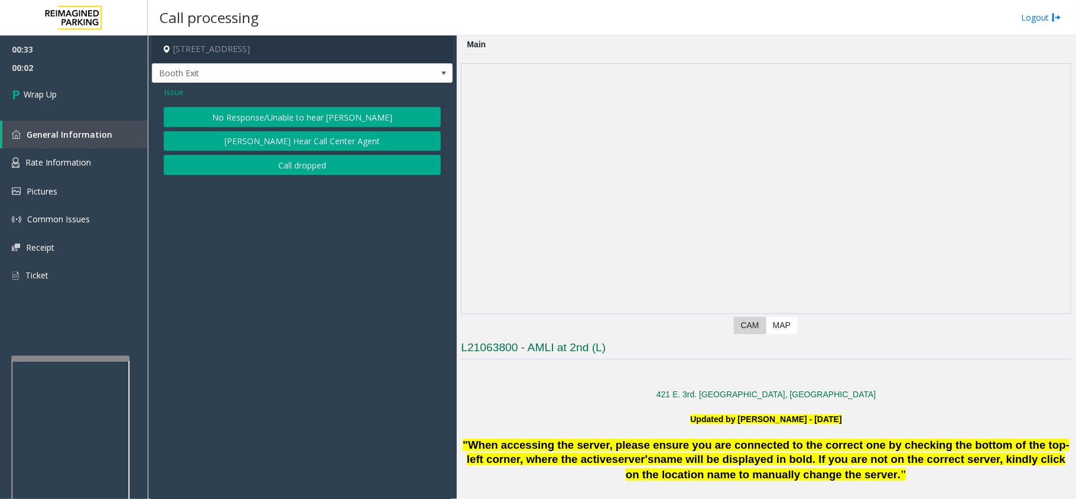
click at [169, 95] on span "Issue" at bounding box center [174, 92] width 20 height 12
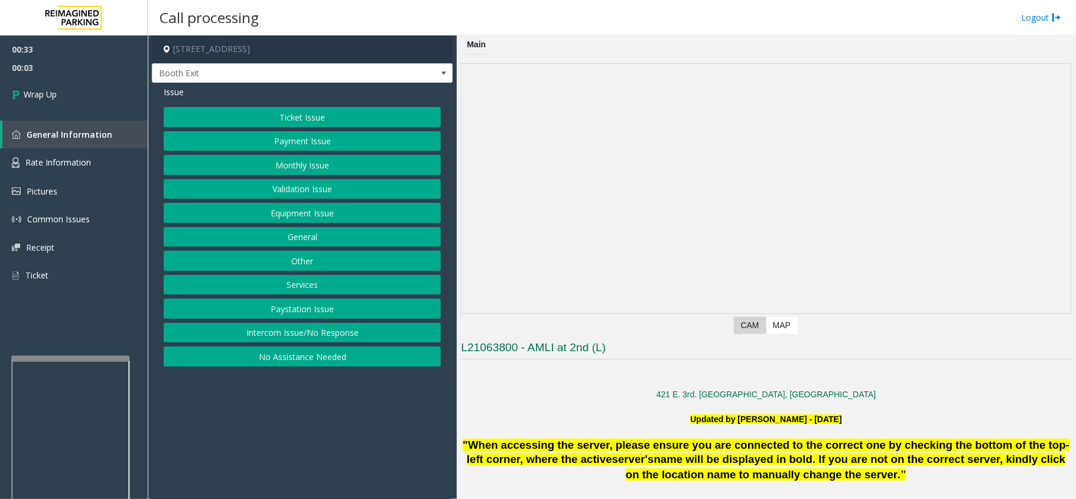
drag, startPoint x: 317, startPoint y: 353, endPoint x: 311, endPoint y: 344, distance: 11.1
click at [317, 355] on button "No Assistance Needed" at bounding box center [302, 356] width 277 height 20
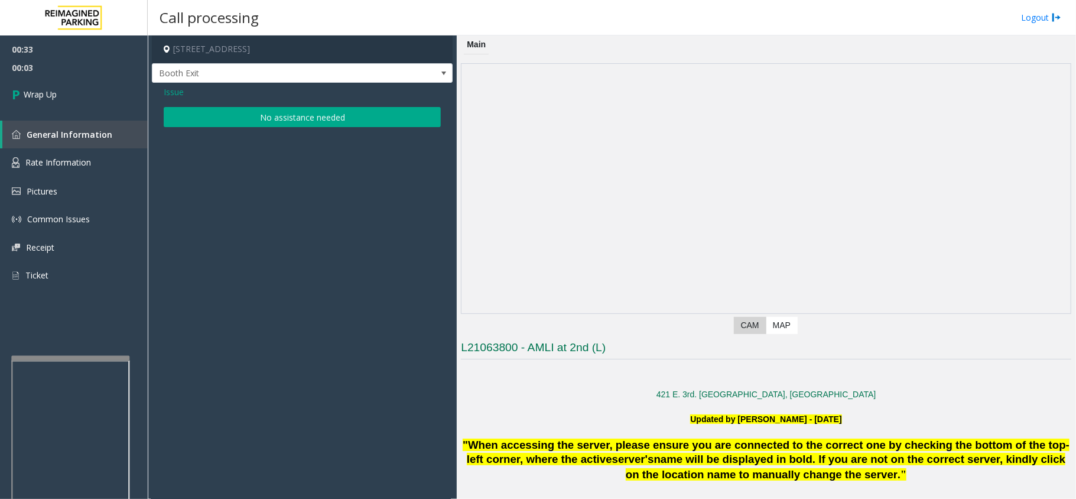
click at [228, 123] on button "No assistance needed" at bounding box center [302, 117] width 277 height 20
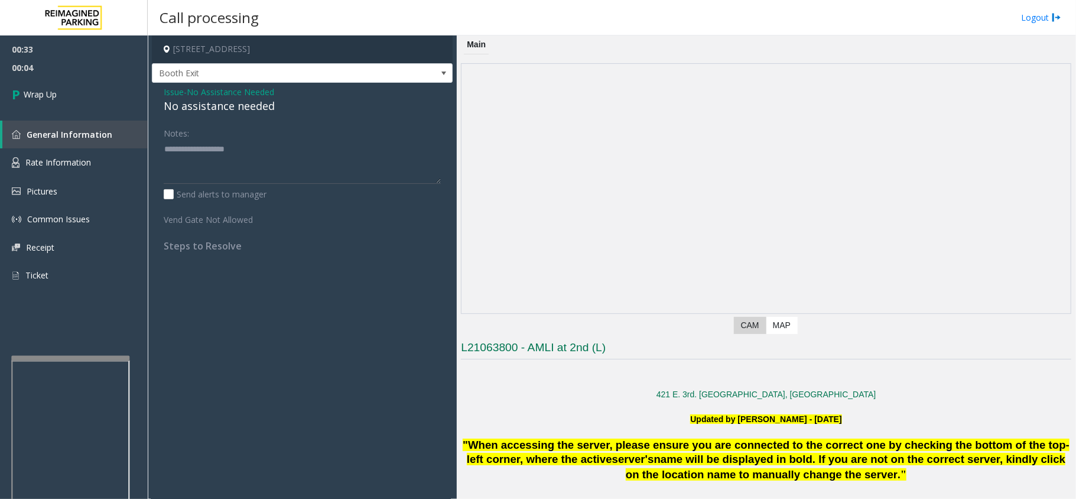
click at [230, 108] on div "No assistance needed" at bounding box center [302, 106] width 277 height 16
click at [251, 161] on textarea at bounding box center [302, 161] width 277 height 44
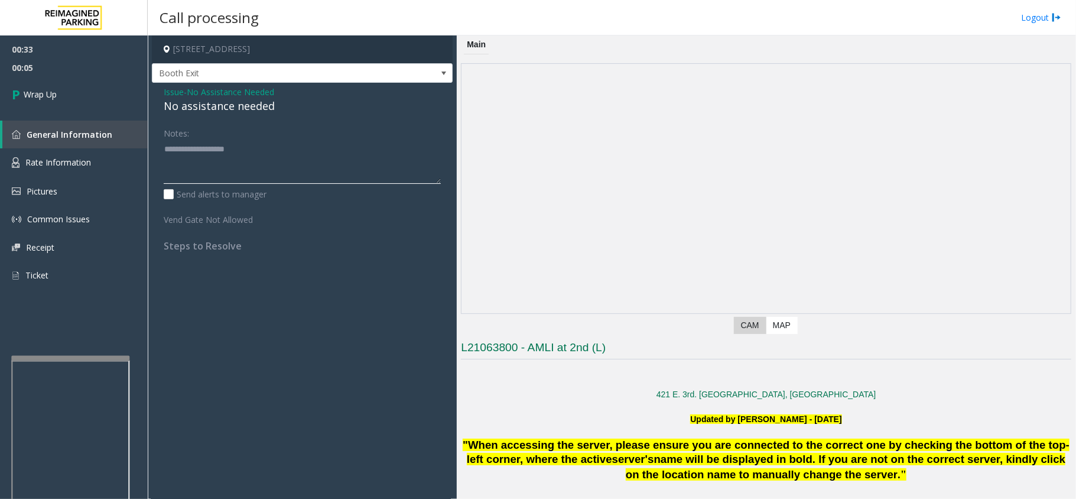
paste textarea "**********"
type textarea "**********"
click at [131, 86] on link "Wrap Up" at bounding box center [74, 94] width 148 height 35
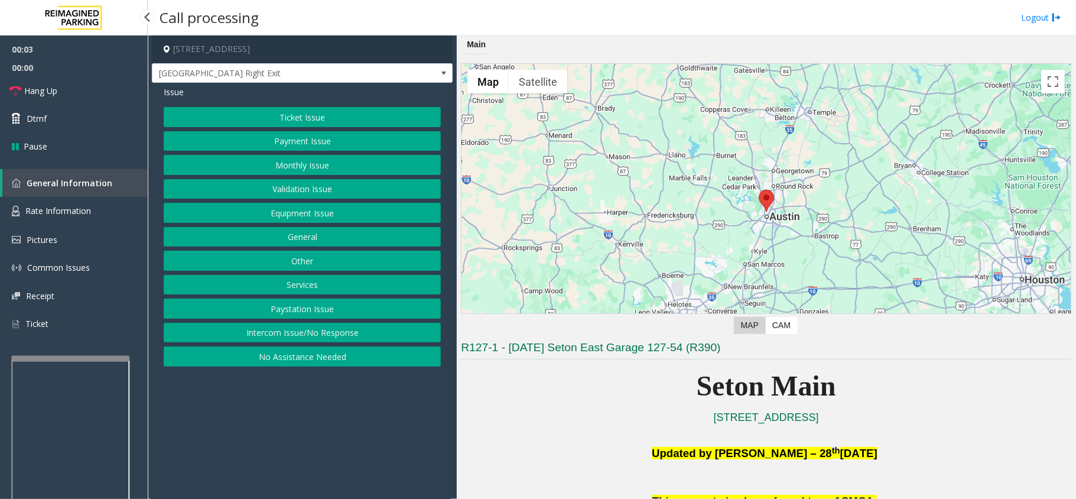
click at [234, 220] on button "Equipment Issue" at bounding box center [302, 213] width 277 height 20
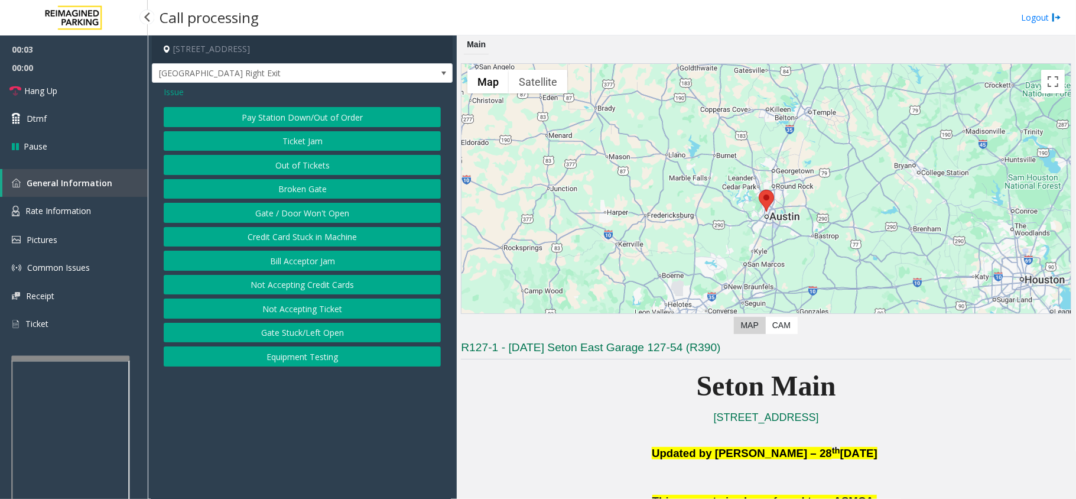
click at [234, 220] on button "Gate / Door Won't Open" at bounding box center [302, 213] width 277 height 20
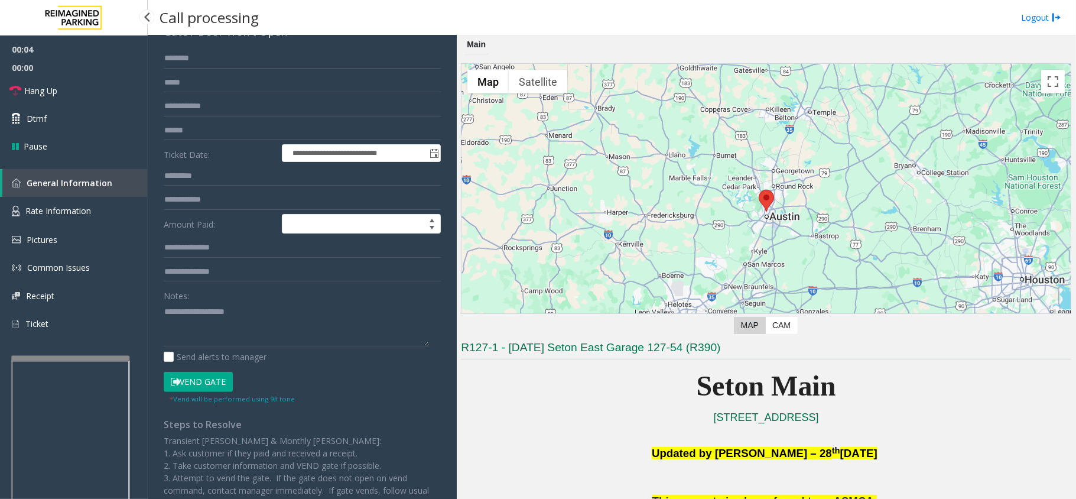
scroll to position [135, 0]
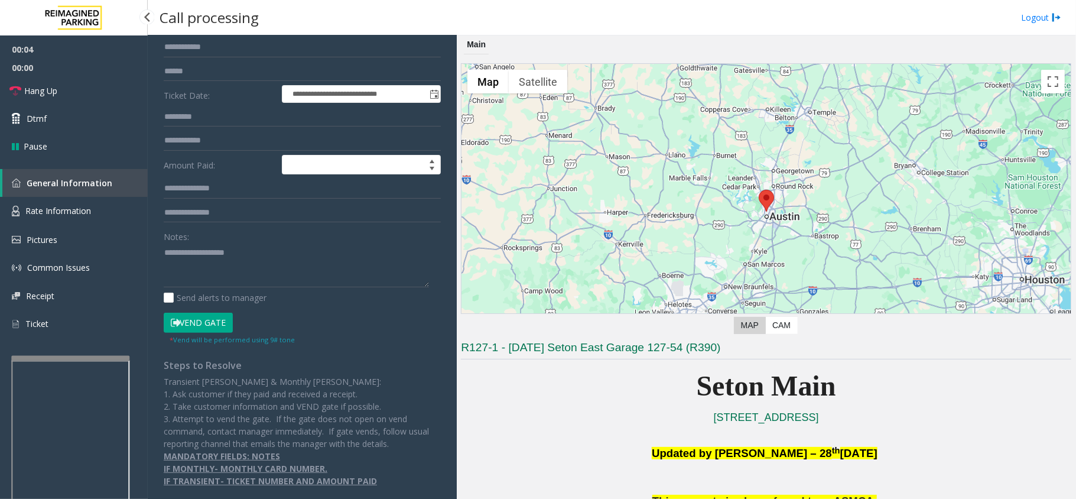
click at [199, 324] on button "Vend Gate" at bounding box center [198, 323] width 69 height 20
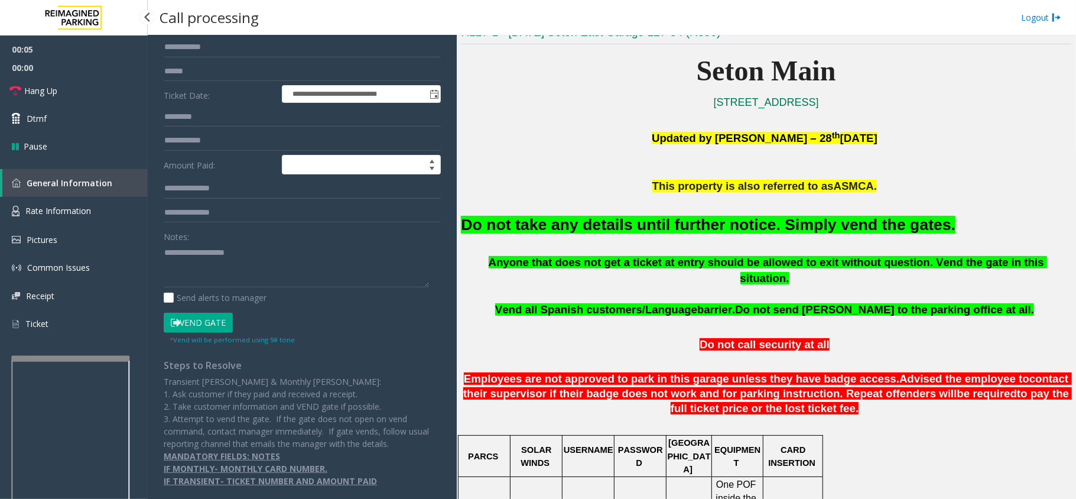
click at [641, 225] on font "Do not take any details until further notice. Simply vend the gates." at bounding box center [708, 225] width 495 height 18
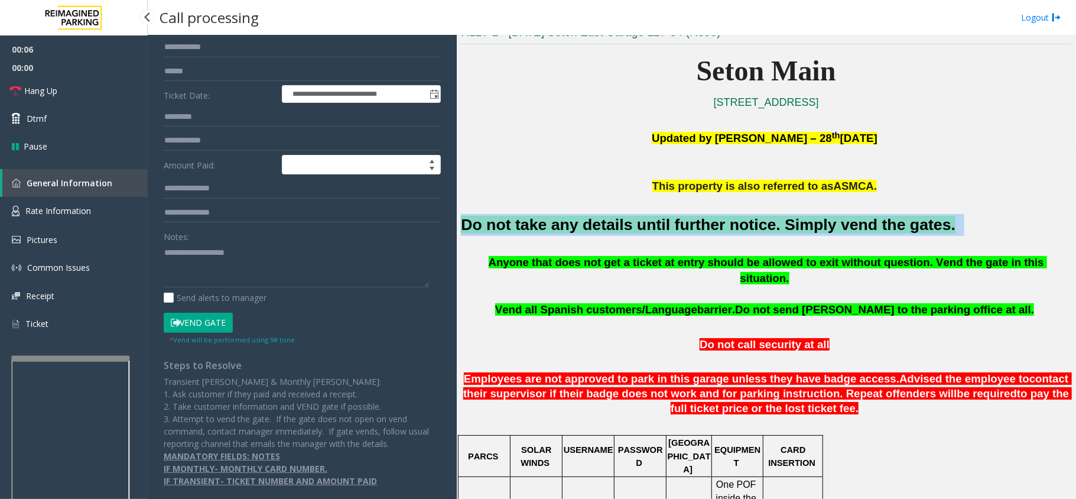
click at [641, 225] on font "Do not take any details until further notice. Simply vend the gates." at bounding box center [708, 225] width 495 height 18
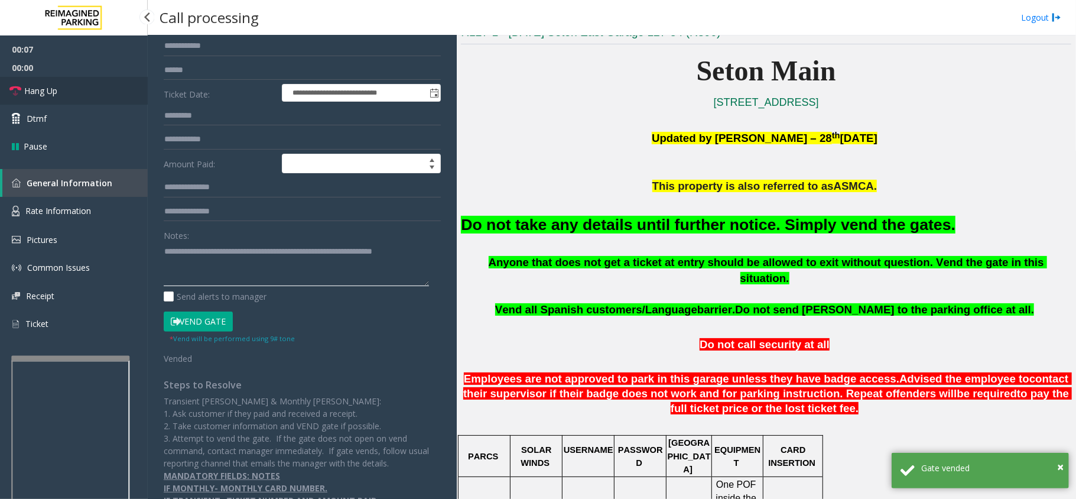
type textarea "**********"
click at [86, 91] on link "Hang Up" at bounding box center [74, 91] width 148 height 28
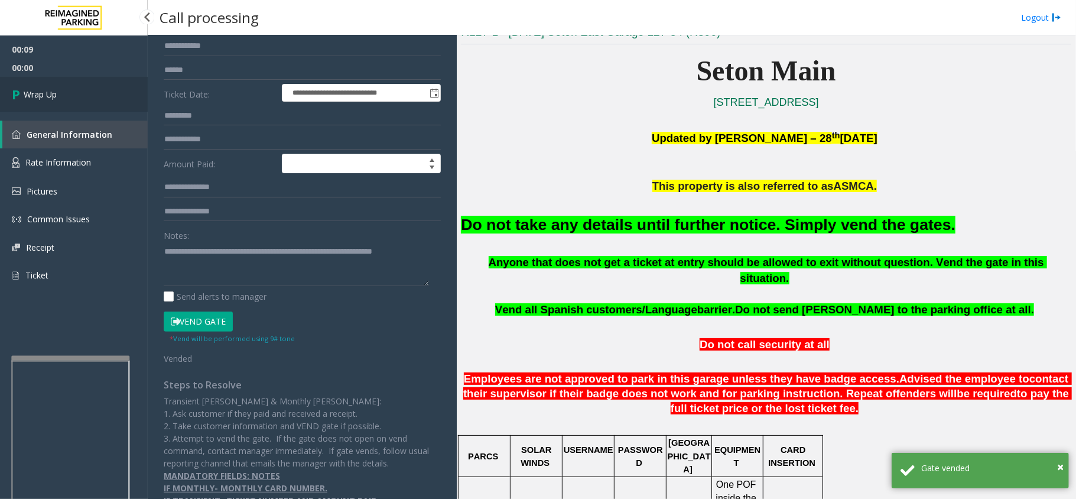
click at [86, 91] on link "Wrap Up" at bounding box center [74, 94] width 148 height 35
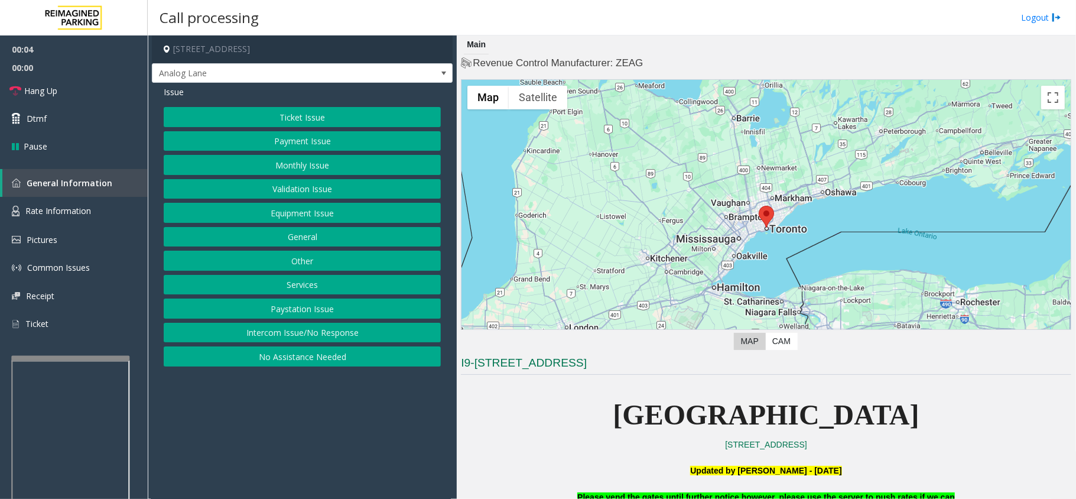
drag, startPoint x: 291, startPoint y: 336, endPoint x: 280, endPoint y: 254, distance: 82.9
click at [291, 336] on button "Intercom Issue/No Response" at bounding box center [302, 333] width 277 height 20
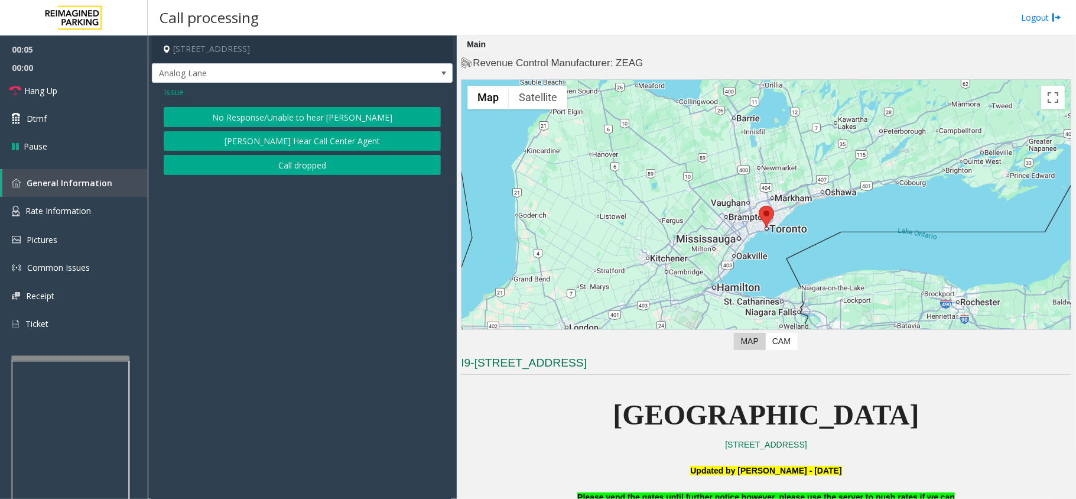
click at [259, 123] on button "No Response/Unable to hear [PERSON_NAME]" at bounding box center [302, 117] width 277 height 20
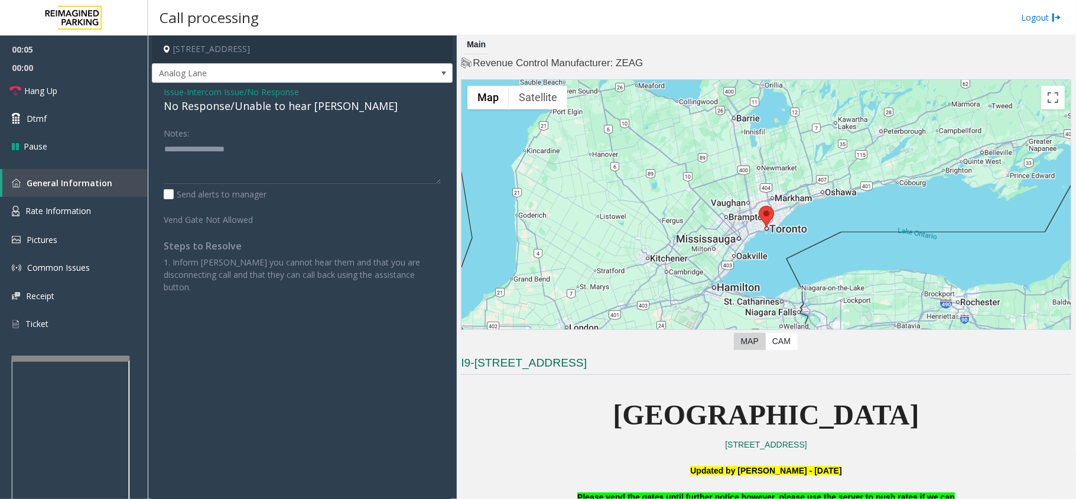
click at [242, 103] on div "No Response/Unable to hear [PERSON_NAME]" at bounding box center [302, 106] width 277 height 16
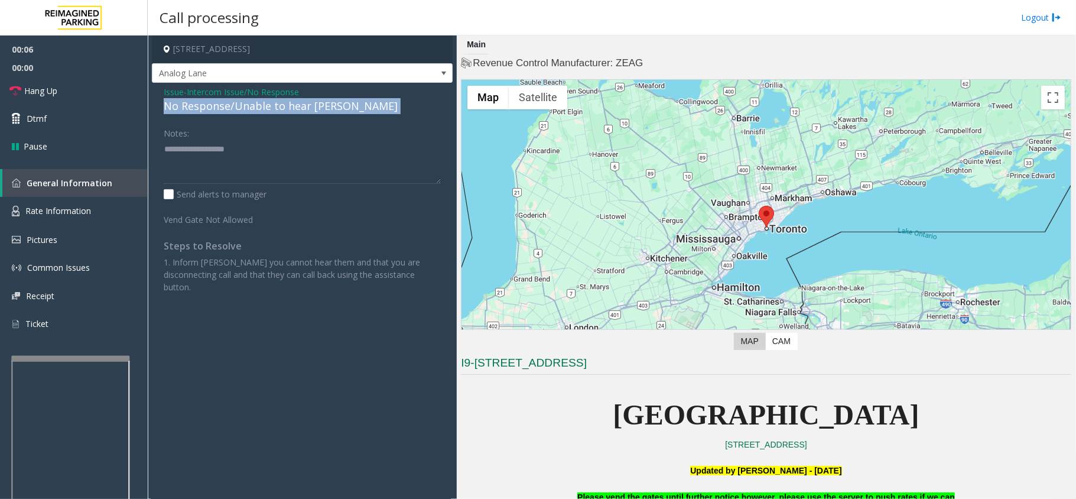
click at [242, 103] on div "No Response/Unable to hear [PERSON_NAME]" at bounding box center [302, 106] width 277 height 16
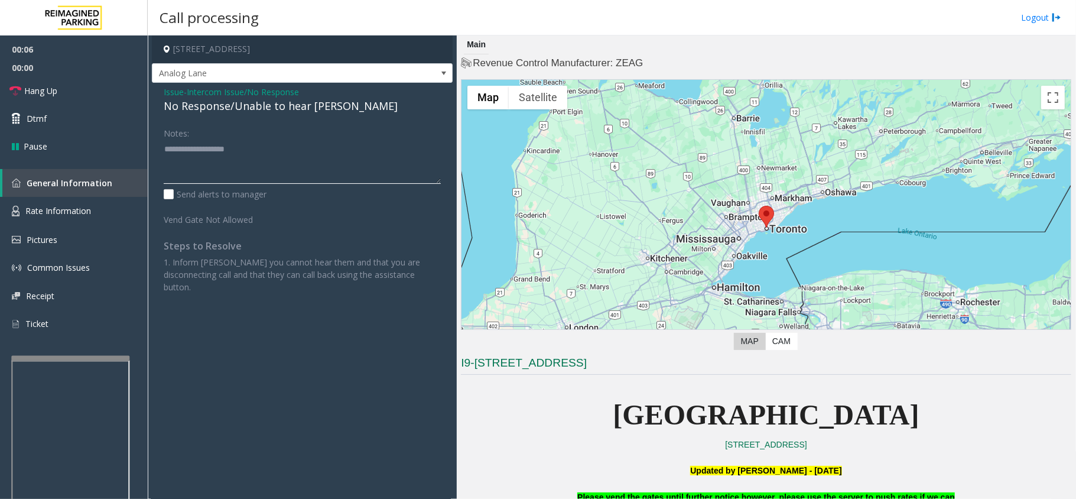
click at [240, 173] on textarea at bounding box center [302, 161] width 277 height 44
paste textarea "**********"
type textarea "**********"
click at [69, 83] on link "Hang Up" at bounding box center [74, 91] width 148 height 28
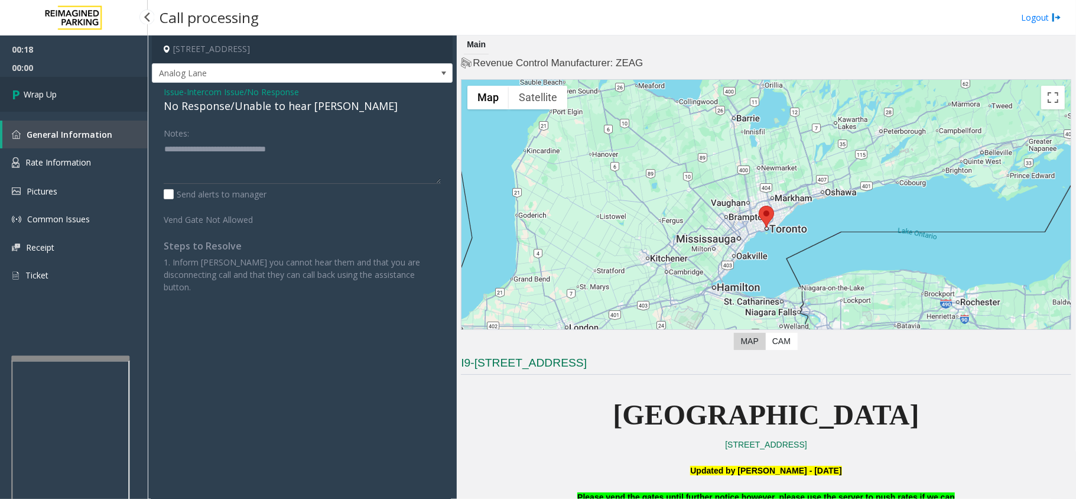
click at [69, 83] on link "Wrap Up" at bounding box center [74, 94] width 148 height 35
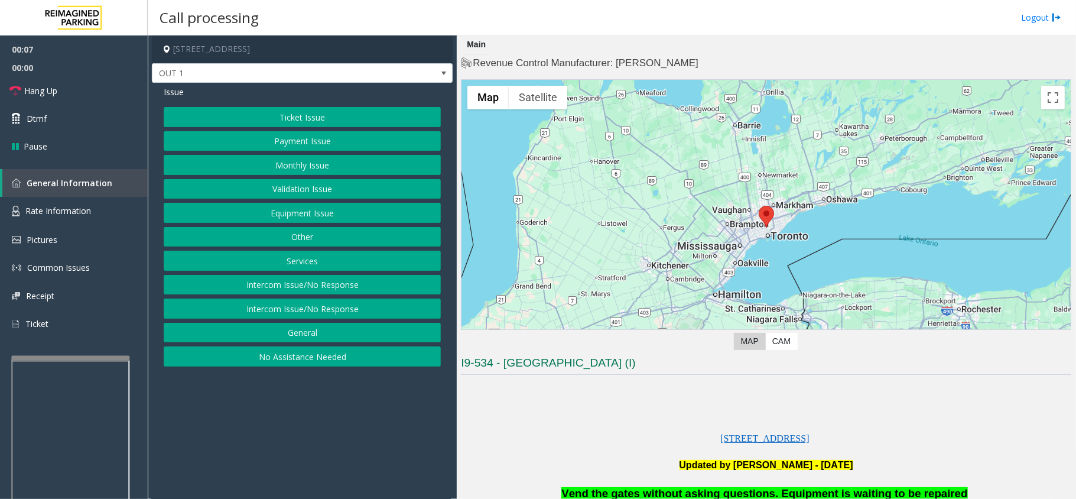
click at [258, 207] on button "Equipment Issue" at bounding box center [302, 213] width 277 height 20
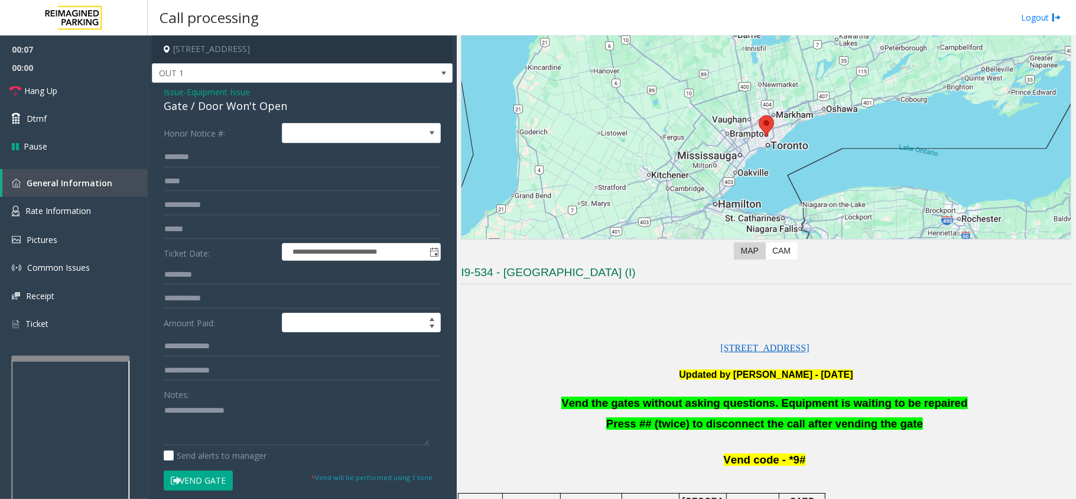
scroll to position [236, 0]
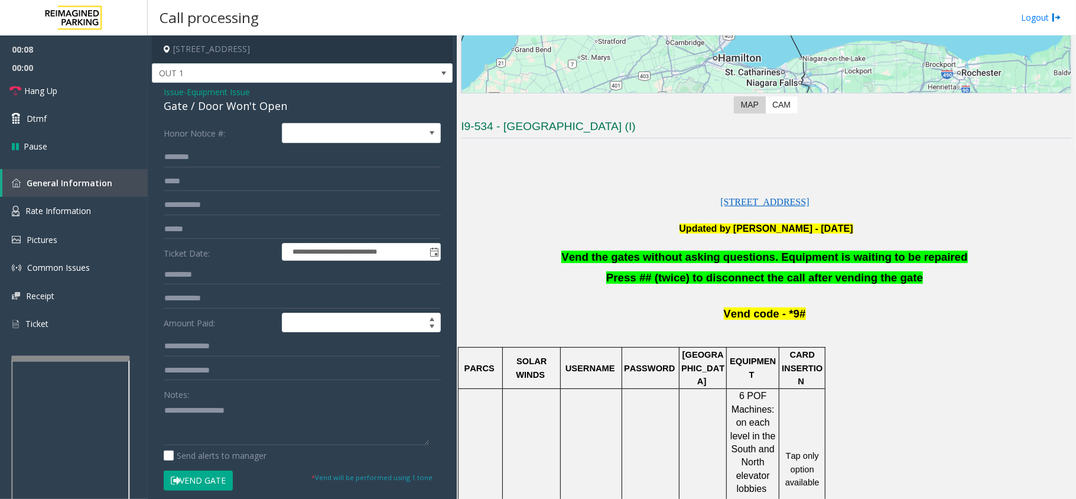
click at [675, 255] on span "Vend the gates without asking questions. Equipment is waiting to be repaired" at bounding box center [764, 257] width 406 height 12
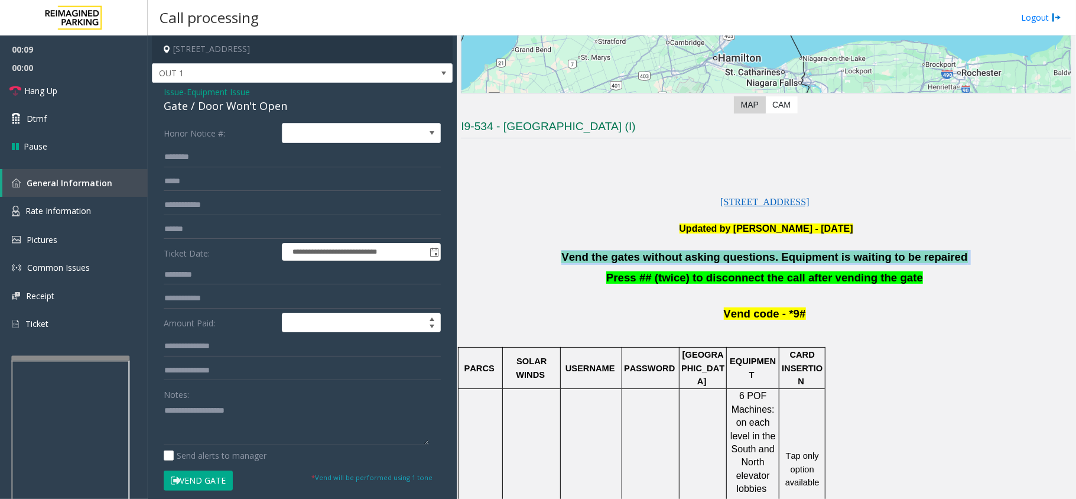
click at [675, 255] on span "Vend the gates without asking questions. Equipment is waiting to be repaired" at bounding box center [764, 257] width 406 height 12
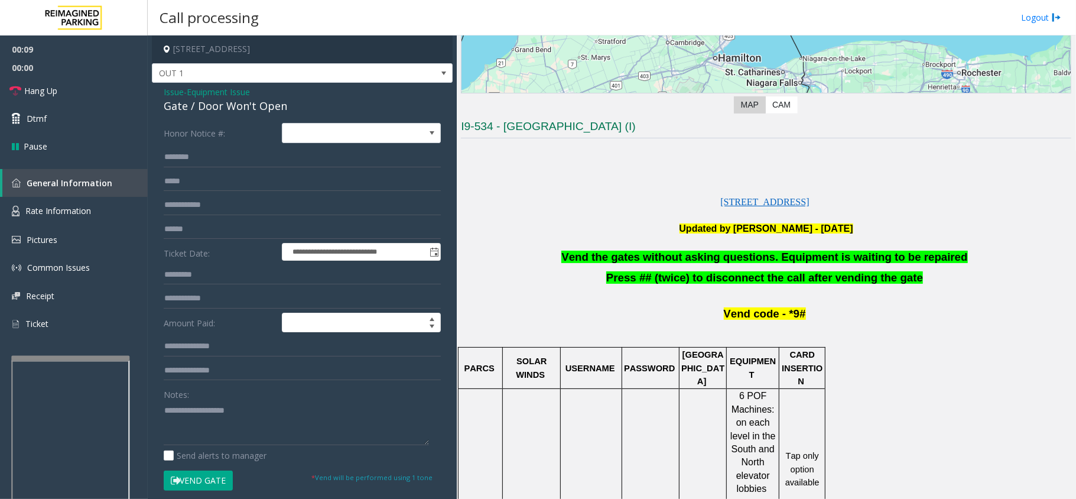
click at [237, 397] on div "Notes:" at bounding box center [302, 414] width 277 height 61
click at [213, 407] on textarea at bounding box center [296, 423] width 265 height 44
paste textarea "**********"
type textarea "**********"
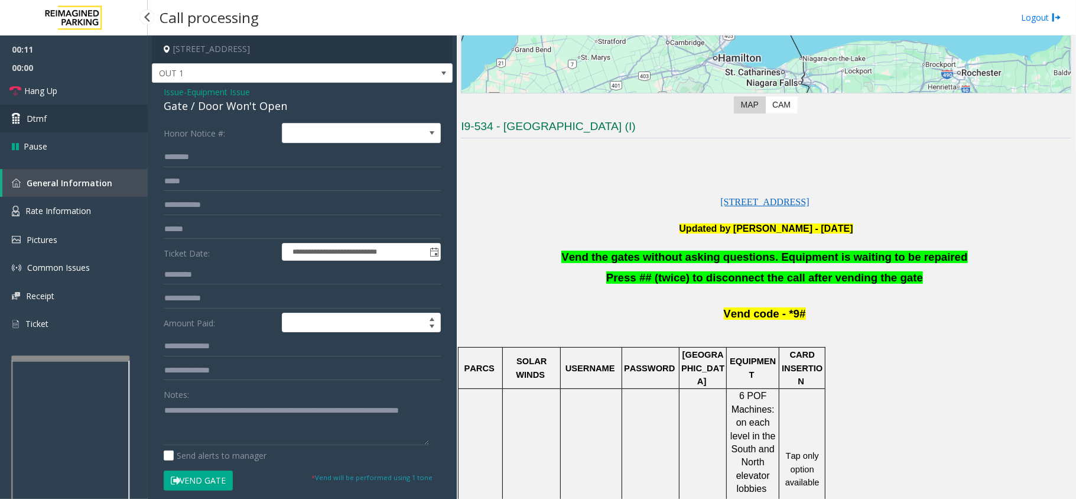
click at [80, 105] on link "Dtmf" at bounding box center [74, 119] width 148 height 28
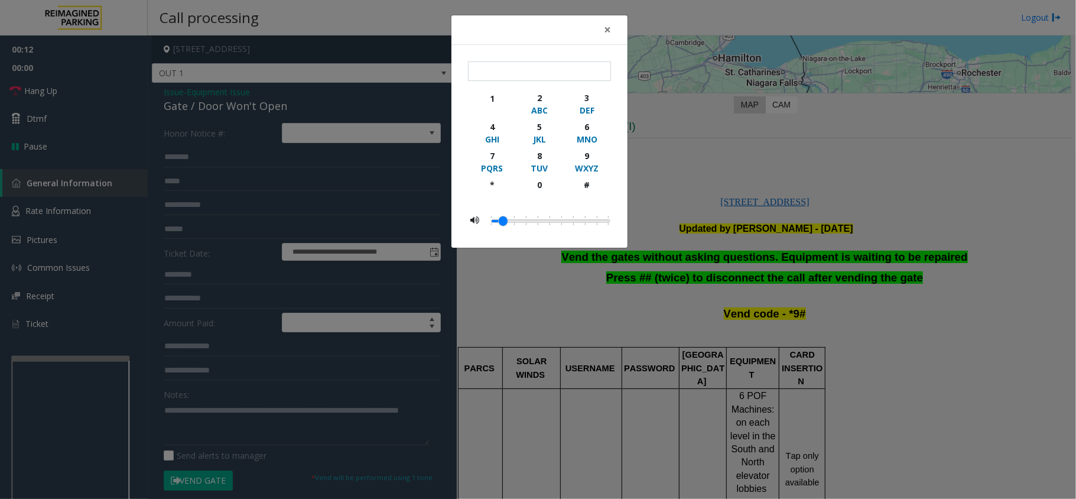
click at [79, 95] on div "× 1 2 ABC 3 DEF 4 GHI 5 JKL 6 MNO 7 PQRS 8 TUV 9 WXYZ * 0 #" at bounding box center [538, 249] width 1076 height 499
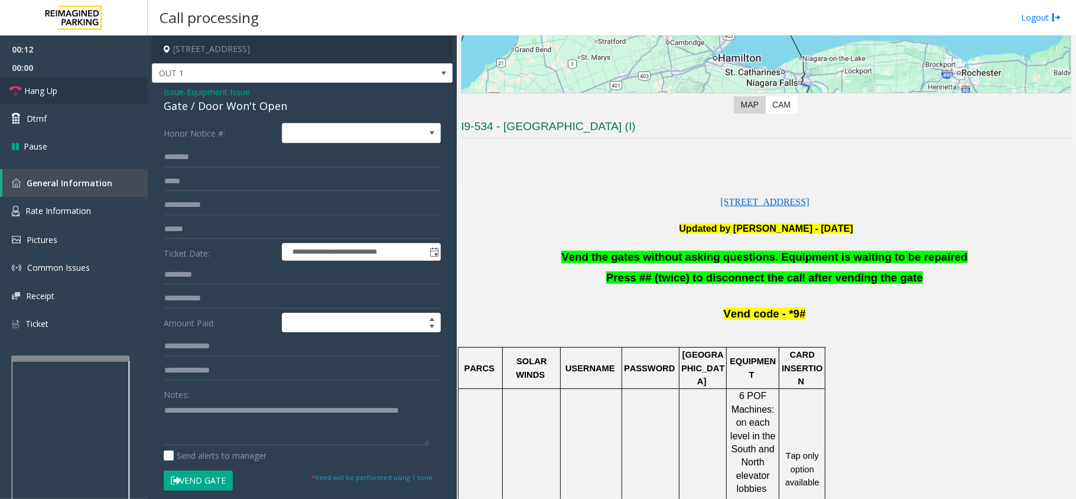
click at [106, 87] on link "Hang Up" at bounding box center [74, 91] width 148 height 28
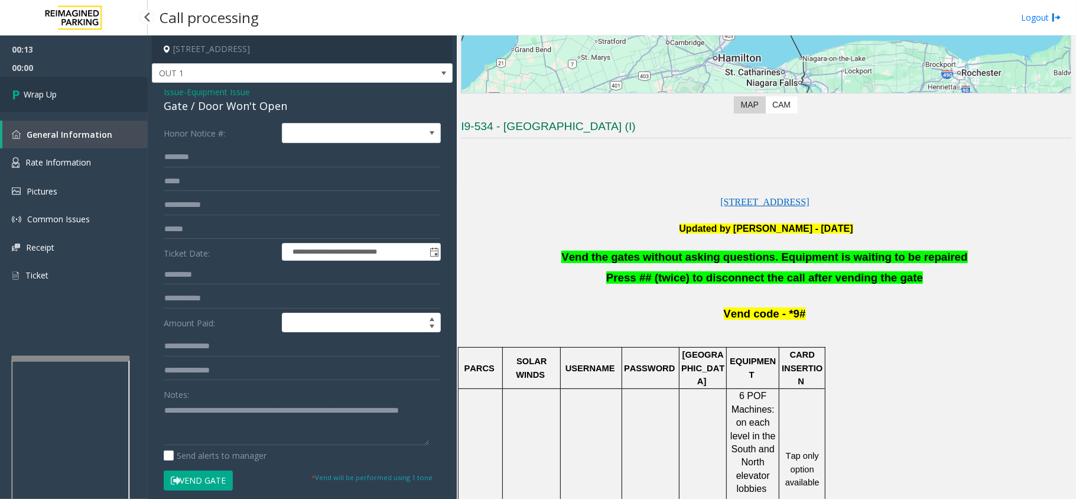
click at [106, 88] on link "Wrap Up" at bounding box center [74, 94] width 148 height 35
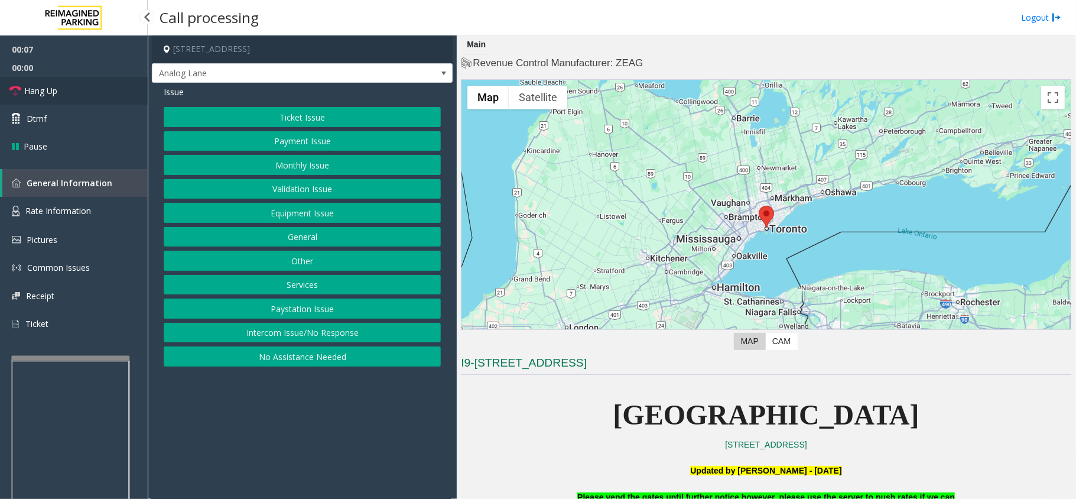
click at [56, 92] on span "Hang Up" at bounding box center [40, 91] width 33 height 12
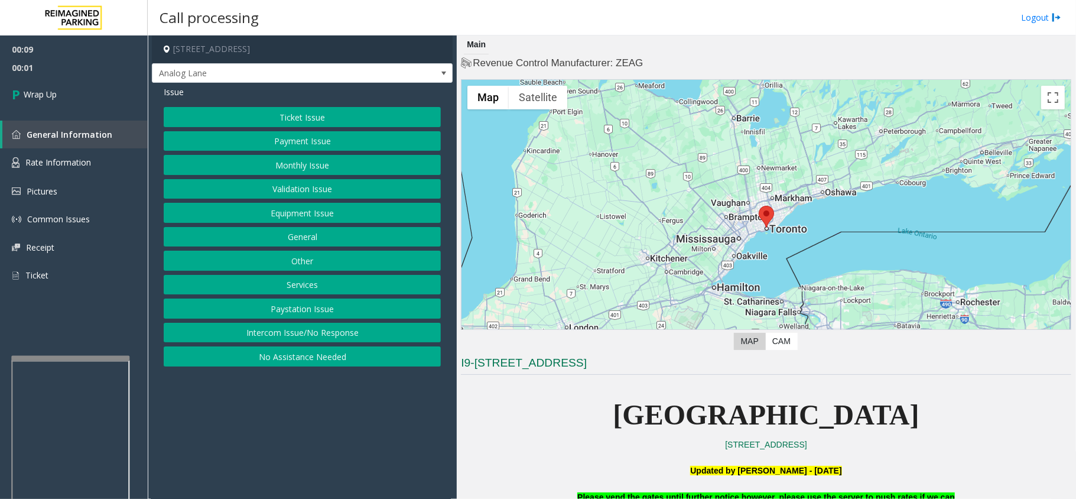
click at [268, 212] on button "Equipment Issue" at bounding box center [302, 213] width 277 height 20
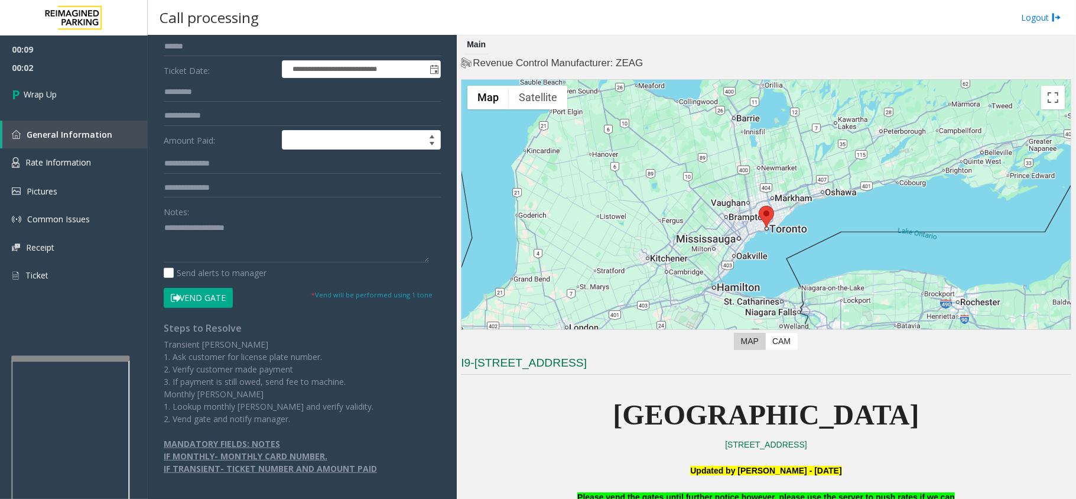
scroll to position [315, 0]
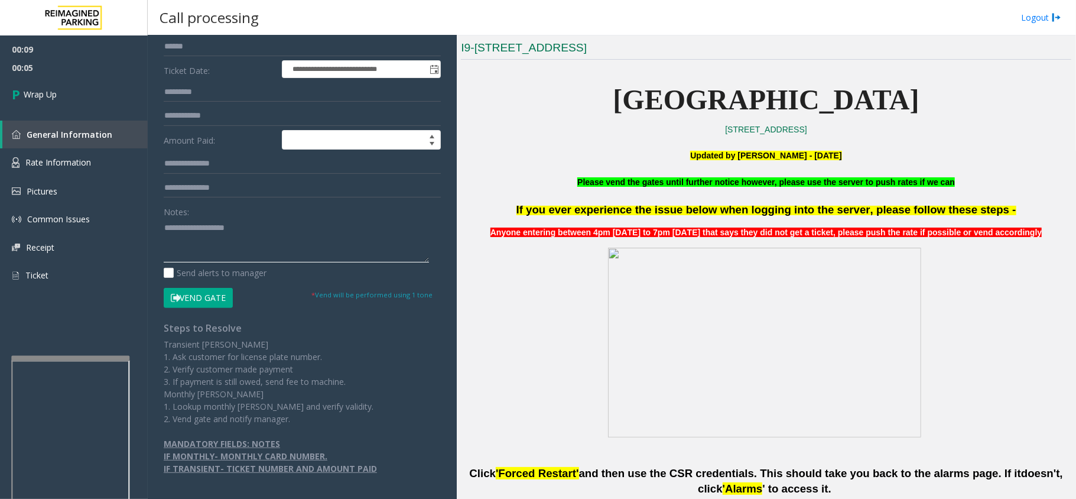
click at [254, 223] on textarea at bounding box center [296, 240] width 265 height 44
paste textarea "**********"
type textarea "**********"
click at [71, 86] on link "Wrap Up" at bounding box center [74, 94] width 148 height 35
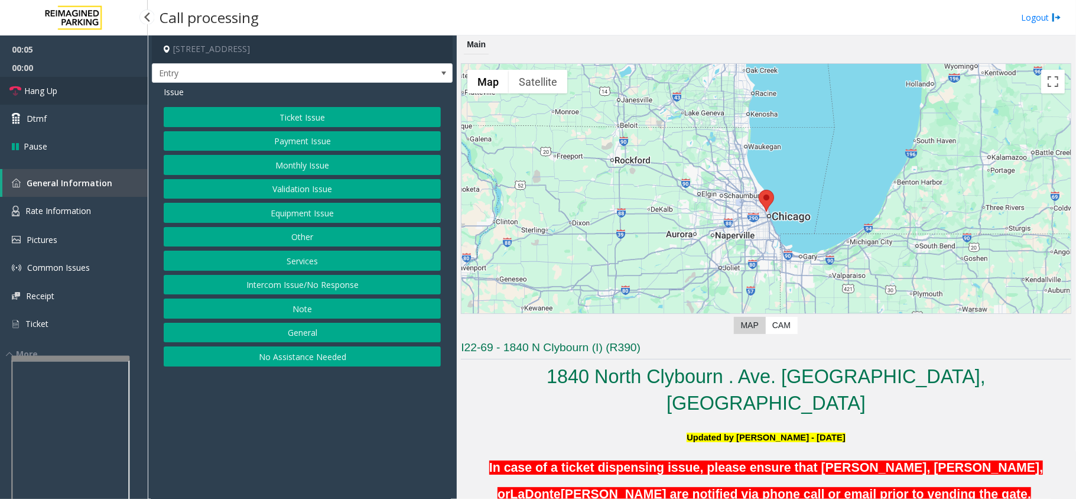
click at [93, 100] on link "Hang Up" at bounding box center [74, 91] width 148 height 28
click at [267, 355] on button "No Assistance Needed" at bounding box center [302, 356] width 277 height 20
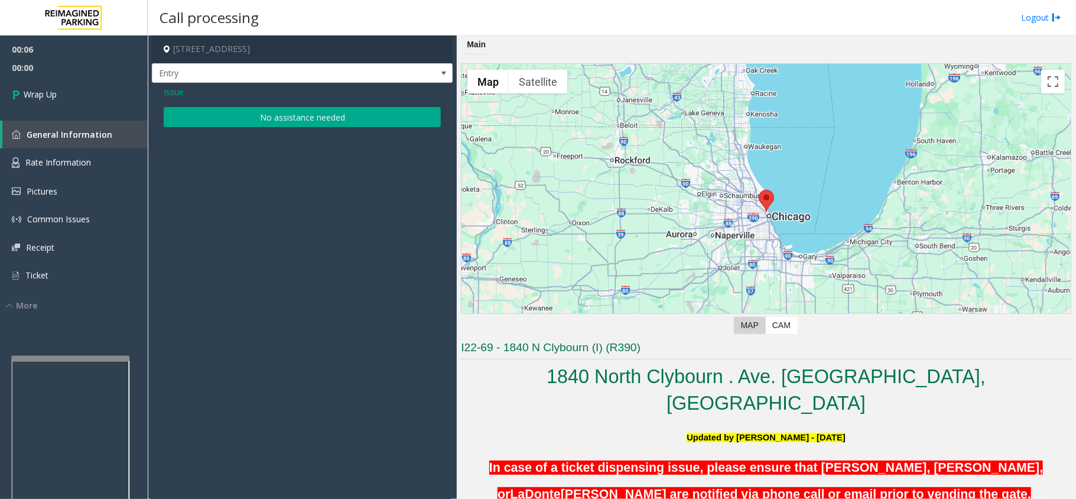
click at [246, 114] on button "No assistance needed" at bounding box center [302, 117] width 277 height 20
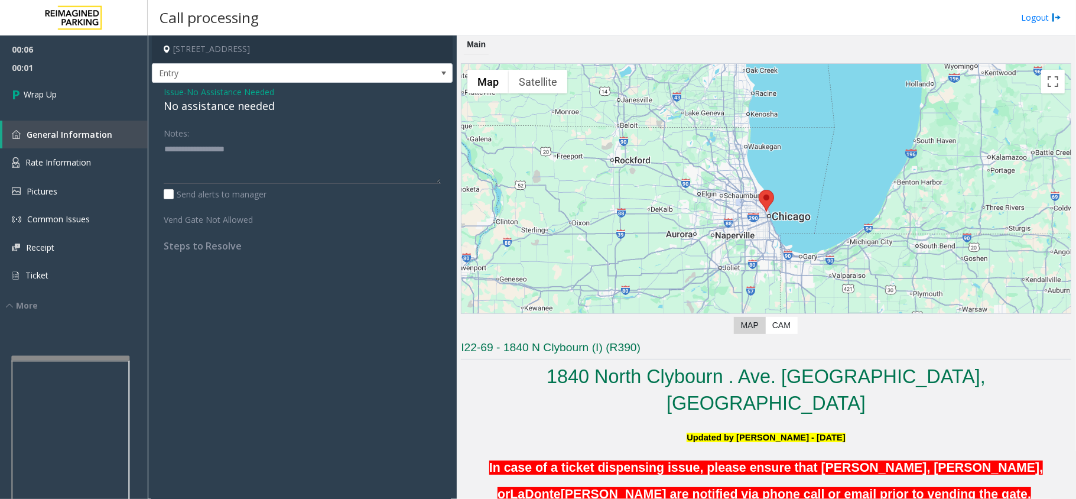
click at [246, 112] on div "No assistance needed" at bounding box center [302, 106] width 277 height 16
click at [199, 112] on div "No assistance needed" at bounding box center [302, 106] width 277 height 16
click at [199, 164] on textarea at bounding box center [302, 161] width 277 height 44
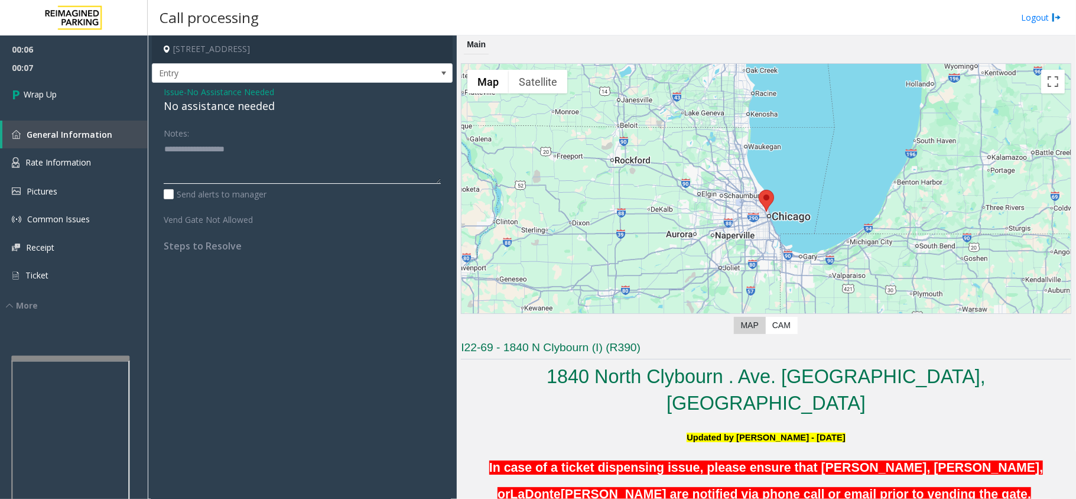
paste textarea "**********"
type textarea "**********"
click at [73, 84] on link "Wrap Up" at bounding box center [74, 94] width 148 height 35
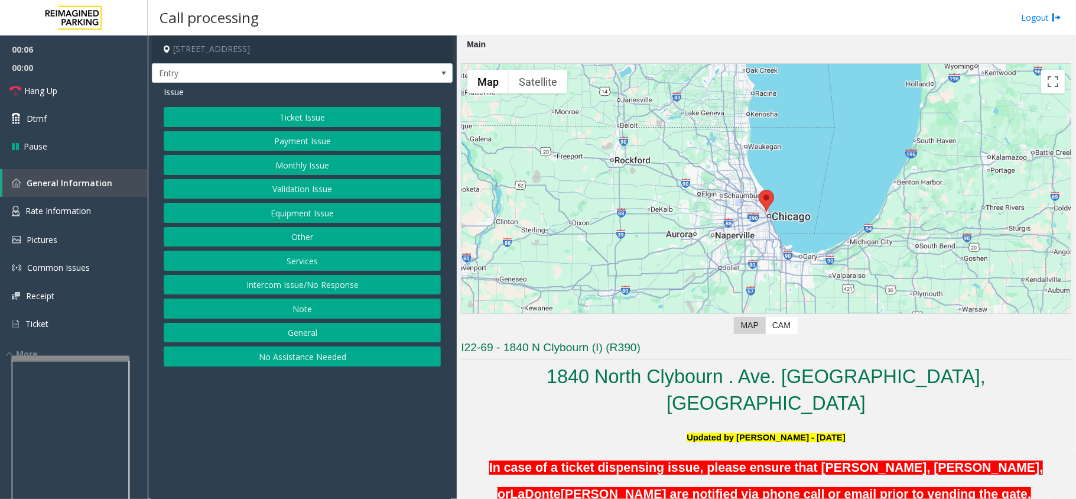
click at [265, 175] on button "Monthly Issue" at bounding box center [302, 165] width 277 height 20
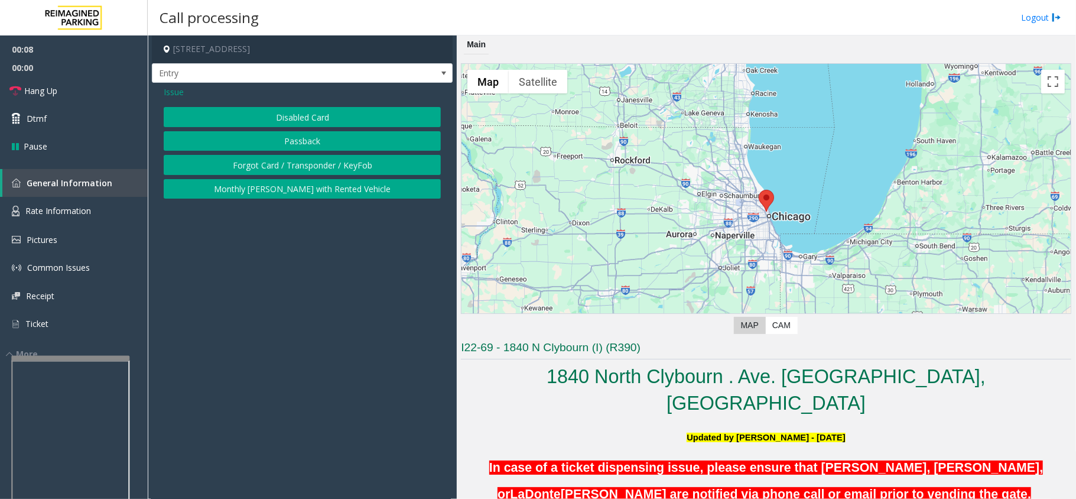
click at [256, 119] on button "Disabled Card" at bounding box center [302, 117] width 277 height 20
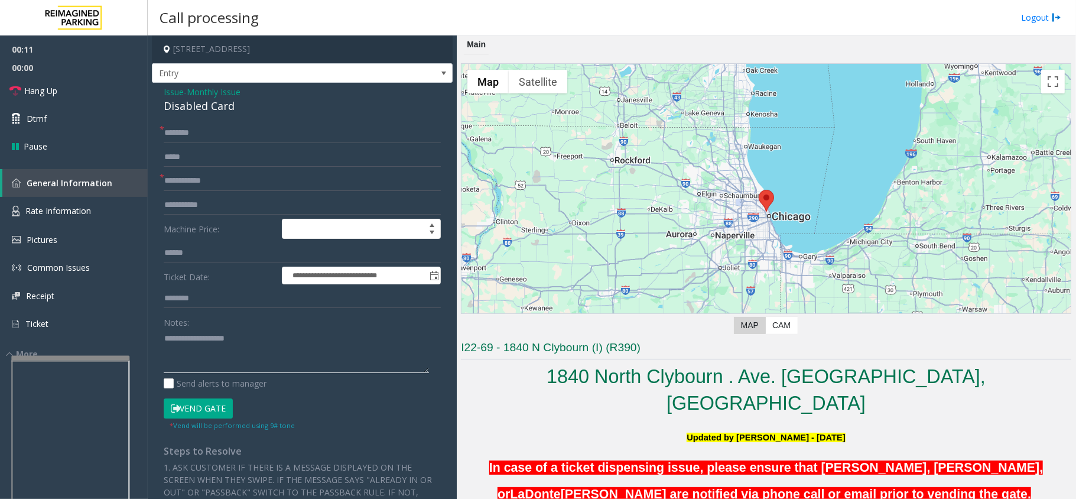
paste textarea "**********"
click at [287, 355] on textarea at bounding box center [296, 351] width 265 height 44
click at [180, 109] on div "Disabled Card" at bounding box center [302, 106] width 277 height 16
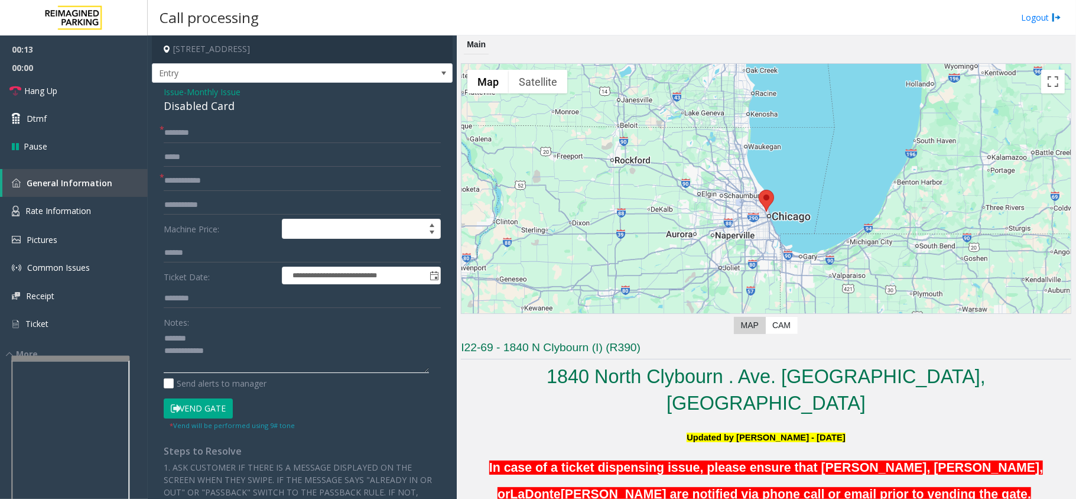
click at [220, 337] on textarea at bounding box center [296, 351] width 265 height 44
paste textarea "**********"
click at [284, 368] on textarea at bounding box center [296, 351] width 265 height 44
paste textarea "**********"
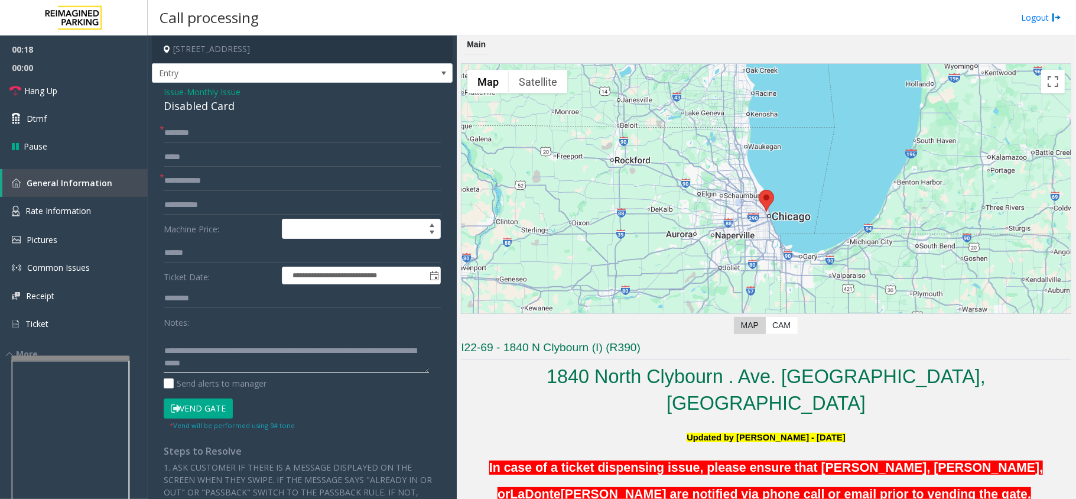
type textarea "**********"
drag, startPoint x: 173, startPoint y: 95, endPoint x: 171, endPoint y: 102, distance: 6.6
click at [173, 95] on span "Issue" at bounding box center [174, 92] width 20 height 12
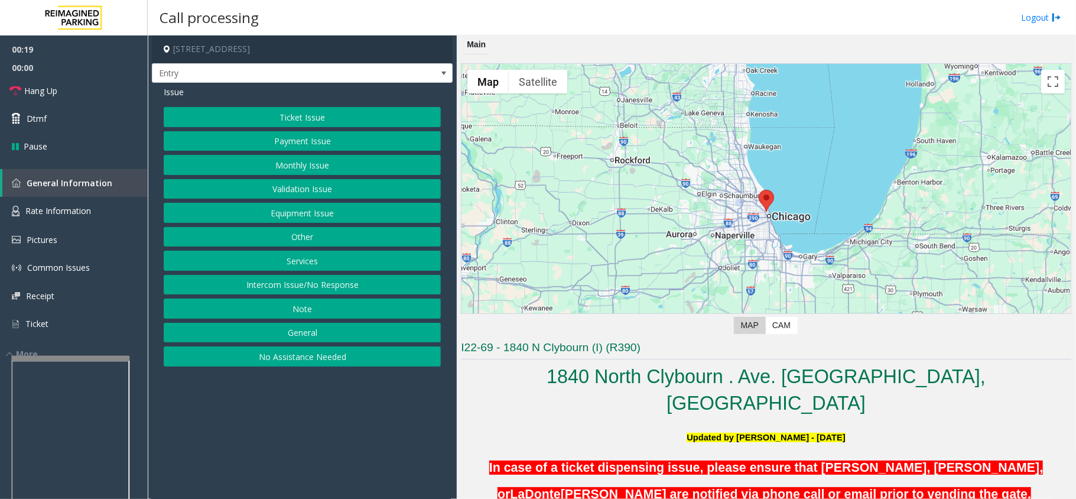
click at [272, 268] on button "Services" at bounding box center [302, 261] width 277 height 20
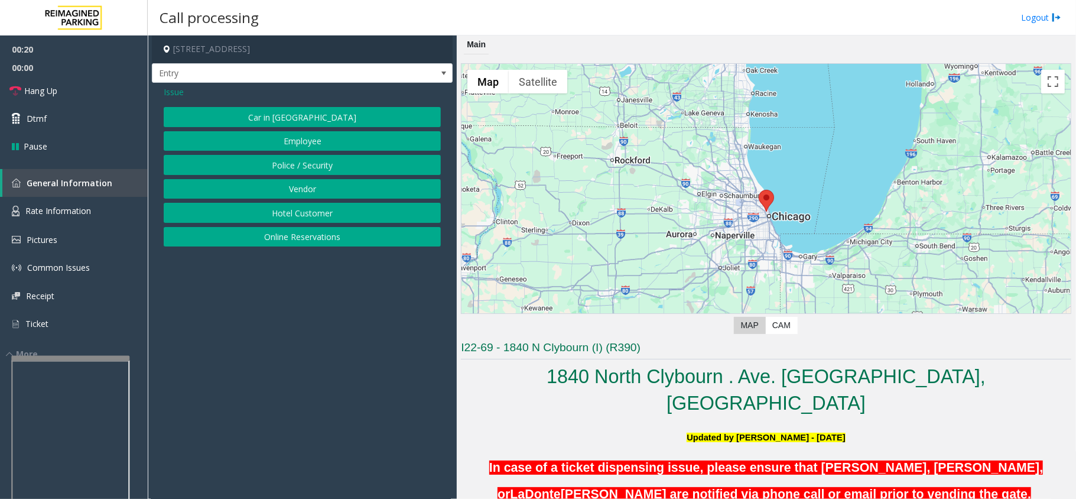
click at [248, 241] on button "Online Reservations" at bounding box center [302, 237] width 277 height 20
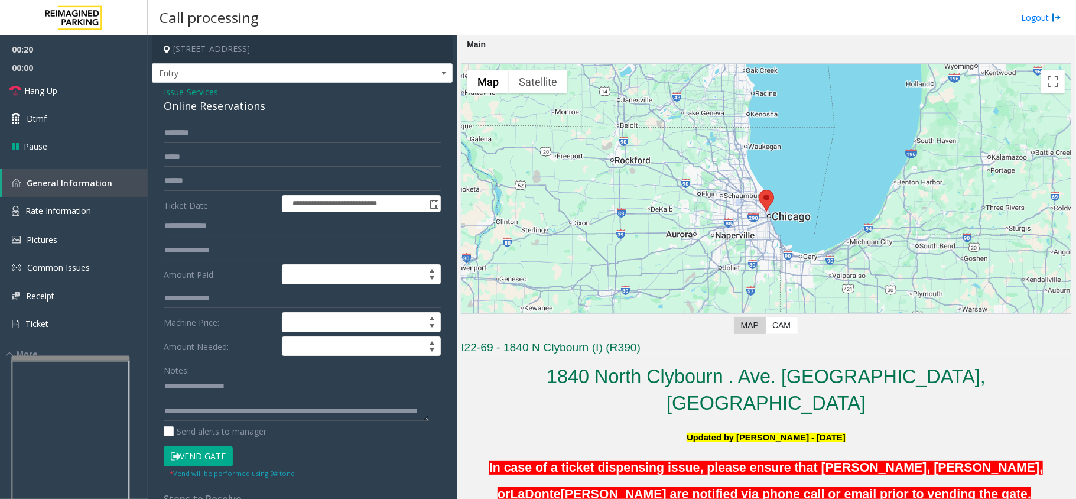
click at [192, 114] on div "Online Reservations" at bounding box center [302, 106] width 277 height 16
click at [192, 113] on div "Online Reservations" at bounding box center [302, 106] width 277 height 16
drag, startPoint x: 195, startPoint y: 395, endPoint x: 434, endPoint y: 368, distance: 240.3
click at [434, 368] on div "**********" at bounding box center [302, 434] width 295 height 622
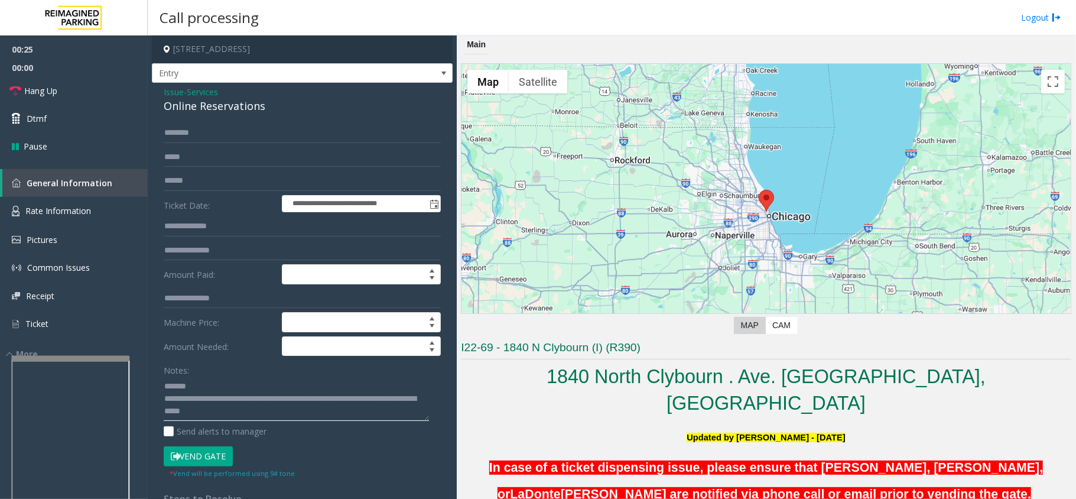
paste textarea "**********"
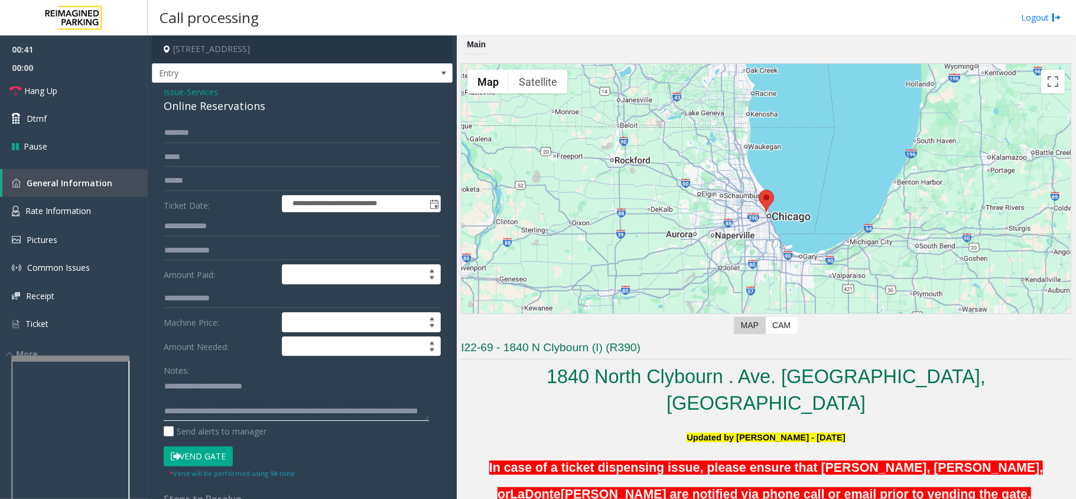
click at [287, 405] on textarea at bounding box center [296, 398] width 265 height 44
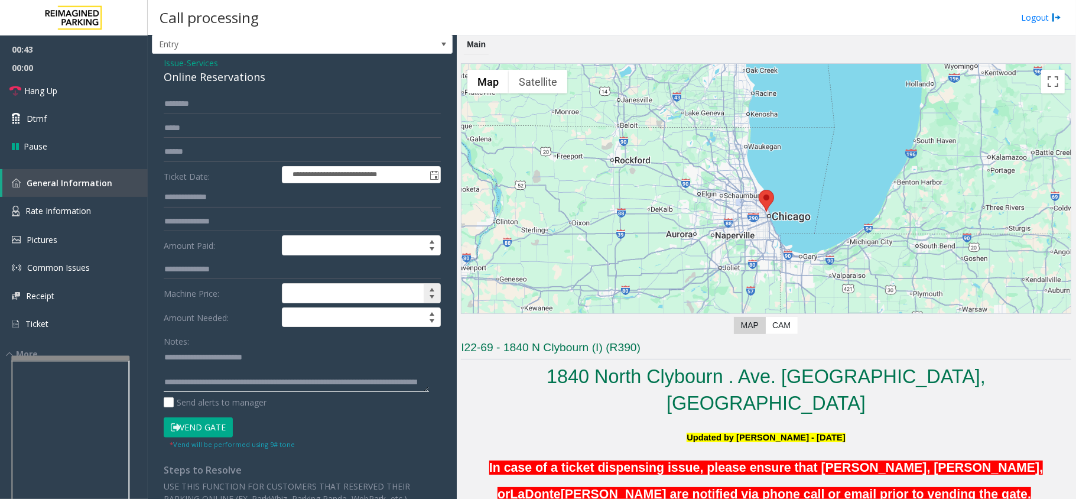
scroll to position [79, 0]
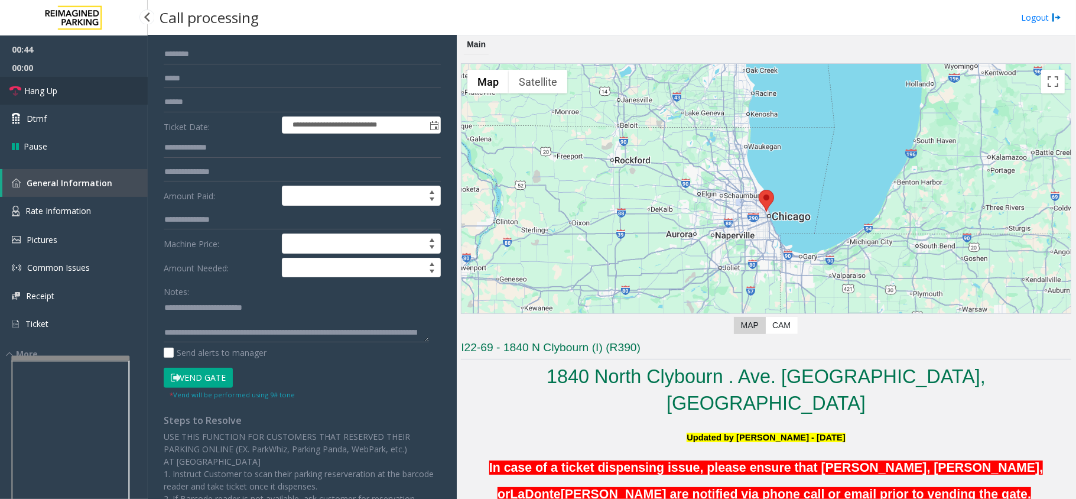
click at [112, 95] on link "Hang Up" at bounding box center [74, 91] width 148 height 28
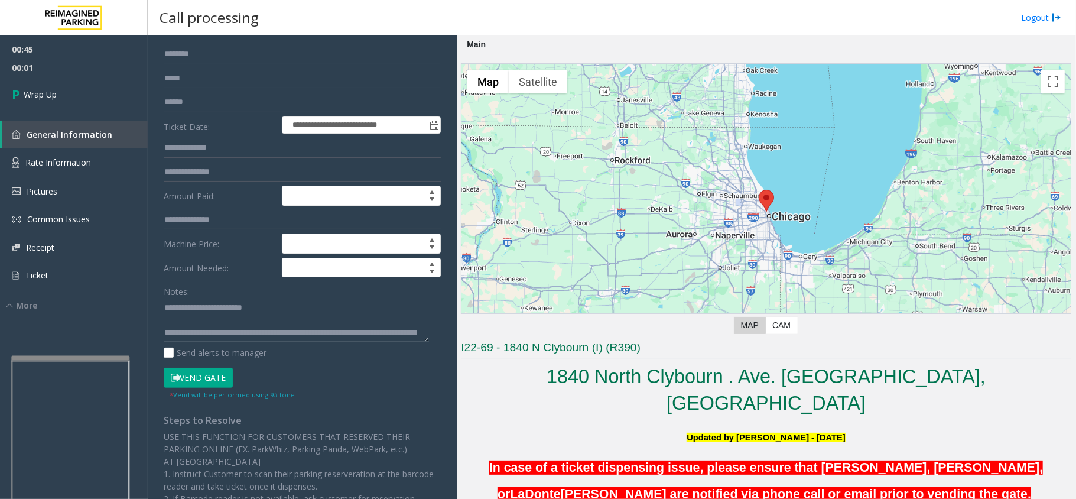
scroll to position [25, 0]
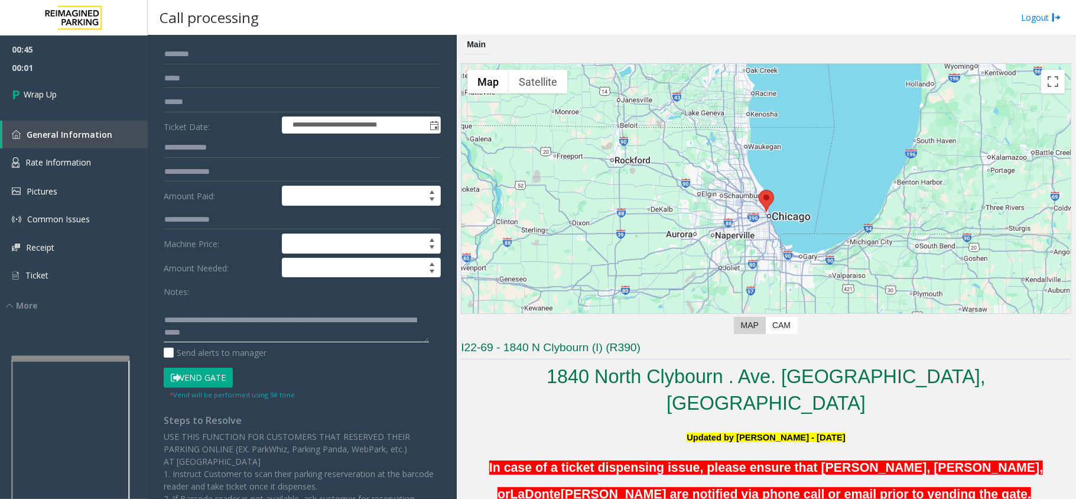
drag, startPoint x: 213, startPoint y: 334, endPoint x: 350, endPoint y: 372, distance: 141.6
click at [350, 372] on form "**********" at bounding box center [302, 221] width 277 height 355
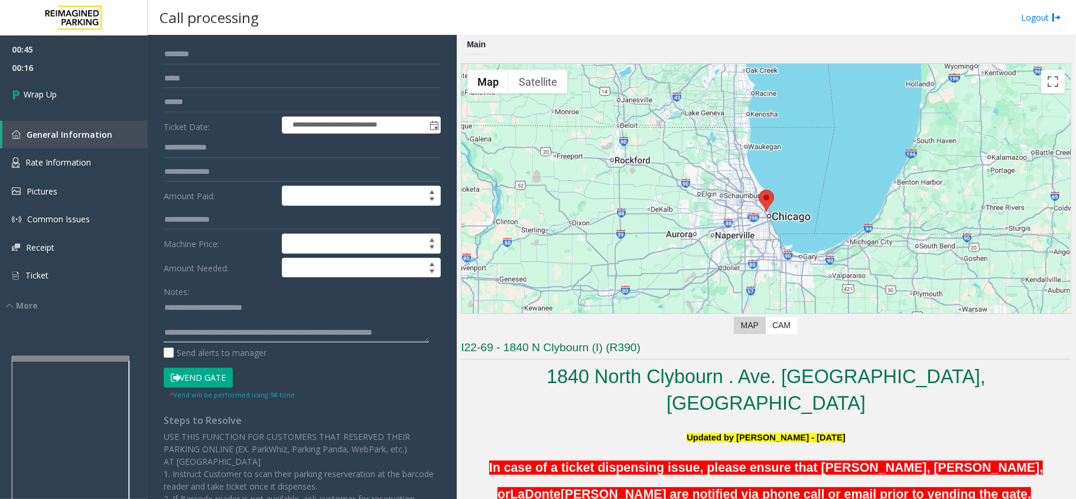
scroll to position [8, 0]
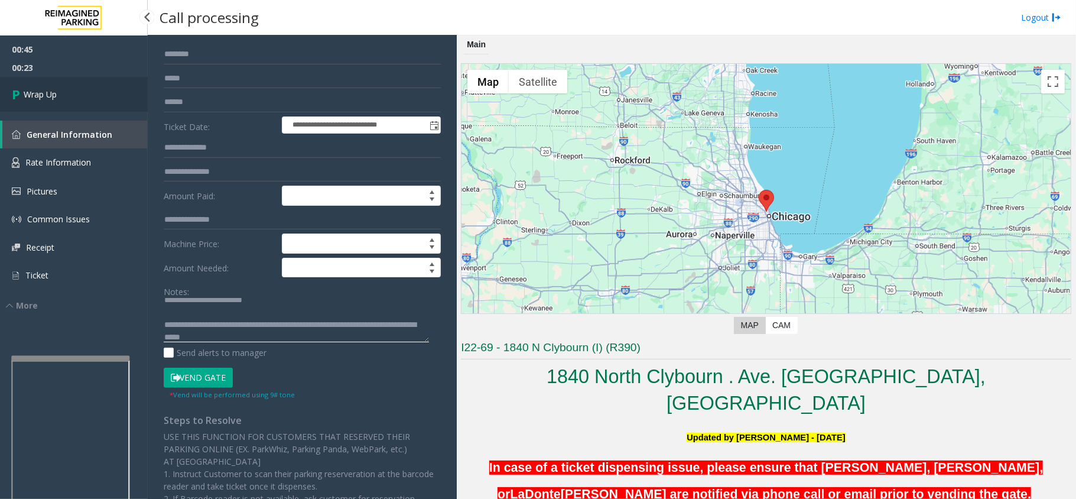
type textarea "**********"
click at [116, 83] on link "Wrap Up" at bounding box center [74, 94] width 148 height 35
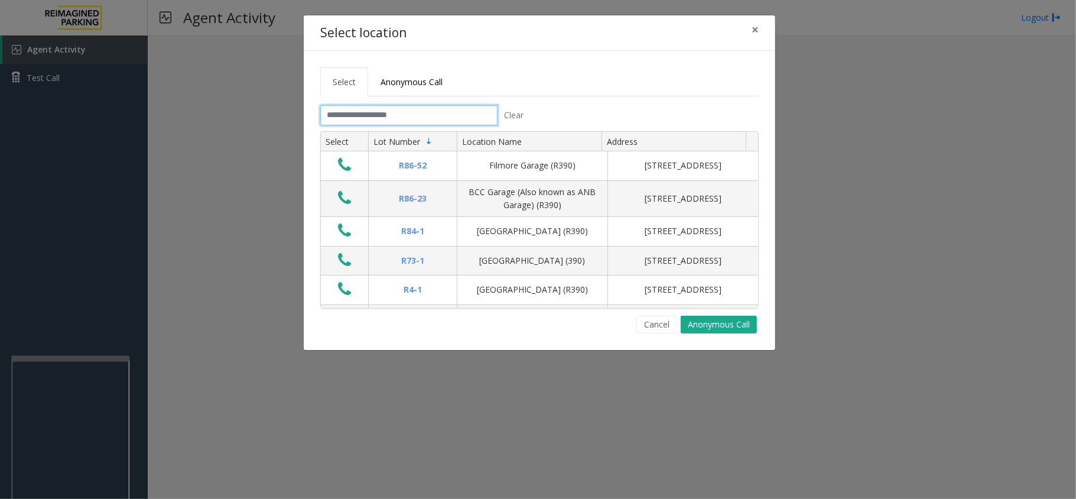
click at [423, 114] on input "text" at bounding box center [408, 115] width 177 height 20
drag, startPoint x: 571, startPoint y: 106, endPoint x: 703, endPoint y: 118, distance: 132.3
click at [555, 105] on div "Clear" at bounding box center [539, 115] width 456 height 20
click at [360, 119] on input "text" at bounding box center [408, 115] width 177 height 20
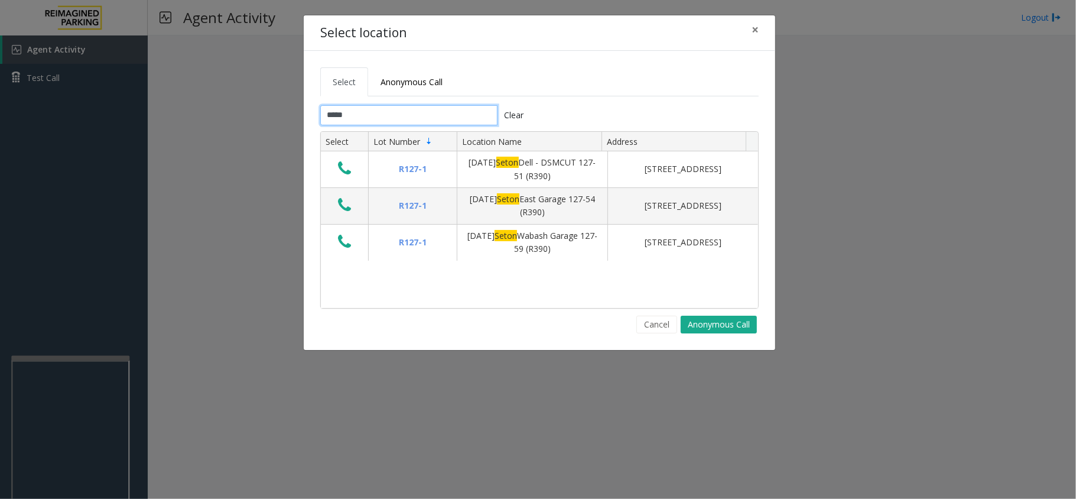
type input "*****"
click at [1052, 204] on div "Select location × Select Anonymous Call ***** Clear Select Lot Number Location …" at bounding box center [538, 249] width 1076 height 499
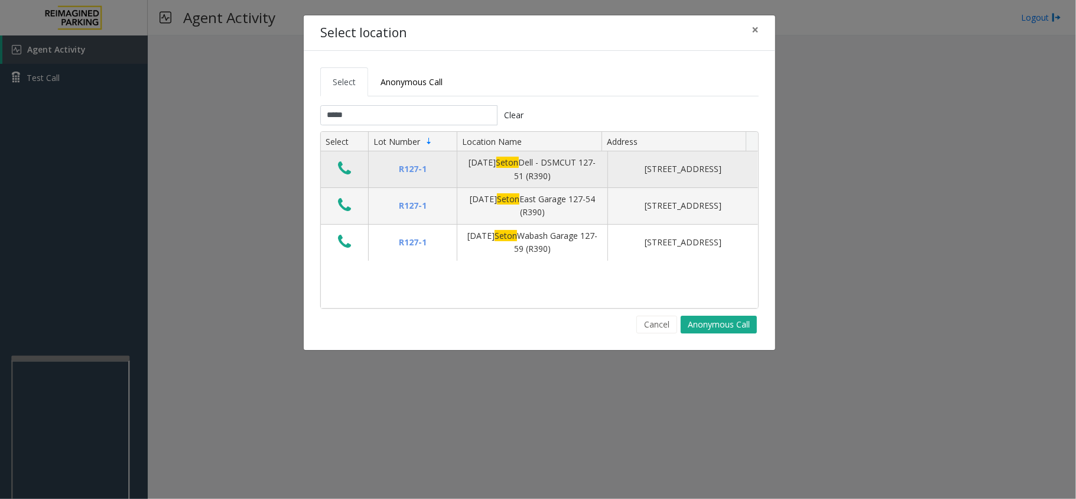
click at [342, 177] on icon "Data table" at bounding box center [344, 168] width 13 height 17
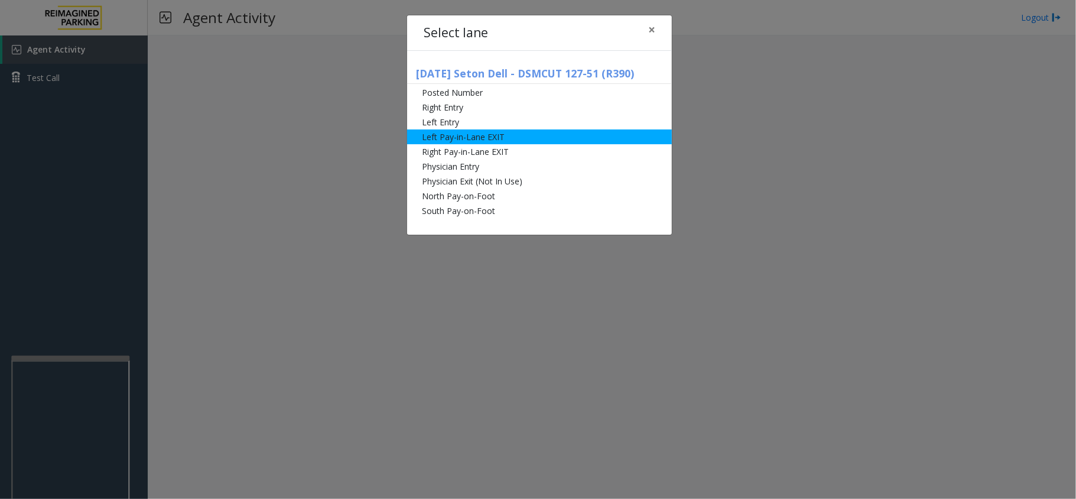
click at [488, 137] on li "Left Pay-in-Lane EXIT" at bounding box center [539, 136] width 265 height 15
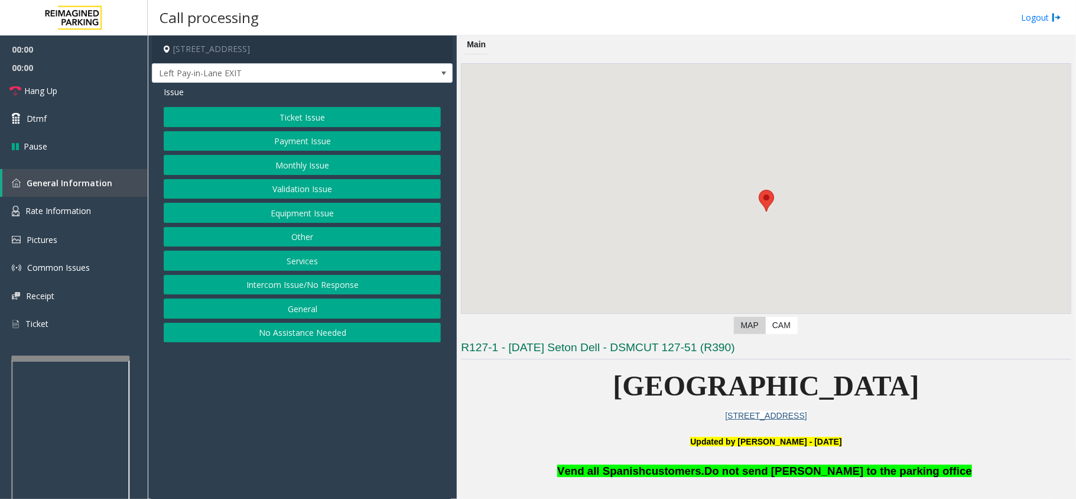
click at [298, 226] on div "Ticket Issue Payment Issue Monthly Issue Validation Issue Equipment Issue Other…" at bounding box center [302, 224] width 277 height 235
click at [301, 223] on button "Equipment Issue" at bounding box center [302, 213] width 277 height 20
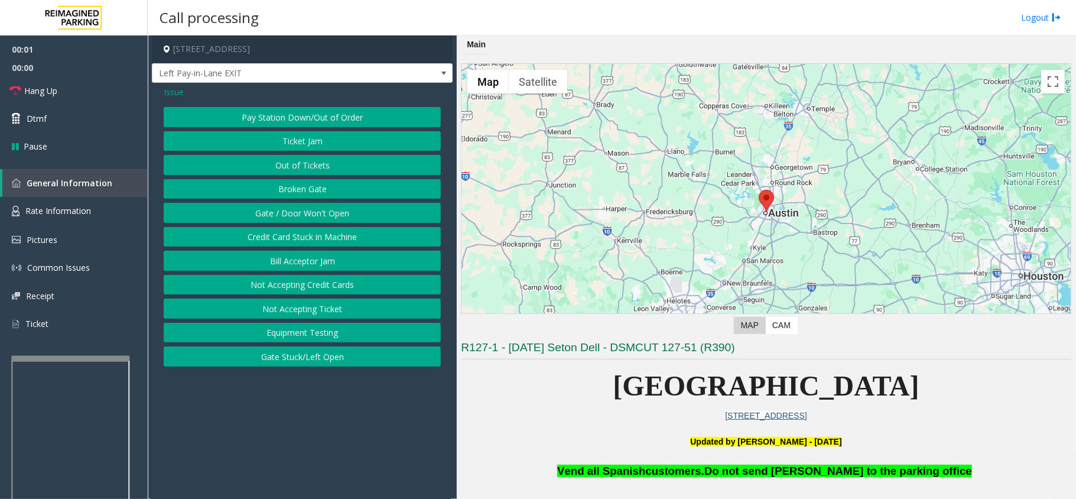
click at [298, 149] on button "Ticket Jam" at bounding box center [302, 141] width 277 height 20
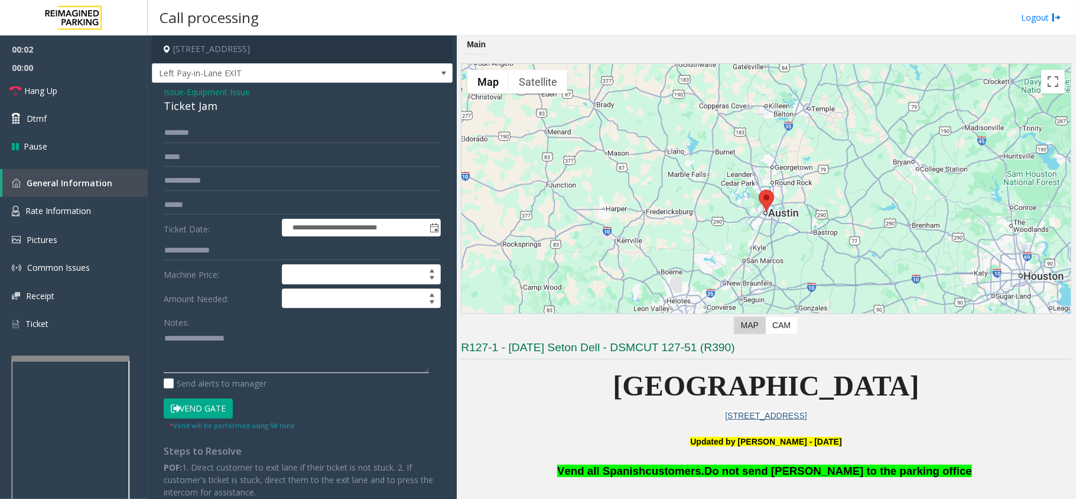
paste textarea "**********"
click at [298, 355] on textarea at bounding box center [296, 351] width 265 height 44
type textarea "**********"
click at [177, 97] on span "Issue" at bounding box center [174, 92] width 20 height 12
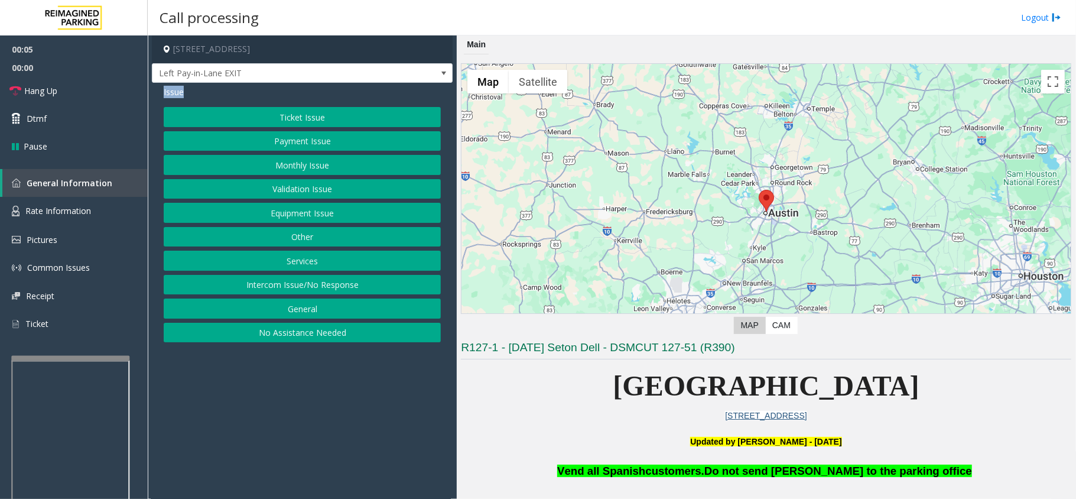
click at [261, 207] on button "Equipment Issue" at bounding box center [302, 213] width 277 height 20
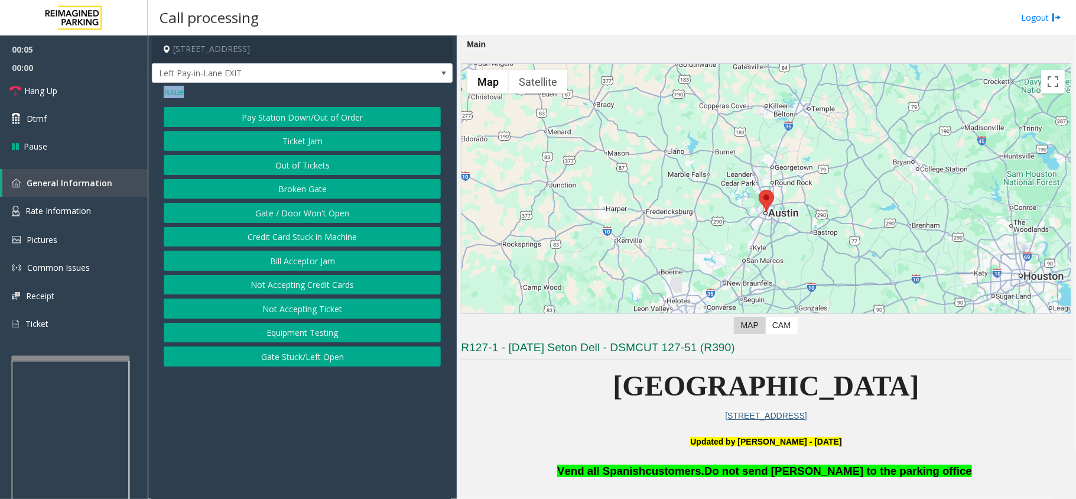
drag, startPoint x: 242, startPoint y: 138, endPoint x: 201, endPoint y: 115, distance: 47.4
click at [242, 138] on button "Ticket Jam" at bounding box center [302, 141] width 277 height 20
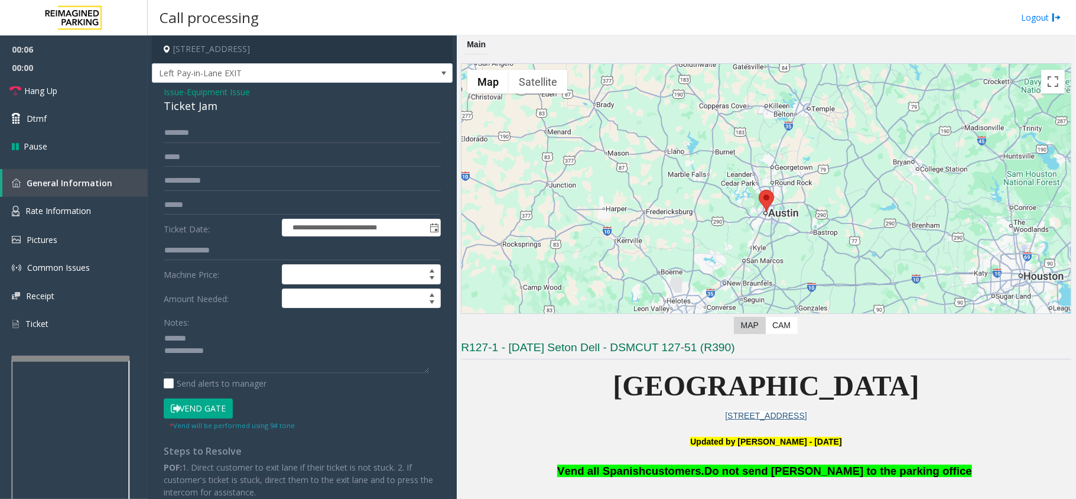
click at [178, 102] on div "Ticket Jam" at bounding box center [302, 106] width 277 height 16
click at [256, 340] on textarea at bounding box center [296, 351] width 265 height 44
paste textarea "**********"
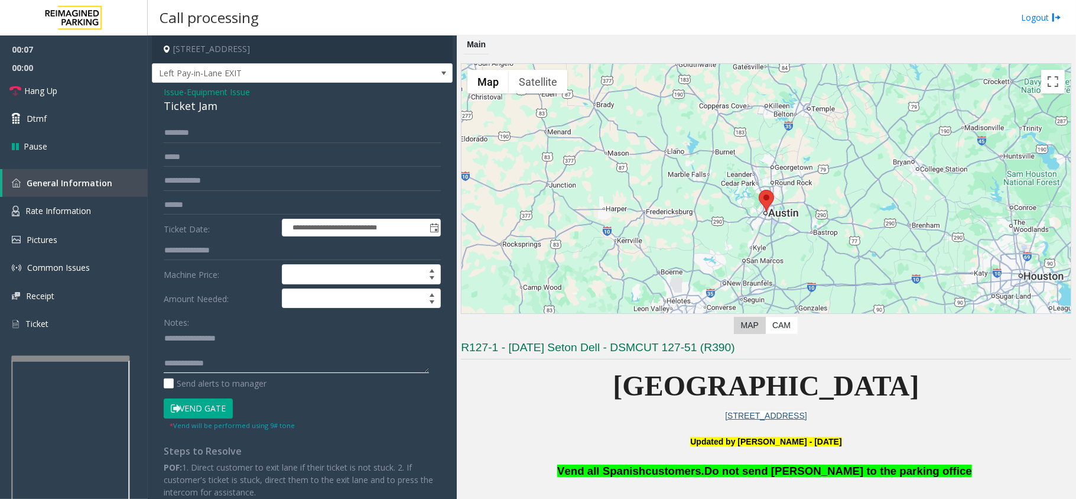
click at [262, 364] on textarea at bounding box center [296, 351] width 265 height 44
drag, startPoint x: 352, startPoint y: 371, endPoint x: 346, endPoint y: 369, distance: 6.7
click at [352, 373] on textarea at bounding box center [296, 351] width 265 height 44
paste textarea "**********"
click at [216, 366] on textarea at bounding box center [296, 351] width 265 height 44
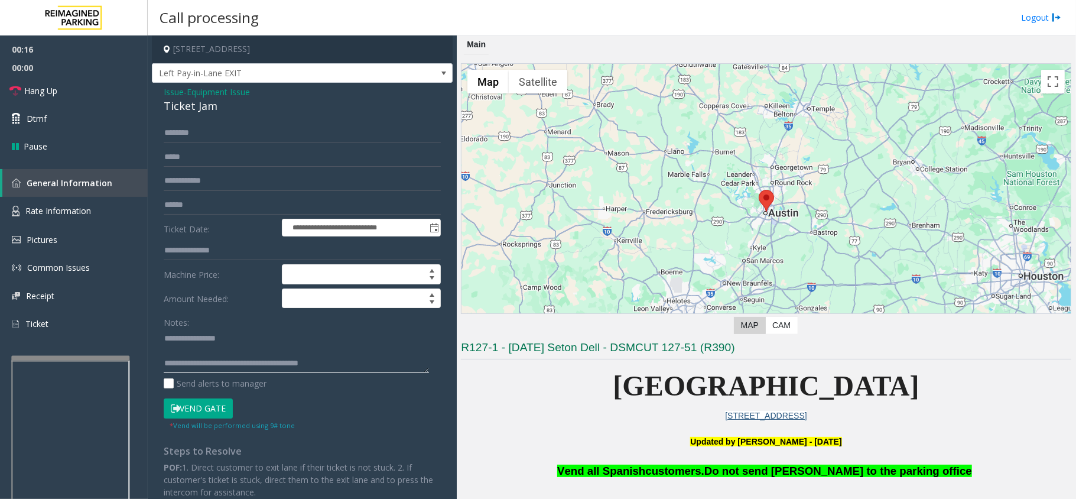
type textarea "**********"
click at [277, 137] on input "text" at bounding box center [302, 133] width 277 height 20
drag, startPoint x: 277, startPoint y: 137, endPoint x: 264, endPoint y: 131, distance: 14.3
click at [264, 131] on input "text" at bounding box center [302, 133] width 277 height 20
drag, startPoint x: 391, startPoint y: 126, endPoint x: 329, endPoint y: 113, distance: 63.3
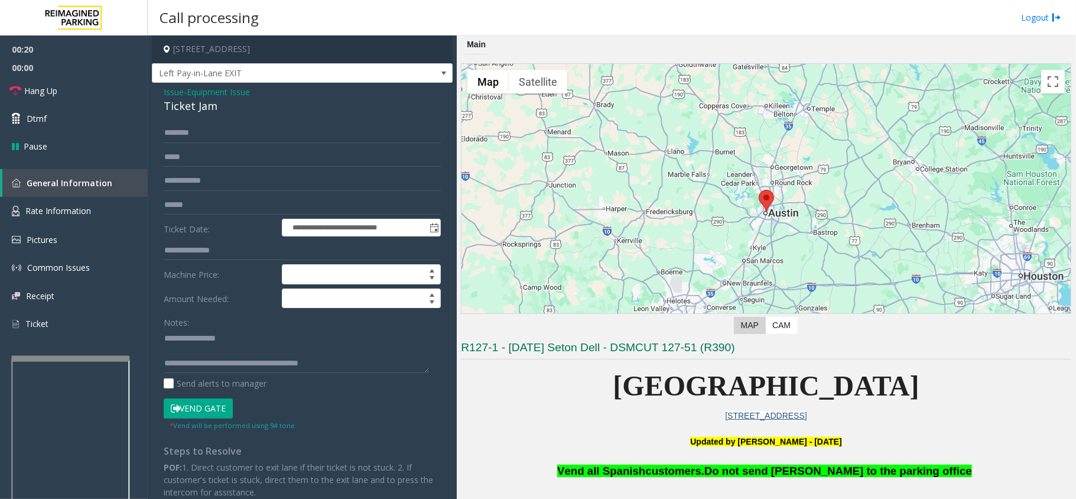
click at [329, 113] on div "Ticket Jam" at bounding box center [302, 106] width 277 height 16
click at [329, 131] on input "text" at bounding box center [302, 133] width 277 height 20
drag, startPoint x: 634, startPoint y: 419, endPoint x: 599, endPoint y: 422, distance: 35.6
click at [599, 422] on p at bounding box center [766, 428] width 610 height 13
click at [258, 124] on input "text" at bounding box center [302, 133] width 277 height 20
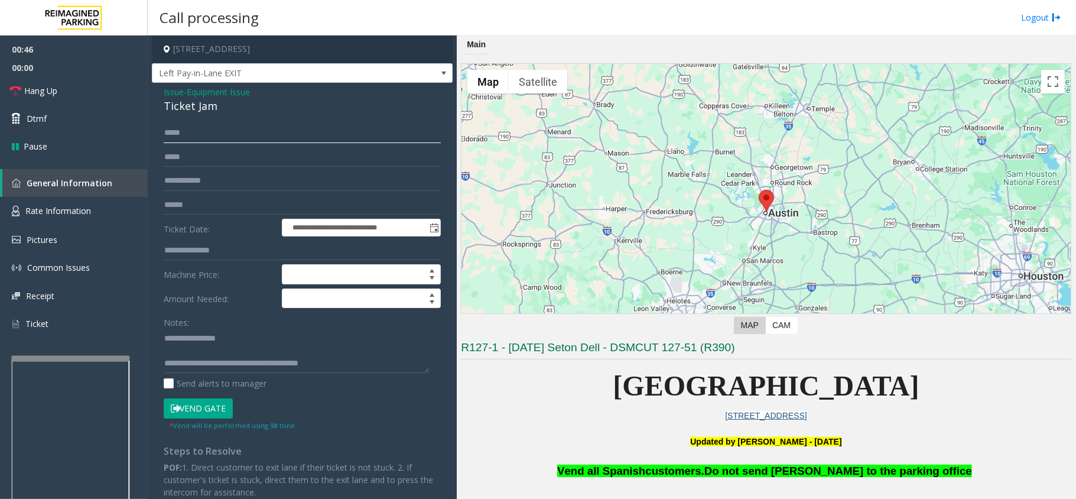
type input "*****"
drag, startPoint x: 203, startPoint y: 405, endPoint x: 204, endPoint y: 347, distance: 57.9
click at [203, 405] on button "Vend Gate" at bounding box center [198, 408] width 69 height 20
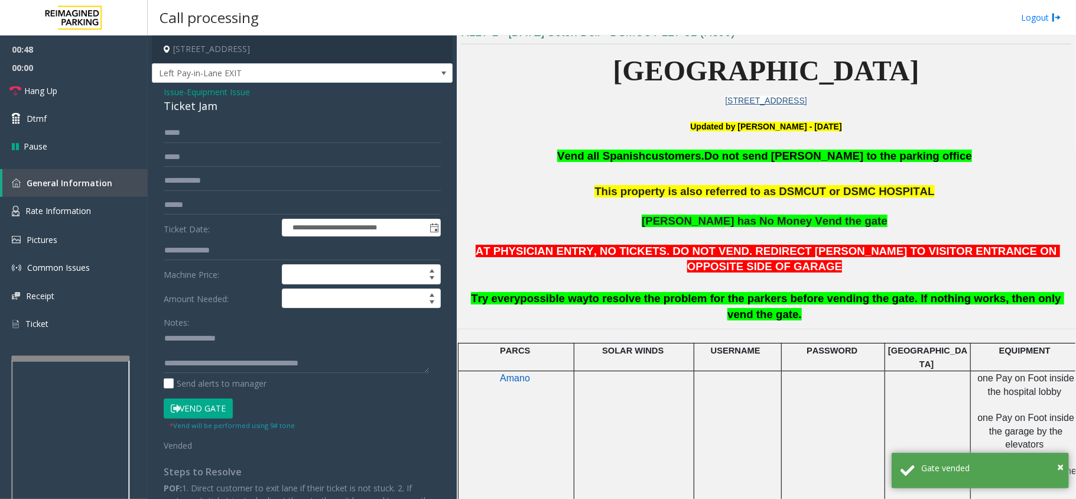
drag, startPoint x: 658, startPoint y: 382, endPoint x: 630, endPoint y: 403, distance: 35.0
click at [630, 403] on td at bounding box center [634, 457] width 120 height 173
drag, startPoint x: 756, startPoint y: 398, endPoint x: 707, endPoint y: 415, distance: 52.3
click at [707, 415] on td at bounding box center [737, 457] width 87 height 173
click at [98, 86] on link "Hang Up" at bounding box center [74, 91] width 148 height 28
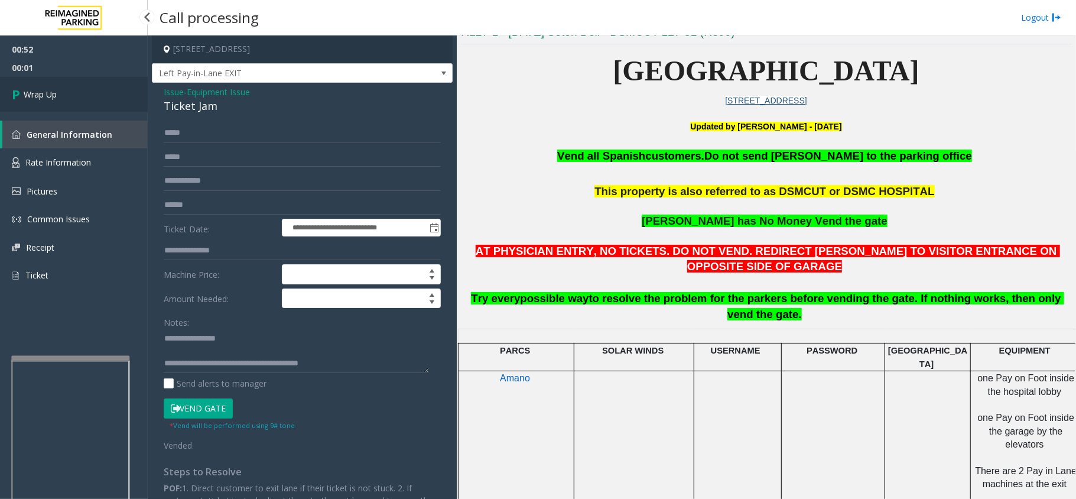
click at [33, 86] on link "Wrap Up" at bounding box center [74, 94] width 148 height 35
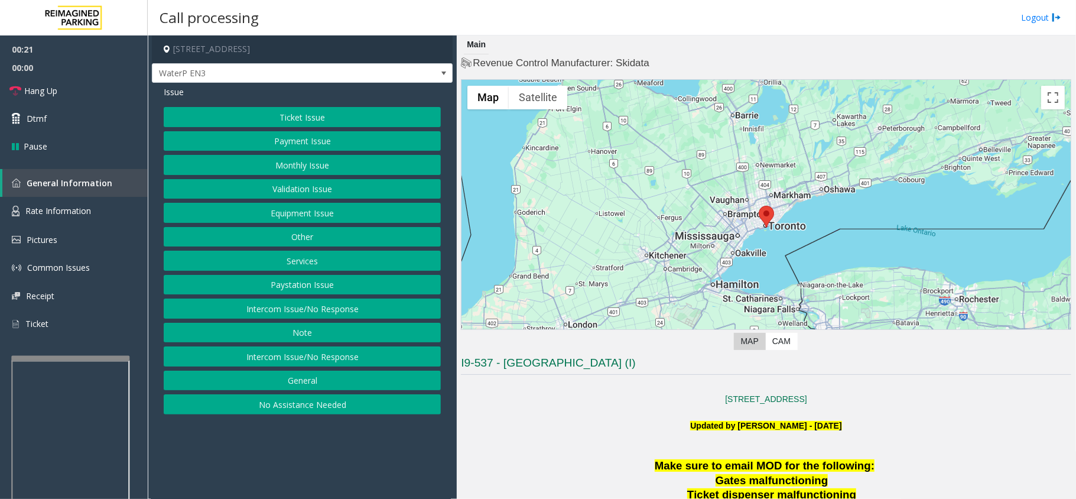
click at [298, 295] on button "Paystation Issue" at bounding box center [302, 285] width 277 height 20
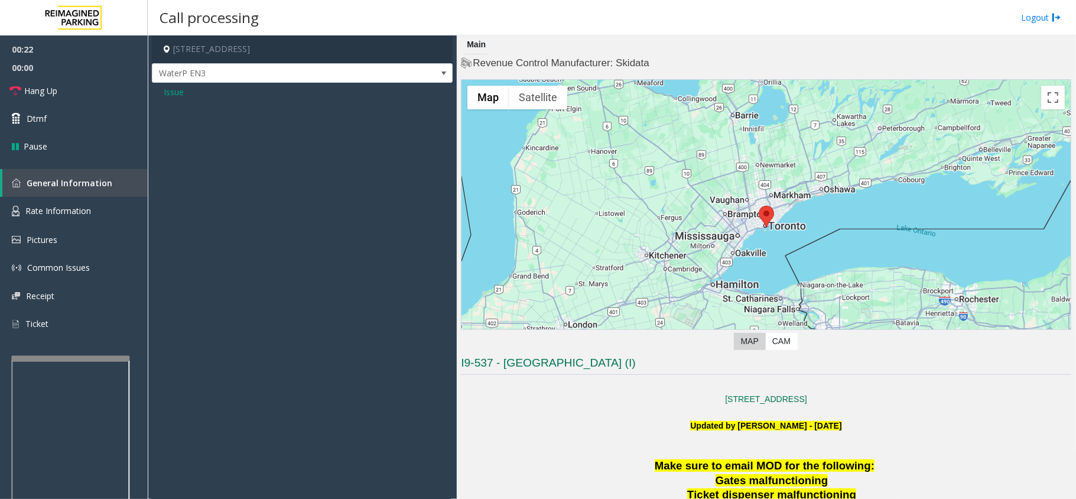
click at [176, 90] on span "Issue" at bounding box center [174, 92] width 20 height 12
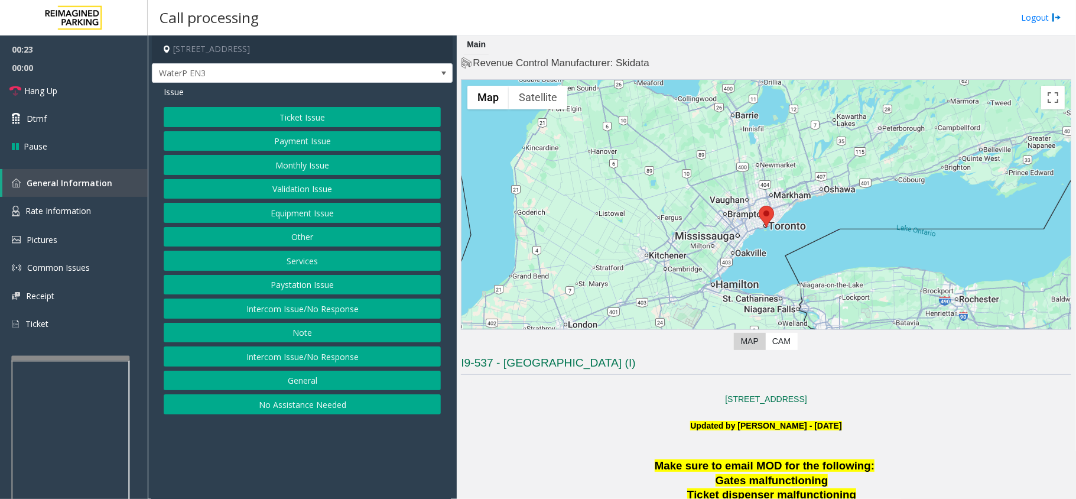
click at [284, 315] on button "Intercom Issue/No Response" at bounding box center [302, 308] width 277 height 20
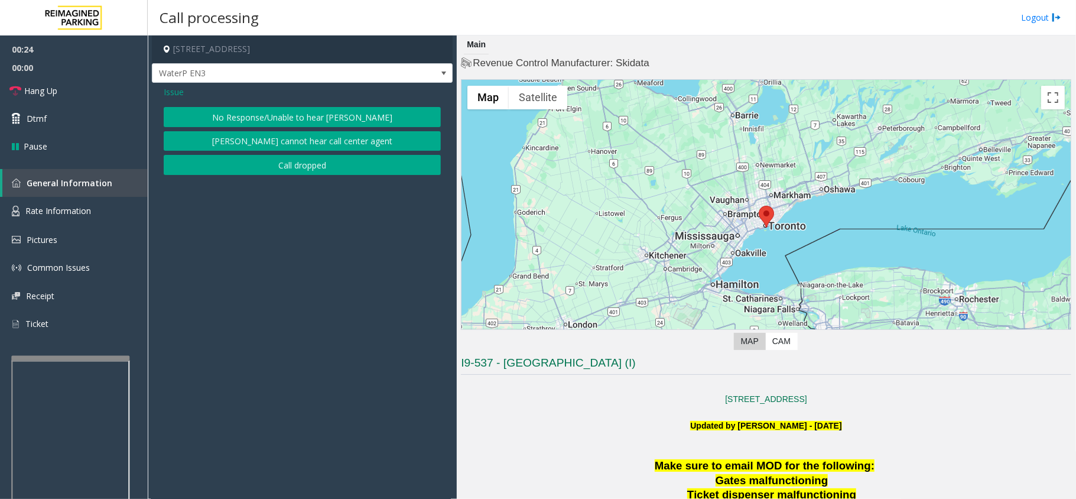
click at [284, 315] on app-call-processing-form "10 Bay Street, Toronto, ON WaterP EN3 Issue No Response/Unable to hear parker P…" at bounding box center [302, 266] width 309 height 463
click at [237, 119] on button "No Response/Unable to hear [PERSON_NAME]" at bounding box center [302, 117] width 277 height 20
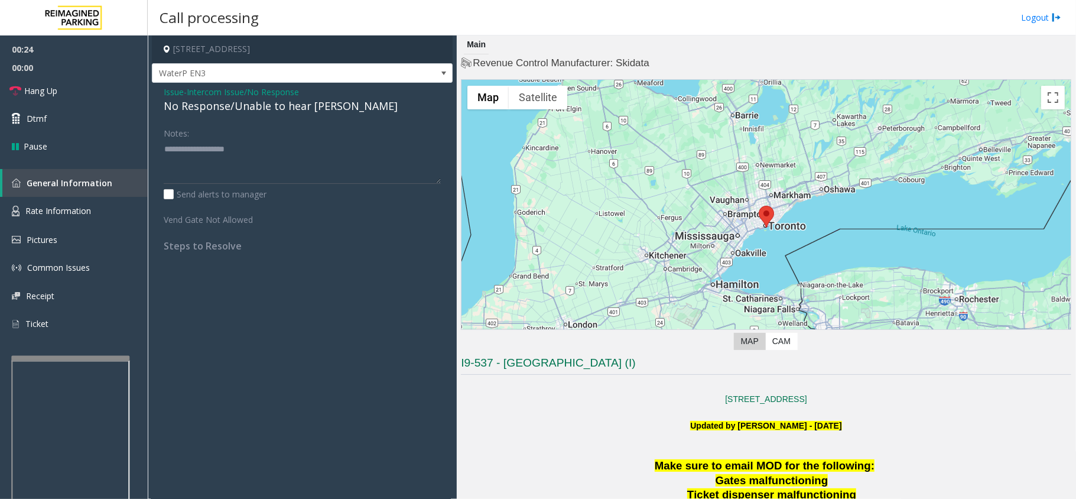
click at [228, 110] on div "No Response/Unable to hear [PERSON_NAME]" at bounding box center [302, 106] width 277 height 16
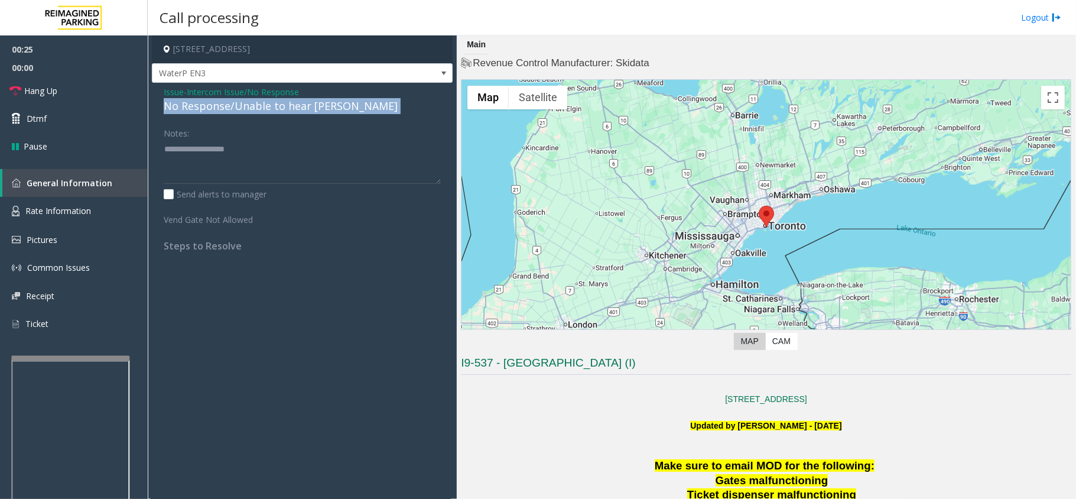
click at [228, 110] on div "No Response/Unable to hear [PERSON_NAME]" at bounding box center [302, 106] width 277 height 16
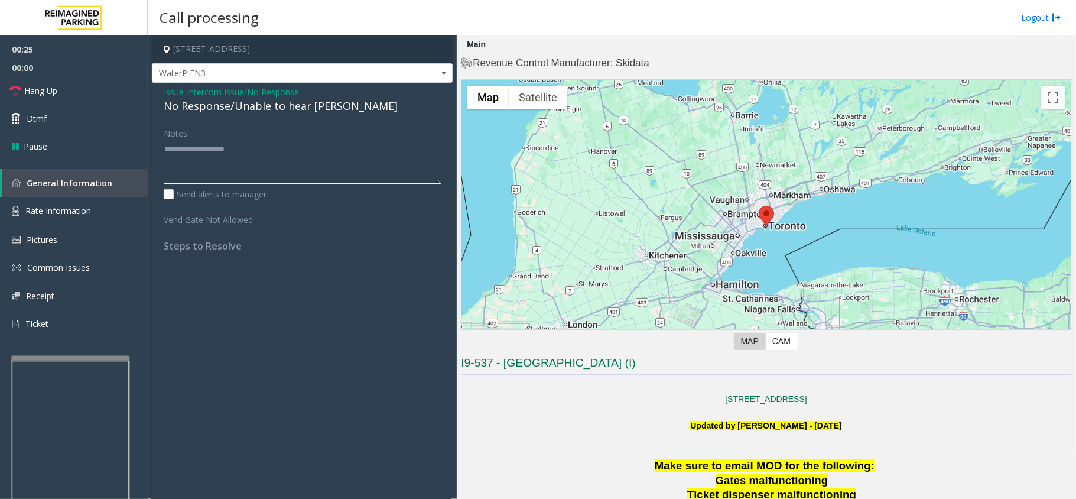
click at [208, 162] on textarea at bounding box center [302, 161] width 277 height 44
paste textarea "**********"
type textarea "**********"
click at [95, 88] on link "Hang Up" at bounding box center [74, 91] width 148 height 28
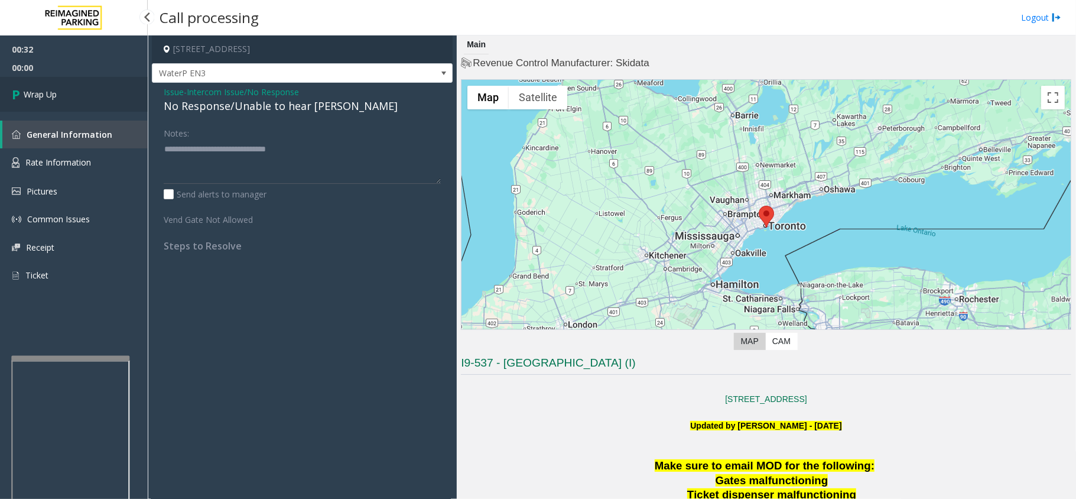
click at [97, 93] on link "Wrap Up" at bounding box center [74, 94] width 148 height 35
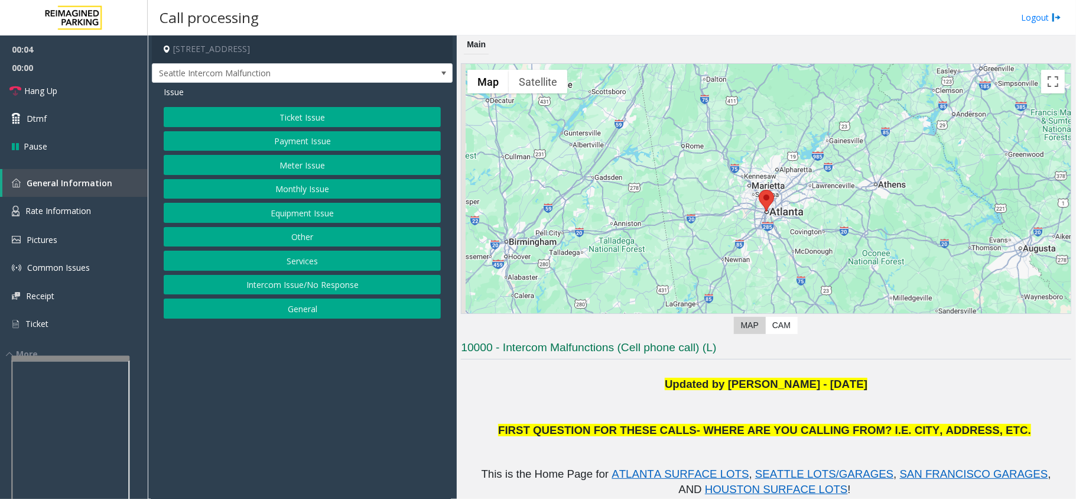
drag, startPoint x: 197, startPoint y: 372, endPoint x: 194, endPoint y: 379, distance: 7.7
click at [194, 379] on app-call-processing-form "[STREET_ADDRESS] [GEOGRAPHIC_DATA] Intercom Malfunction Issue Ticket Issue Paym…" at bounding box center [302, 266] width 309 height 463
click at [339, 209] on button "Equipment Issue" at bounding box center [302, 213] width 277 height 20
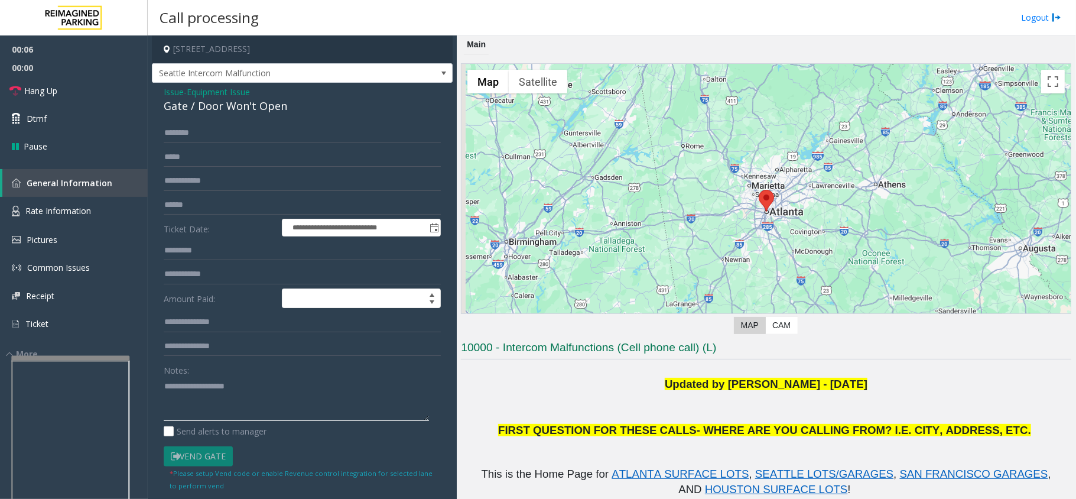
click at [289, 403] on textarea at bounding box center [296, 398] width 265 height 44
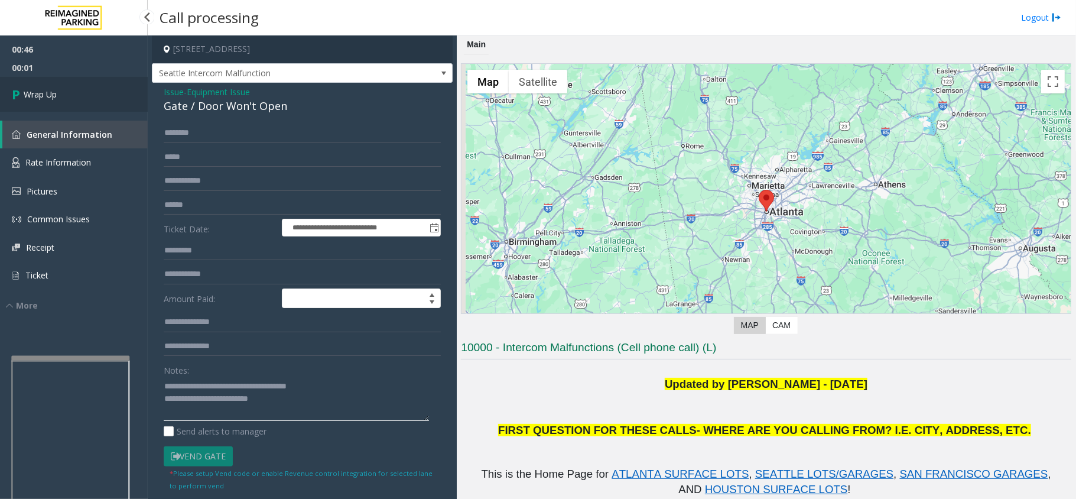
type textarea "**********"
click at [117, 102] on link "Wrap Up" at bounding box center [74, 94] width 148 height 35
